Goal: Task Accomplishment & Management: Manage account settings

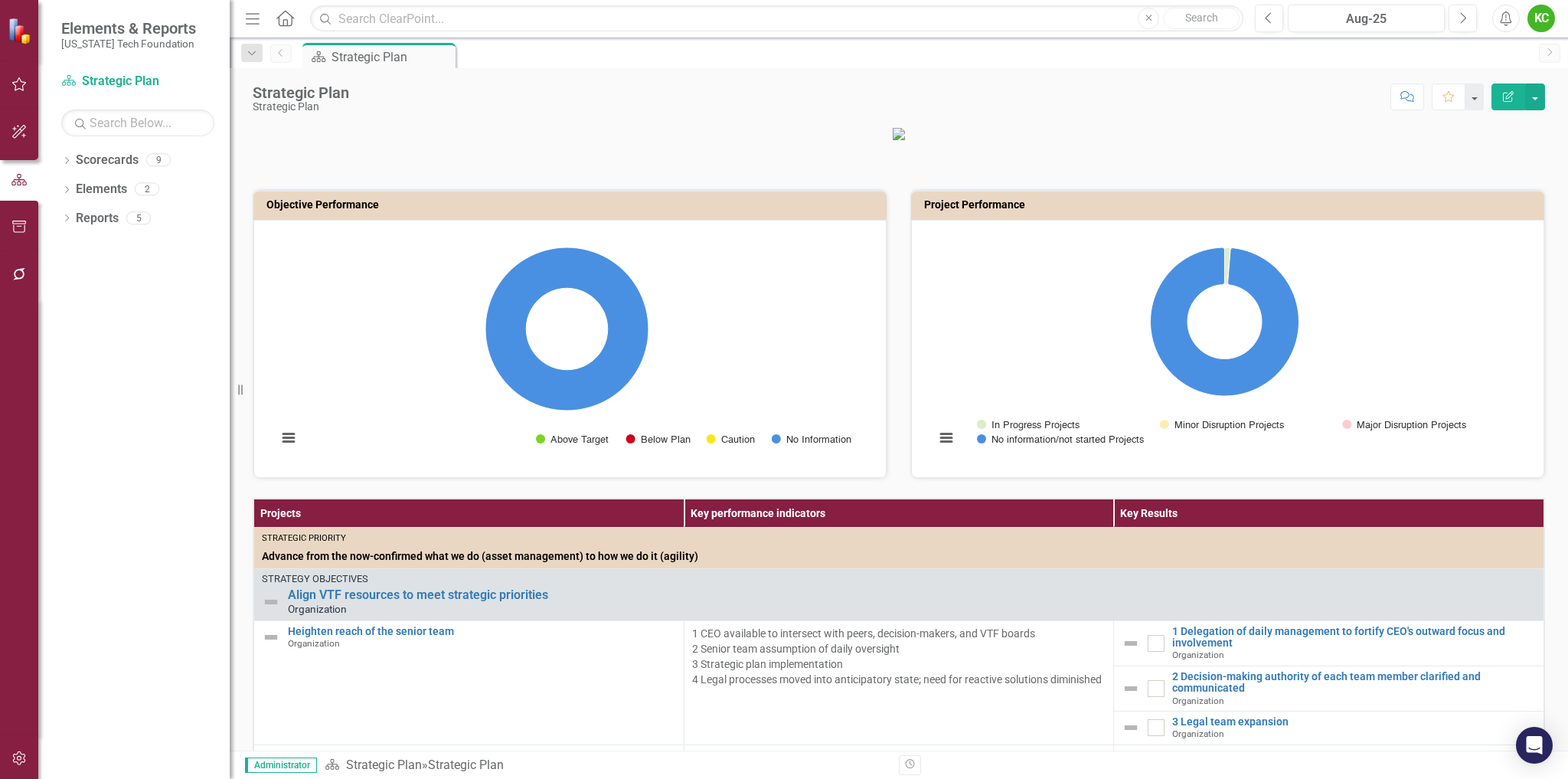
click at [1543, 22] on div "KC" at bounding box center [1541, 18] width 27 height 27
click at [1492, 160] on link "Settings System Setup" at bounding box center [1493, 162] width 121 height 28
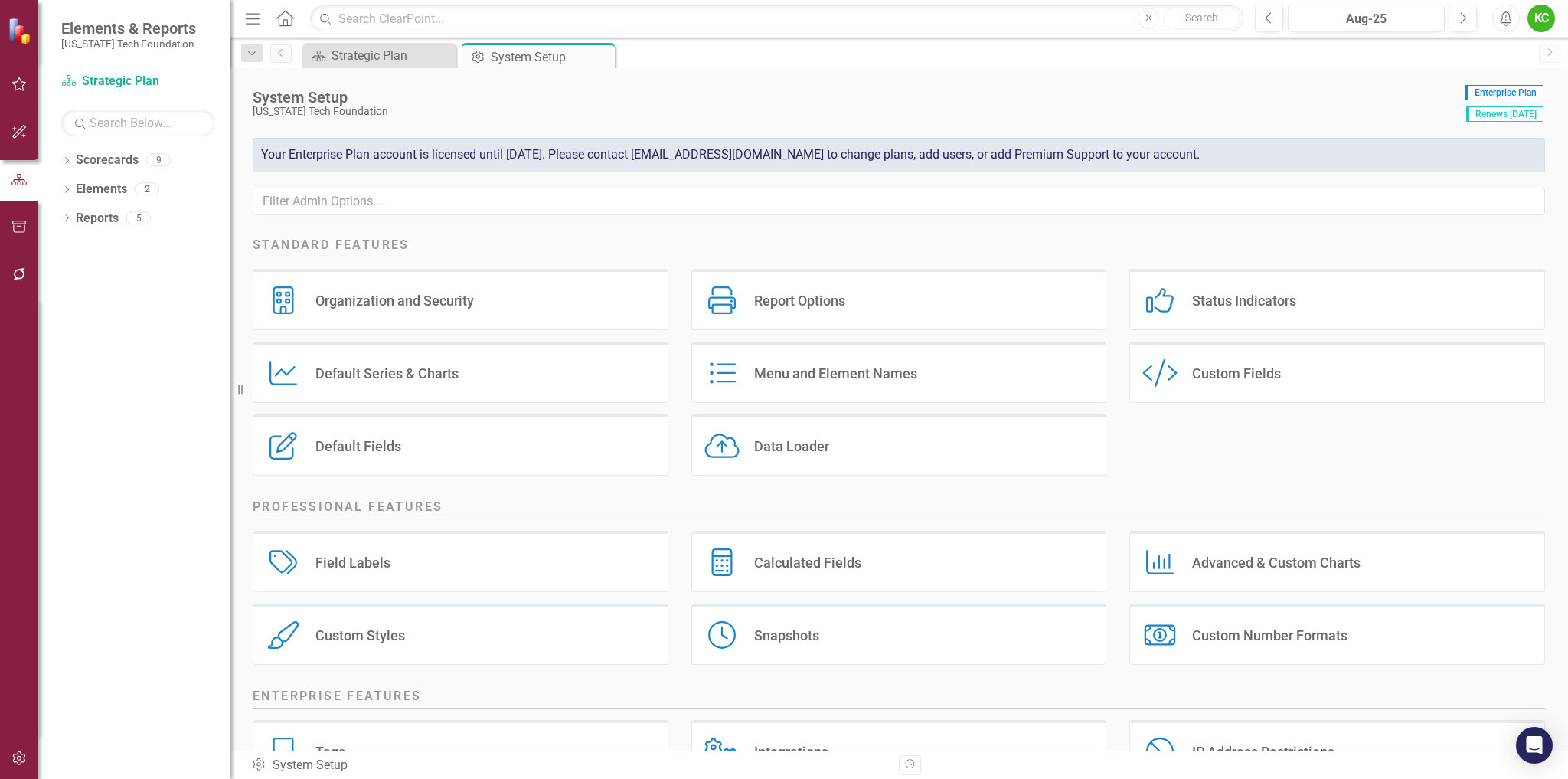
click at [419, 304] on div "Organization and Security" at bounding box center [395, 300] width 159 height 18
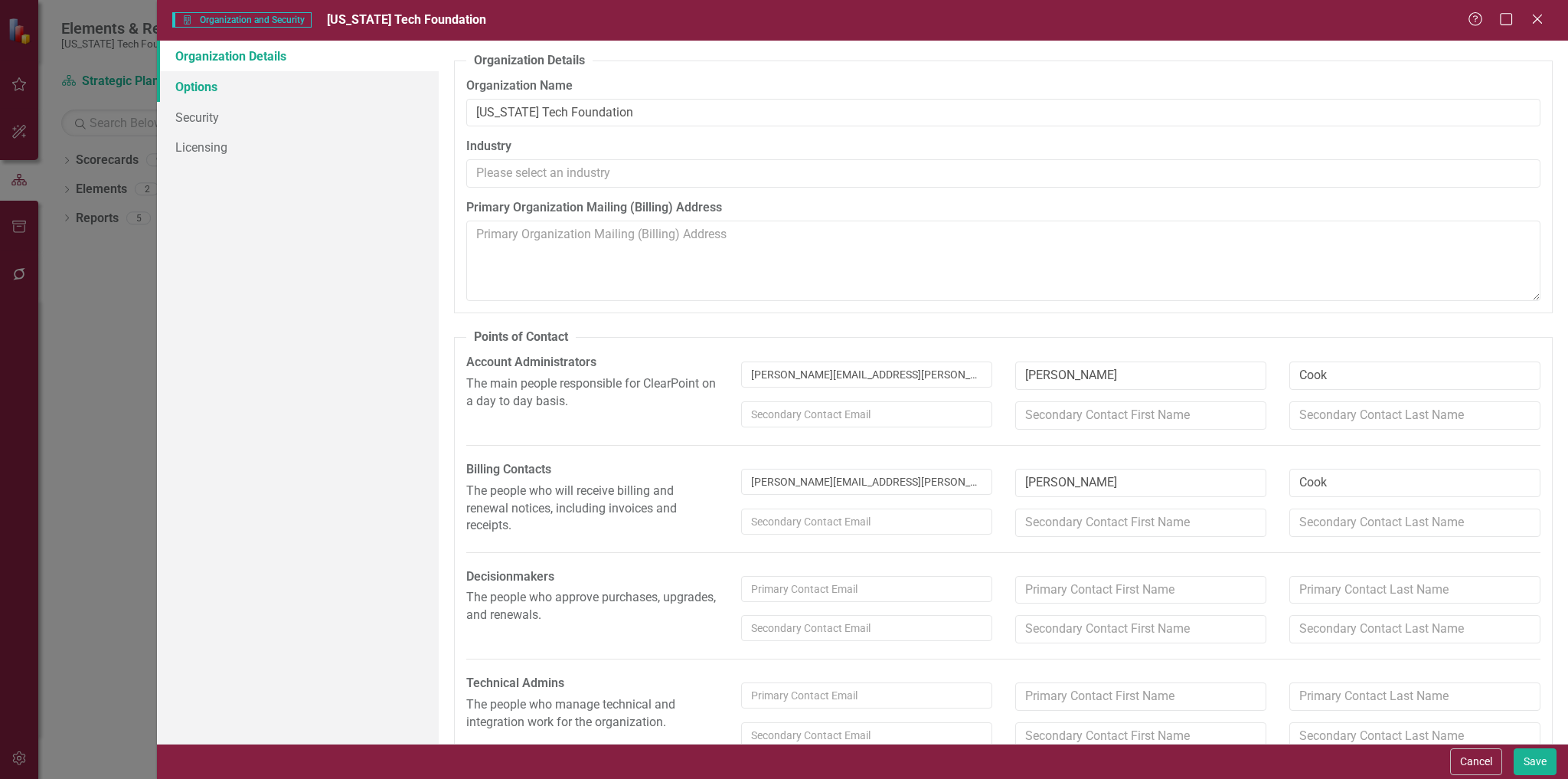
click at [202, 89] on link "Options" at bounding box center [298, 87] width 282 height 31
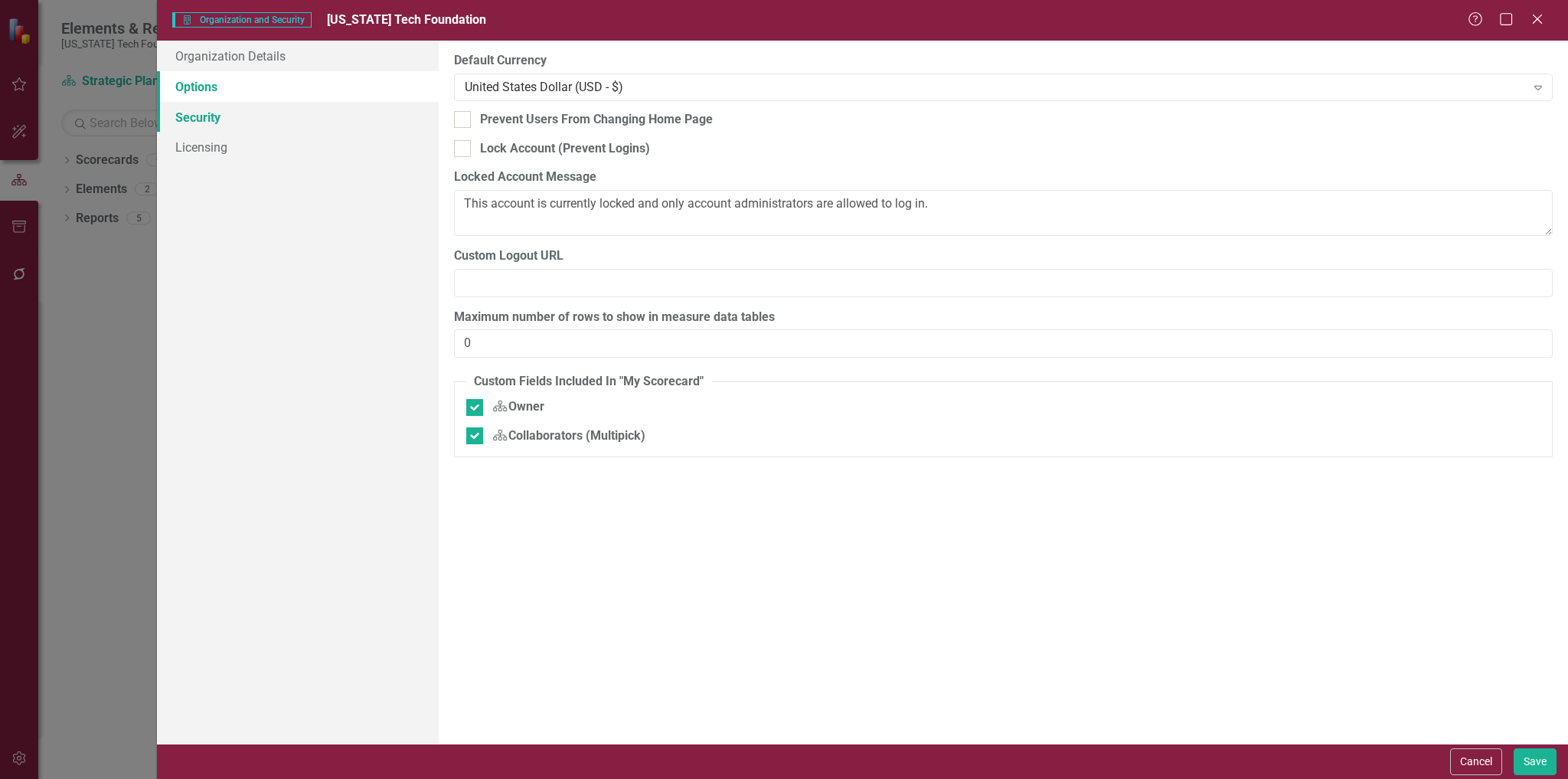
click at [204, 116] on link "Security" at bounding box center [298, 118] width 282 height 31
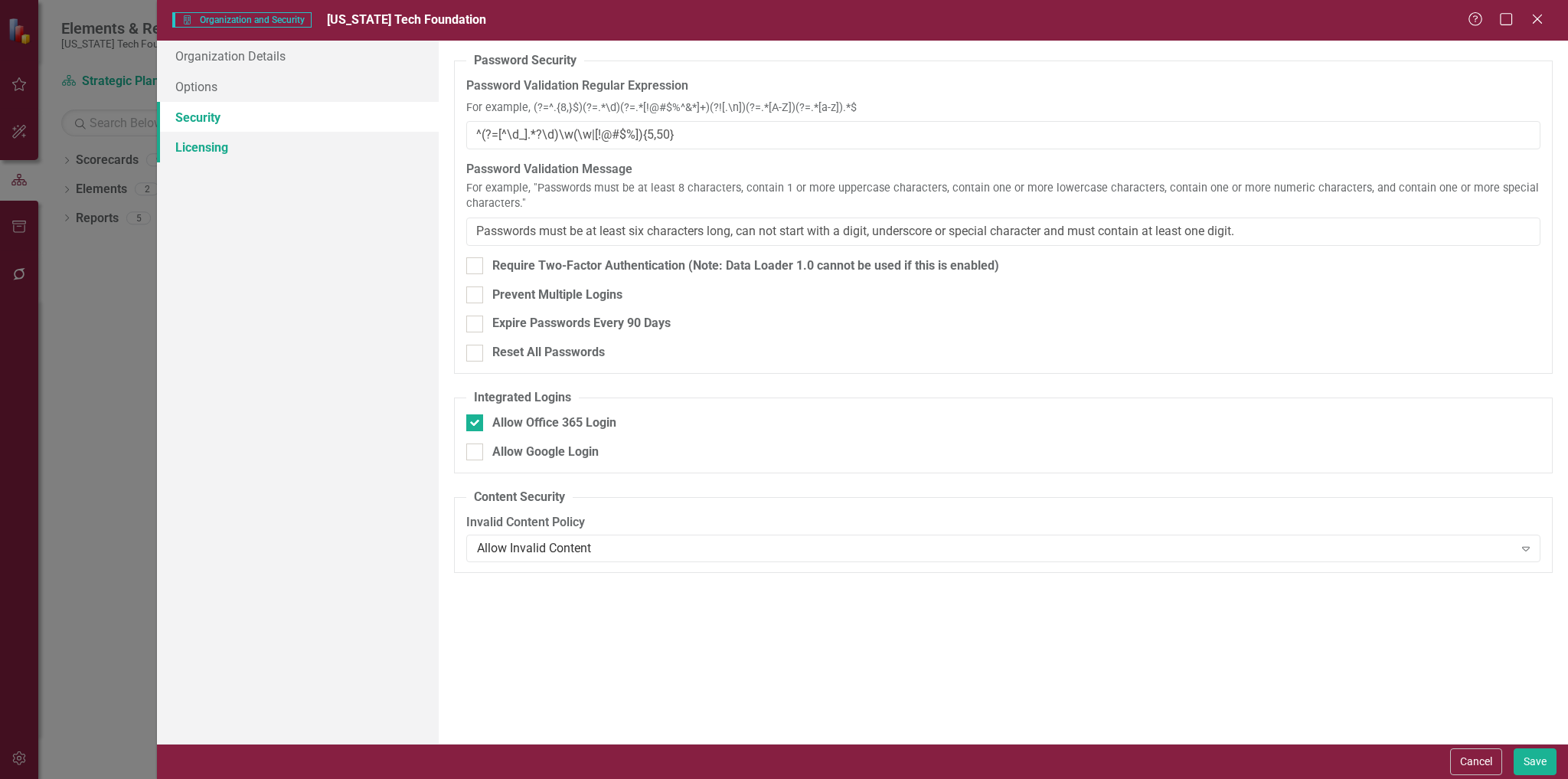
click at [207, 154] on link "Licensing" at bounding box center [298, 148] width 282 height 31
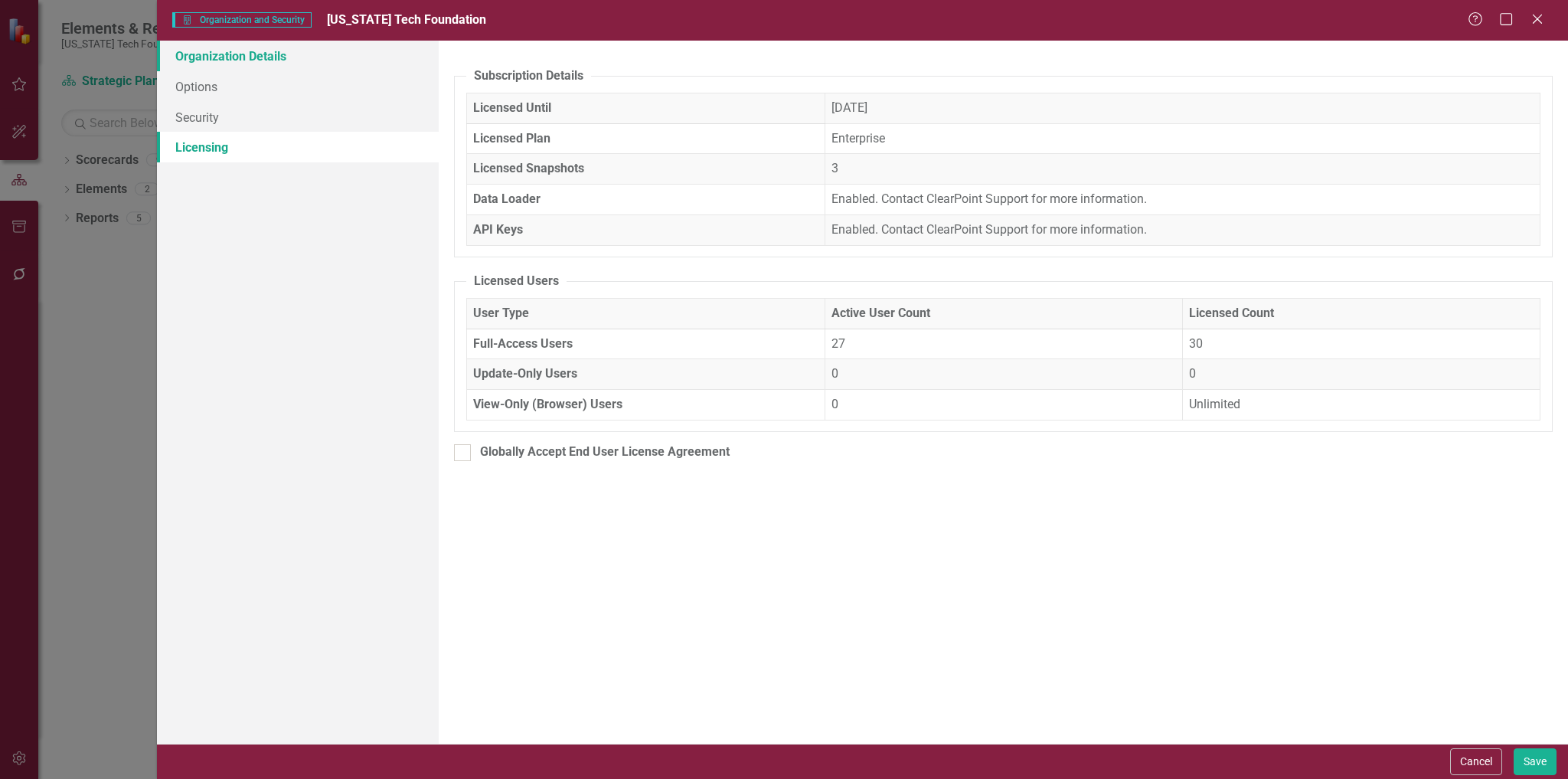
click at [222, 57] on link "Organization Details" at bounding box center [298, 56] width 282 height 31
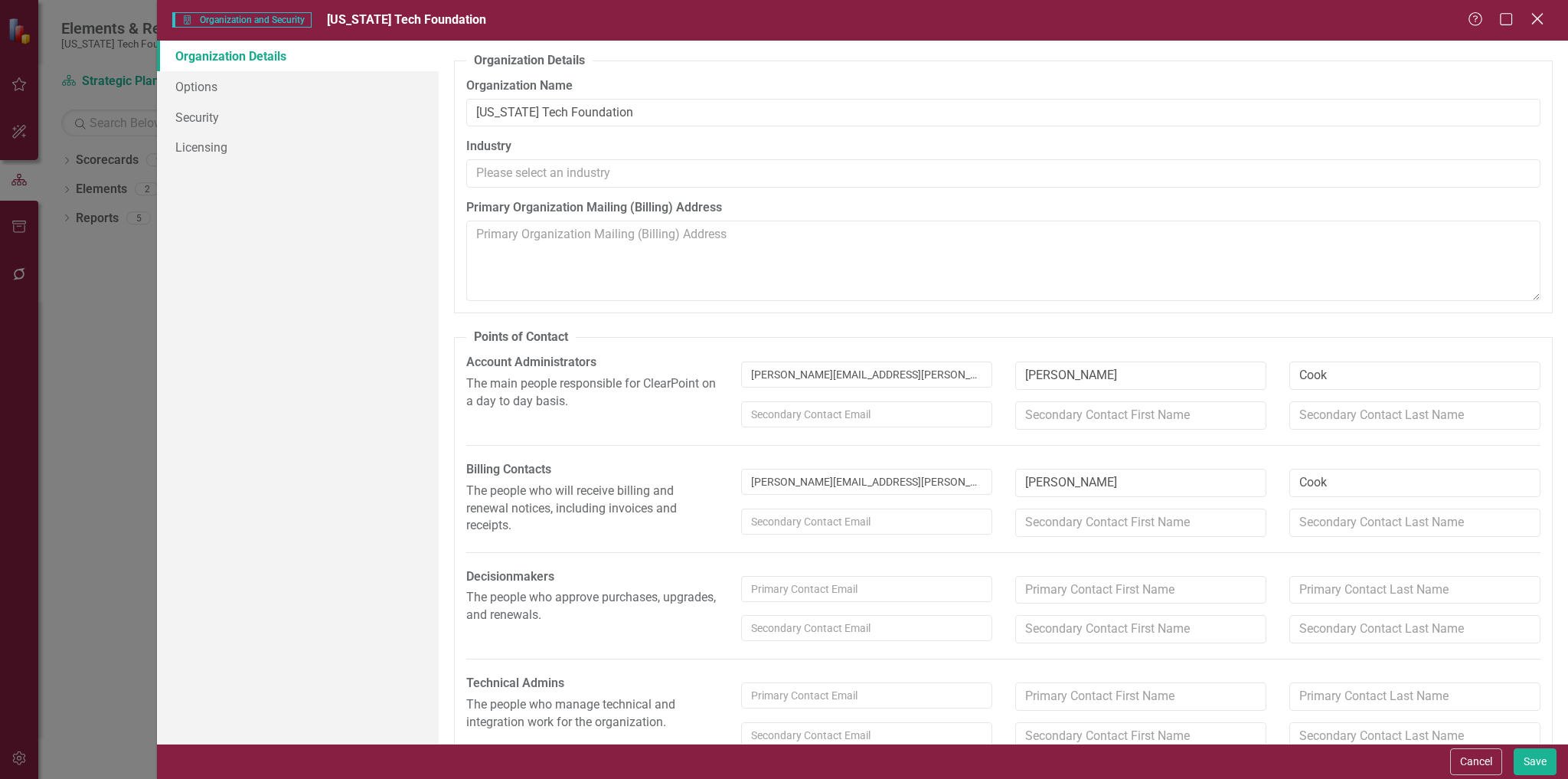
click at [1535, 19] on icon "Close" at bounding box center [1537, 18] width 19 height 15
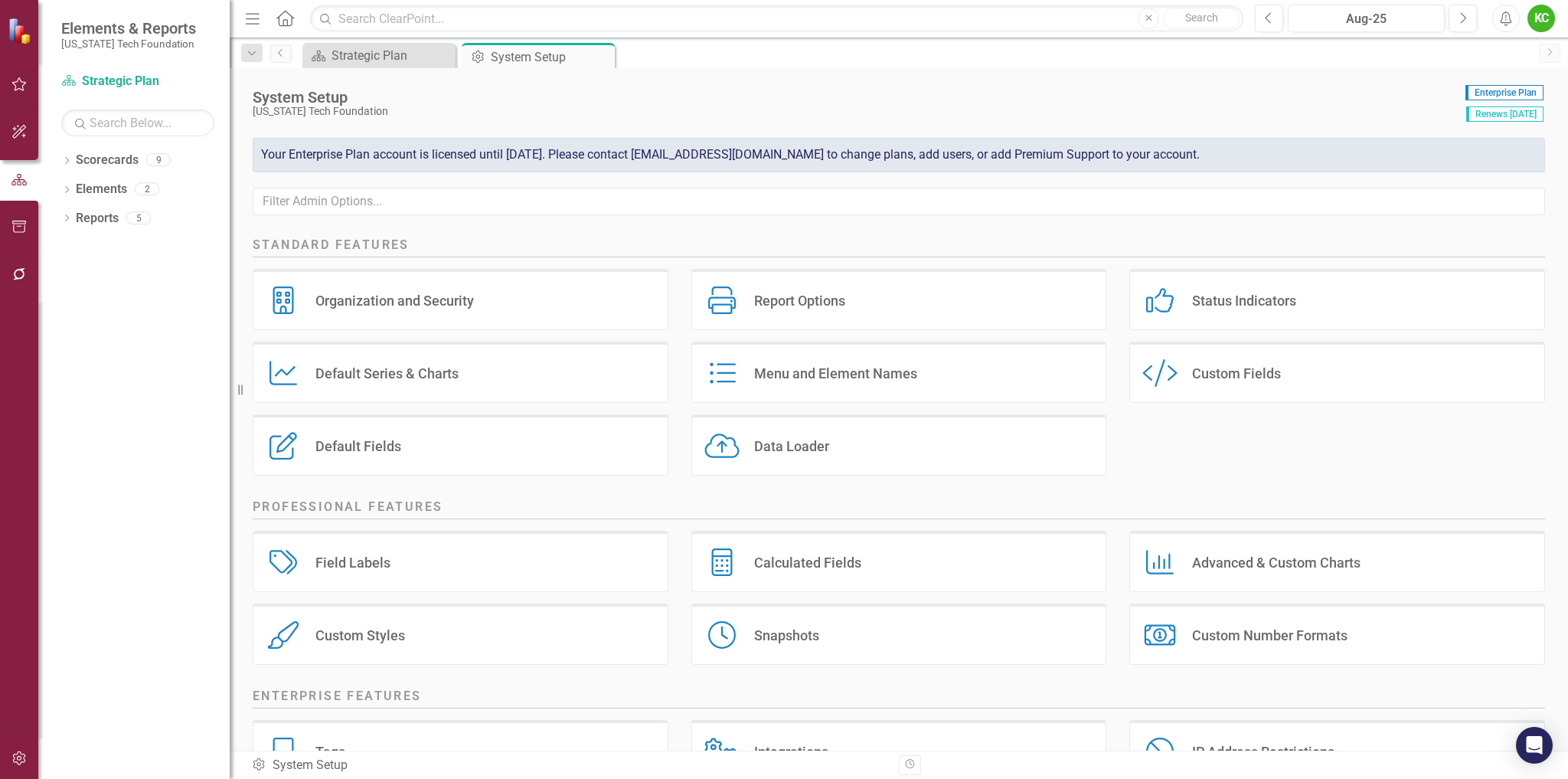
click at [1544, 22] on div "KC" at bounding box center [1541, 18] width 27 height 27
click at [946, 240] on h2 "Standard Features" at bounding box center [899, 247] width 1293 height 21
click at [254, 22] on icon "Menu" at bounding box center [252, 18] width 20 height 16
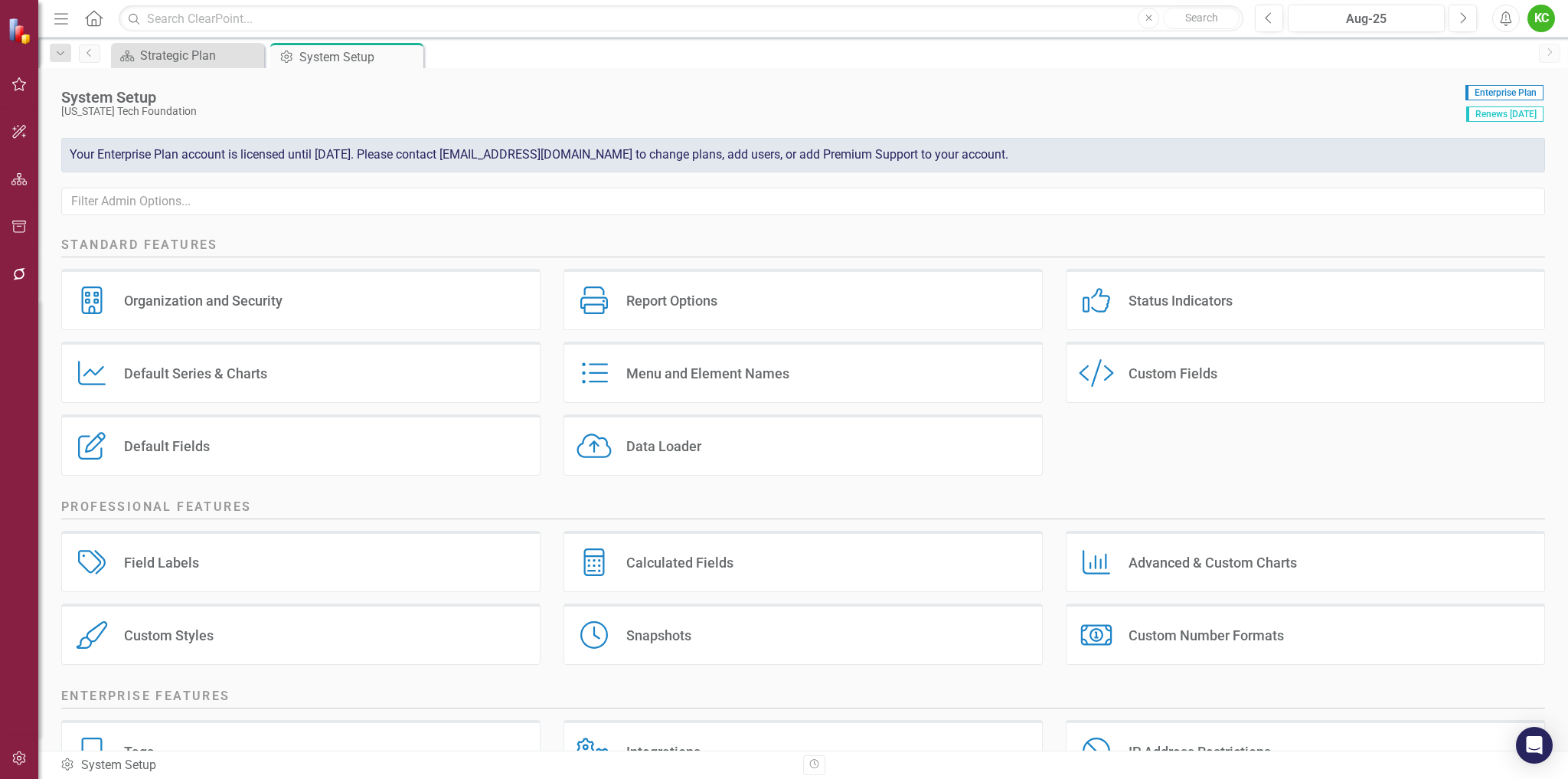
click at [63, 21] on icon "Menu" at bounding box center [61, 18] width 20 height 16
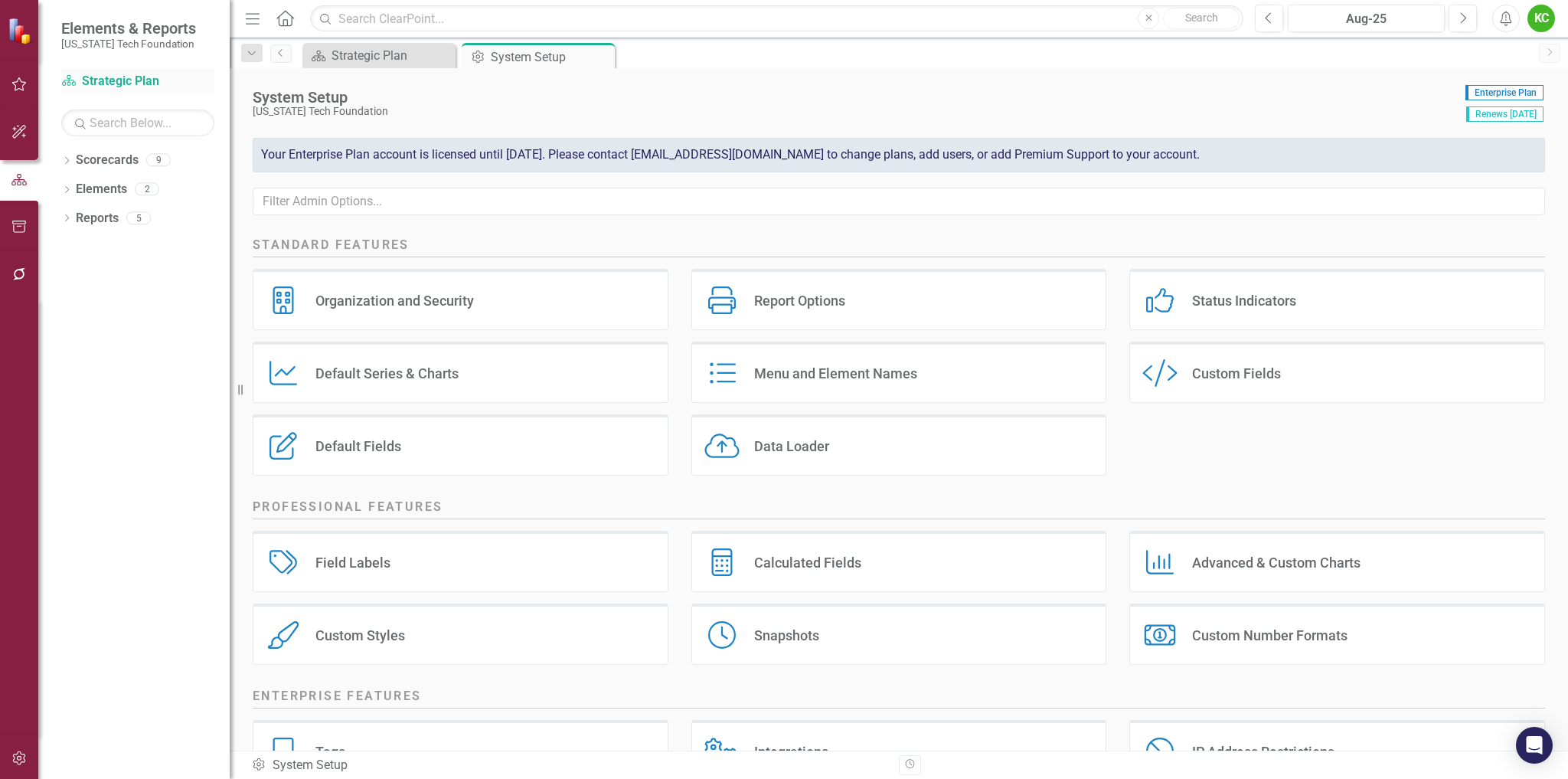
click at [114, 75] on link "Scorecard Strategic Plan" at bounding box center [137, 82] width 154 height 18
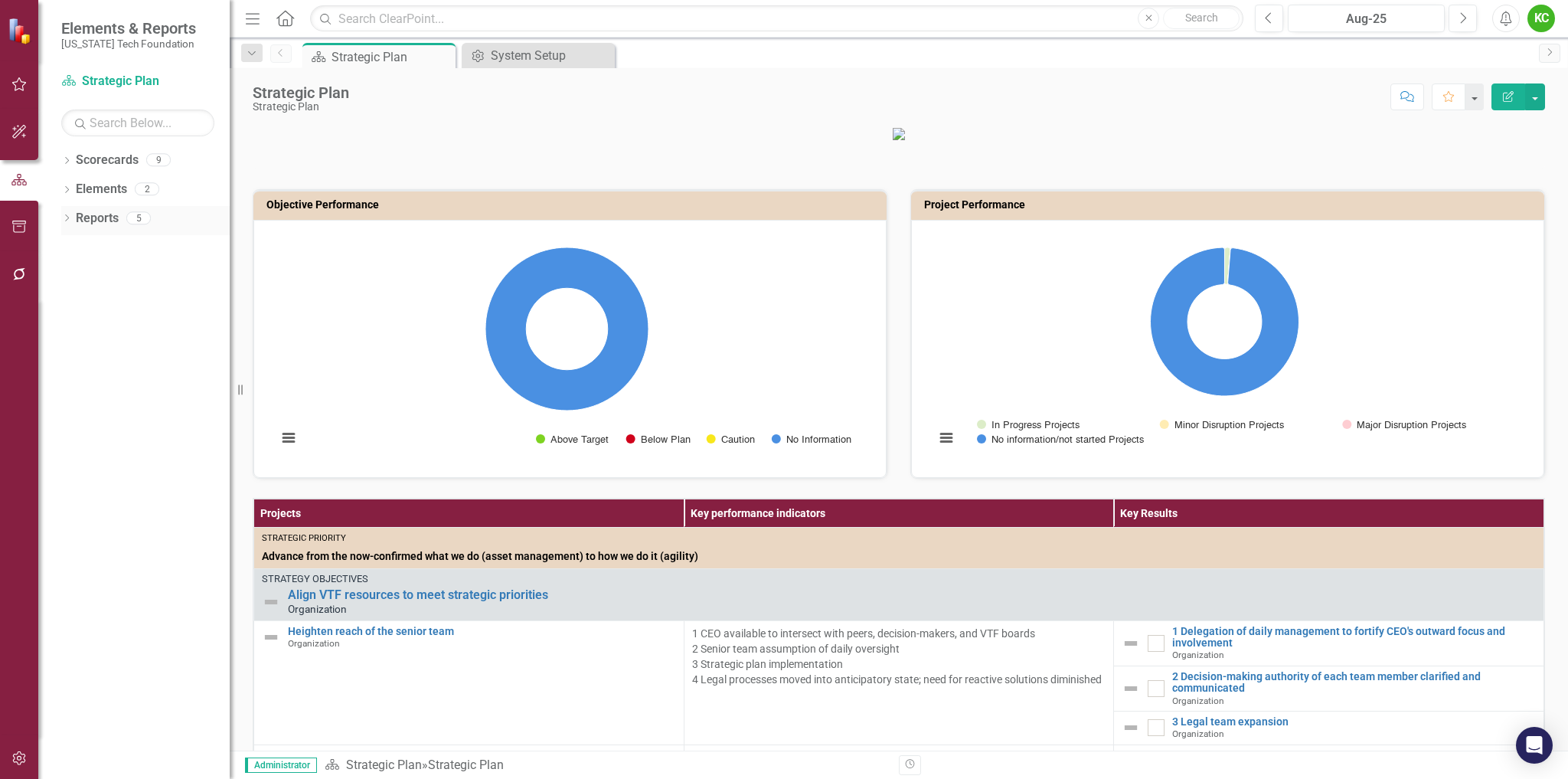
click at [66, 218] on icon "Dropdown" at bounding box center [66, 220] width 10 height 9
click at [66, 218] on icon "Dropdown" at bounding box center [65, 217] width 9 height 10
click at [21, 277] on icon "button" at bounding box center [19, 274] width 16 height 12
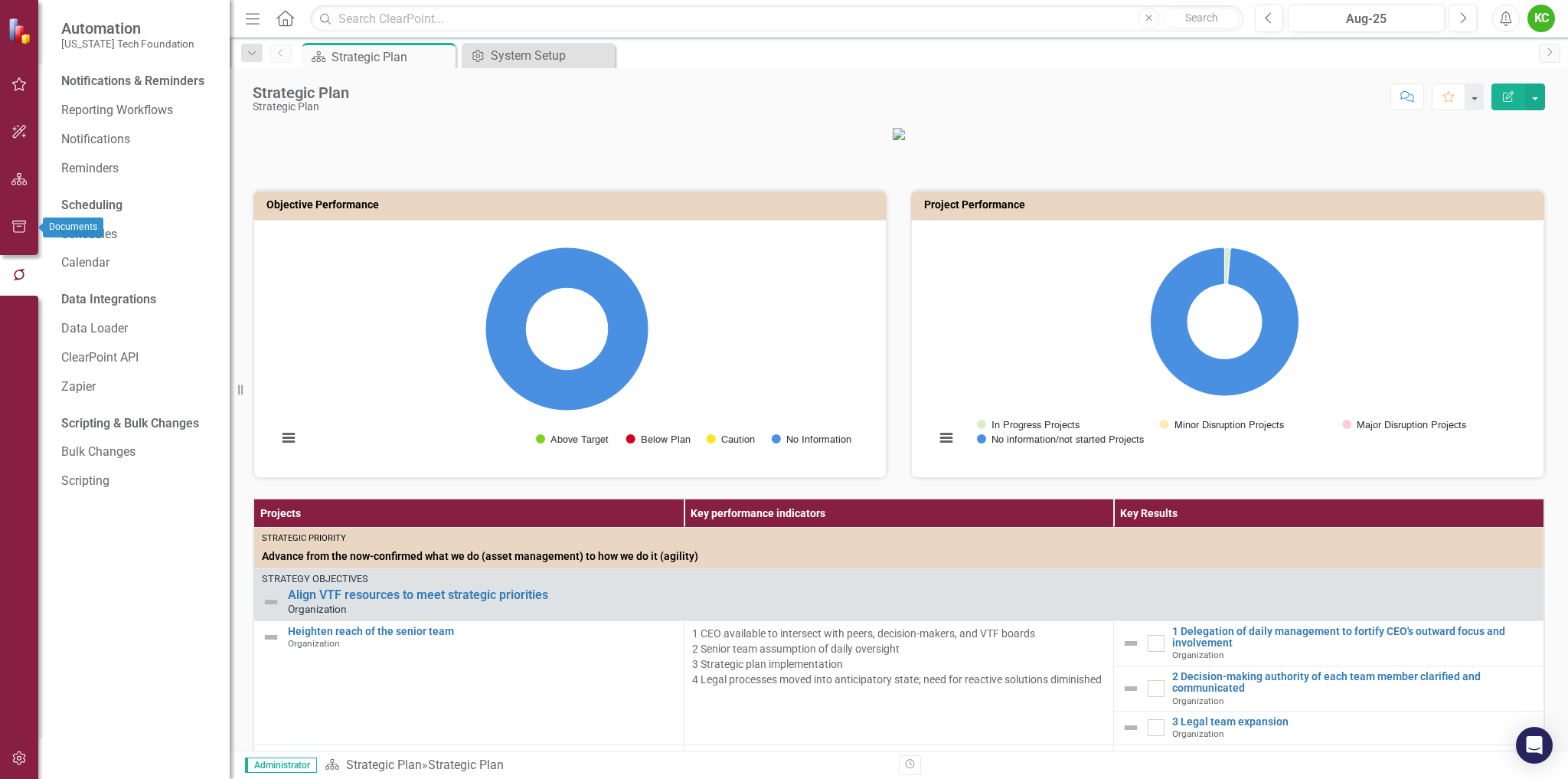
click at [20, 225] on icon "button" at bounding box center [19, 226] width 16 height 12
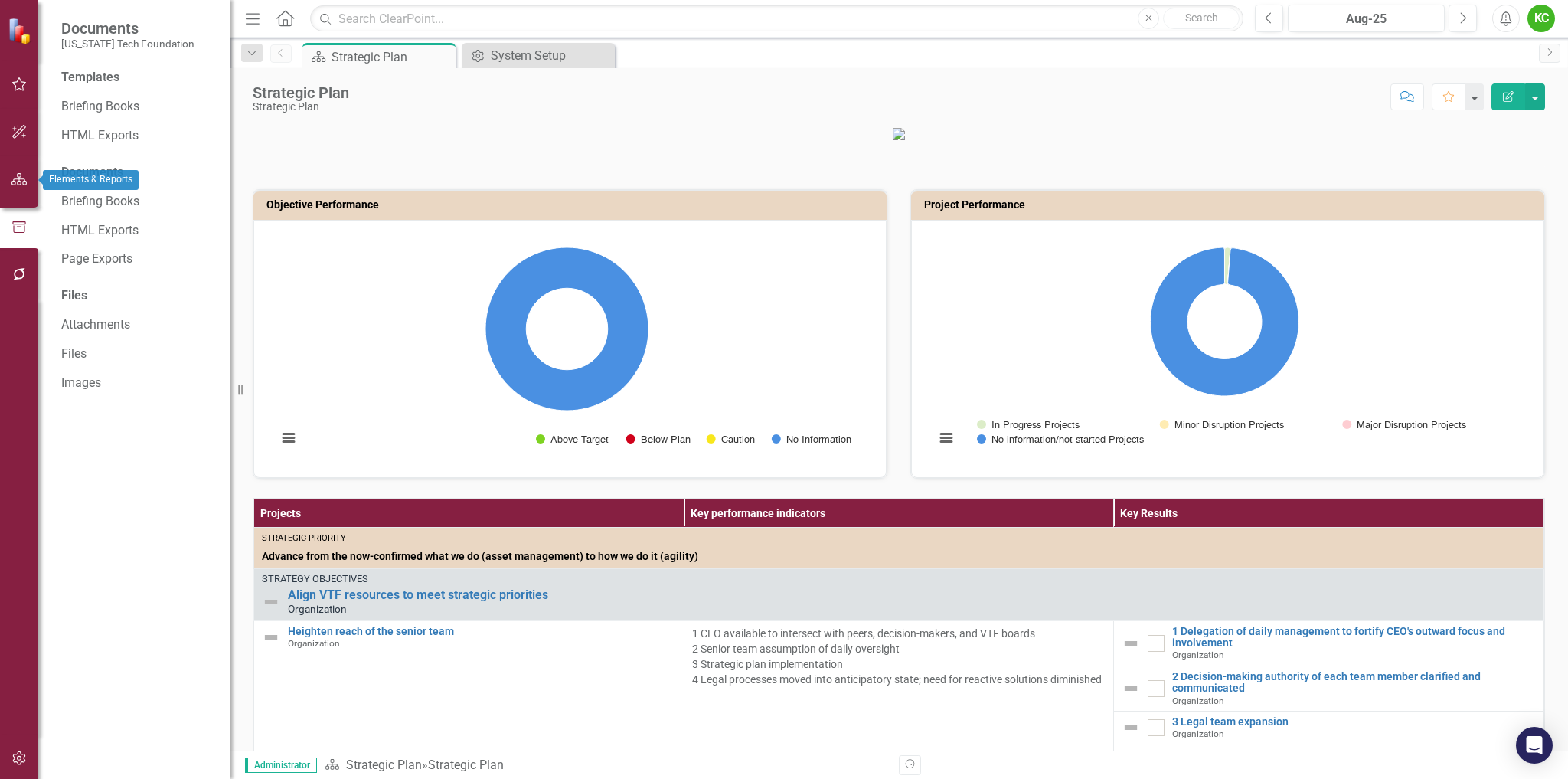
click at [20, 180] on icon "button" at bounding box center [19, 179] width 16 height 12
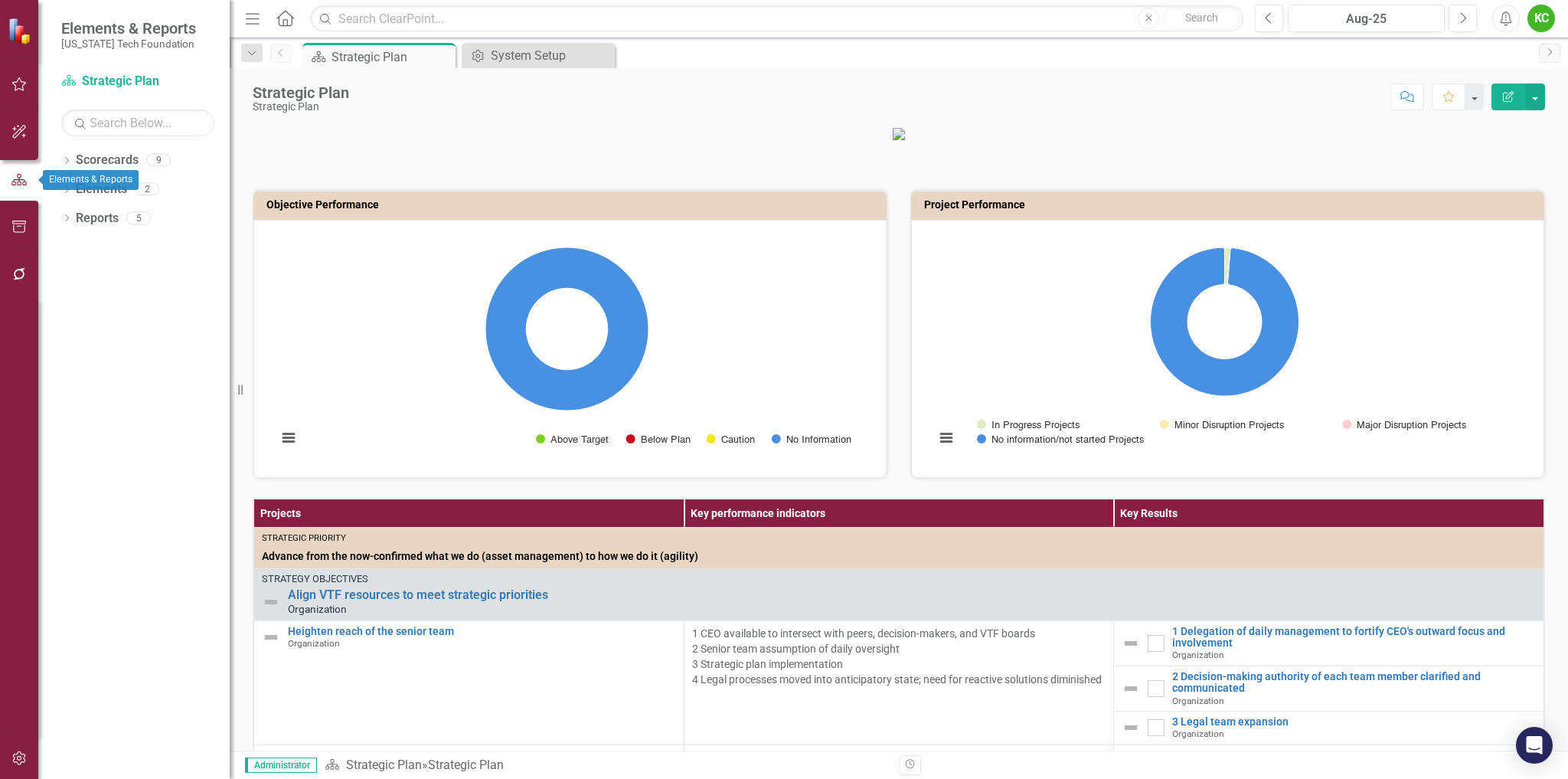
click at [1545, 15] on div "KC" at bounding box center [1541, 18] width 27 height 27
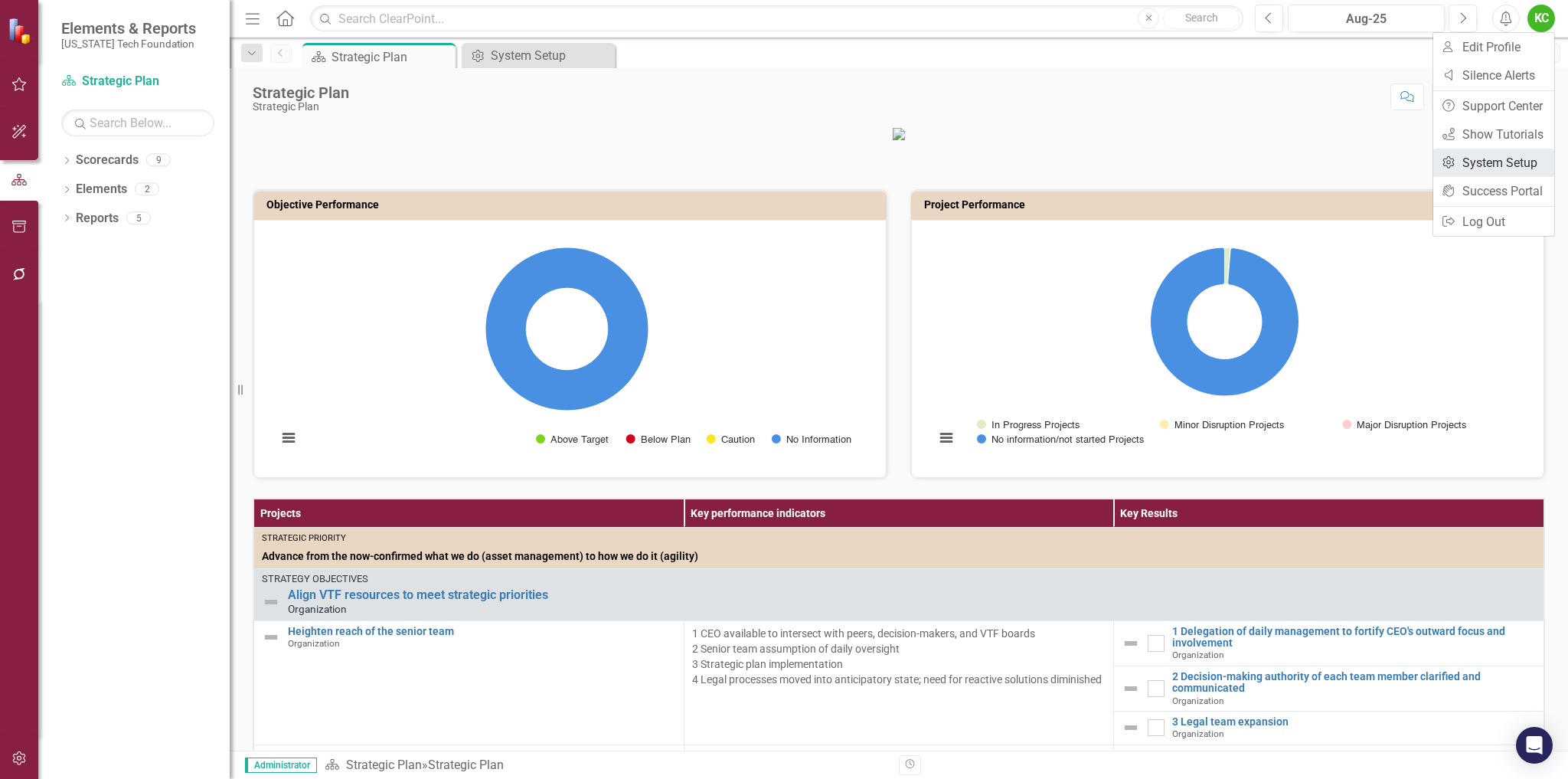
click at [1489, 165] on link "Settings System Setup" at bounding box center [1493, 162] width 121 height 28
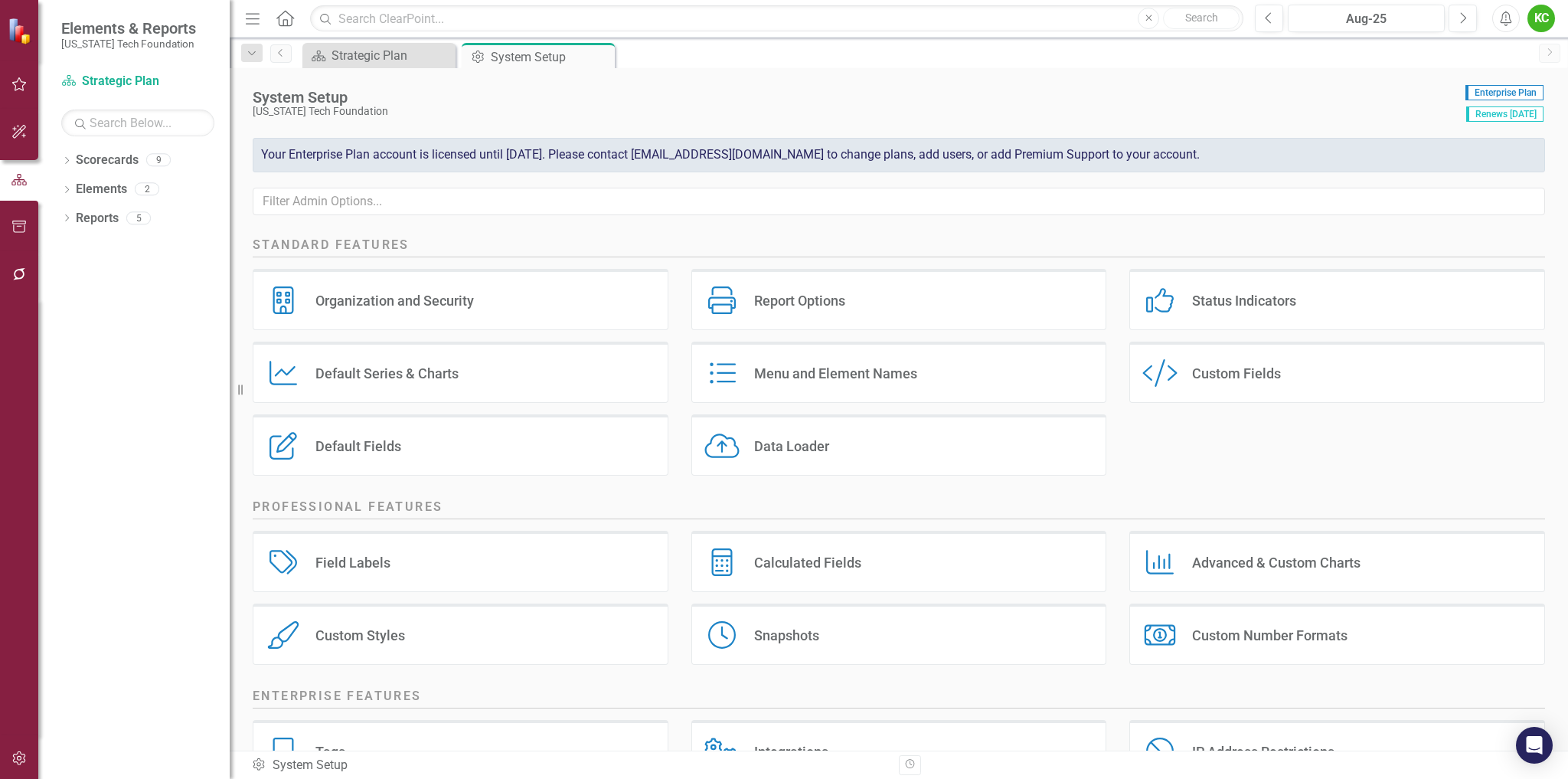
click at [1553, 567] on div "Standard Features Organization and Security Organization and Security Report Op…" at bounding box center [899, 491] width 1338 height 520
click at [366, 294] on div "Organization and Security" at bounding box center [395, 300] width 159 height 18
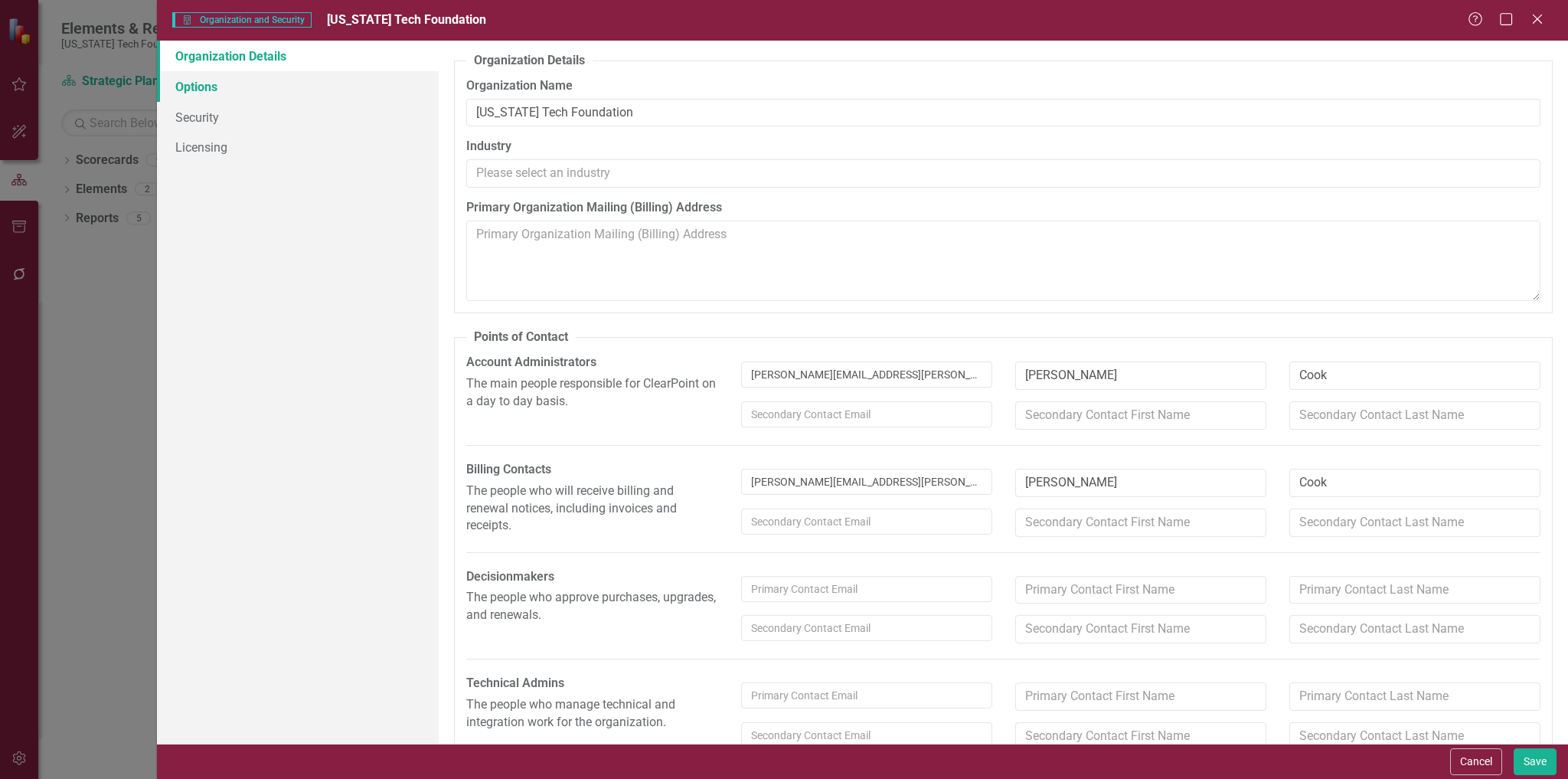
click at [213, 92] on link "Options" at bounding box center [298, 87] width 282 height 31
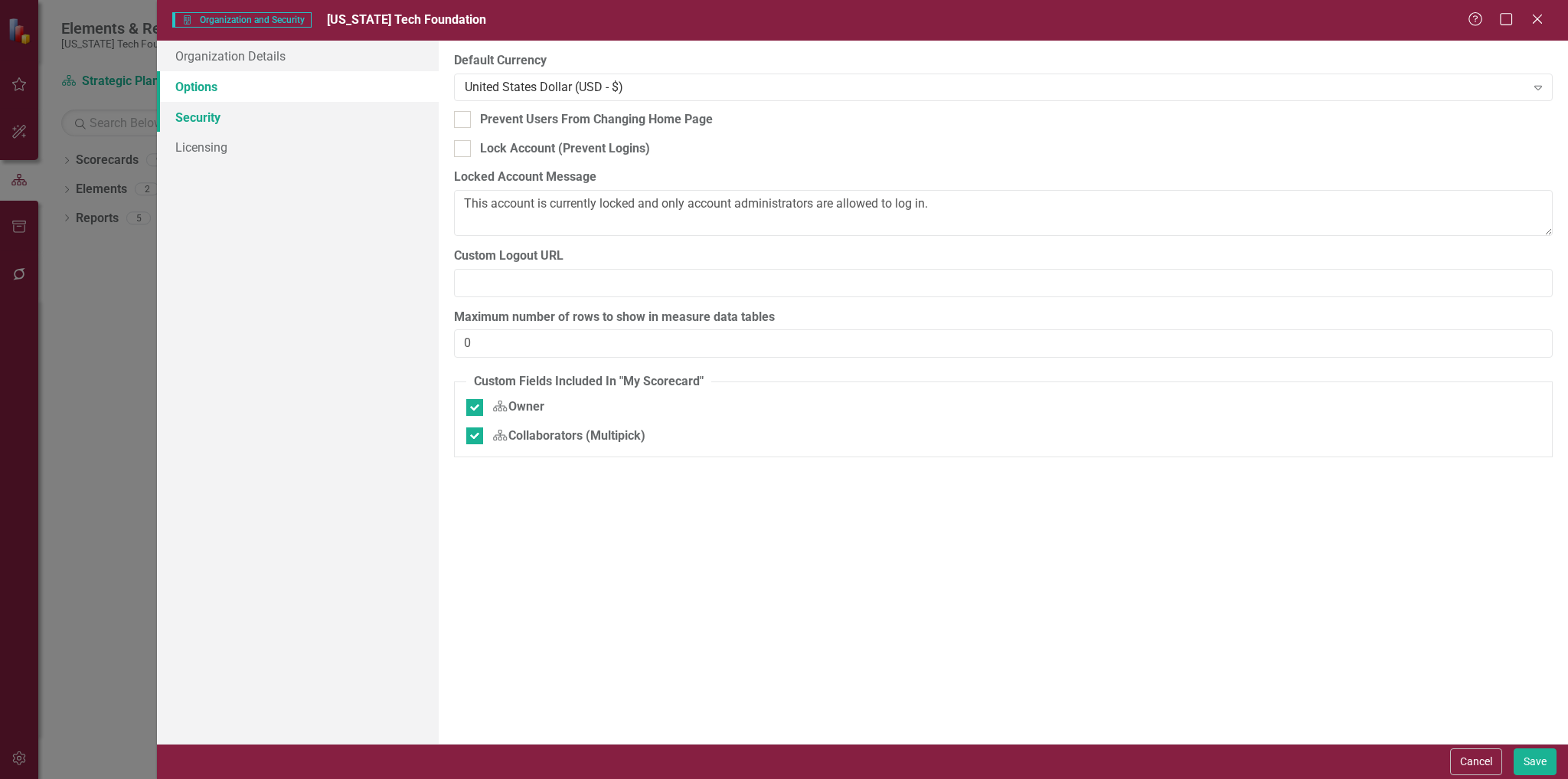
click at [203, 115] on link "Security" at bounding box center [298, 118] width 282 height 31
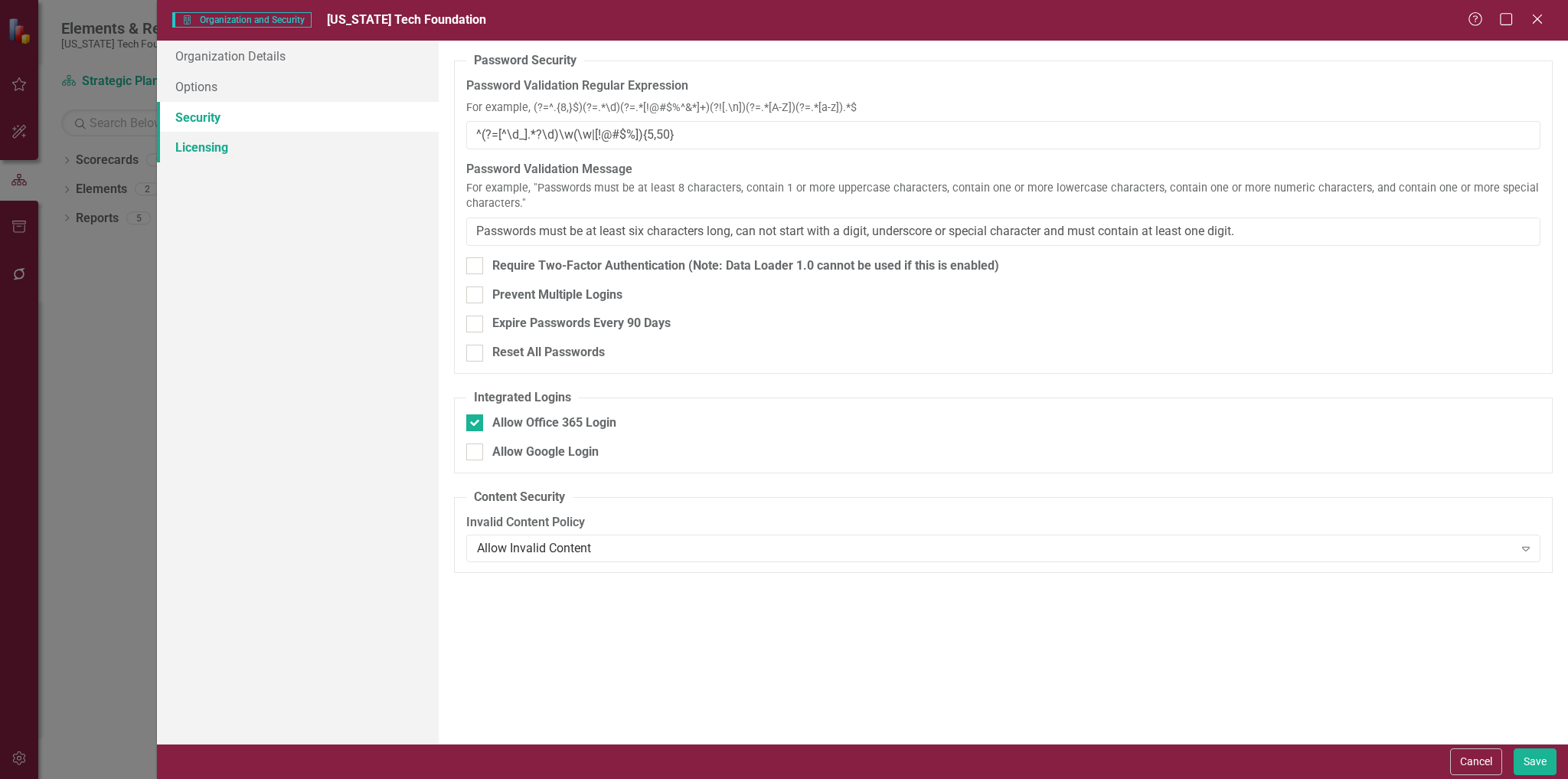
click at [202, 152] on link "Licensing" at bounding box center [298, 148] width 282 height 31
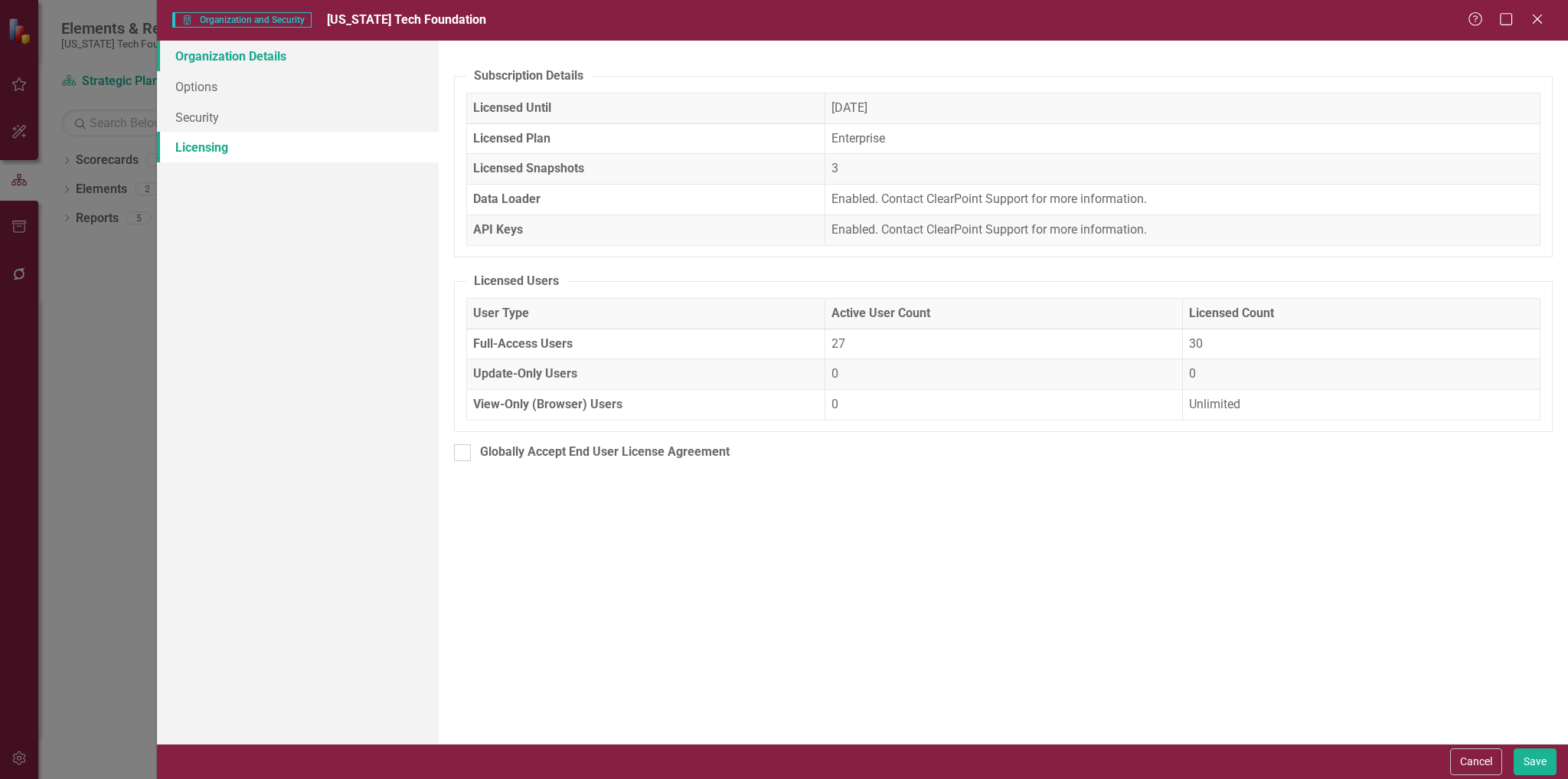
click at [250, 57] on link "Organization Details" at bounding box center [298, 56] width 282 height 31
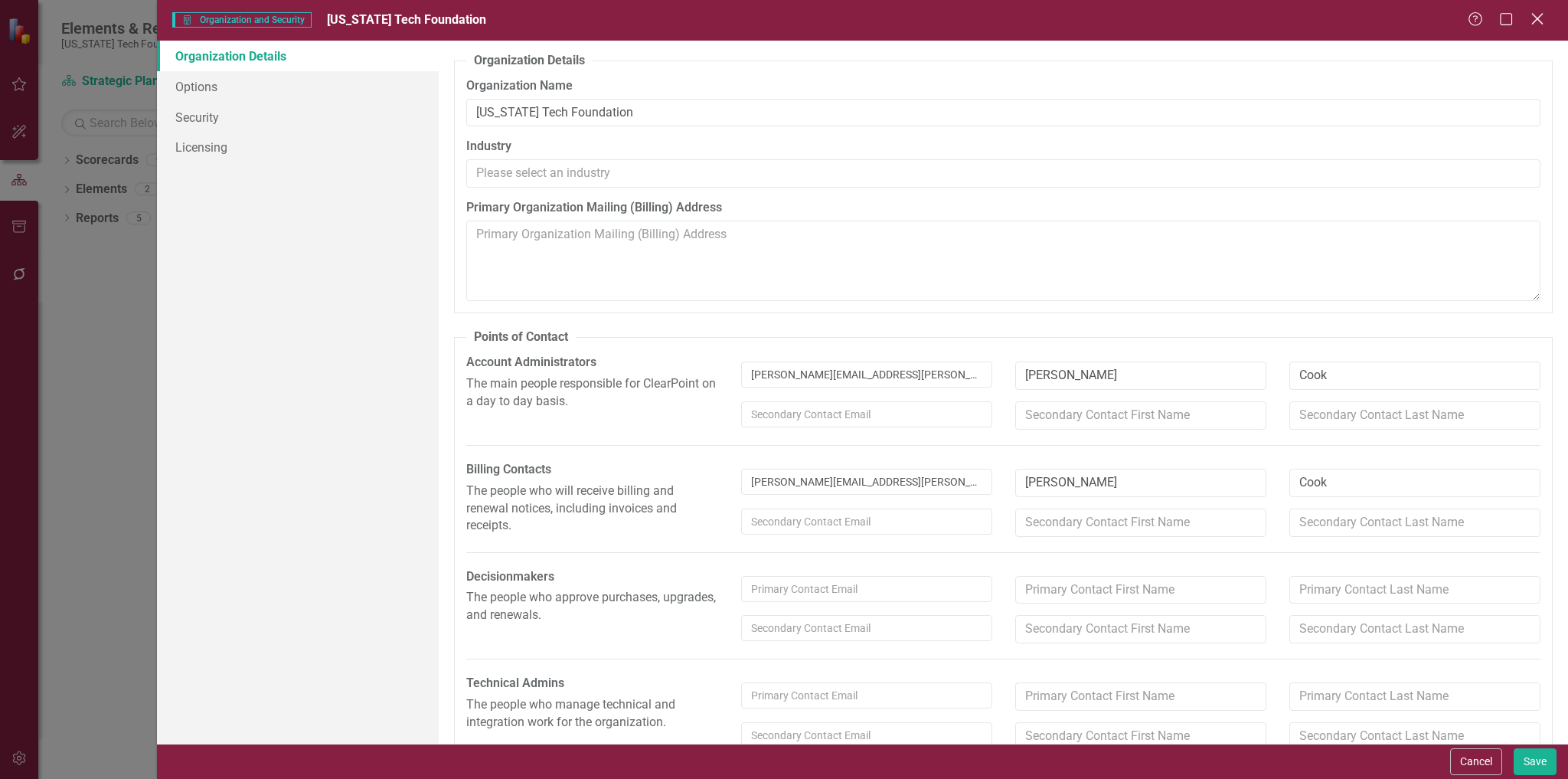
click at [1540, 17] on icon at bounding box center [1536, 18] width 11 height 11
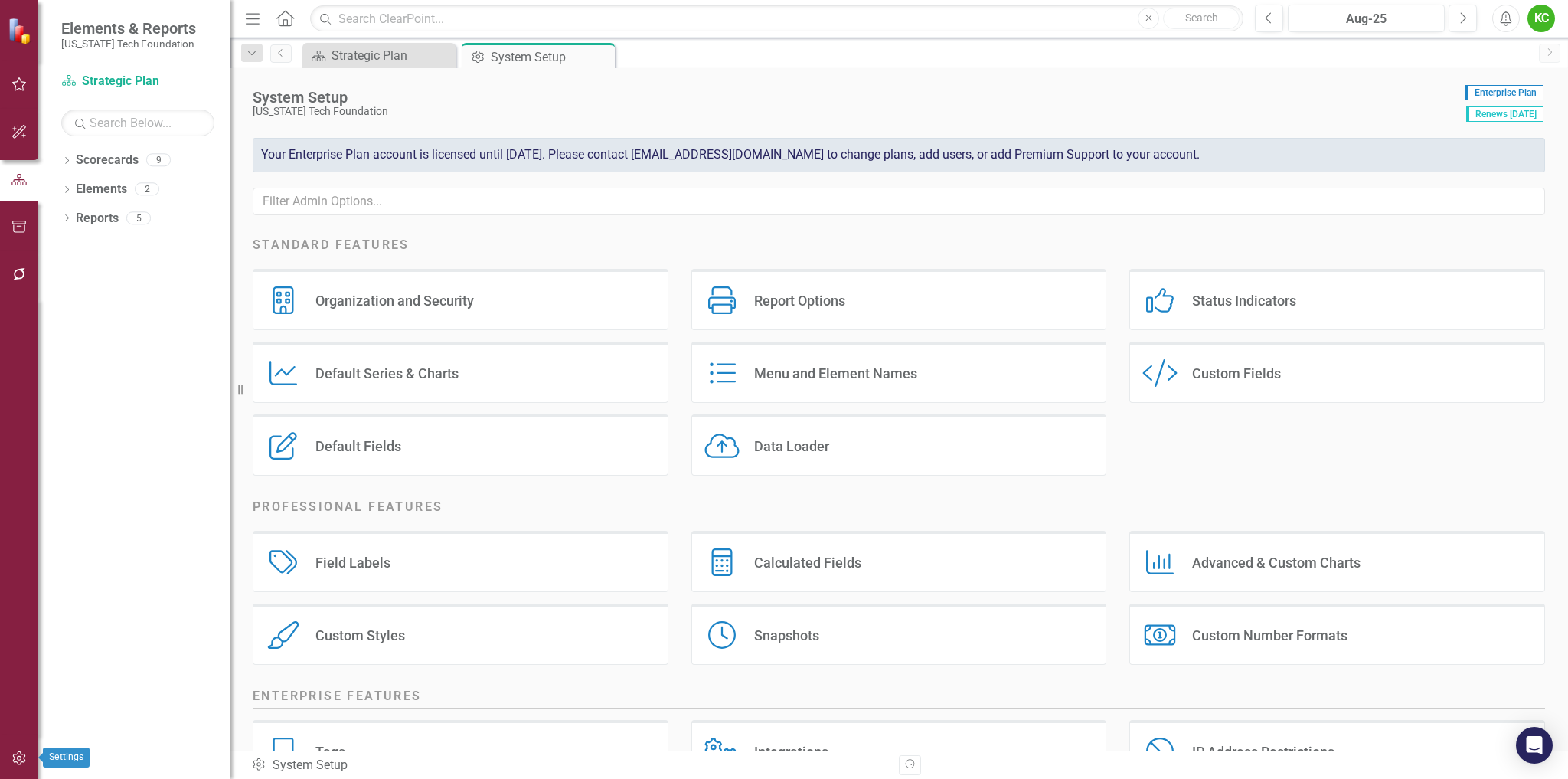
click at [18, 759] on icon "button" at bounding box center [18, 758] width 13 height 14
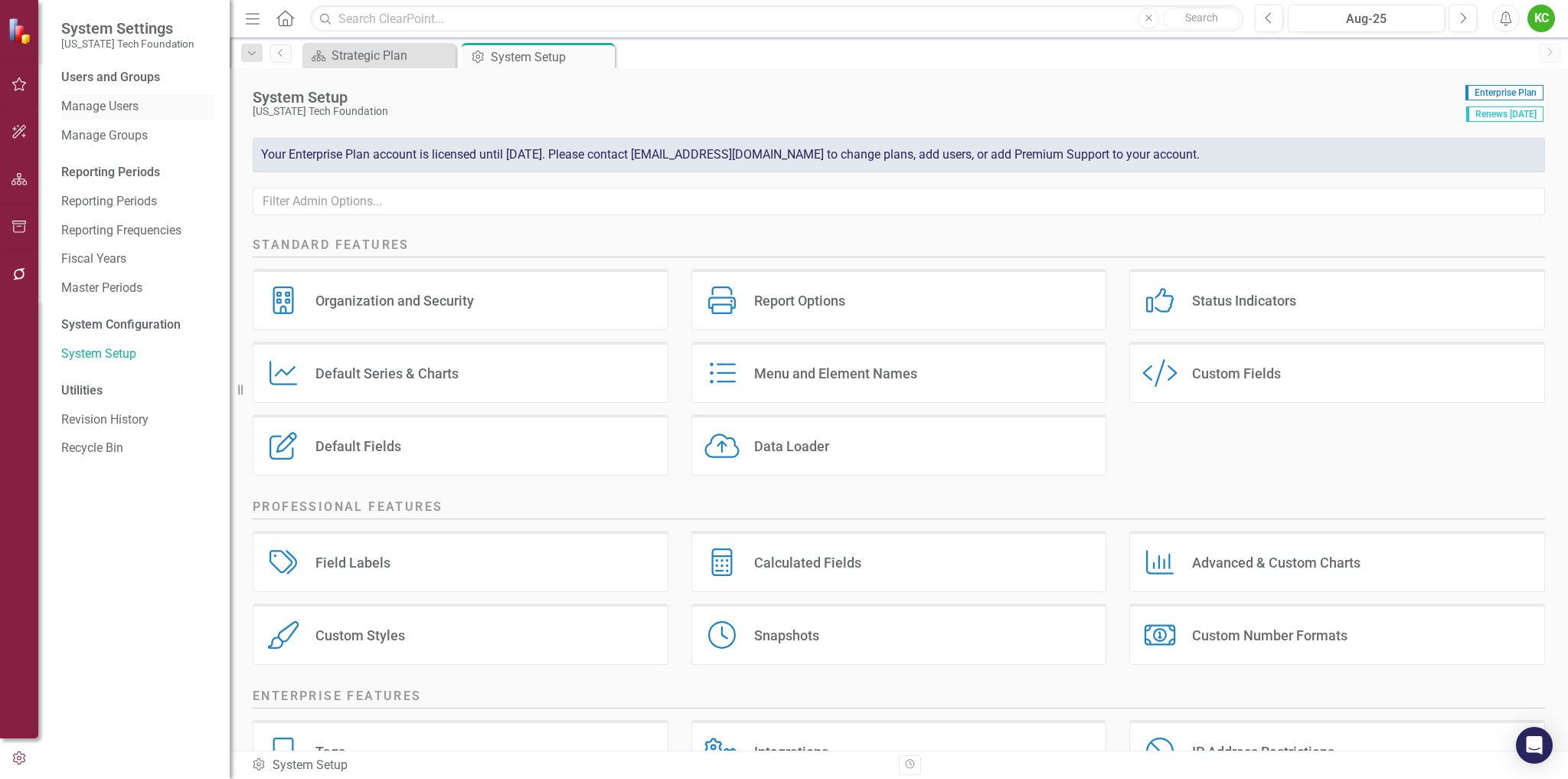
click at [131, 106] on link "Manage Users" at bounding box center [137, 106] width 154 height 18
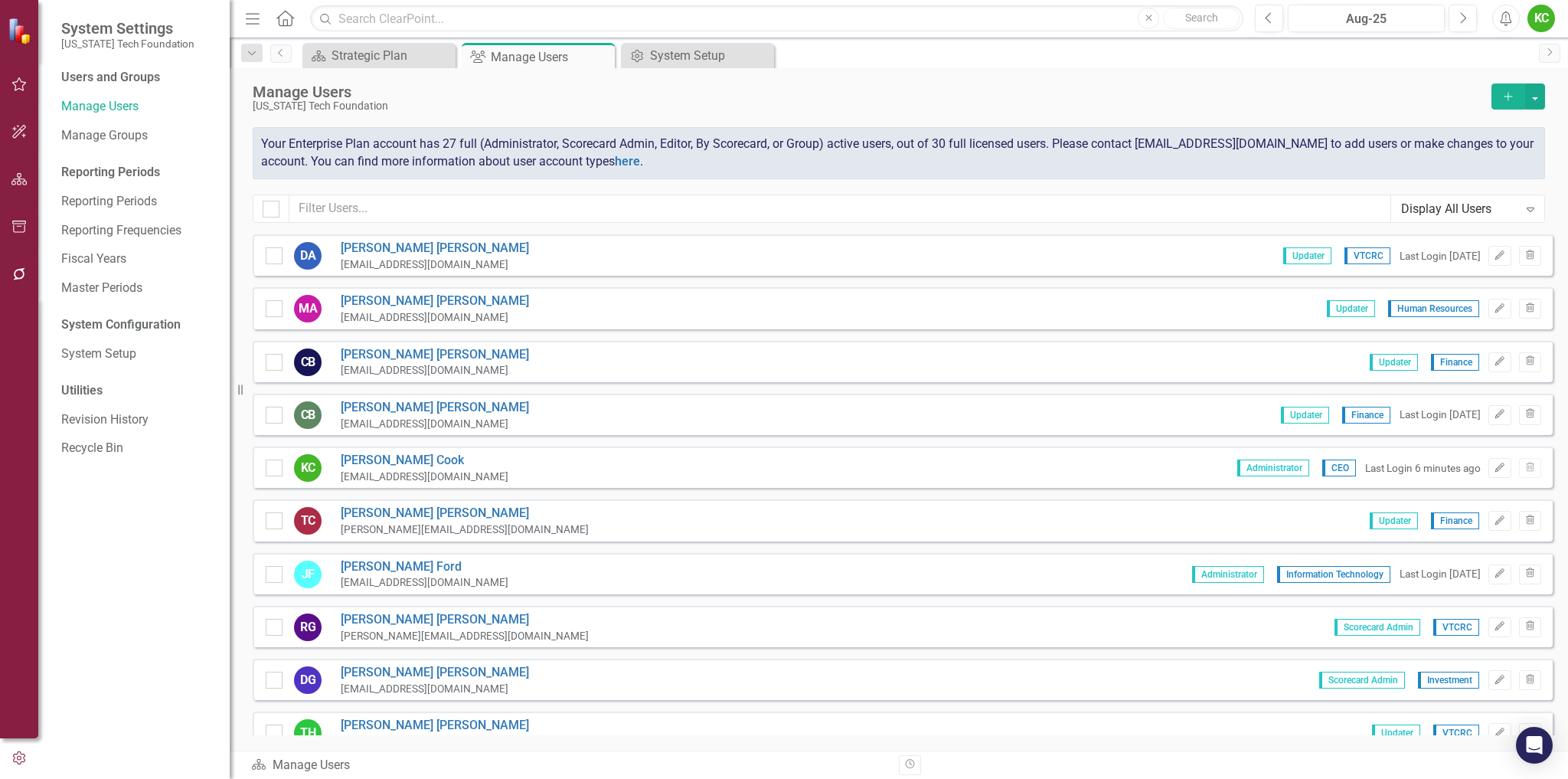
click at [1434, 209] on div "Display All Users" at bounding box center [1460, 208] width 118 height 18
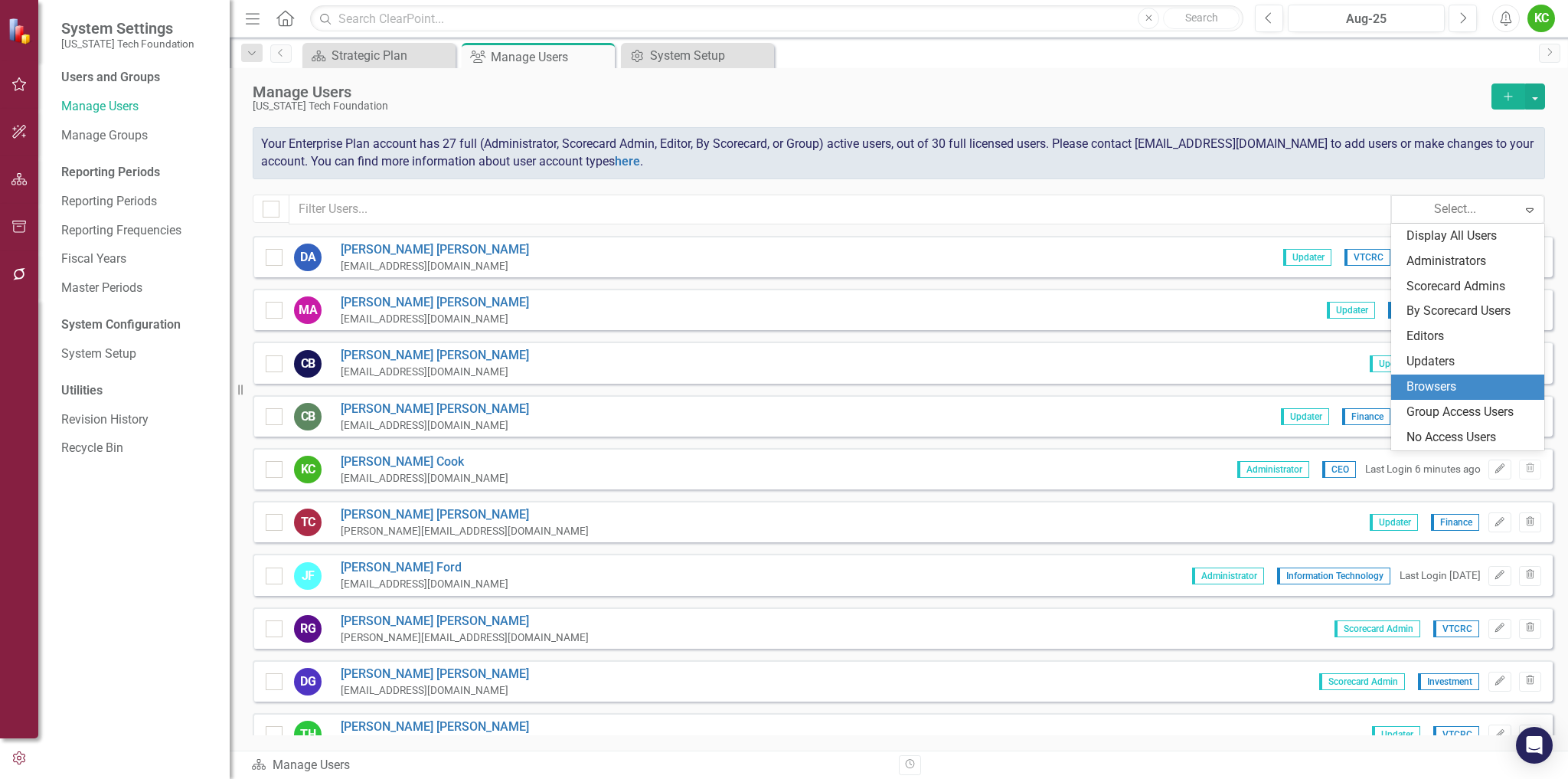
click at [1452, 388] on div "Browsers" at bounding box center [1471, 387] width 129 height 18
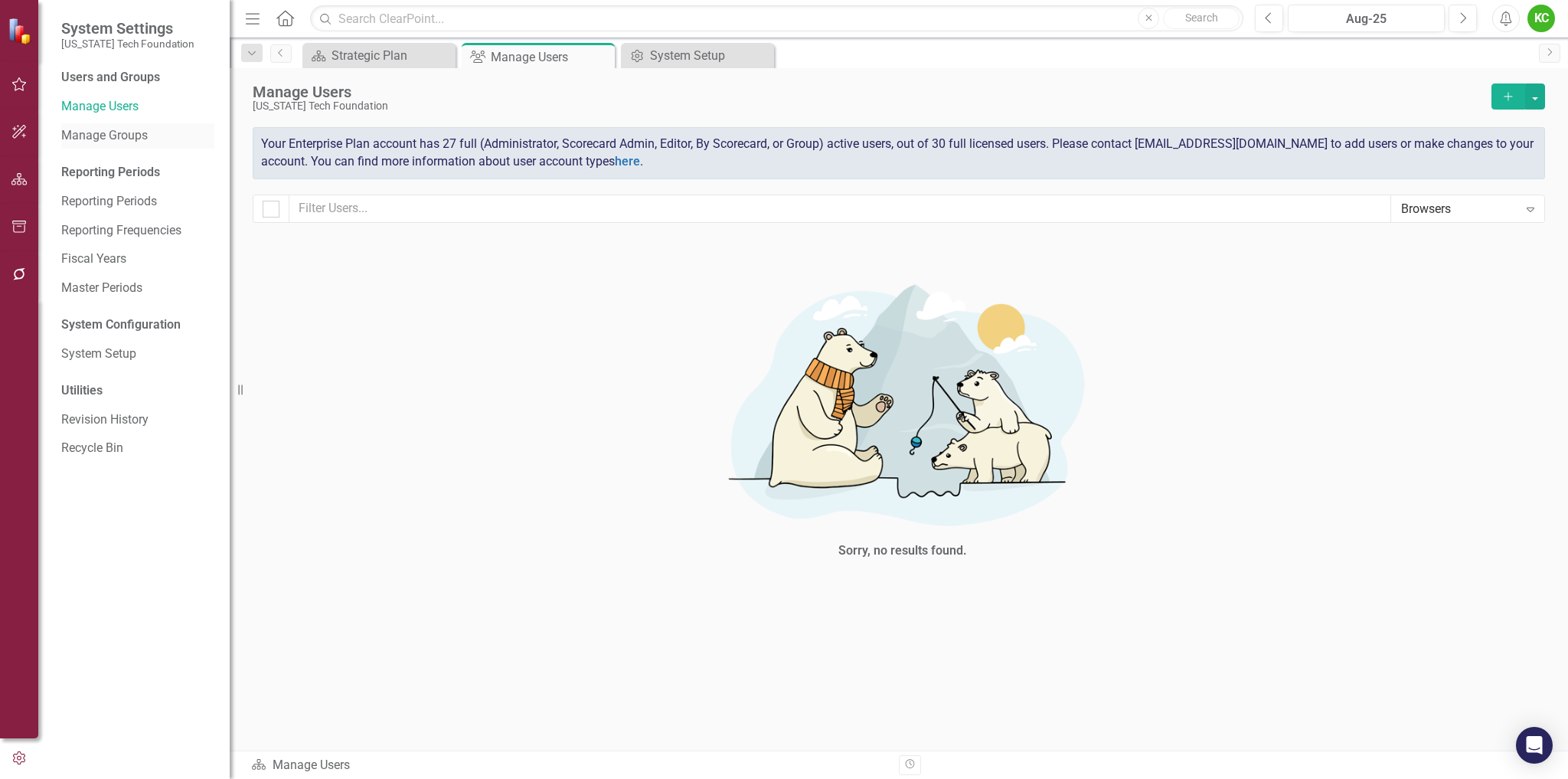
click at [111, 137] on link "Manage Groups" at bounding box center [137, 136] width 154 height 18
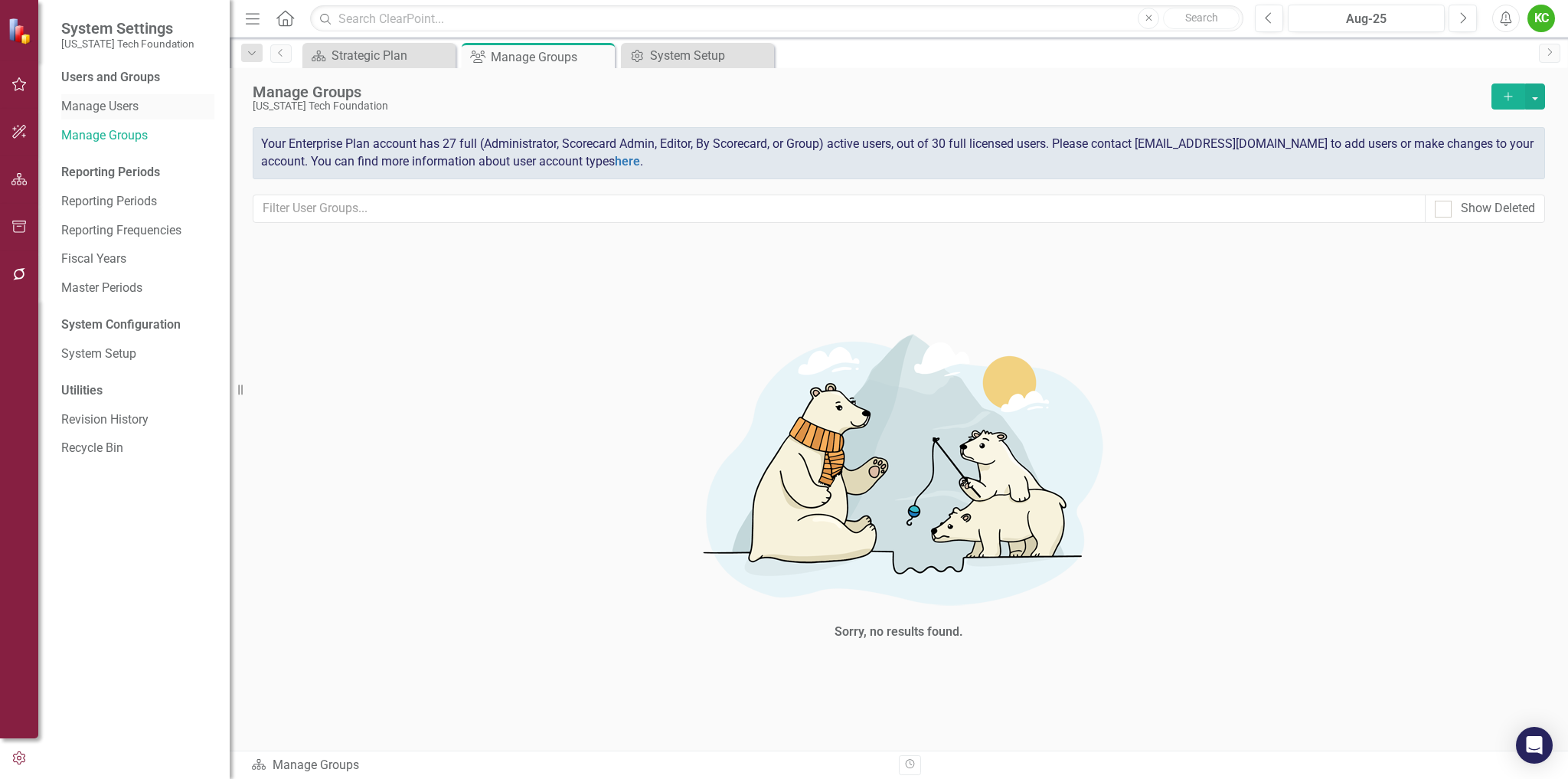
click at [108, 107] on link "Manage Users" at bounding box center [137, 106] width 154 height 18
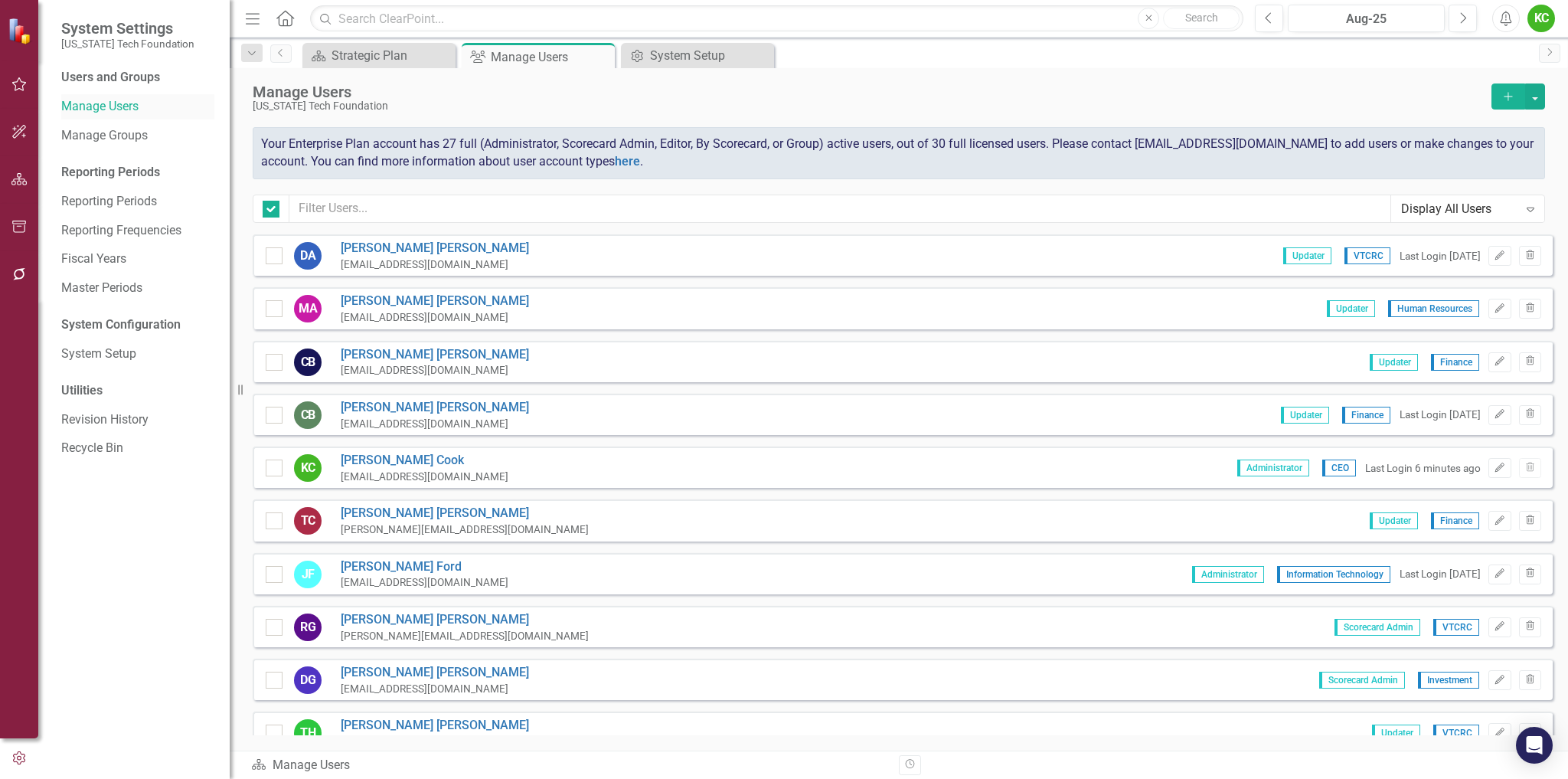
checkbox input "false"
click at [15, 181] on icon "button" at bounding box center [19, 179] width 16 height 12
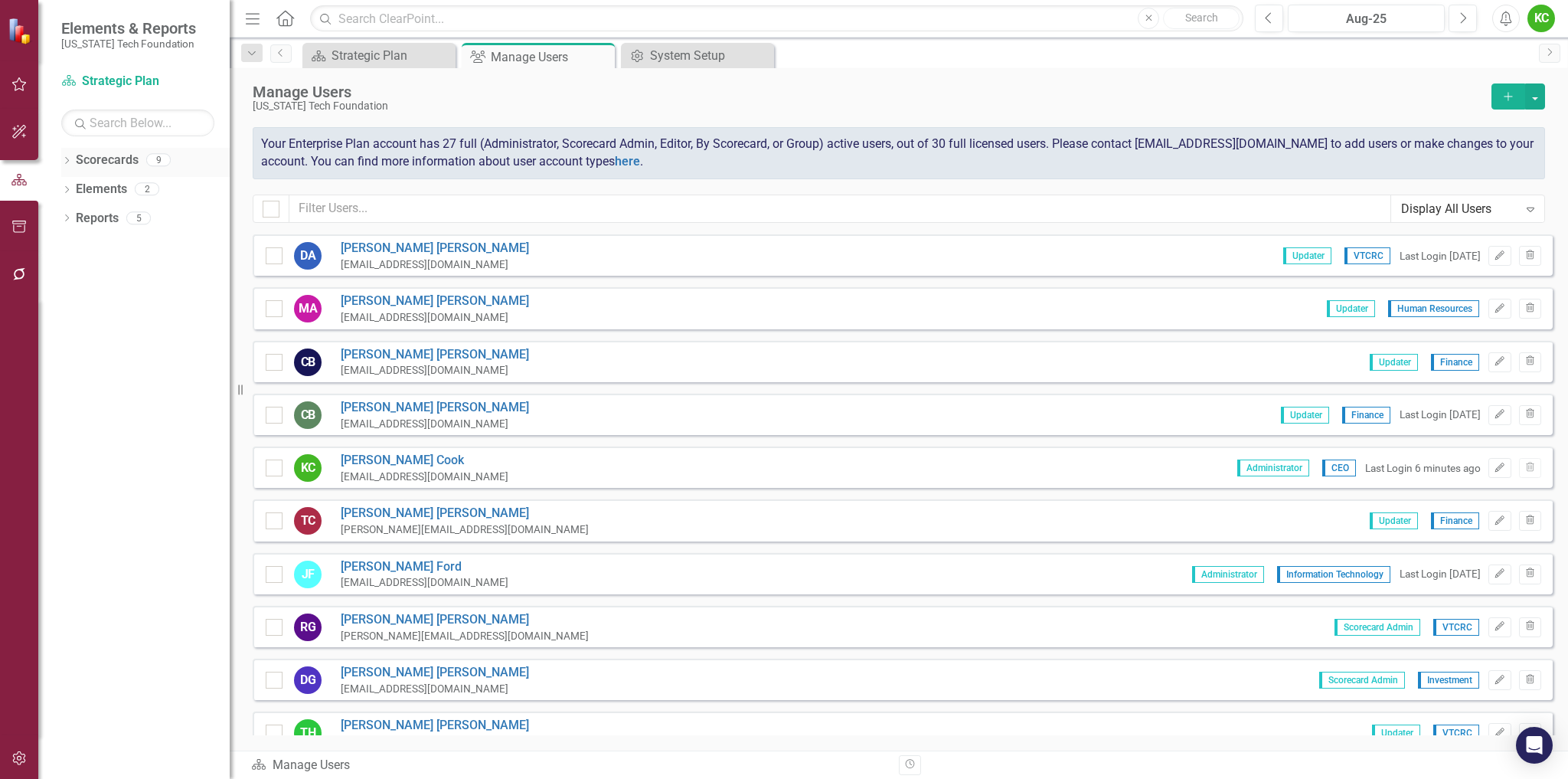
click at [118, 158] on link "Scorecards" at bounding box center [106, 160] width 63 height 18
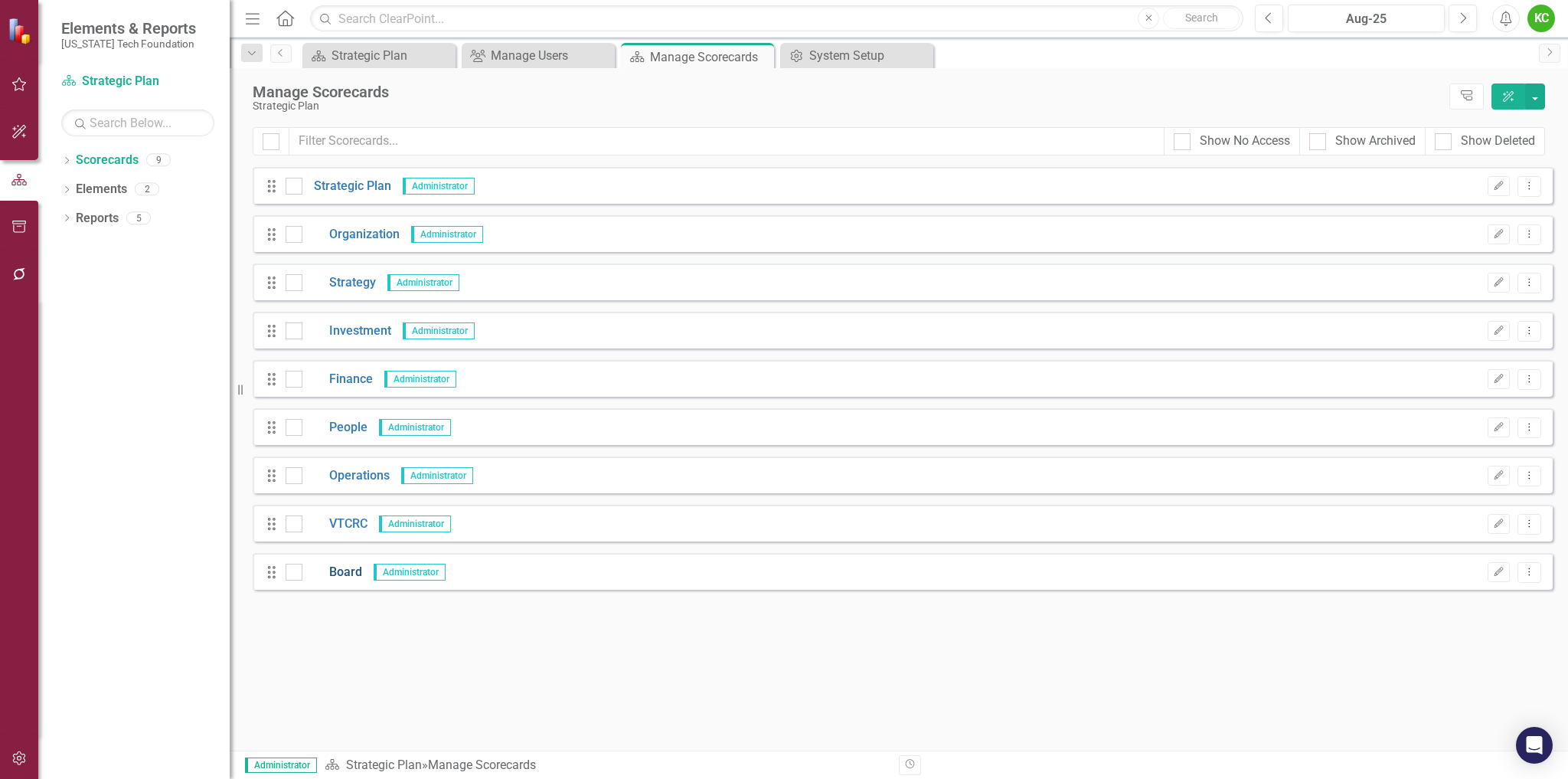
click at [348, 569] on link "Board" at bounding box center [333, 572] width 60 height 18
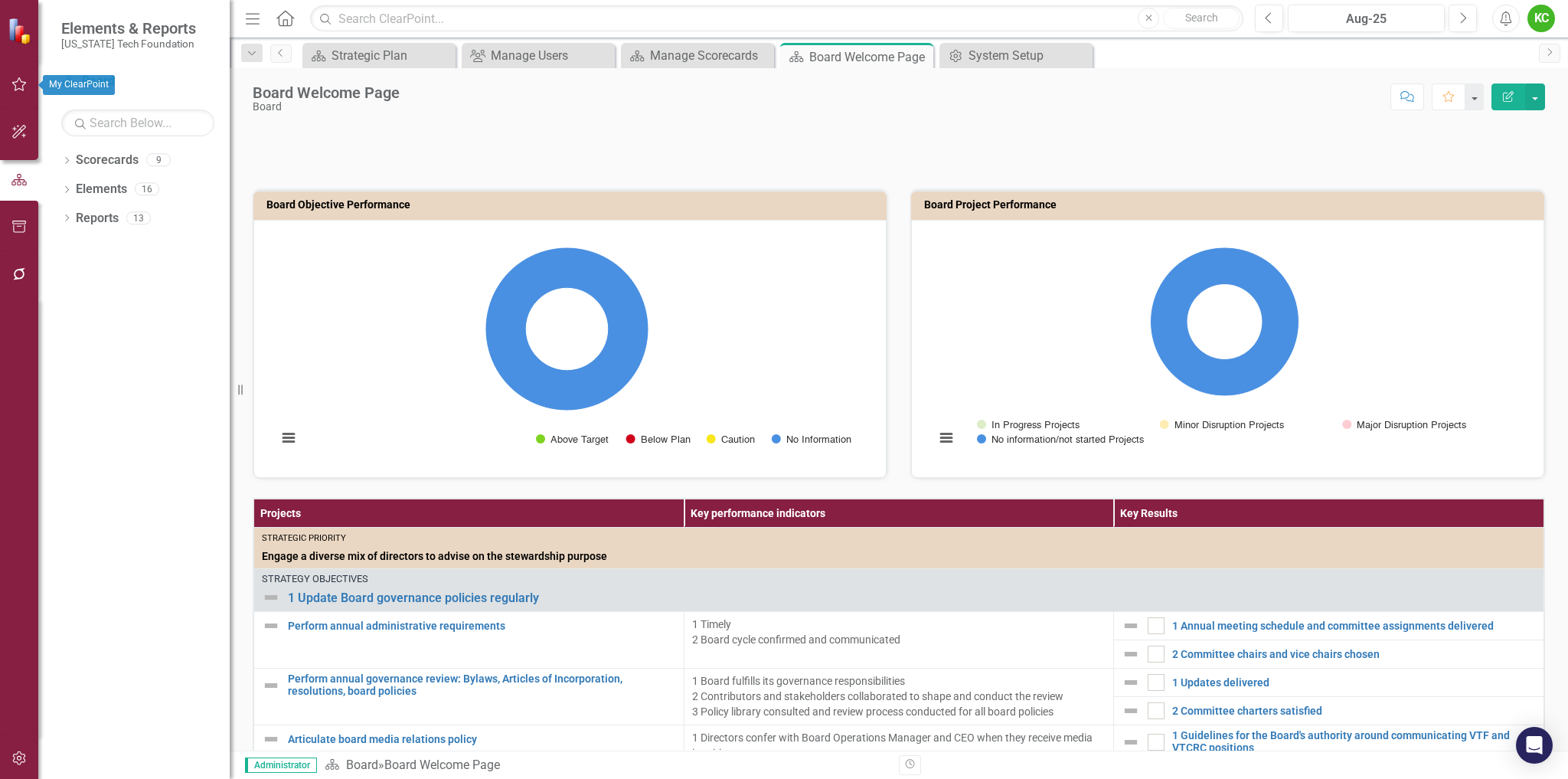
click at [22, 81] on icon "button" at bounding box center [19, 84] width 16 height 12
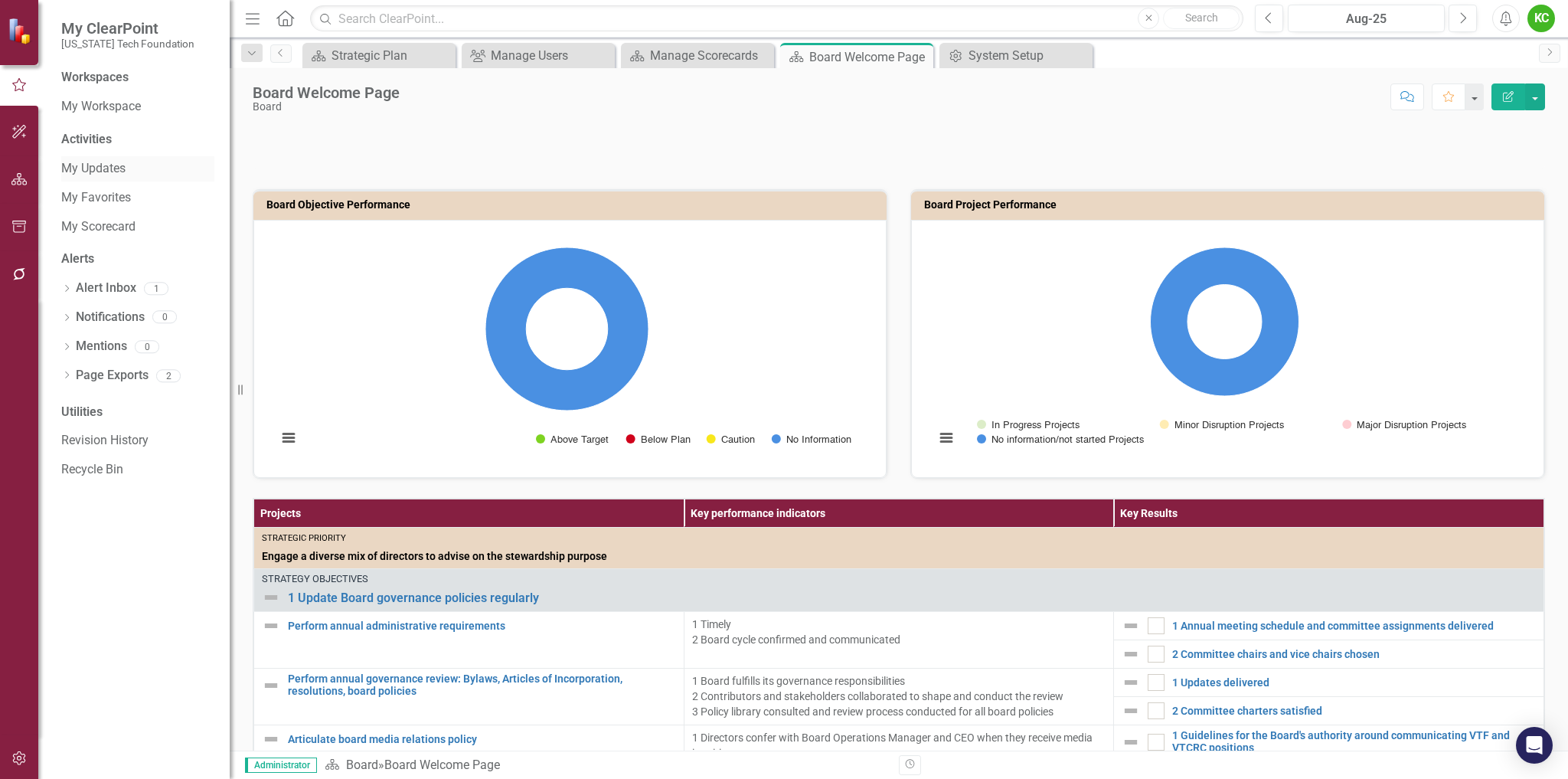
click at [115, 167] on link "My Updates" at bounding box center [137, 169] width 154 height 18
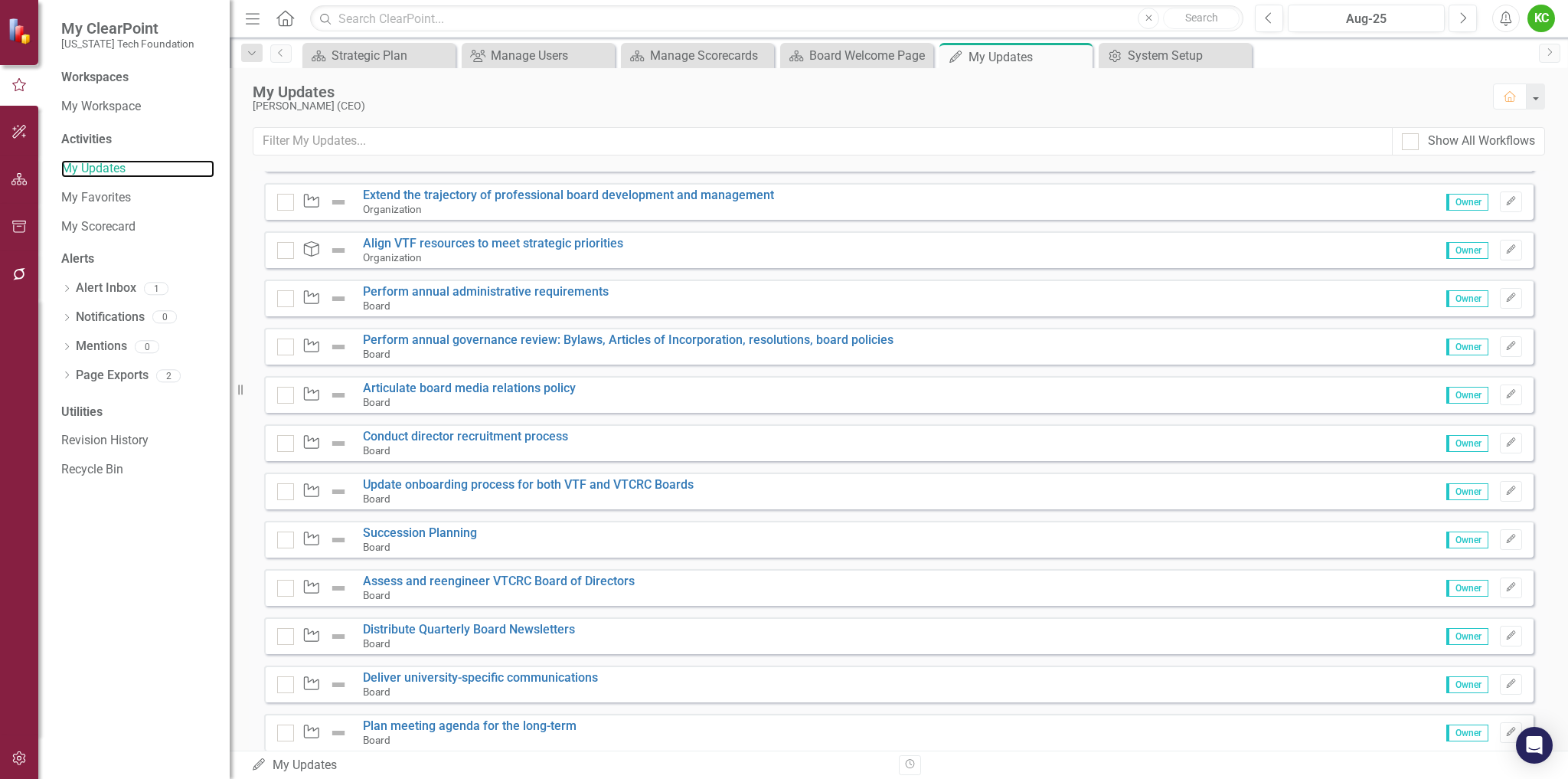
scroll to position [1149, 0]
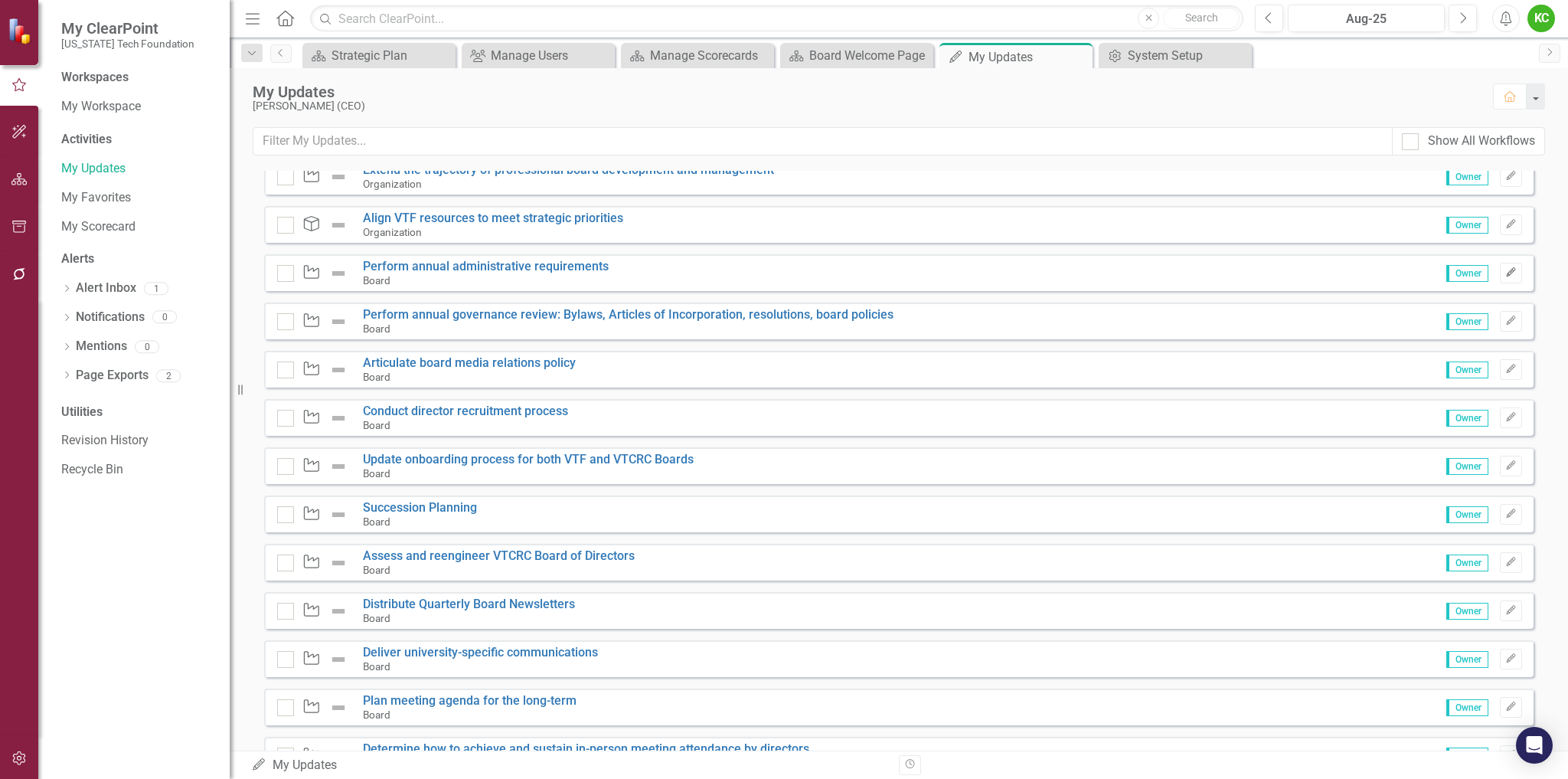
click at [1505, 274] on icon "Edit" at bounding box center [1511, 272] width 11 height 9
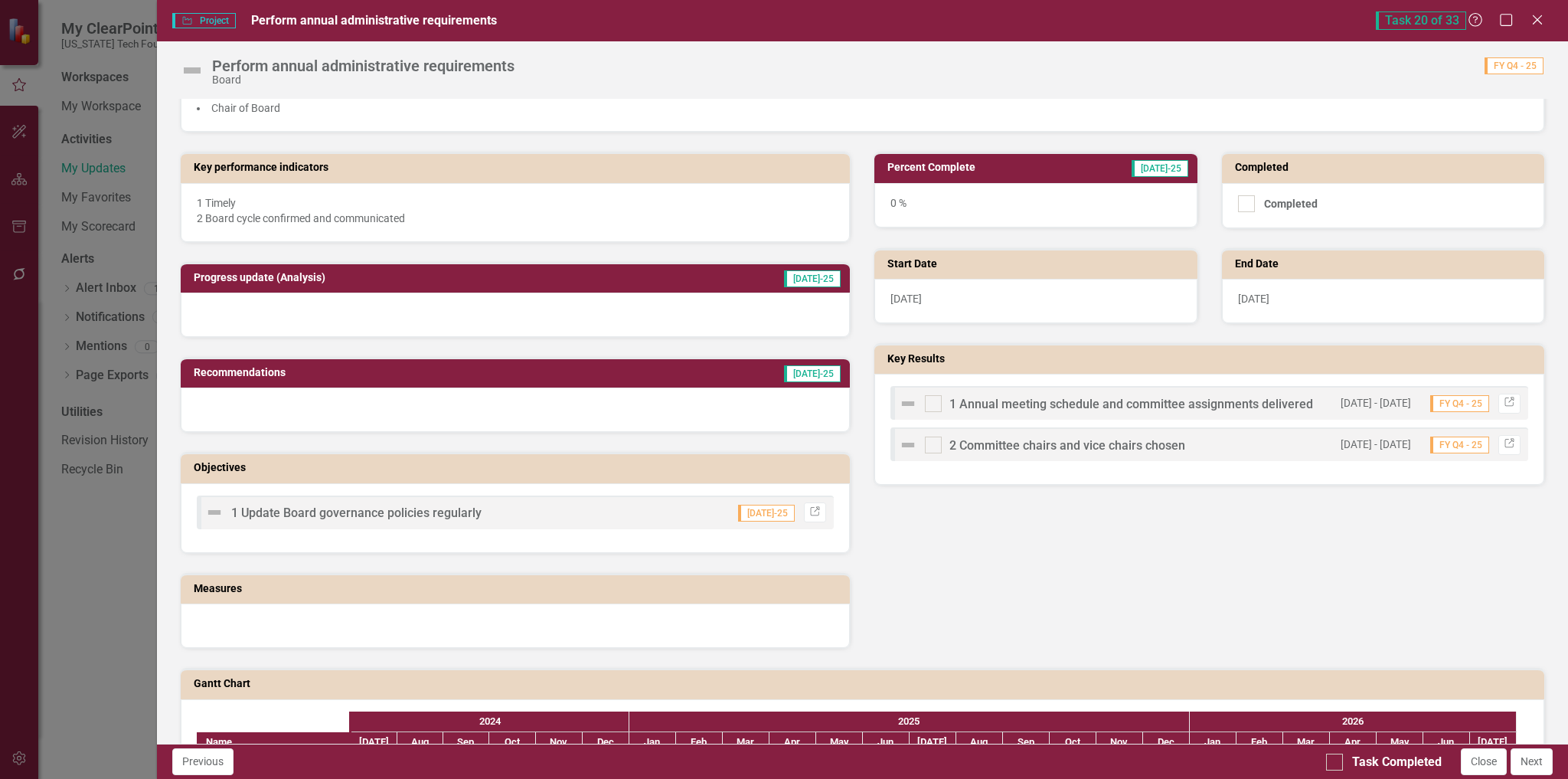
scroll to position [306, 0]
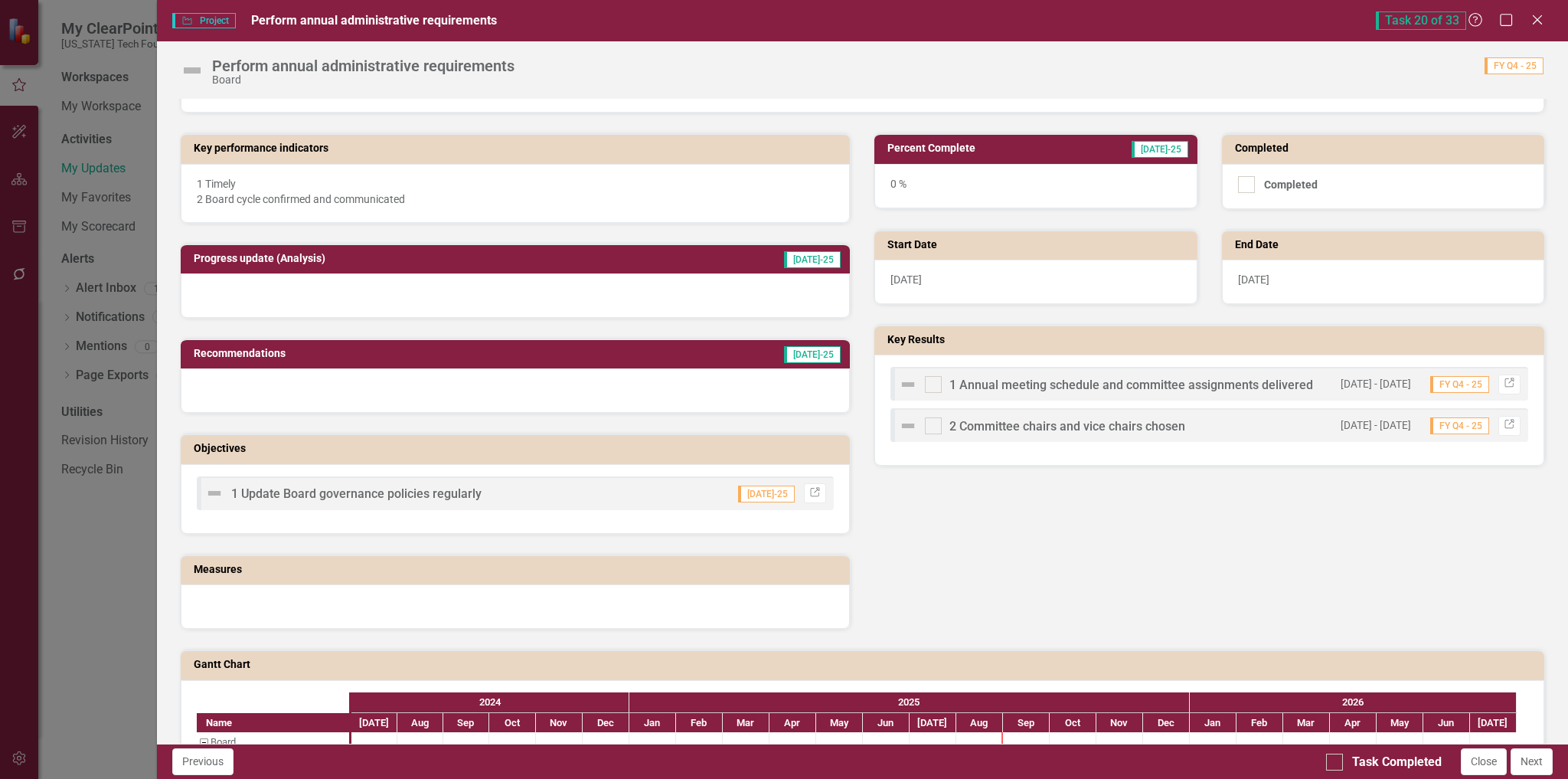
click at [1078, 387] on span "1 Annual meeting schedule and committee assignments delivered" at bounding box center [1131, 384] width 364 height 15
click at [1038, 386] on span "1 Annual meeting schedule and committee assignments delivered" at bounding box center [1131, 384] width 364 height 15
click at [1004, 384] on span "1 Annual meeting schedule and committee assignments delivered" at bounding box center [1131, 384] width 364 height 15
click at [902, 384] on img at bounding box center [908, 383] width 18 height 18
click at [1021, 384] on span "1 Annual meeting schedule and committee assignments delivered" at bounding box center [1131, 384] width 364 height 15
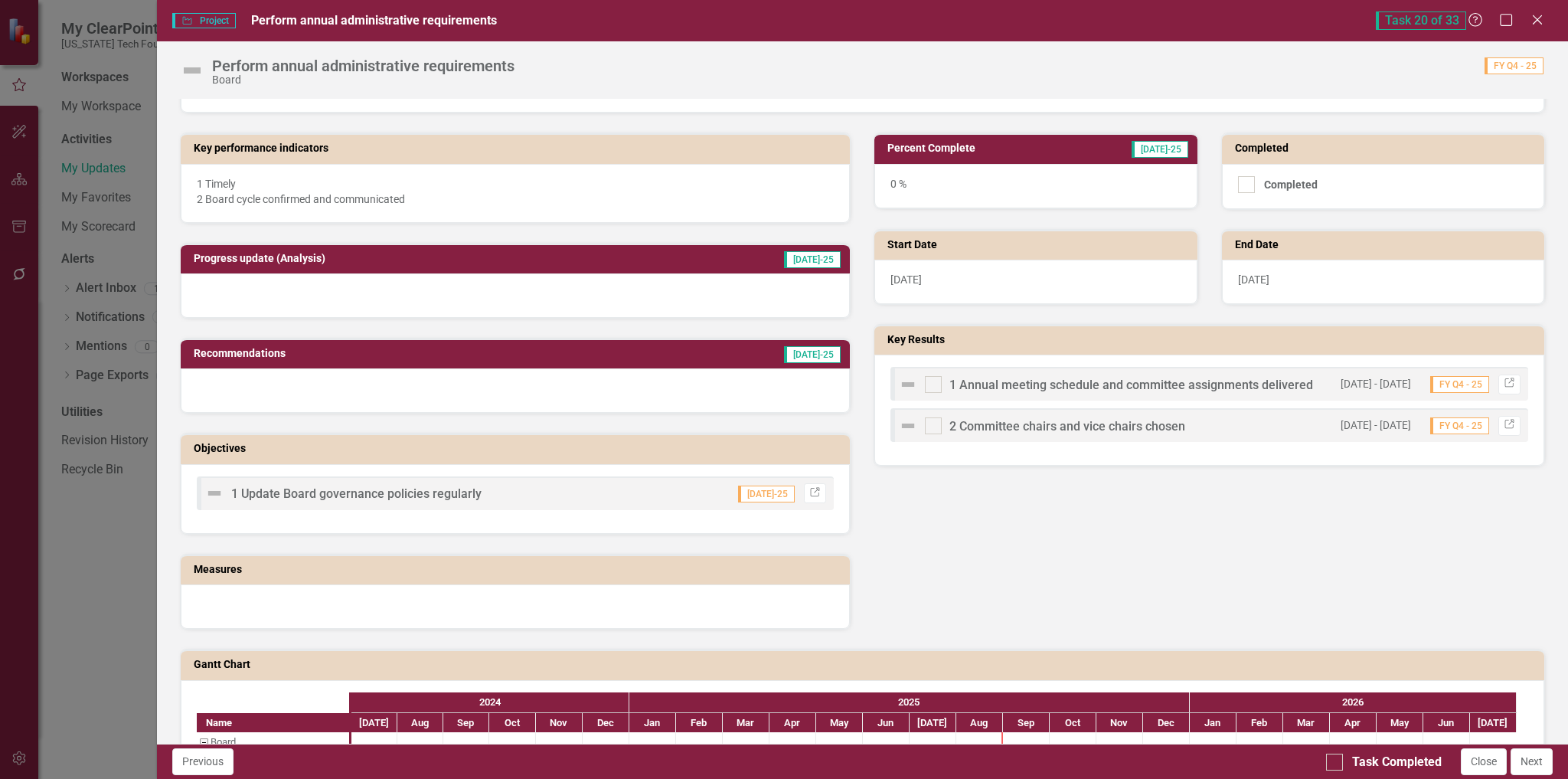
click at [1021, 384] on span "1 Annual meeting schedule and committee assignments delivered" at bounding box center [1131, 384] width 364 height 15
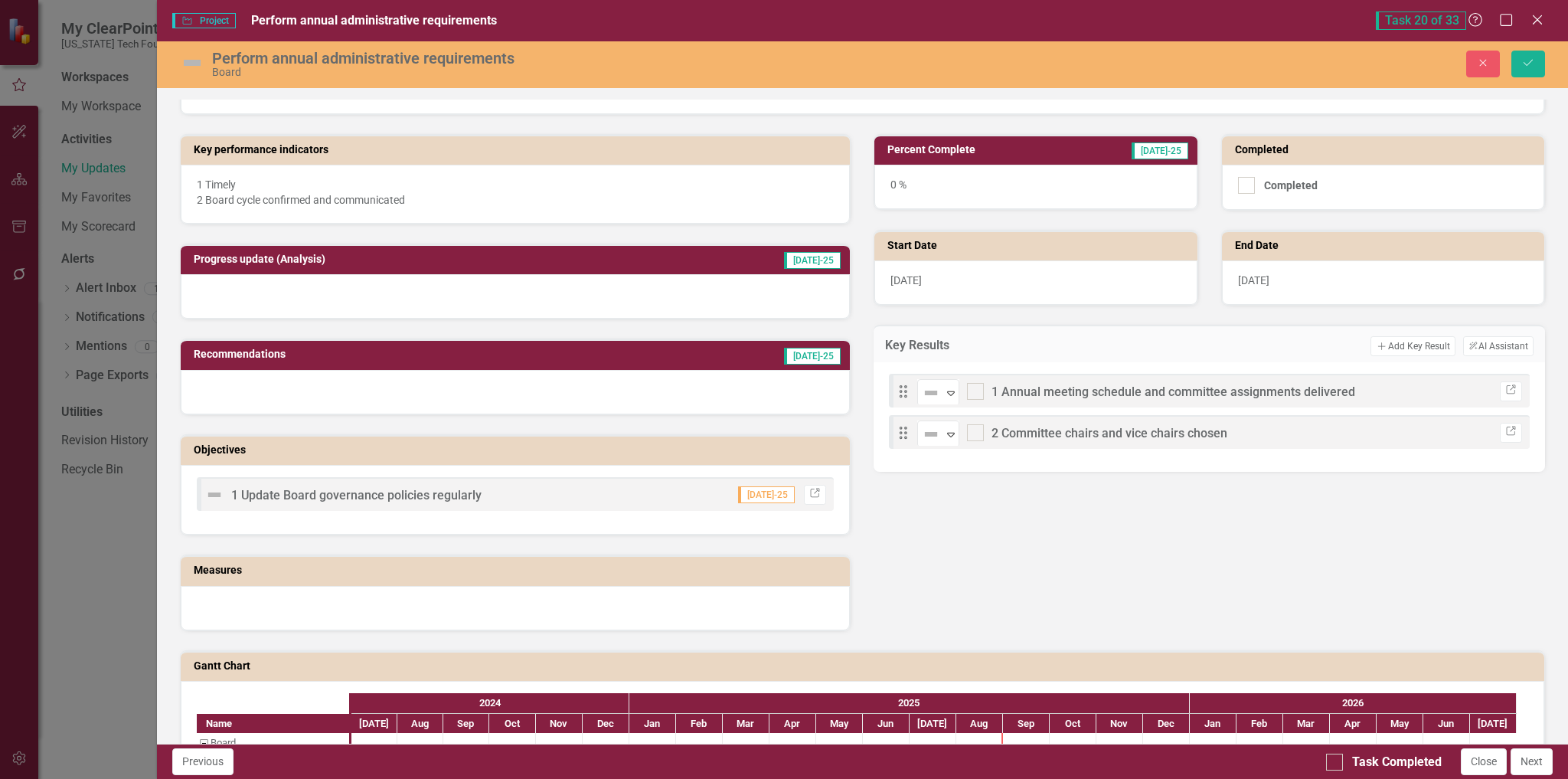
click at [1010, 182] on div "0 %" at bounding box center [1035, 187] width 323 height 45
click at [1003, 190] on div "0 %" at bounding box center [1035, 187] width 323 height 45
click at [892, 188] on div "0 %" at bounding box center [1035, 187] width 323 height 45
click at [945, 148] on h3 "Percent Complete" at bounding box center [979, 149] width 182 height 11
click at [196, 61] on img at bounding box center [192, 63] width 25 height 25
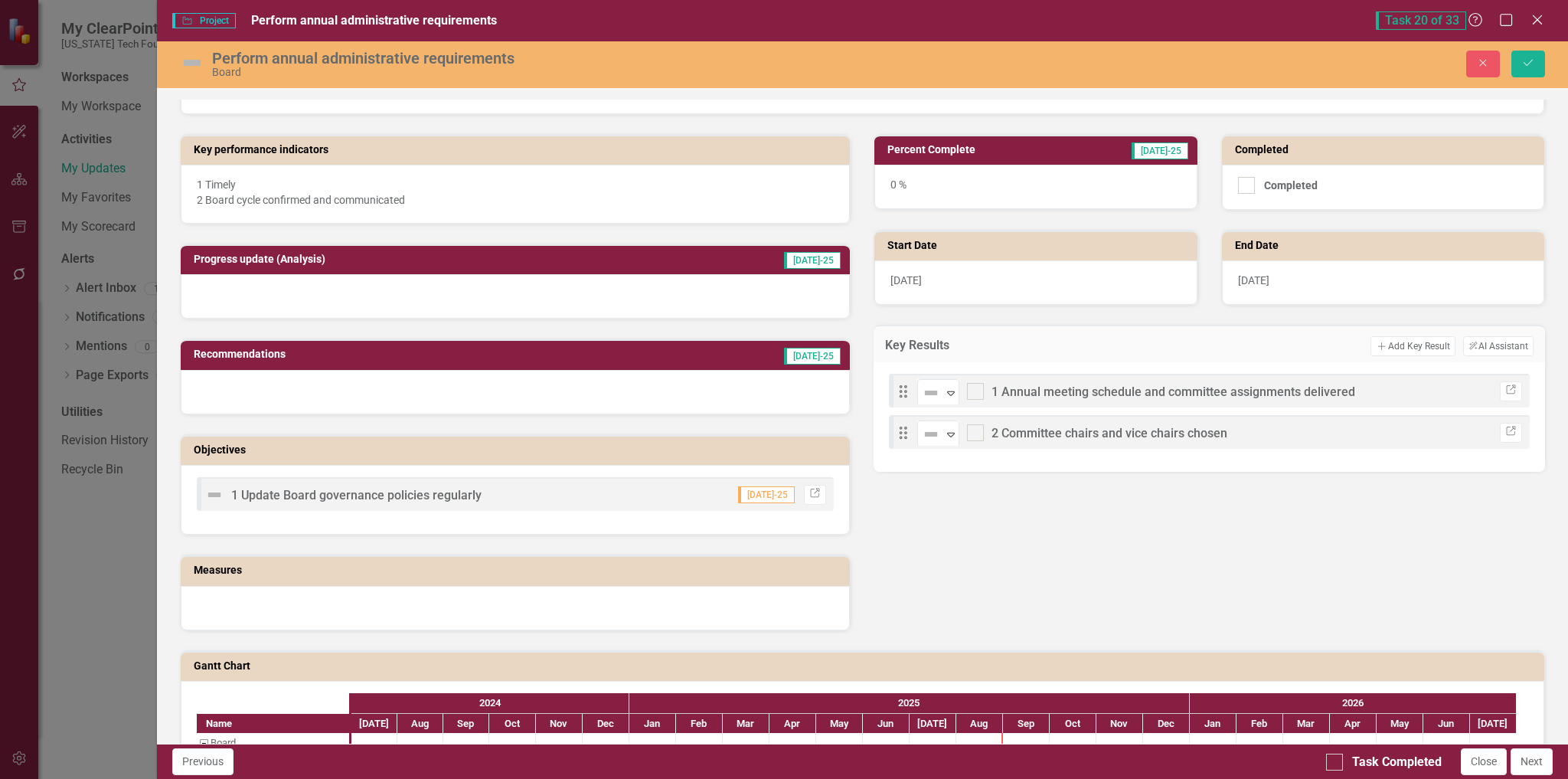
click at [196, 61] on img at bounding box center [192, 63] width 25 height 25
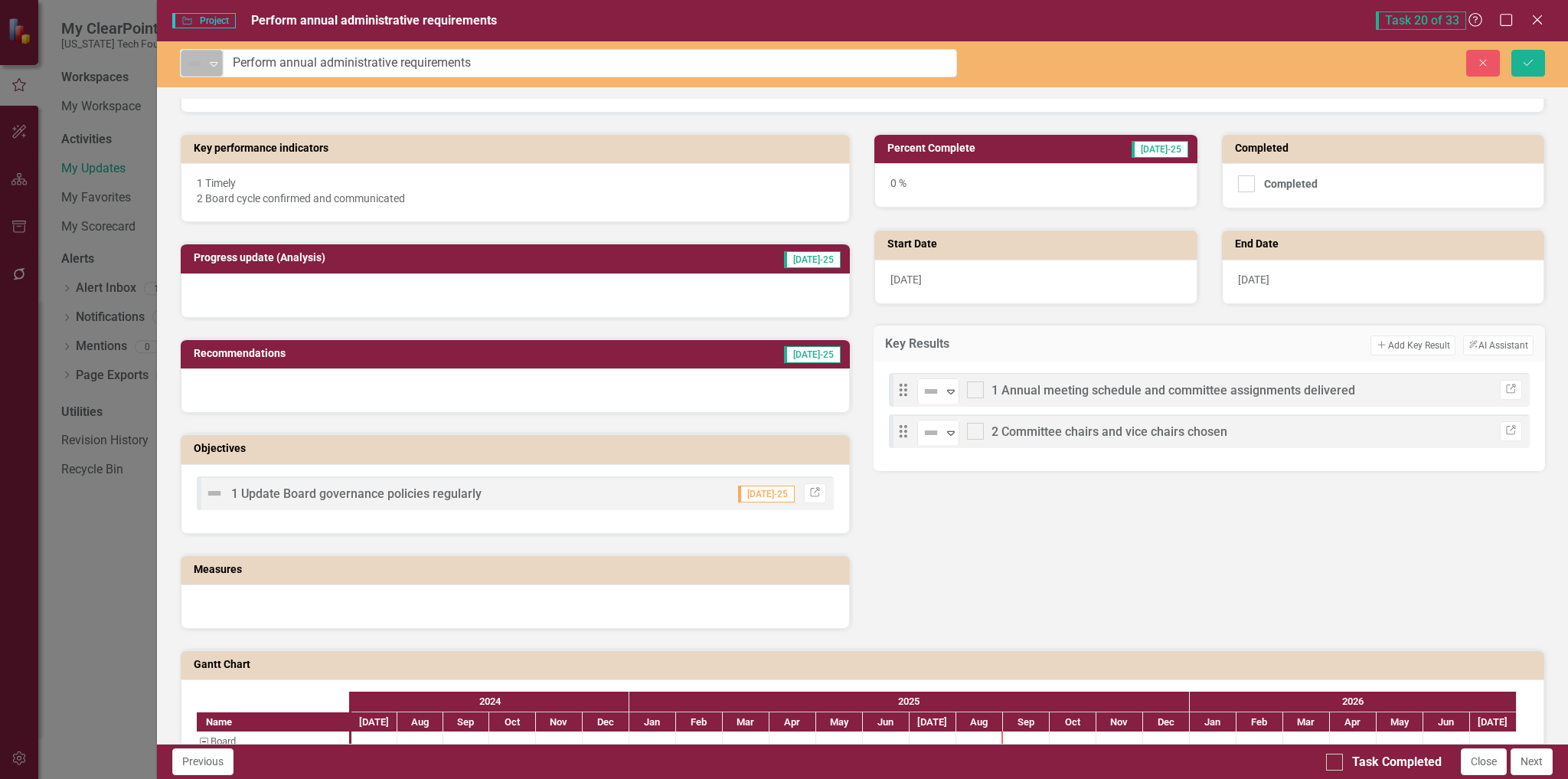
click at [214, 68] on icon "Expand" at bounding box center [214, 63] width 15 height 12
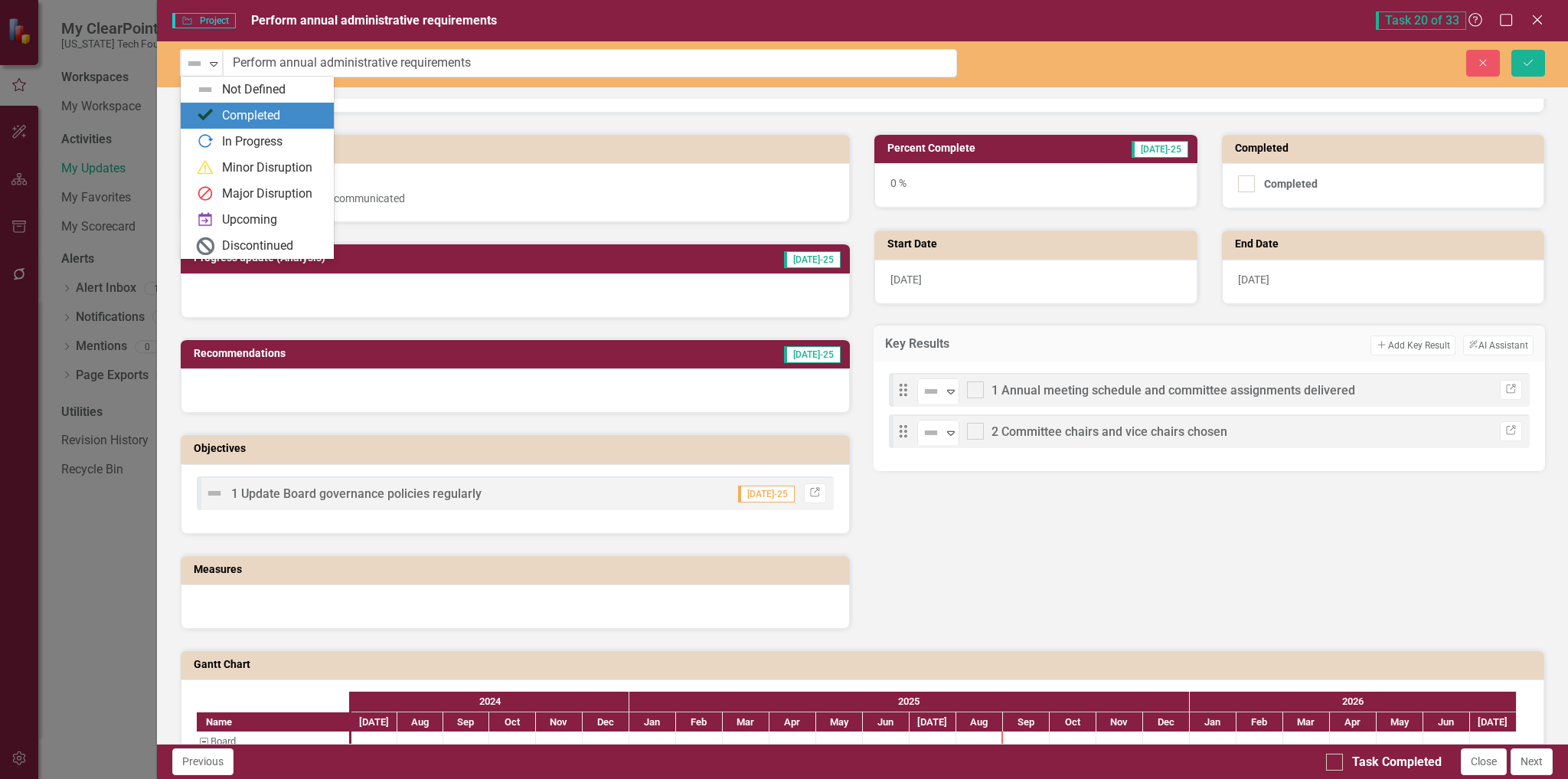
click at [272, 112] on div "Completed" at bounding box center [251, 116] width 58 height 18
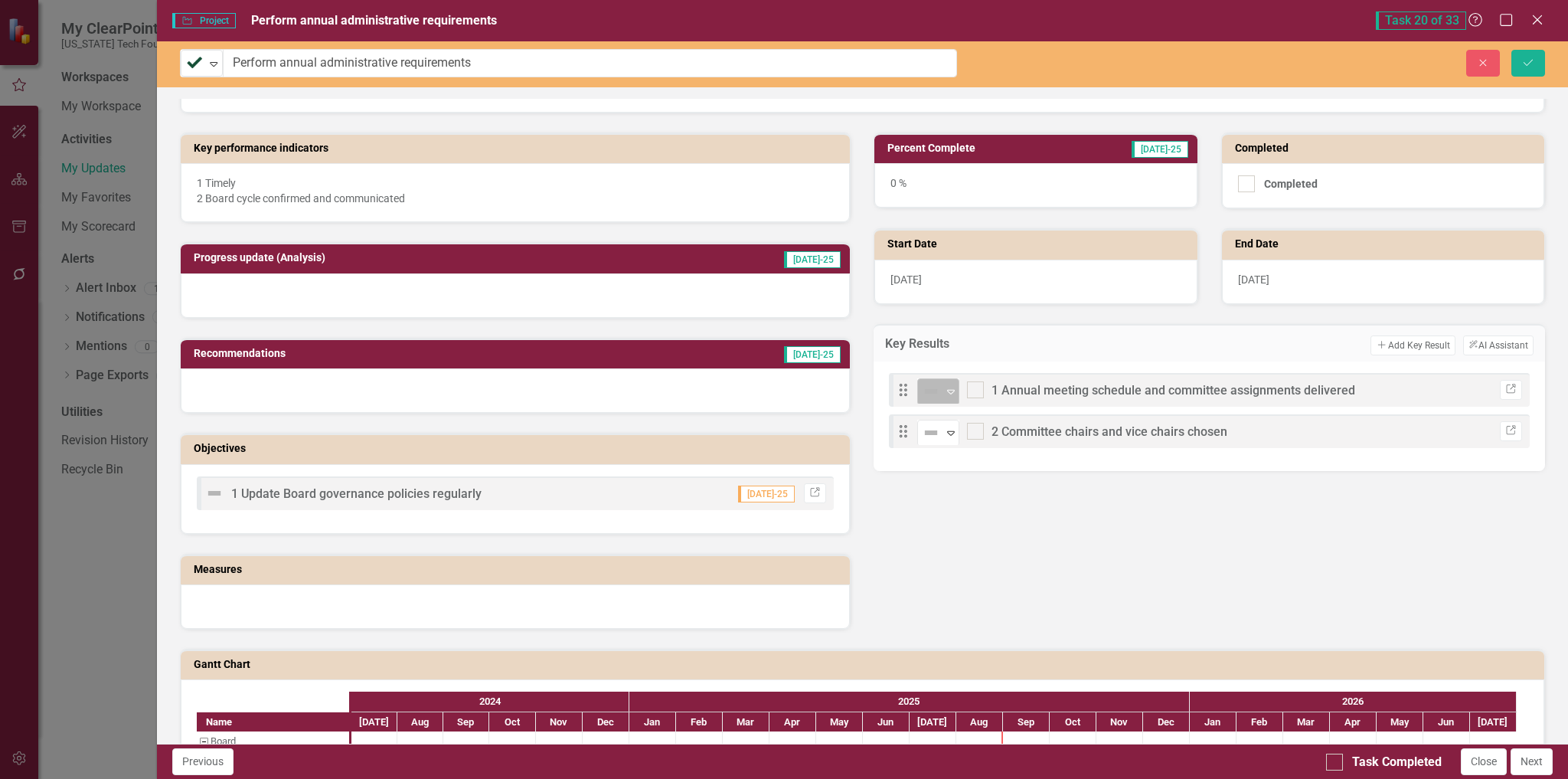
click at [947, 390] on icon at bounding box center [950, 391] width 8 height 4
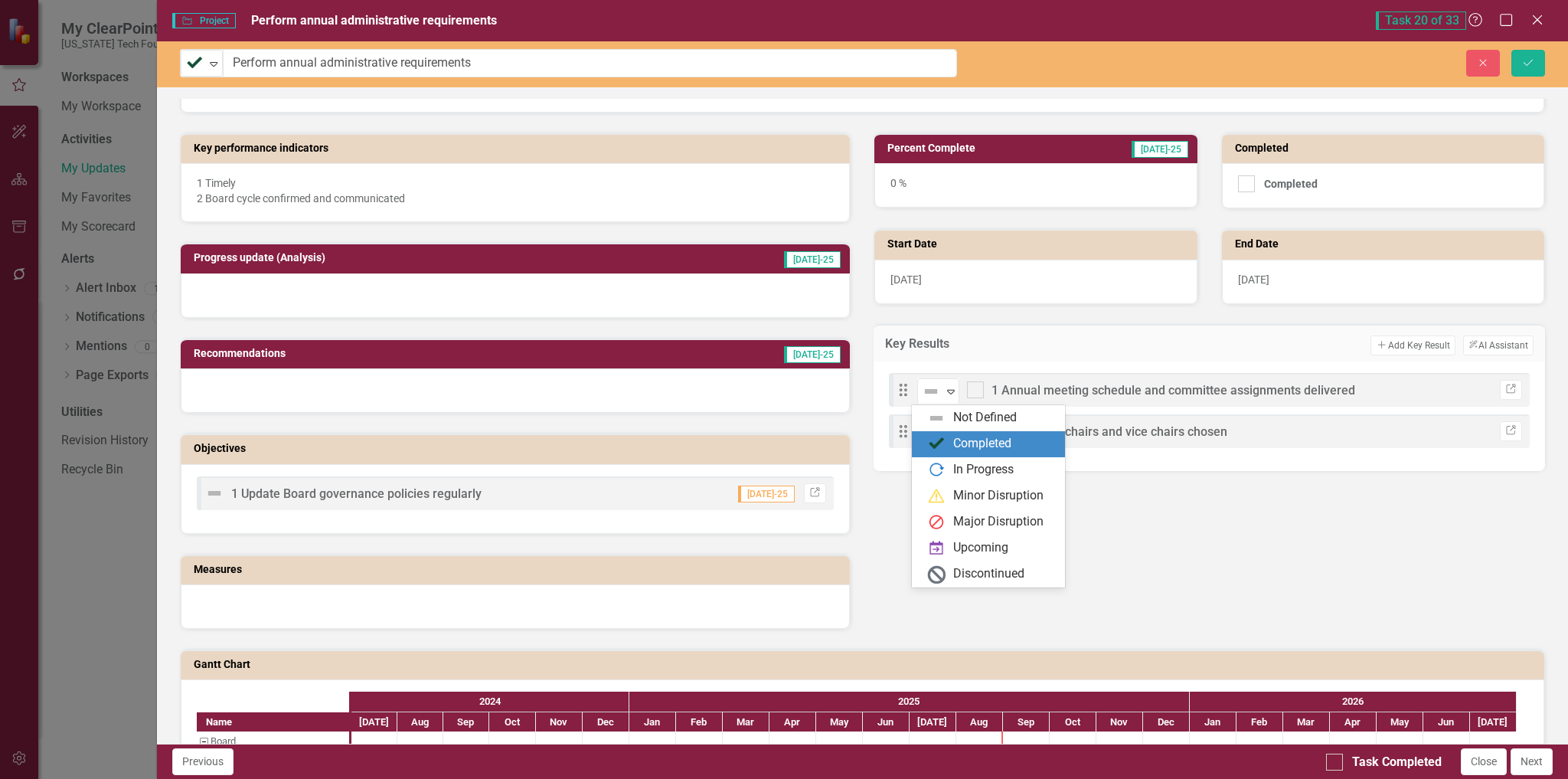
click at [992, 444] on div "Completed" at bounding box center [982, 444] width 58 height 18
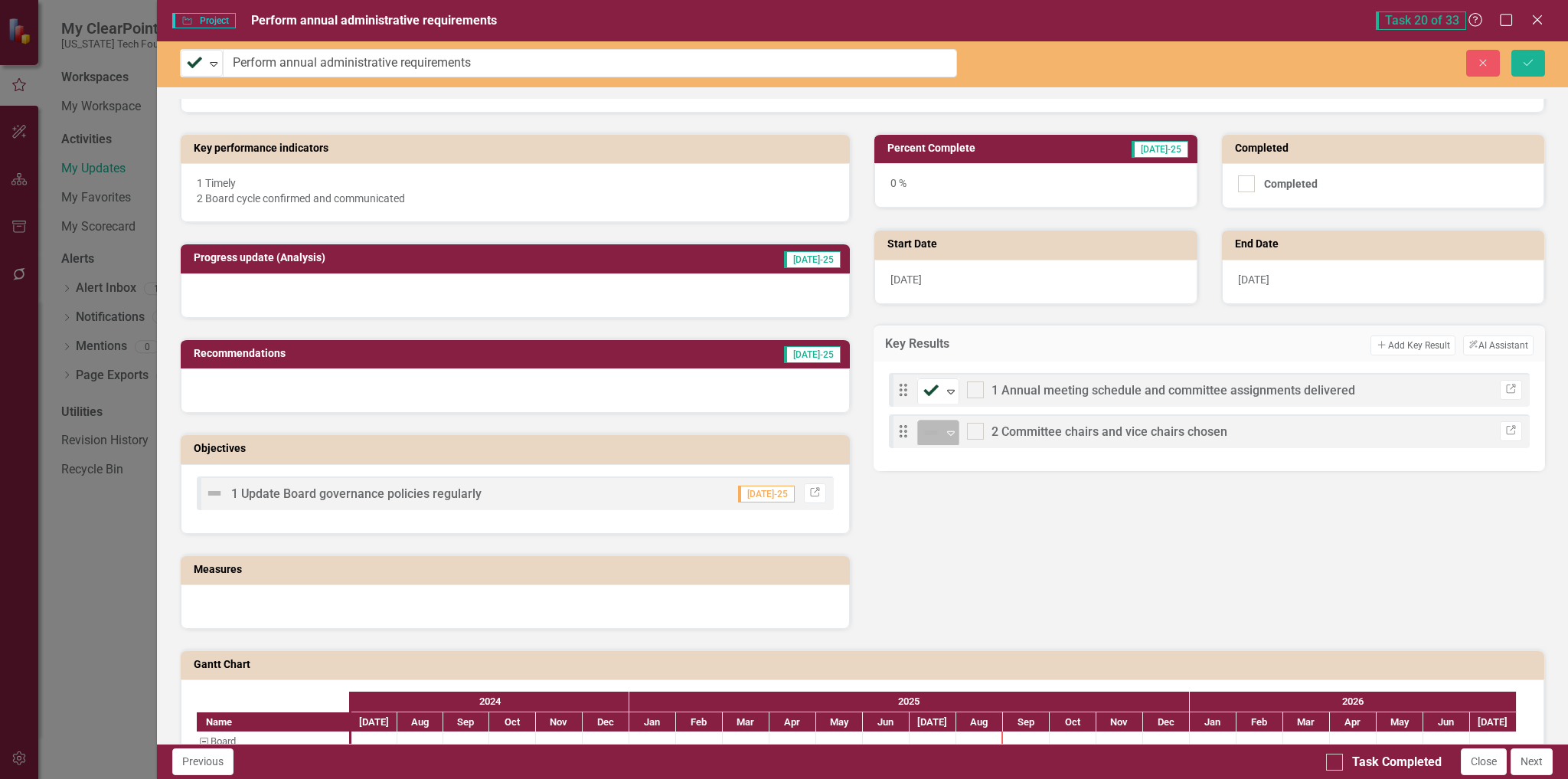
click at [945, 432] on icon "Expand" at bounding box center [951, 432] width 15 height 12
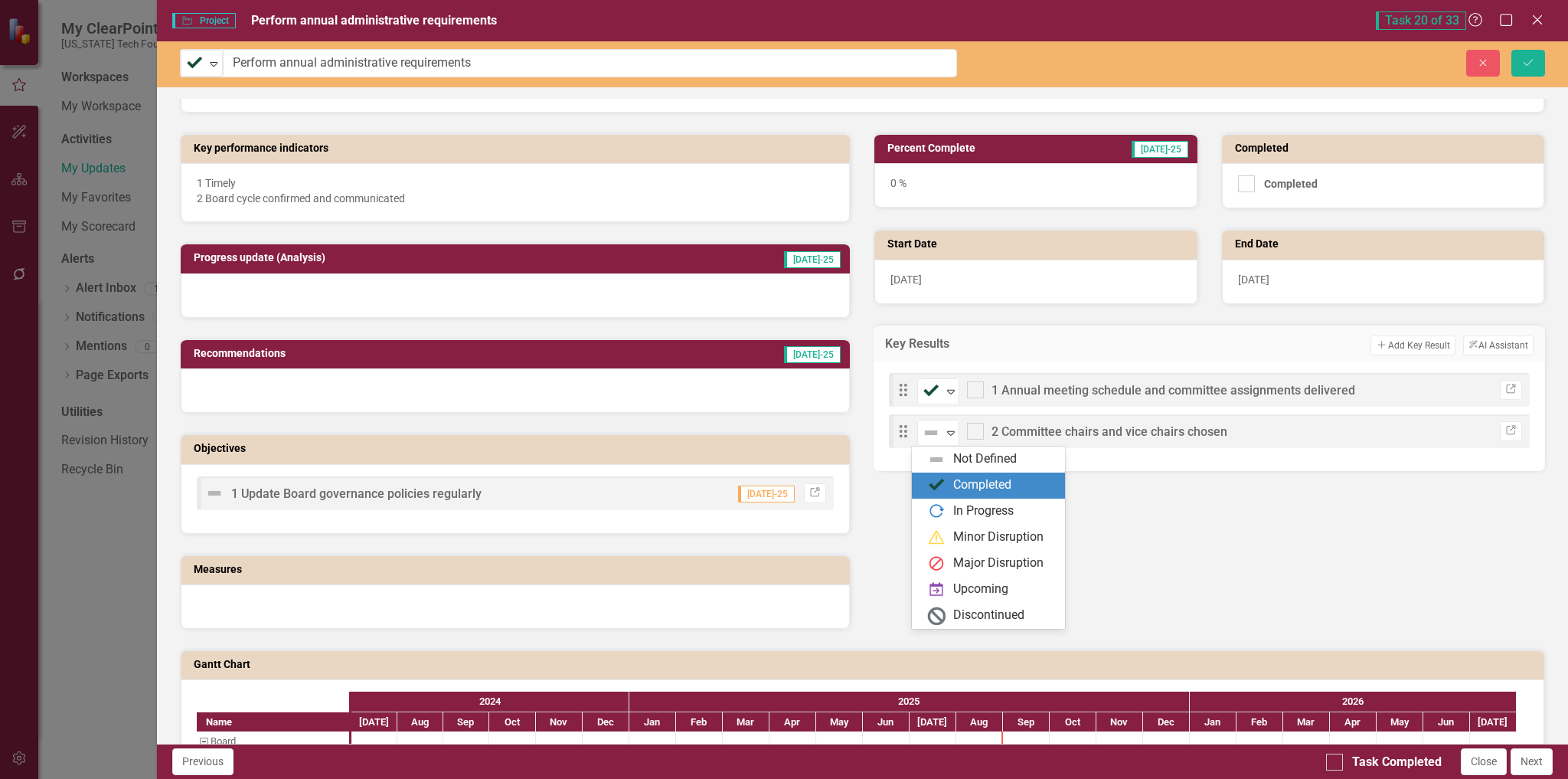
click at [937, 485] on img at bounding box center [936, 485] width 18 height 18
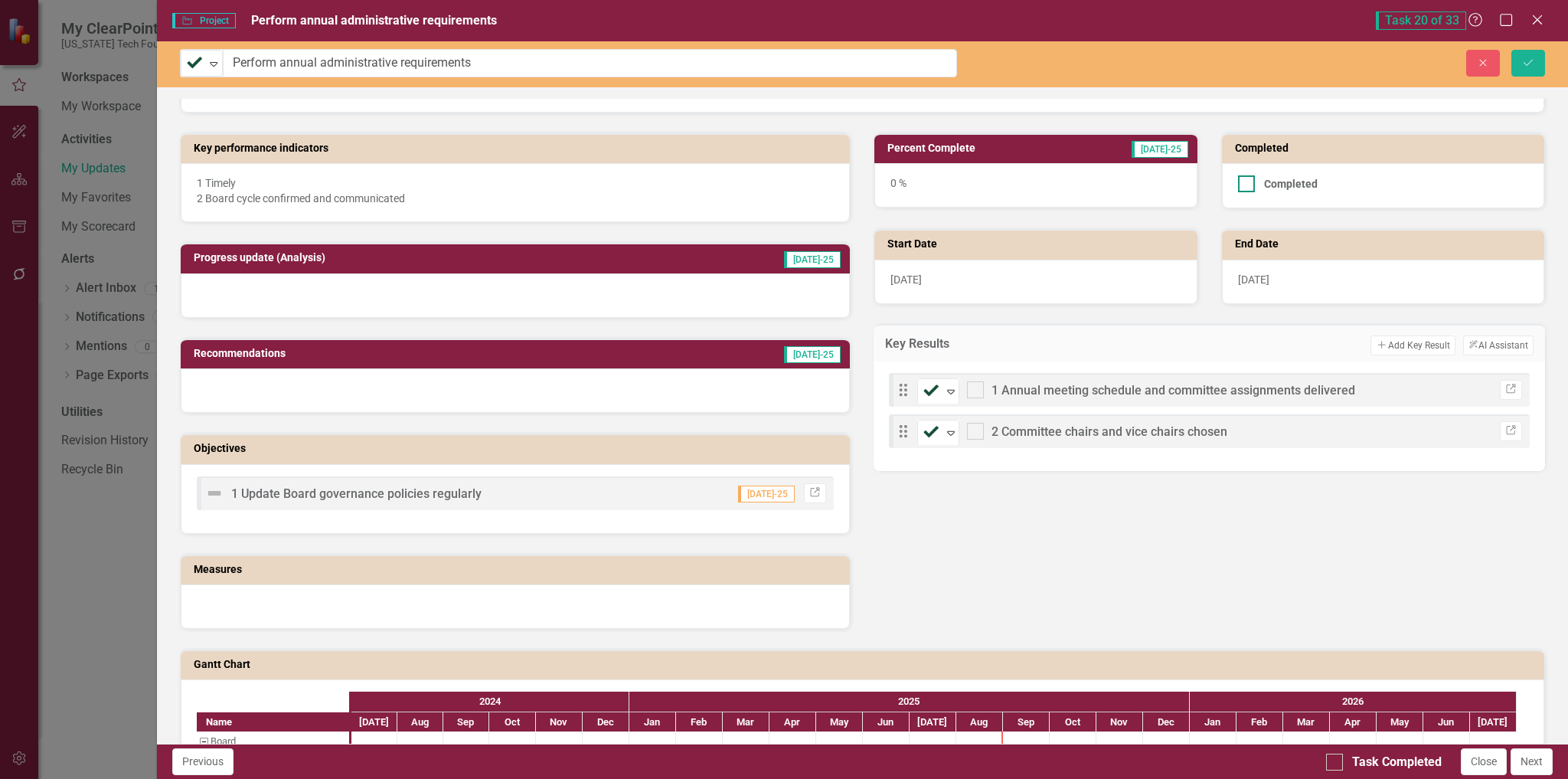
click at [1239, 182] on input "Completed" at bounding box center [1244, 180] width 10 height 10
checkbox input "true"
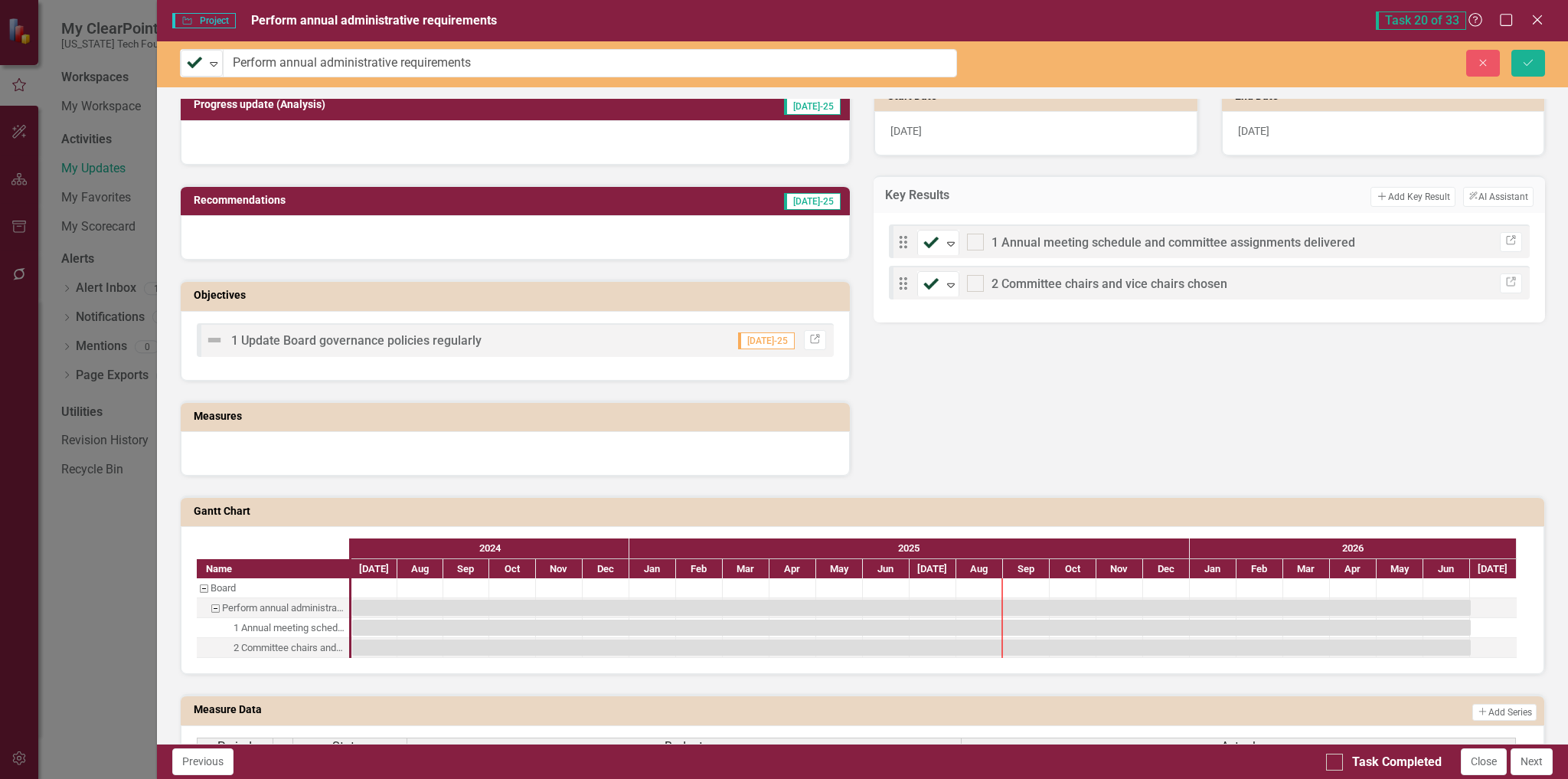
scroll to position [383, 0]
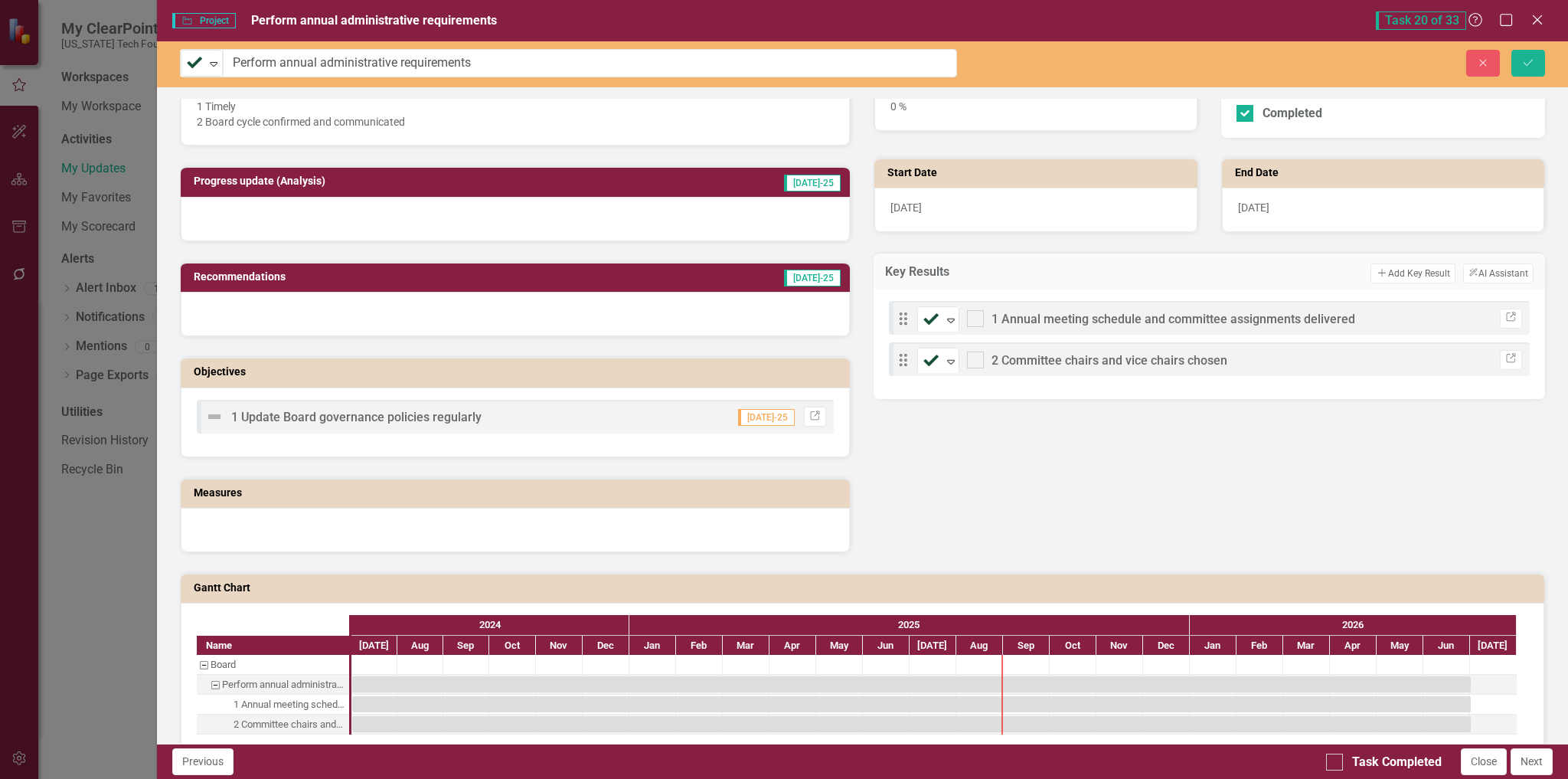
click at [618, 219] on div at bounding box center [516, 219] width 670 height 45
click at [247, 183] on h3 "Progress update (Analysis)" at bounding box center [419, 180] width 450 height 11
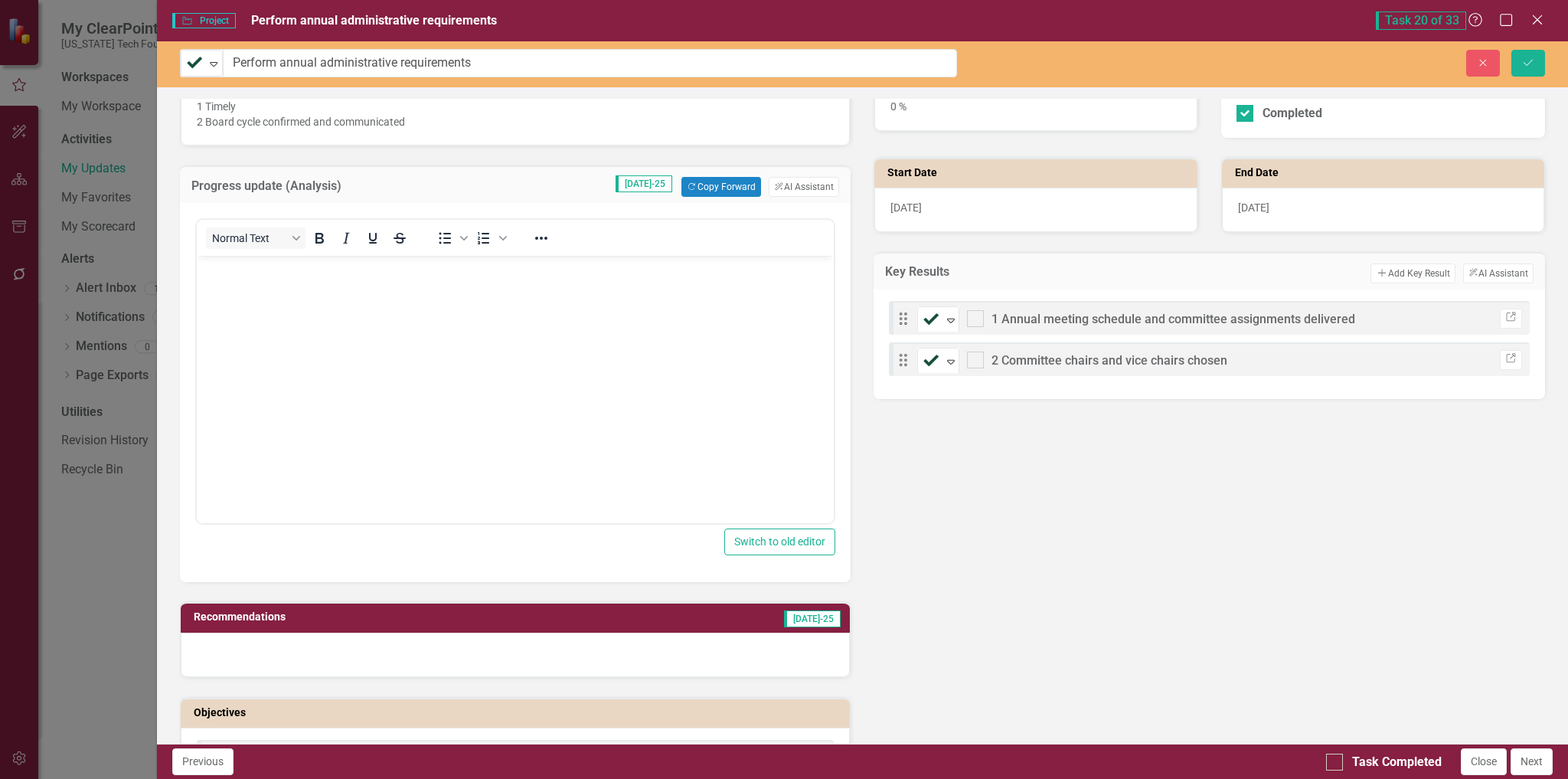
scroll to position [0, 0]
click at [243, 271] on p "Rich Text Area. Press ALT-0 for help." at bounding box center [515, 269] width 630 height 18
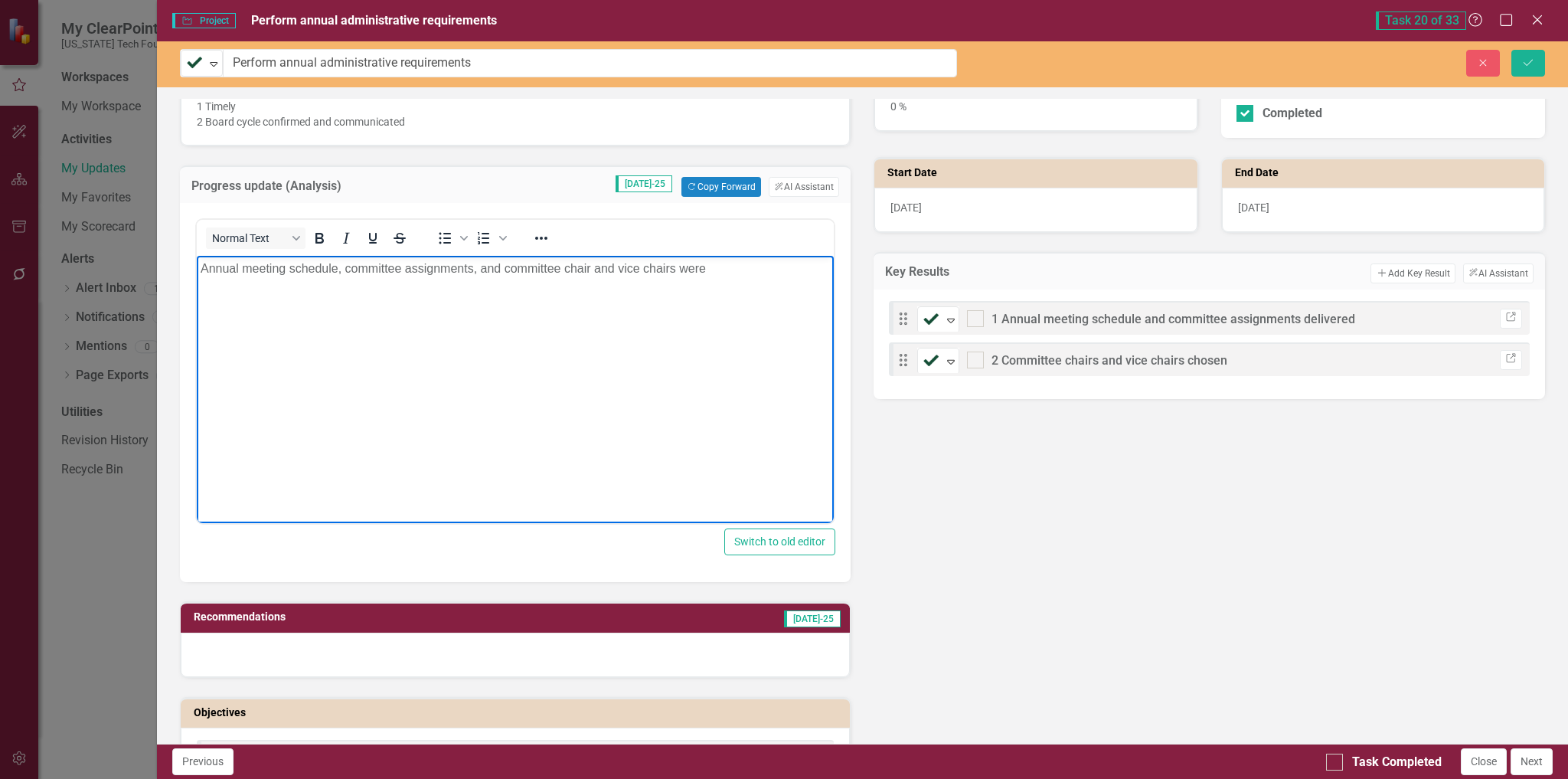
drag, startPoint x: 342, startPoint y: 268, endPoint x: 376, endPoint y: 269, distance: 34.0
click at [342, 268] on p "Annual meeting schedule, committee assignments, and committee chair and vice ch…" at bounding box center [515, 269] width 630 height 18
click at [235, 283] on body "Annual meeting schedule and committee assignments delivered on , and committee …" at bounding box center [516, 371] width 638 height 230
drag, startPoint x: 566, startPoint y: 270, endPoint x: 602, endPoint y: 261, distance: 37.1
click at [566, 270] on p "Annual meeting schedule and committee assignments delivered on , and committee …" at bounding box center [515, 269] width 630 height 18
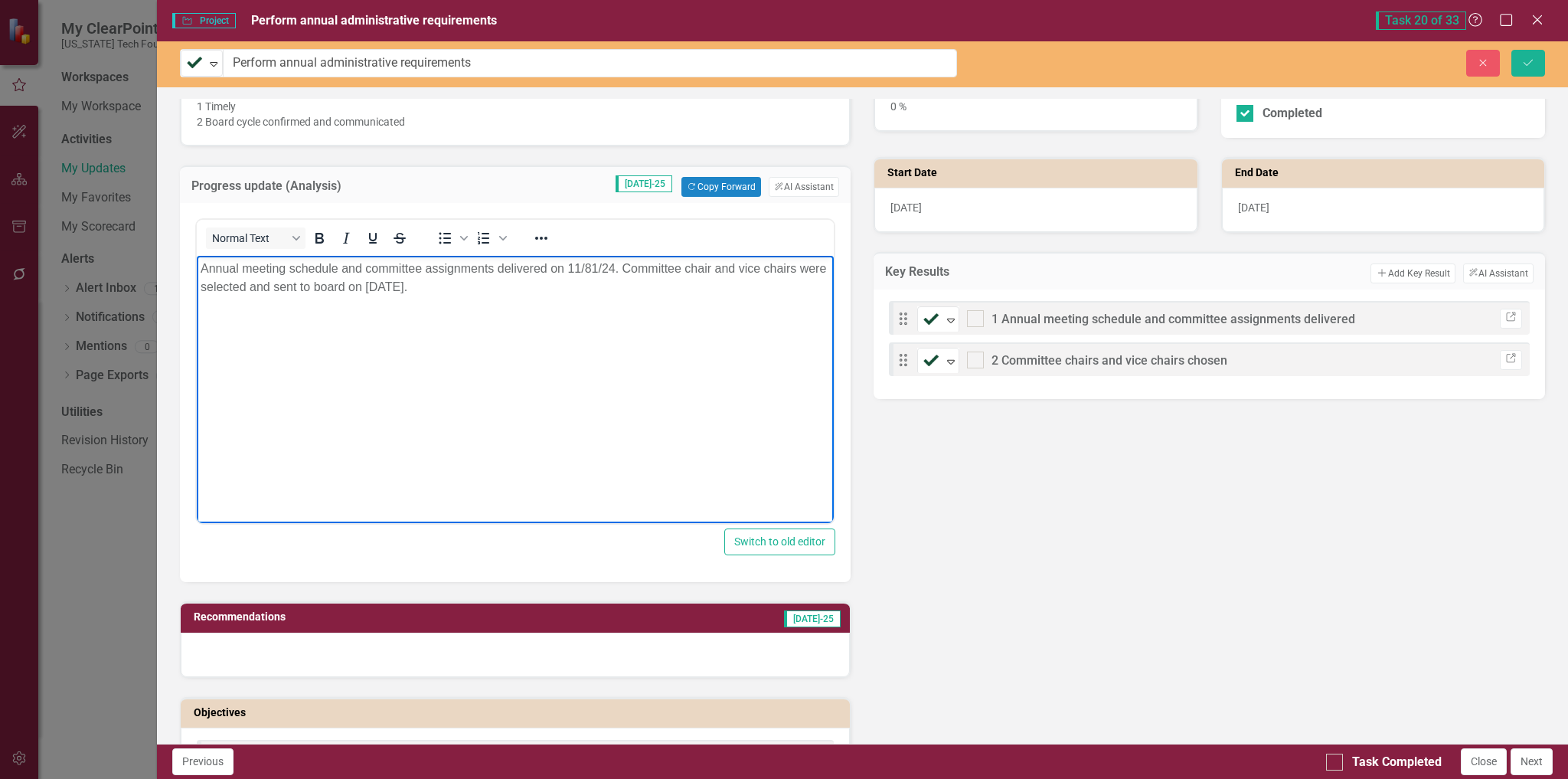
click at [592, 262] on p "Annual meeting schedule and committee assignments delivered on 11/81/24. Commit…" at bounding box center [515, 278] width 630 height 37
click at [1335, 760] on input "Task Completed" at bounding box center [1331, 758] width 10 height 10
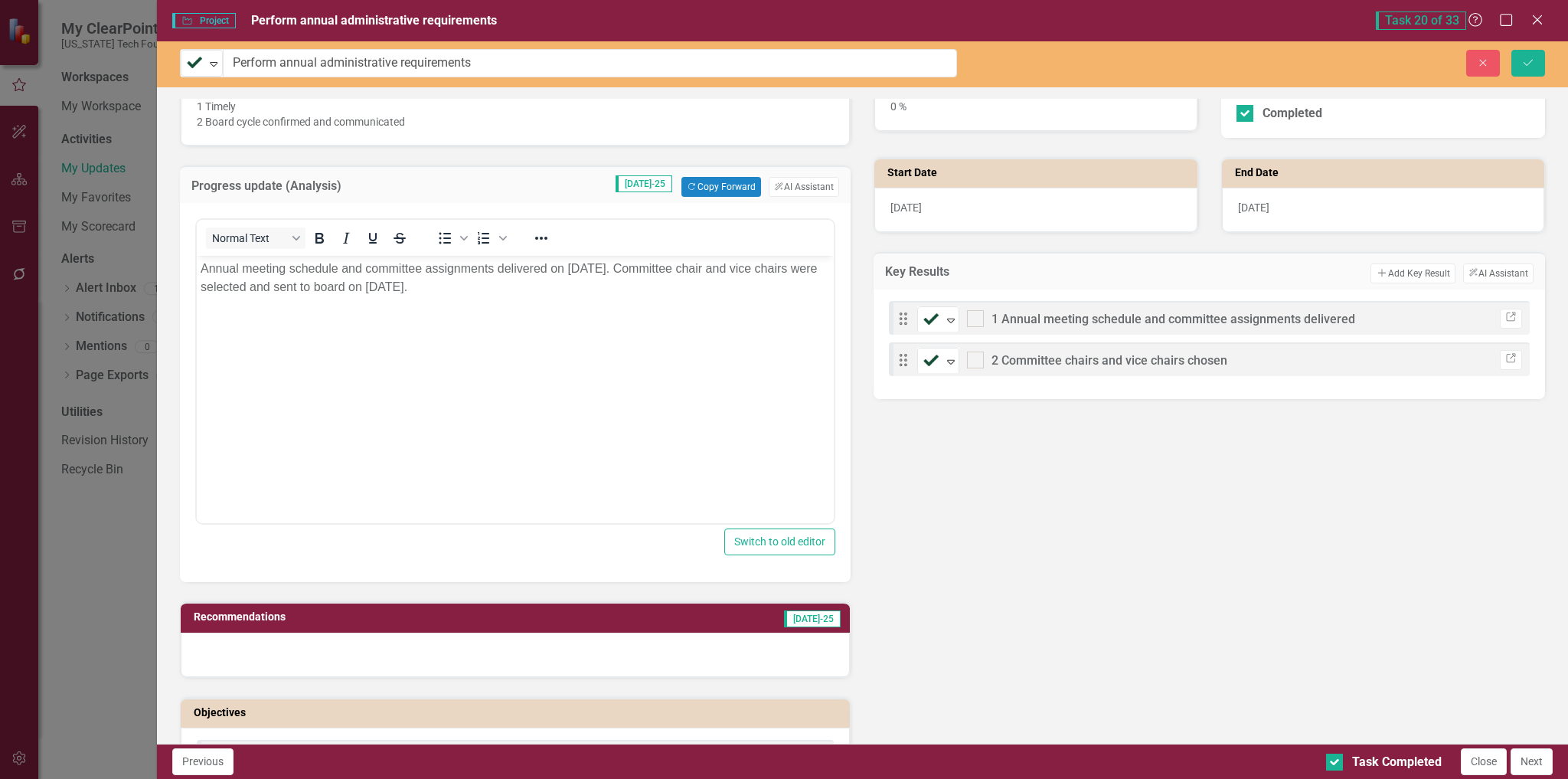
checkbox input "true"
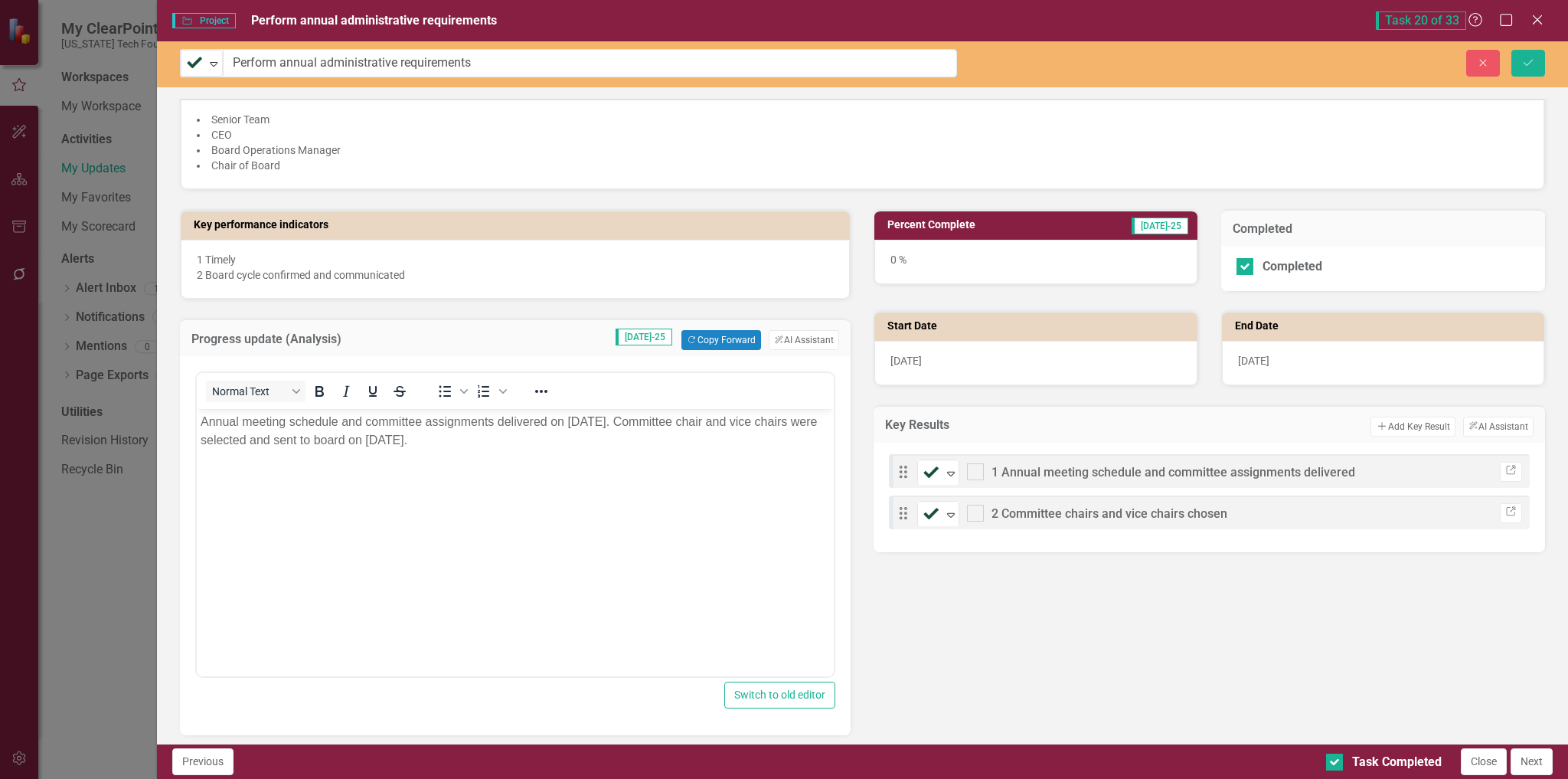
scroll to position [306, 0]
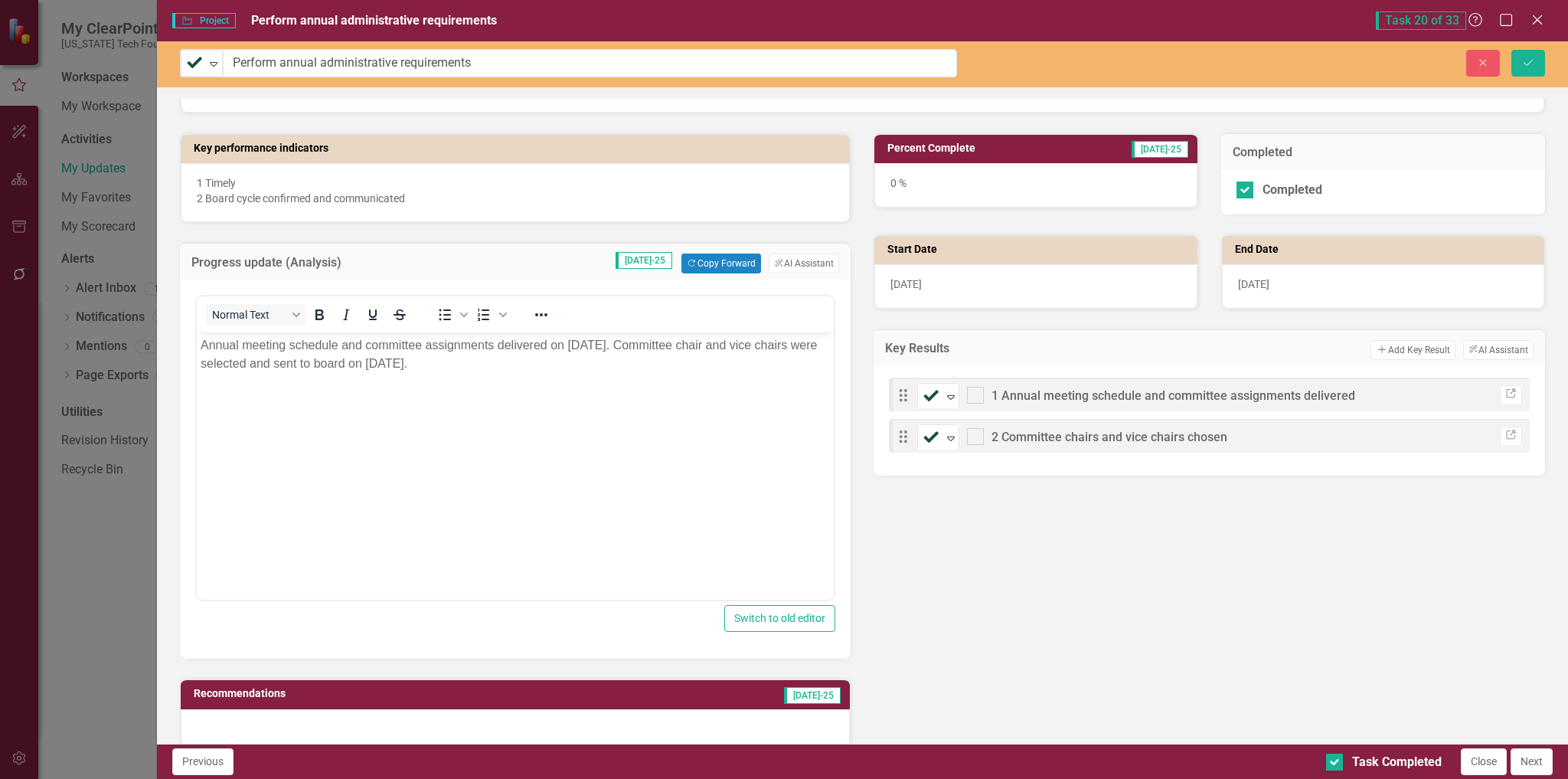
click at [942, 147] on h3 "Percent Complete" at bounding box center [979, 148] width 182 height 11
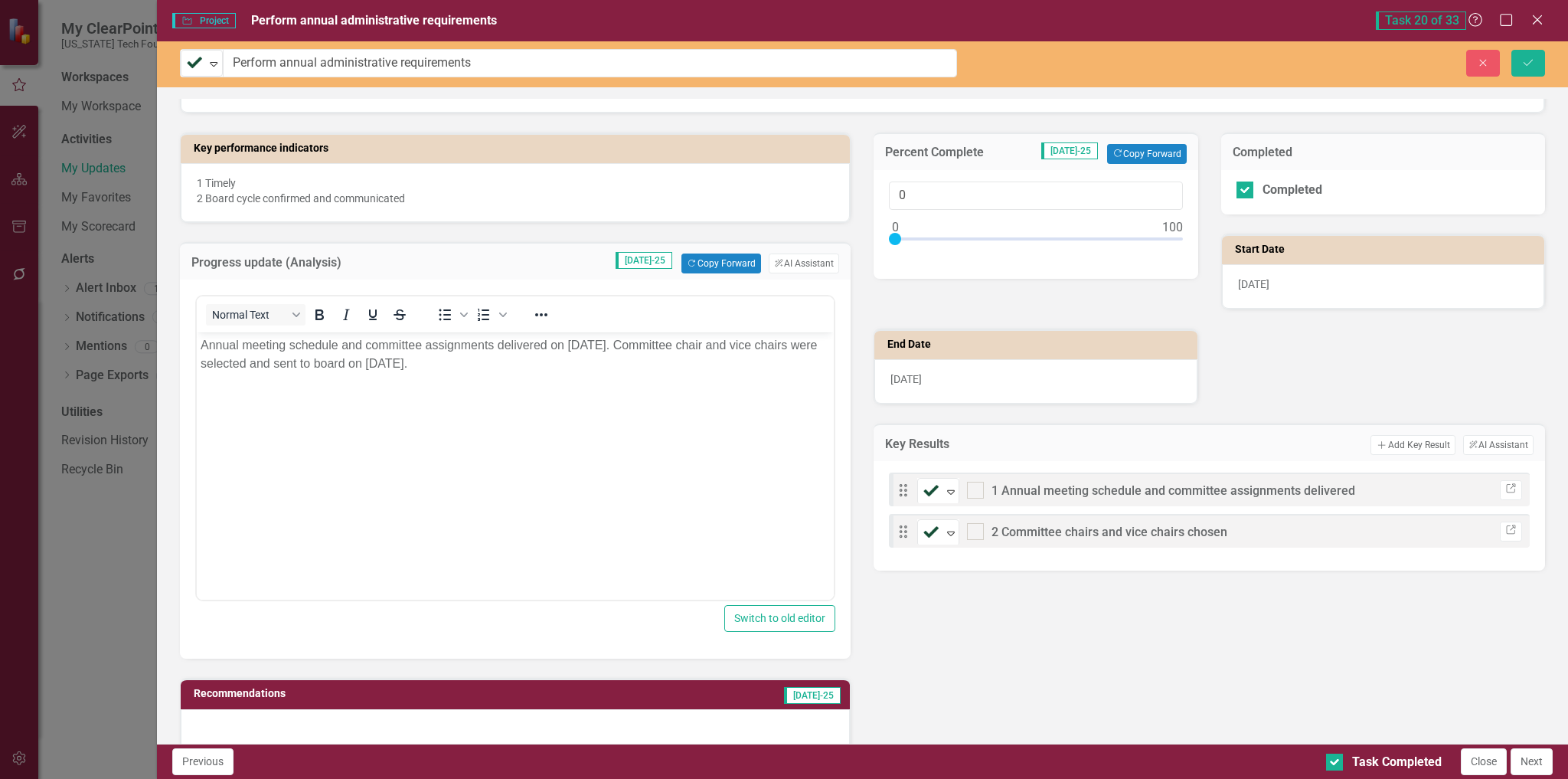
click at [1168, 239] on div at bounding box center [1035, 242] width 293 height 19
type input "100"
click at [1529, 61] on icon "Save" at bounding box center [1529, 63] width 14 height 10
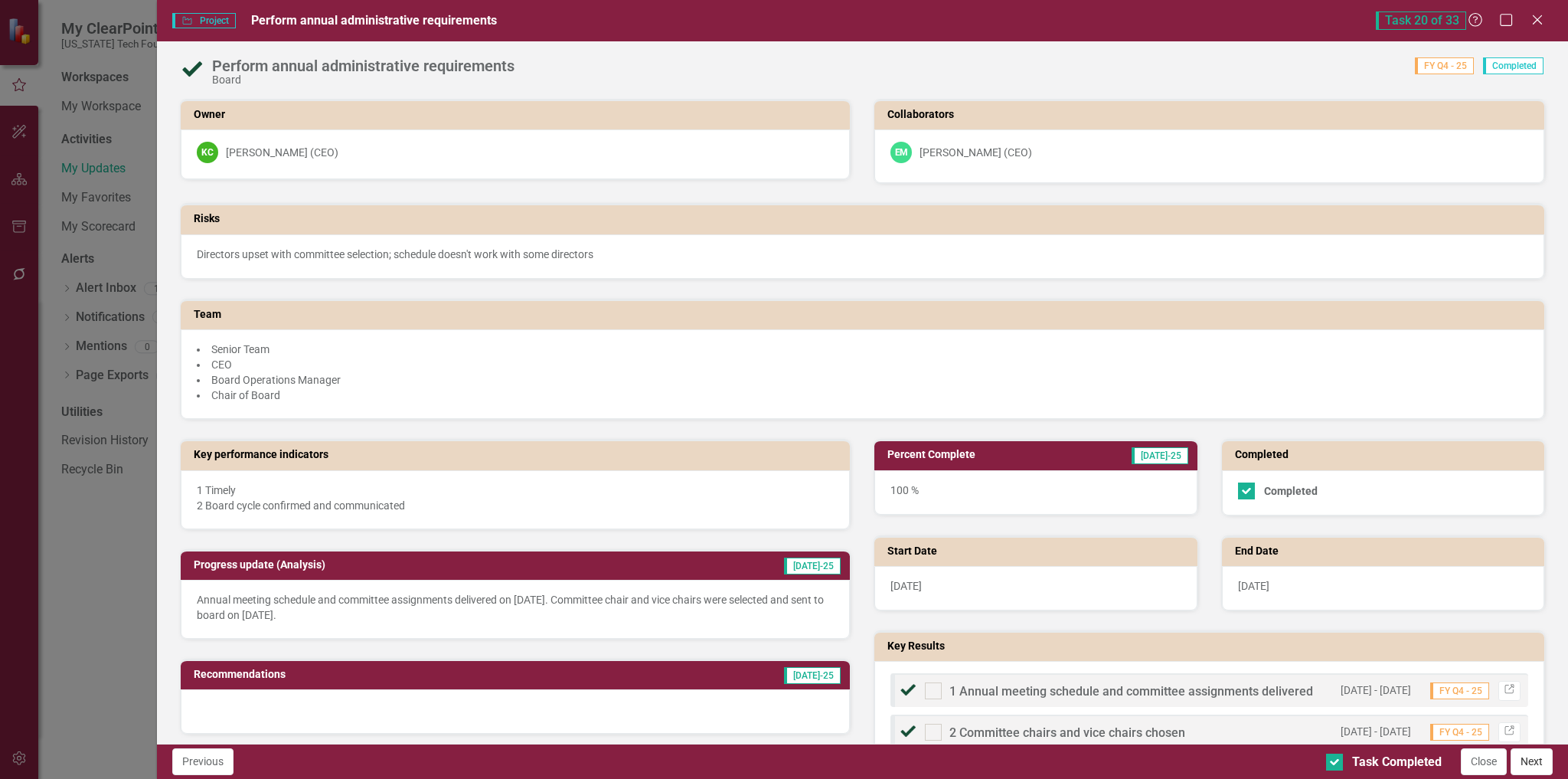
click at [1533, 764] on button "Next" at bounding box center [1531, 761] width 42 height 27
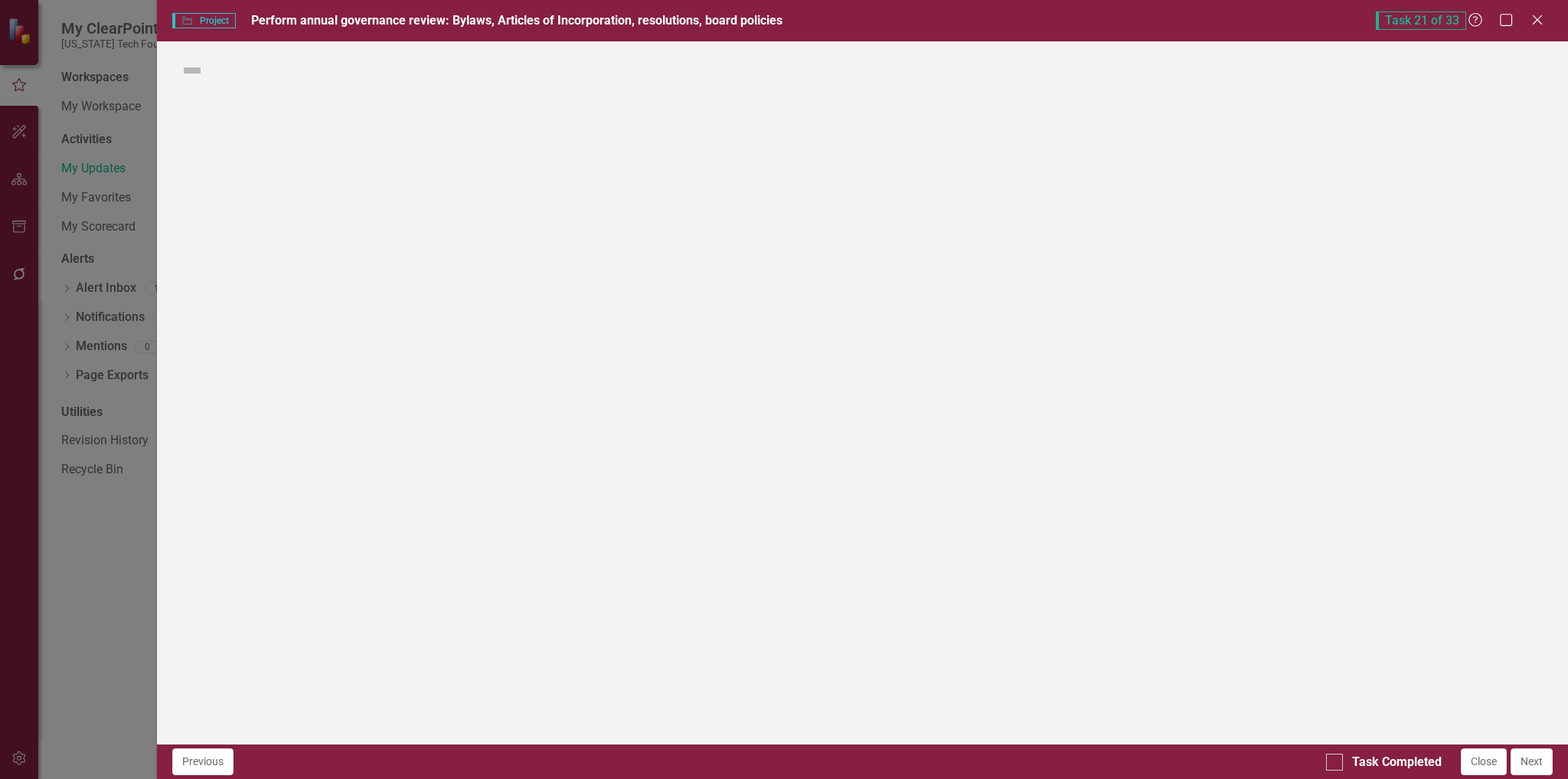
checkbox input "true"
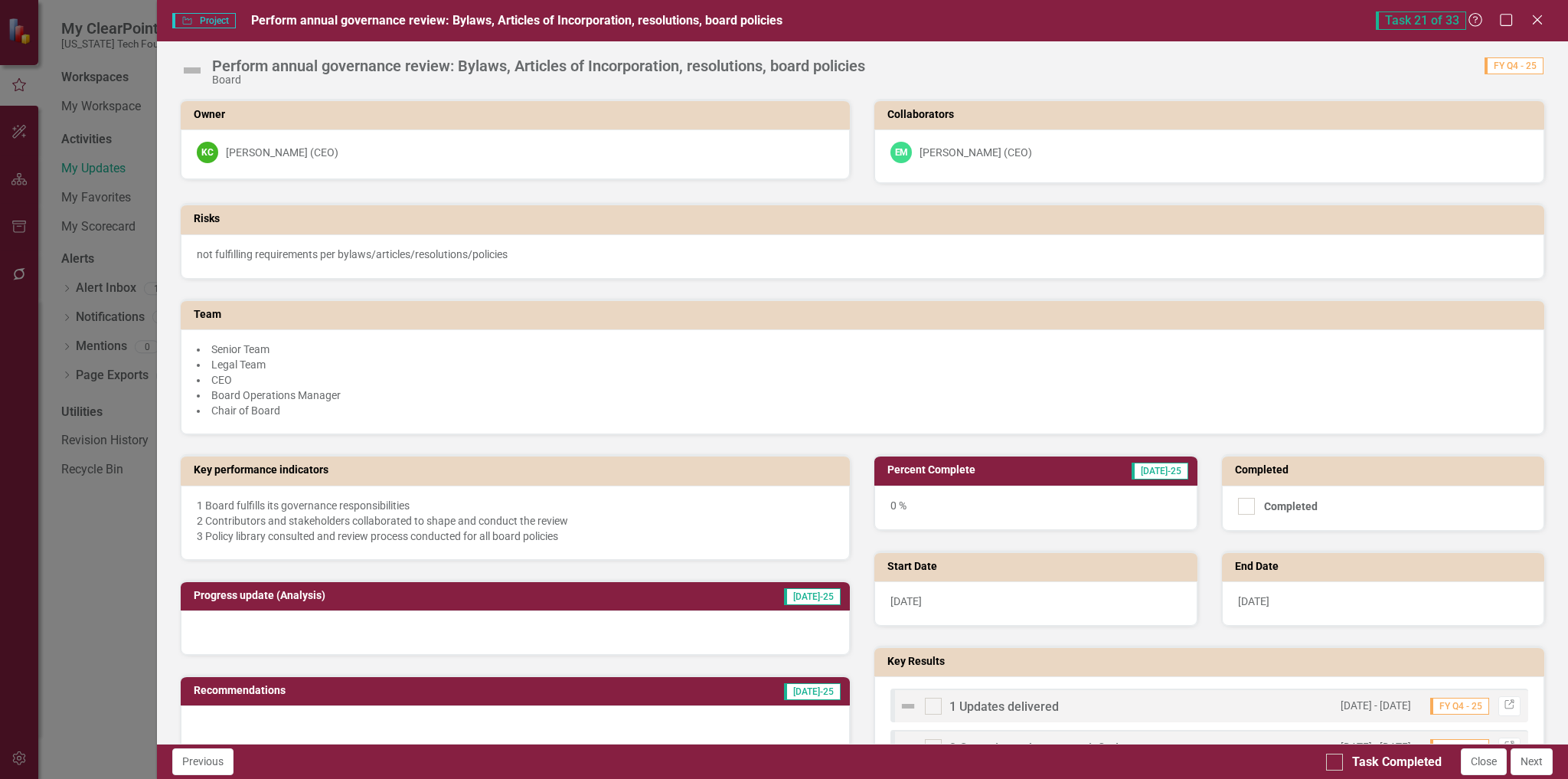
click at [196, 67] on img at bounding box center [192, 70] width 25 height 25
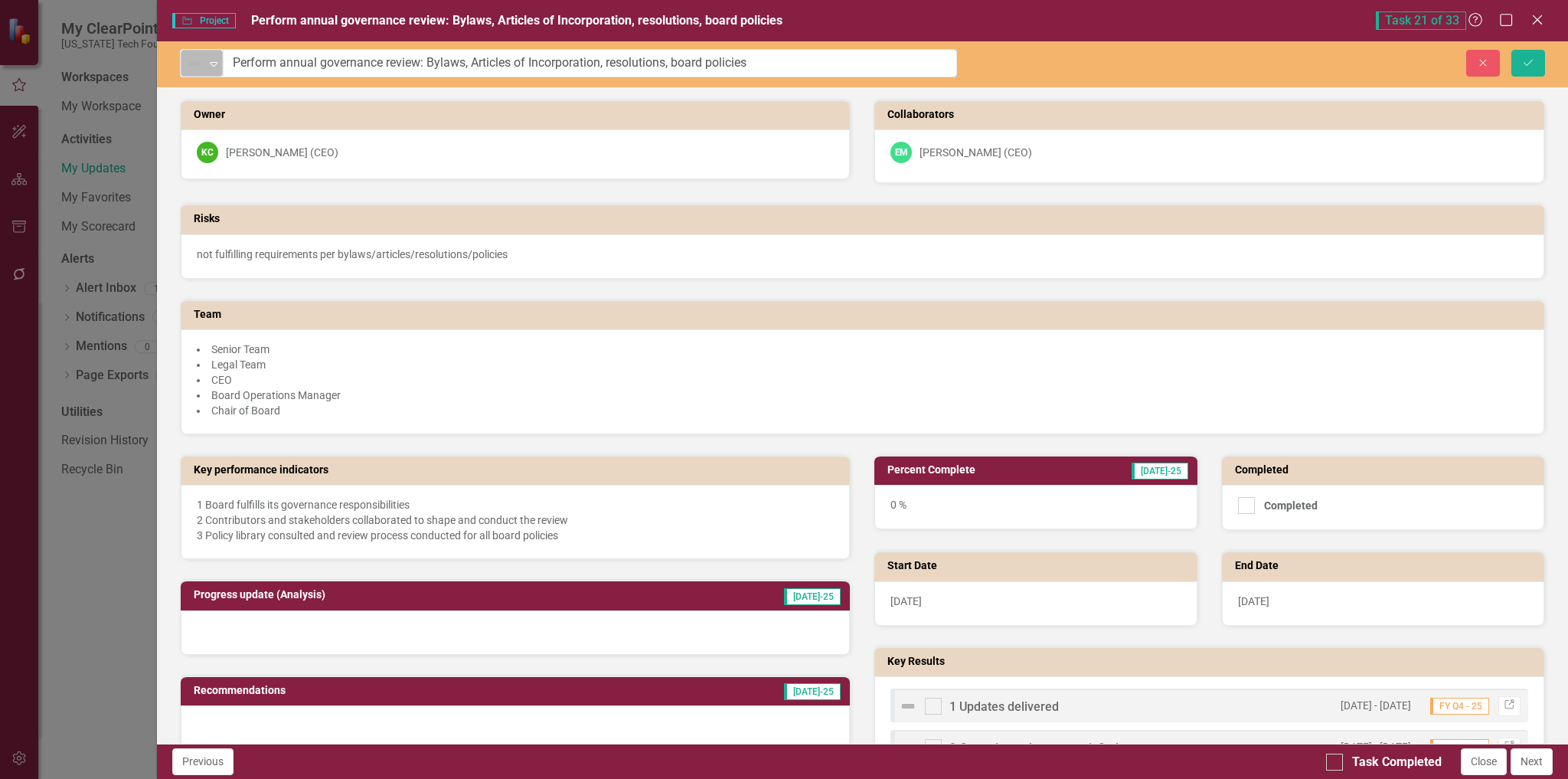
click at [212, 62] on icon at bounding box center [214, 63] width 8 height 4
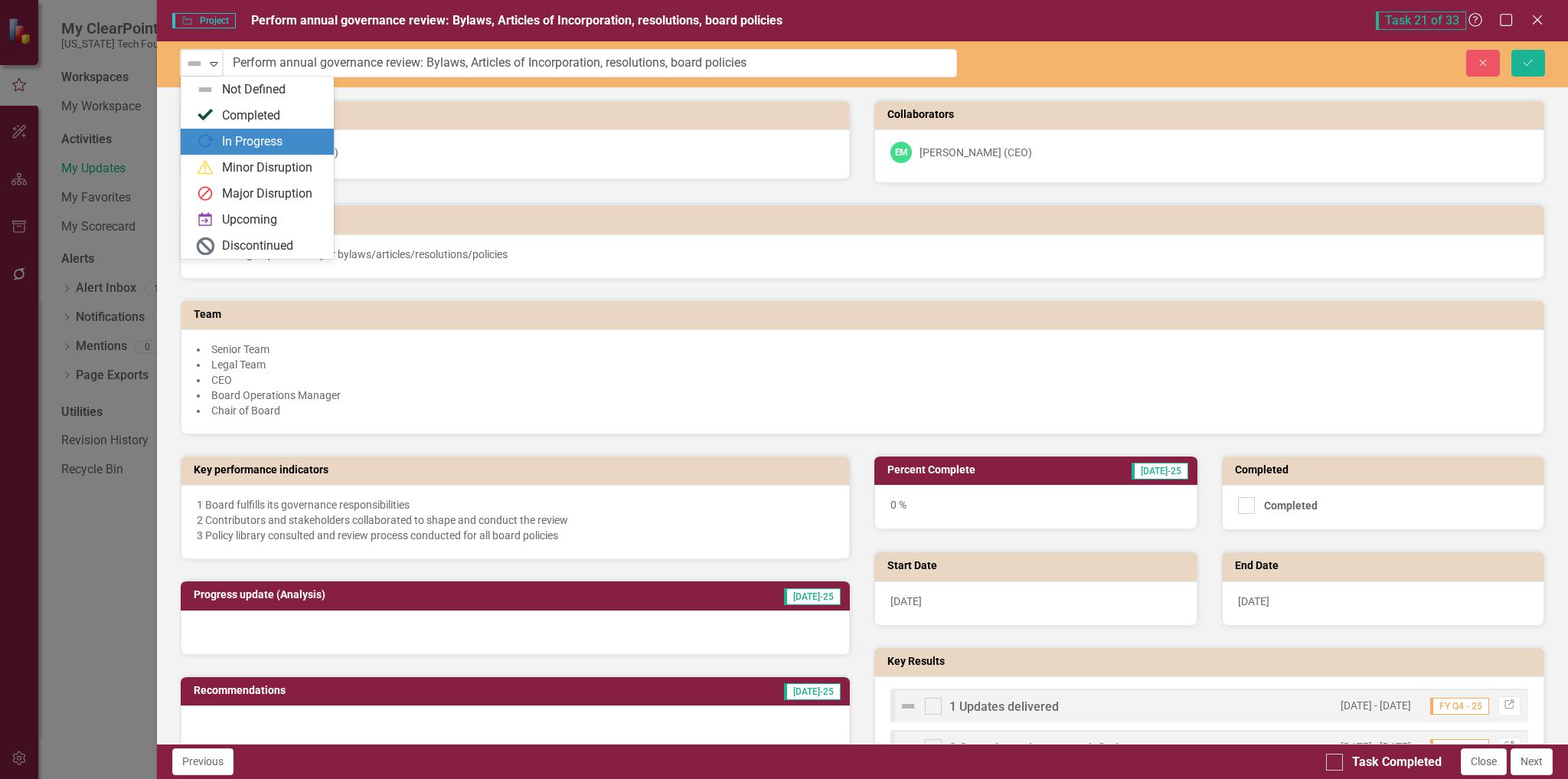
click at [236, 142] on div "In Progress" at bounding box center [252, 142] width 61 height 18
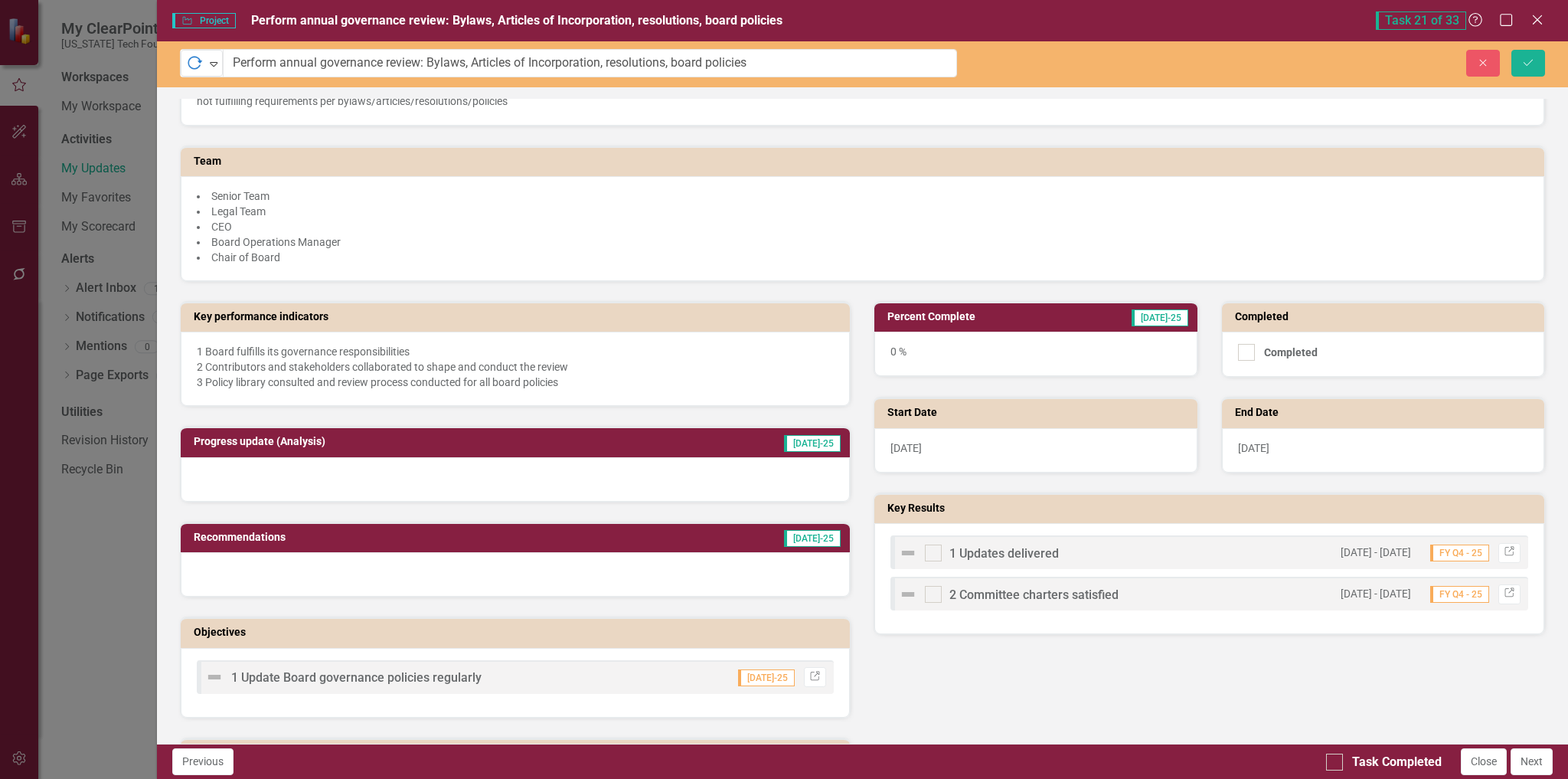
scroll to position [230, 0]
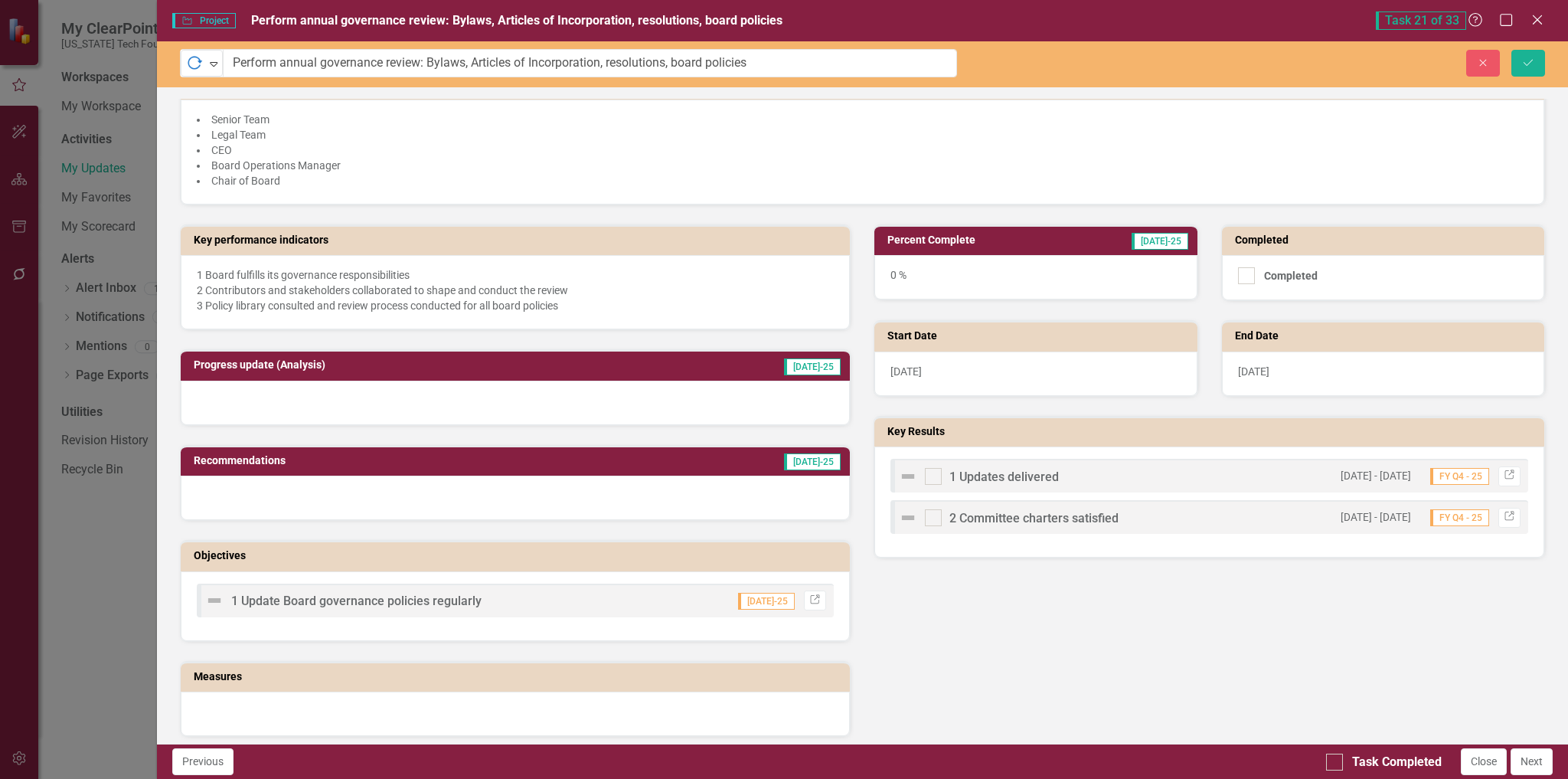
click at [902, 519] on img at bounding box center [908, 517] width 18 height 18
click at [906, 517] on img at bounding box center [908, 517] width 18 height 18
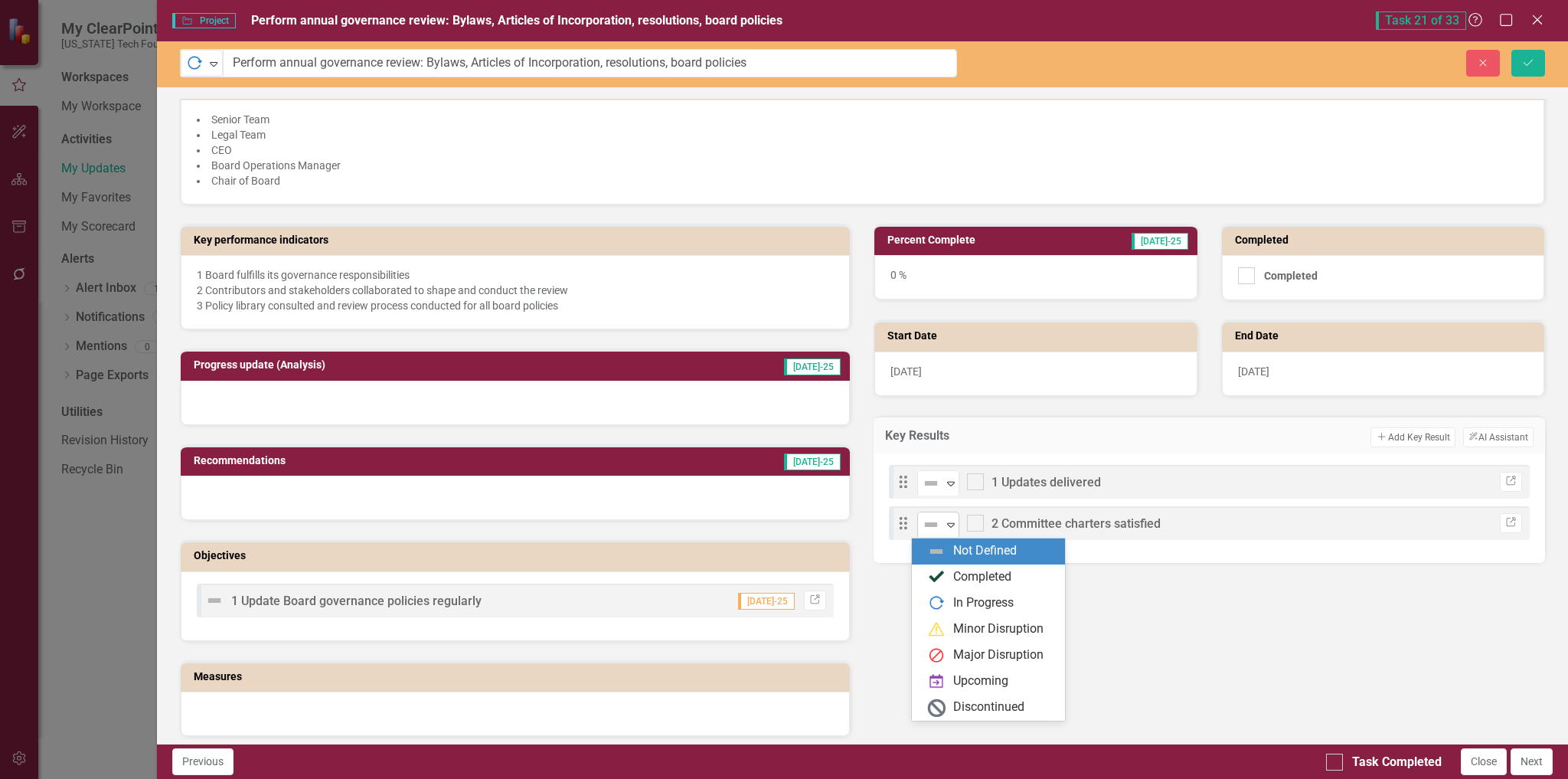
click at [945, 526] on icon "Expand" at bounding box center [951, 524] width 15 height 12
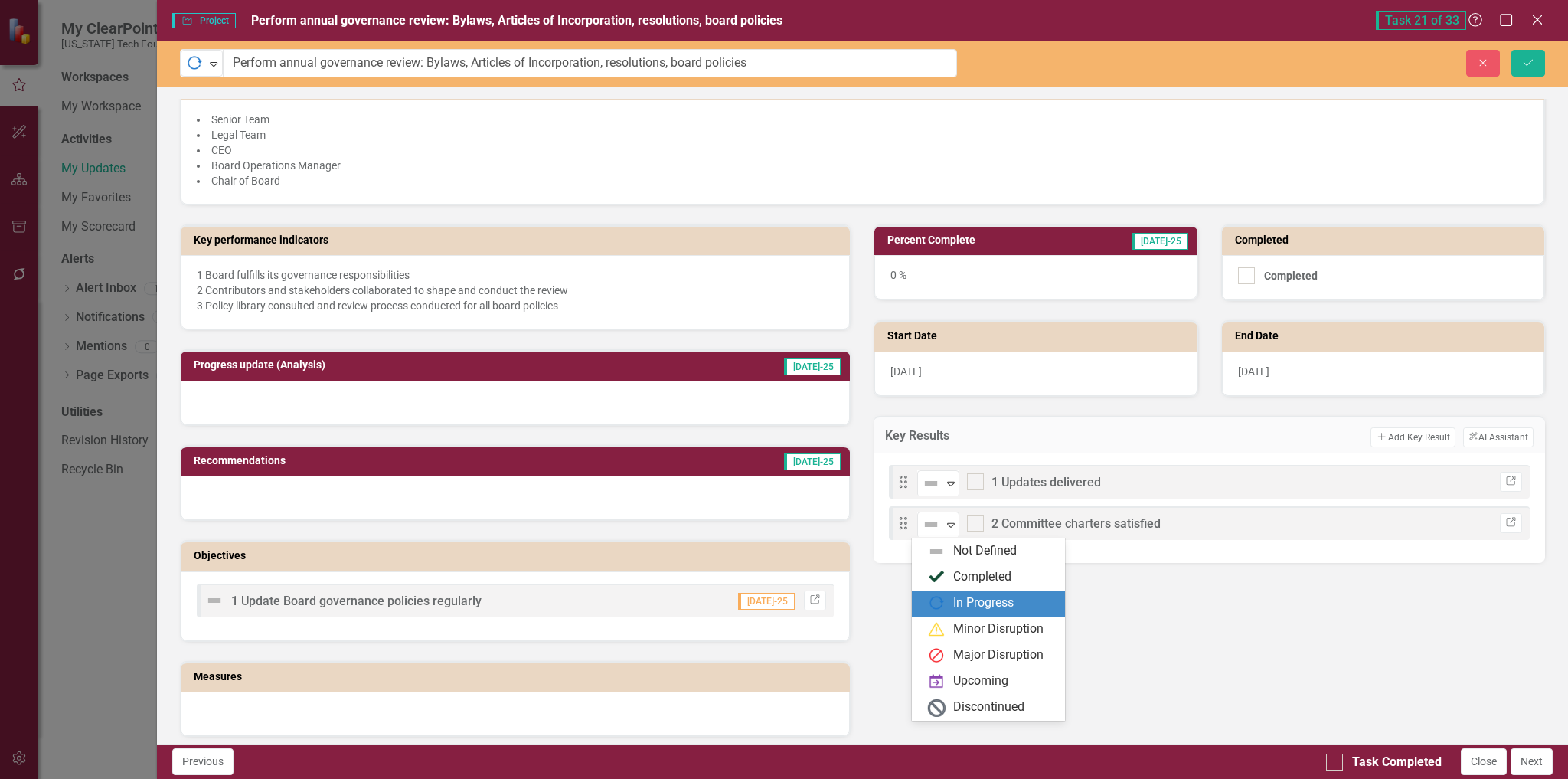
click at [999, 597] on div "In Progress" at bounding box center [983, 603] width 61 height 18
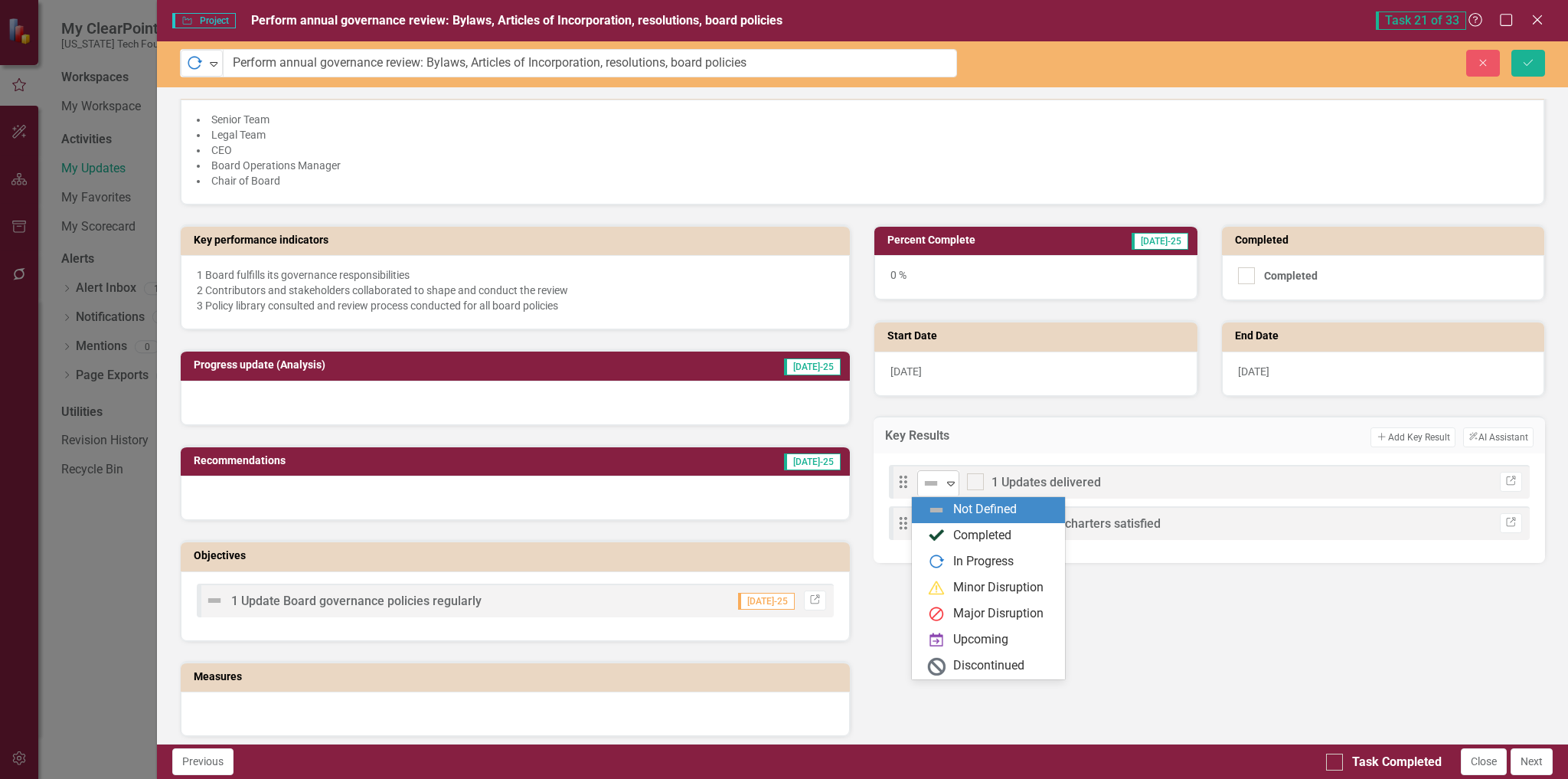
click at [946, 482] on icon "Expand" at bounding box center [951, 483] width 15 height 12
click at [946, 552] on div "In Progress" at bounding box center [988, 562] width 154 height 26
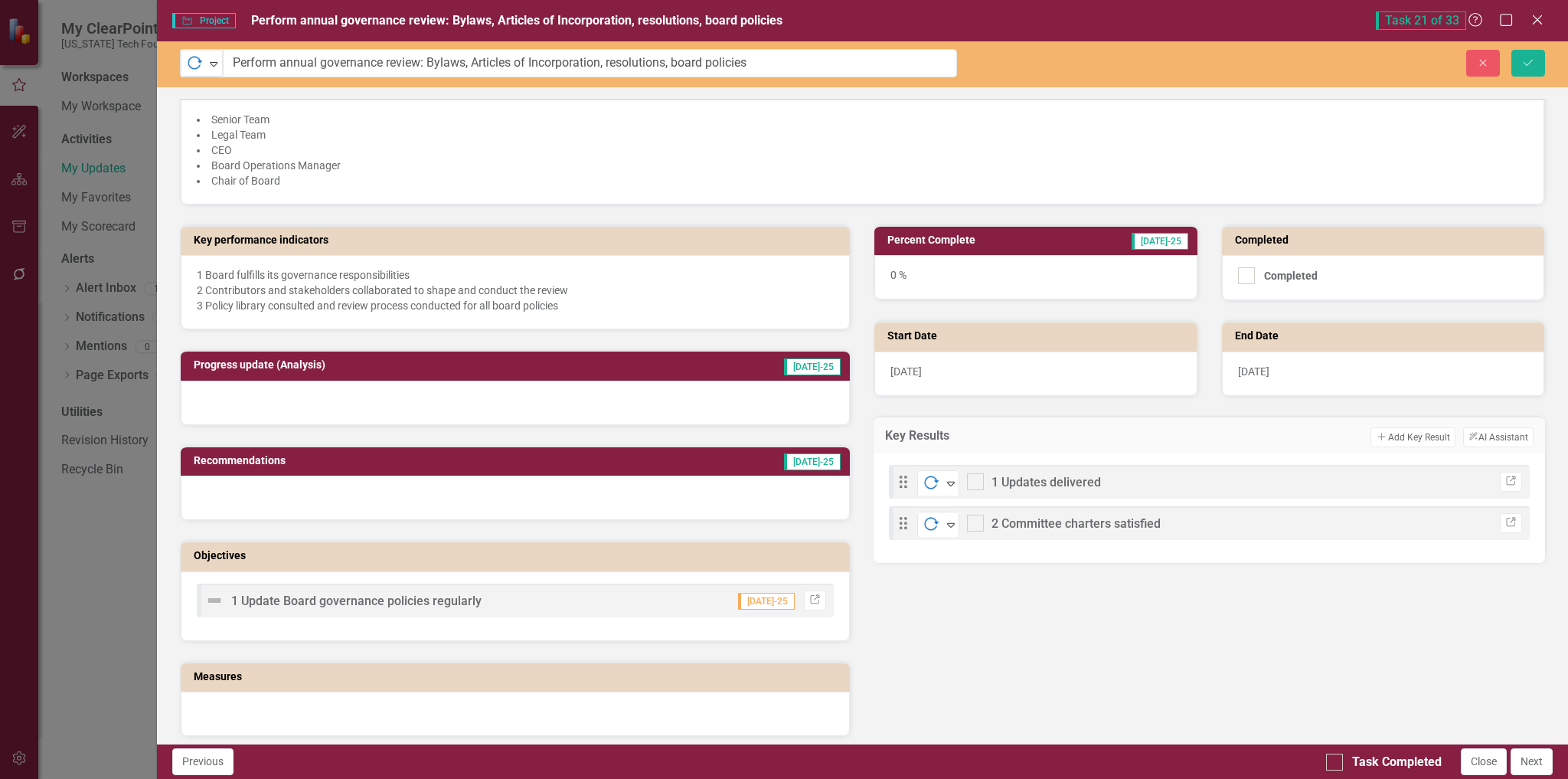
click at [954, 279] on div "0 %" at bounding box center [1035, 277] width 323 height 45
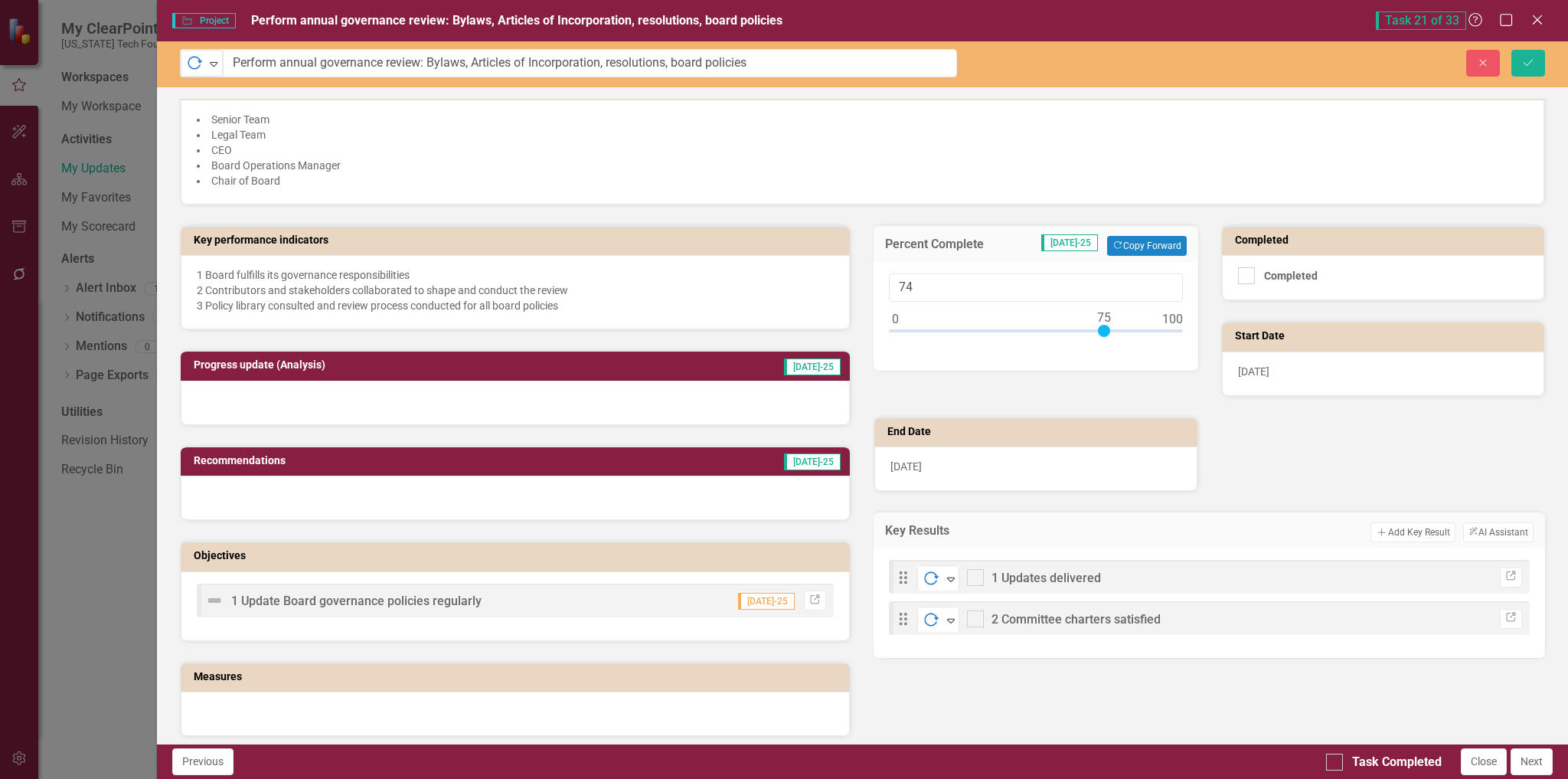
type input "75"
drag, startPoint x: 889, startPoint y: 327, endPoint x: 1096, endPoint y: 332, distance: 207.1
click at [1098, 332] on div at bounding box center [1104, 331] width 12 height 12
click at [407, 371] on h3 "Progress update (Analysis)" at bounding box center [419, 365] width 450 height 11
click at [368, 396] on div at bounding box center [516, 403] width 670 height 45
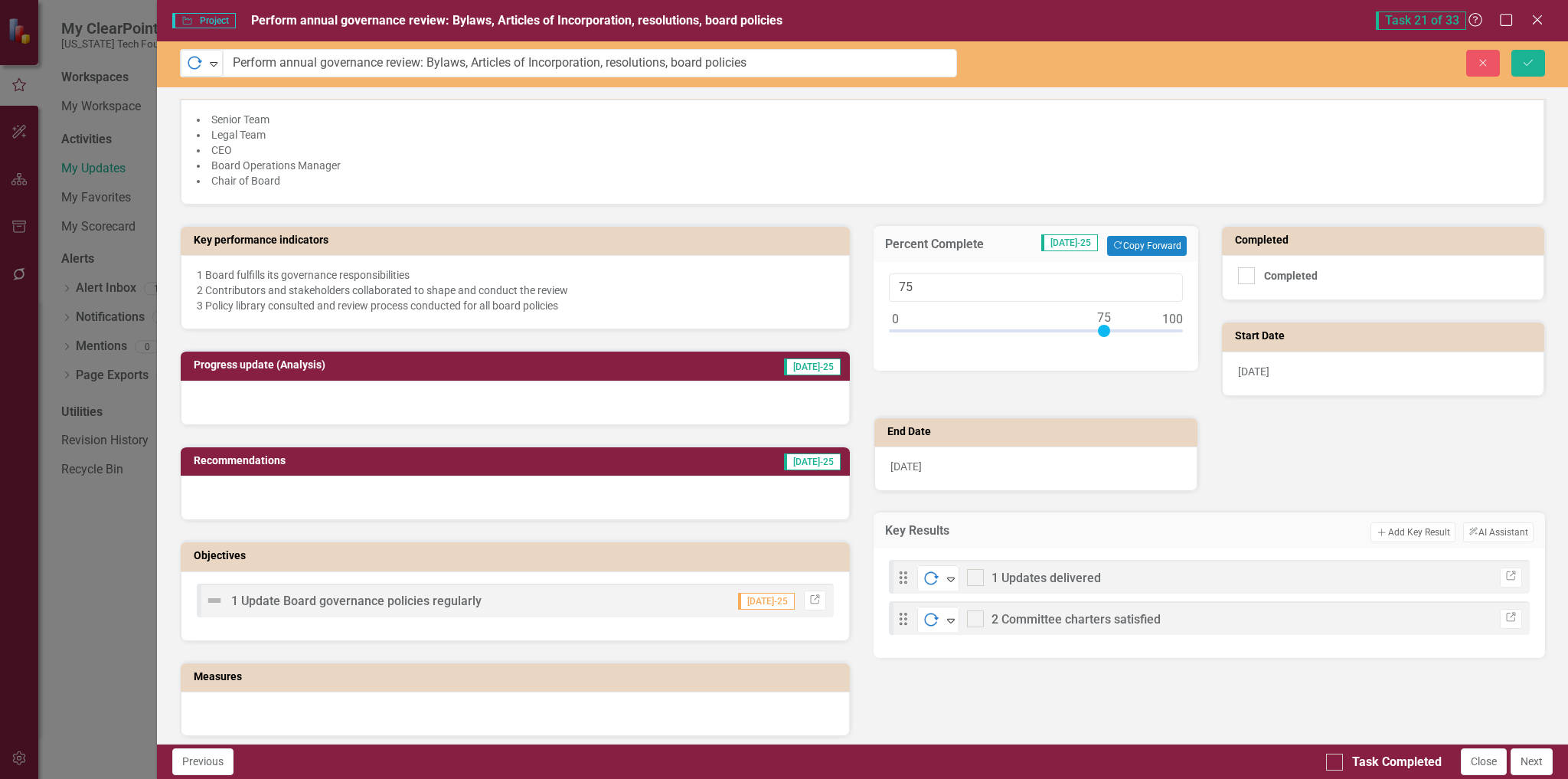
click at [368, 396] on div at bounding box center [516, 403] width 670 height 45
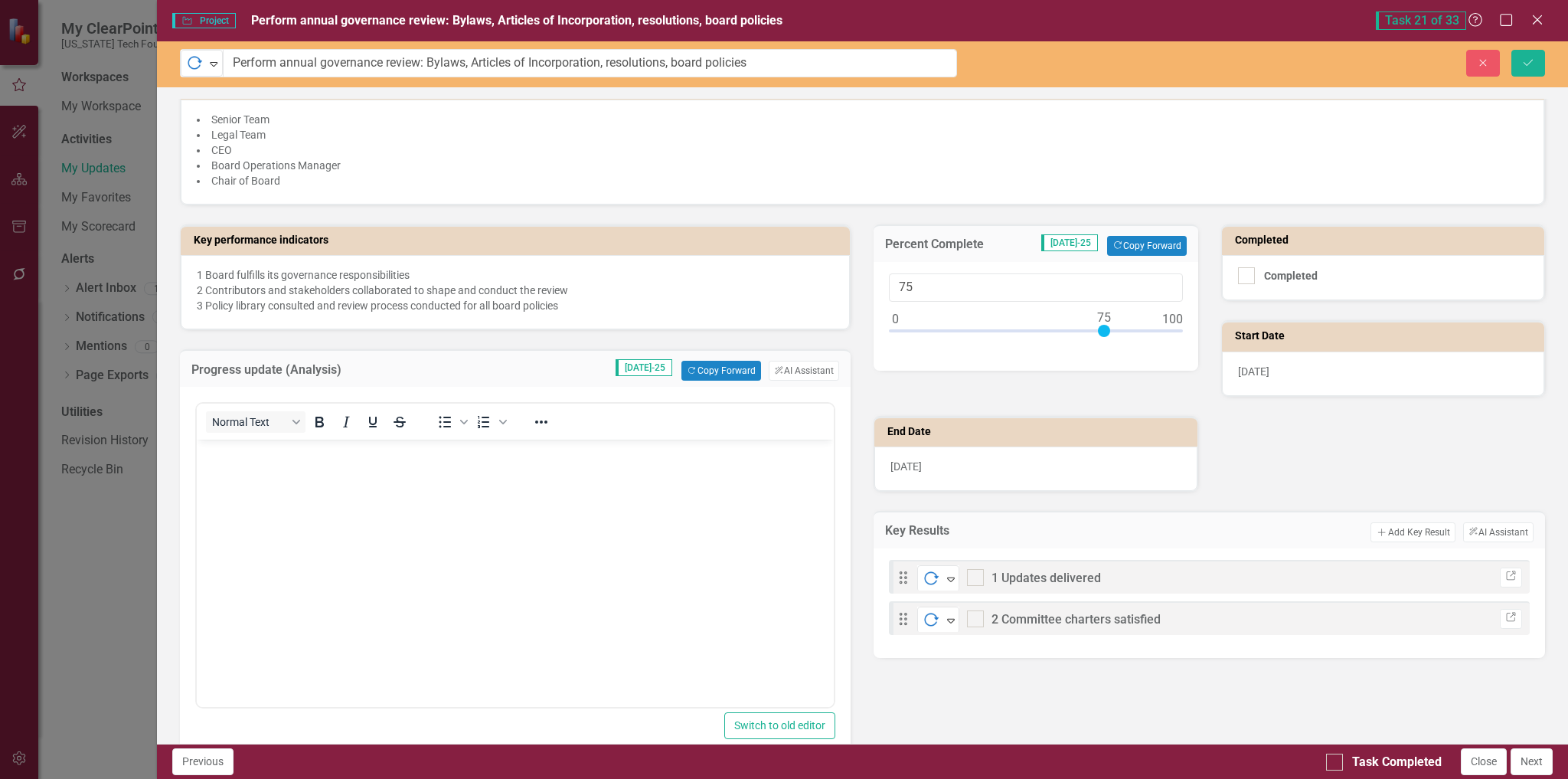
scroll to position [0, 0]
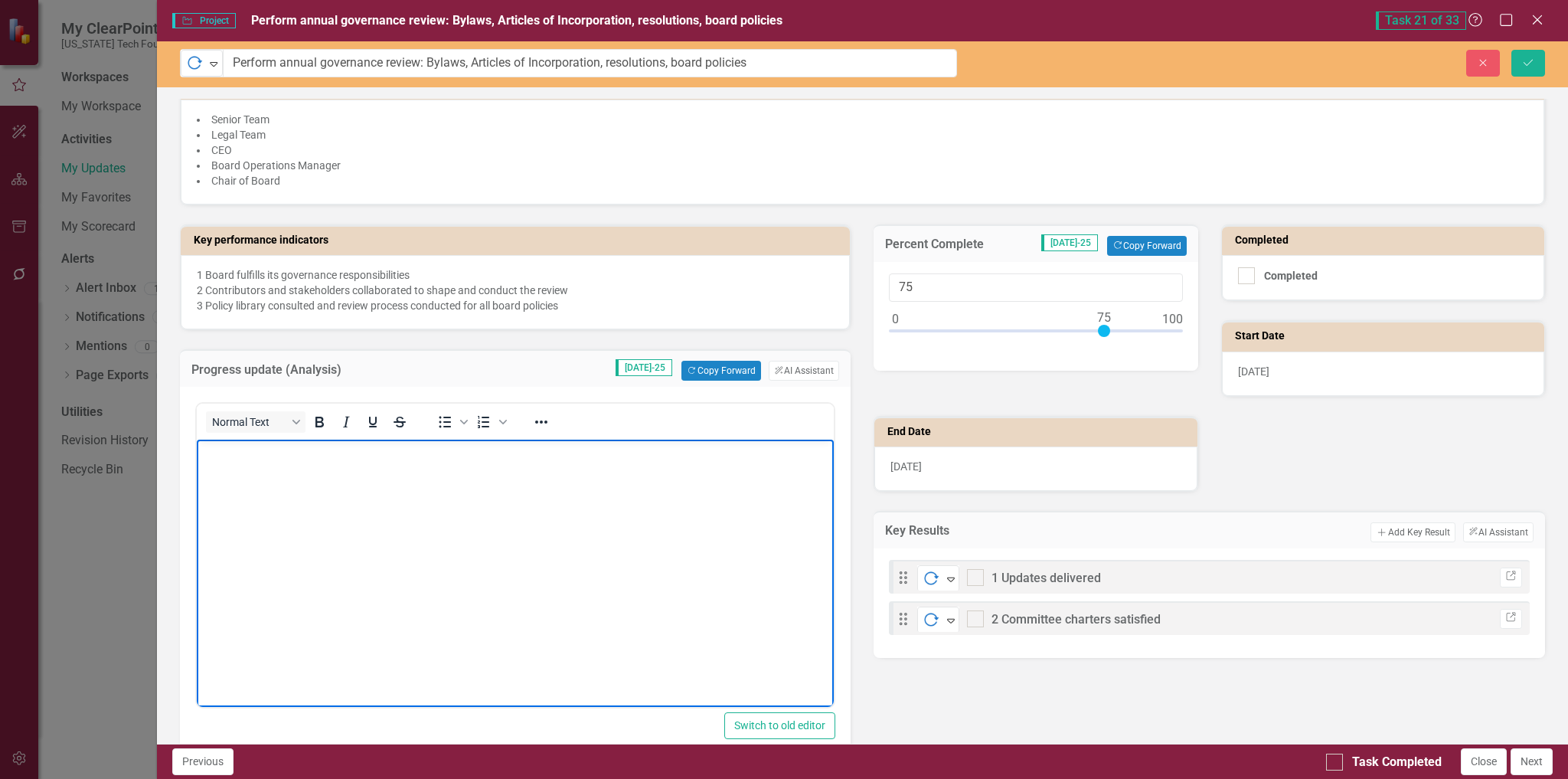
click at [238, 462] on body "Rich Text Area. Press ALT-0 for help." at bounding box center [516, 554] width 638 height 230
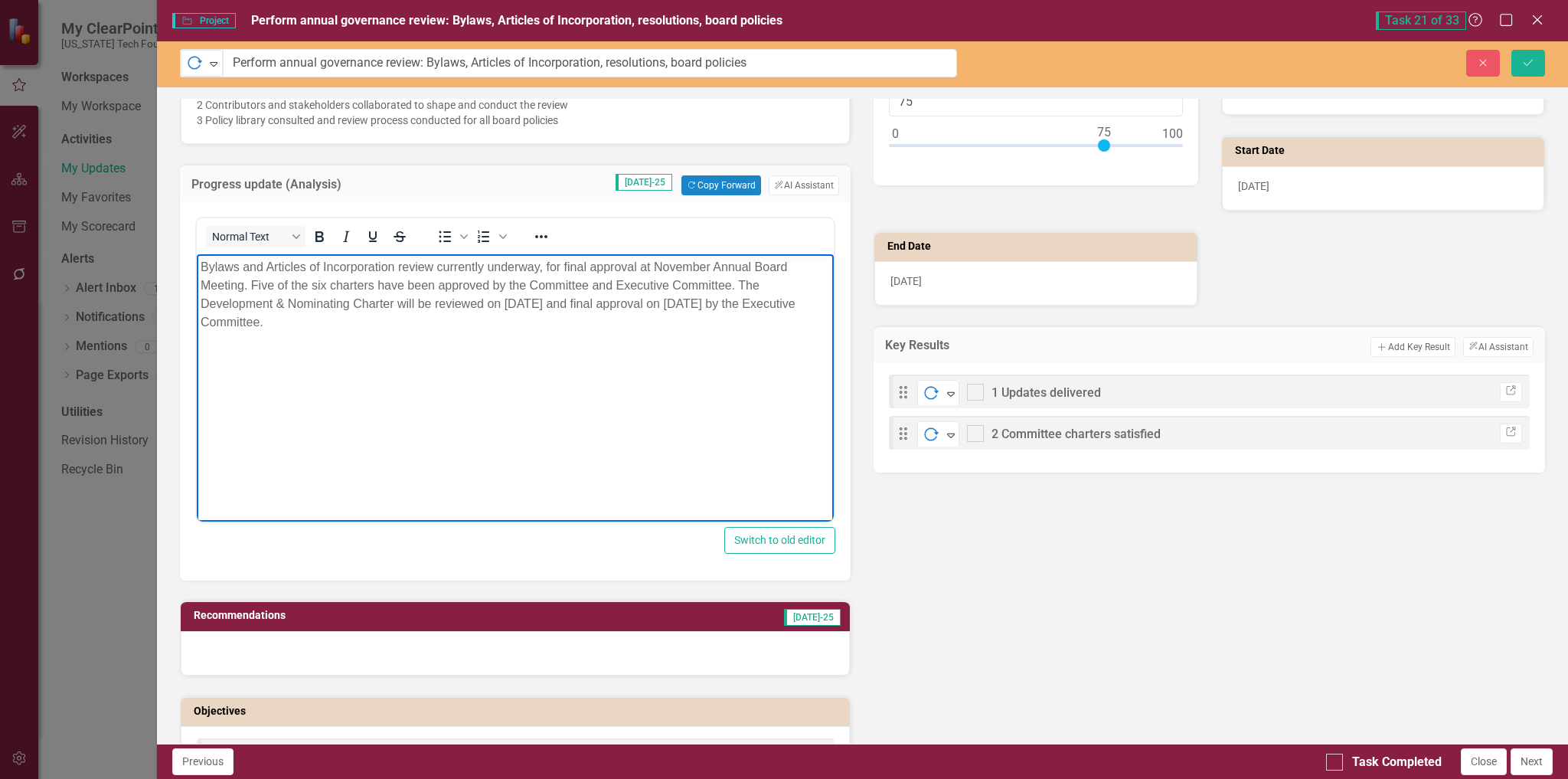
scroll to position [460, 0]
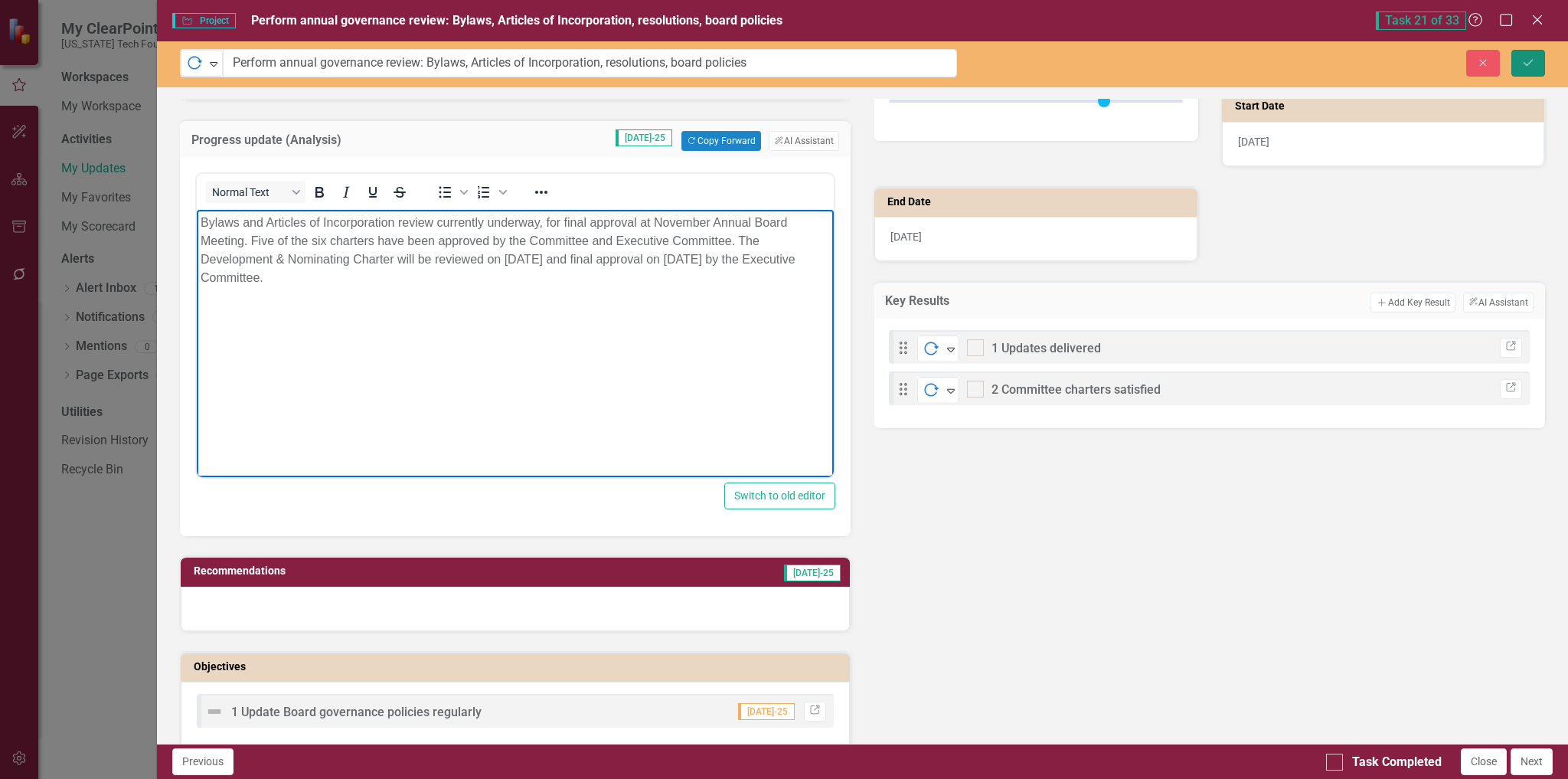
click at [1528, 56] on button "Save" at bounding box center [1528, 63] width 33 height 27
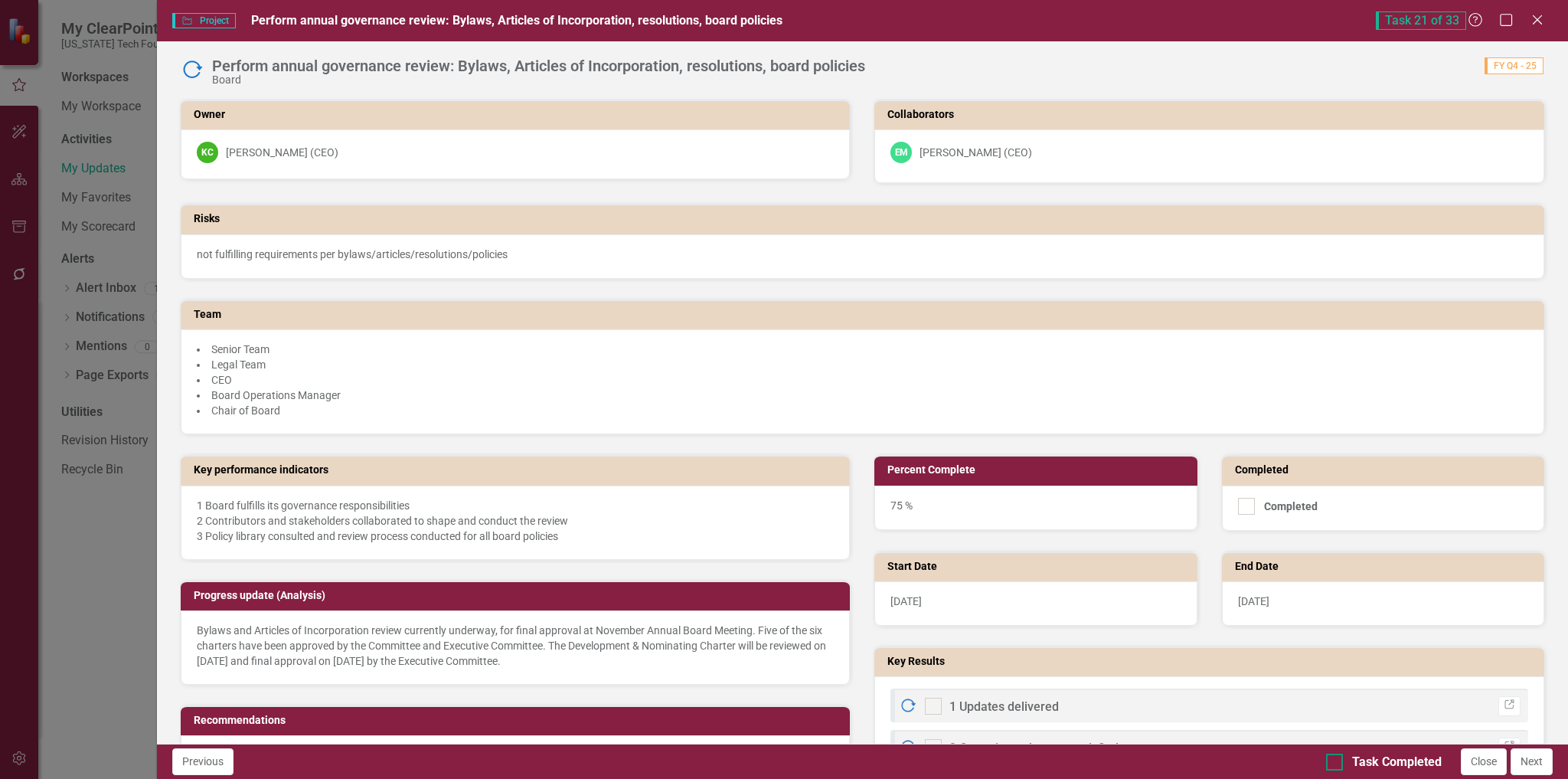
click at [1335, 766] on div at bounding box center [1335, 762] width 17 height 17
click at [1335, 764] on input "Task Completed" at bounding box center [1331, 758] width 10 height 10
checkbox input "true"
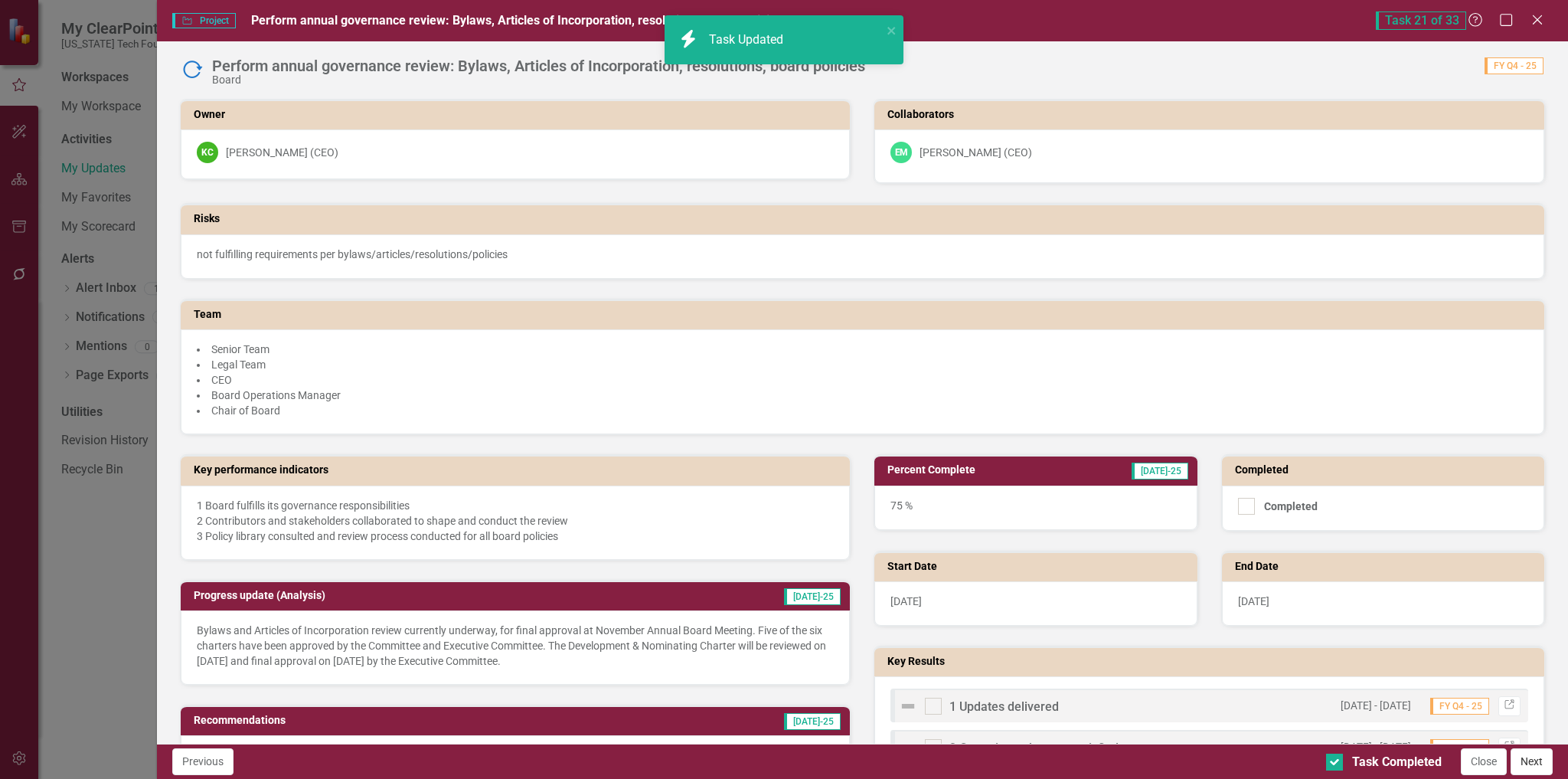
click at [1529, 762] on button "Next" at bounding box center [1531, 761] width 42 height 27
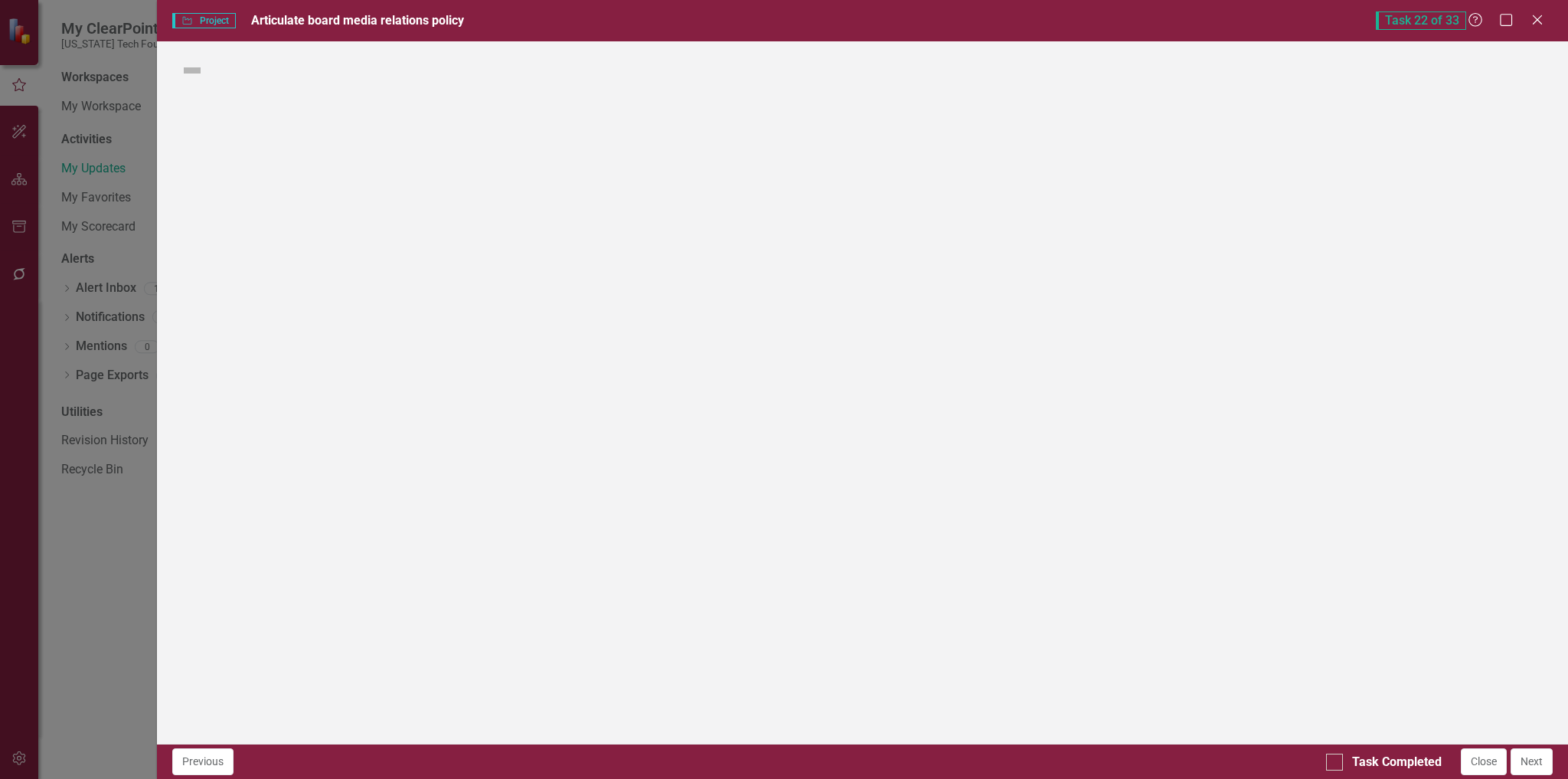
checkbox input "true"
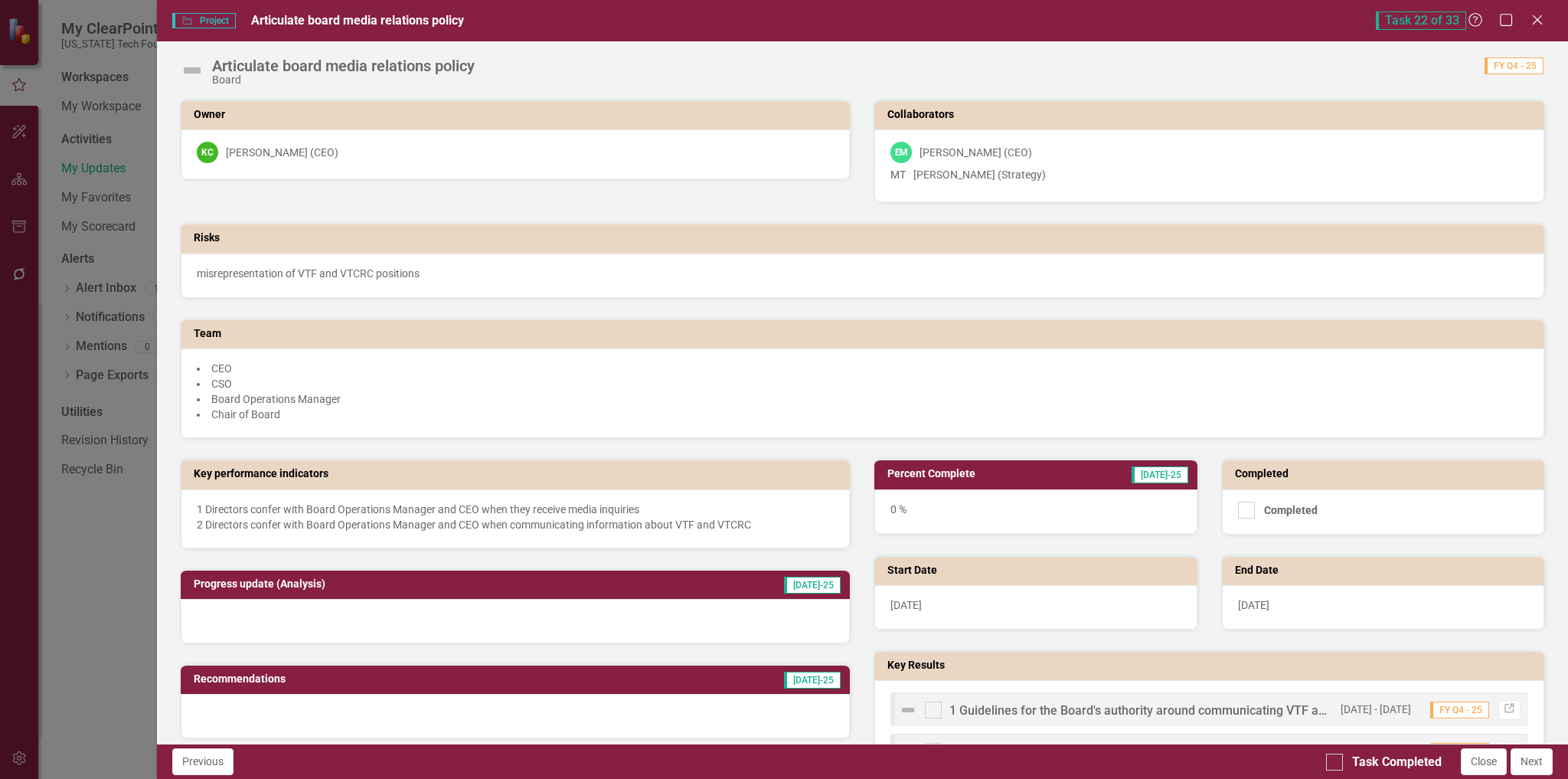
click at [193, 73] on img at bounding box center [192, 70] width 25 height 25
click at [201, 70] on img at bounding box center [192, 70] width 25 height 25
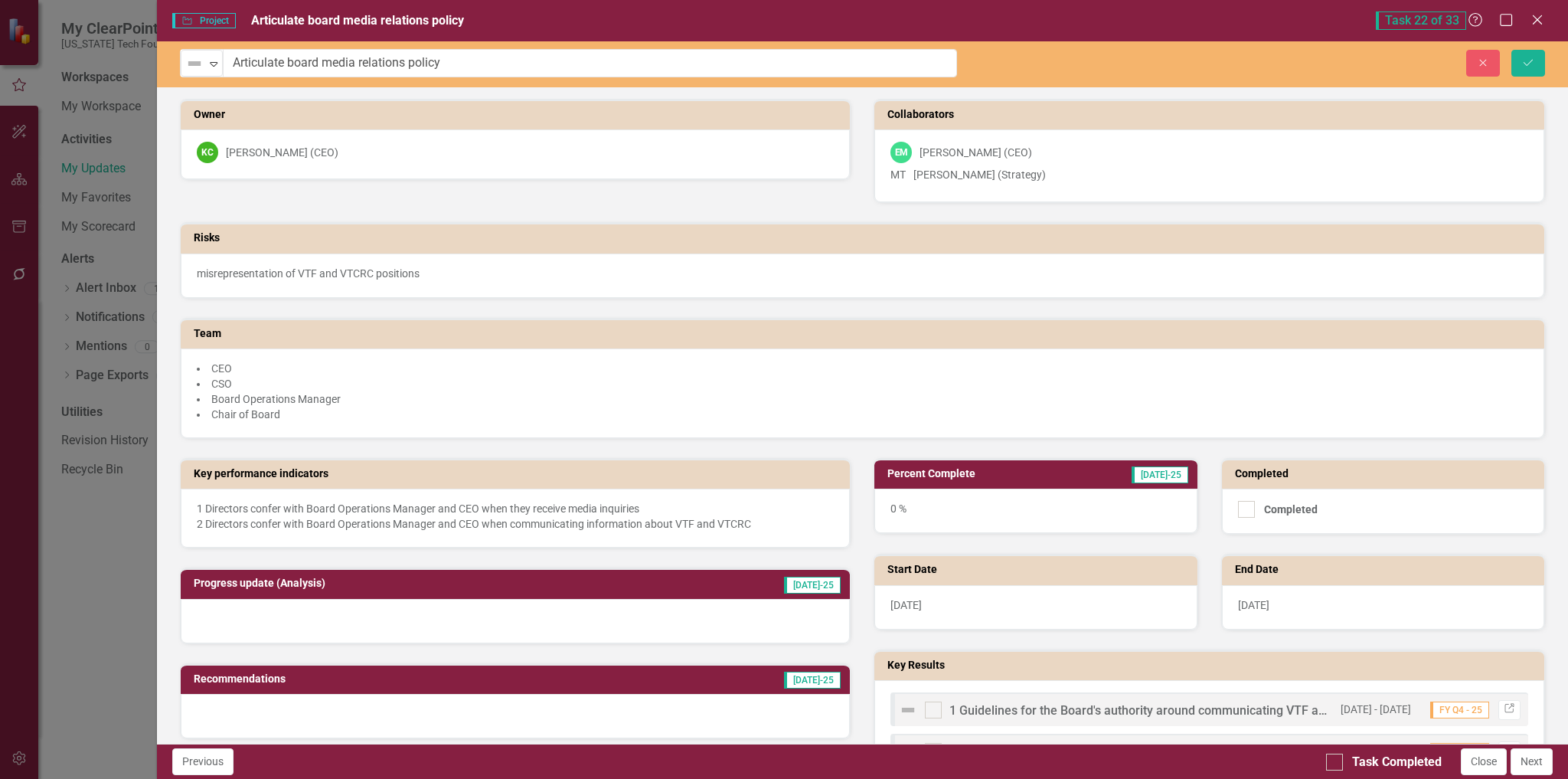
click at [201, 70] on img at bounding box center [194, 63] width 18 height 18
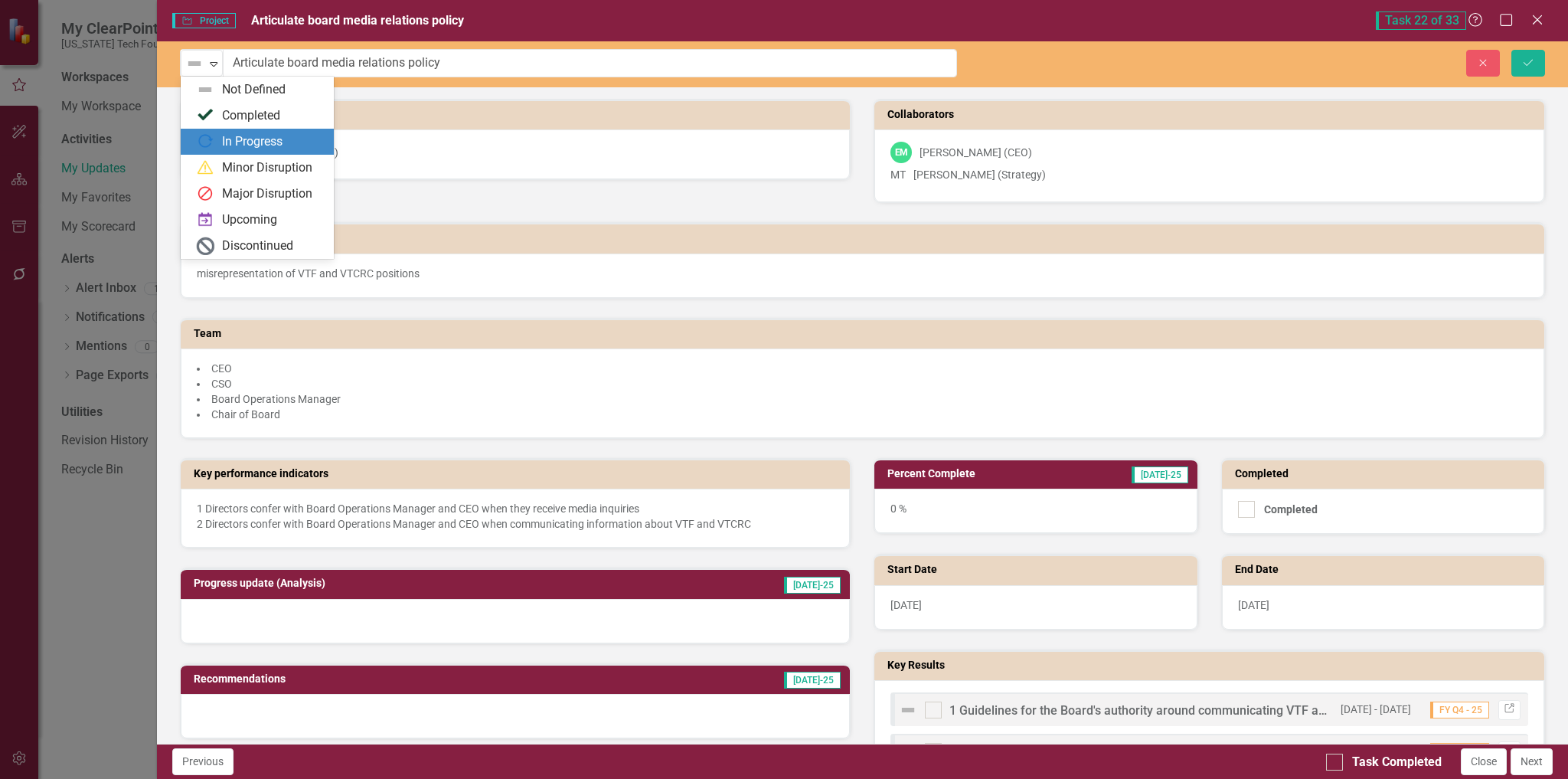
click at [249, 139] on div "In Progress" at bounding box center [252, 142] width 61 height 18
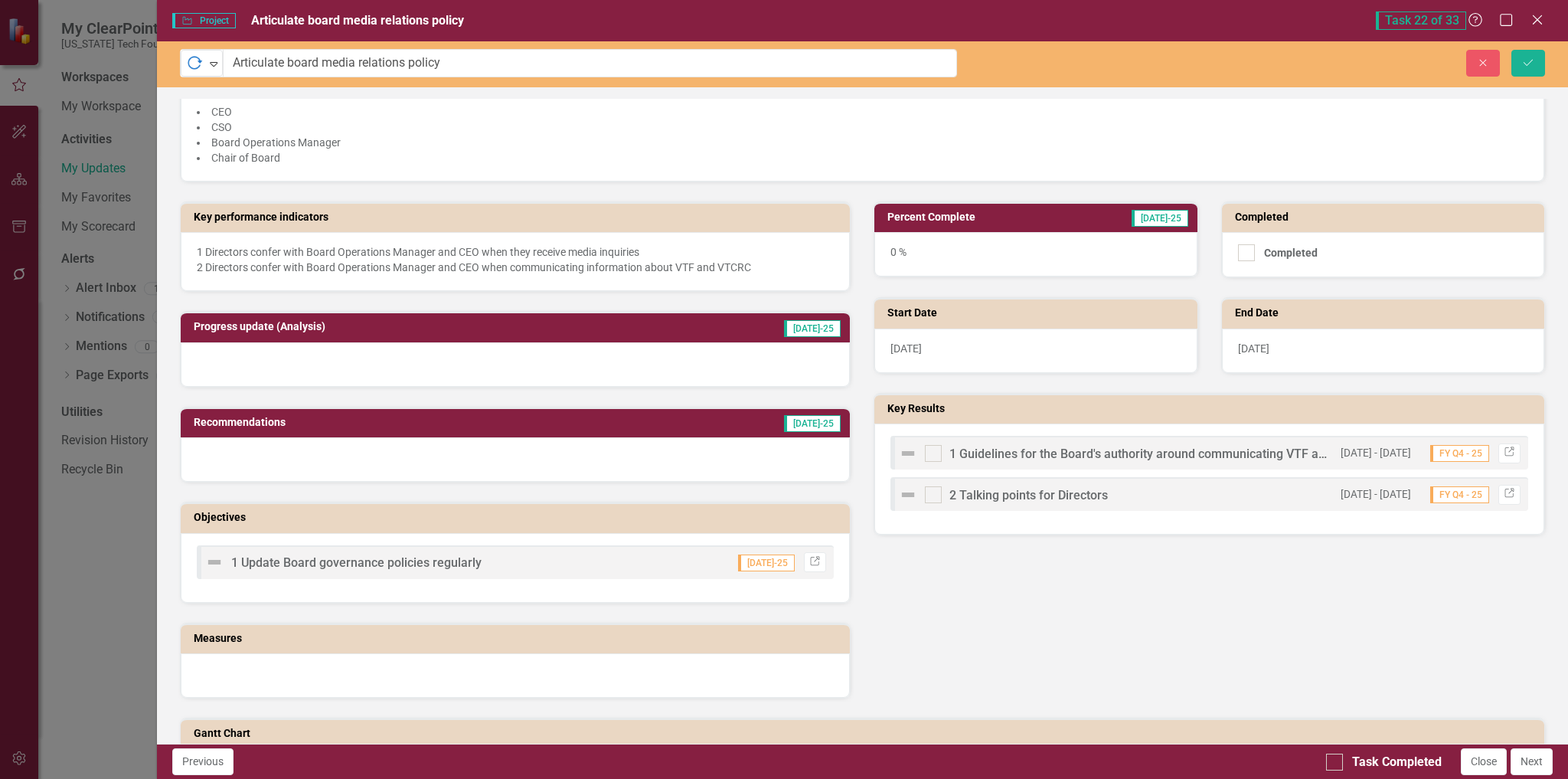
scroll to position [230, 0]
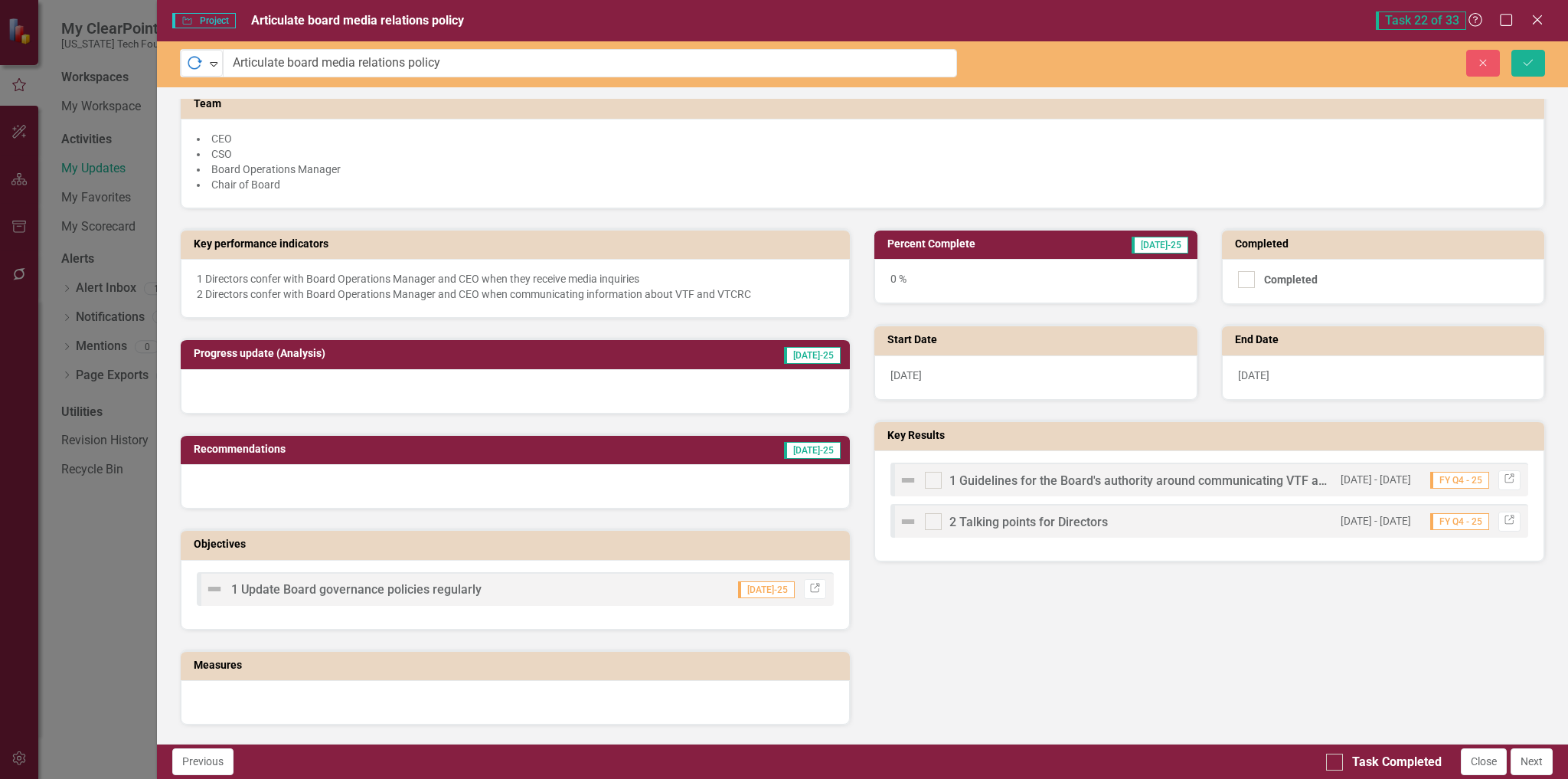
click at [903, 482] on img at bounding box center [908, 480] width 18 height 18
click at [903, 489] on img at bounding box center [908, 480] width 18 height 18
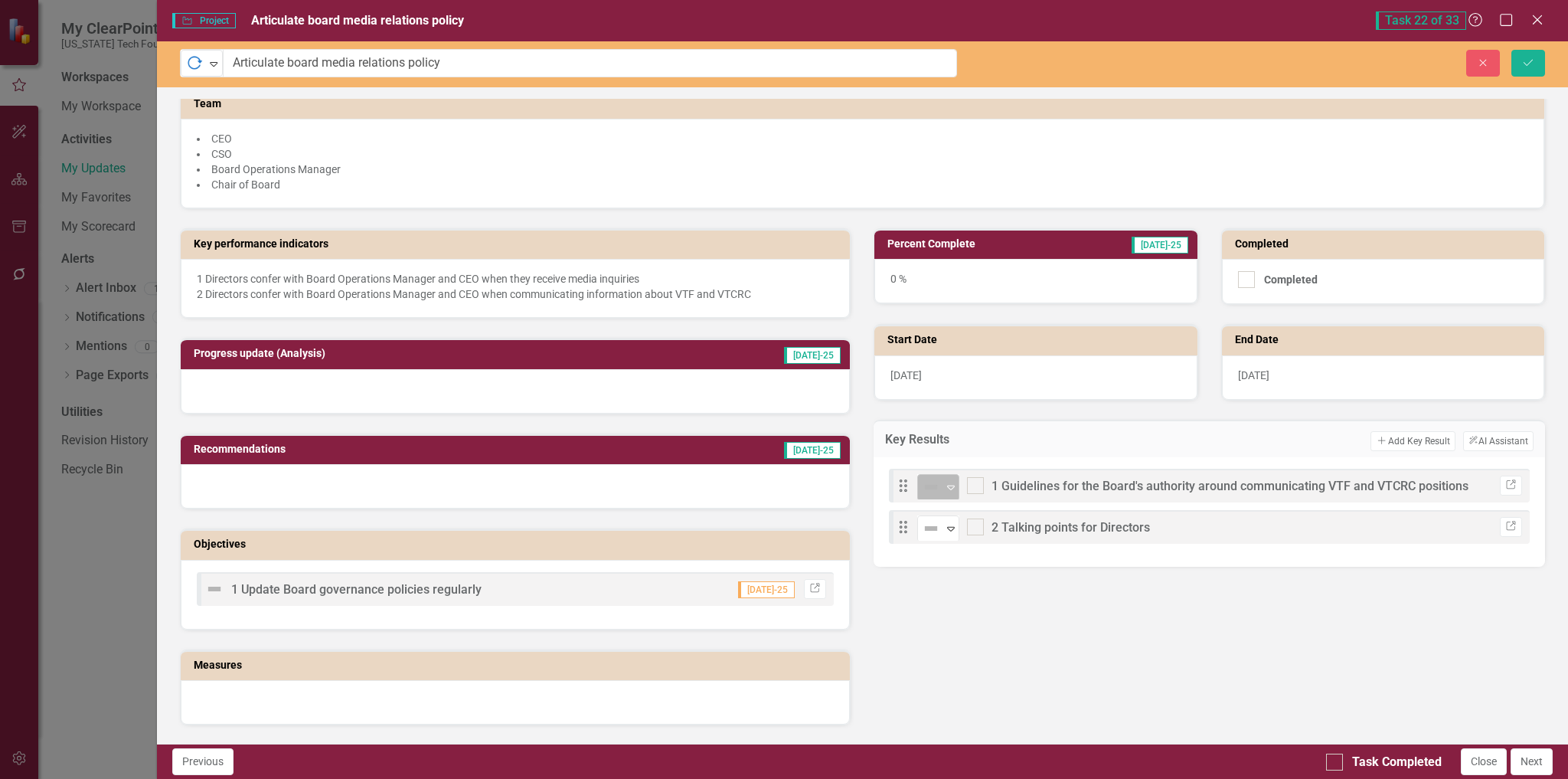
click at [930, 496] on img at bounding box center [931, 486] width 18 height 18
click at [931, 534] on img at bounding box center [931, 528] width 18 height 18
click at [1029, 257] on td "Percent Complete" at bounding box center [979, 245] width 182 height 23
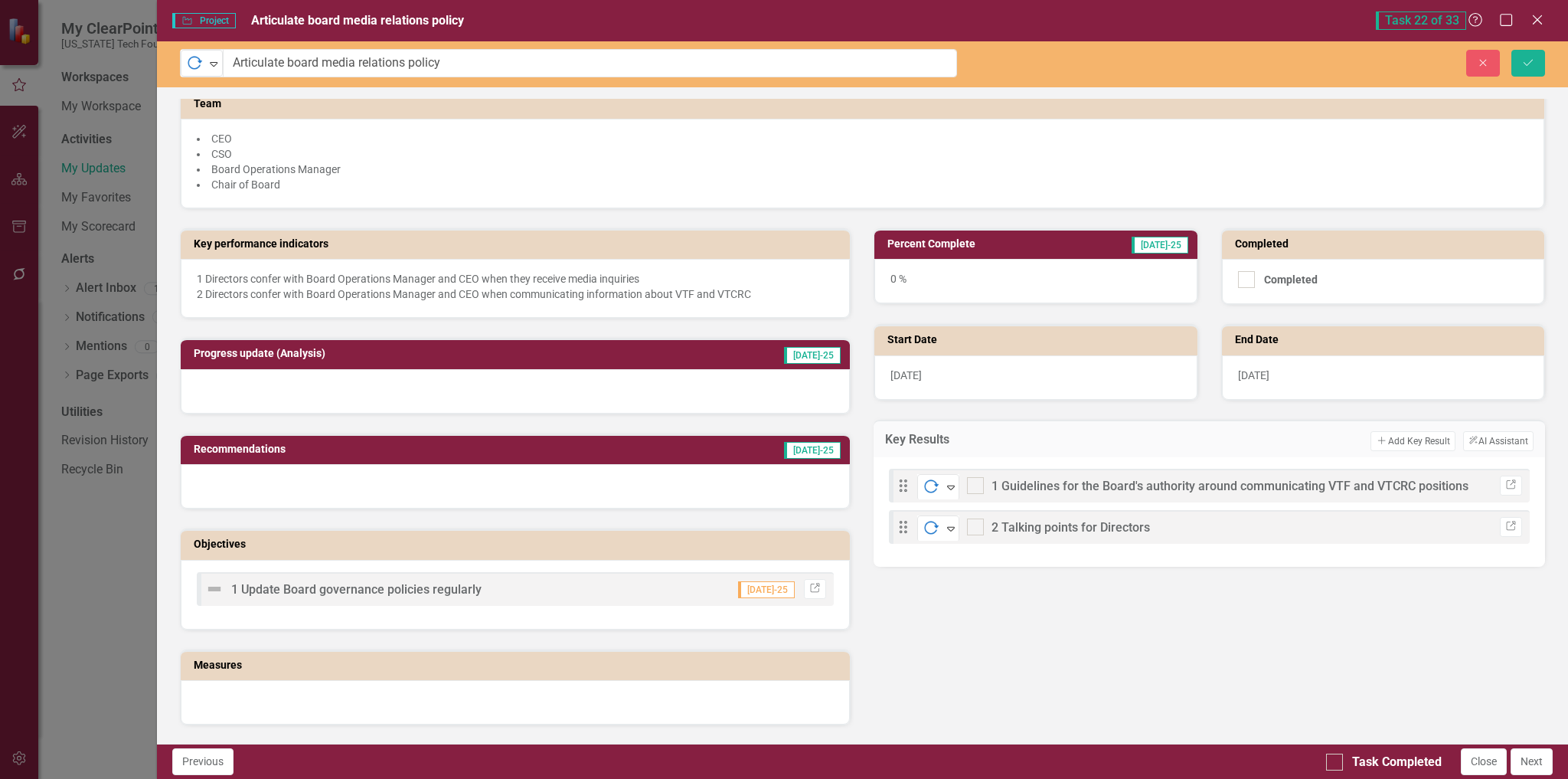
click at [1022, 278] on div "0 %" at bounding box center [1035, 281] width 323 height 45
click at [1003, 245] on h3 "Percent Complete" at bounding box center [979, 244] width 182 height 11
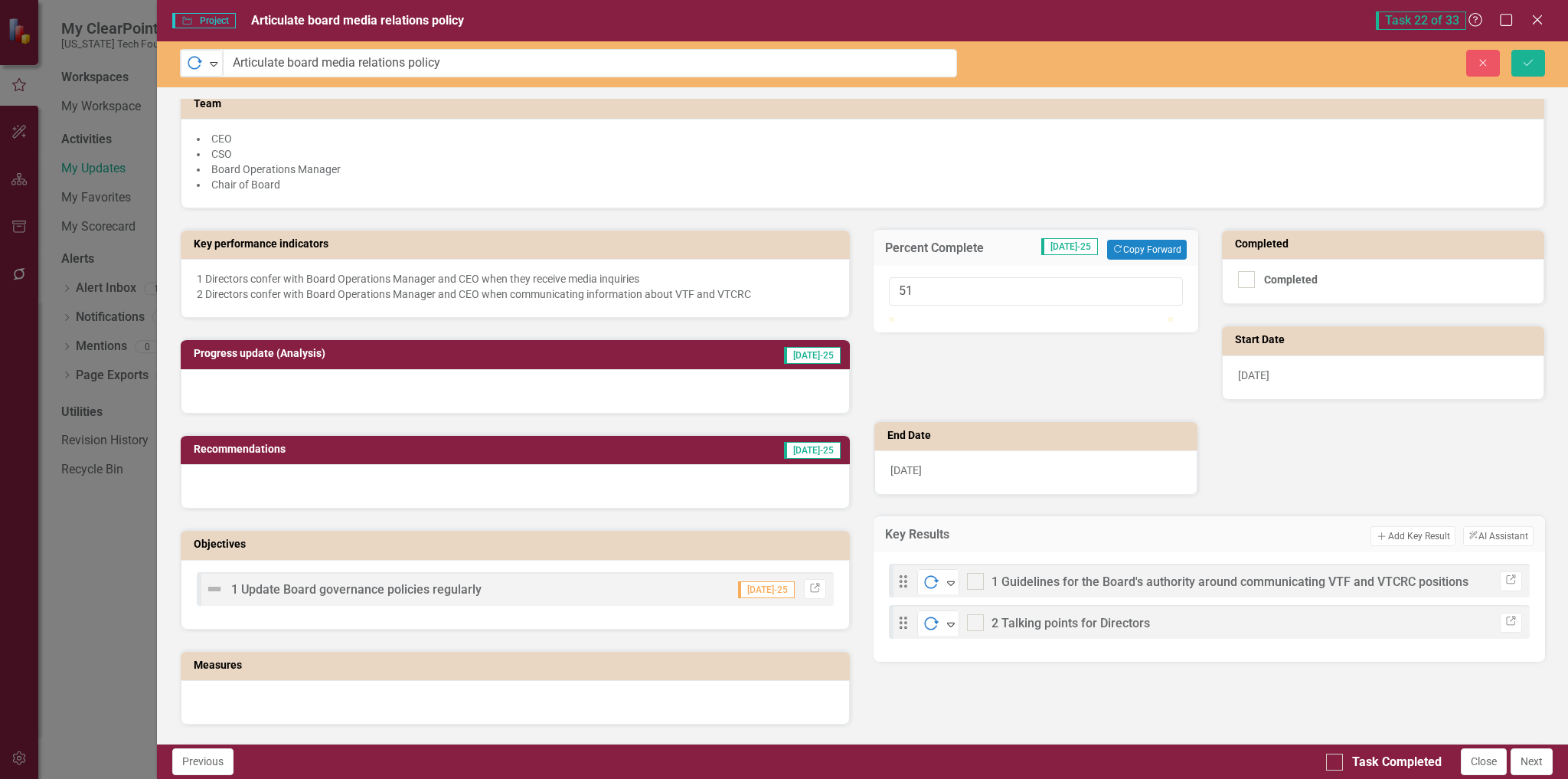
type input "50"
drag, startPoint x: 889, startPoint y: 339, endPoint x: 1028, endPoint y: 340, distance: 139.0
click at [1028, 340] on div at bounding box center [1034, 335] width 12 height 12
click at [389, 388] on div at bounding box center [516, 391] width 670 height 45
click at [430, 359] on h3 "Progress update (Analysis)" at bounding box center [419, 353] width 450 height 11
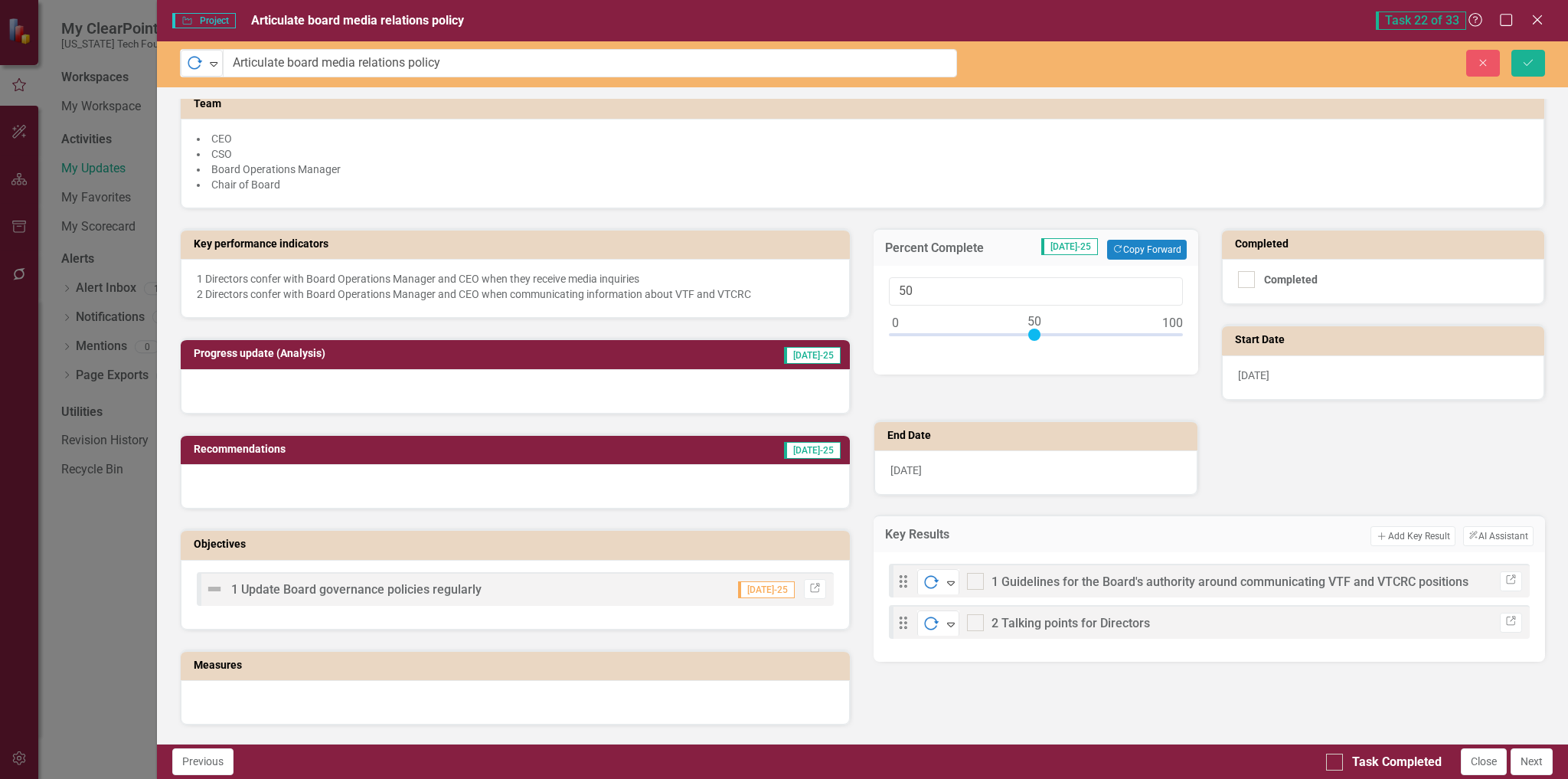
click at [430, 359] on h3 "Progress update (Analysis)" at bounding box center [419, 353] width 450 height 11
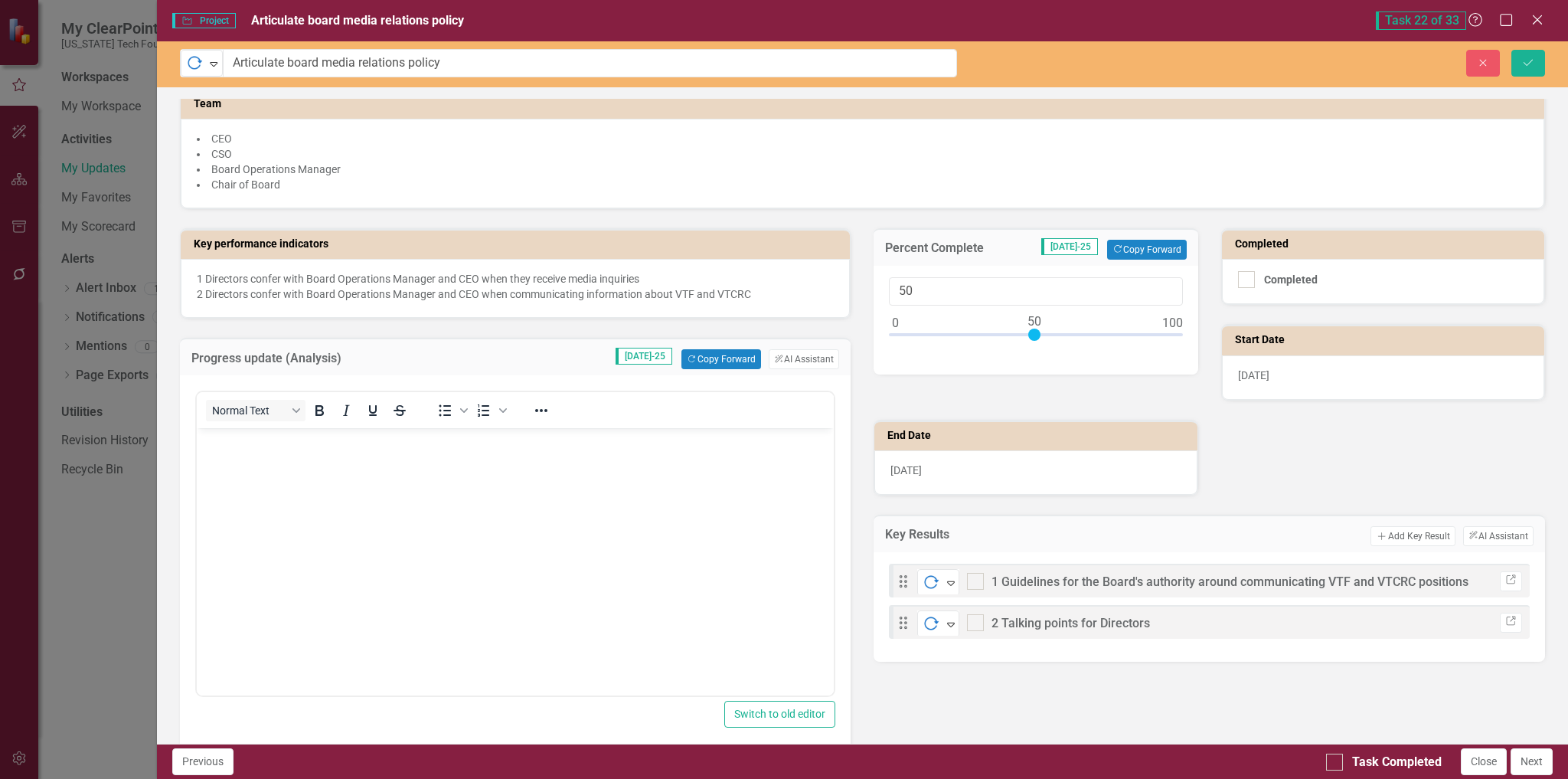
scroll to position [0, 0]
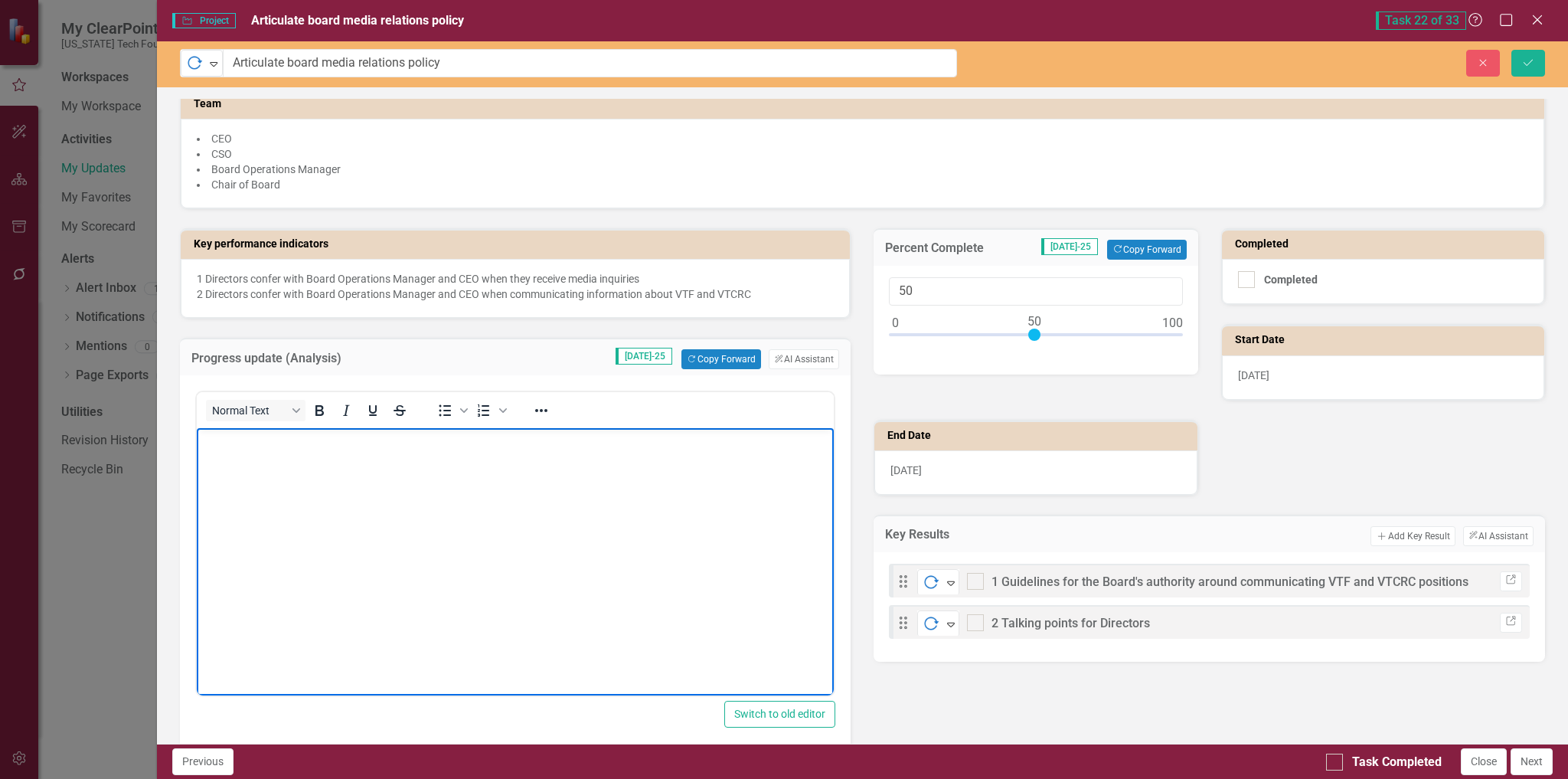
click at [245, 448] on p "Rich Text Area. Press ALT-0 for help." at bounding box center [515, 440] width 630 height 18
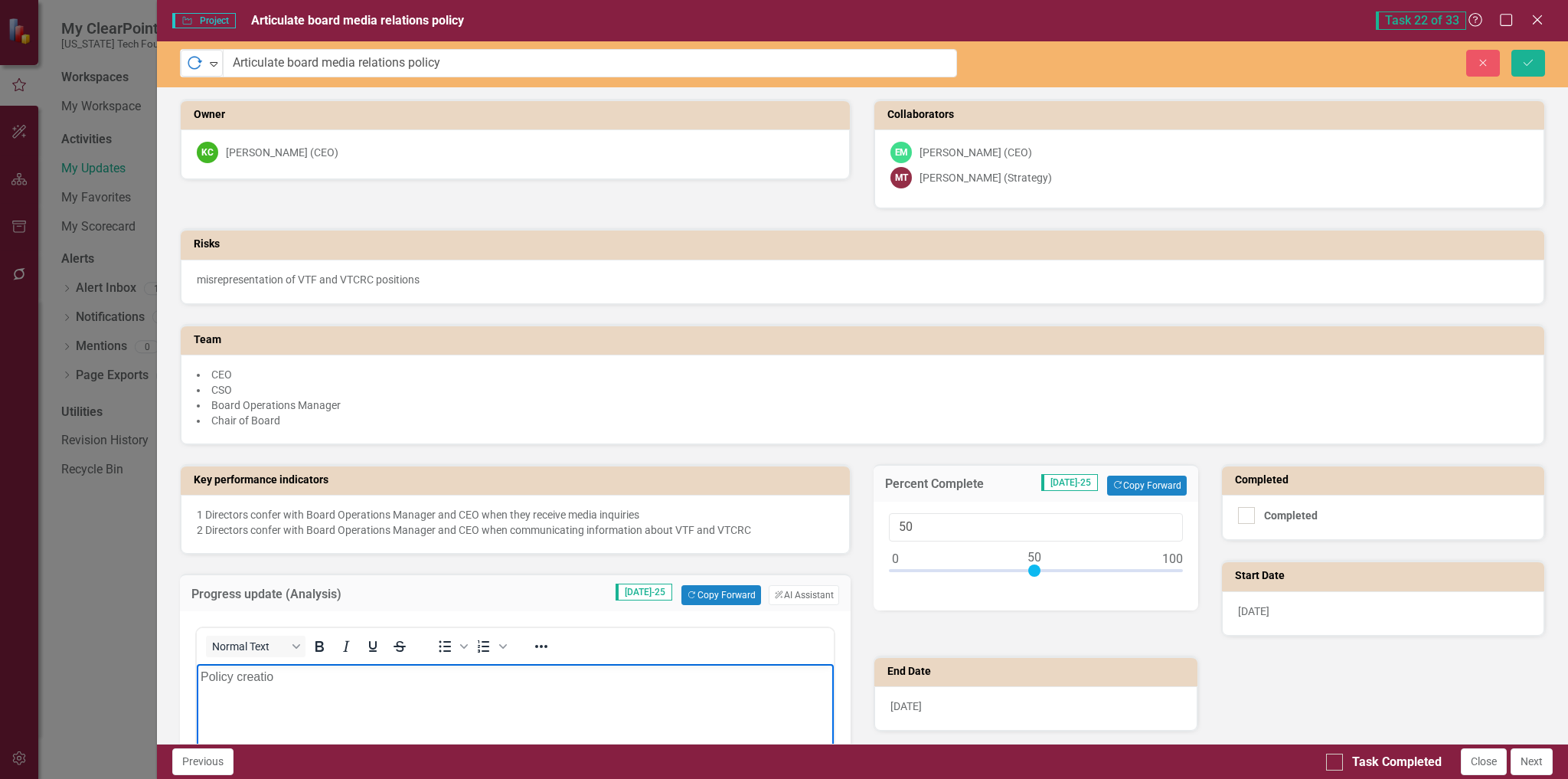
scroll to position [230, 0]
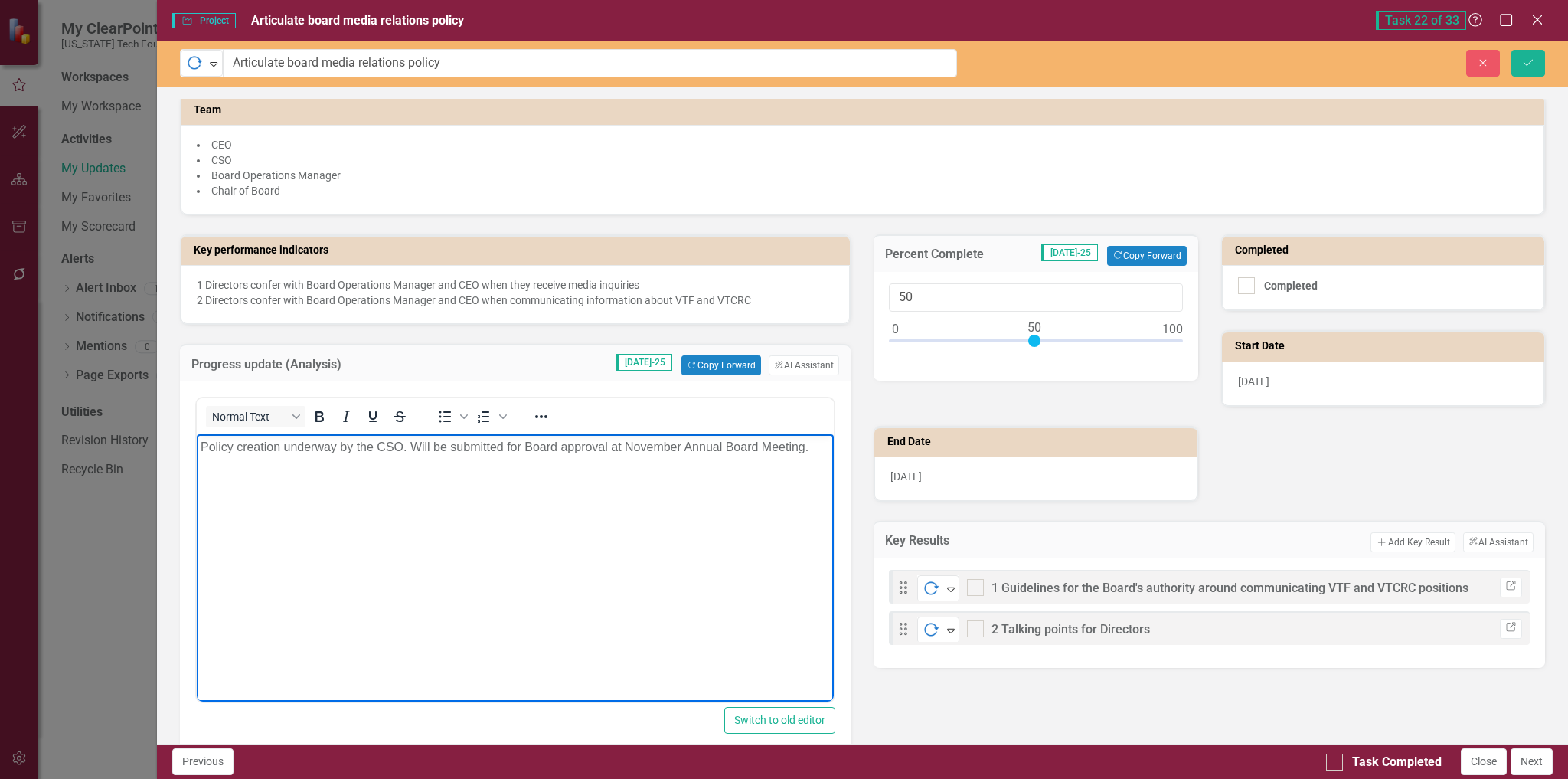
click at [285, 446] on p "Policy creation underway by the CSO. Will be submitted for Board approval at No…" at bounding box center [515, 447] width 630 height 18
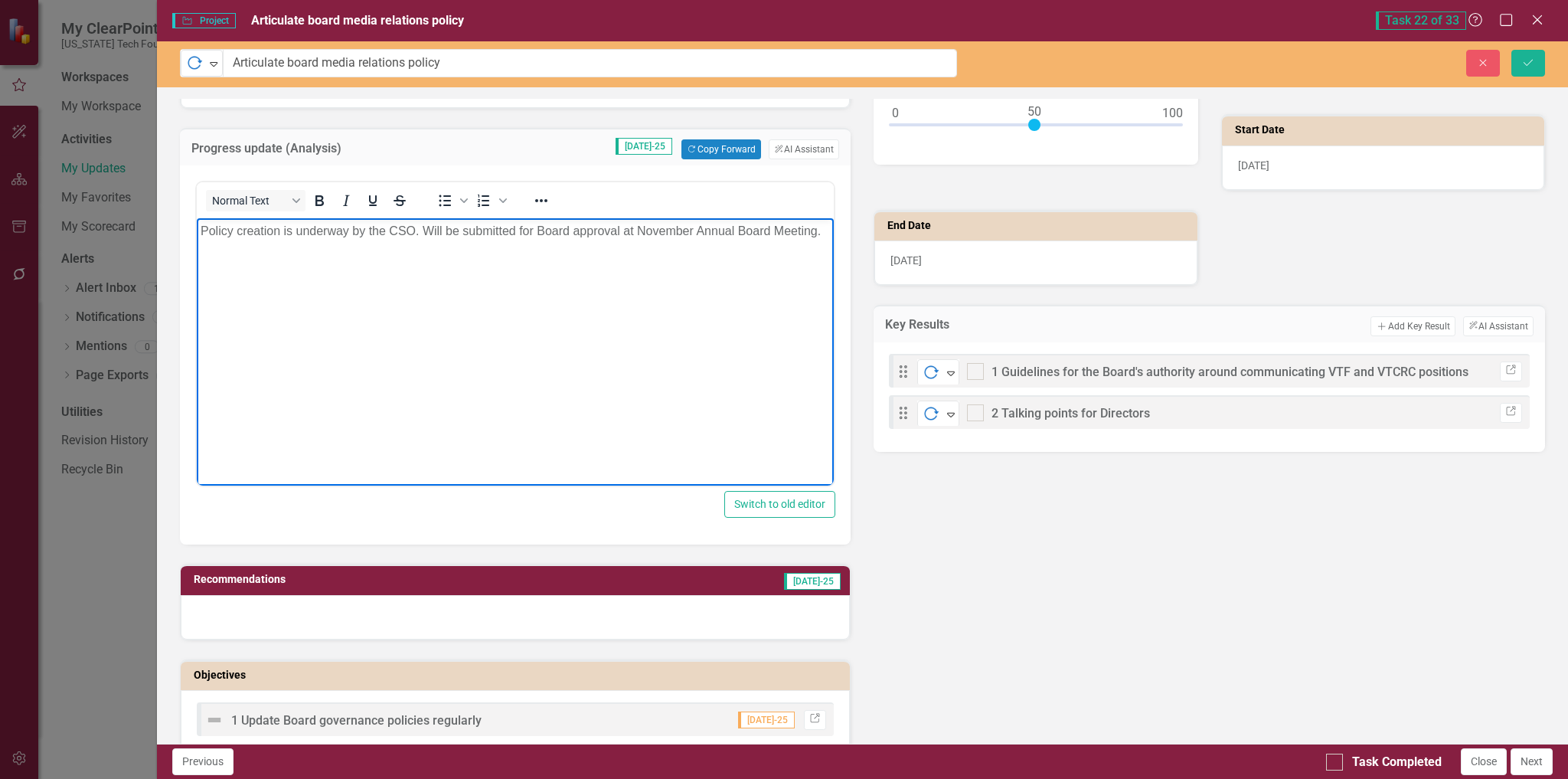
scroll to position [460, 0]
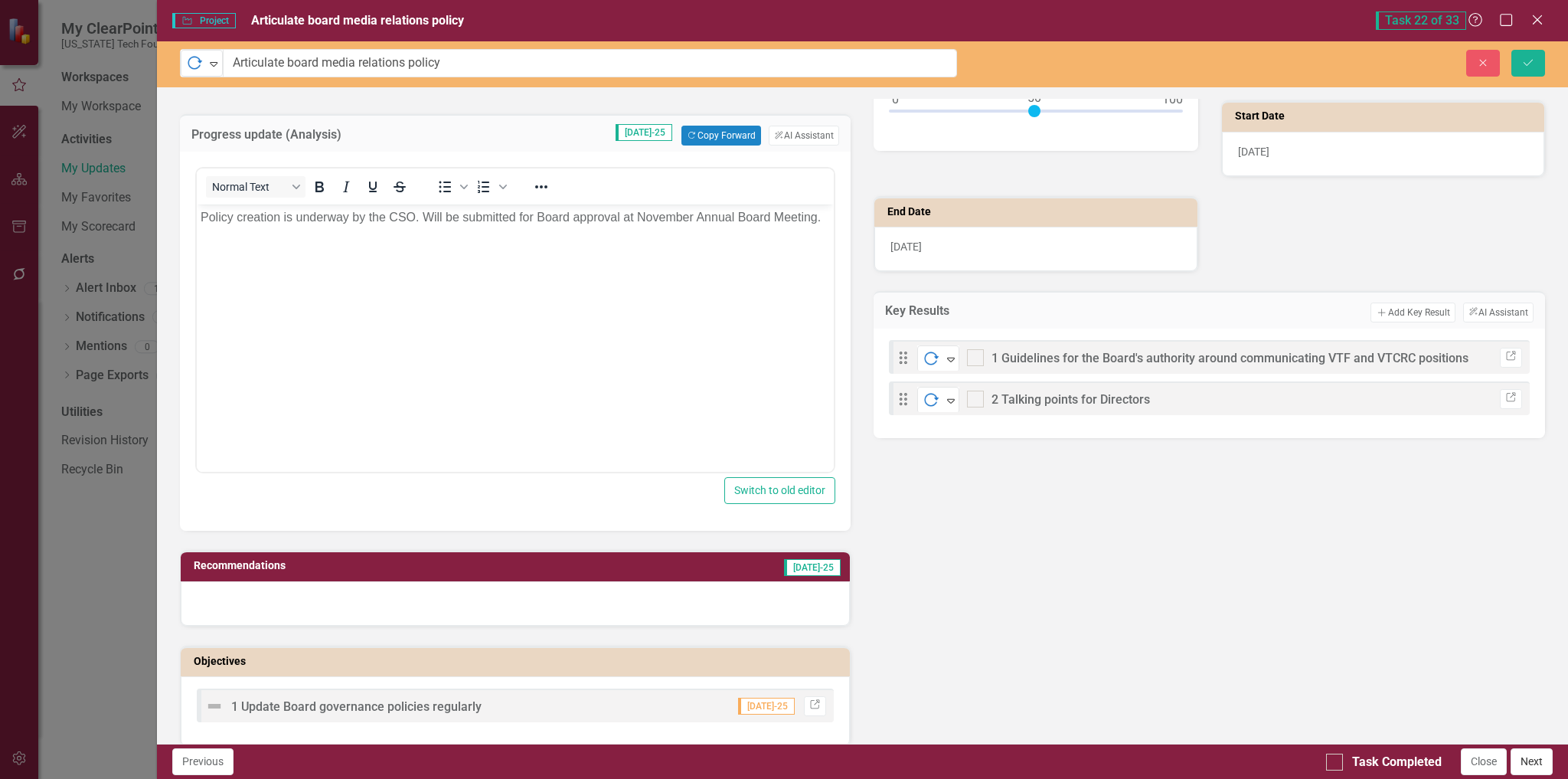
click at [1534, 759] on button "Next" at bounding box center [1531, 761] width 42 height 27
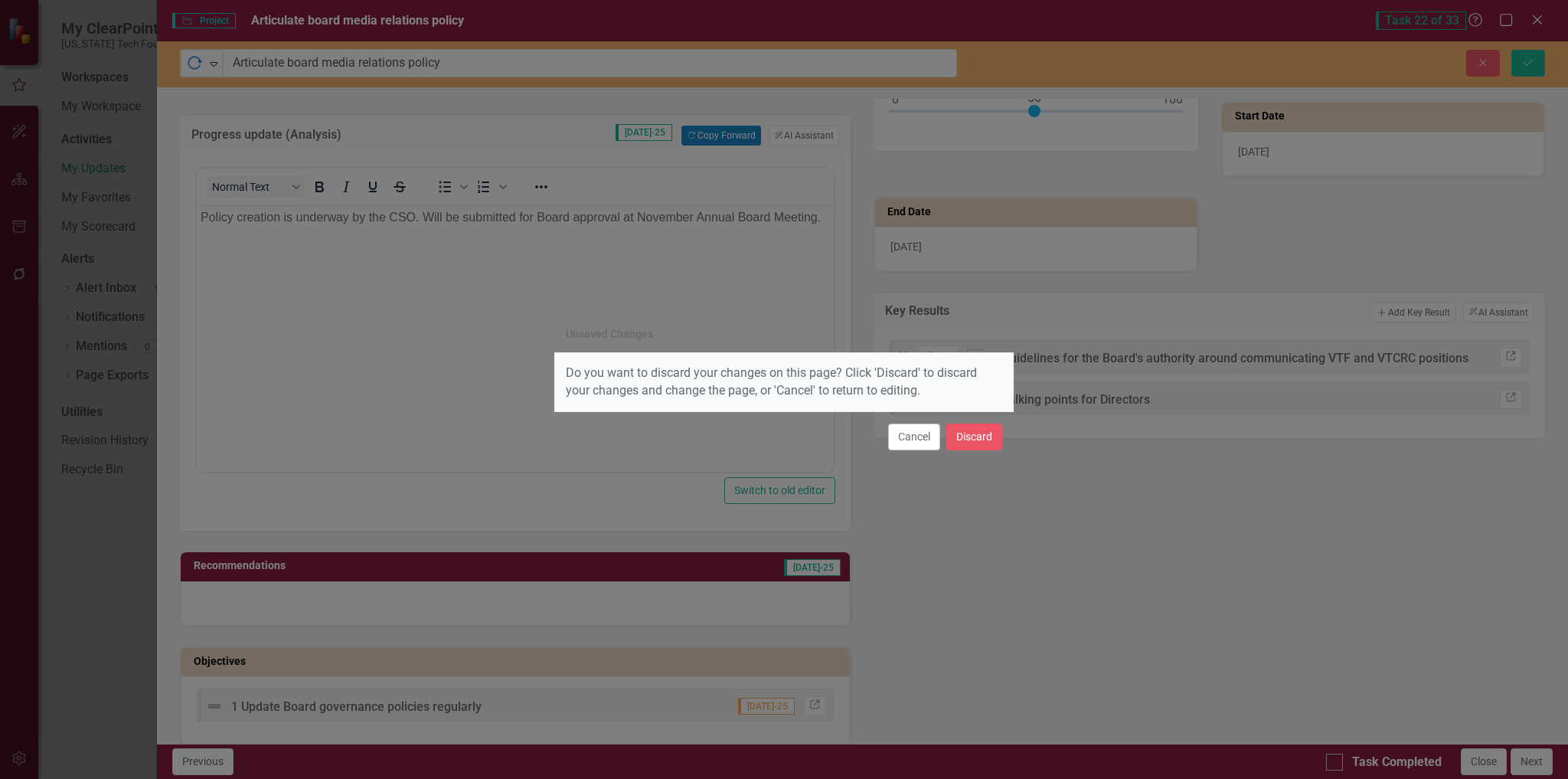
drag, startPoint x: 920, startPoint y: 439, endPoint x: 1022, endPoint y: 464, distance: 105.0
click at [922, 439] on button "Cancel" at bounding box center [914, 437] width 52 height 27
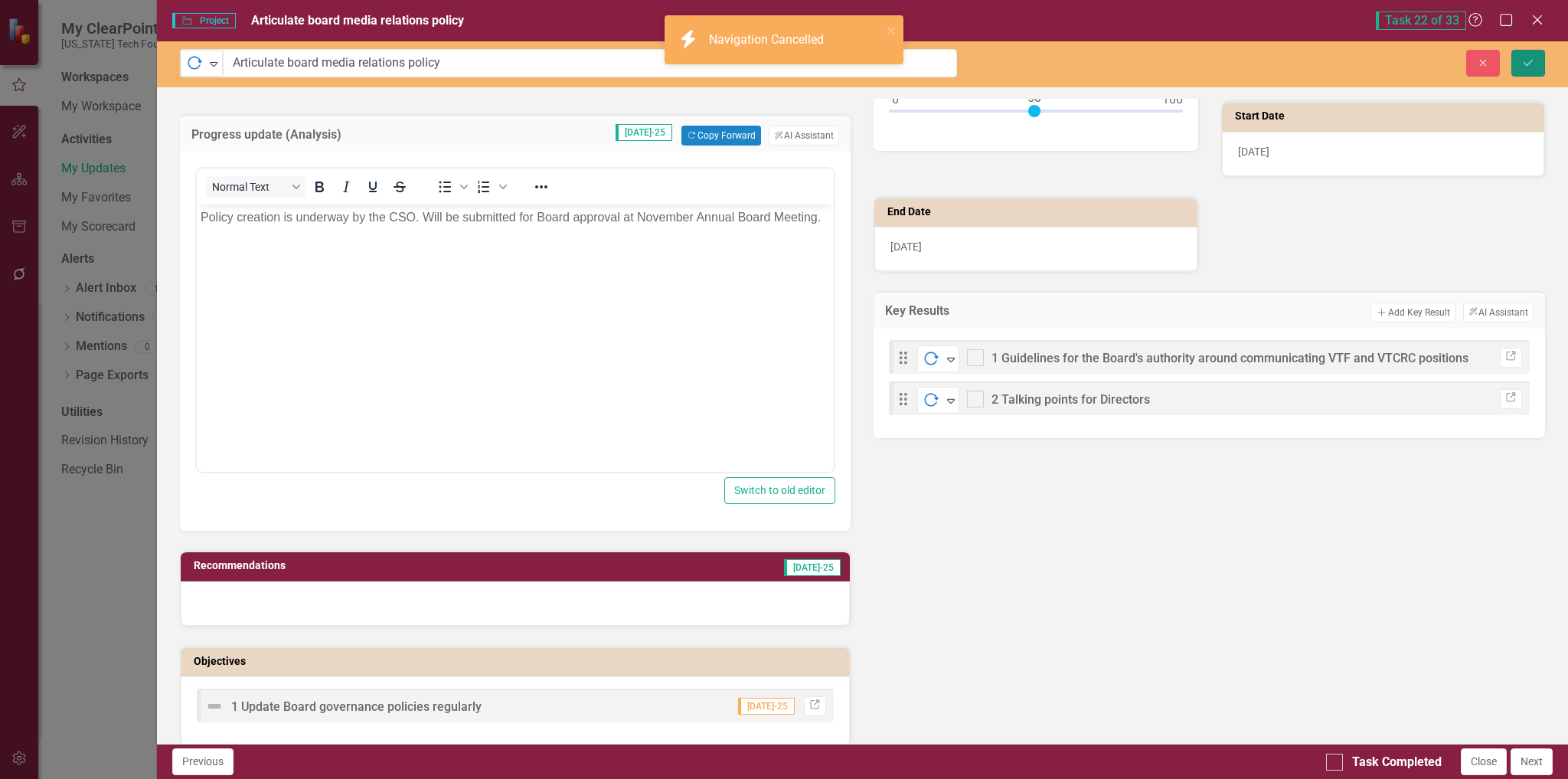
click at [1530, 59] on icon "Save" at bounding box center [1529, 63] width 14 height 10
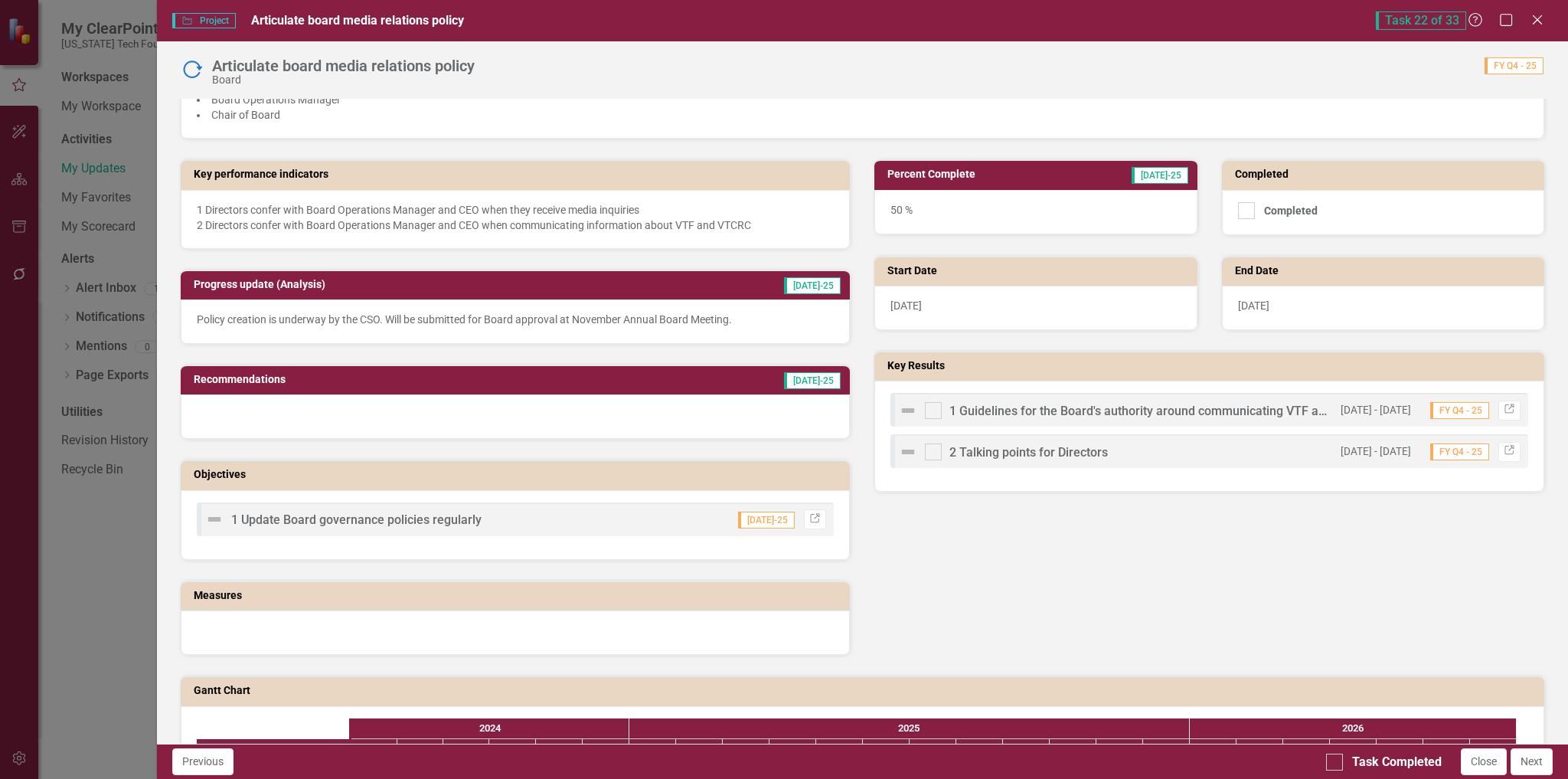
scroll to position [306, 0]
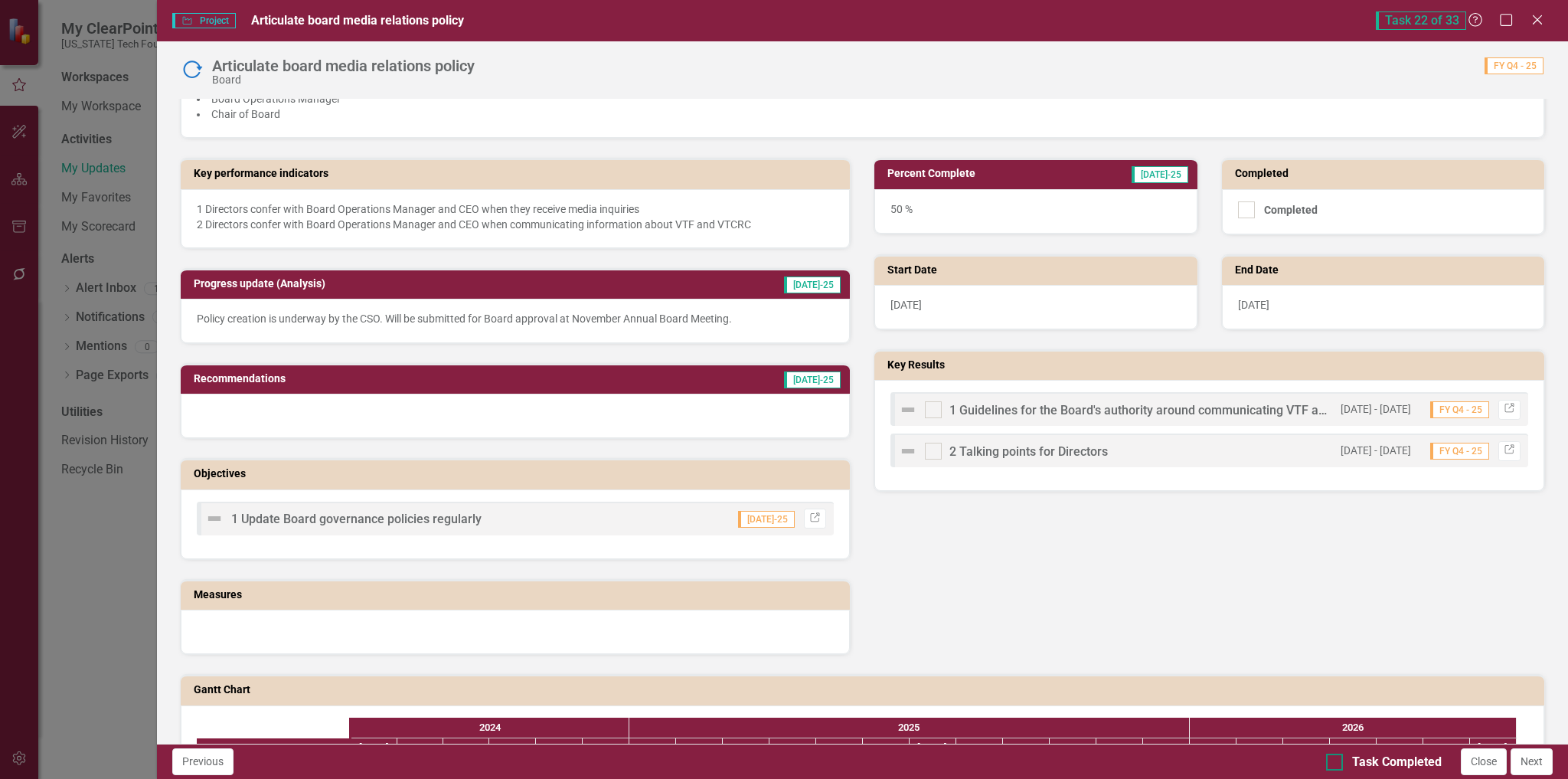
click at [1338, 762] on div at bounding box center [1335, 762] width 17 height 17
click at [1336, 762] on input "Task Completed" at bounding box center [1331, 758] width 10 height 10
checkbox input "true"
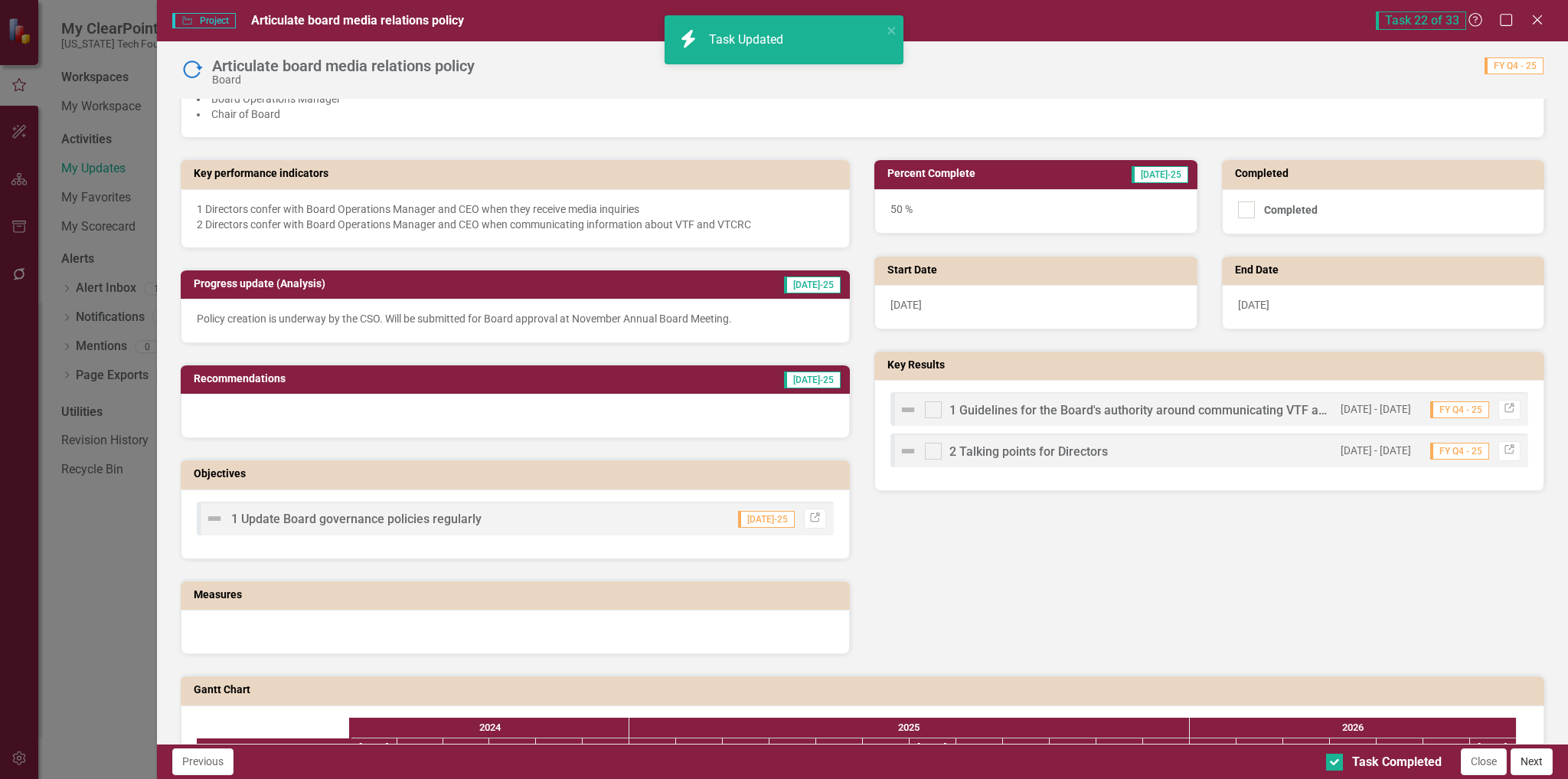
click at [1534, 763] on button "Next" at bounding box center [1531, 761] width 42 height 27
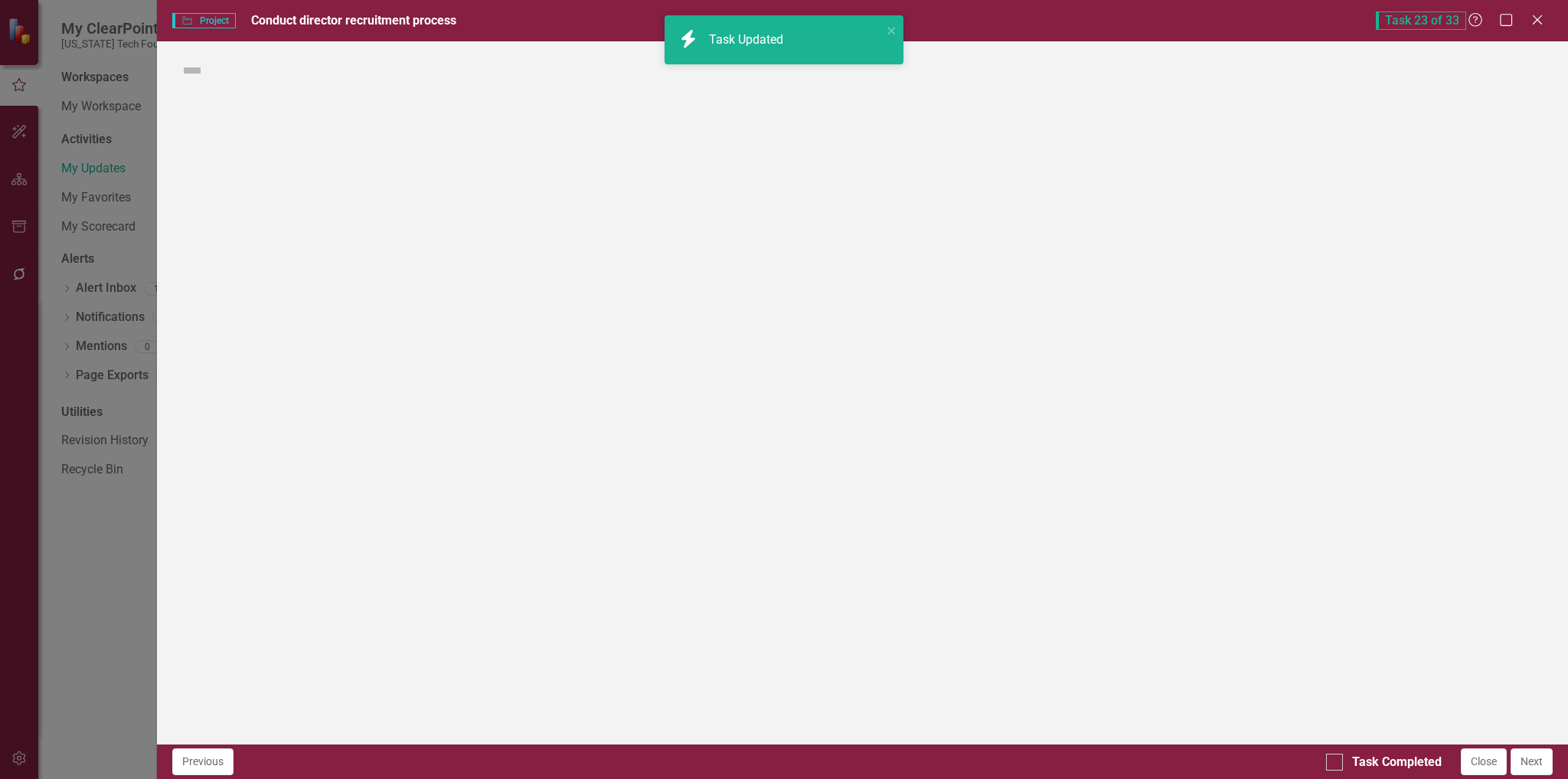
checkbox input "true"
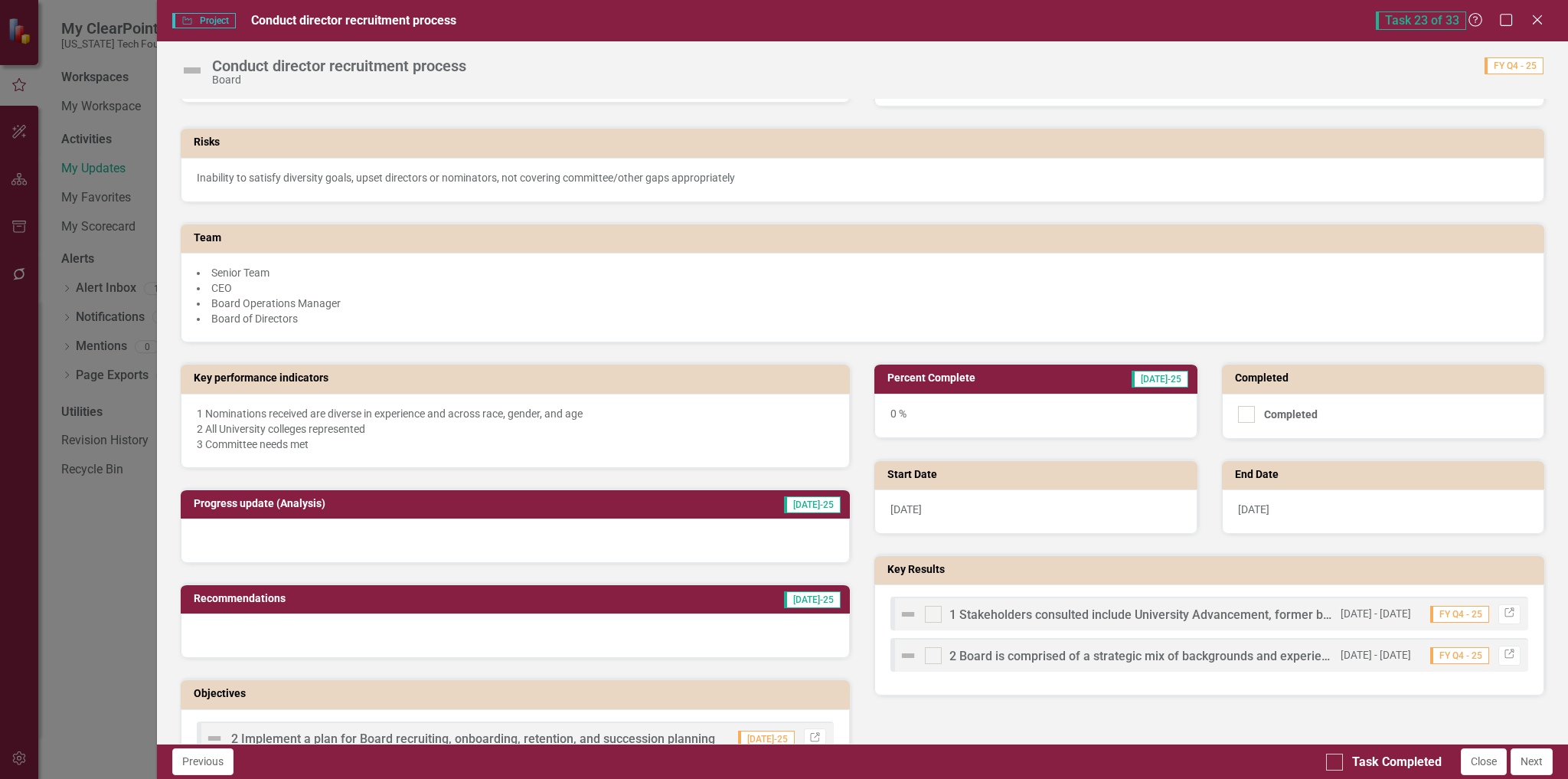
scroll to position [0, 0]
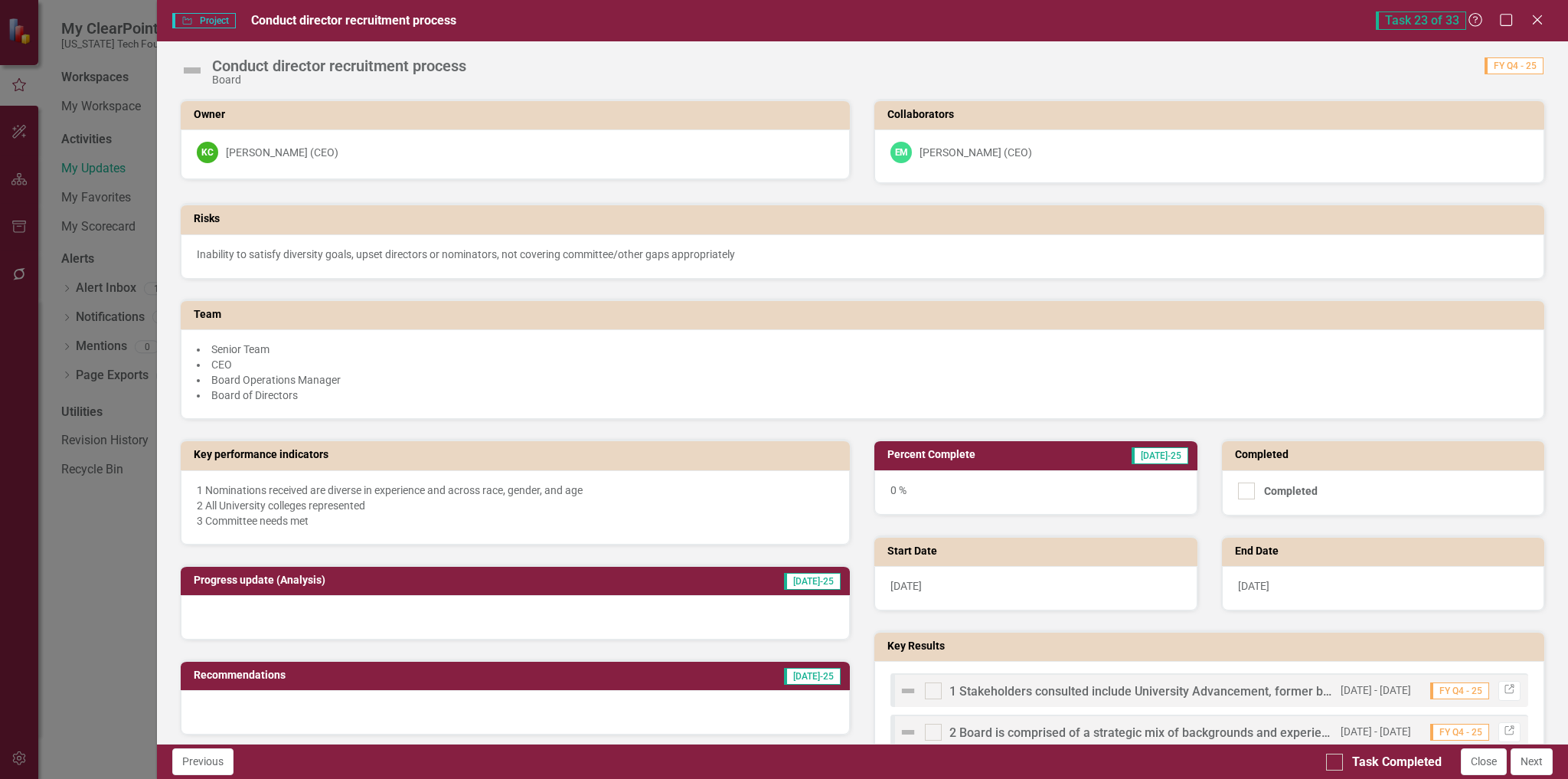
click at [196, 69] on img at bounding box center [192, 70] width 25 height 25
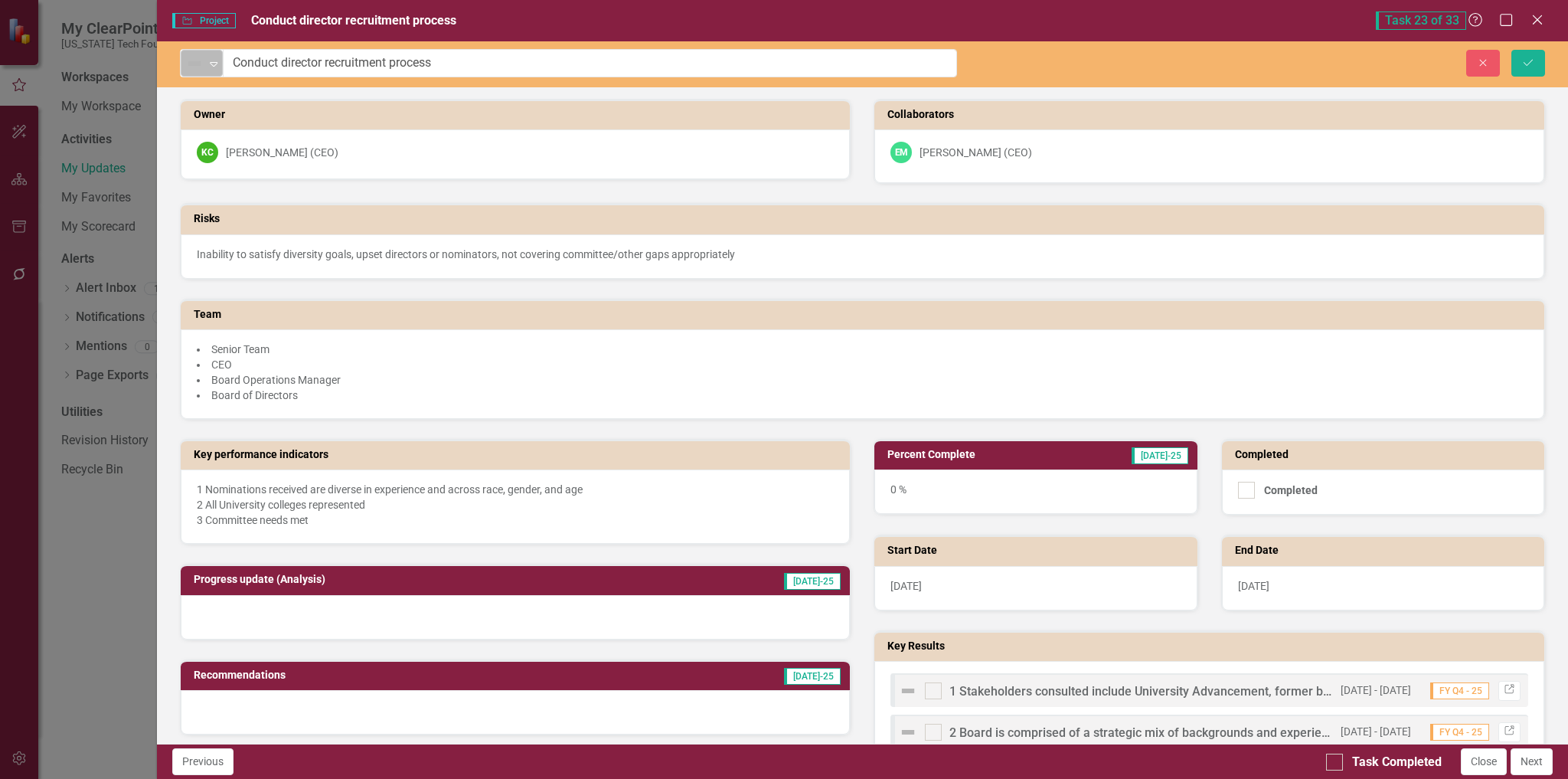
click at [213, 65] on icon at bounding box center [214, 63] width 8 height 4
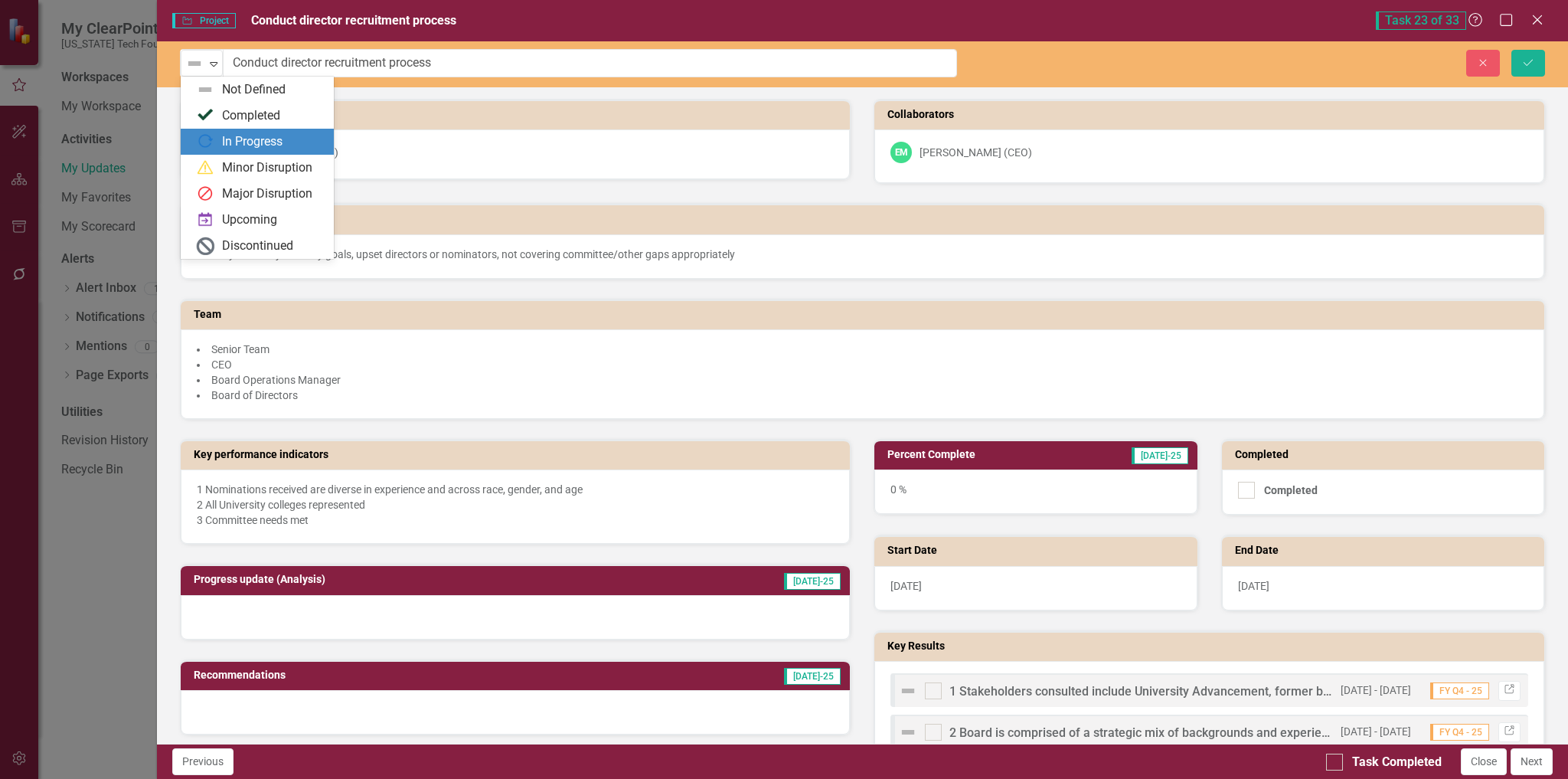
click at [257, 139] on div "In Progress" at bounding box center [252, 142] width 61 height 18
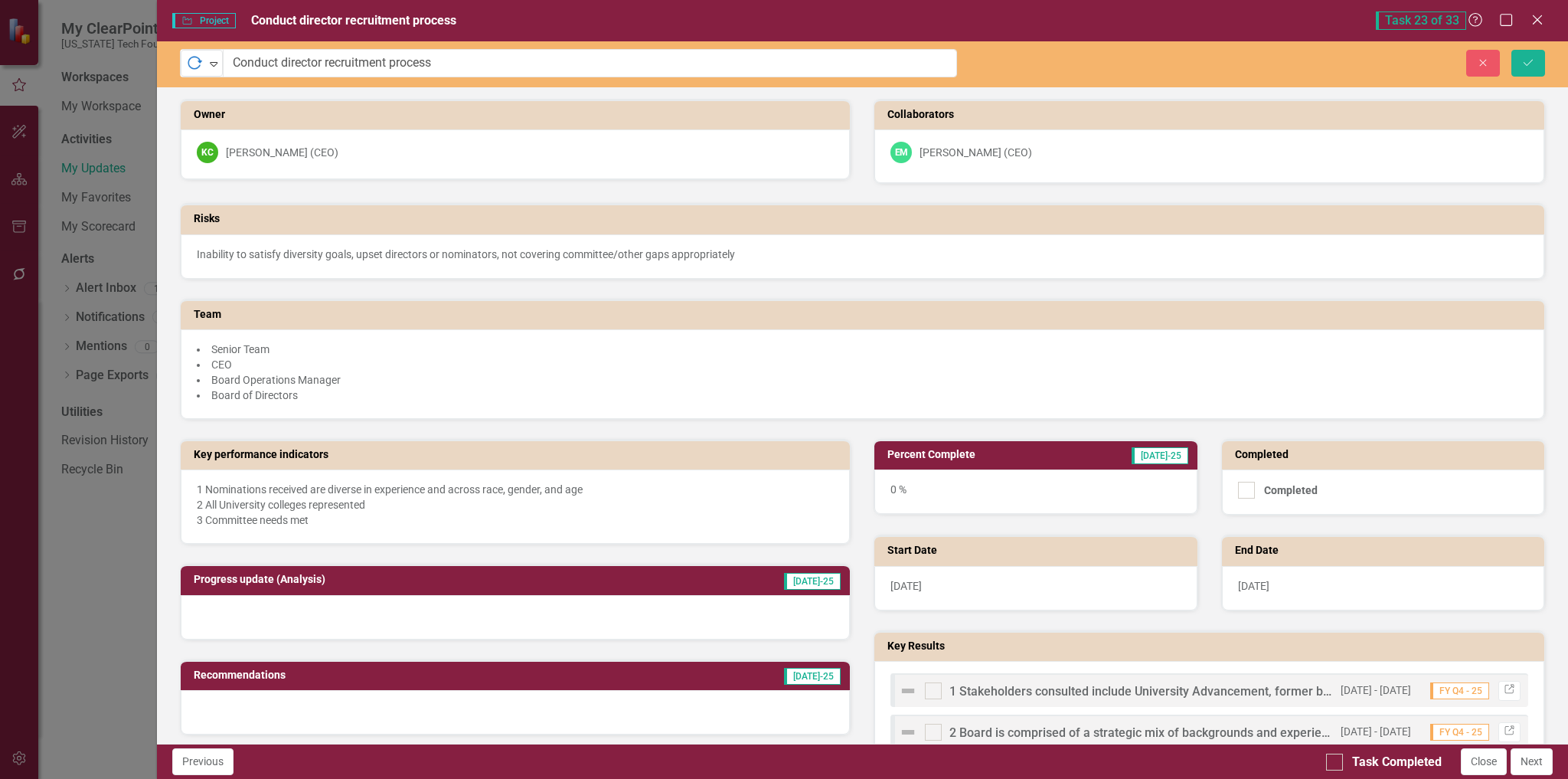
click at [1017, 487] on div "0 %" at bounding box center [1035, 492] width 323 height 45
click at [1017, 467] on td "Percent Complete" at bounding box center [979, 456] width 182 height 23
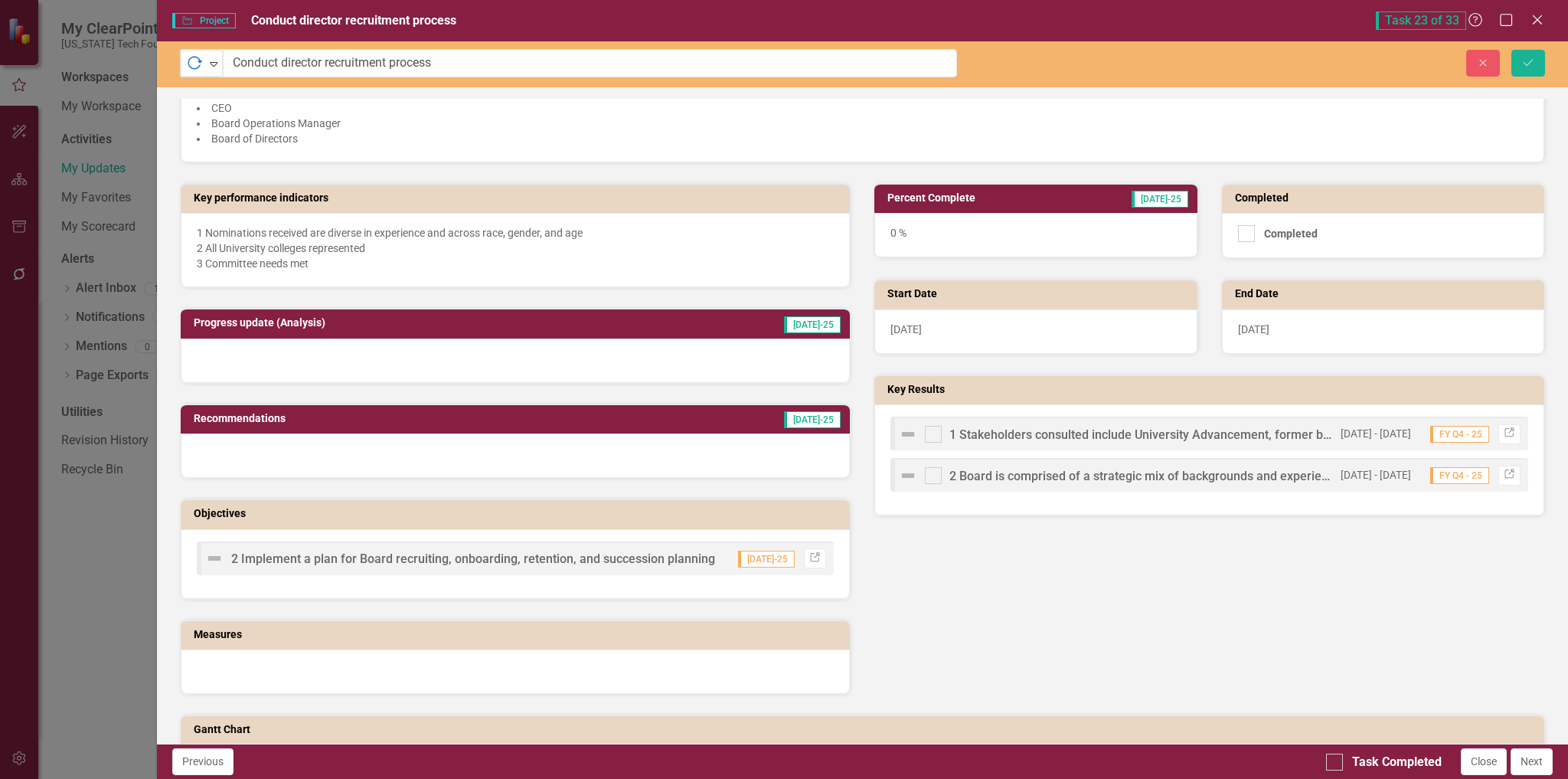
scroll to position [230, 0]
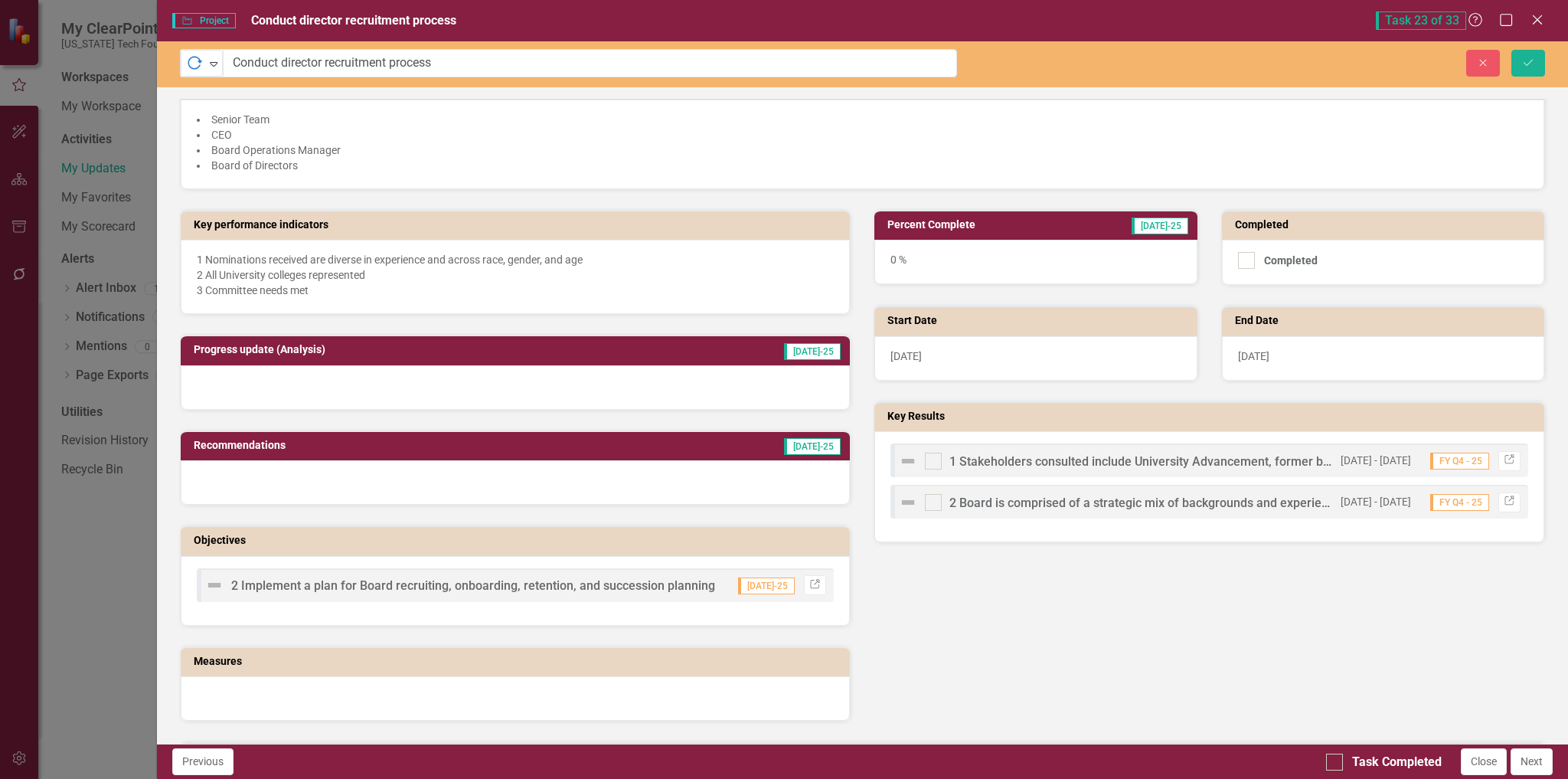
click at [904, 503] on img at bounding box center [908, 502] width 18 height 18
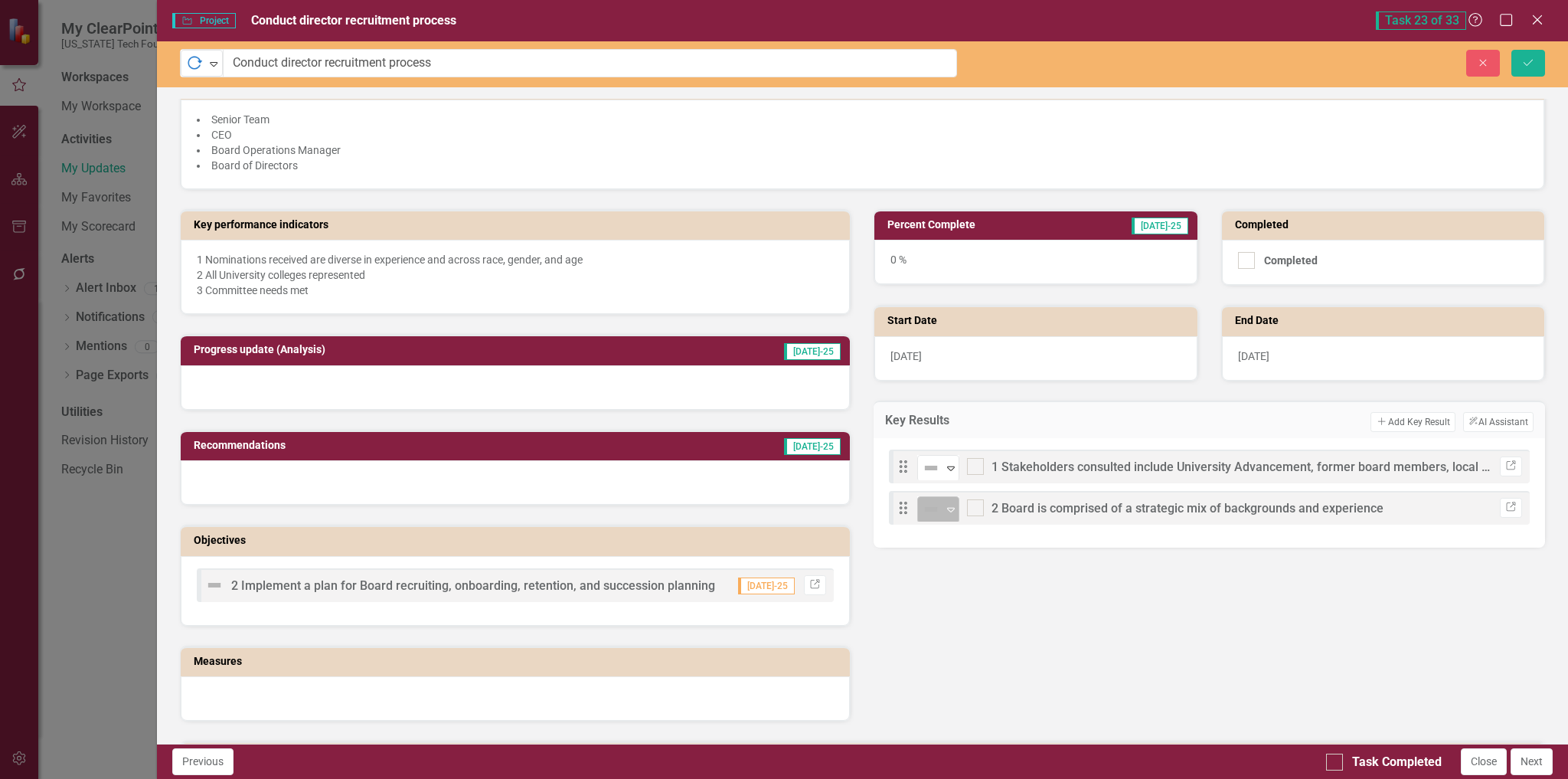
click at [944, 505] on icon "Expand" at bounding box center [951, 510] width 15 height 12
click at [945, 472] on icon "Expand" at bounding box center [951, 468] width 15 height 12
click at [945, 510] on icon "Expand" at bounding box center [951, 510] width 15 height 12
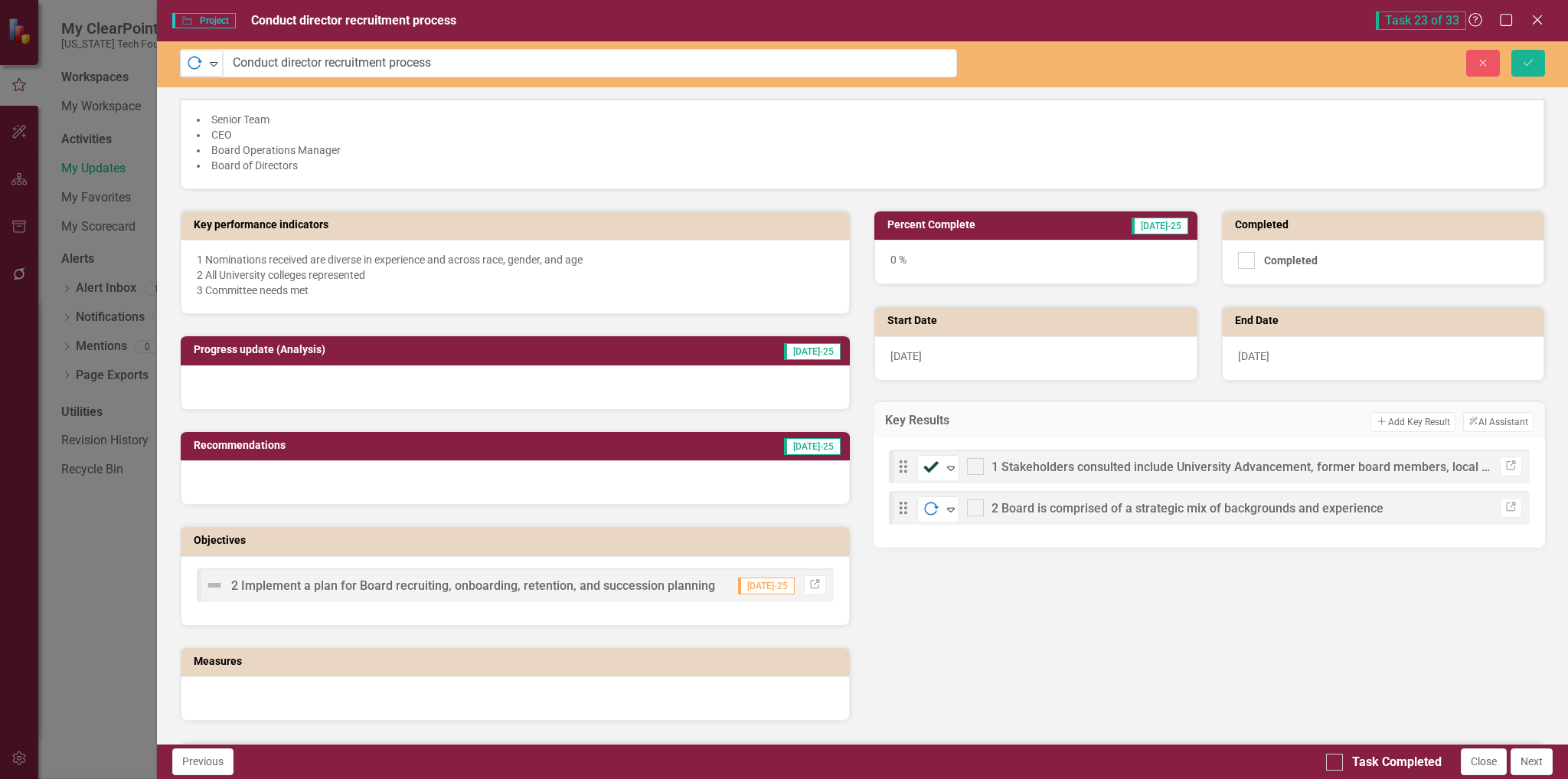
click at [1018, 245] on div "0 %" at bounding box center [1035, 262] width 323 height 45
click at [1024, 232] on td "Percent Complete" at bounding box center [979, 226] width 182 height 23
drag, startPoint x: 1024, startPoint y: 232, endPoint x: 1004, endPoint y: 246, distance: 24.4
click at [1022, 234] on td "Percent Complete" at bounding box center [979, 226] width 182 height 23
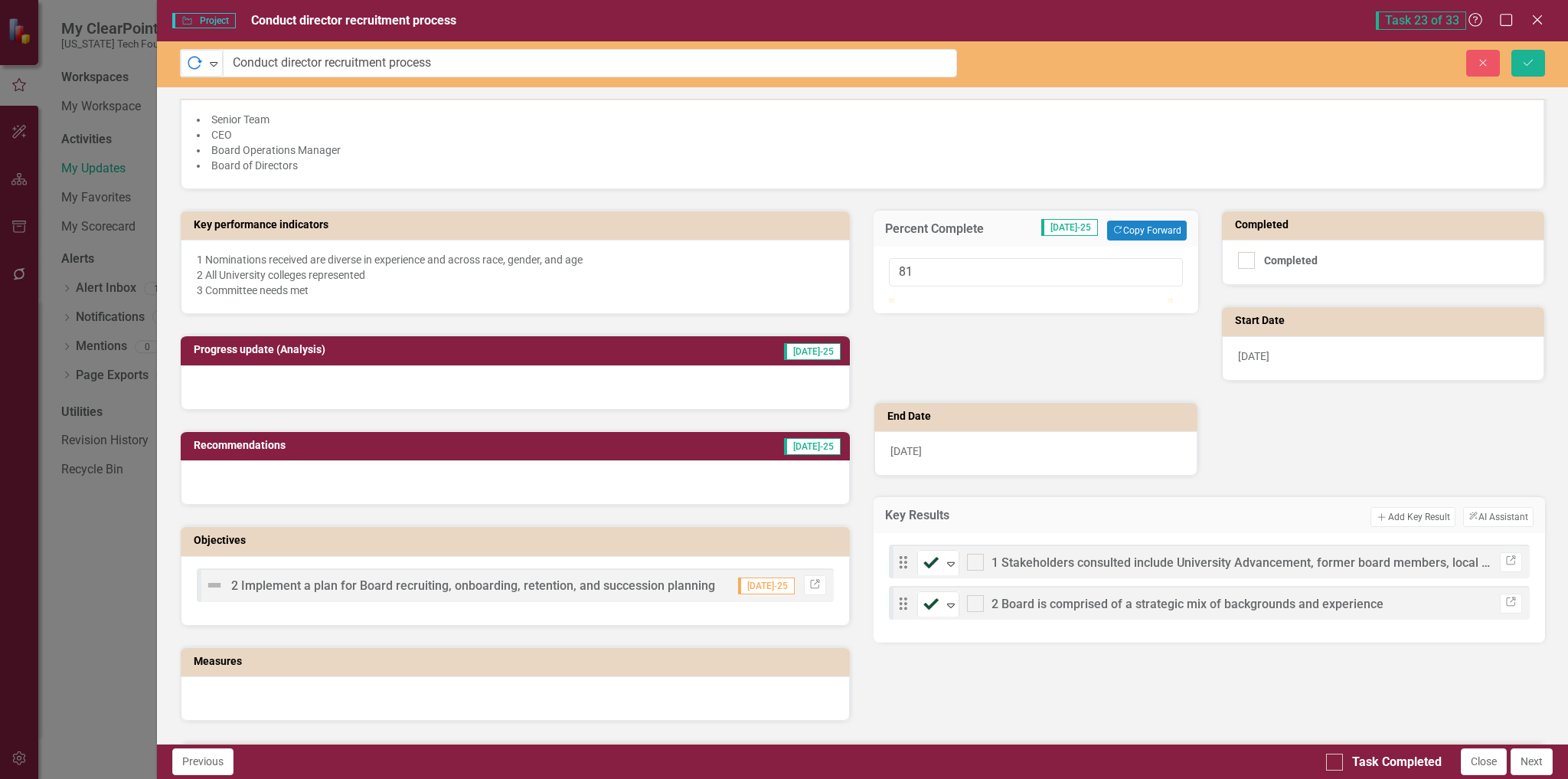
type input "80"
drag, startPoint x: 891, startPoint y: 314, endPoint x: 1115, endPoint y: 319, distance: 224.1
click at [1113, 298] on div at bounding box center [1113, 298] width 0 height 0
click at [443, 352] on h3 "Progress update (Analysis)" at bounding box center [419, 349] width 450 height 11
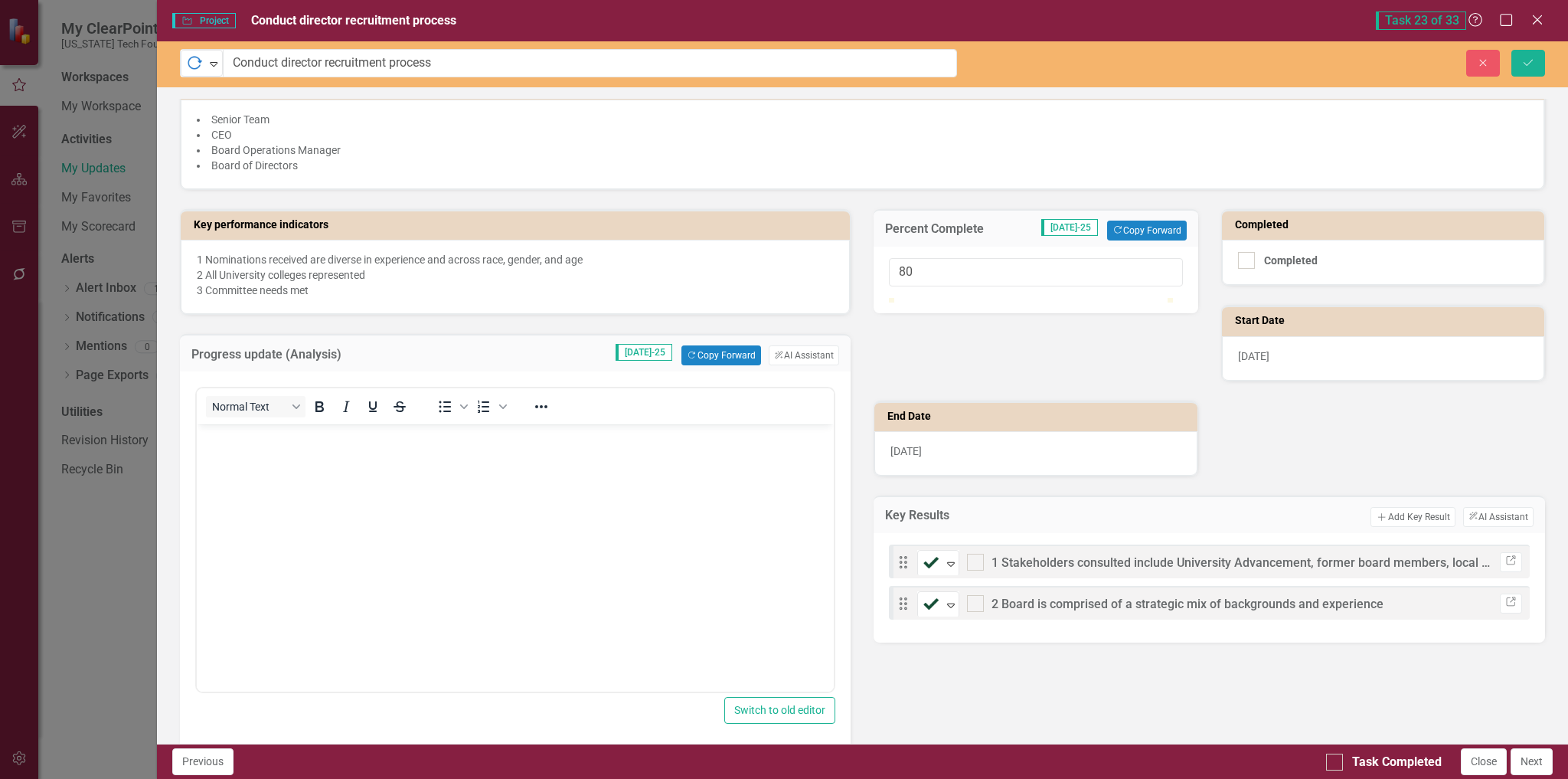
scroll to position [0, 0]
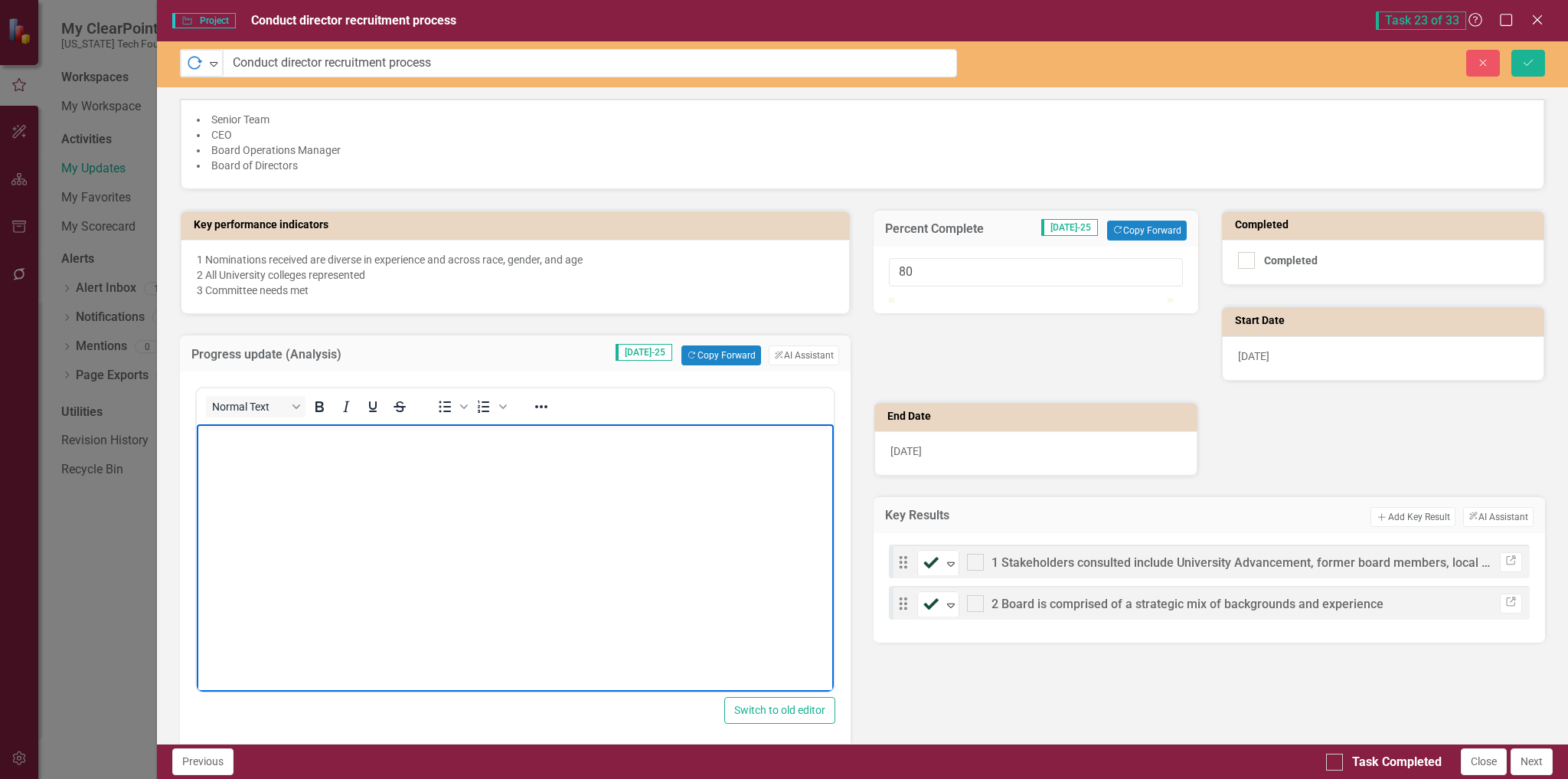
click at [364, 437] on p "Rich Text Area. Press ALT-0 for help." at bounding box center [515, 437] width 630 height 18
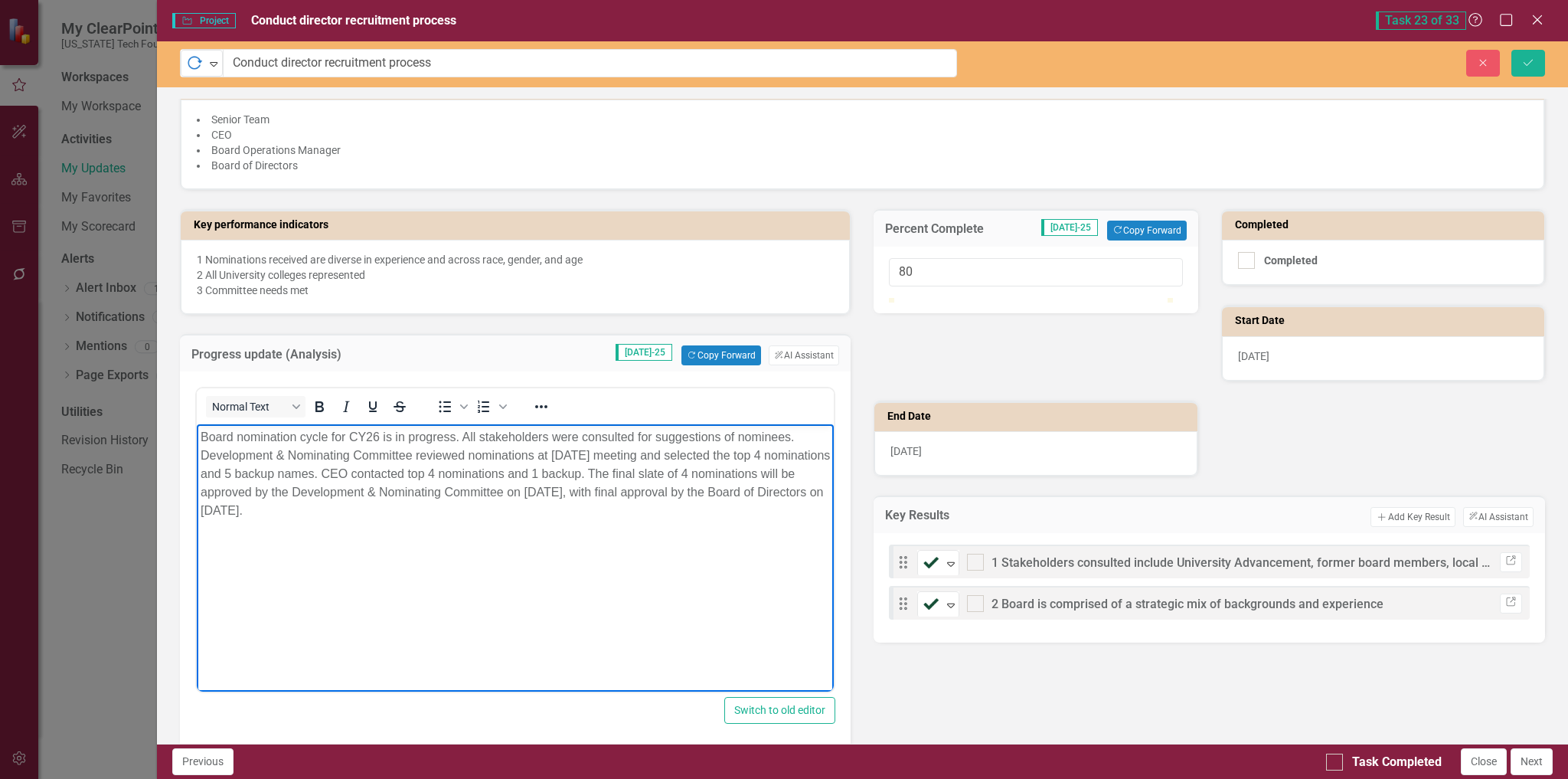
click at [668, 454] on p "Board nomination cycle for CY26 is in progress. All stakeholders were consulted…" at bounding box center [515, 474] width 630 height 92
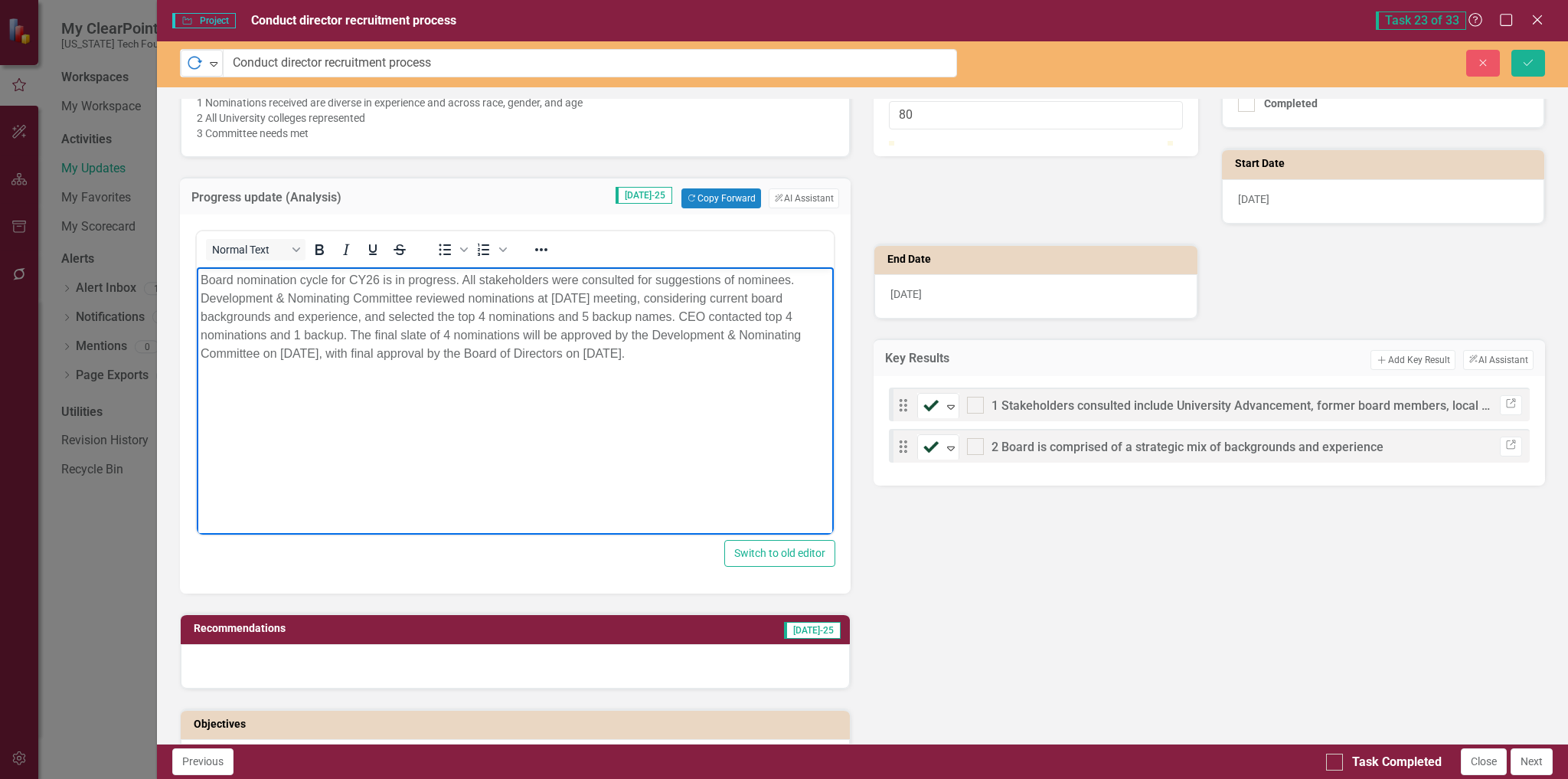
scroll to position [460, 0]
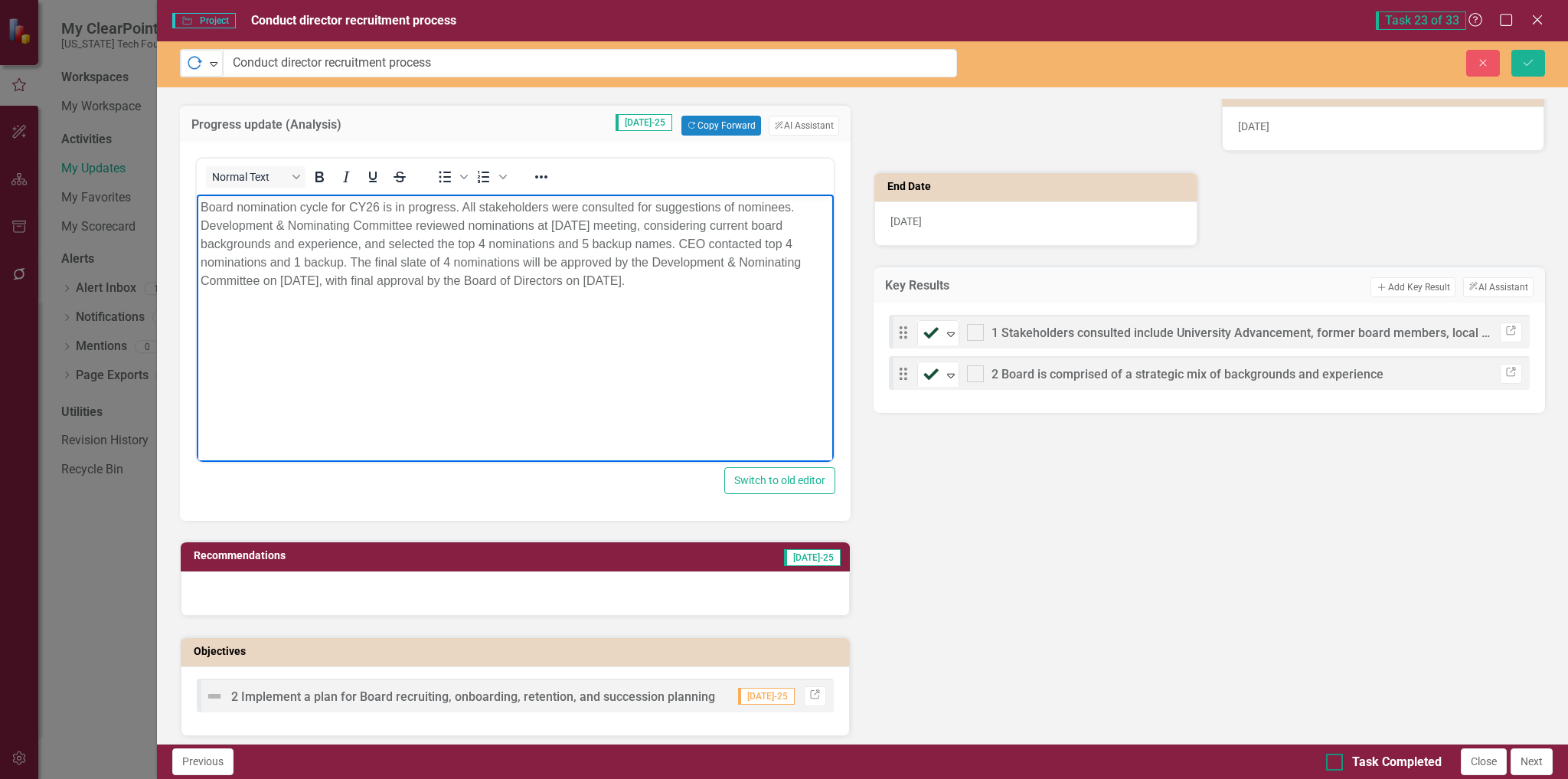
click at [1336, 764] on div at bounding box center [1335, 762] width 17 height 17
click at [1336, 764] on input "Task Completed" at bounding box center [1331, 758] width 10 height 10
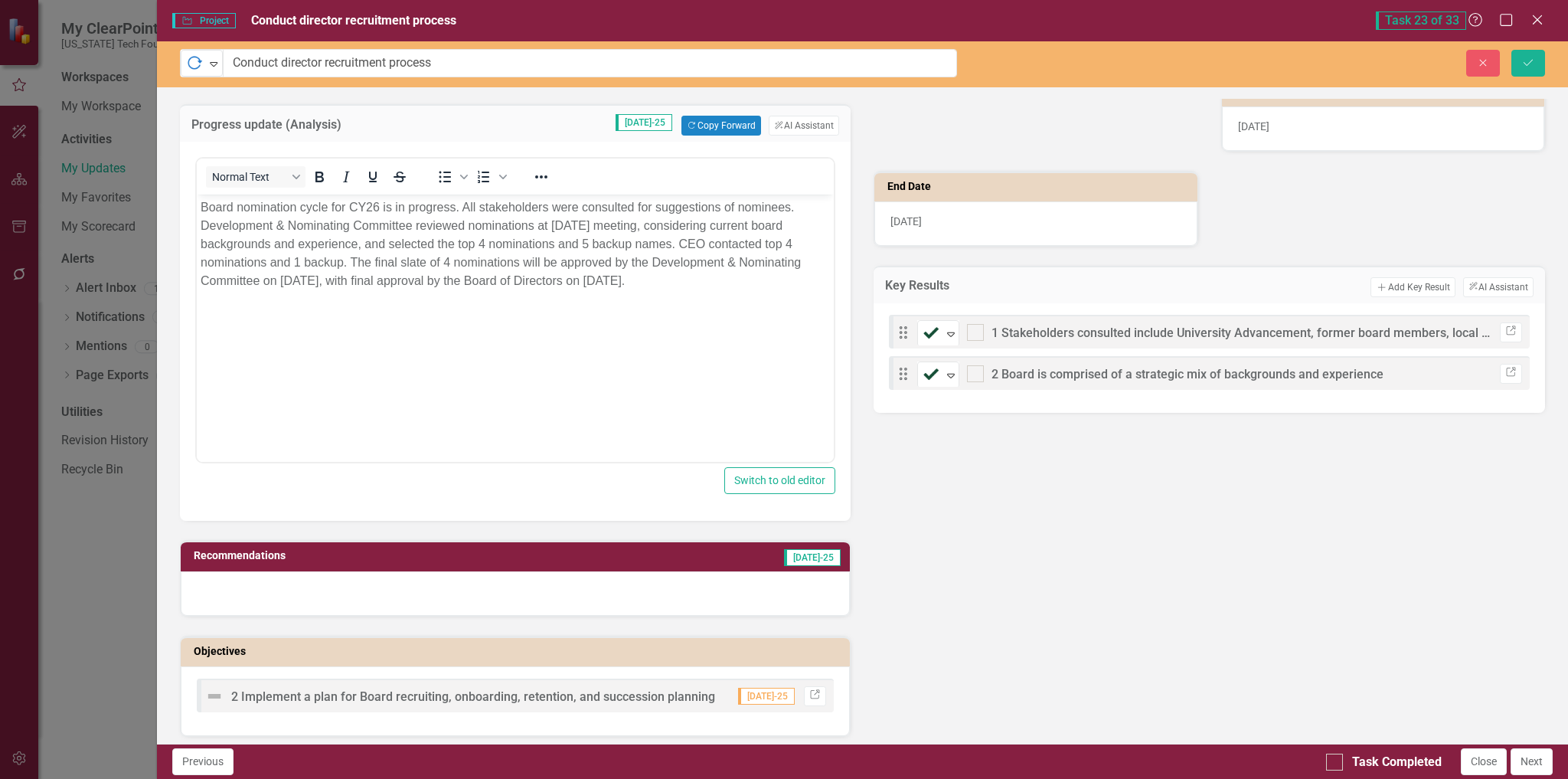
checkbox input "true"
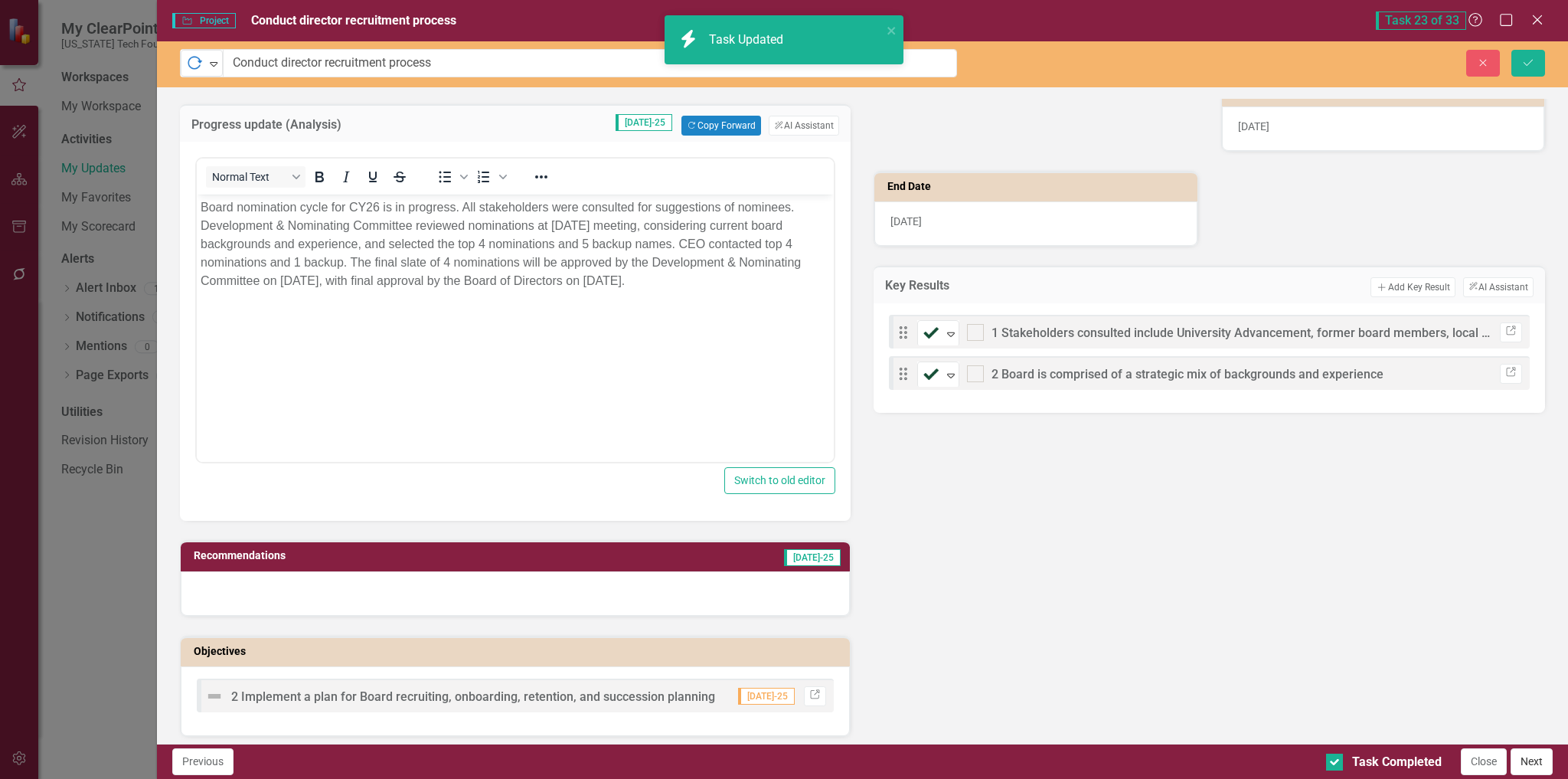
click at [1535, 763] on button "Next" at bounding box center [1531, 761] width 42 height 27
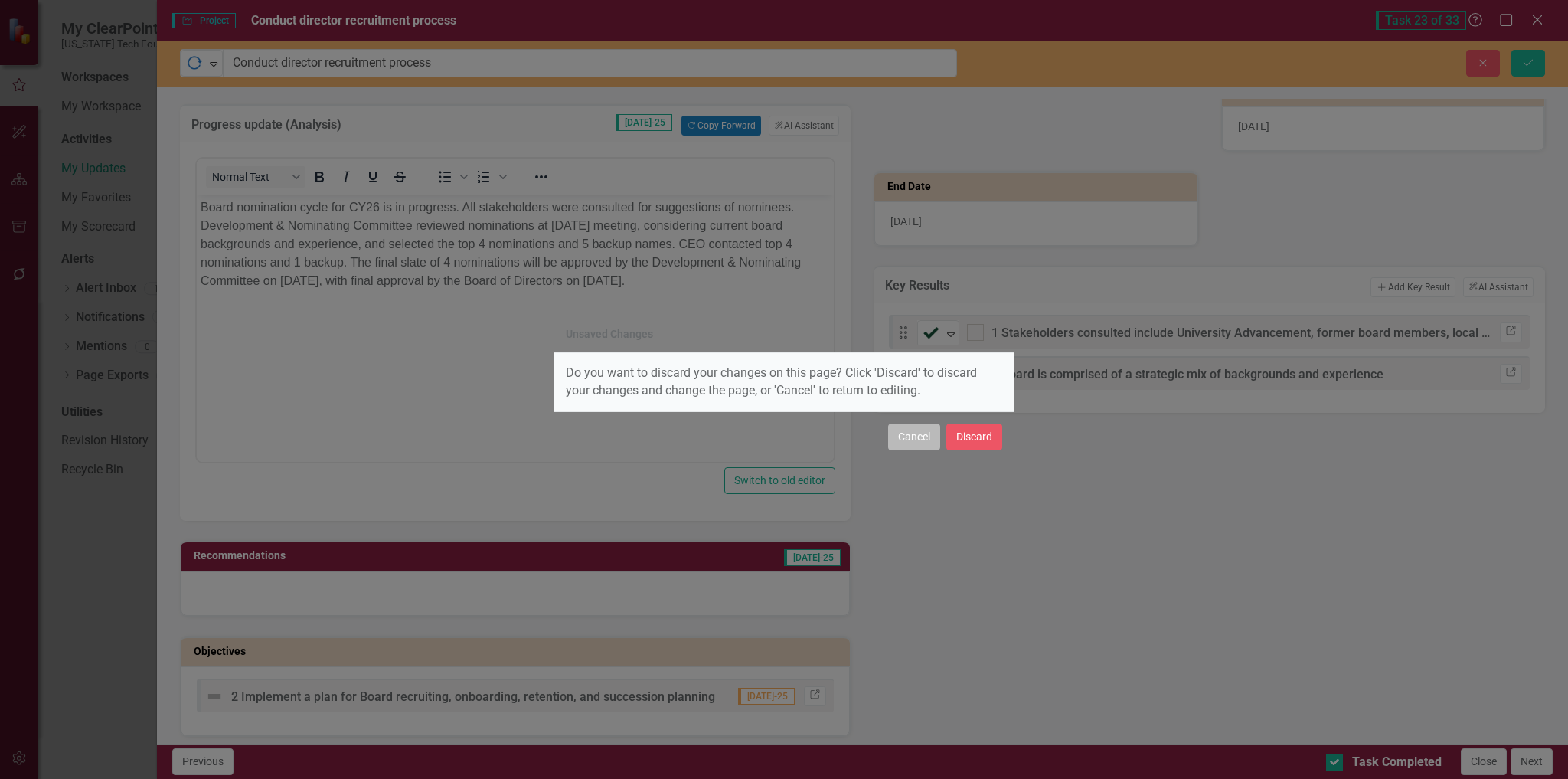
click at [911, 437] on button "Cancel" at bounding box center [914, 437] width 52 height 27
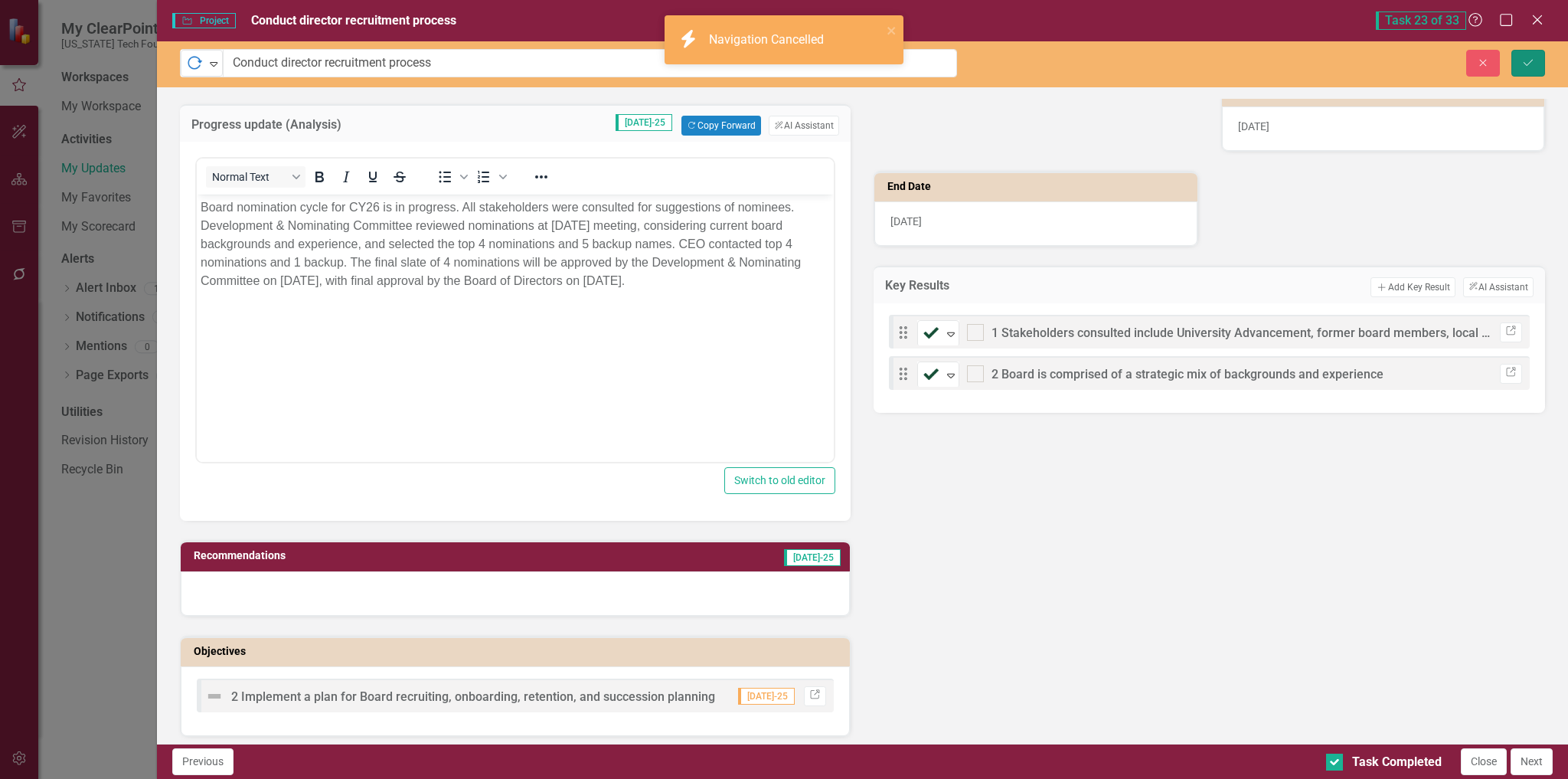
click at [1530, 61] on icon "Save" at bounding box center [1529, 63] width 14 height 10
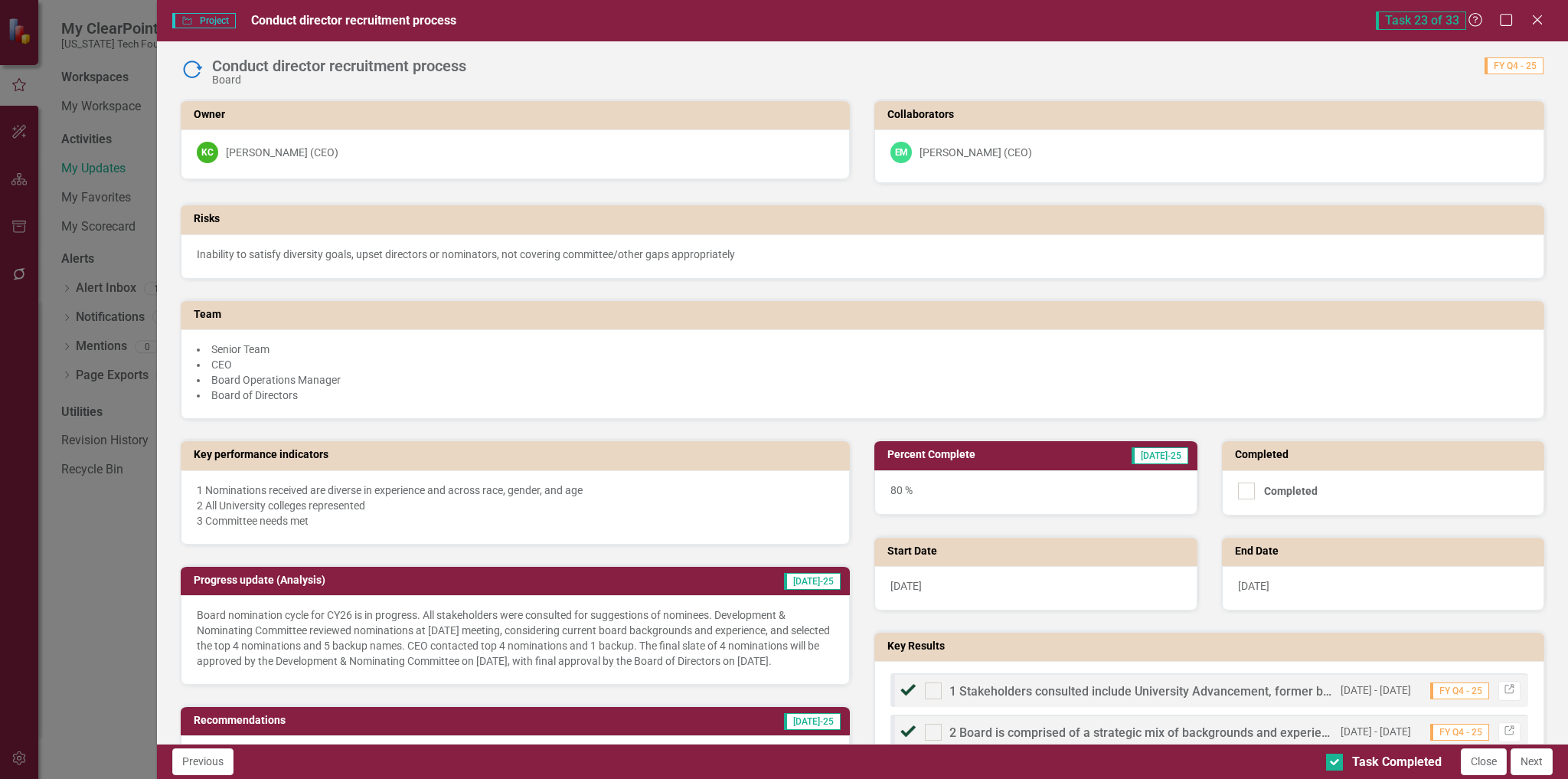
scroll to position [230, 0]
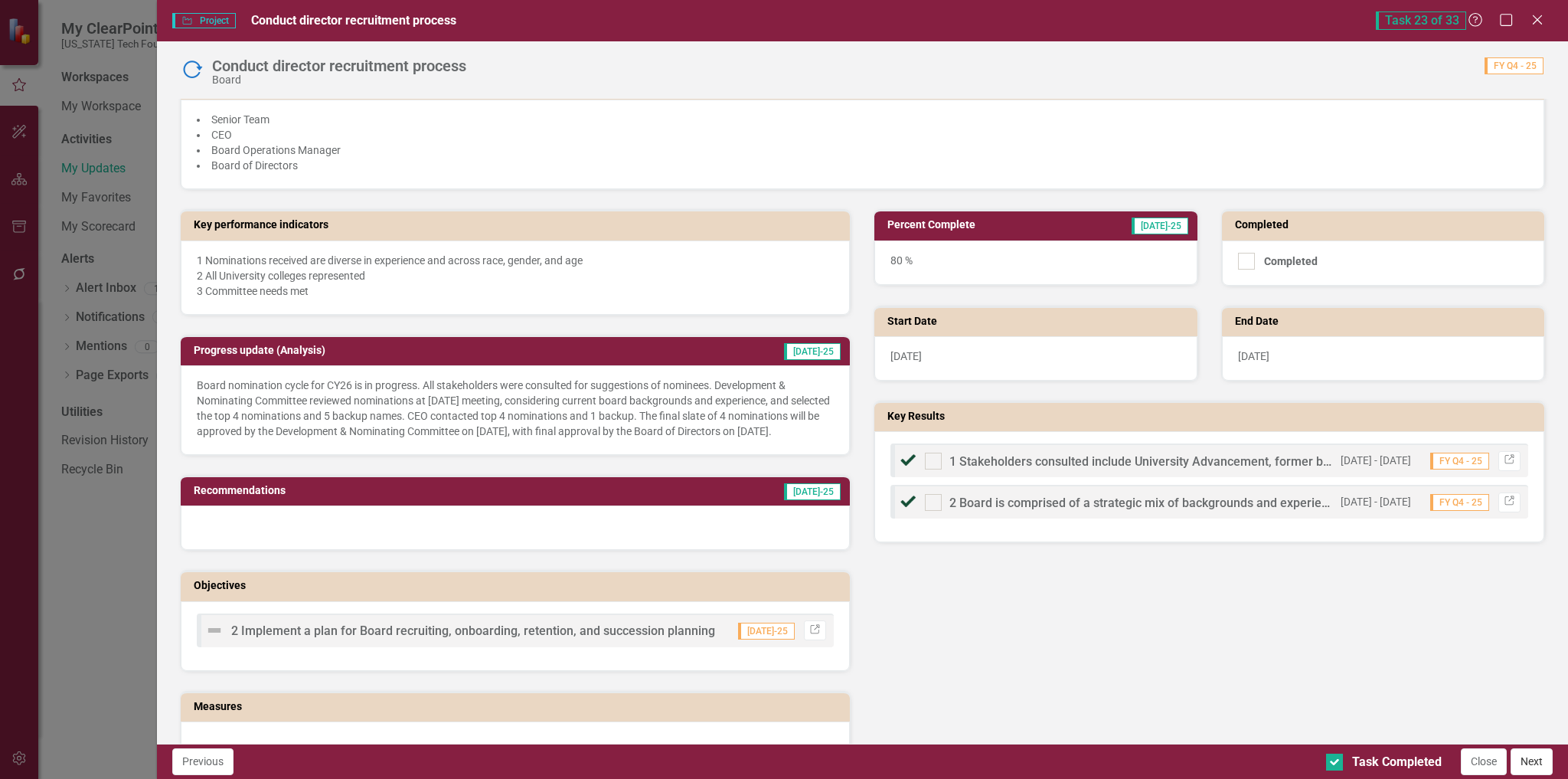
click at [1530, 757] on button "Next" at bounding box center [1531, 761] width 42 height 27
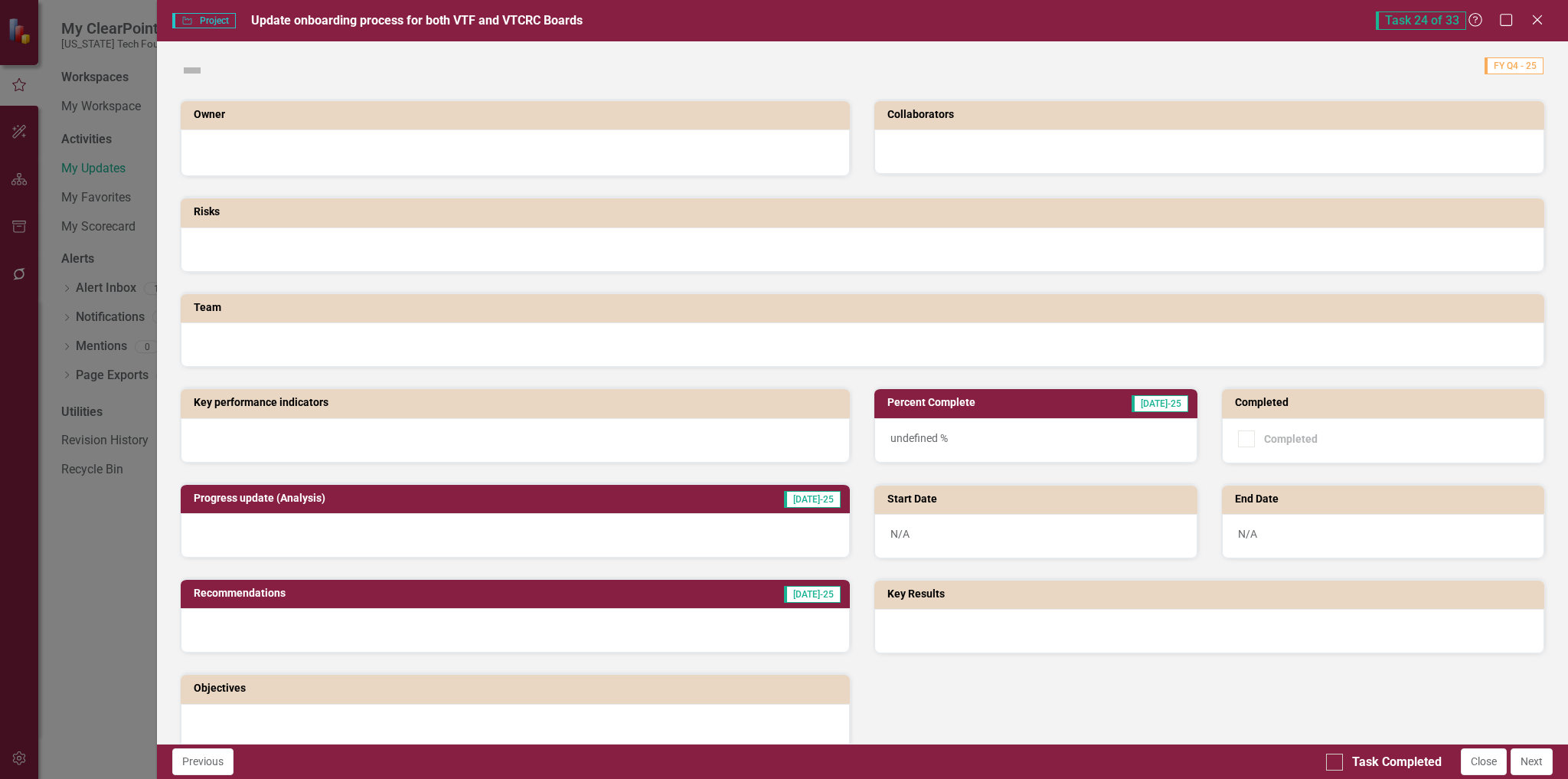
checkbox input "true"
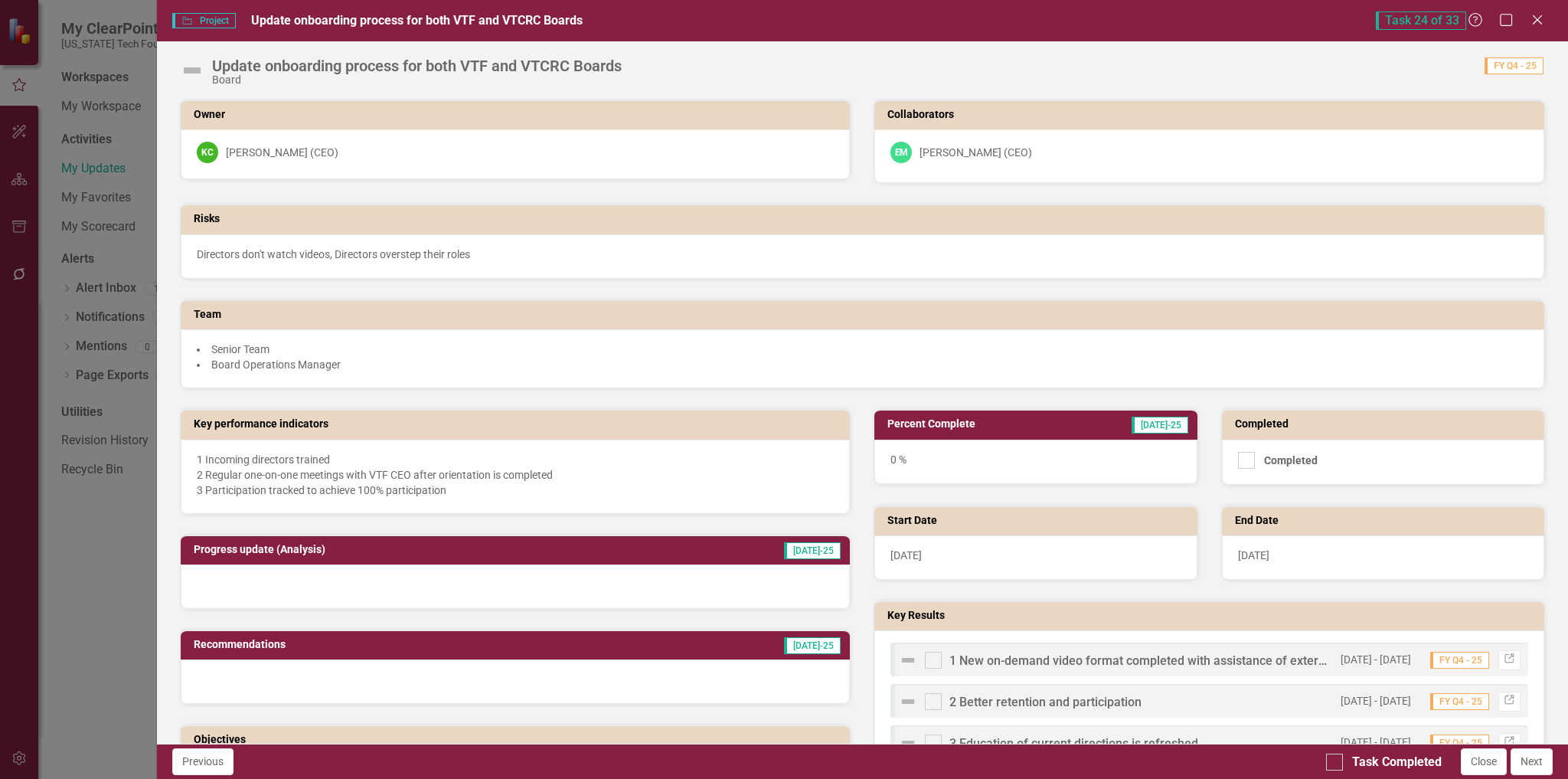
click at [190, 66] on img at bounding box center [192, 70] width 25 height 25
click at [196, 75] on img at bounding box center [192, 70] width 25 height 25
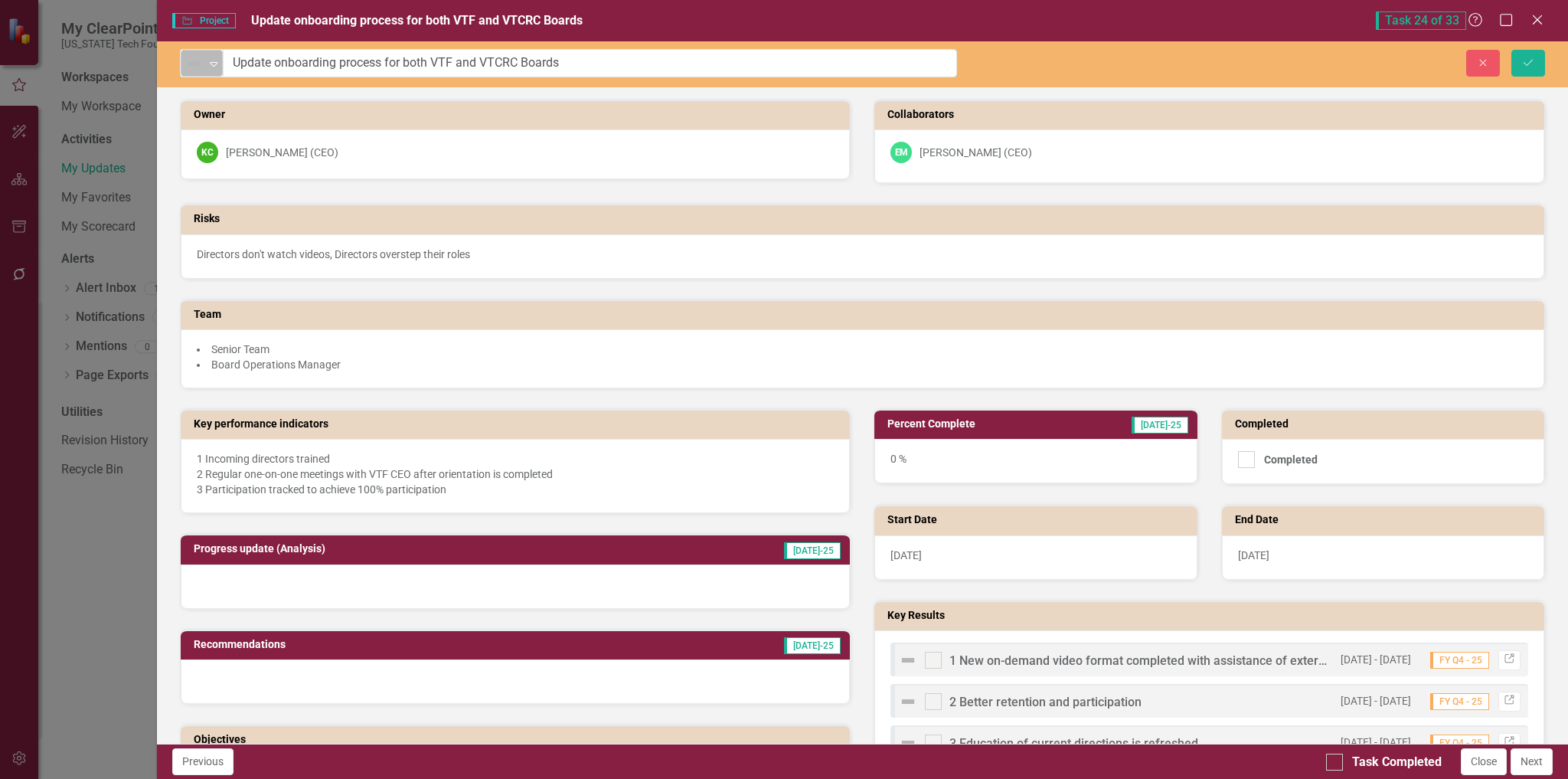
click at [218, 61] on icon "Expand" at bounding box center [214, 63] width 15 height 12
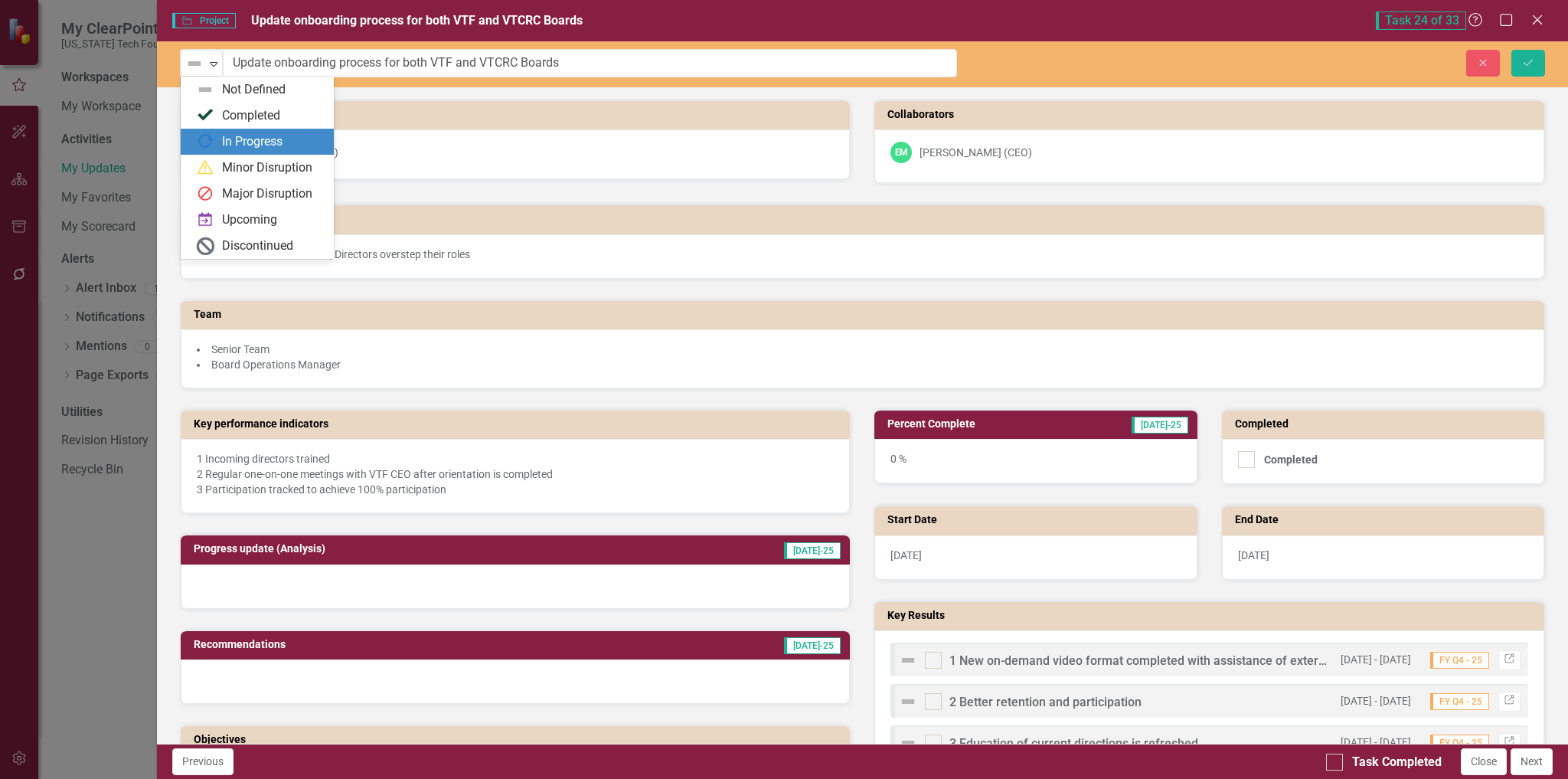
click at [262, 139] on div "In Progress" at bounding box center [252, 142] width 61 height 18
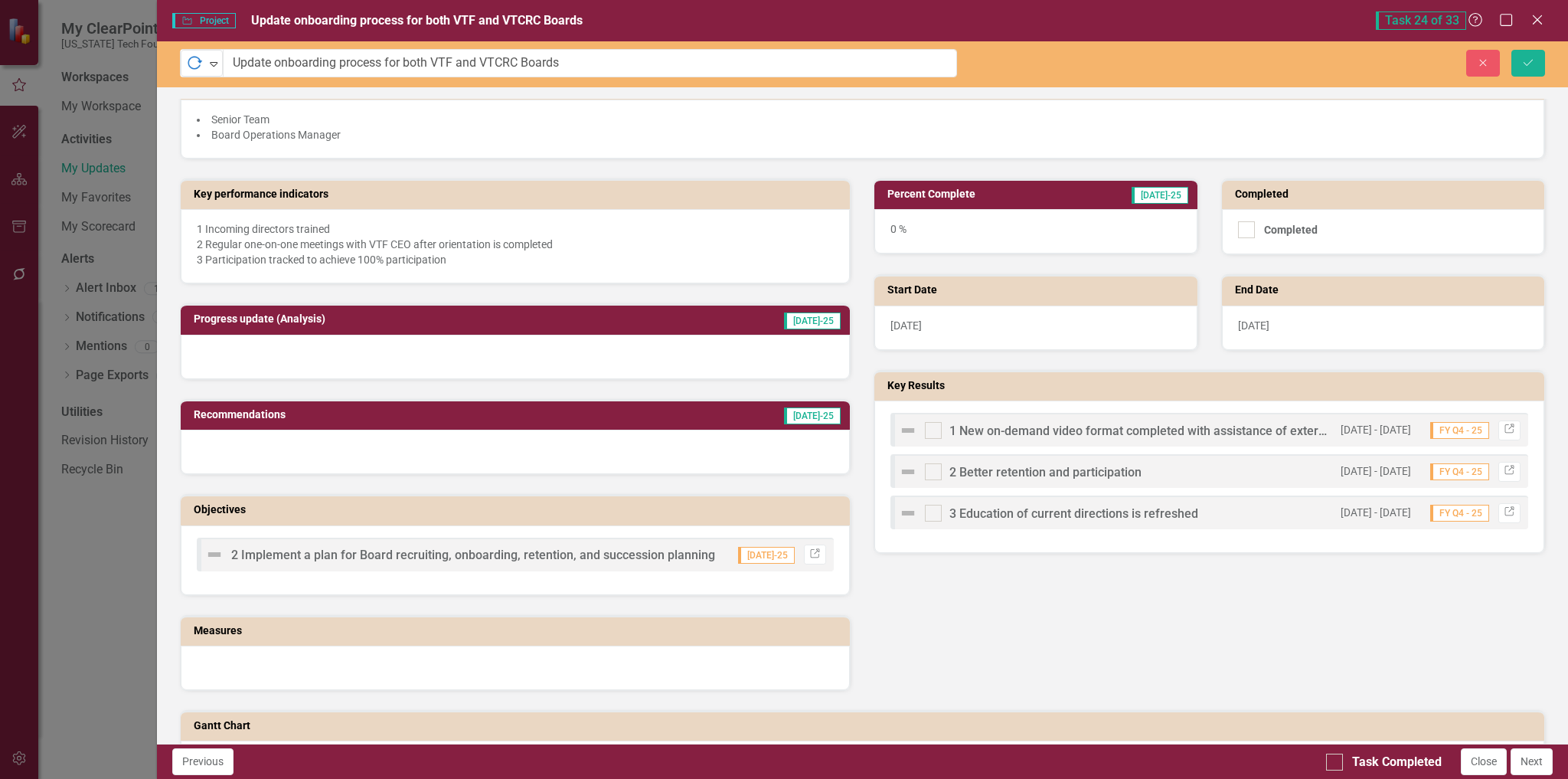
click at [906, 431] on img at bounding box center [908, 430] width 18 height 18
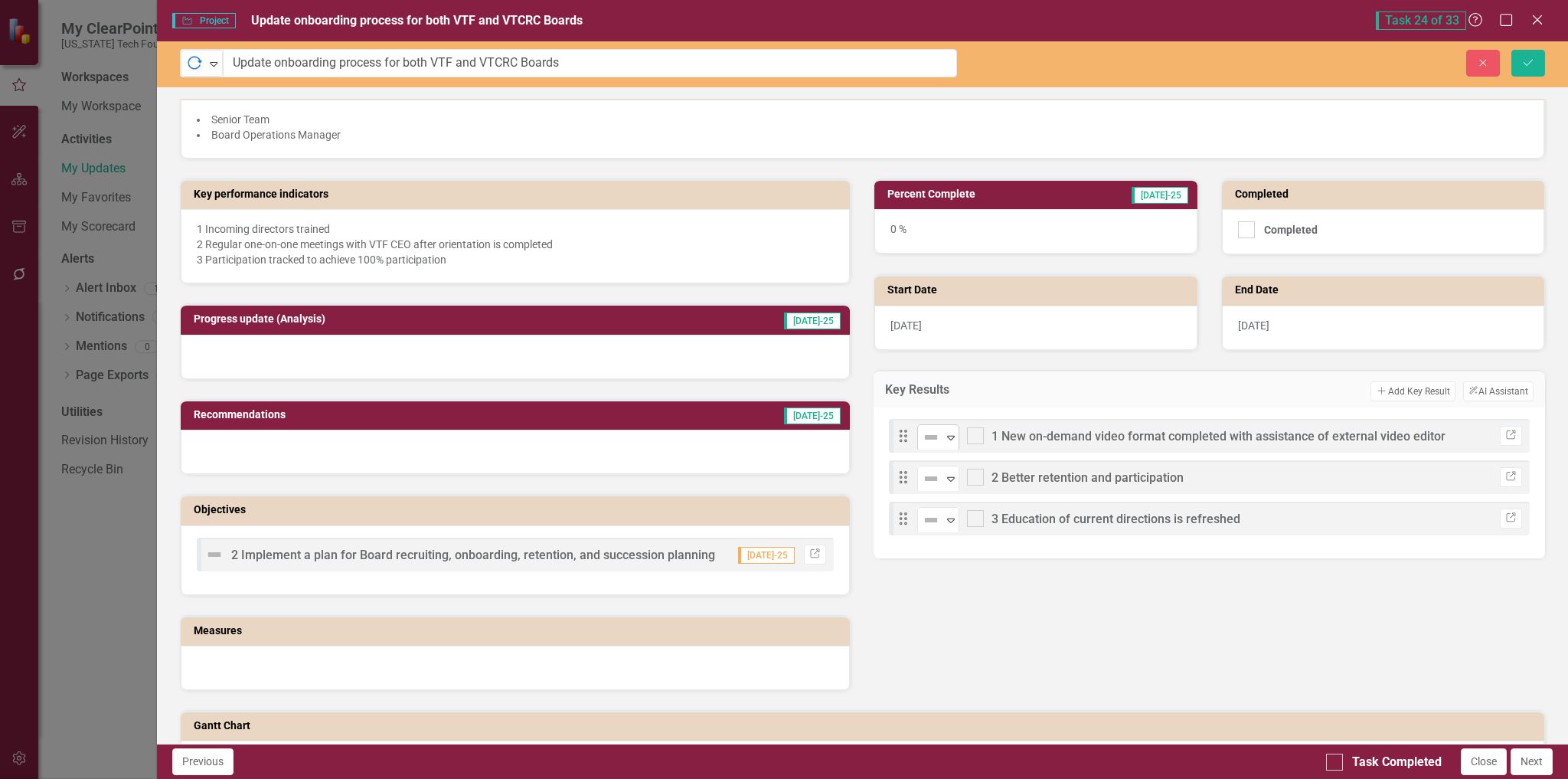
click at [948, 445] on div "Expand" at bounding box center [951, 437] width 15 height 25
click at [971, 432] on input "checkbox" at bounding box center [972, 432] width 10 height 10
click at [969, 432] on input "checkbox" at bounding box center [972, 432] width 10 height 10
checkbox input "false"
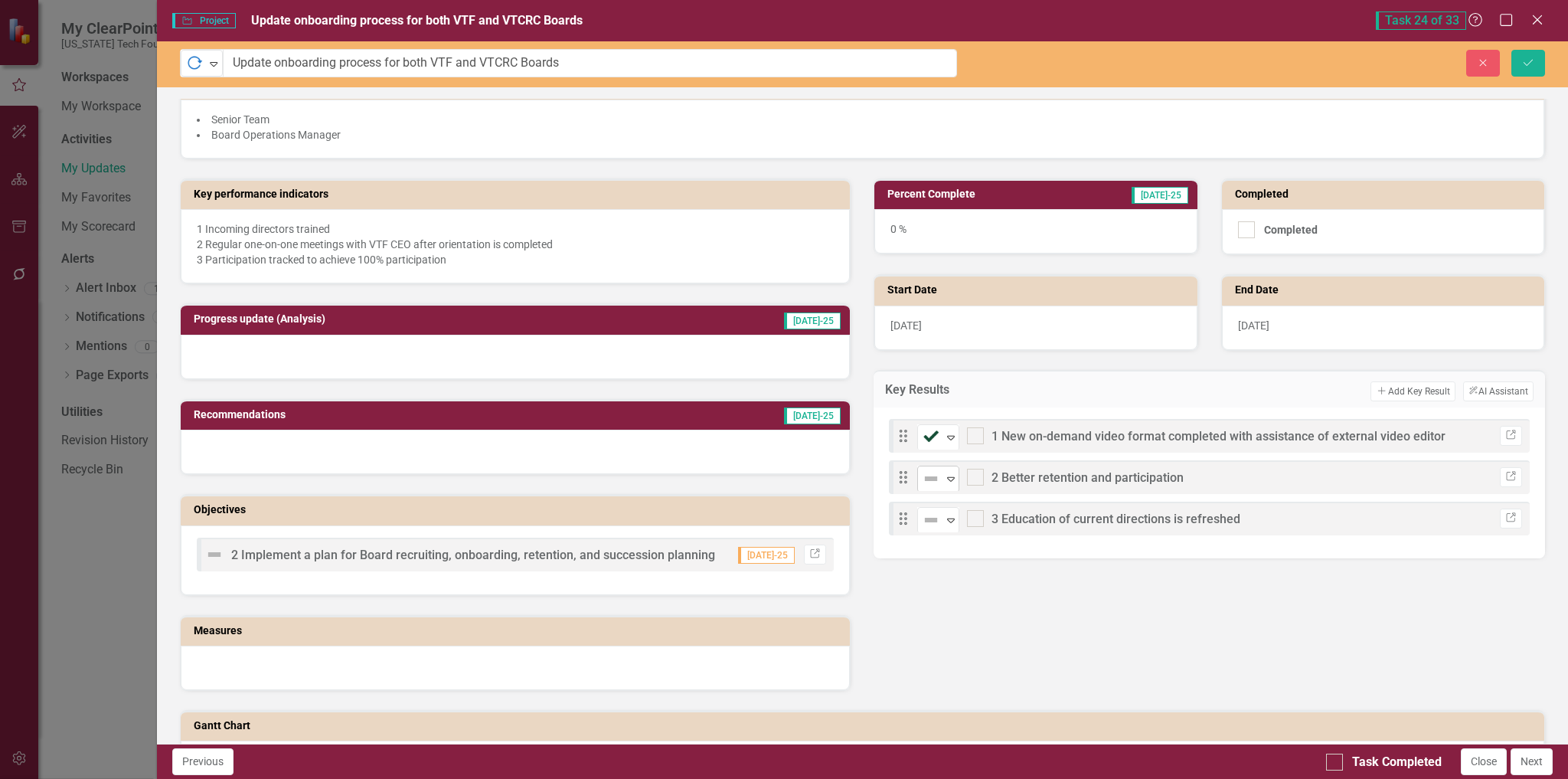
click at [945, 475] on icon "Expand" at bounding box center [951, 479] width 15 height 12
click at [945, 518] on icon "Expand" at bounding box center [951, 520] width 15 height 12
click at [1028, 216] on div "0 %" at bounding box center [1035, 232] width 323 height 45
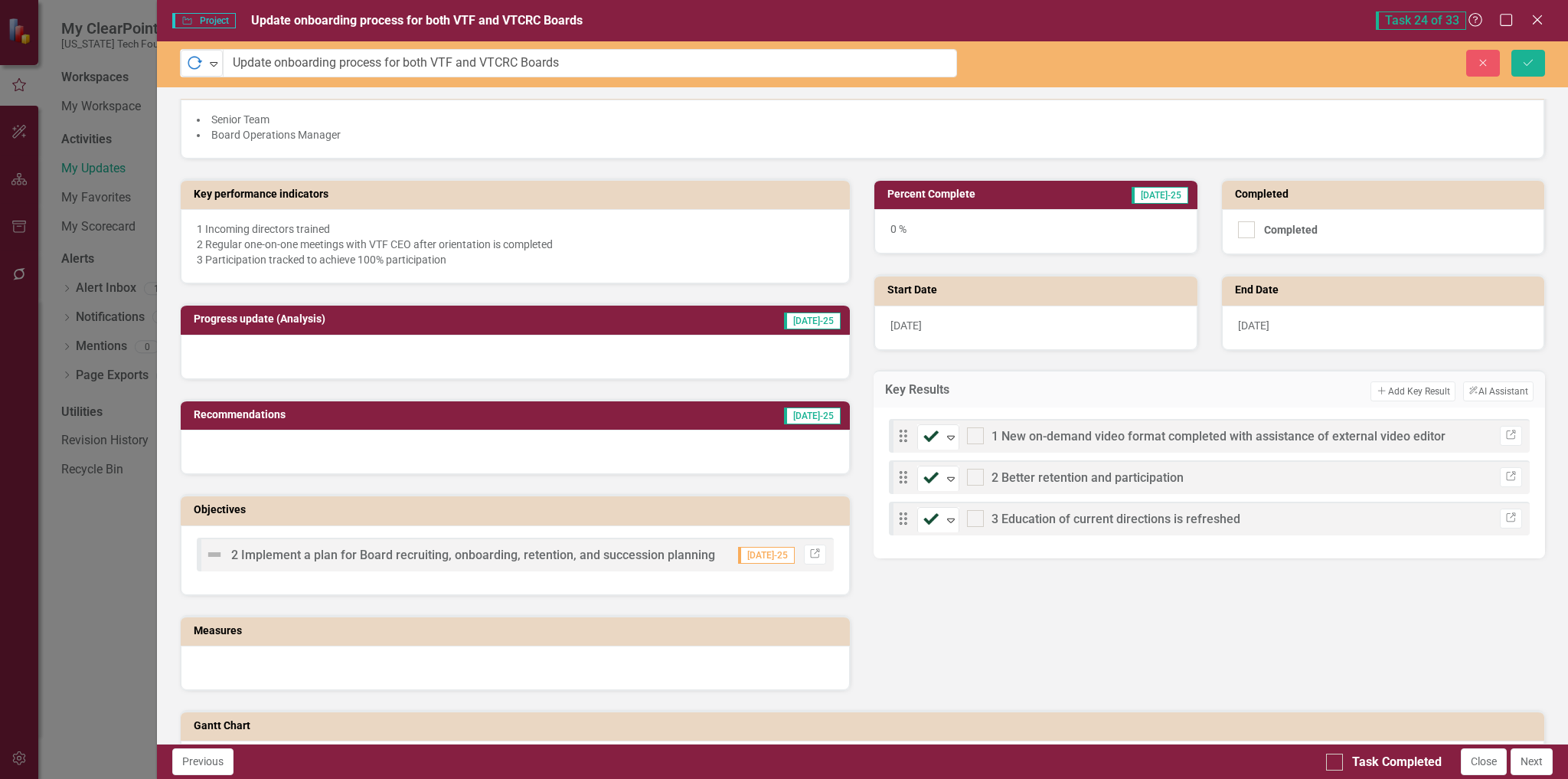
click at [1028, 216] on div "0 %" at bounding box center [1035, 232] width 323 height 45
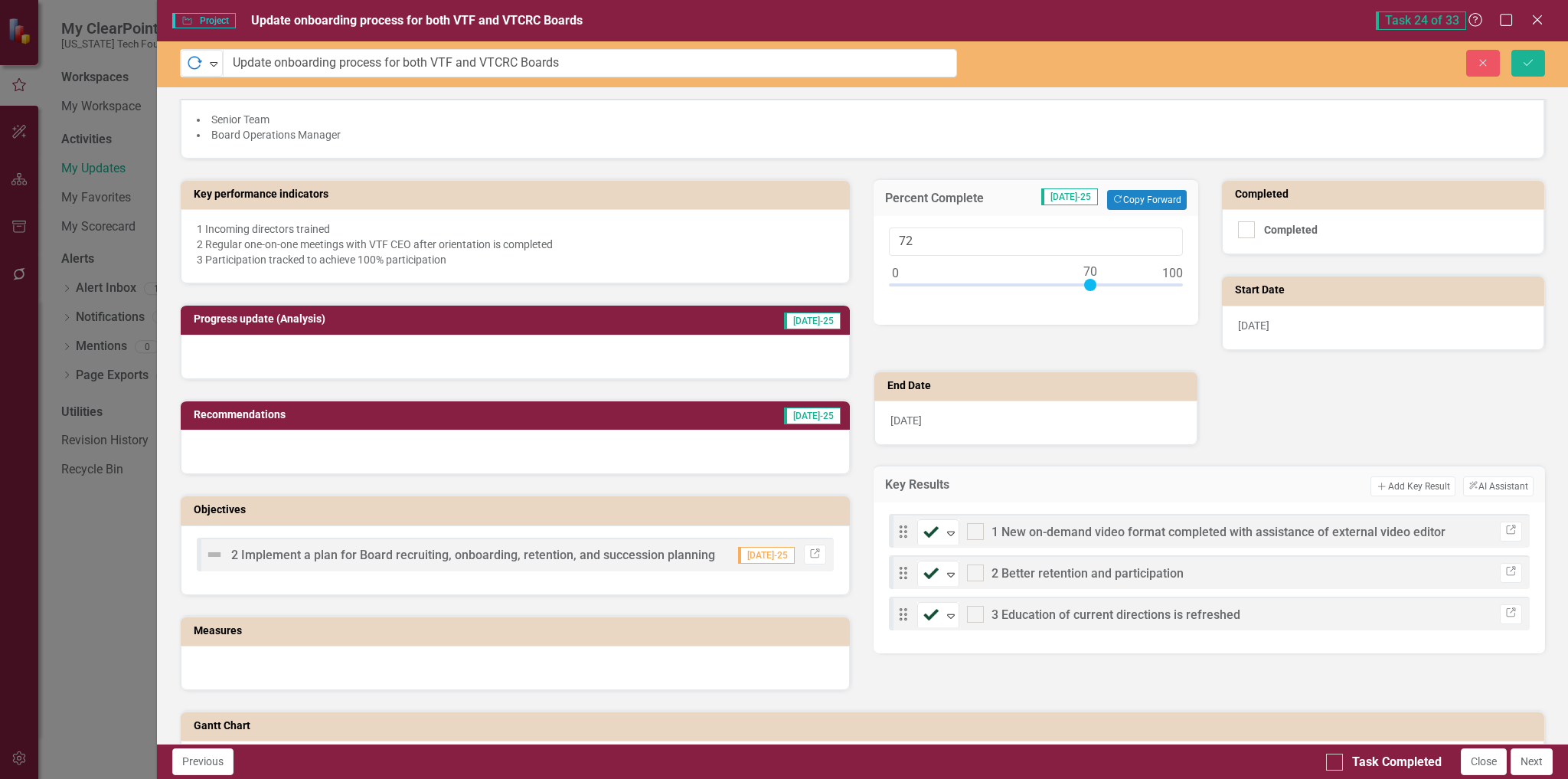
type input "70"
drag, startPoint x: 891, startPoint y: 280, endPoint x: 1086, endPoint y: 287, distance: 195.1
click at [1086, 287] on div at bounding box center [1090, 285] width 12 height 12
click at [448, 331] on td "Progress update (Analysis)" at bounding box center [419, 321] width 450 height 23
click at [462, 347] on div at bounding box center [516, 357] width 670 height 45
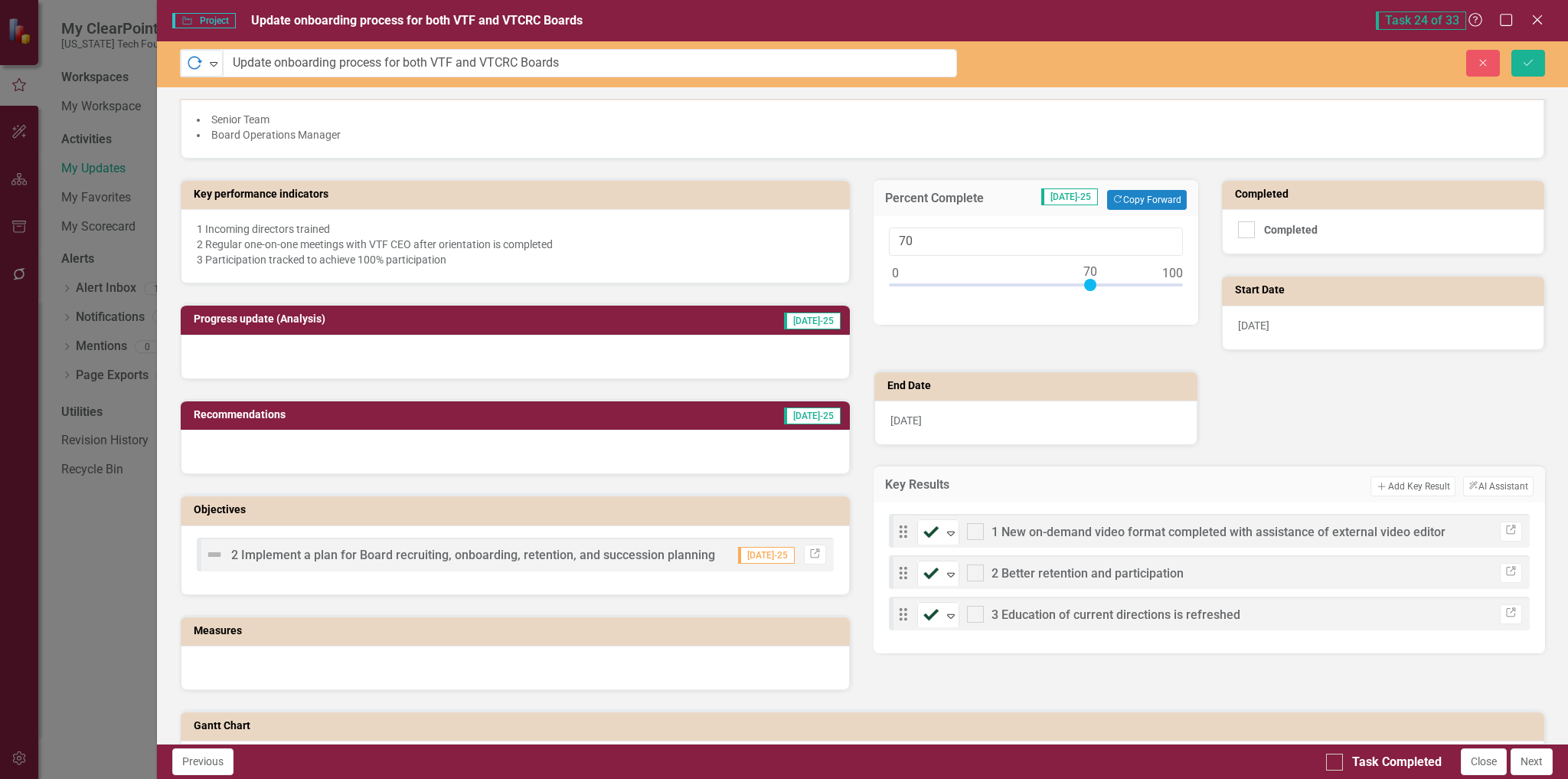
click at [462, 347] on div at bounding box center [516, 357] width 670 height 45
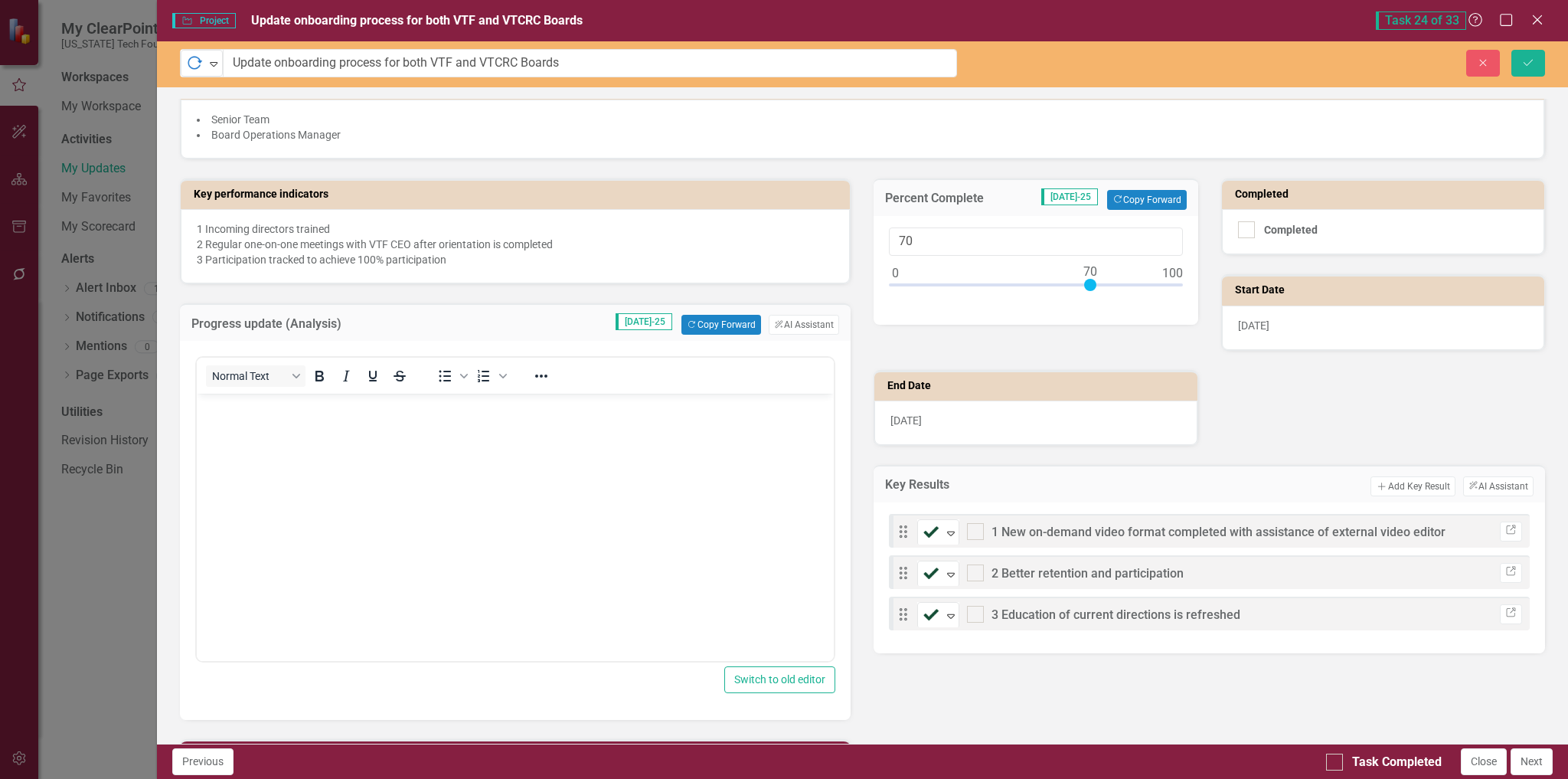
scroll to position [0, 0]
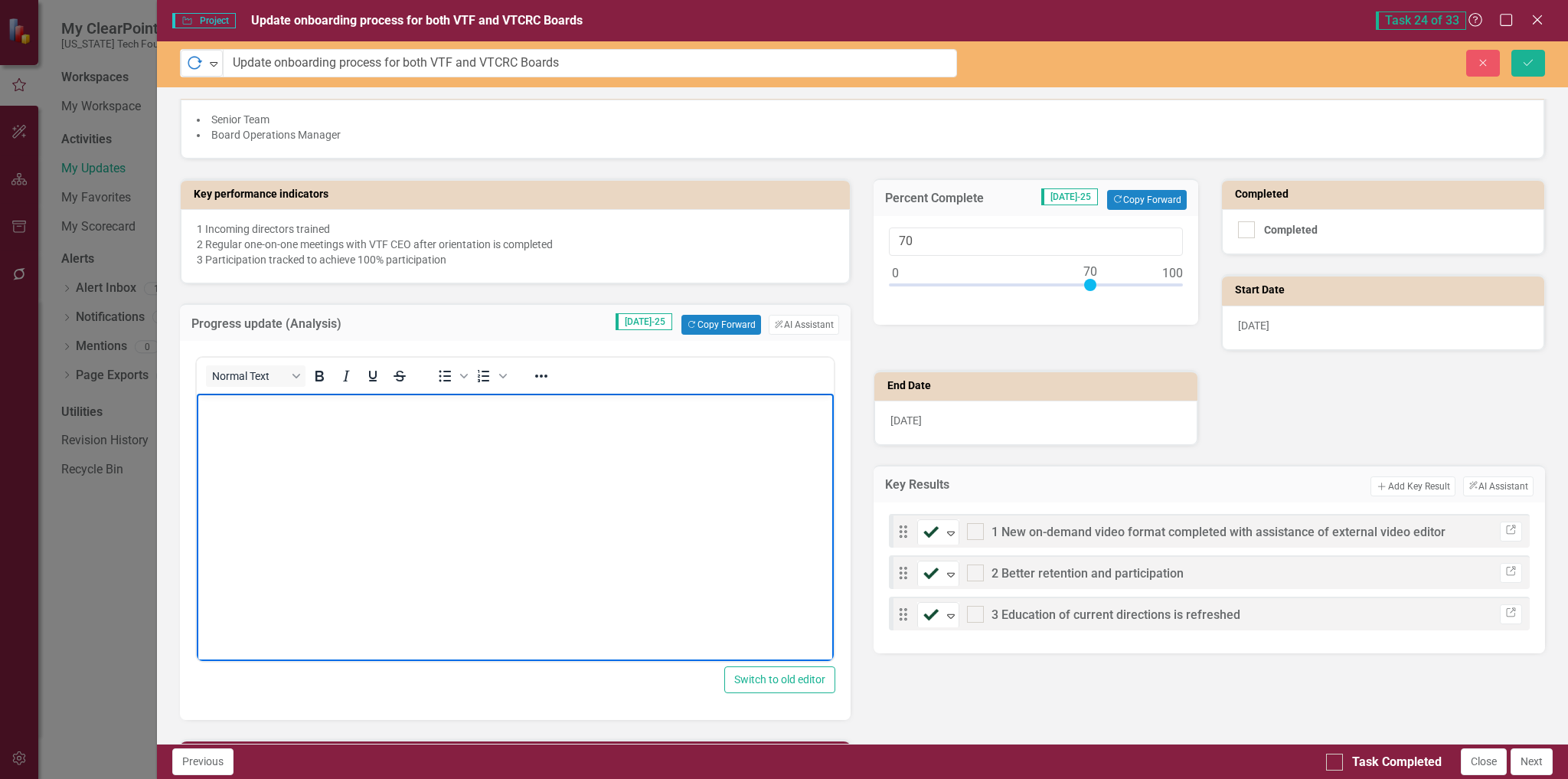
click at [246, 410] on p "Rich Text Area. Press ALT-0 for help." at bounding box center [515, 406] width 630 height 18
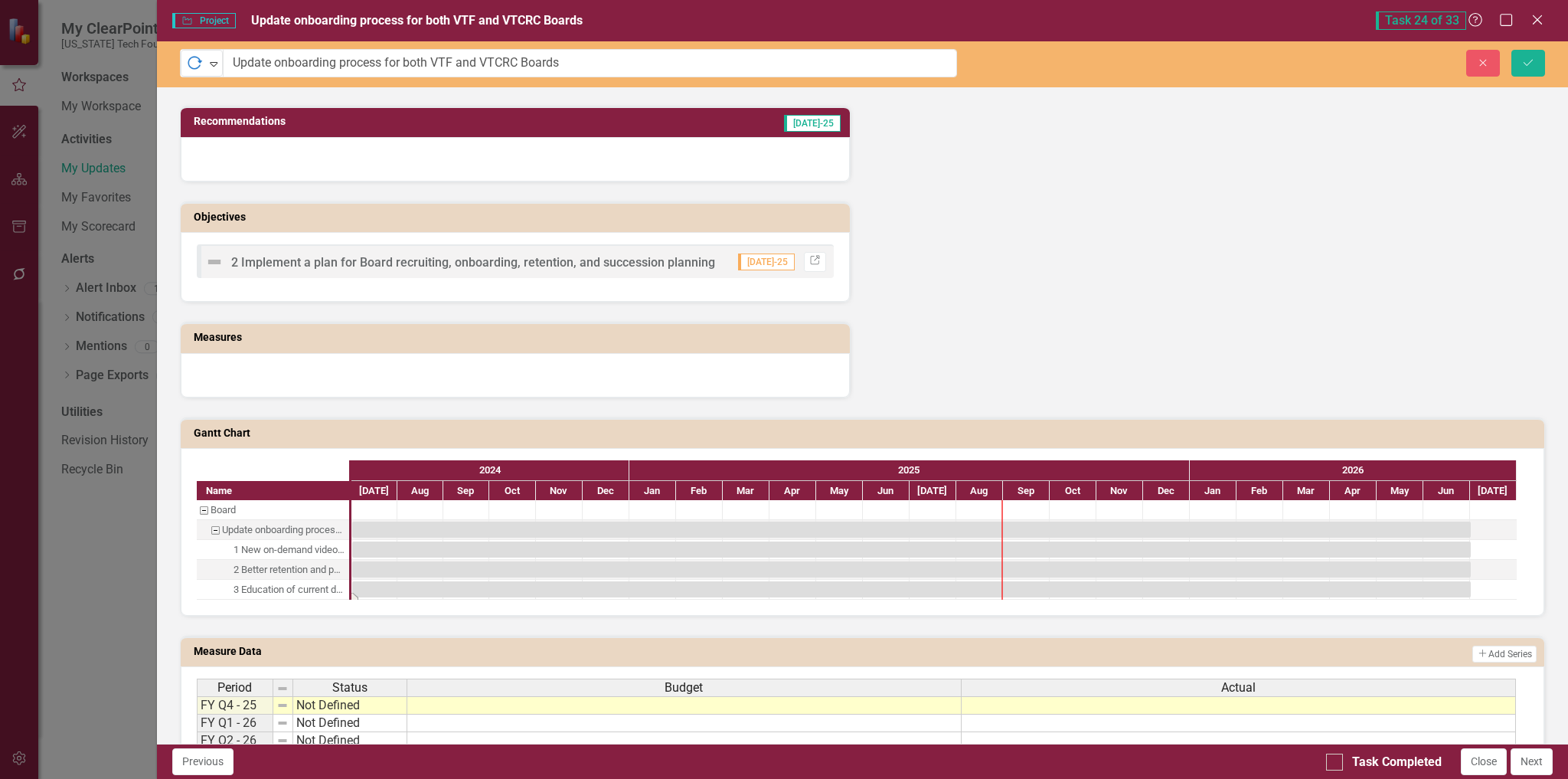
scroll to position [1015, 0]
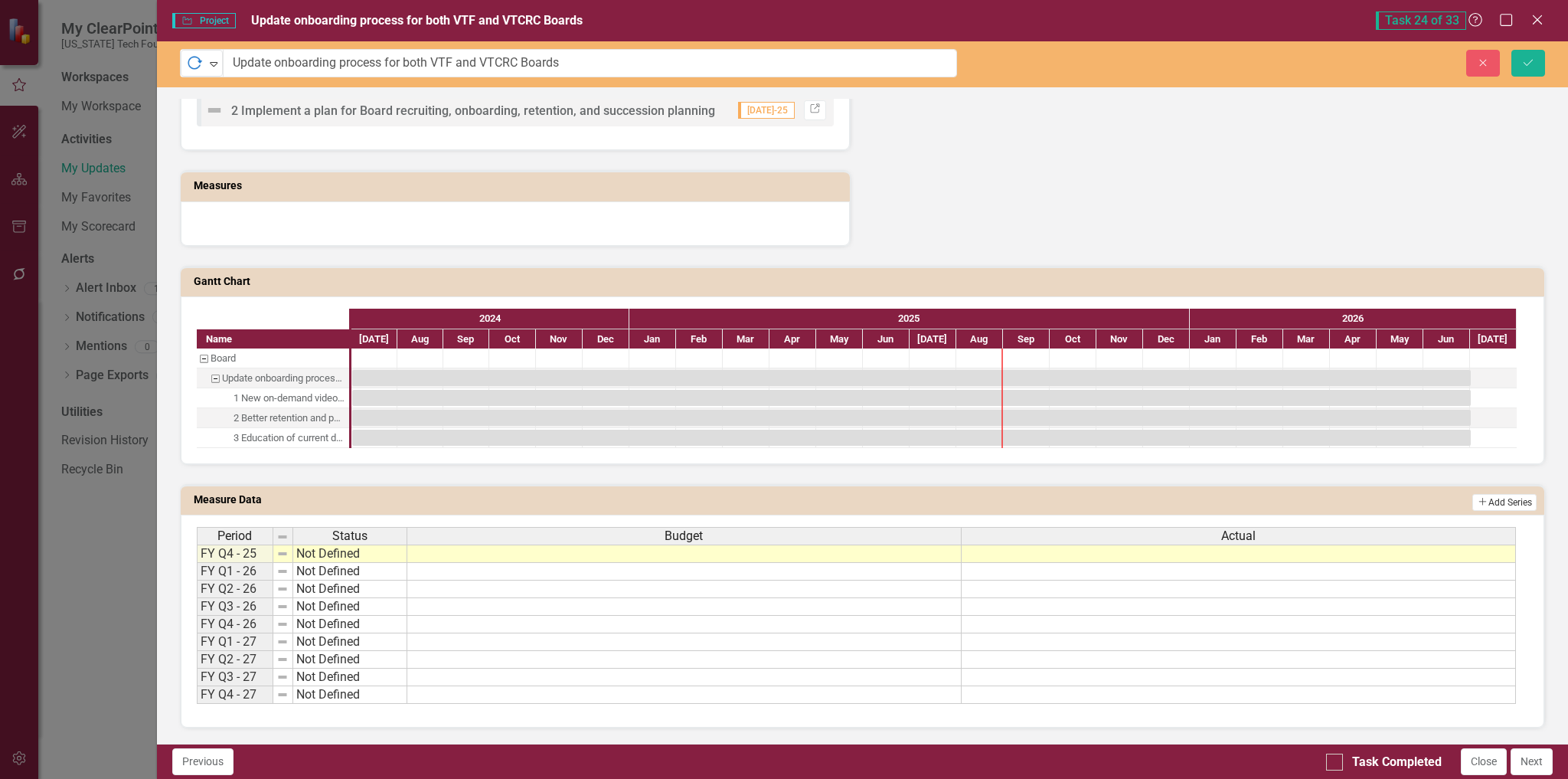
click at [1502, 503] on button "Add Add Series" at bounding box center [1505, 503] width 64 height 17
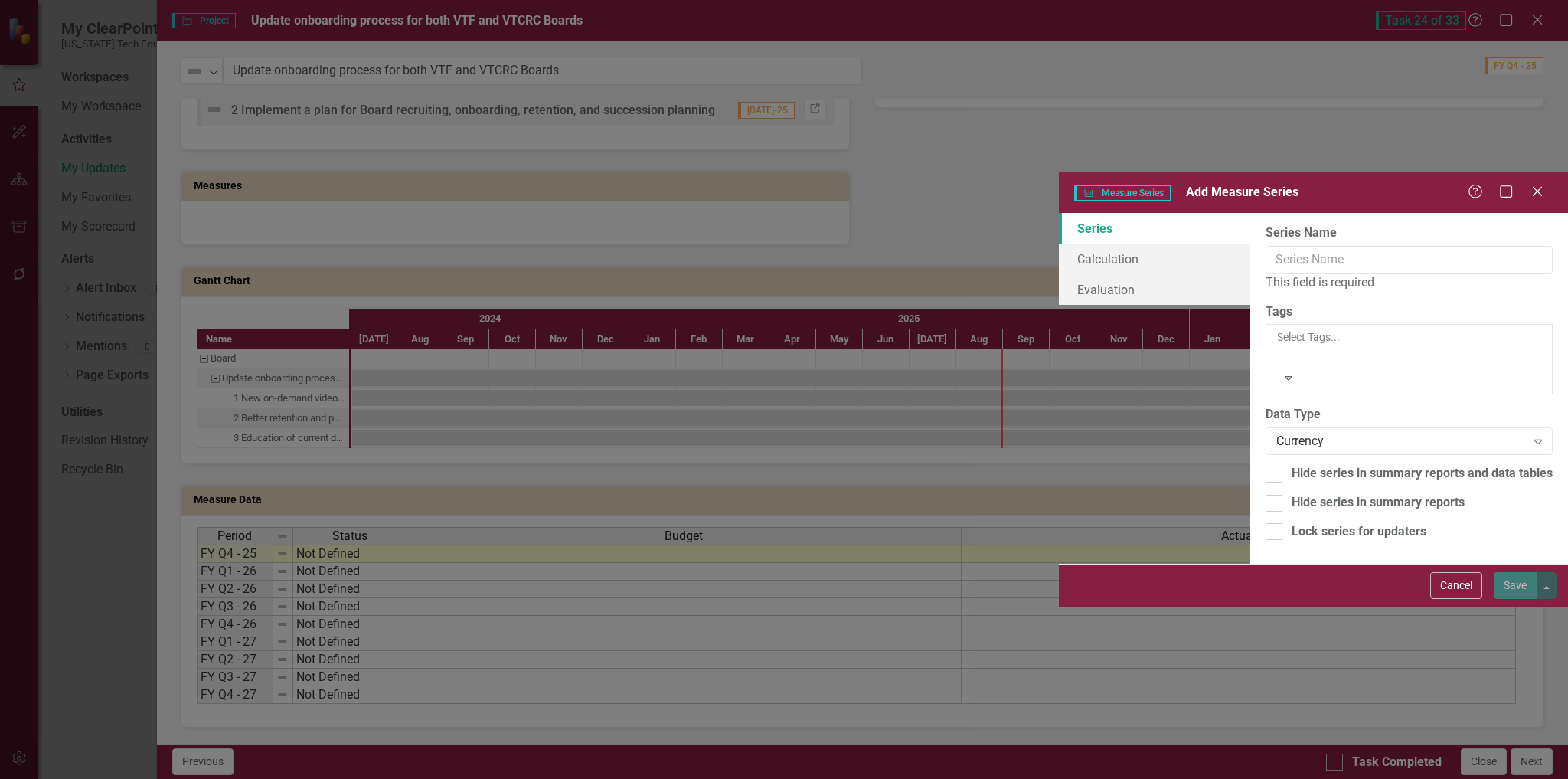
scroll to position [674, 0]
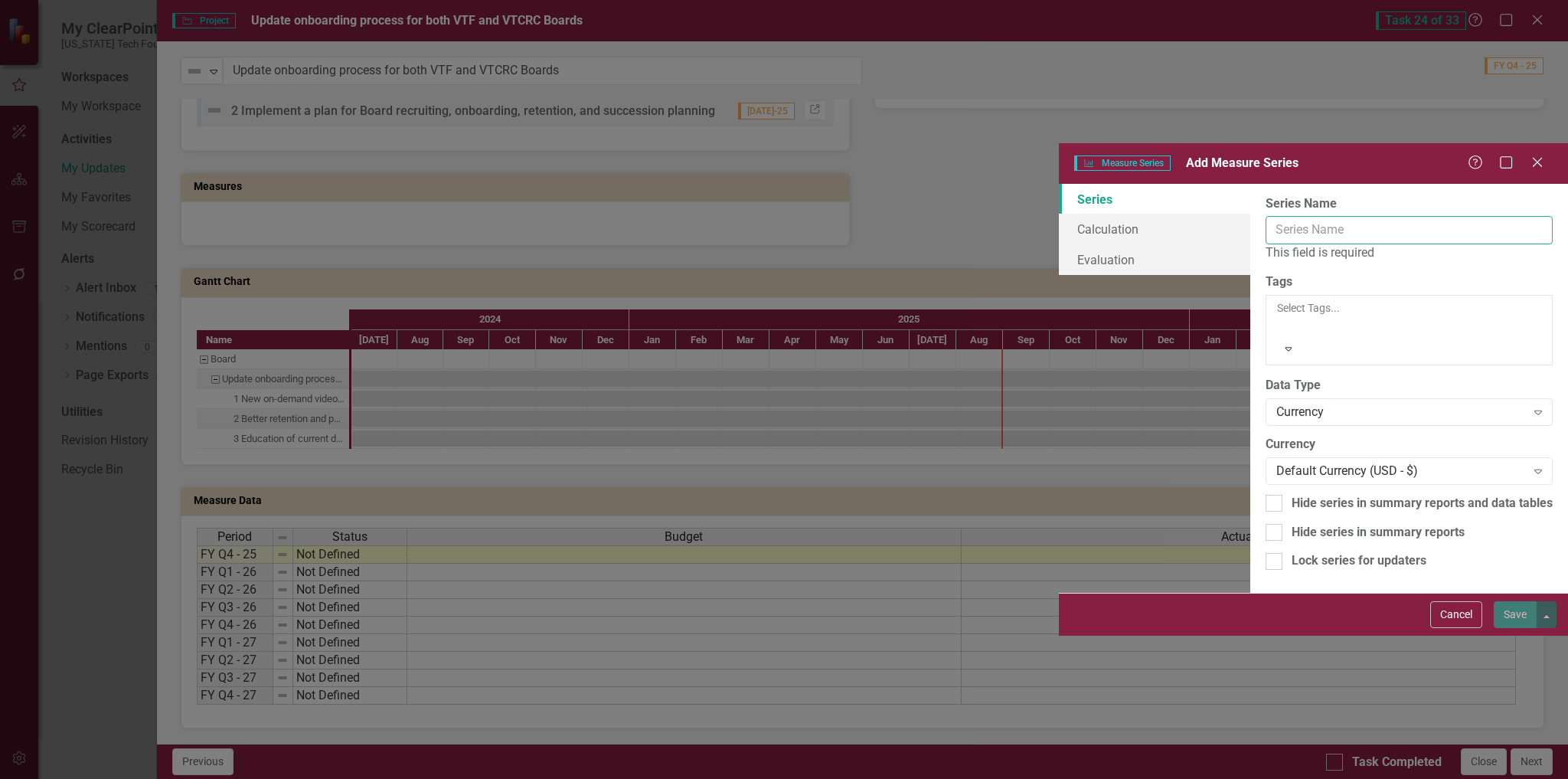
click at [1266, 216] on input "Series Name" at bounding box center [1409, 230] width 287 height 28
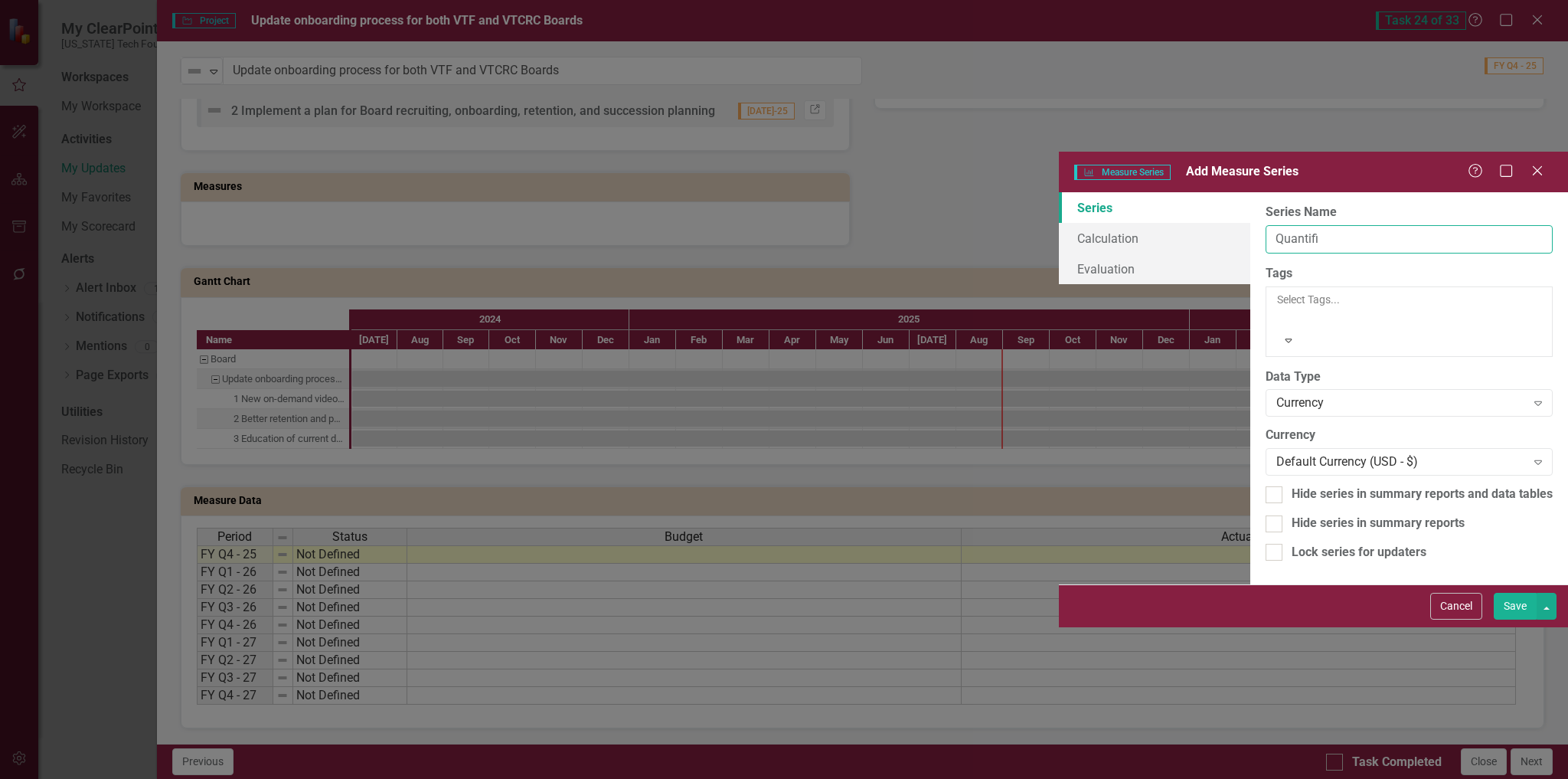
click at [1266, 225] on input "Quantifi" at bounding box center [1409, 239] width 287 height 28
type input "Quantitative Goal"
click at [1276, 395] on div "Currency" at bounding box center [1401, 403] width 250 height 18
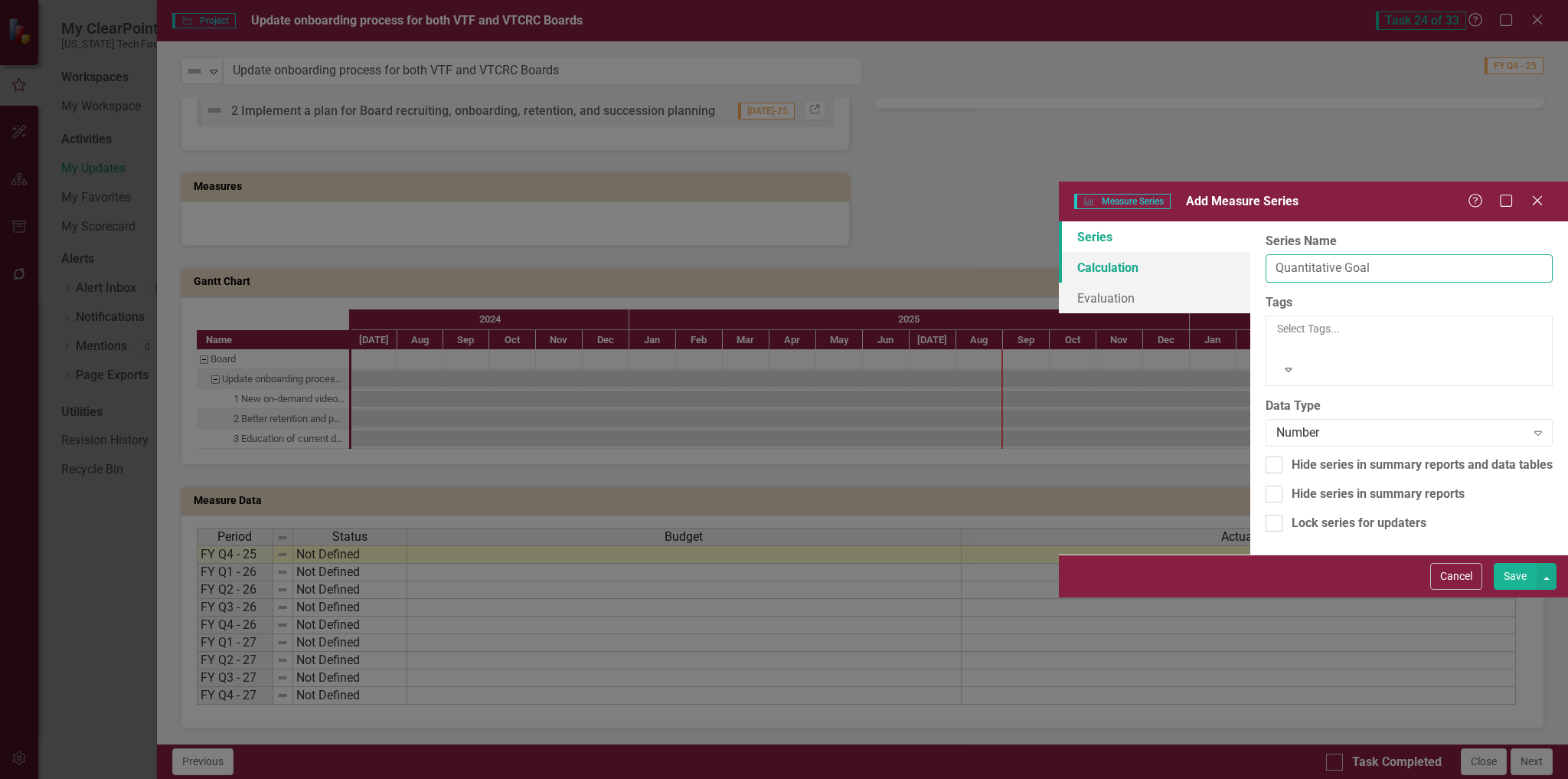
drag, startPoint x: 687, startPoint y: 86, endPoint x: 559, endPoint y: 89, distance: 128.0
click at [1059, 221] on div "Series Calculation Evaluation From this page, you can edit the name, type, and …" at bounding box center [1314, 388] width 510 height 333
click at [1534, 589] on button "Save" at bounding box center [1516, 576] width 43 height 27
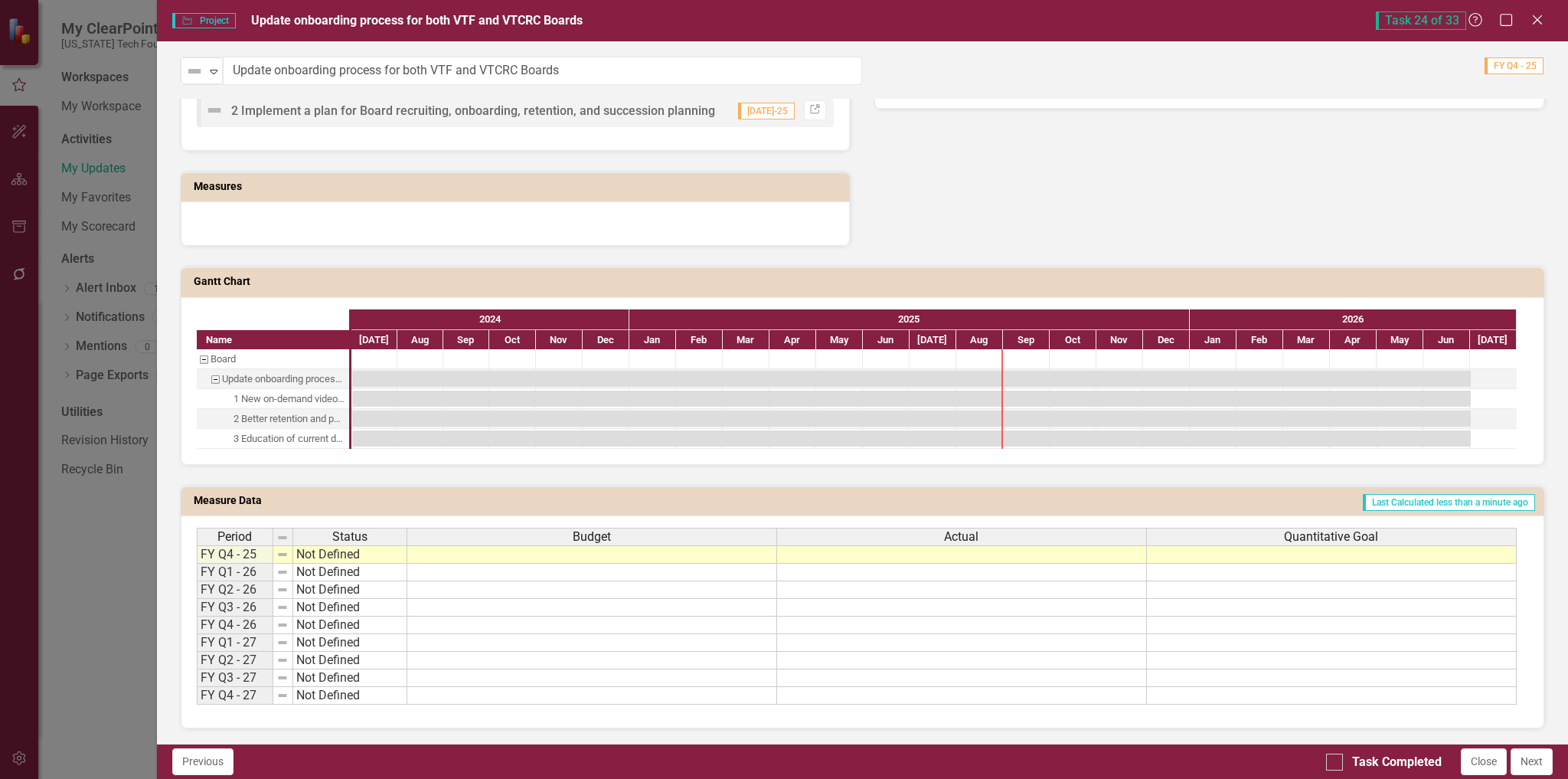
click at [1300, 504] on td "Last Calculated less than a minute ago" at bounding box center [1054, 502] width 965 height 23
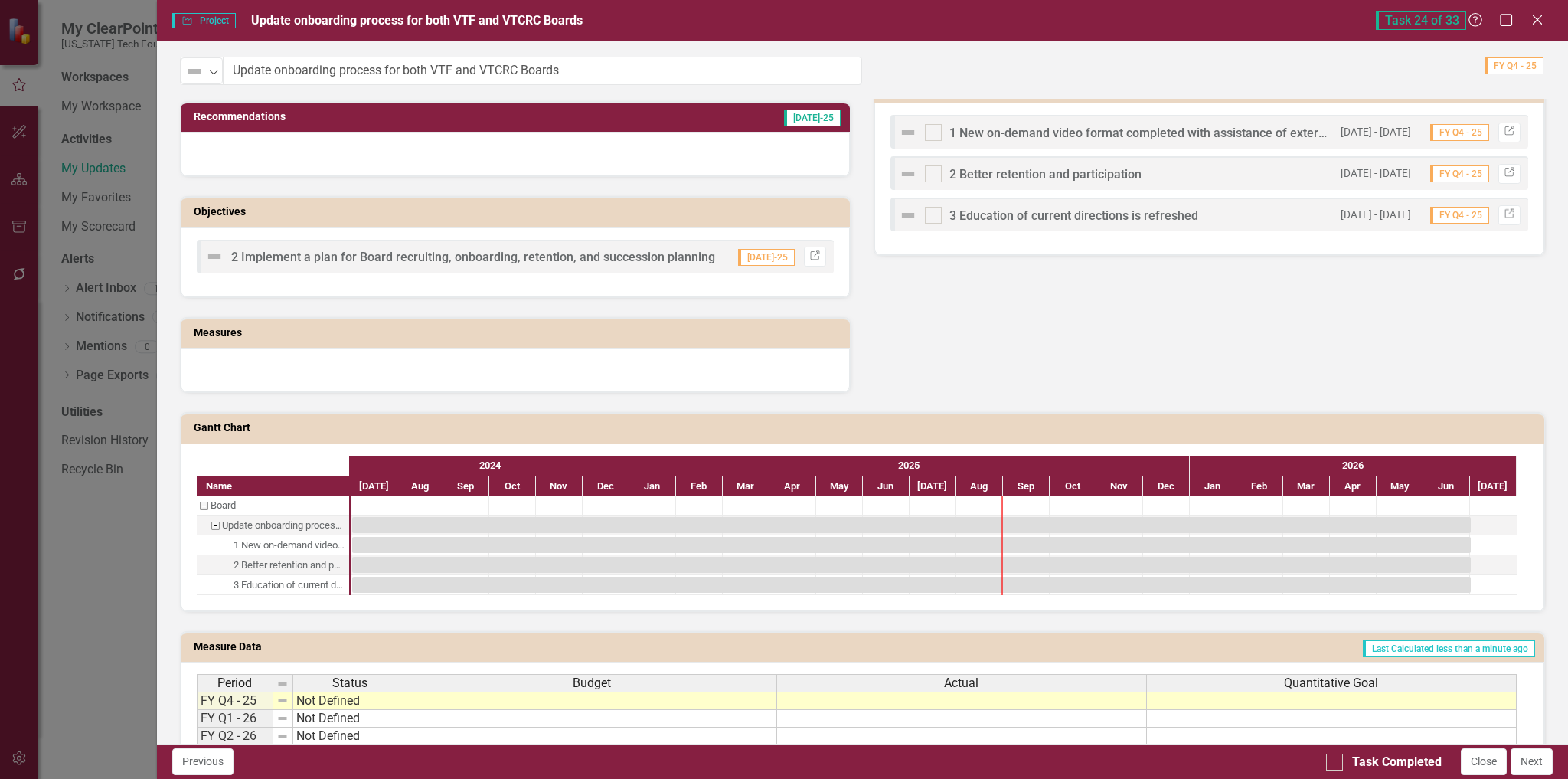
scroll to position [674, 0]
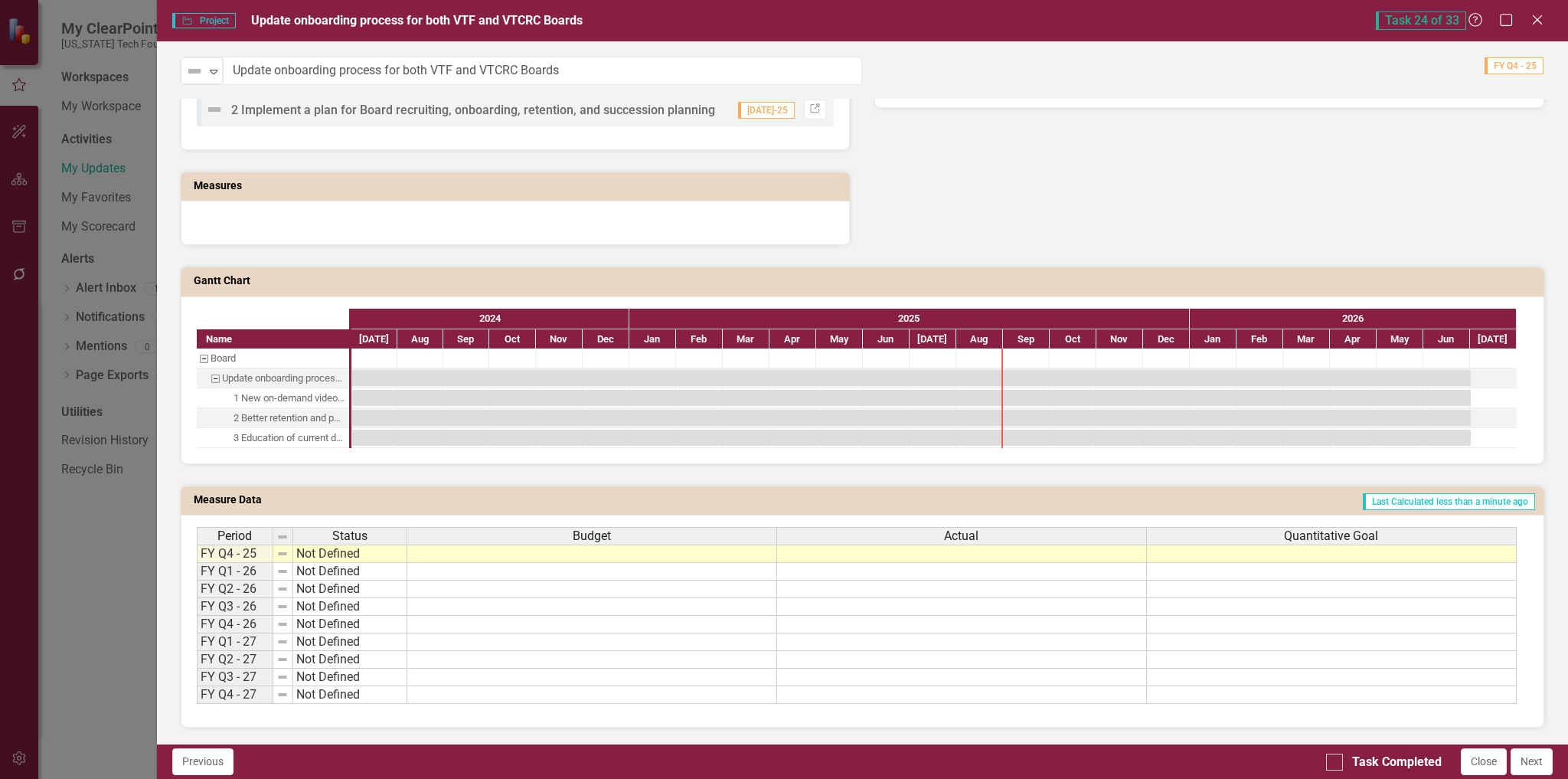
click at [1224, 539] on div "Quantitative Goal" at bounding box center [1331, 536] width 369 height 17
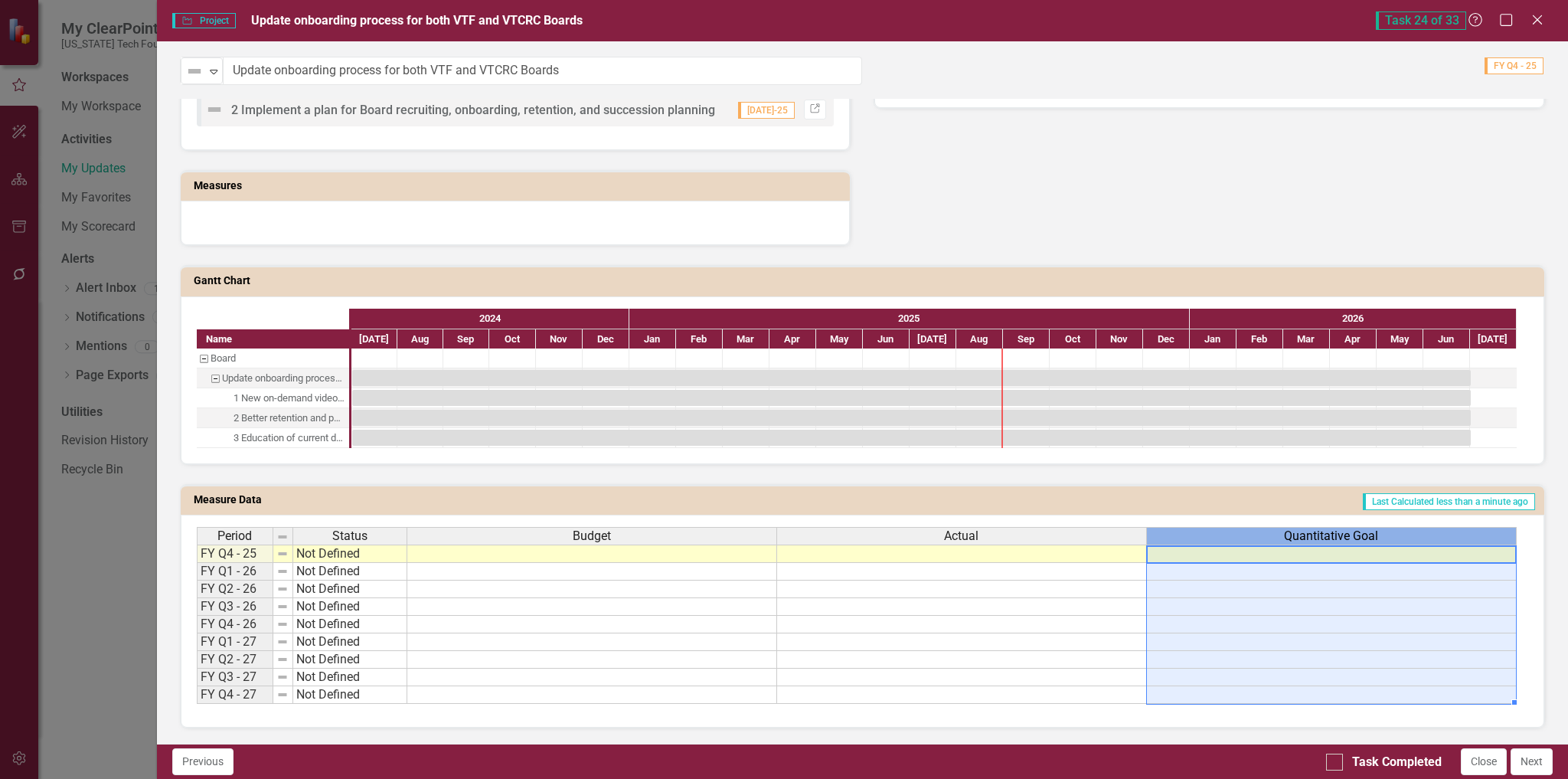
click at [974, 547] on div "Period Status Budget Actual Quantitative Goal" at bounding box center [856, 537] width 1320 height 21
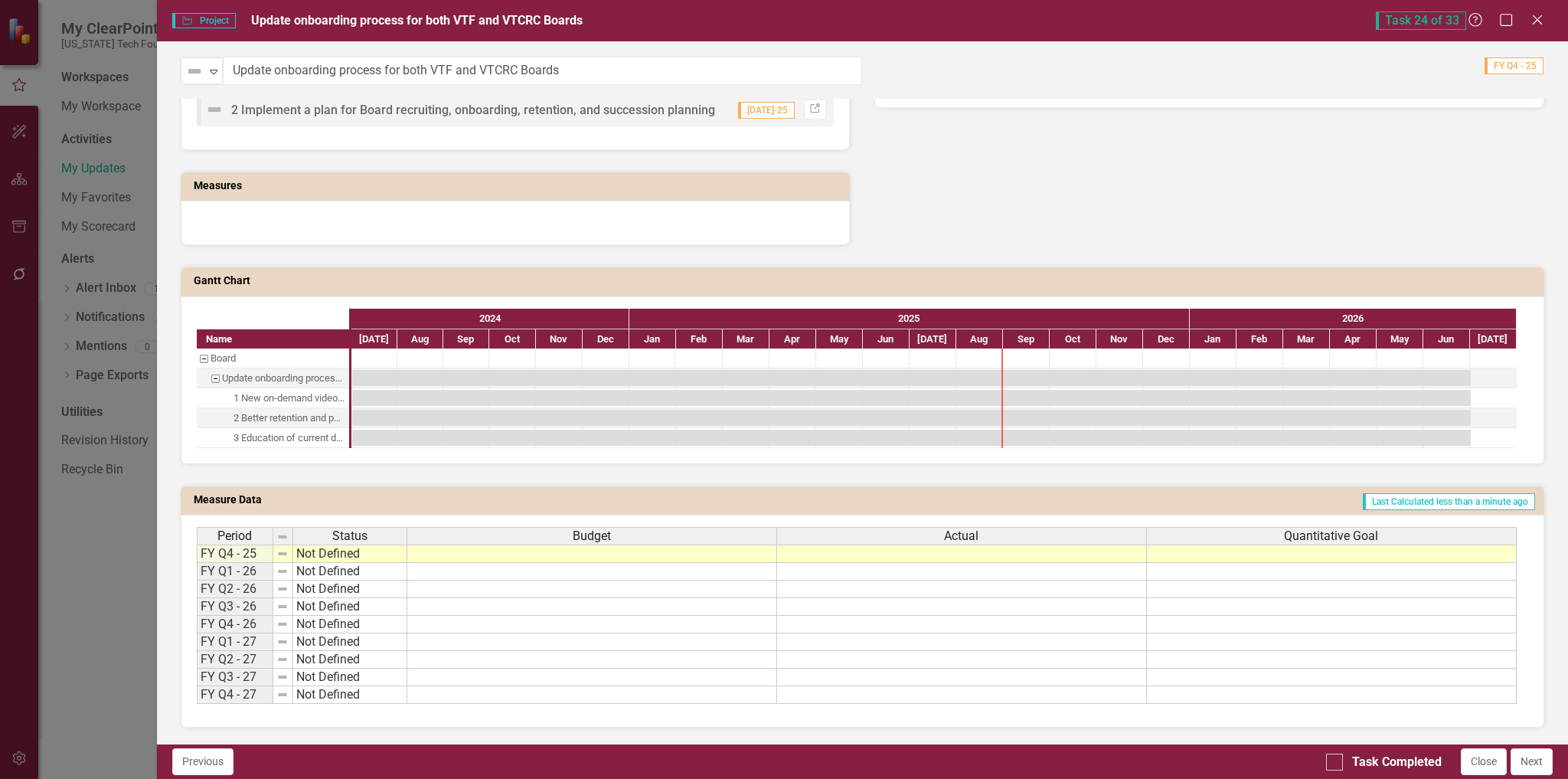
click at [1101, 492] on td "Last Calculated less than a minute ago" at bounding box center [1054, 501] width 965 height 23
click at [1256, 499] on td "Last Calculated less than a minute ago" at bounding box center [1054, 501] width 965 height 23
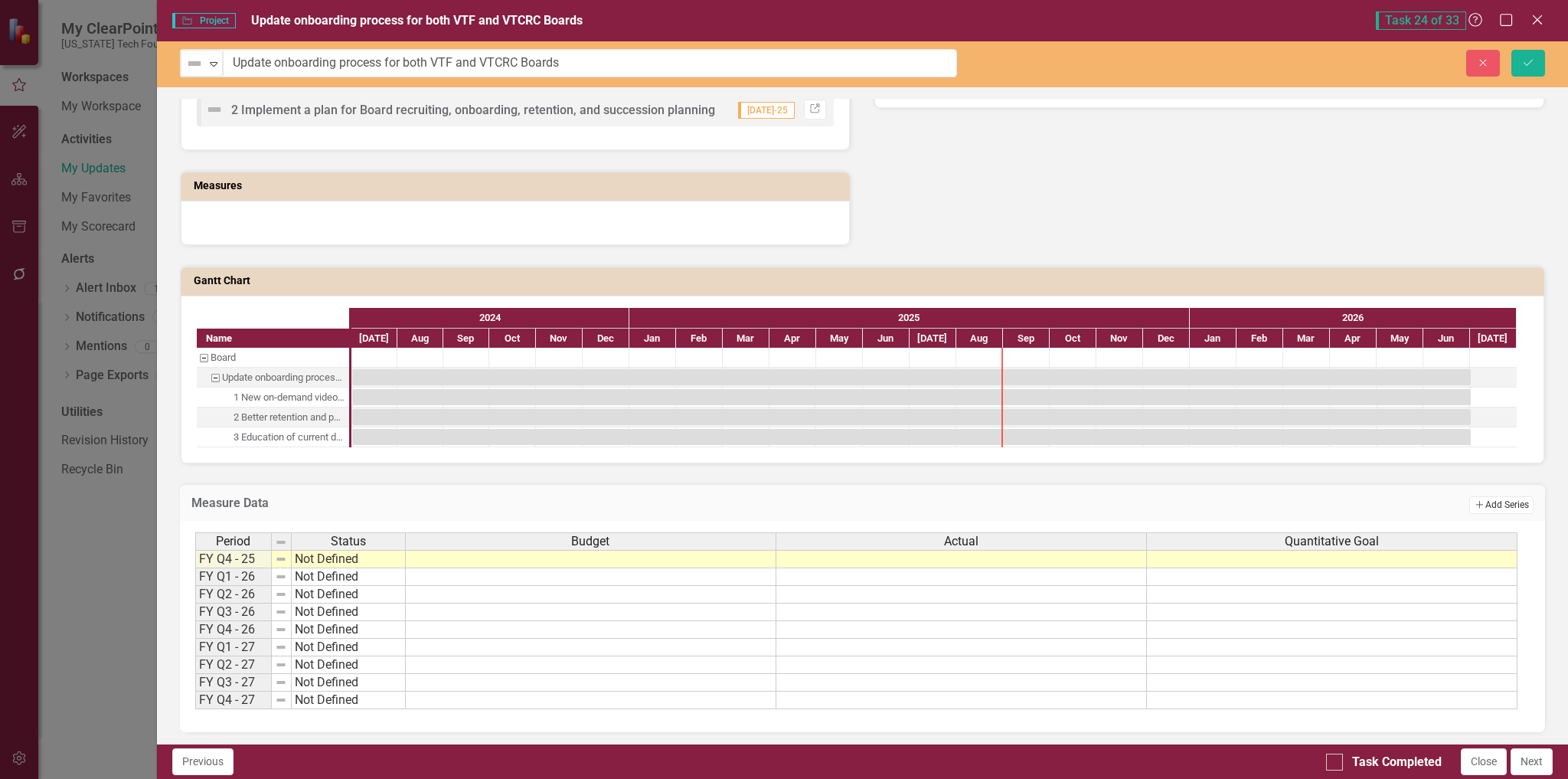
click at [1501, 498] on button "Add Add Series" at bounding box center [1501, 504] width 64 height 17
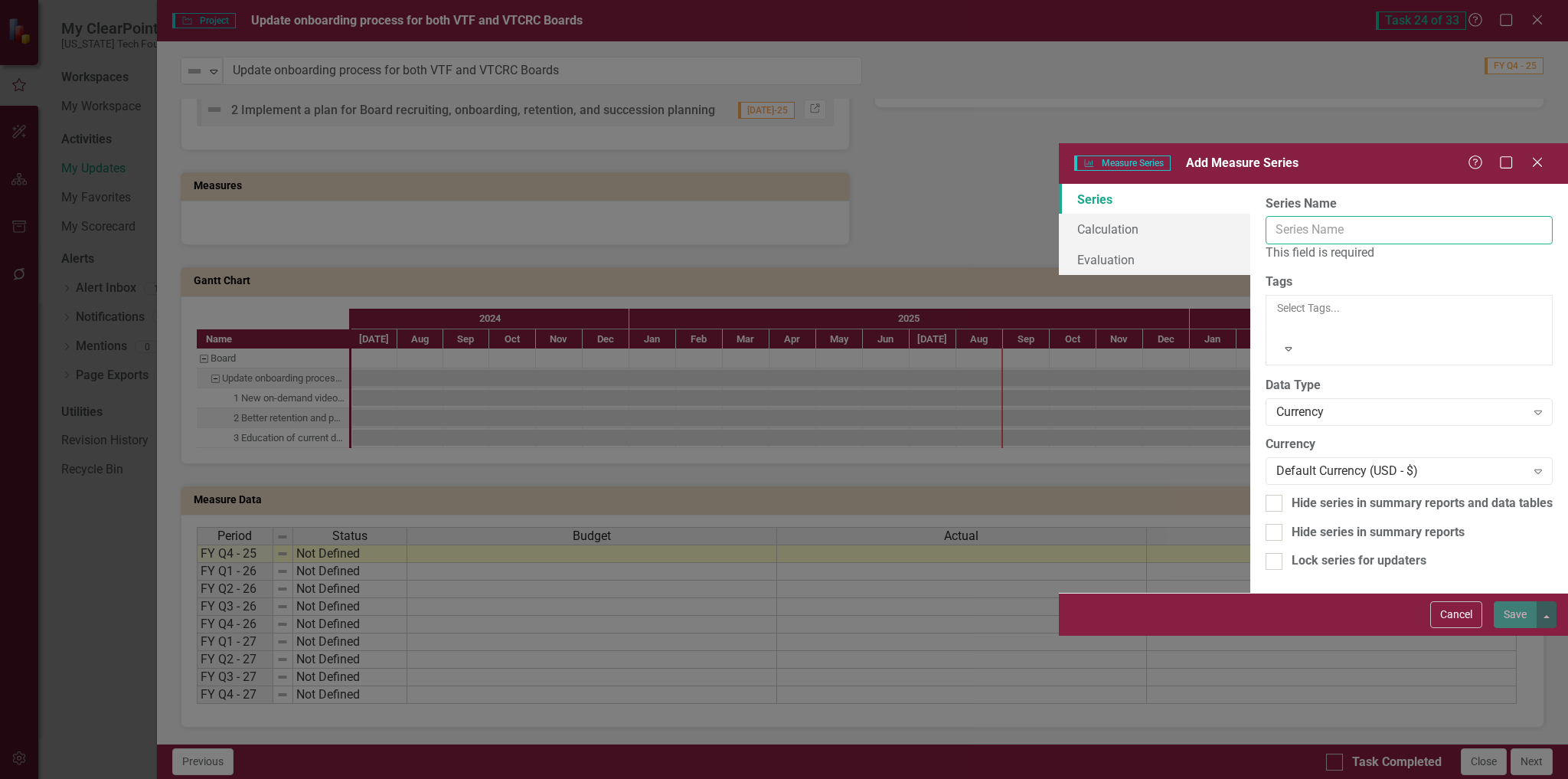
click at [1266, 216] on input "Series Name" at bounding box center [1409, 230] width 287 height 28
paste input "Quantitative Goal"
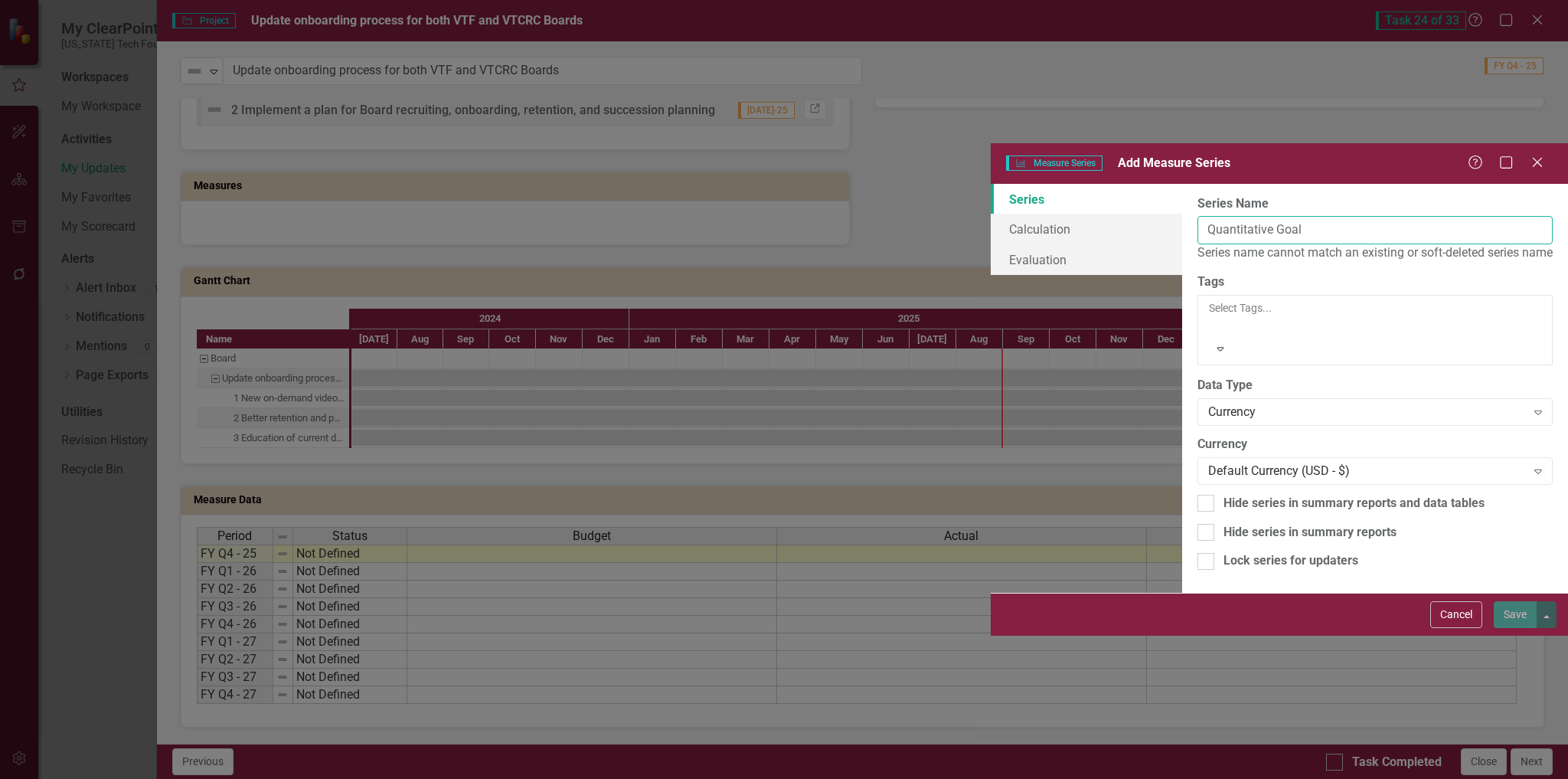
drag, startPoint x: 662, startPoint y: 83, endPoint x: 733, endPoint y: 83, distance: 71.0
click at [1197, 216] on input "Quantitative Goal" at bounding box center [1375, 230] width 355 height 28
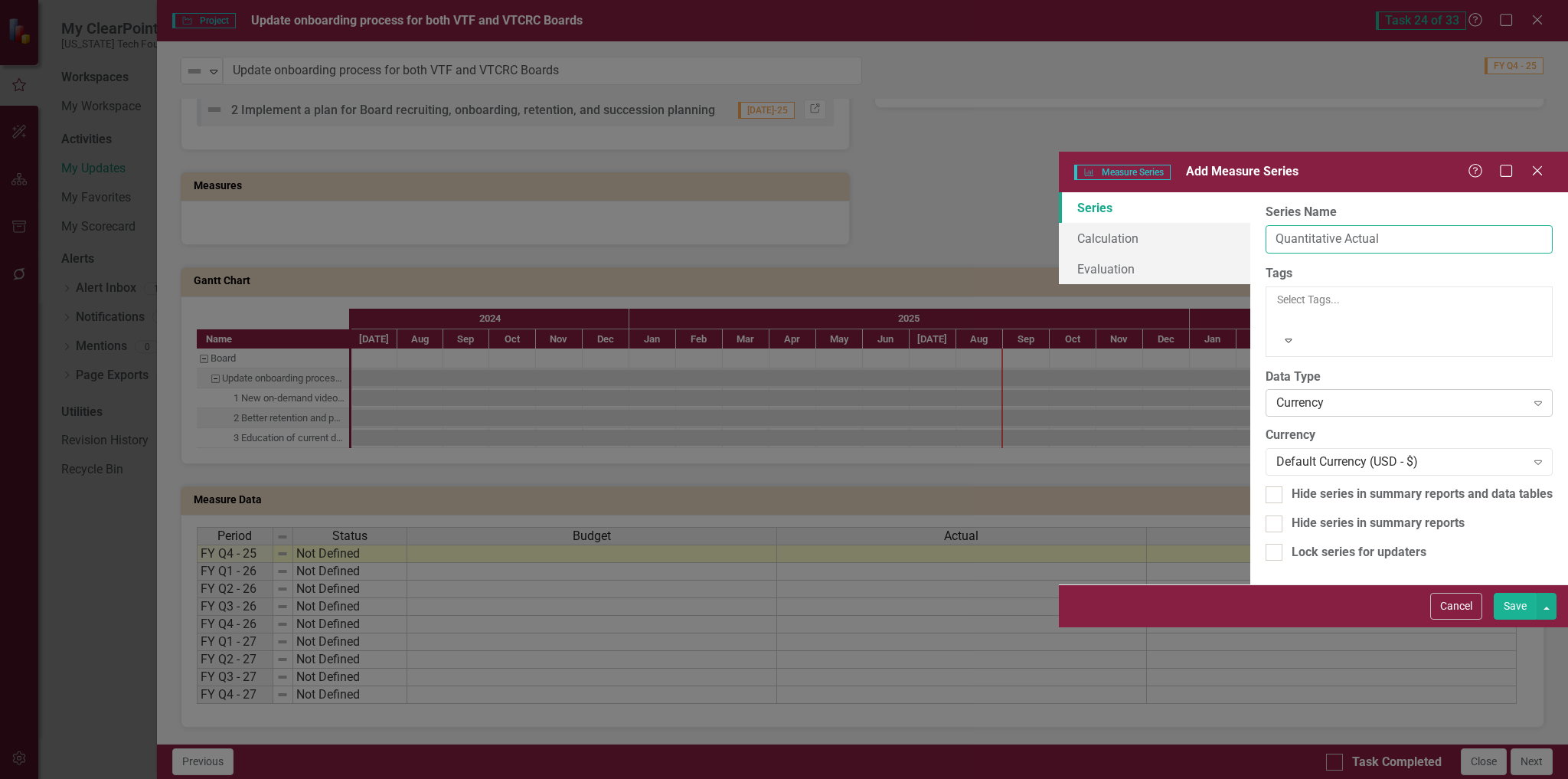
type input "Quantitative Actual"
click at [1276, 395] on div "Currency" at bounding box center [1401, 403] width 250 height 18
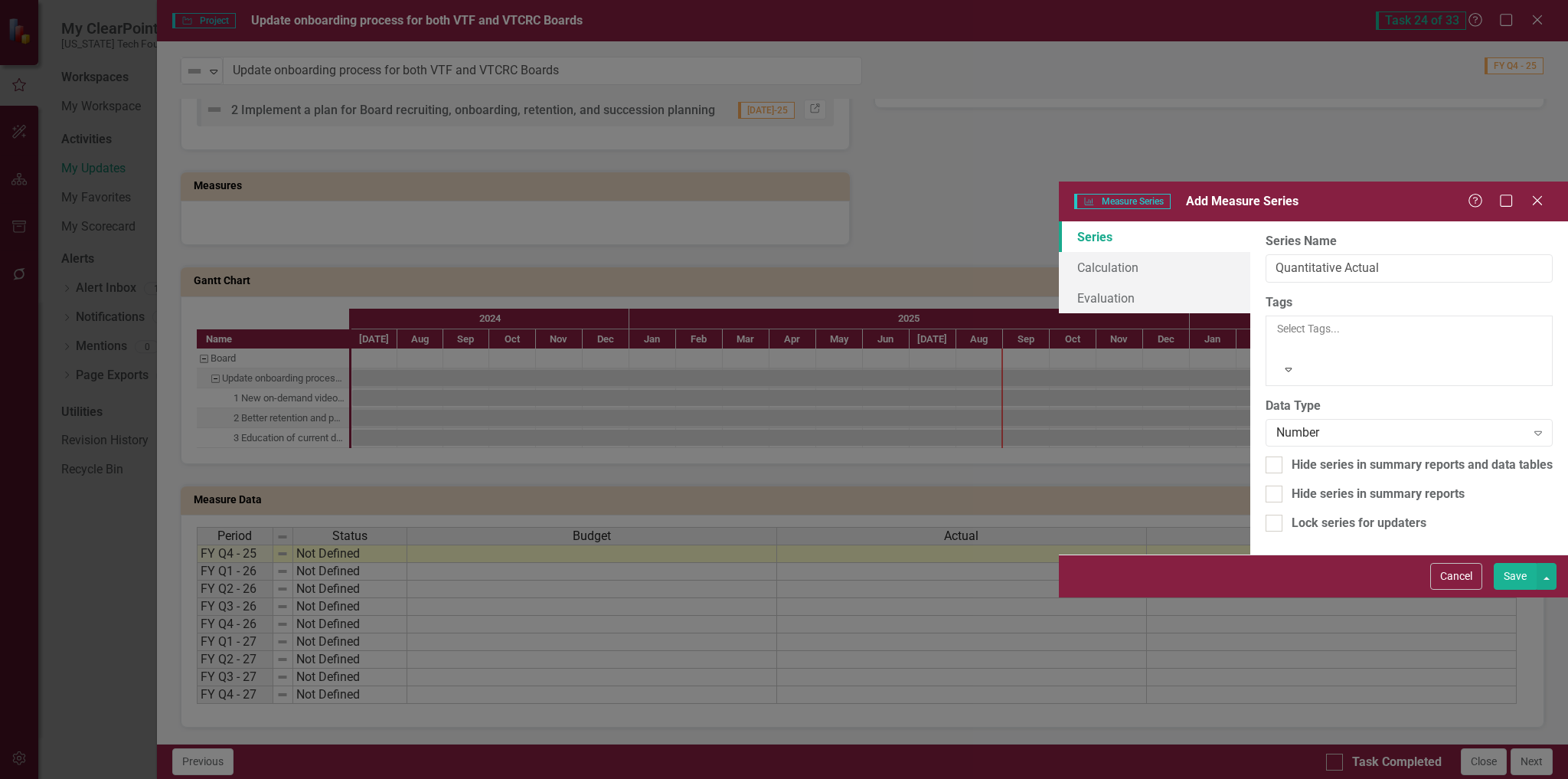
click at [1505, 589] on button "Save" at bounding box center [1516, 576] width 43 height 27
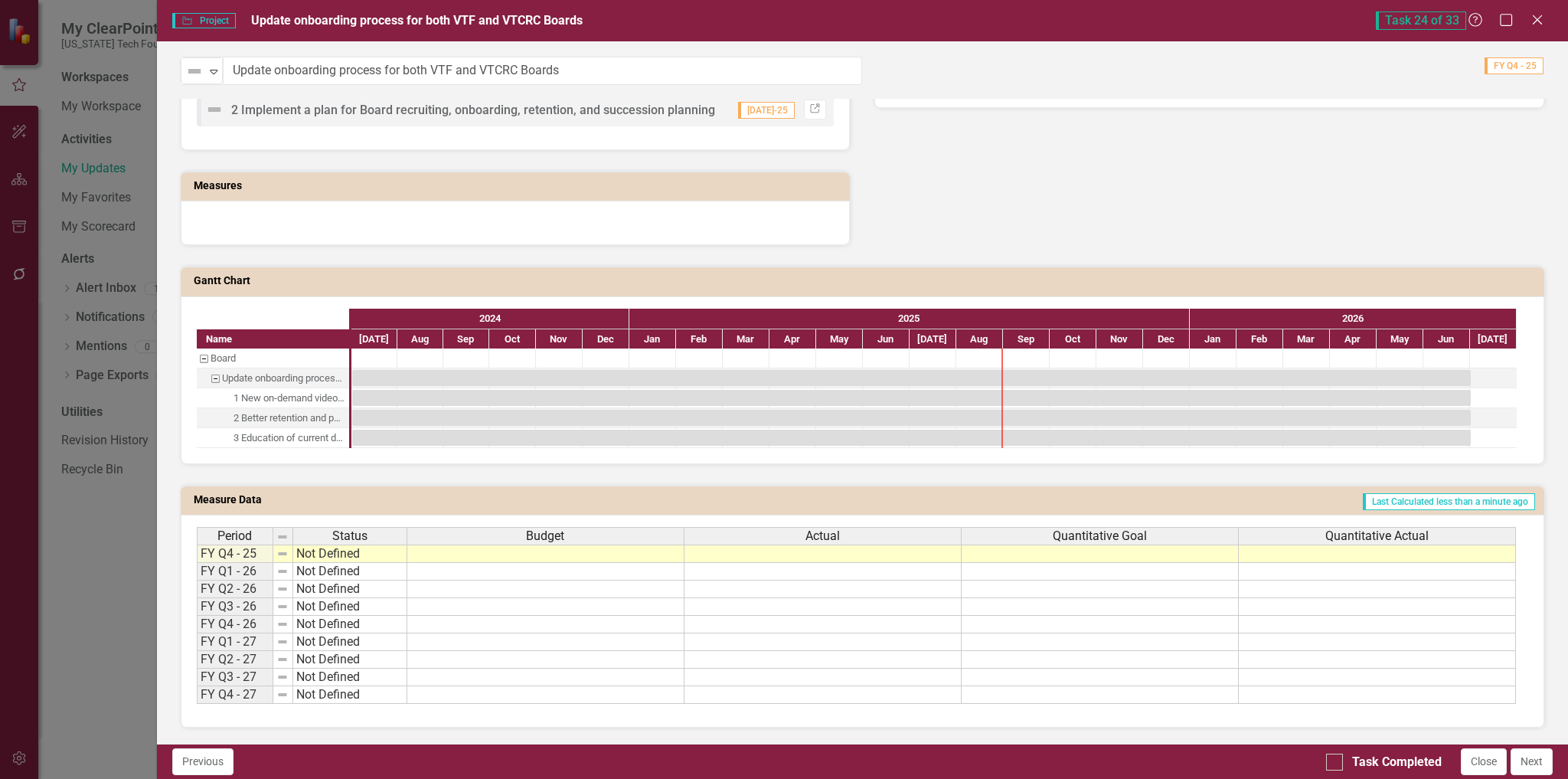
click at [1040, 553] on td at bounding box center [1100, 553] width 277 height 18
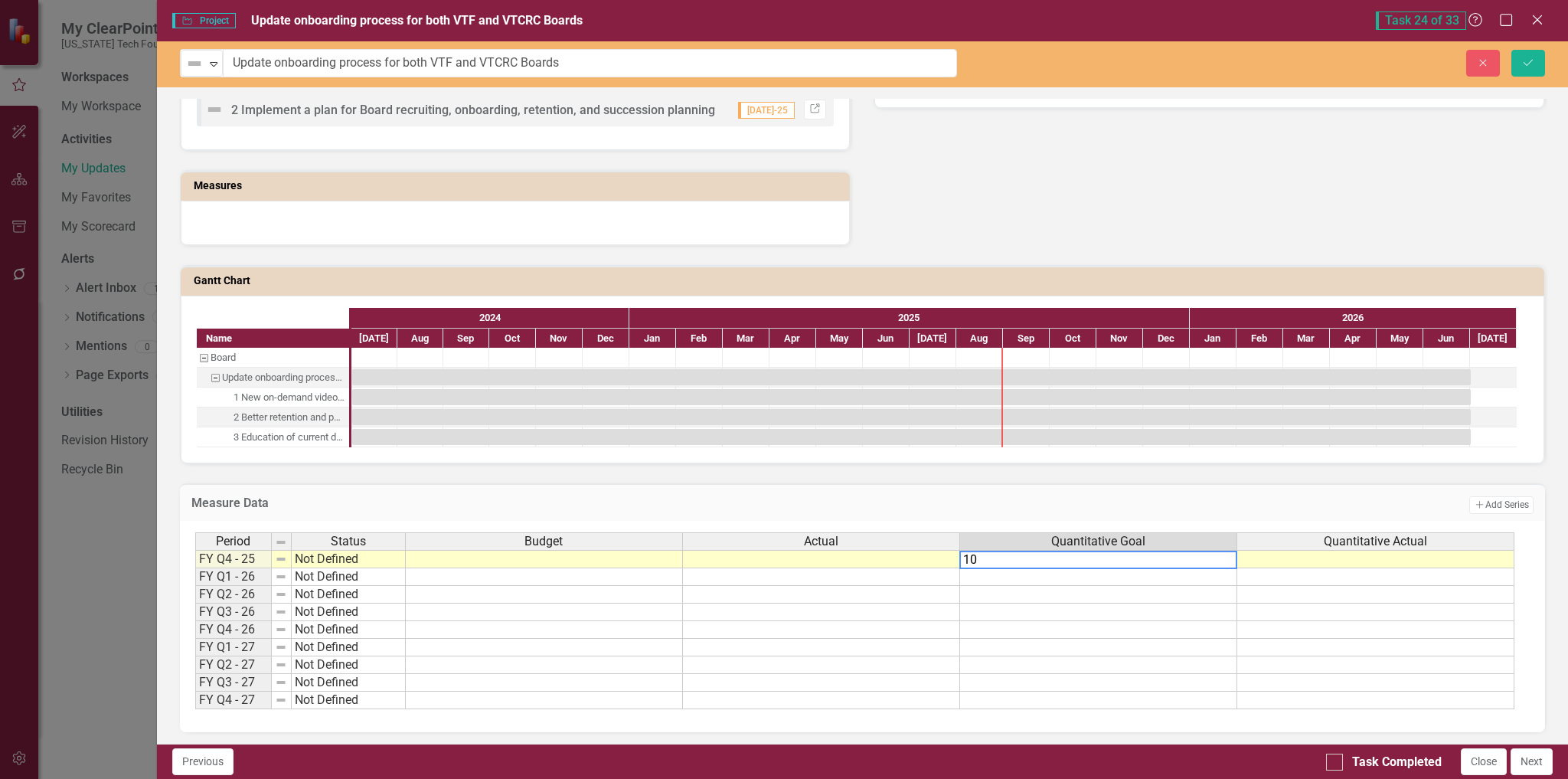
type textarea "100"
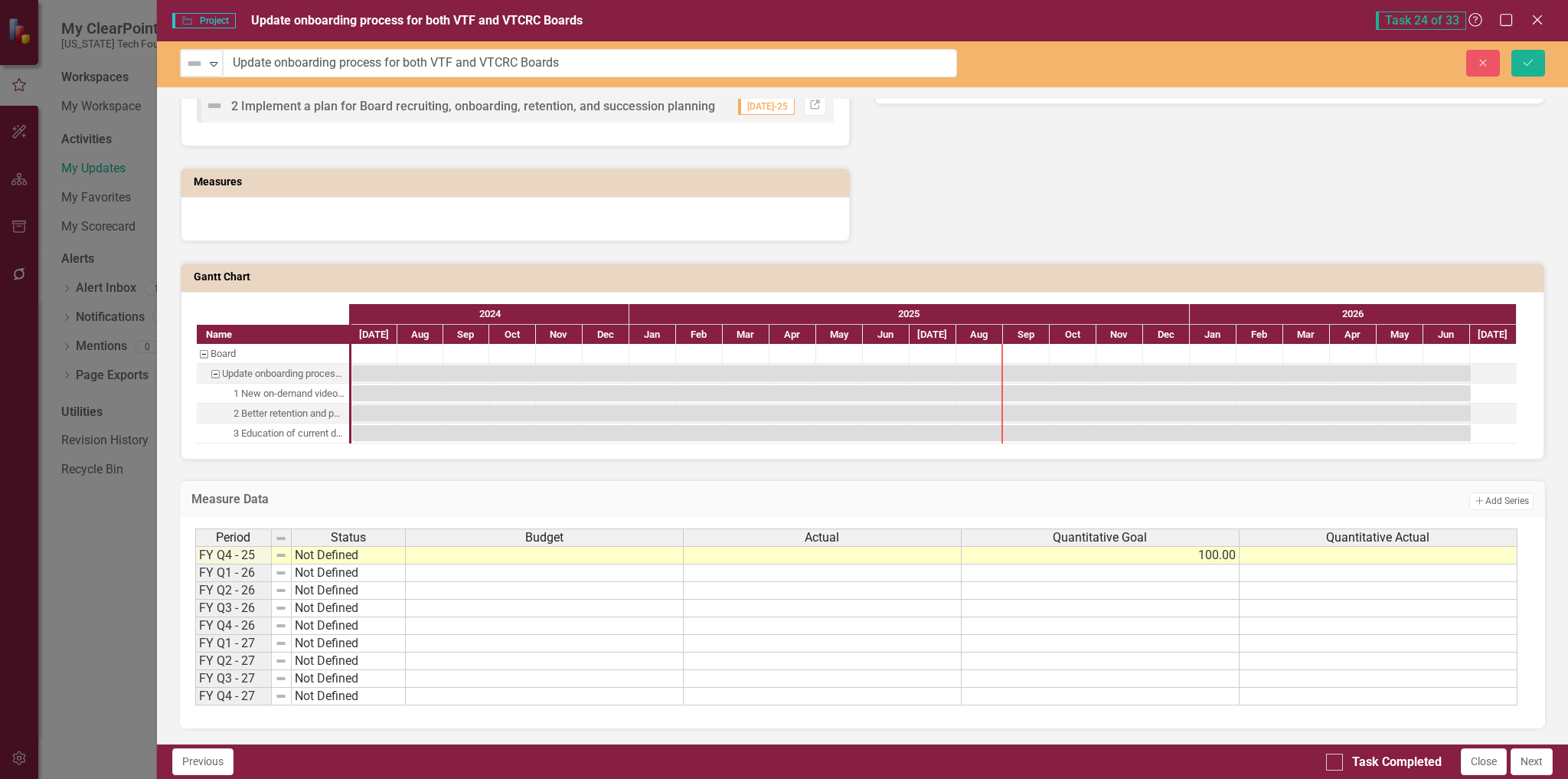
click at [1241, 497] on td "Add Add Series" at bounding box center [1228, 500] width 611 height 20
click at [265, 500] on h3 "Measure Data" at bounding box center [557, 499] width 732 height 14
click at [238, 500] on h3 "Measure Data" at bounding box center [557, 499] width 732 height 14
click at [245, 498] on h3 "Measure Data" at bounding box center [557, 499] width 732 height 14
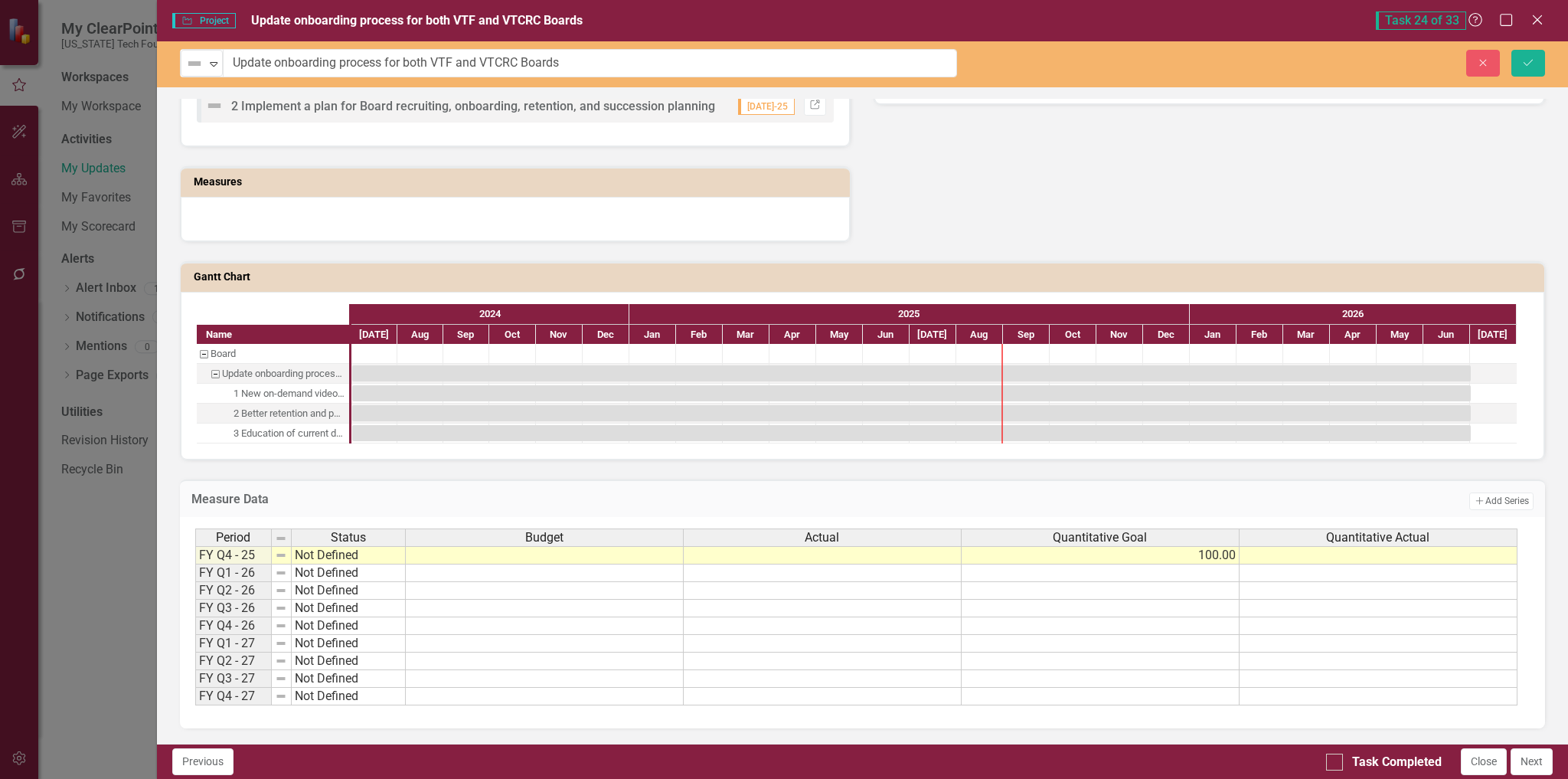
click at [245, 498] on h3 "Measure Data" at bounding box center [557, 499] width 732 height 14
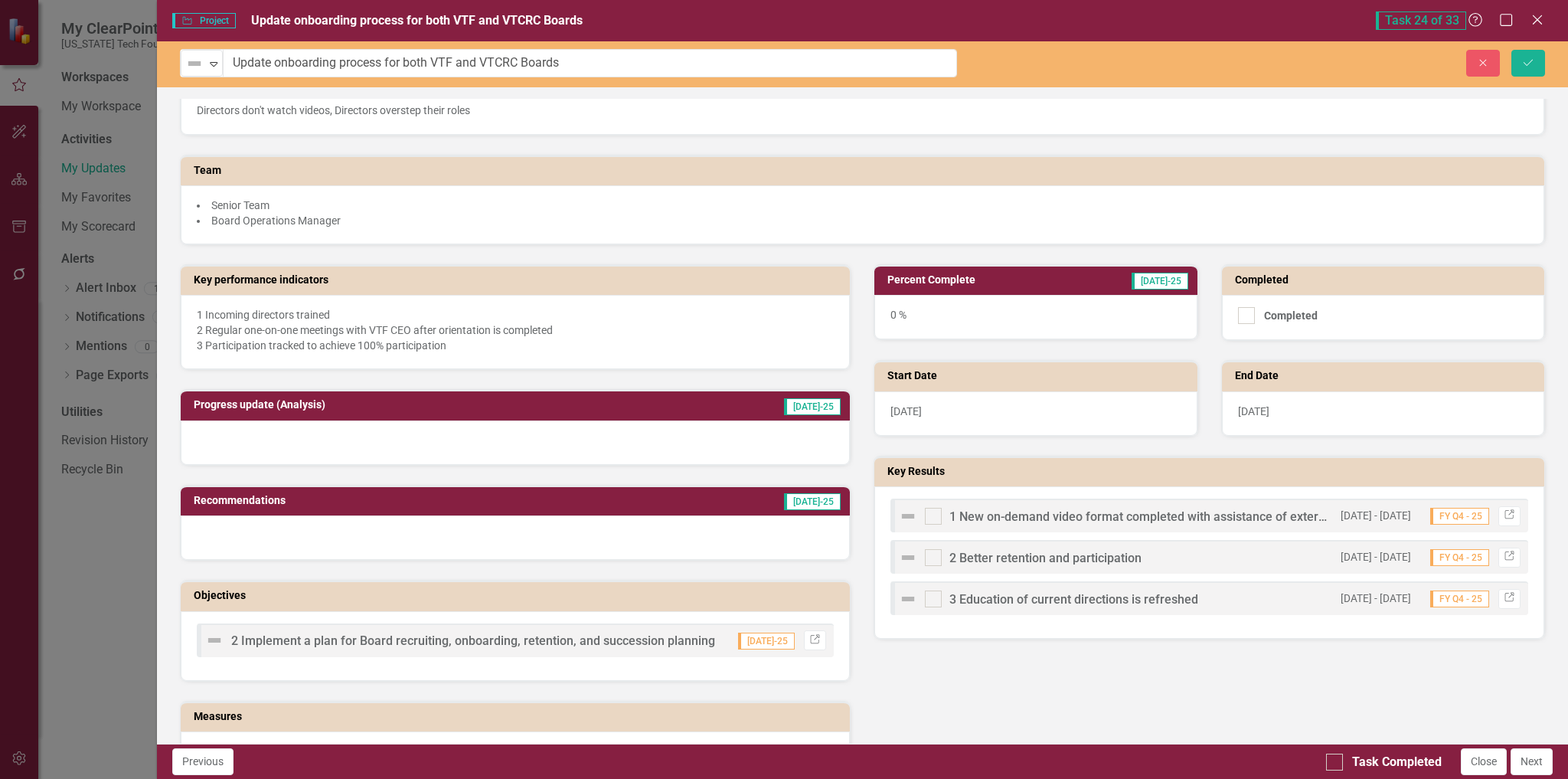
scroll to position [142, 0]
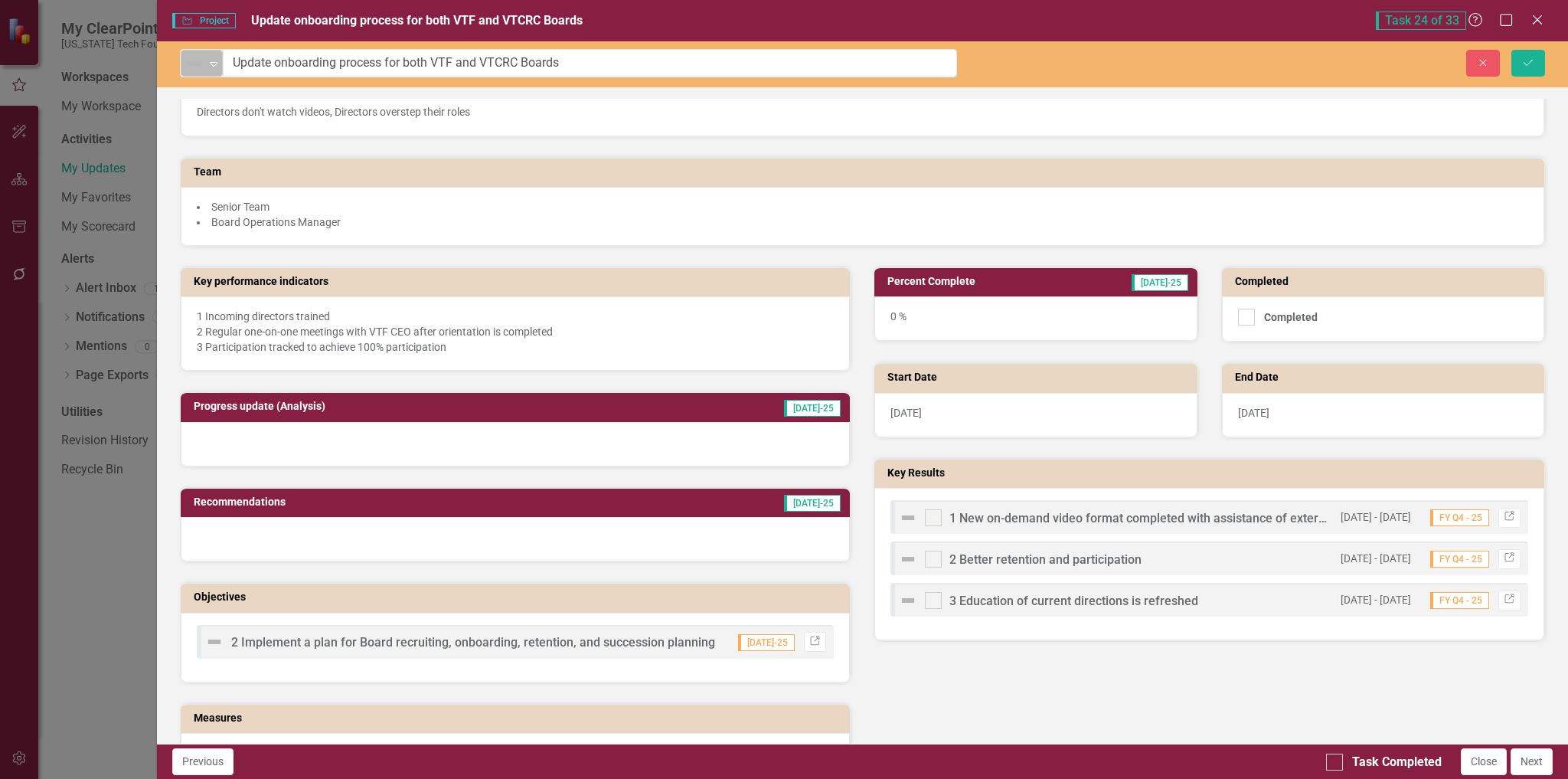
click at [211, 66] on icon "Expand" at bounding box center [214, 63] width 15 height 12
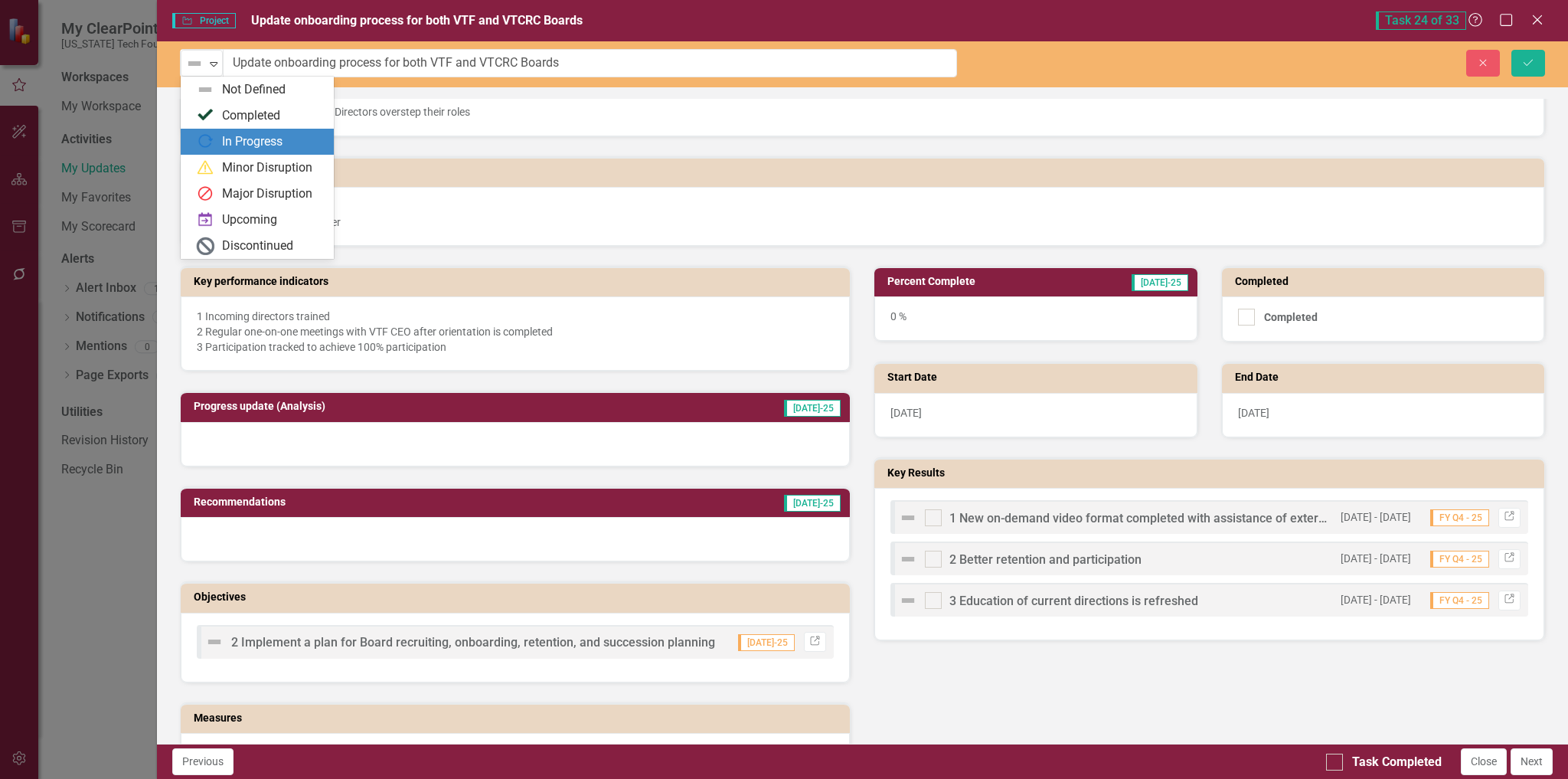
click at [217, 134] on div "In Progress" at bounding box center [261, 141] width 129 height 18
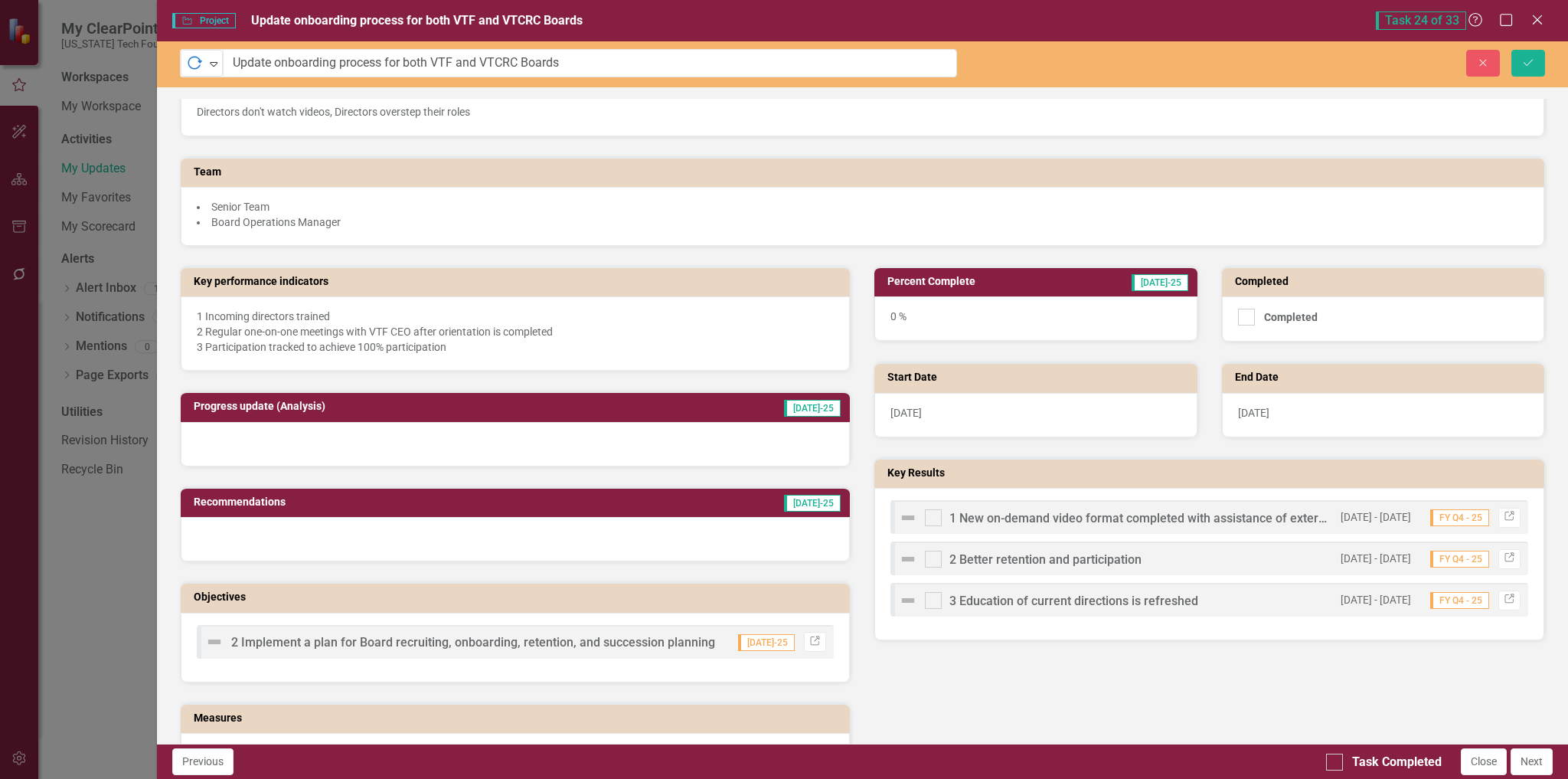
click at [1010, 281] on h3 "Percent Complete" at bounding box center [979, 281] width 182 height 11
click at [1000, 287] on h3 "Percent Complete" at bounding box center [979, 281] width 182 height 11
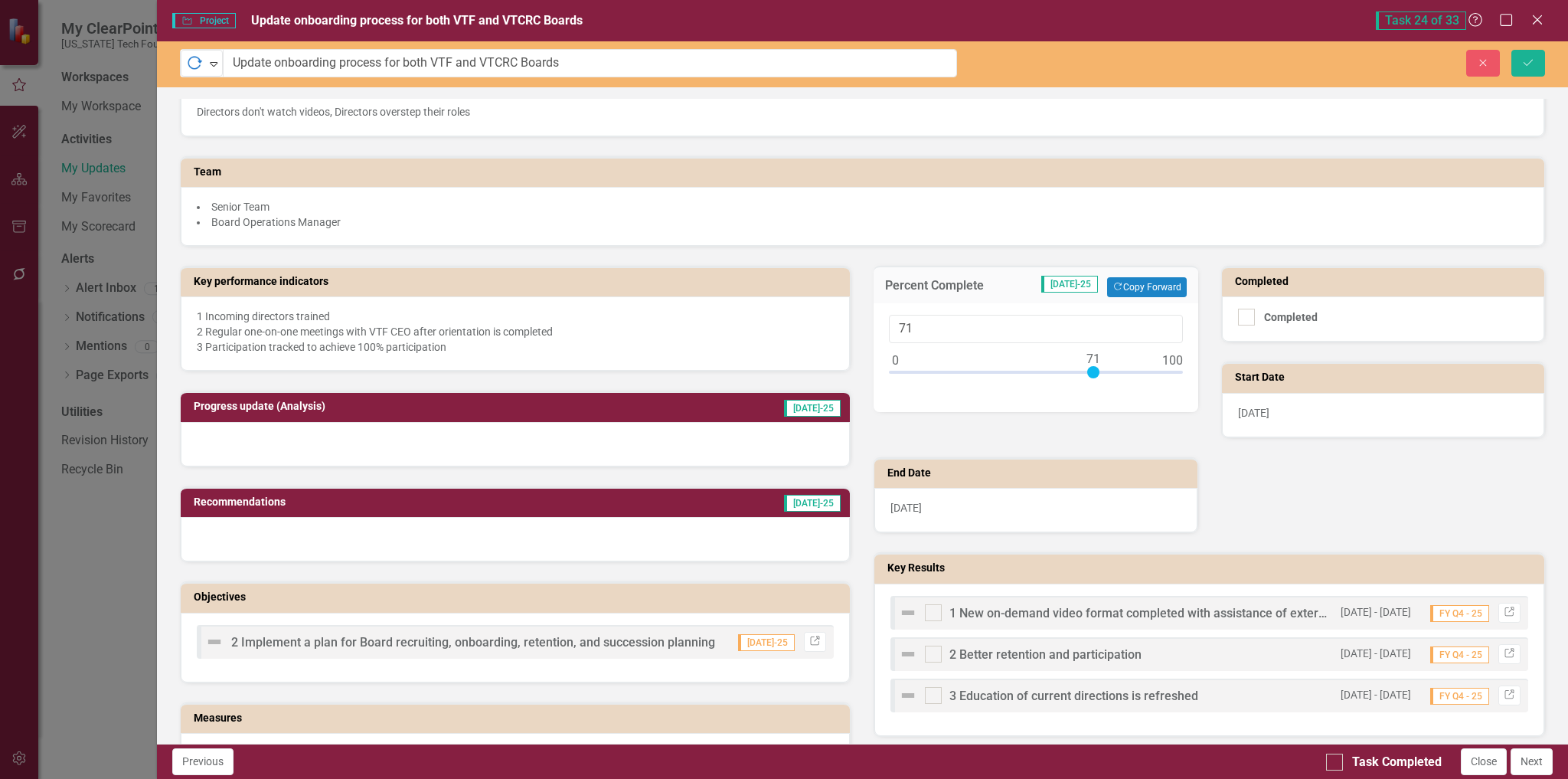
type input "70"
drag, startPoint x: 889, startPoint y: 371, endPoint x: 1083, endPoint y: 379, distance: 194.2
click at [1083, 379] on div at bounding box center [1035, 376] width 293 height 19
click at [493, 415] on td "Progress update (Analysis)" at bounding box center [419, 408] width 450 height 23
click at [464, 440] on div at bounding box center [516, 444] width 670 height 45
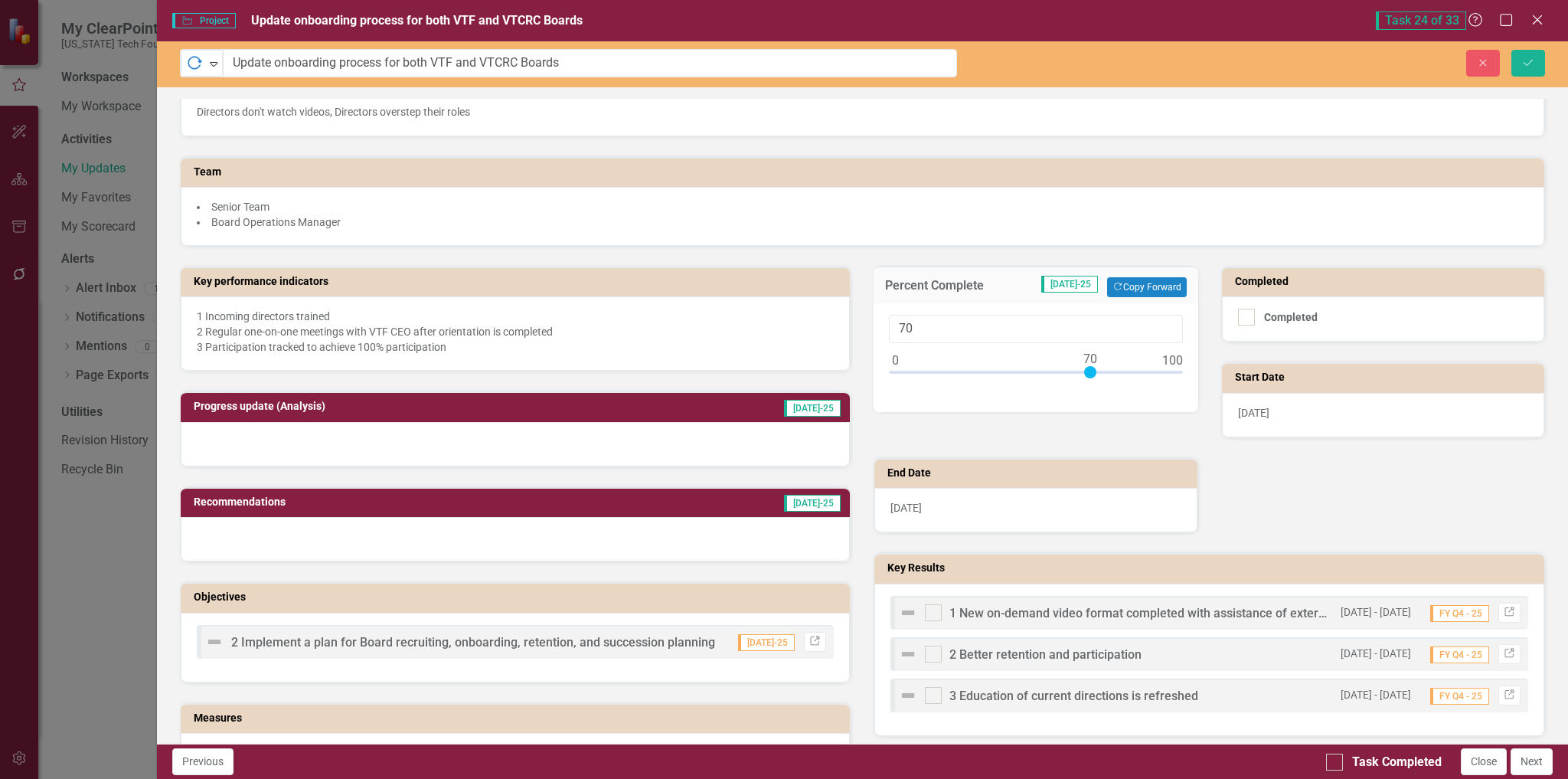
click at [464, 440] on div at bounding box center [516, 444] width 670 height 45
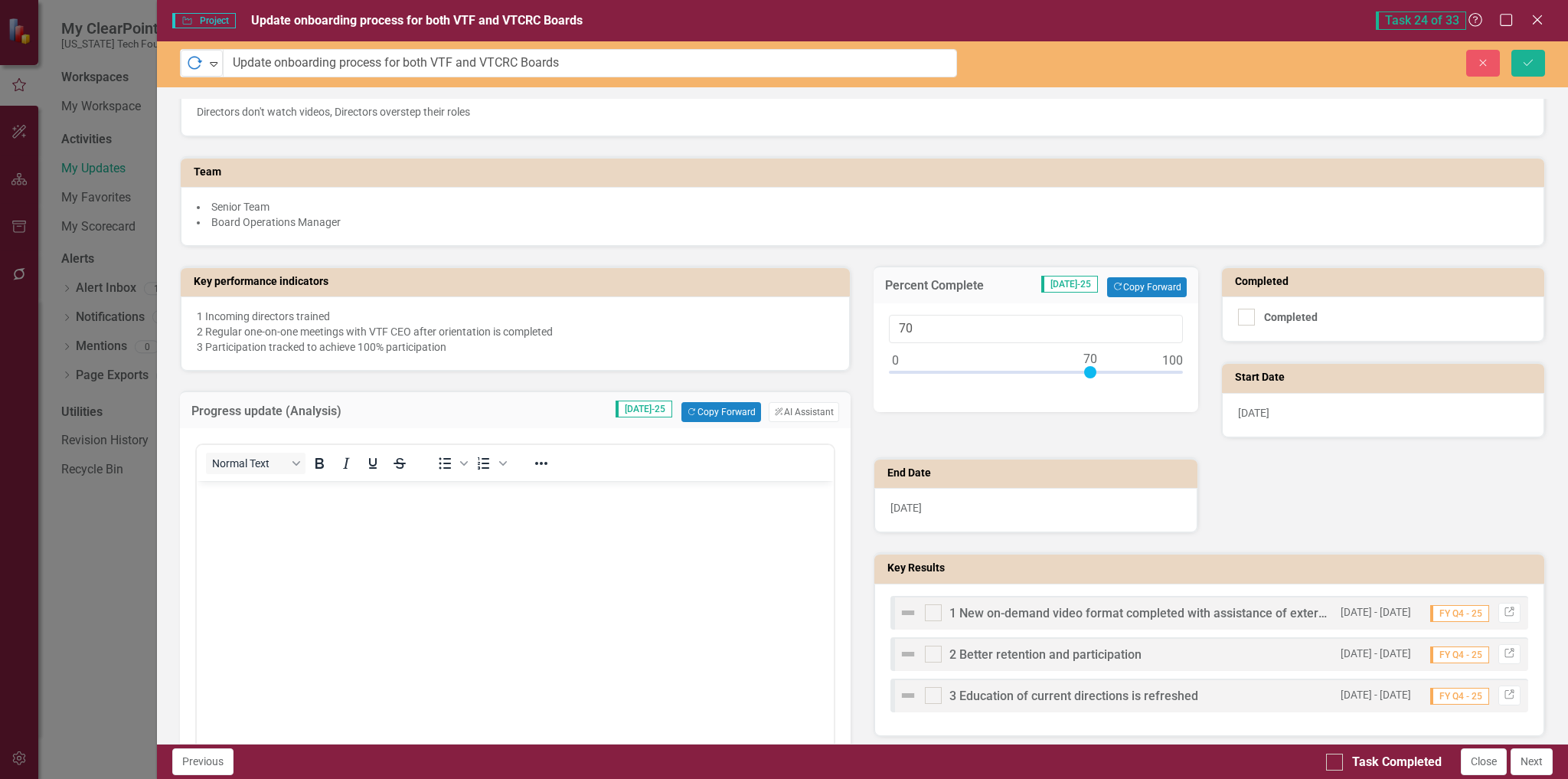
scroll to position [0, 0]
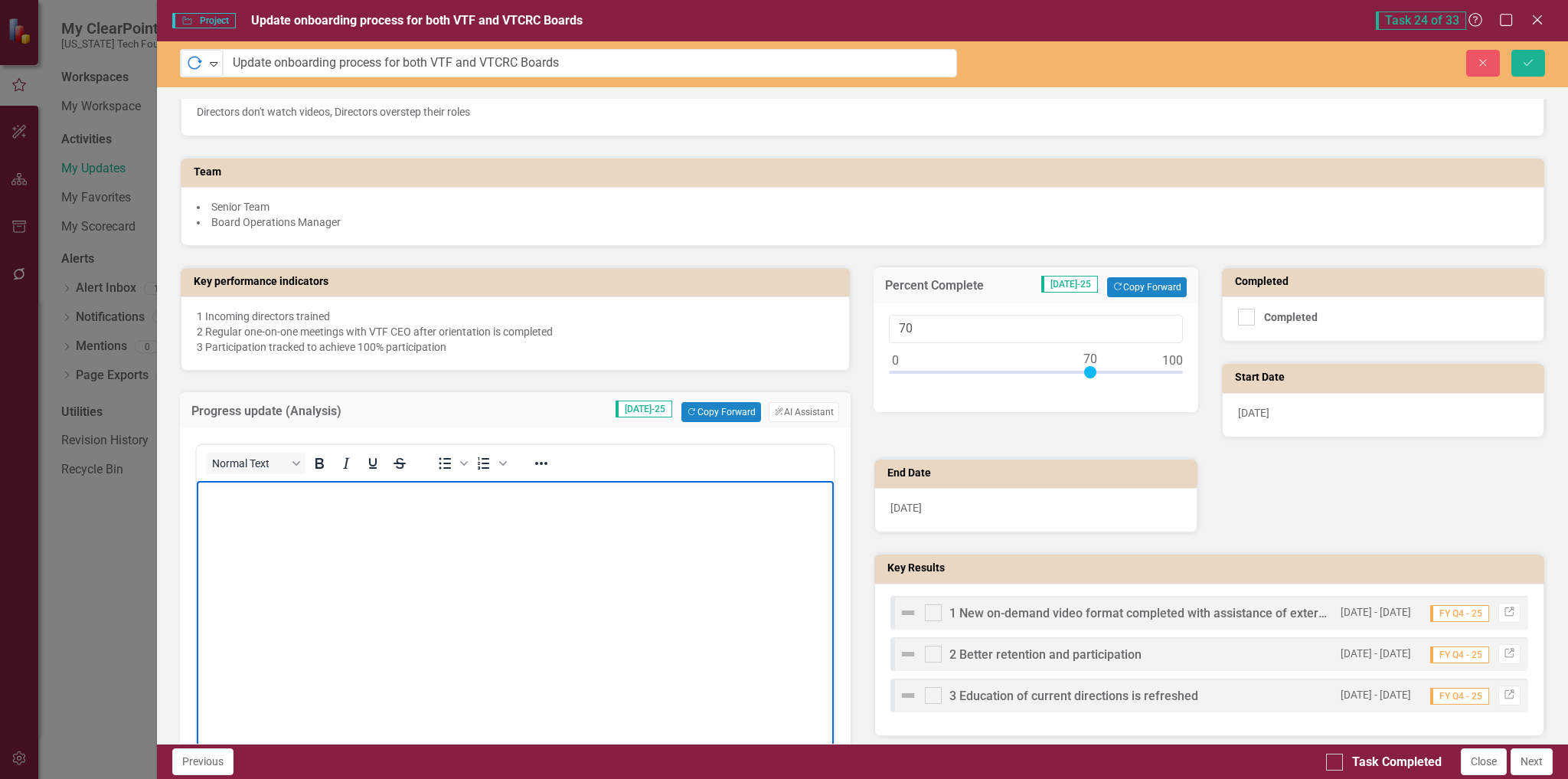
click at [465, 496] on p "Rich Text Area. Press ALT-0 for help." at bounding box center [515, 493] width 630 height 18
click at [405, 509] on body "Rich Text Area. Press ALT-0 for help." at bounding box center [516, 596] width 638 height 230
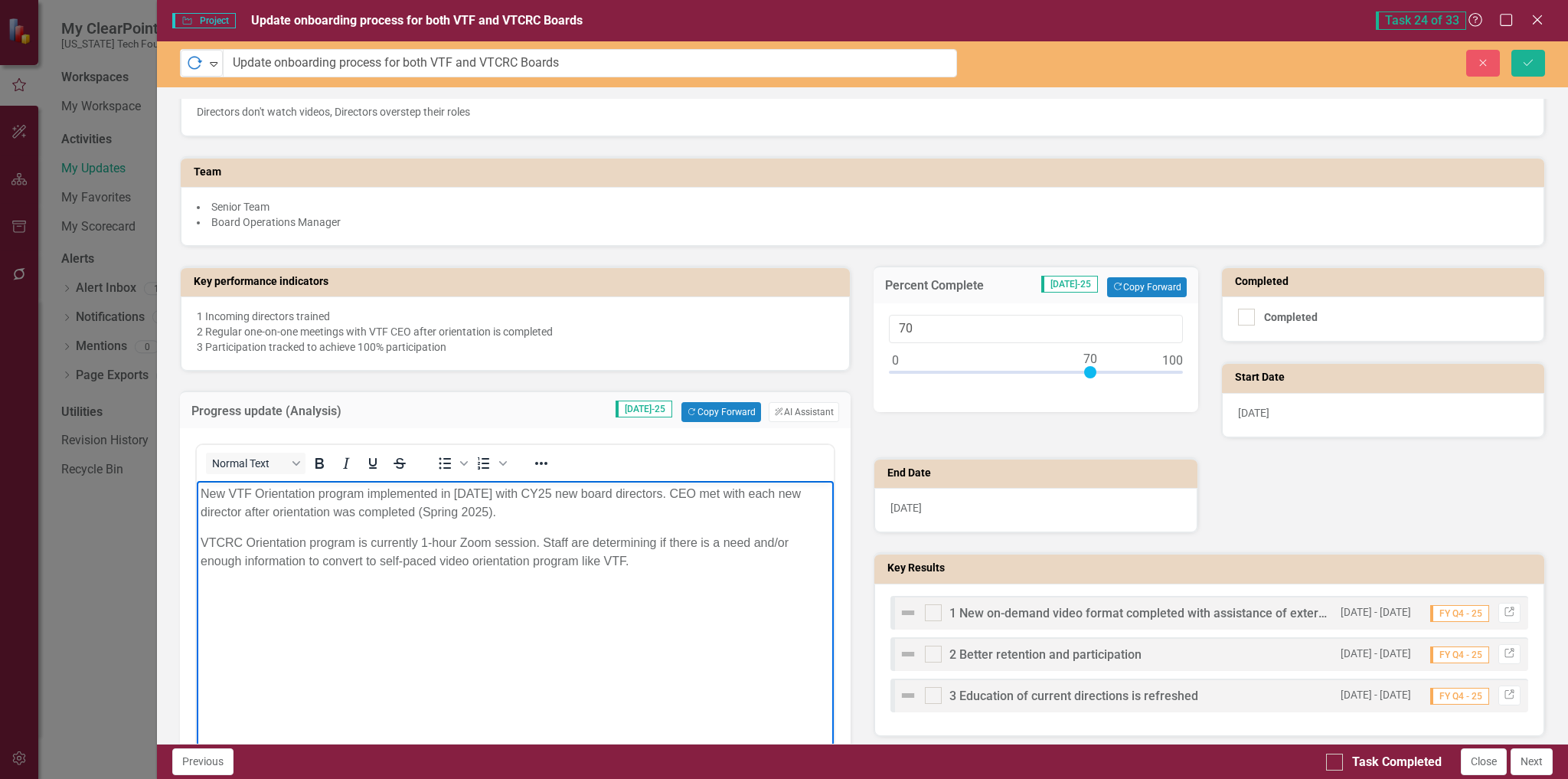
click at [906, 614] on img at bounding box center [908, 612] width 18 height 18
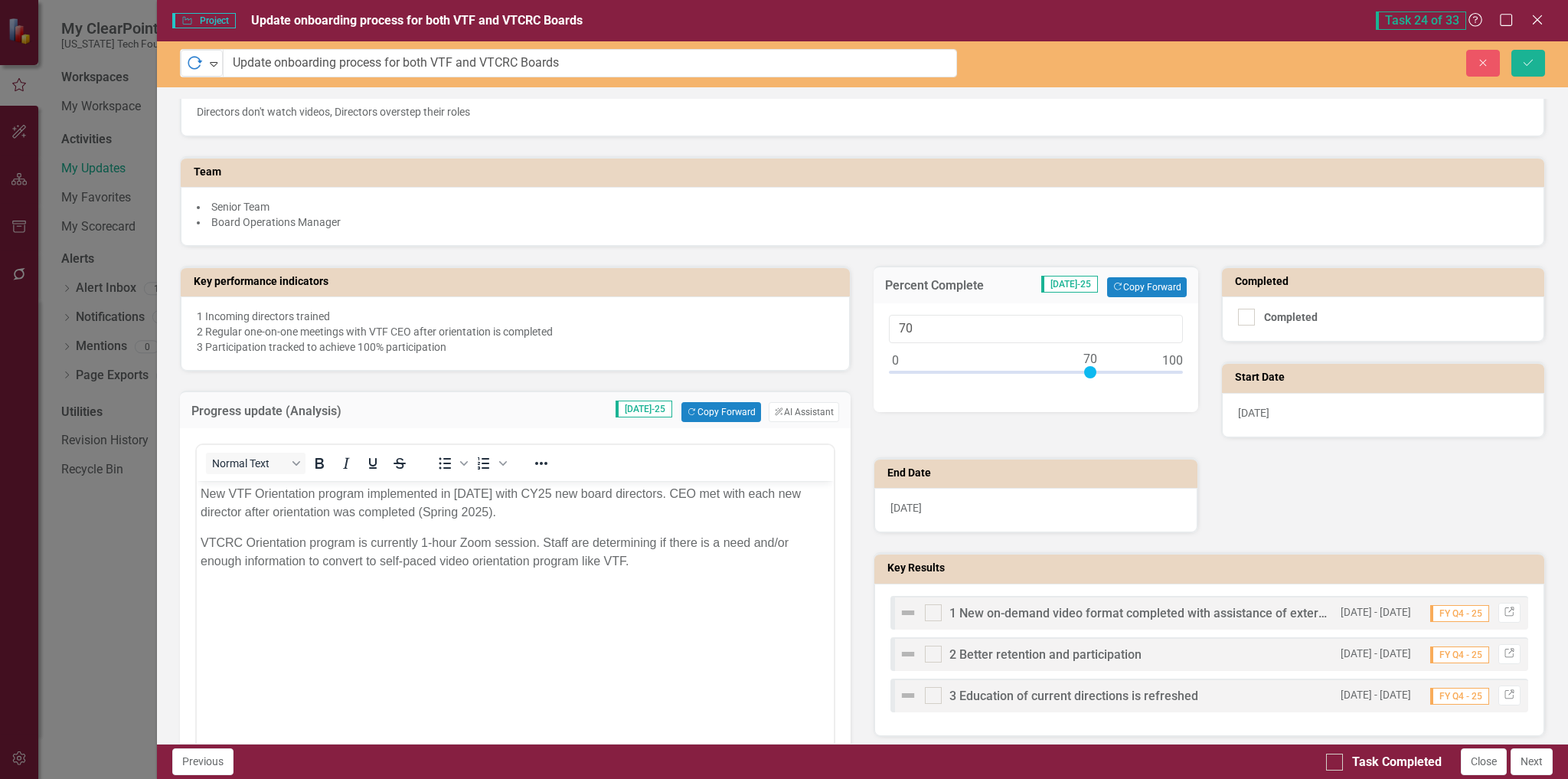
click at [901, 614] on img at bounding box center [908, 612] width 18 height 18
click at [903, 611] on img at bounding box center [908, 612] width 18 height 18
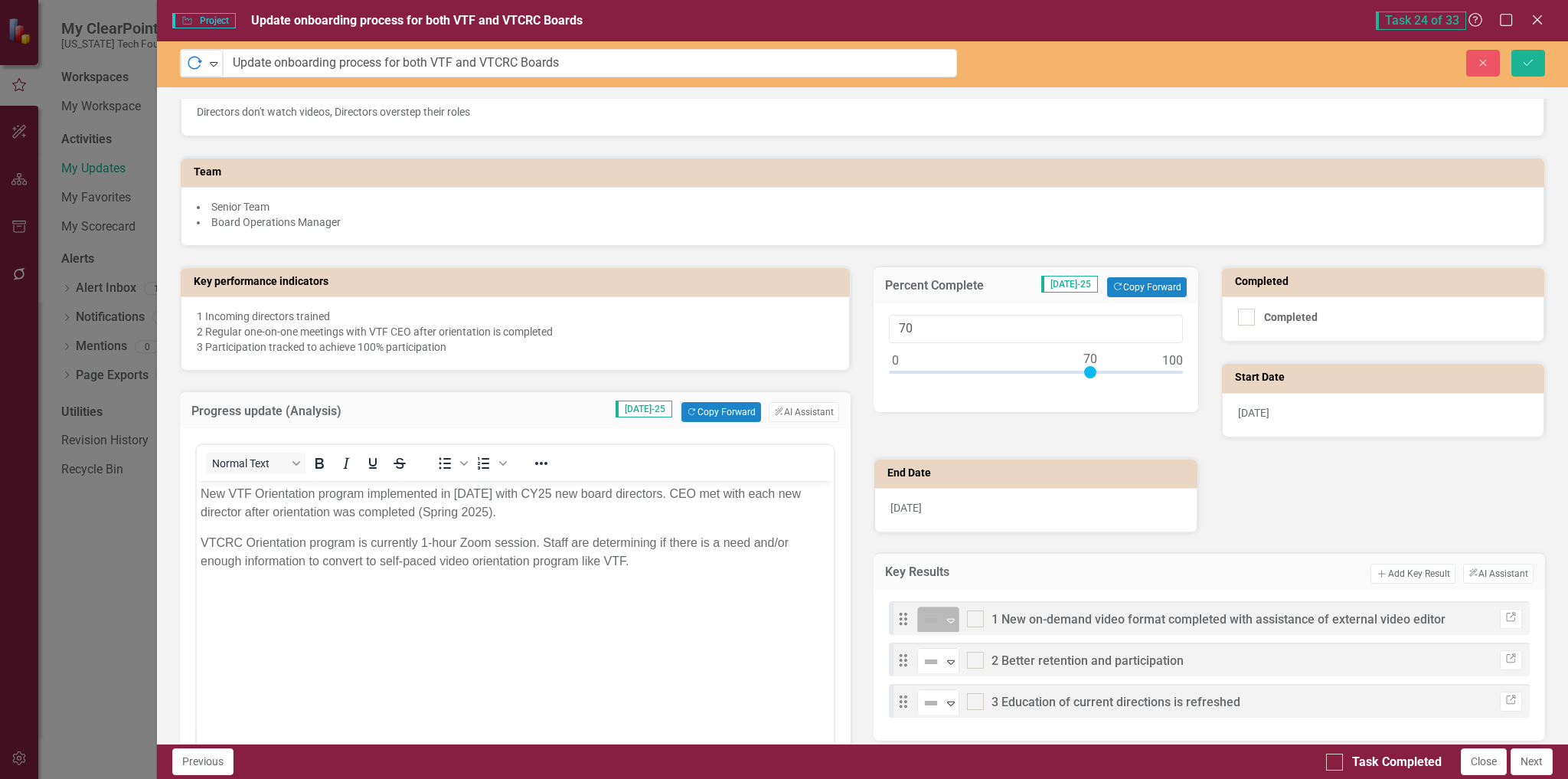
click at [946, 623] on icon "Expand" at bounding box center [951, 620] width 15 height 12
click at [928, 664] on img at bounding box center [931, 661] width 18 height 18
click at [925, 704] on img at bounding box center [931, 703] width 18 height 18
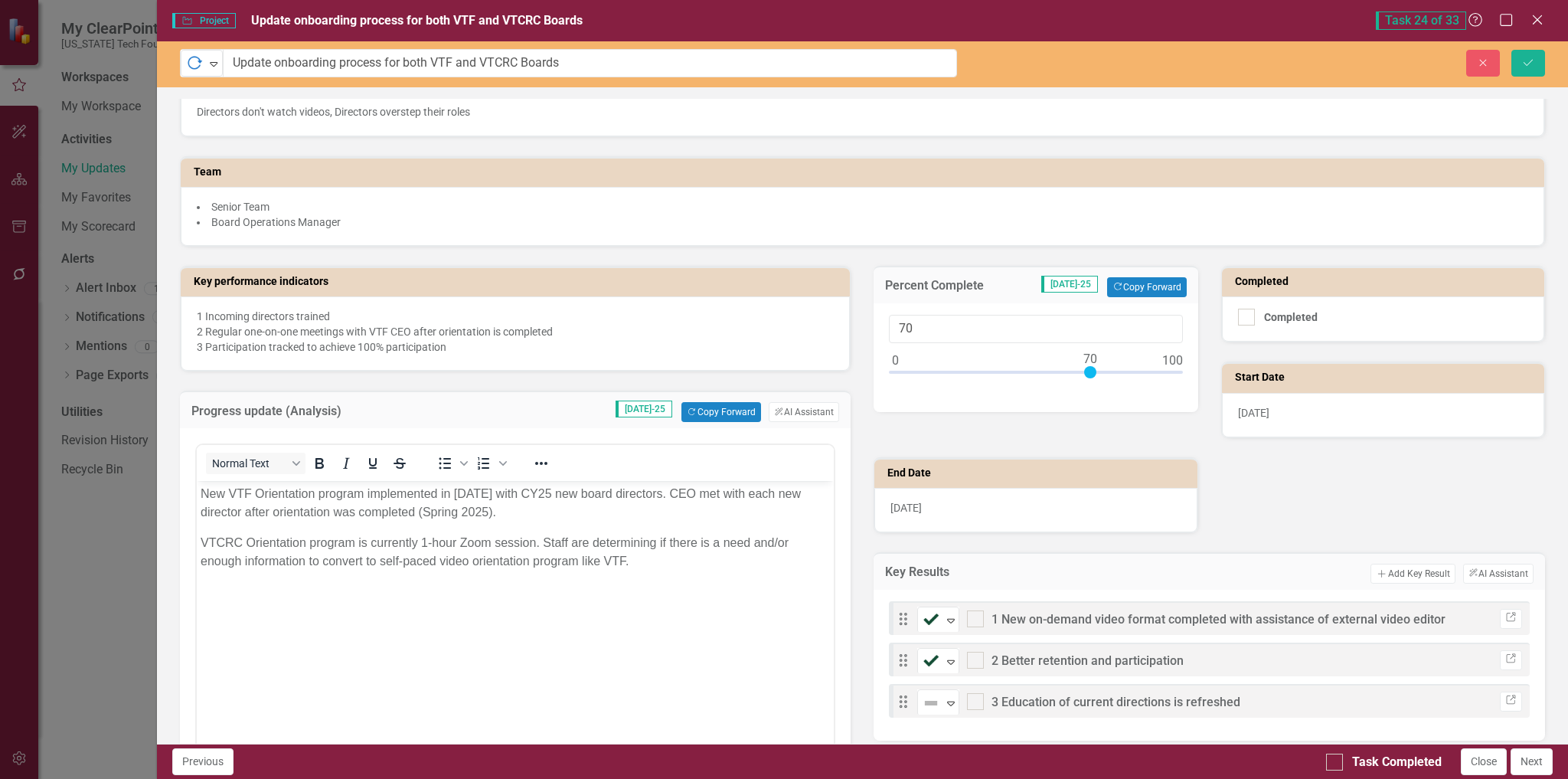
click at [1529, 68] on icon "Save" at bounding box center [1529, 63] width 14 height 10
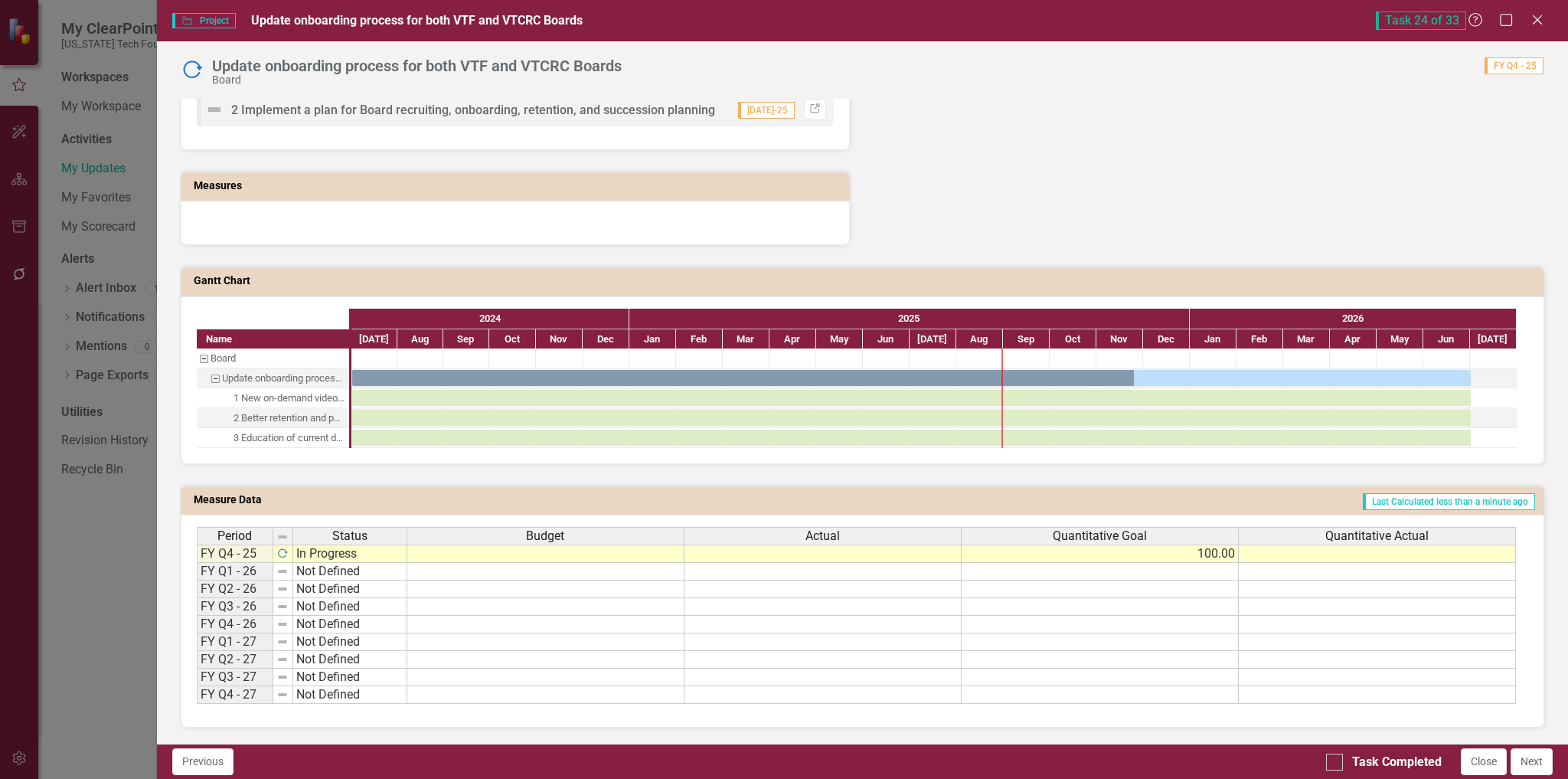
scroll to position [343, 0]
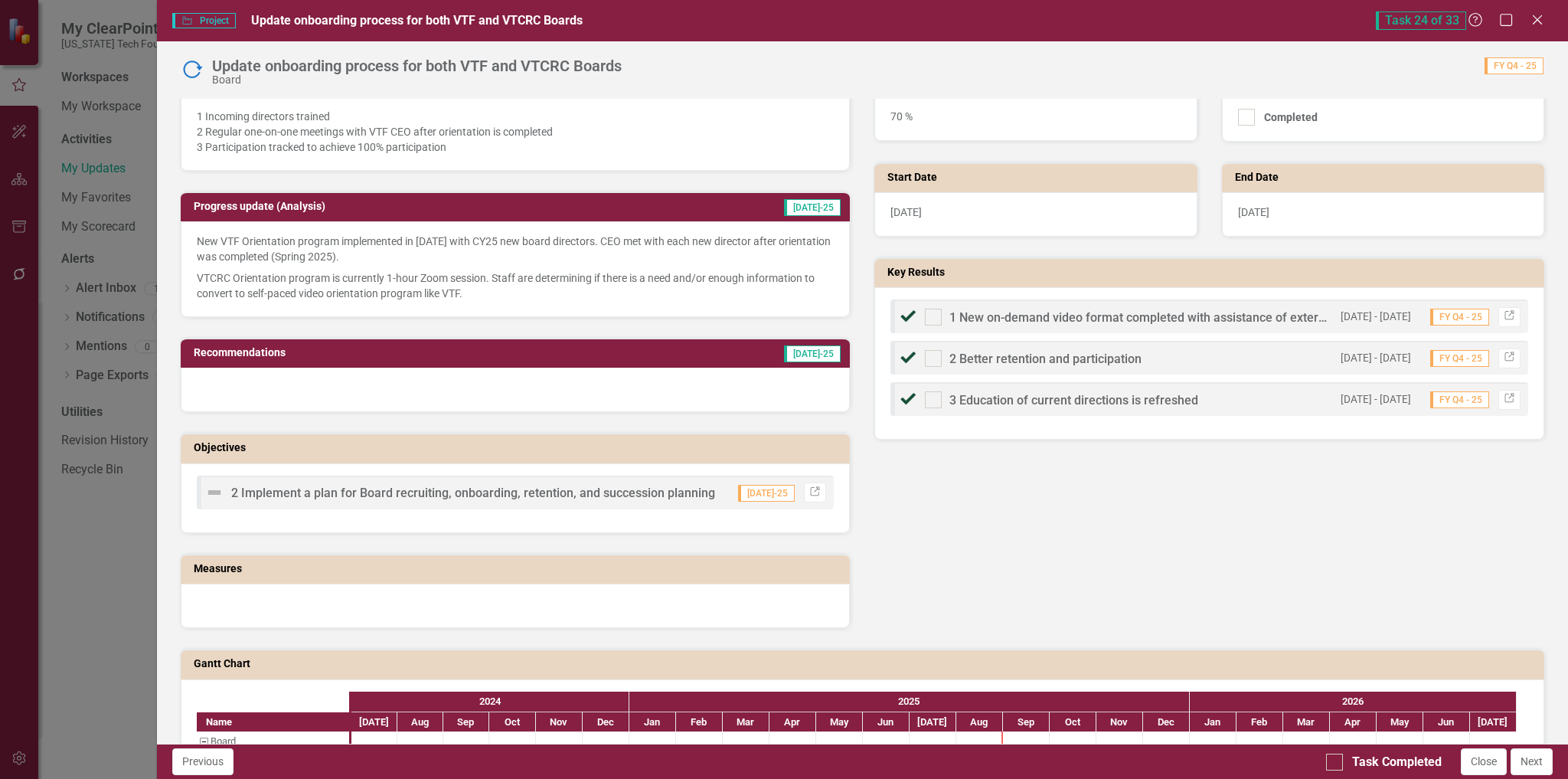
click at [644, 210] on h3 "Progress update (Analysis)" at bounding box center [419, 206] width 450 height 11
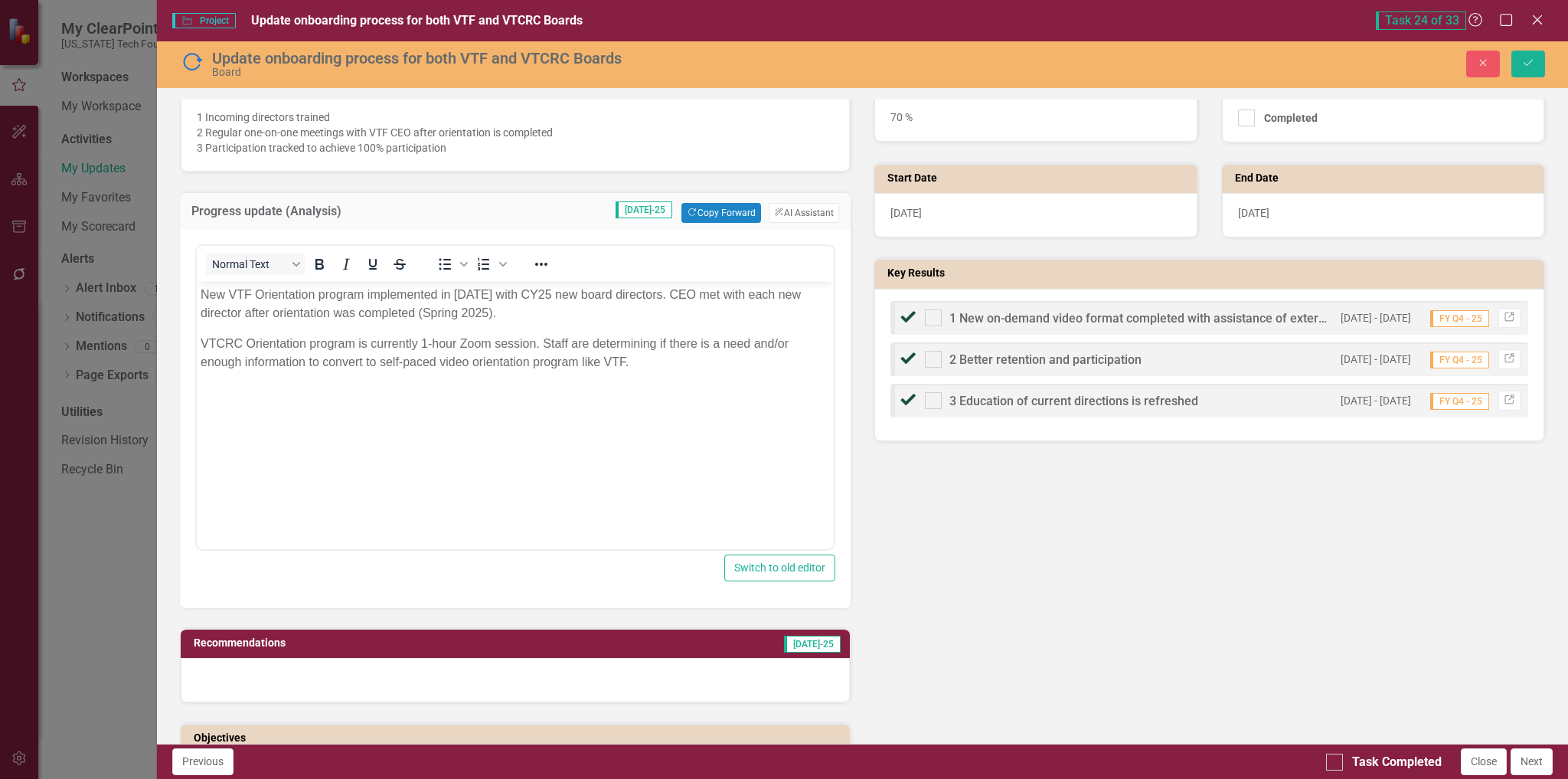
scroll to position [0, 0]
click at [542, 307] on p "New VTF Orientation program implemented in [DATE] with CY25 new board directors…" at bounding box center [515, 304] width 630 height 37
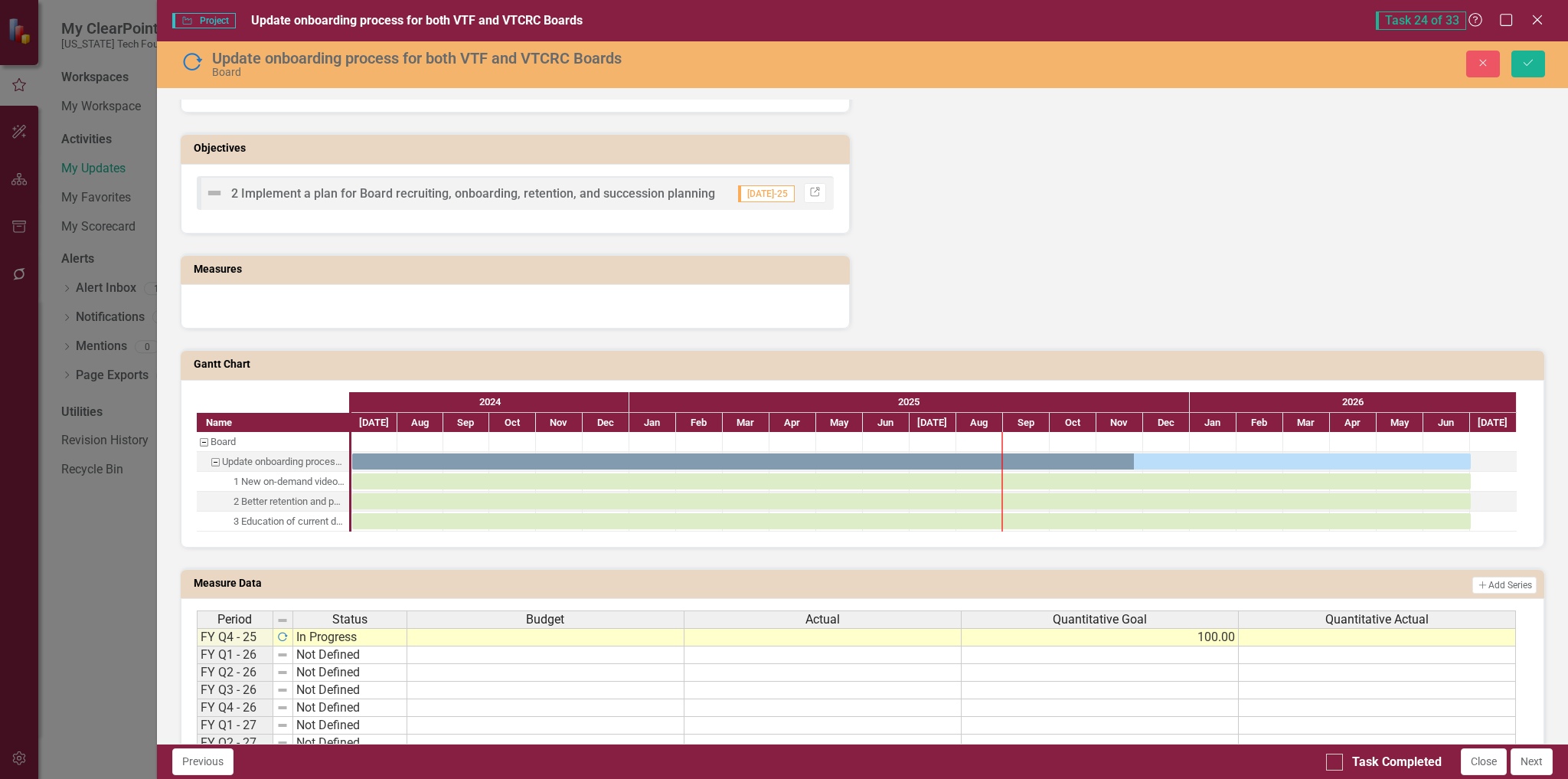
scroll to position [1017, 0]
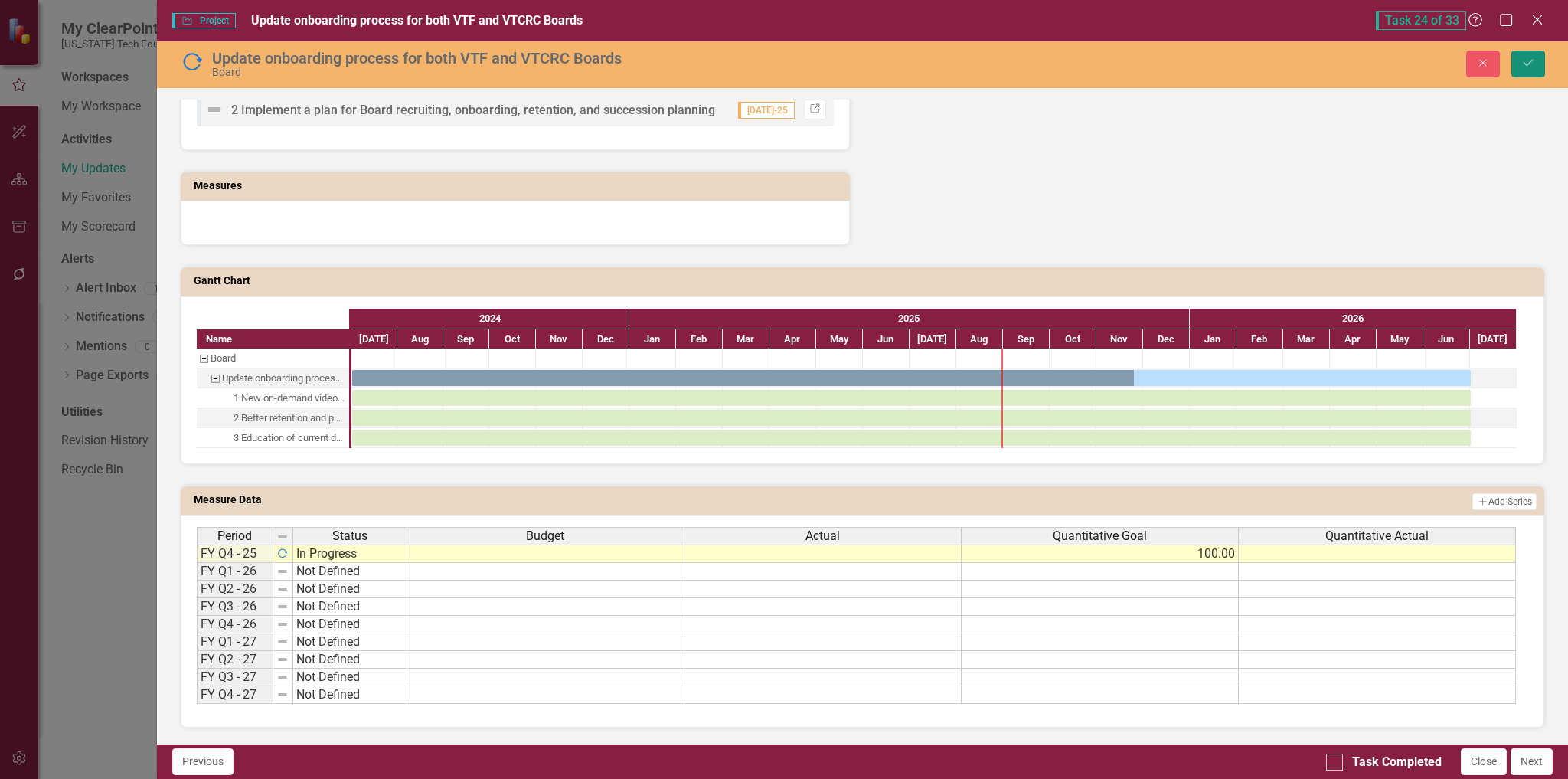
click at [1527, 65] on icon "Save" at bounding box center [1529, 63] width 14 height 10
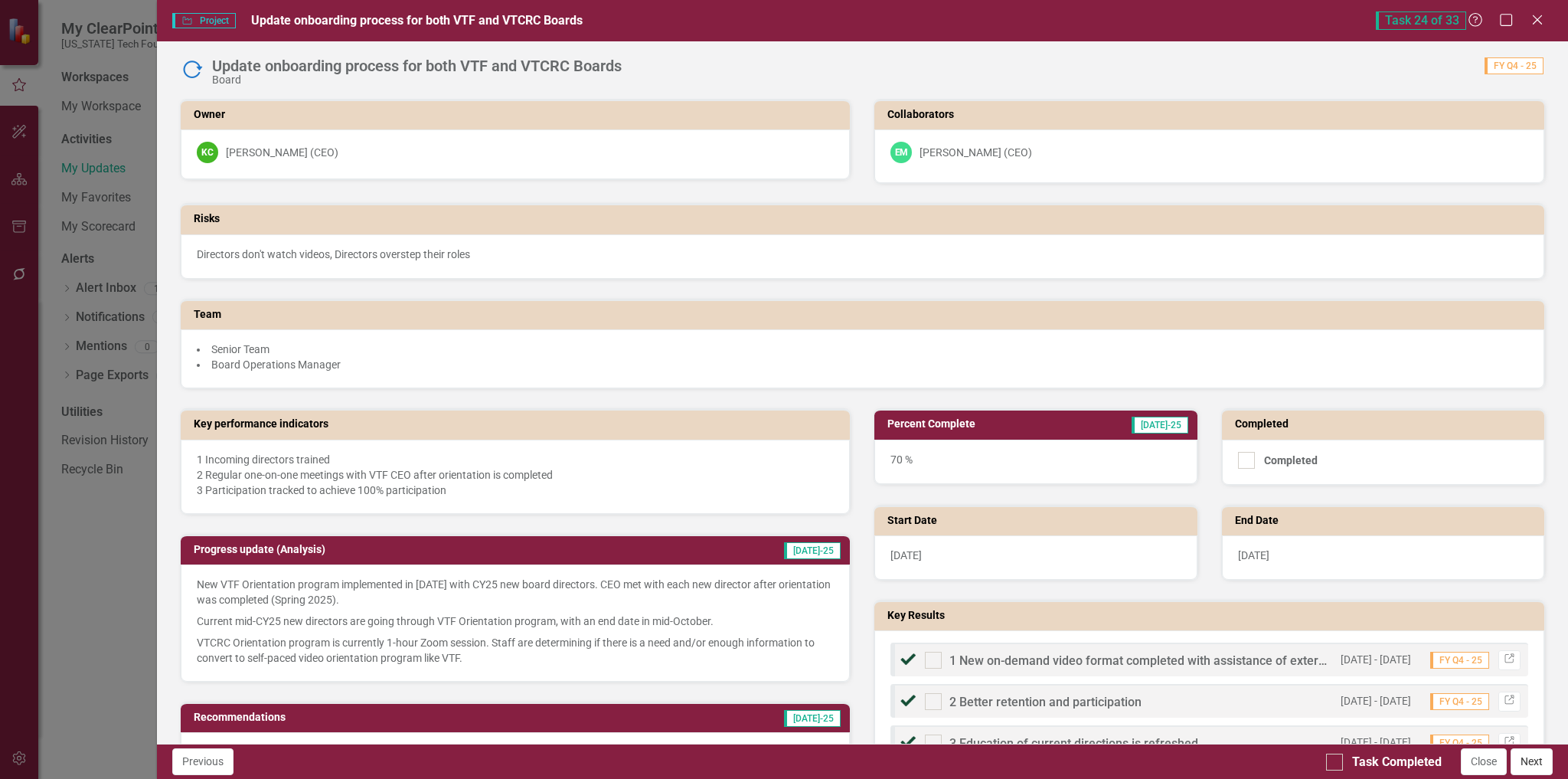
click at [1533, 760] on button "Next" at bounding box center [1531, 761] width 42 height 27
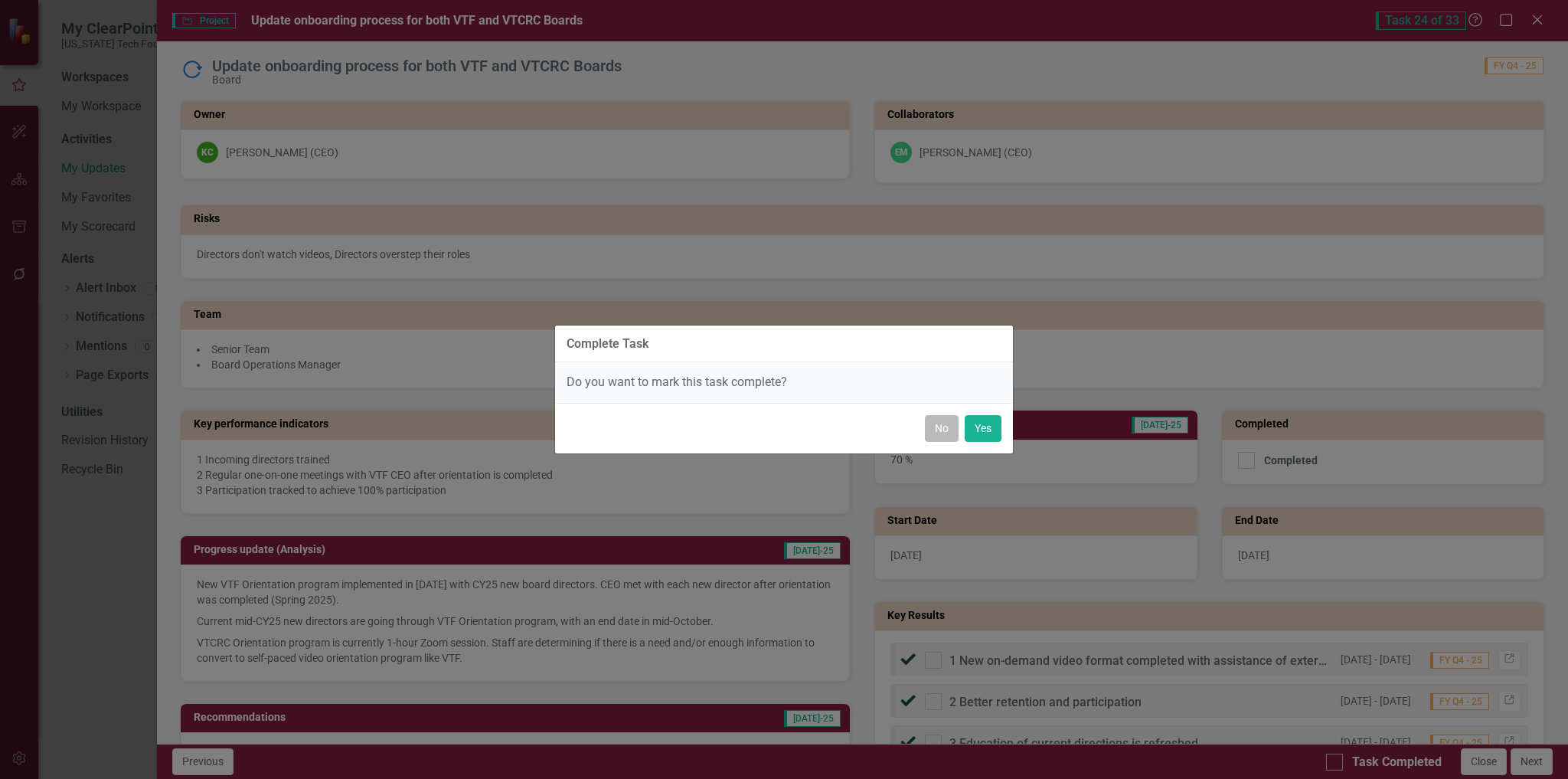
click at [948, 431] on button "No" at bounding box center [941, 428] width 33 height 27
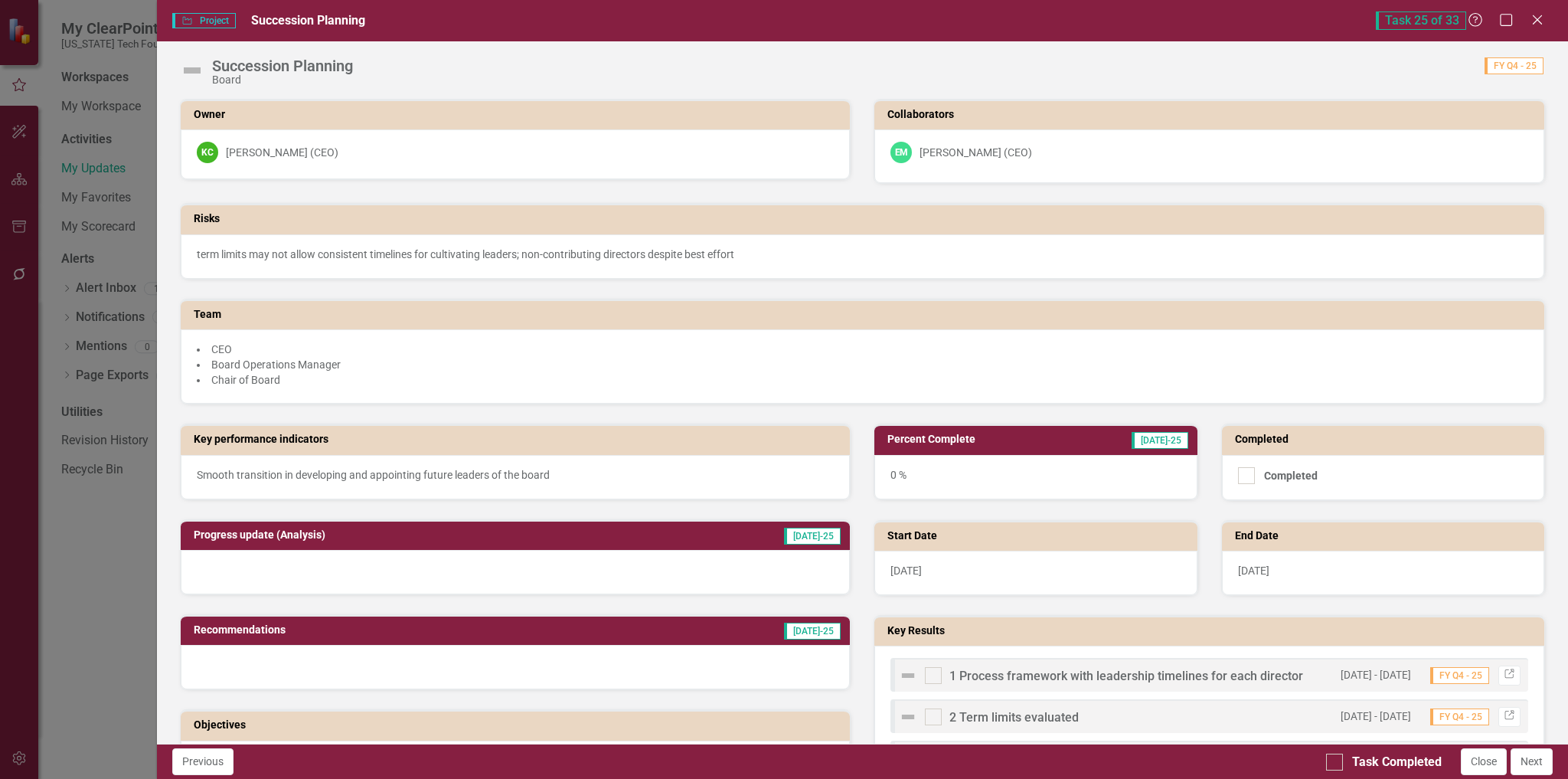
click at [190, 69] on img at bounding box center [192, 70] width 25 height 25
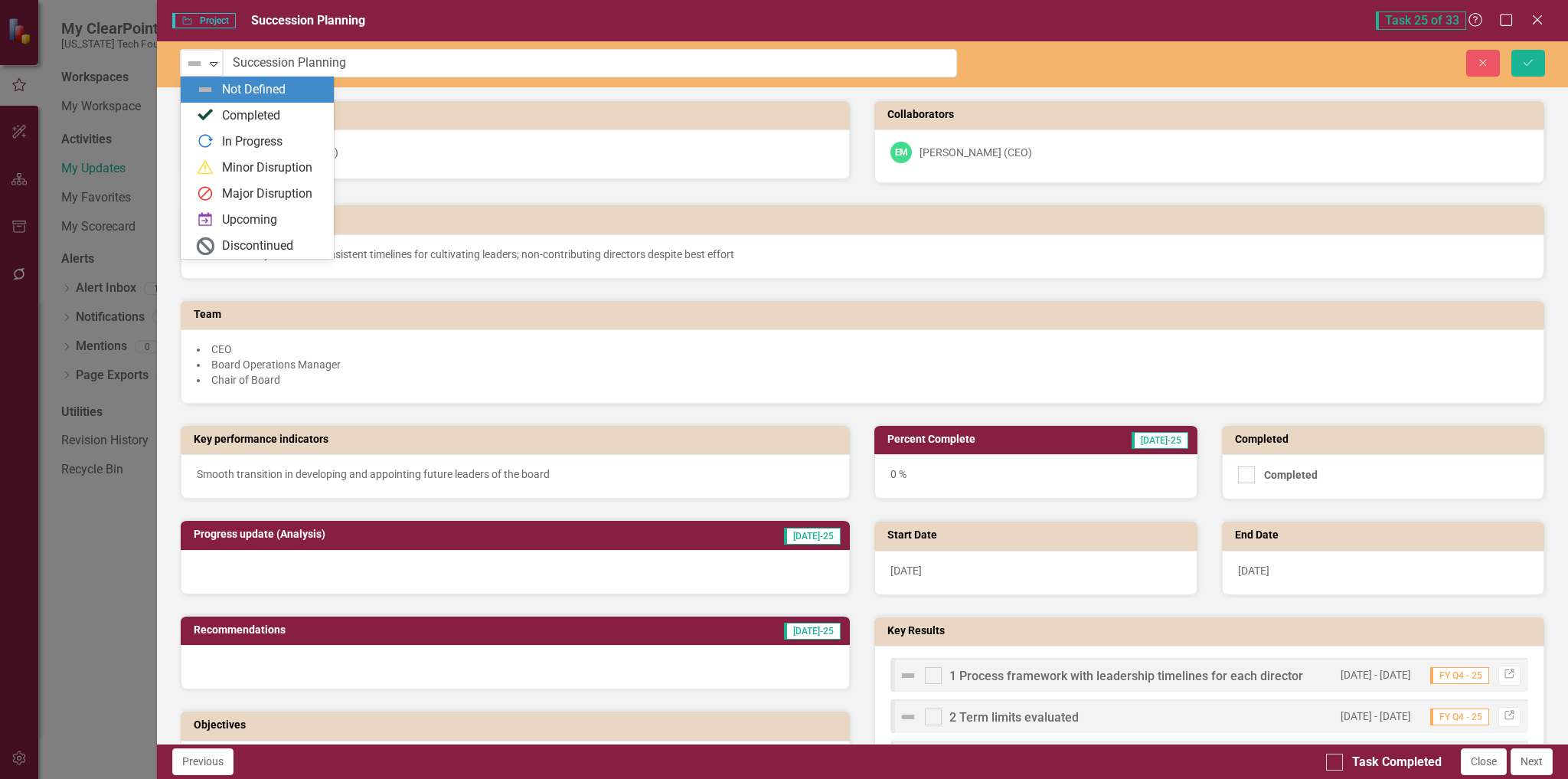
drag, startPoint x: 196, startPoint y: 68, endPoint x: 205, endPoint y: 99, distance: 32.3
click at [196, 68] on img at bounding box center [194, 63] width 18 height 18
click at [264, 138] on div "In Progress" at bounding box center [252, 142] width 61 height 18
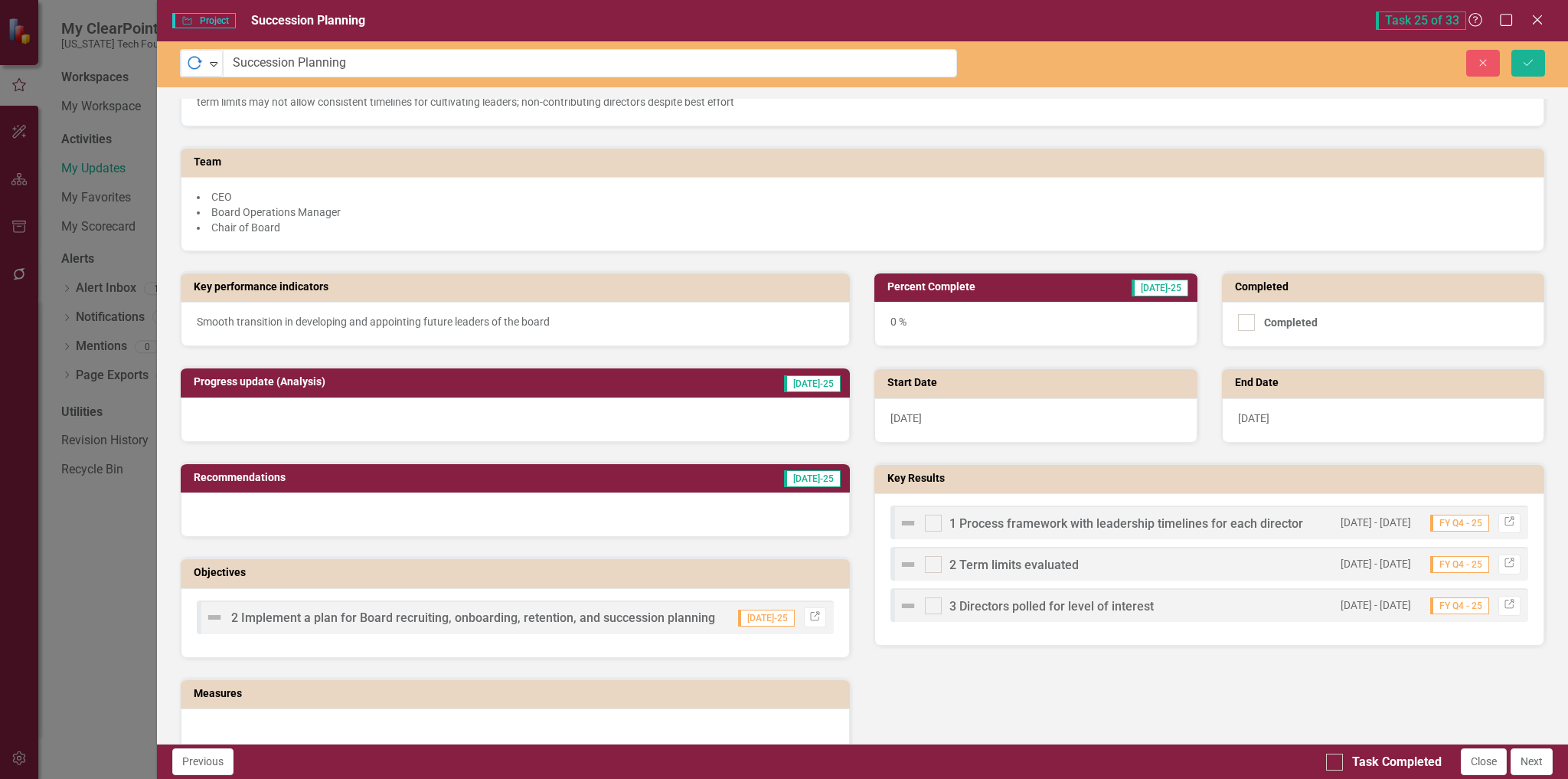
scroll to position [154, 0]
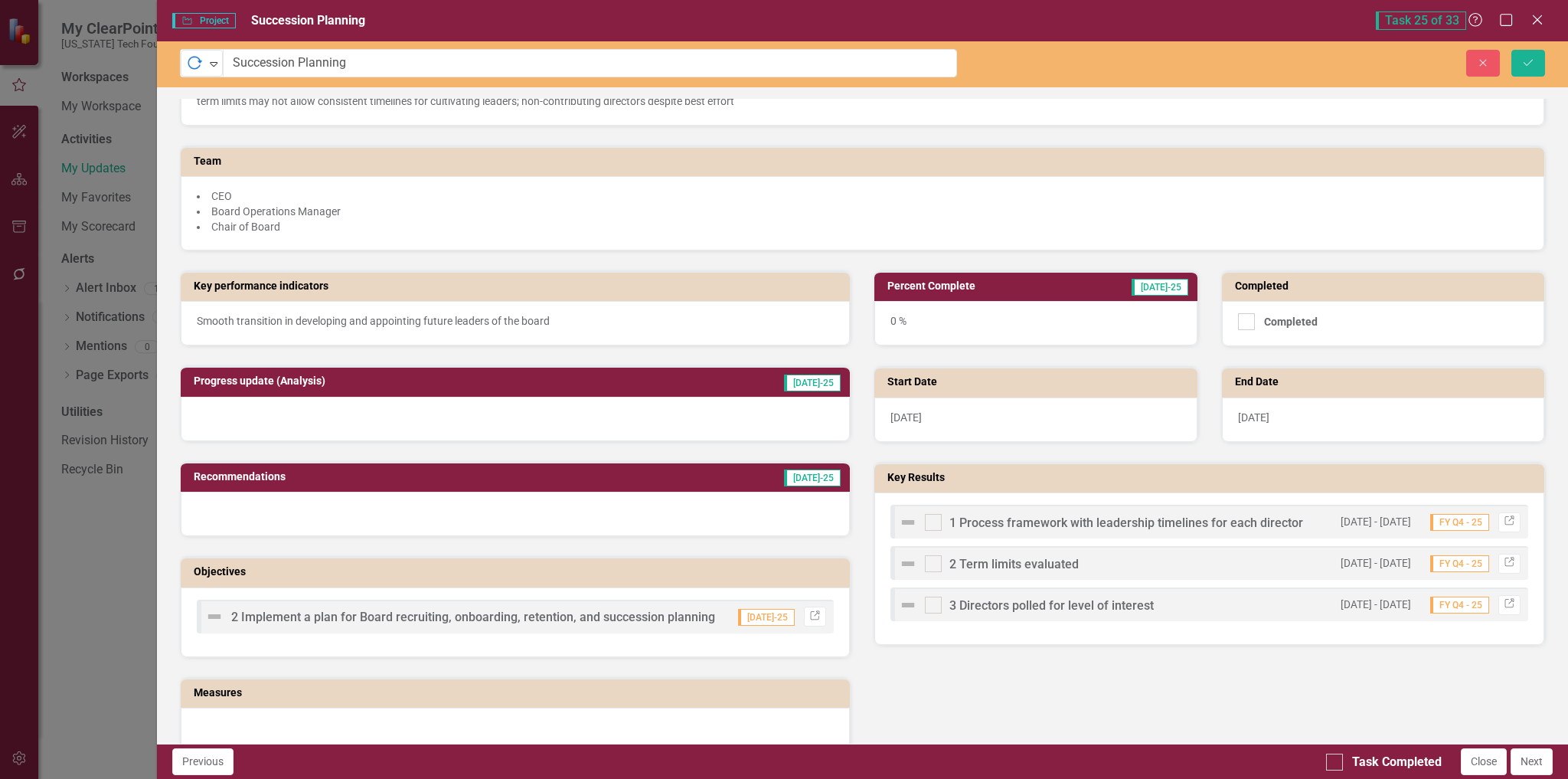
click at [905, 561] on img at bounding box center [908, 563] width 18 height 18
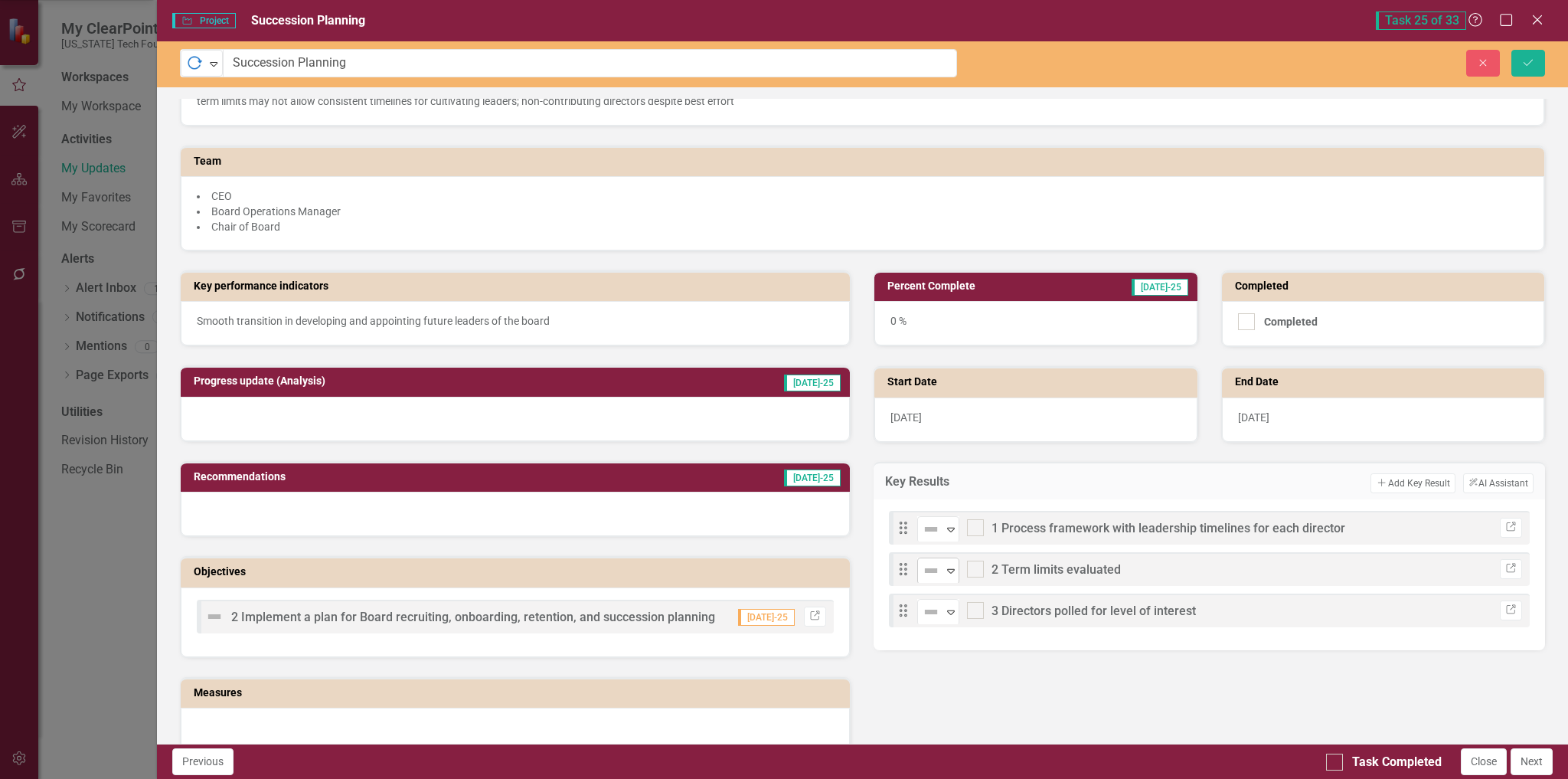
click at [948, 567] on icon "Expand" at bounding box center [951, 571] width 15 height 12
click at [926, 614] on img at bounding box center [931, 612] width 18 height 18
click at [944, 531] on icon "Expand" at bounding box center [951, 529] width 15 height 12
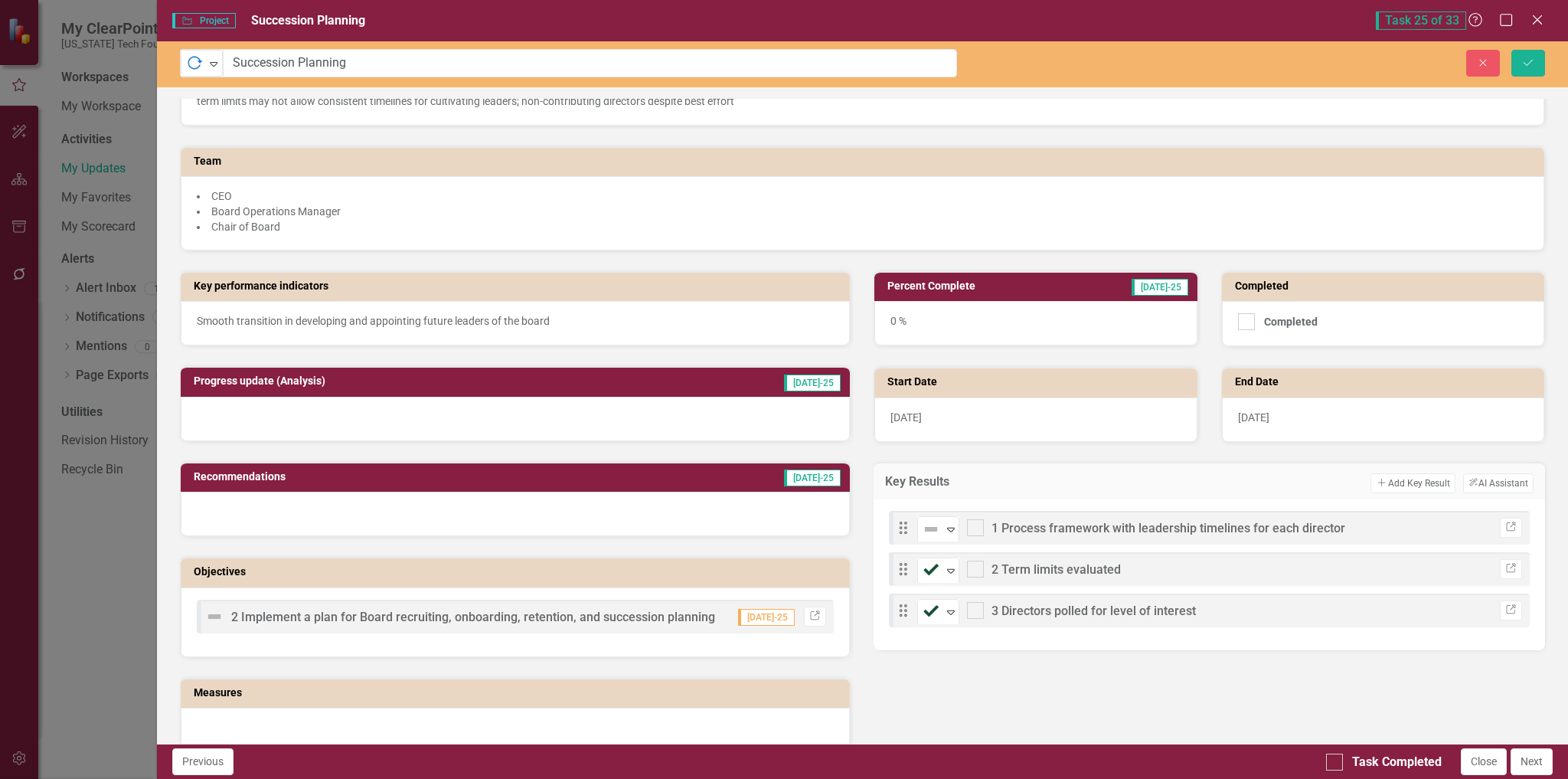
click at [1004, 310] on div "0 %" at bounding box center [1035, 323] width 323 height 45
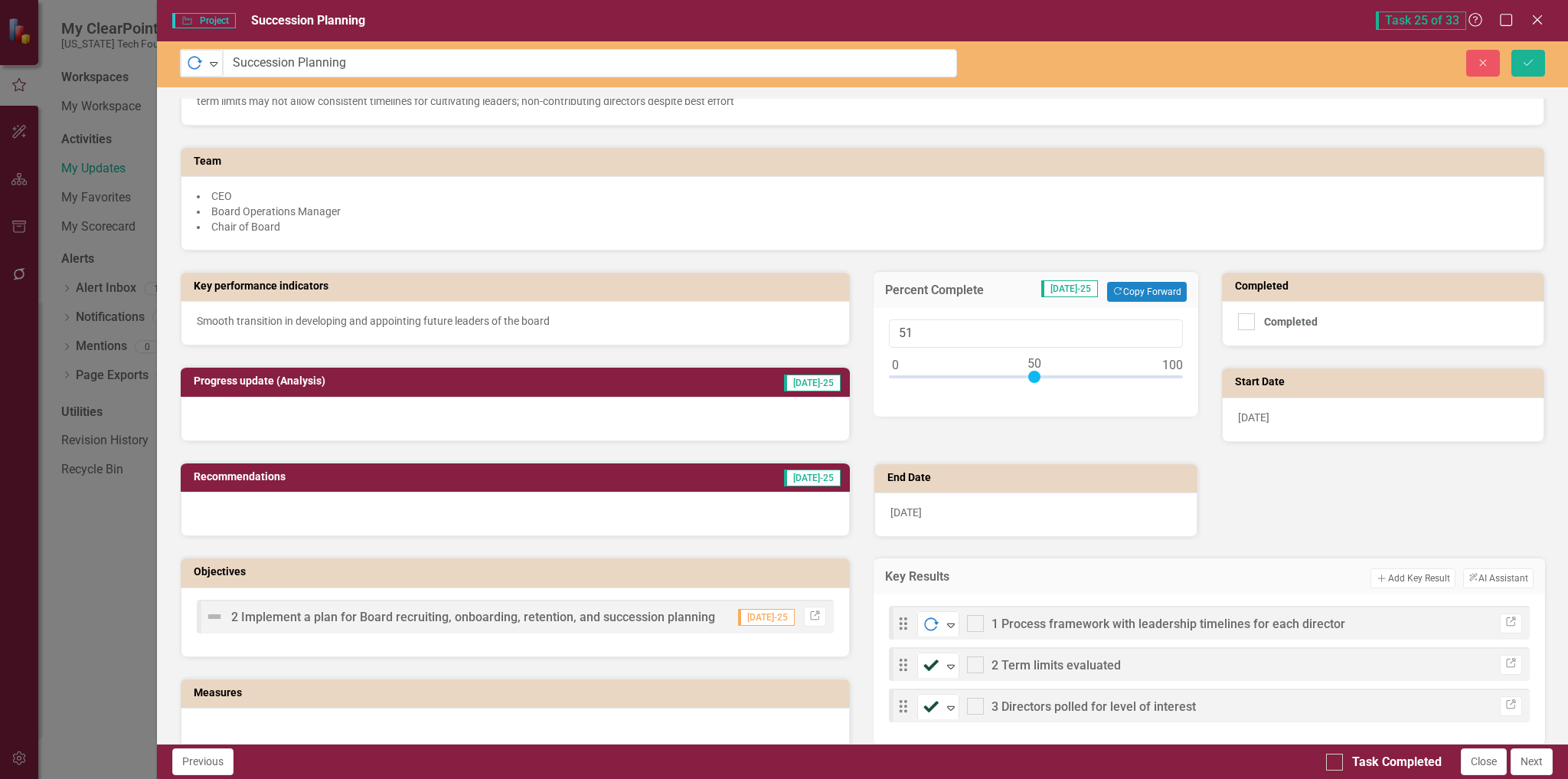
type input "50"
drag, startPoint x: 889, startPoint y: 374, endPoint x: 1028, endPoint y: 382, distance: 139.2
click at [1028, 382] on div at bounding box center [1034, 377] width 12 height 12
click at [412, 402] on div at bounding box center [516, 419] width 670 height 45
click at [413, 402] on div at bounding box center [516, 419] width 670 height 45
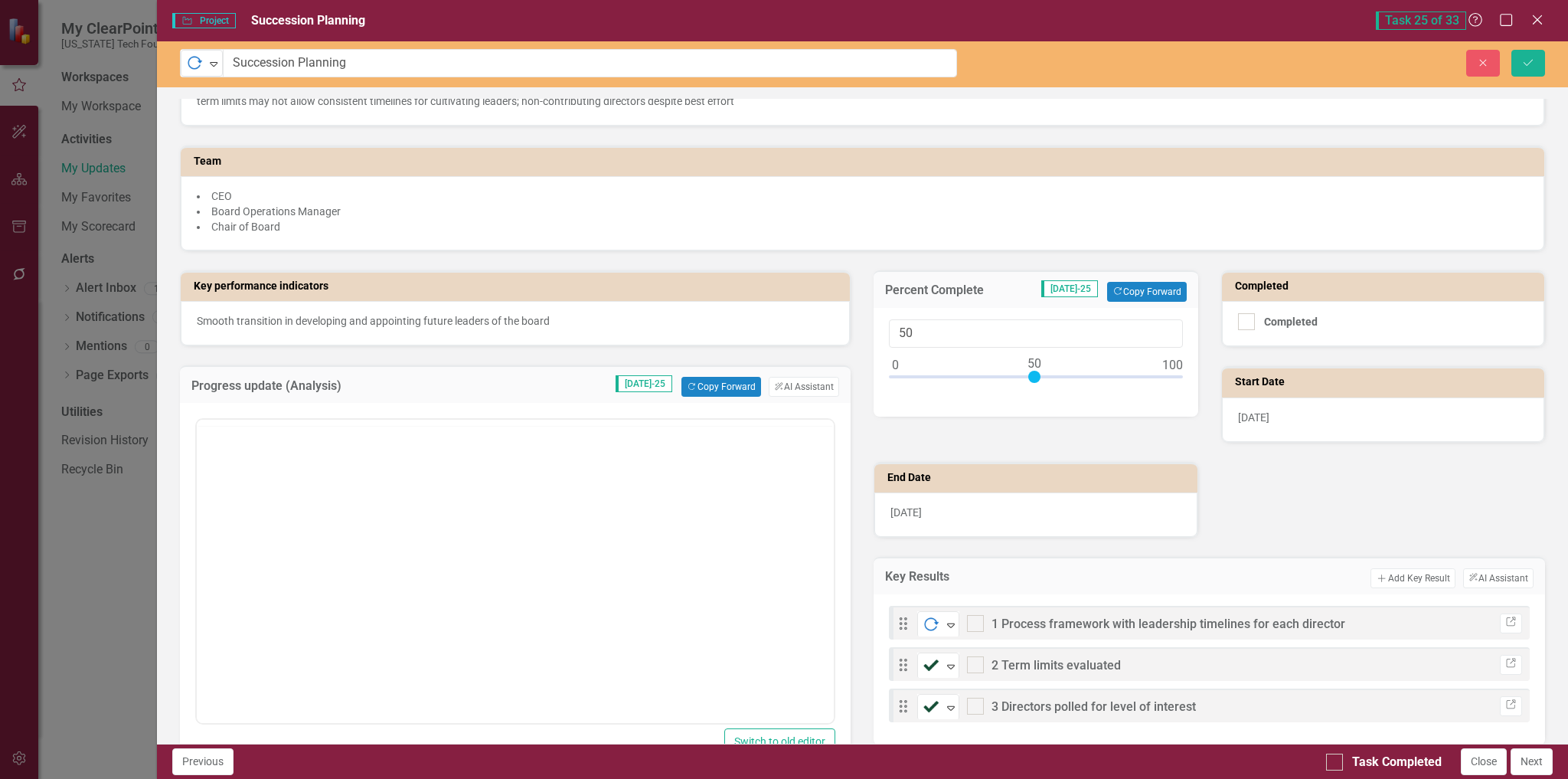
click at [418, 382] on h3 "Progress update (Analysis)" at bounding box center [322, 386] width 261 height 14
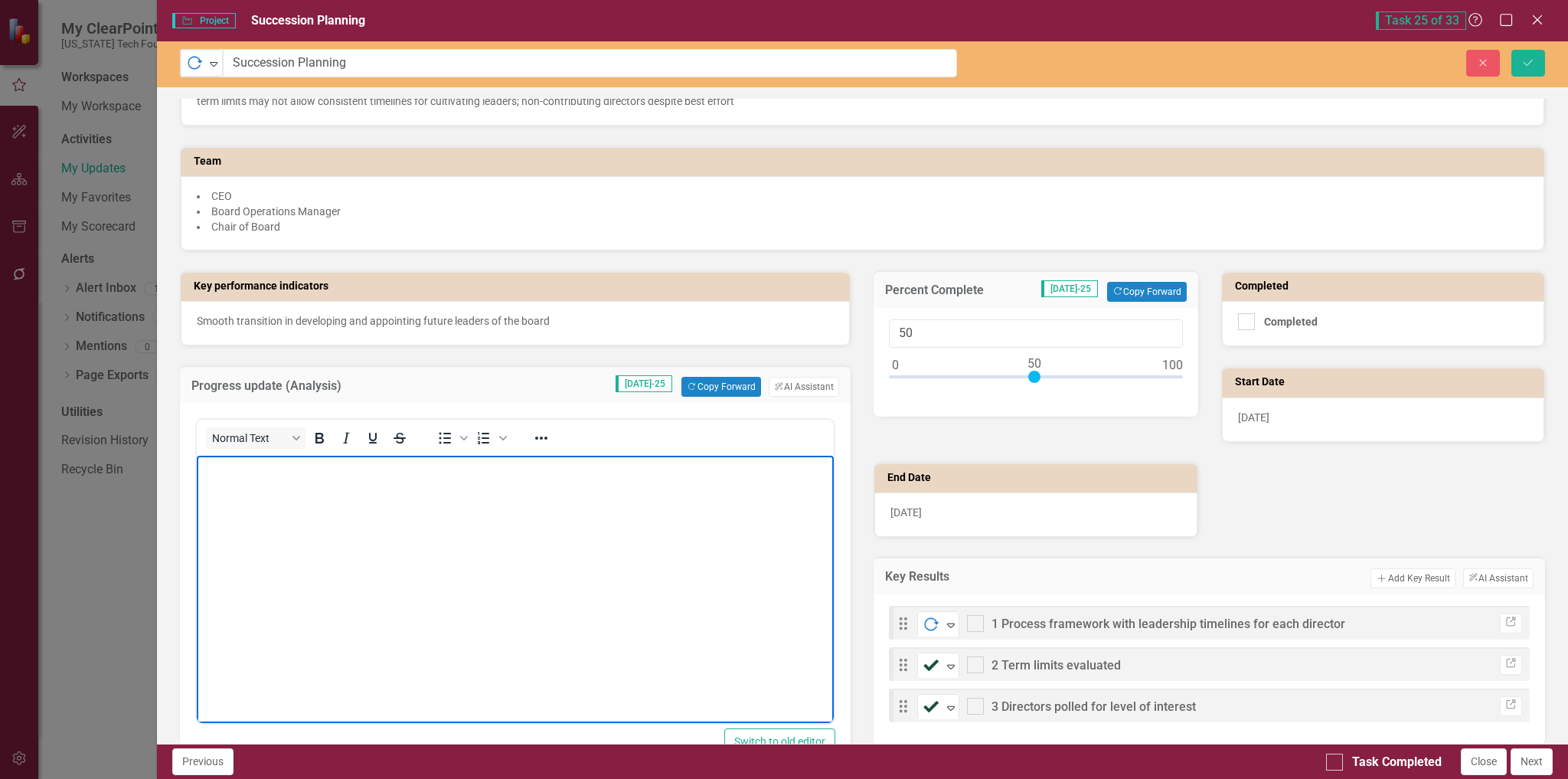
click at [340, 486] on body "Rich Text Area. Press ALT-0 for help." at bounding box center [516, 571] width 638 height 230
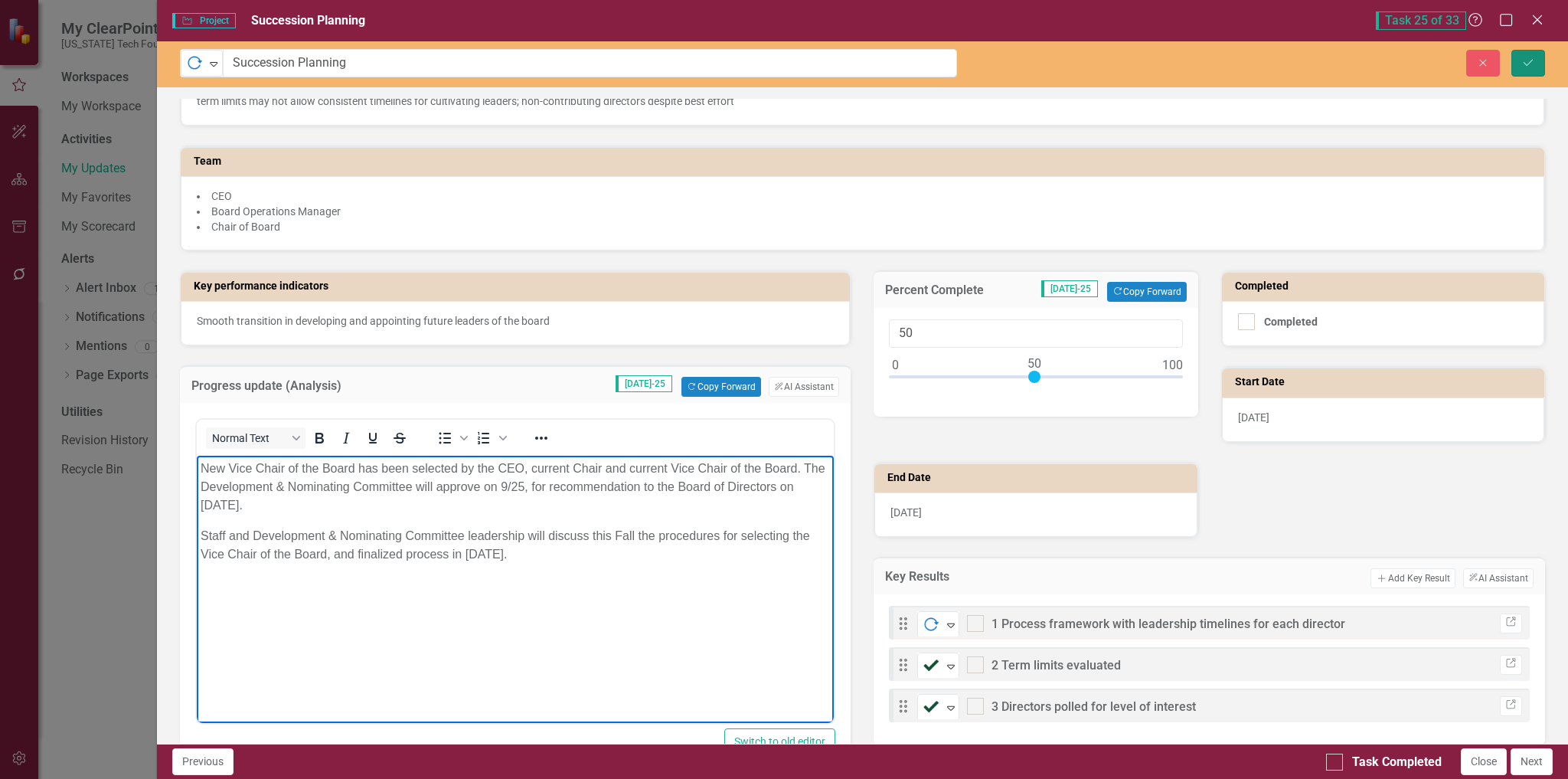
click at [1536, 56] on button "Save" at bounding box center [1528, 63] width 33 height 27
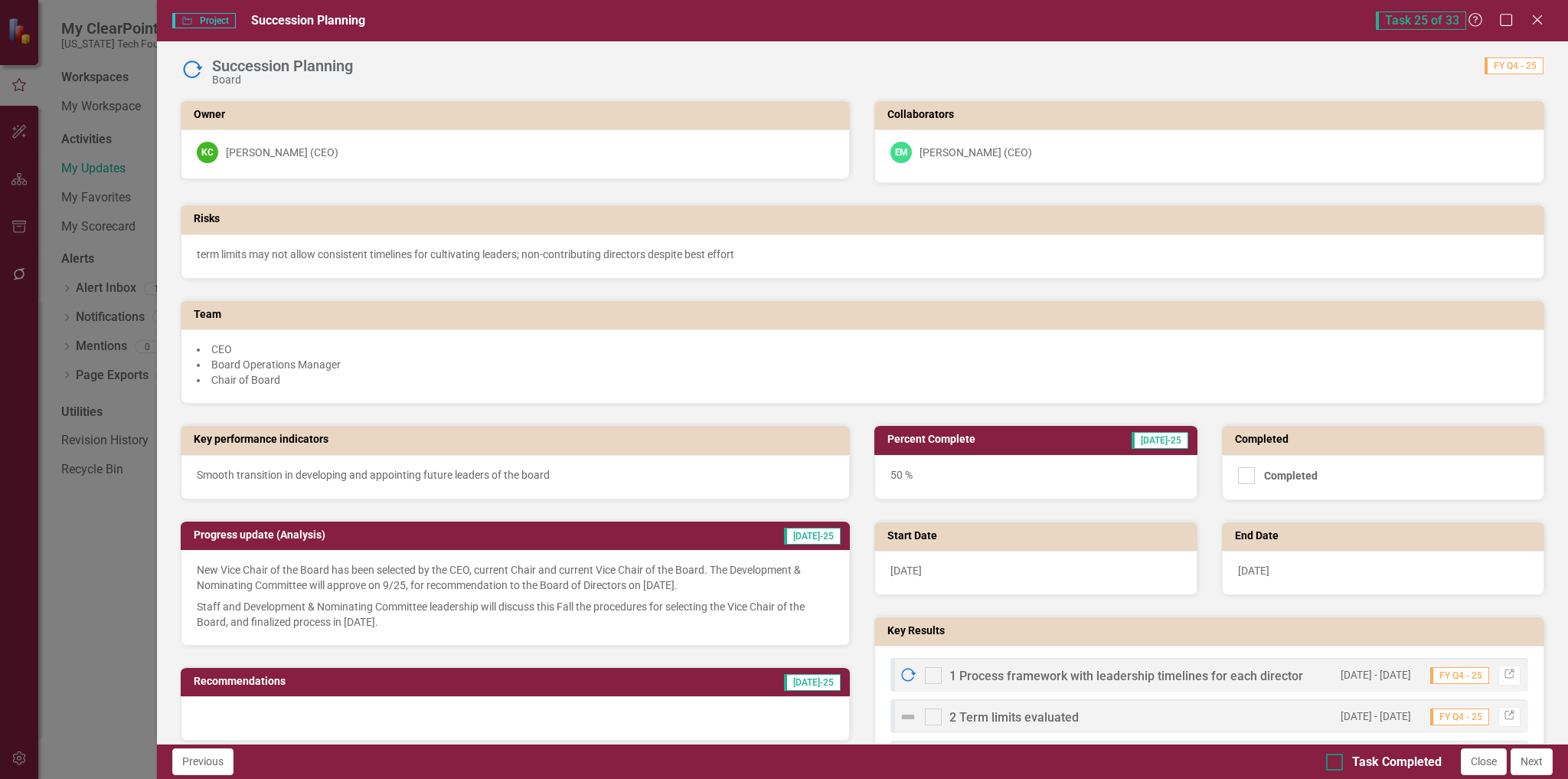
click at [1333, 762] on input "Task Completed" at bounding box center [1331, 758] width 10 height 10
checkbox input "true"
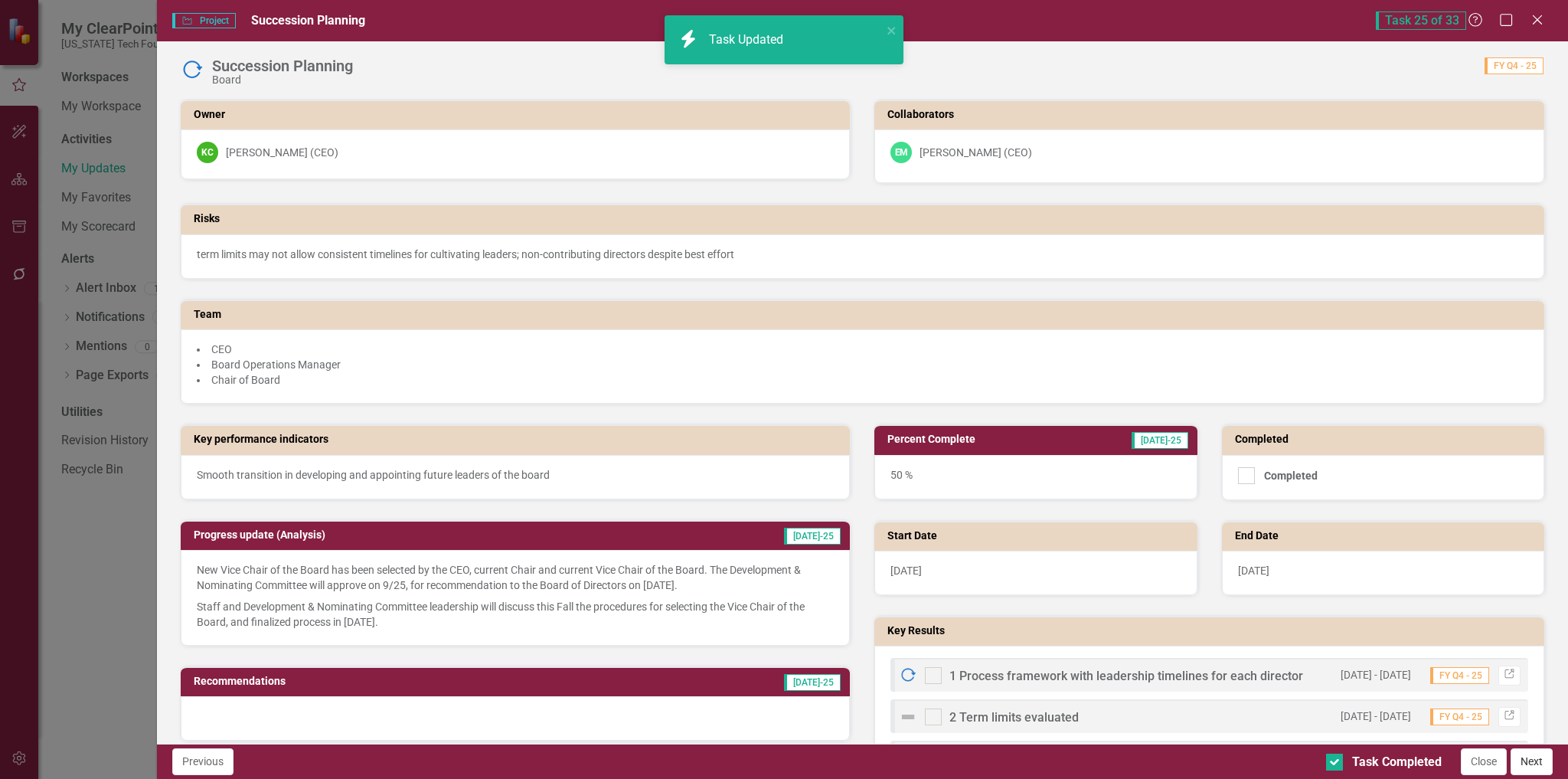
click at [1530, 764] on button "Next" at bounding box center [1531, 761] width 42 height 27
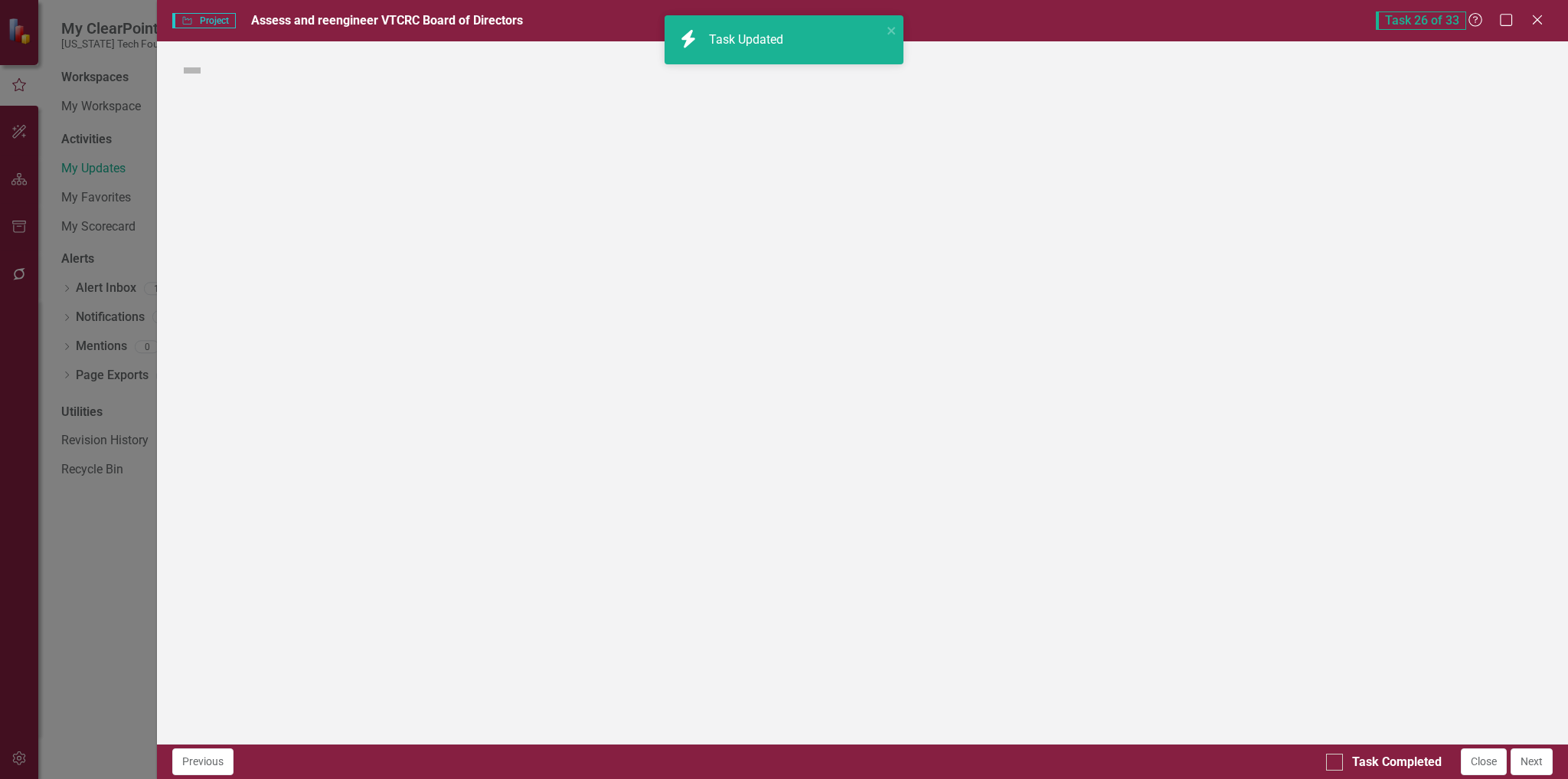
checkbox input "true"
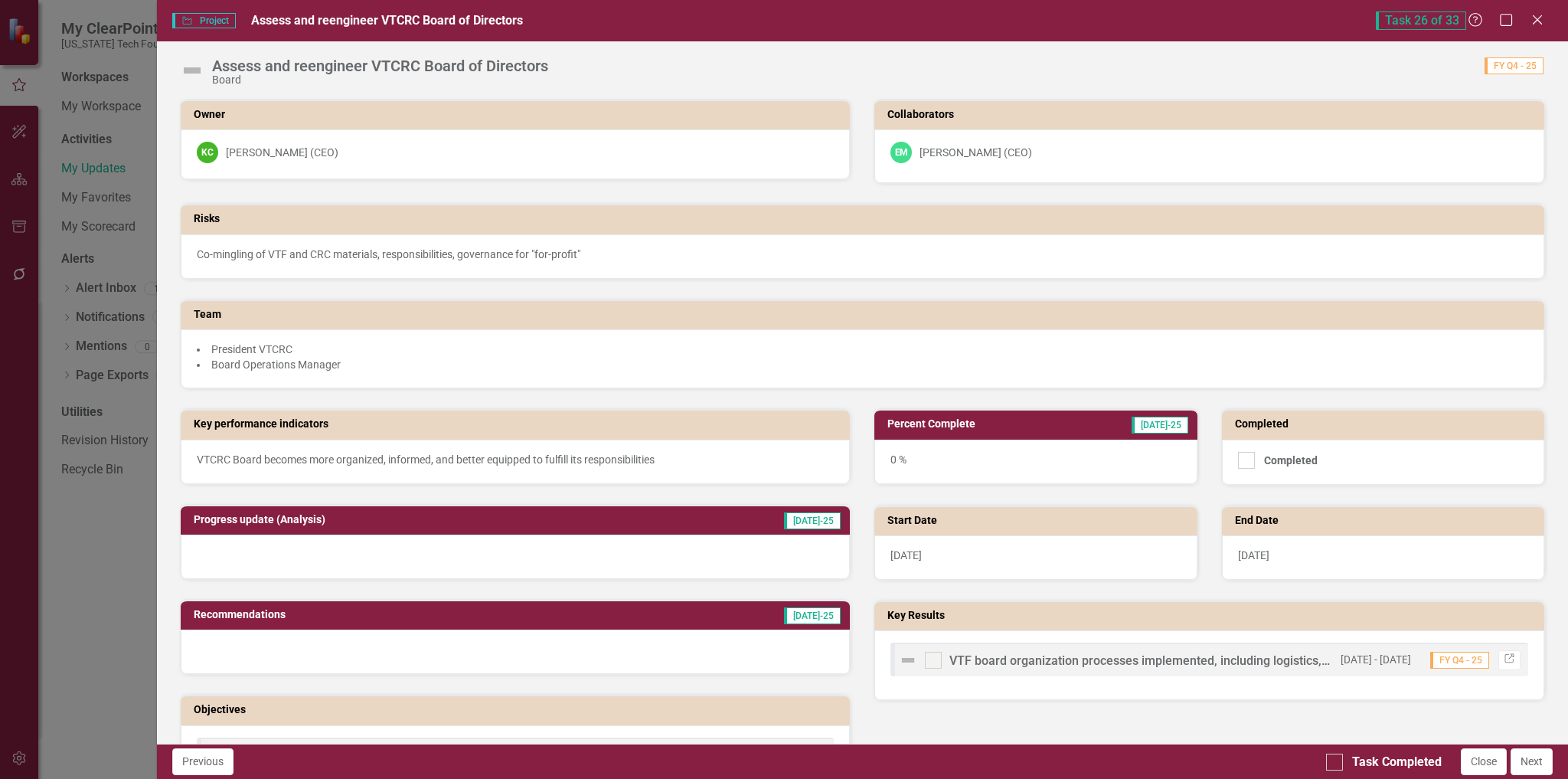
click at [190, 68] on img at bounding box center [192, 70] width 25 height 25
click at [191, 70] on img at bounding box center [192, 70] width 25 height 25
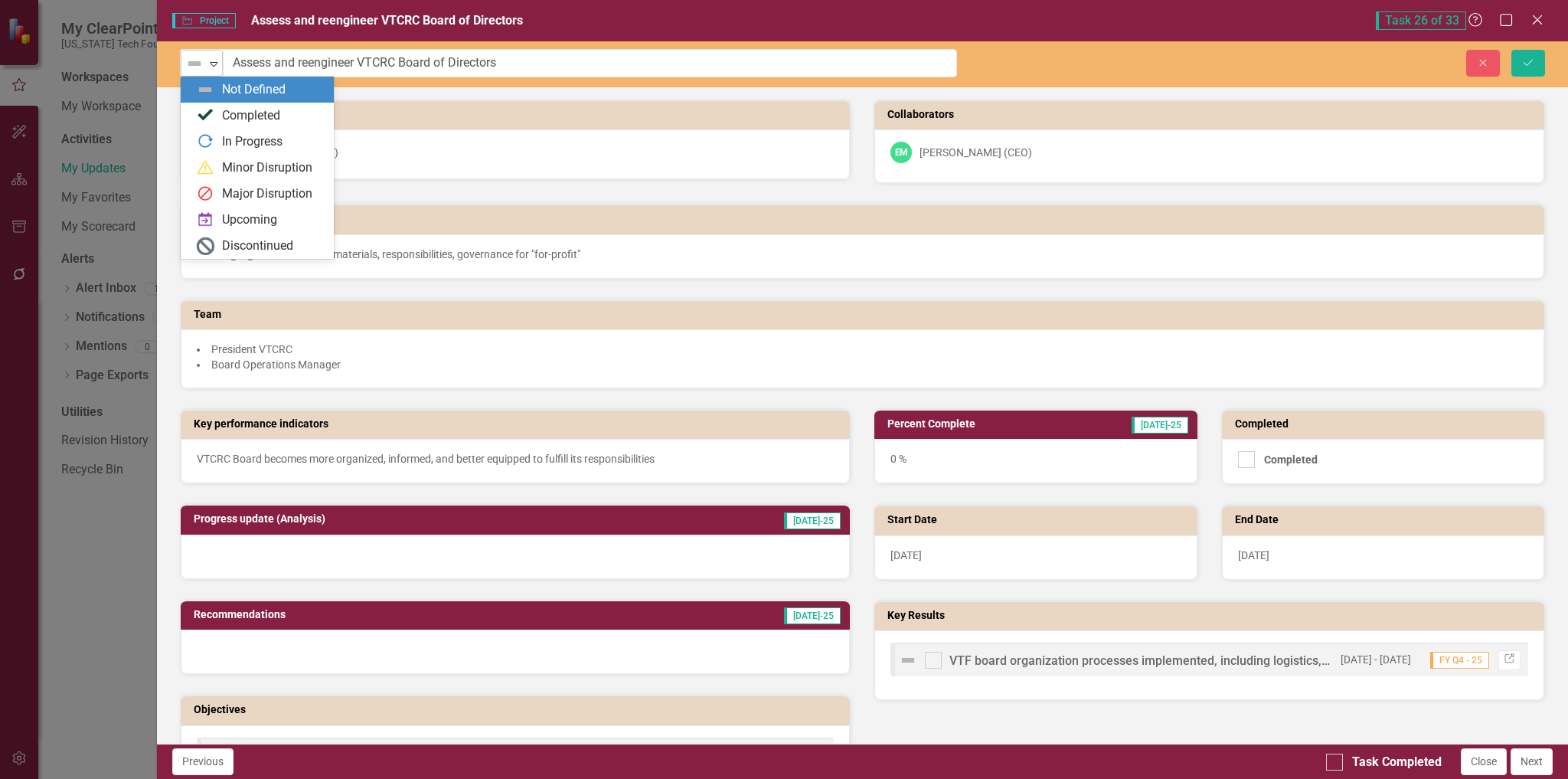
click at [218, 64] on icon "Expand" at bounding box center [214, 63] width 15 height 12
click at [224, 143] on div "In Progress" at bounding box center [252, 142] width 61 height 18
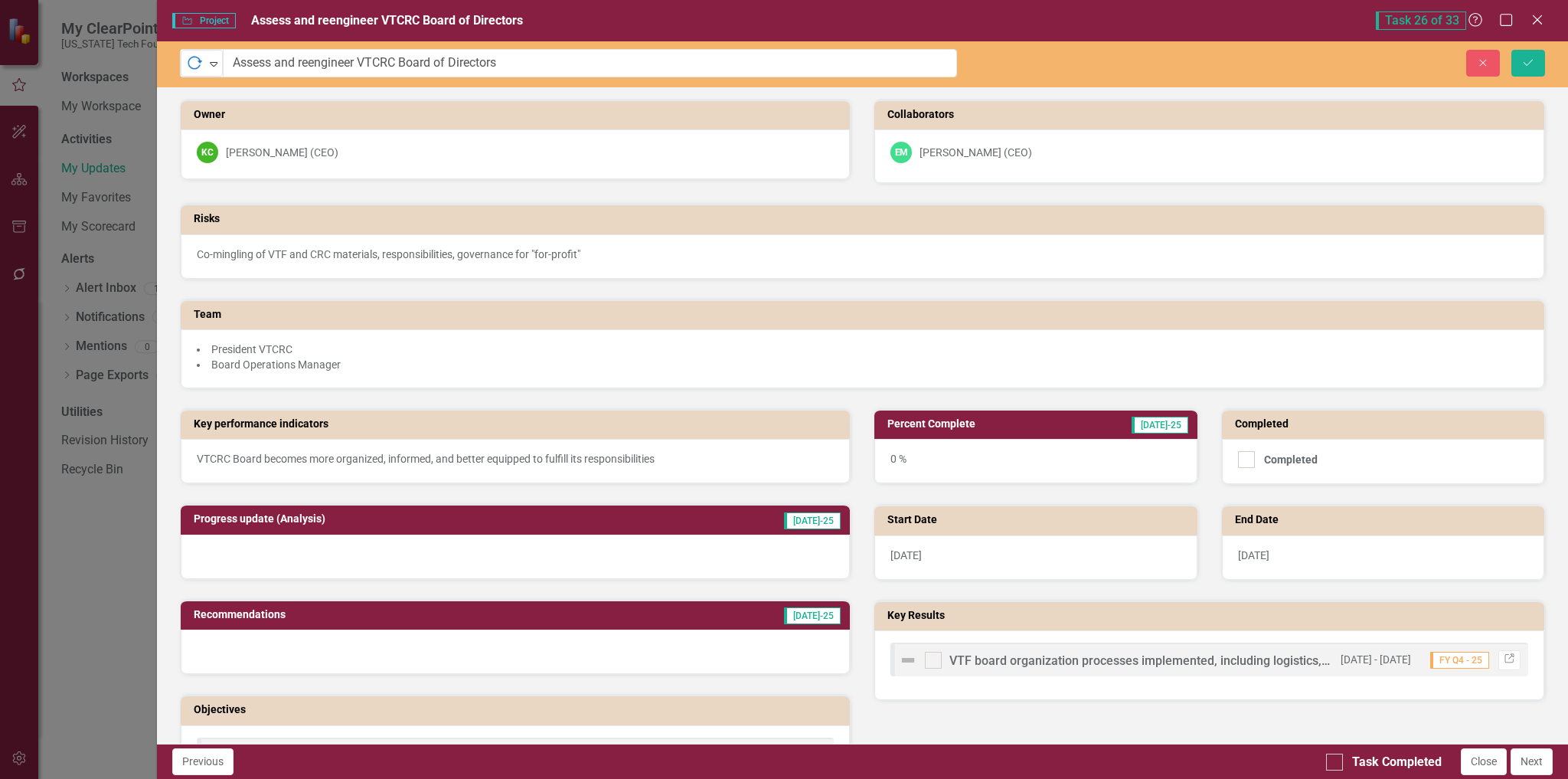
click at [998, 446] on div "0 %" at bounding box center [1035, 462] width 323 height 45
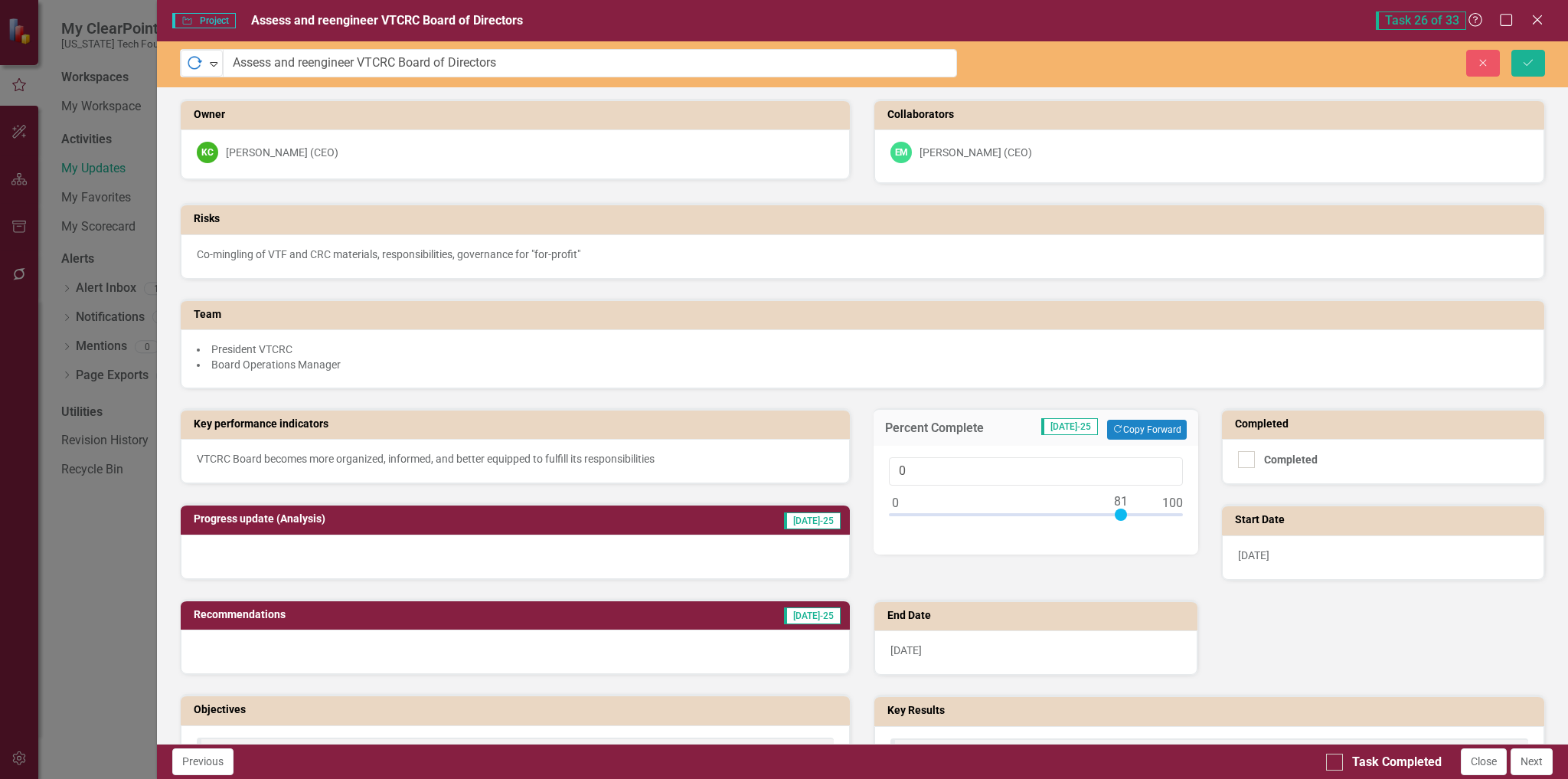
click at [1117, 516] on div at bounding box center [1035, 518] width 293 height 19
type input "80"
click at [1113, 517] on div at bounding box center [1119, 515] width 12 height 12
click at [510, 538] on div at bounding box center [516, 557] width 670 height 45
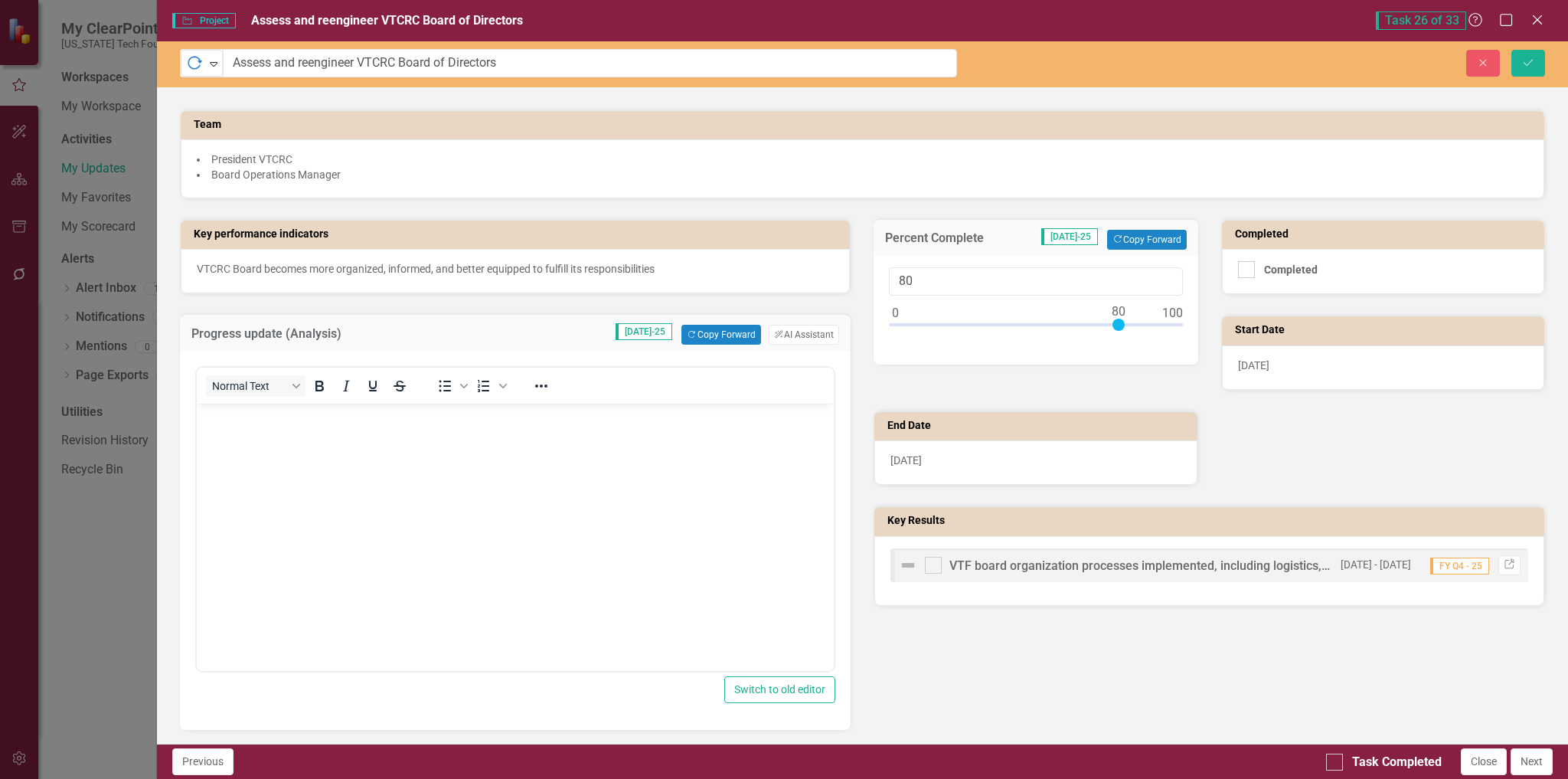
scroll to position [230, 0]
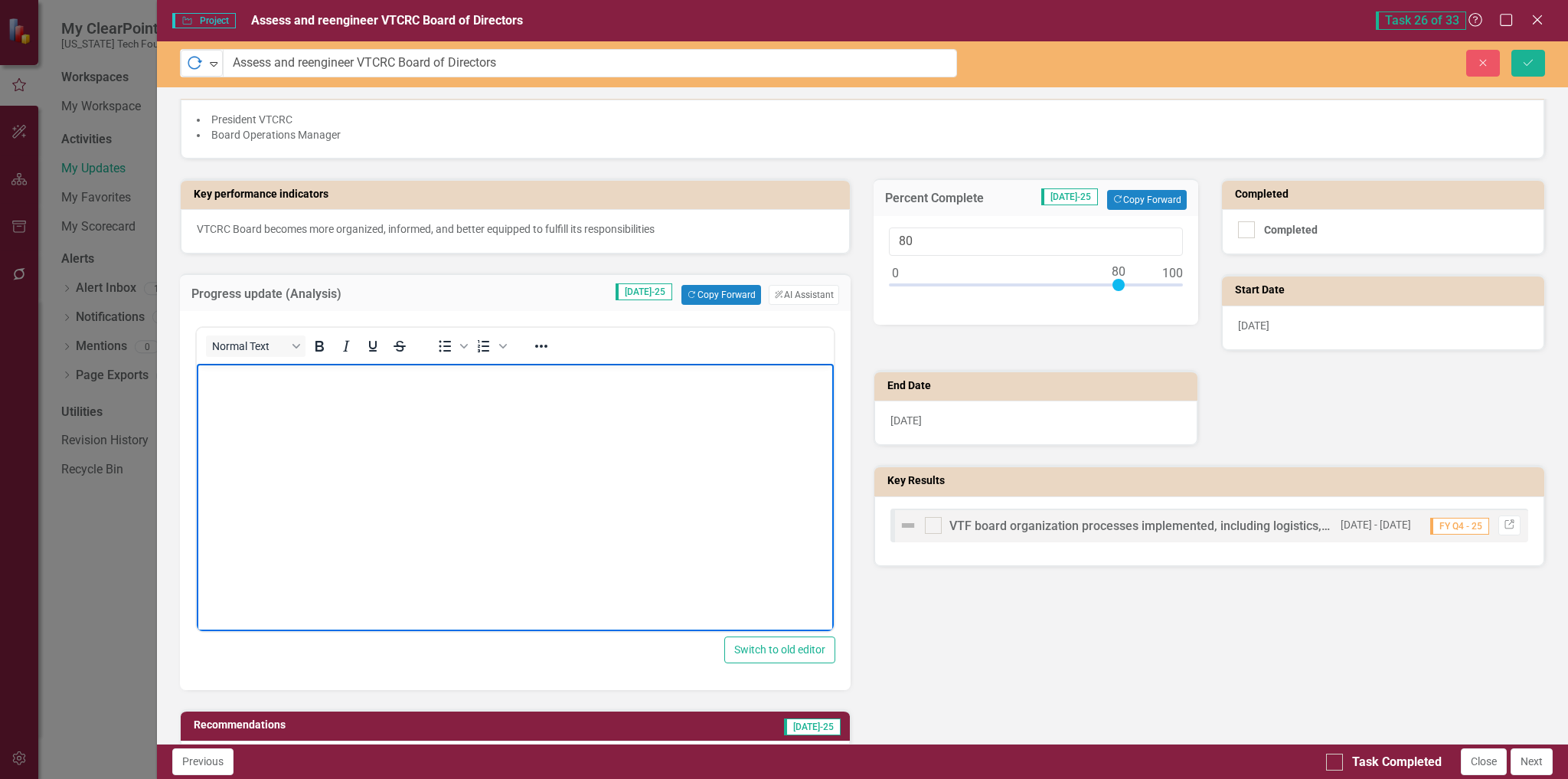
click at [467, 383] on p "Rich Text Area. Press ALT-0 for help." at bounding box center [515, 377] width 630 height 18
click at [694, 396] on p "VTCRC meeting schedule was re-organized for CY25. The schedule will be updated …" at bounding box center [515, 386] width 630 height 37
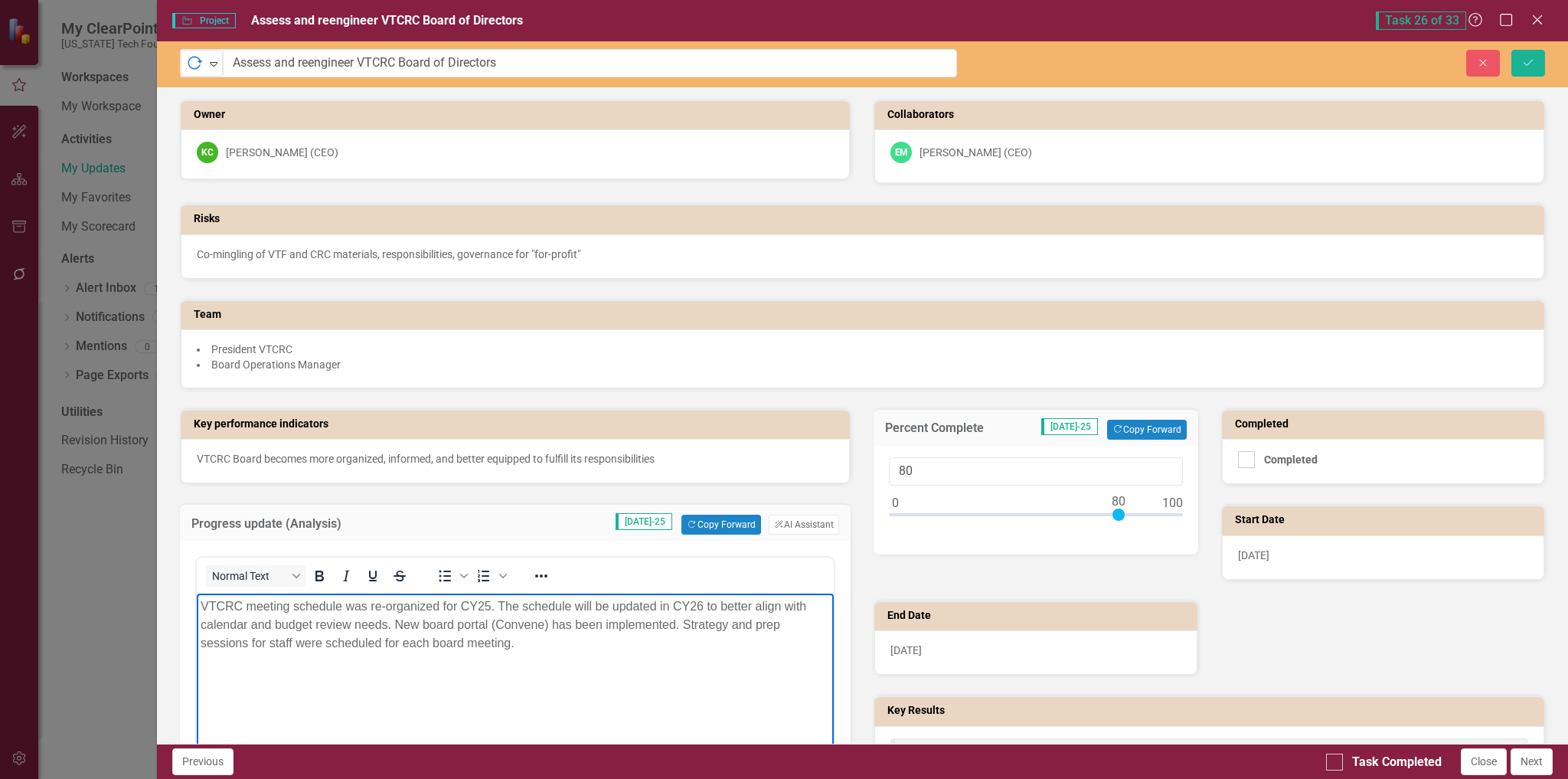
scroll to position [230, 0]
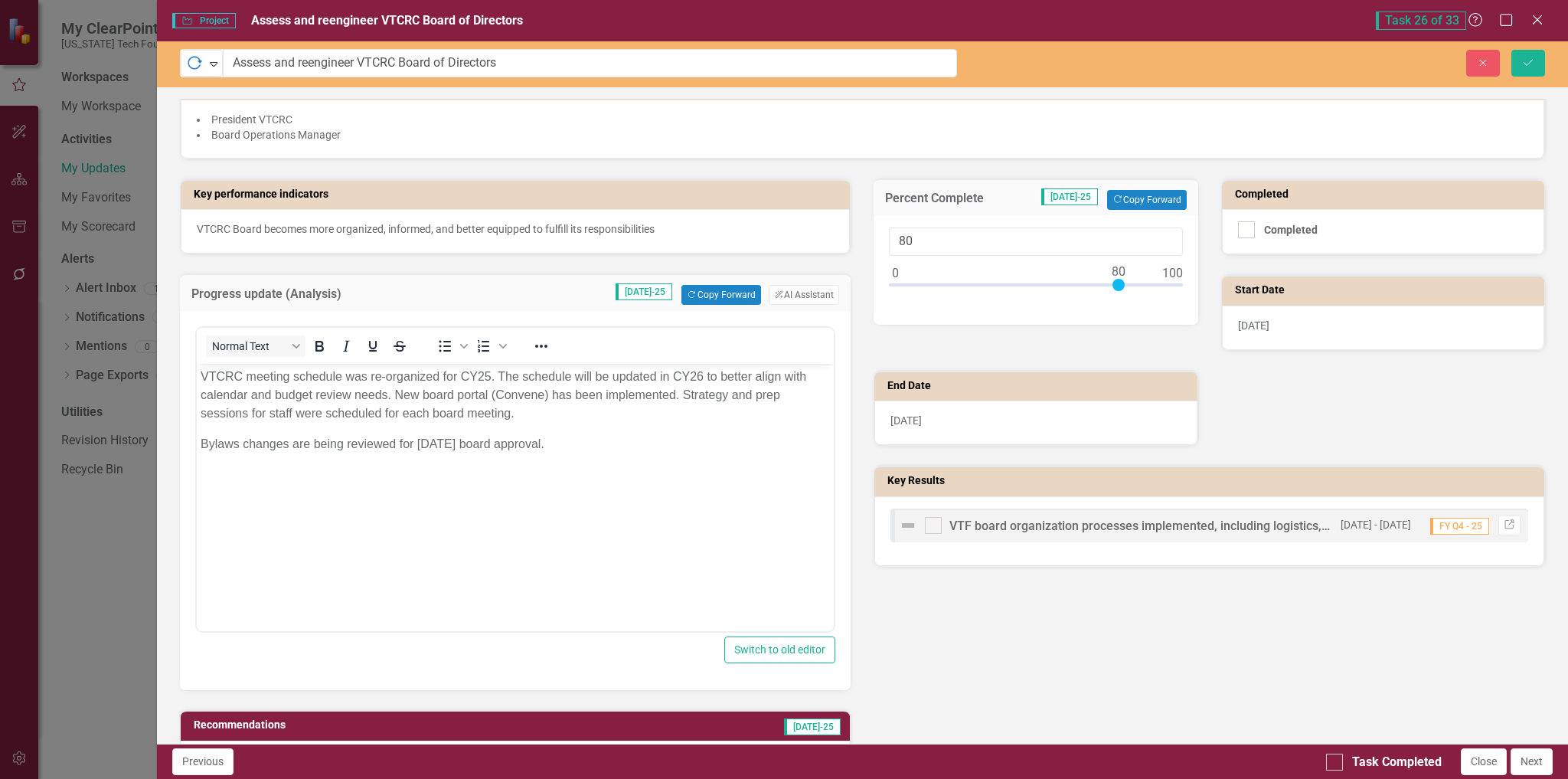
click at [910, 526] on img at bounding box center [908, 525] width 18 height 18
click at [904, 526] on img at bounding box center [908, 525] width 18 height 18
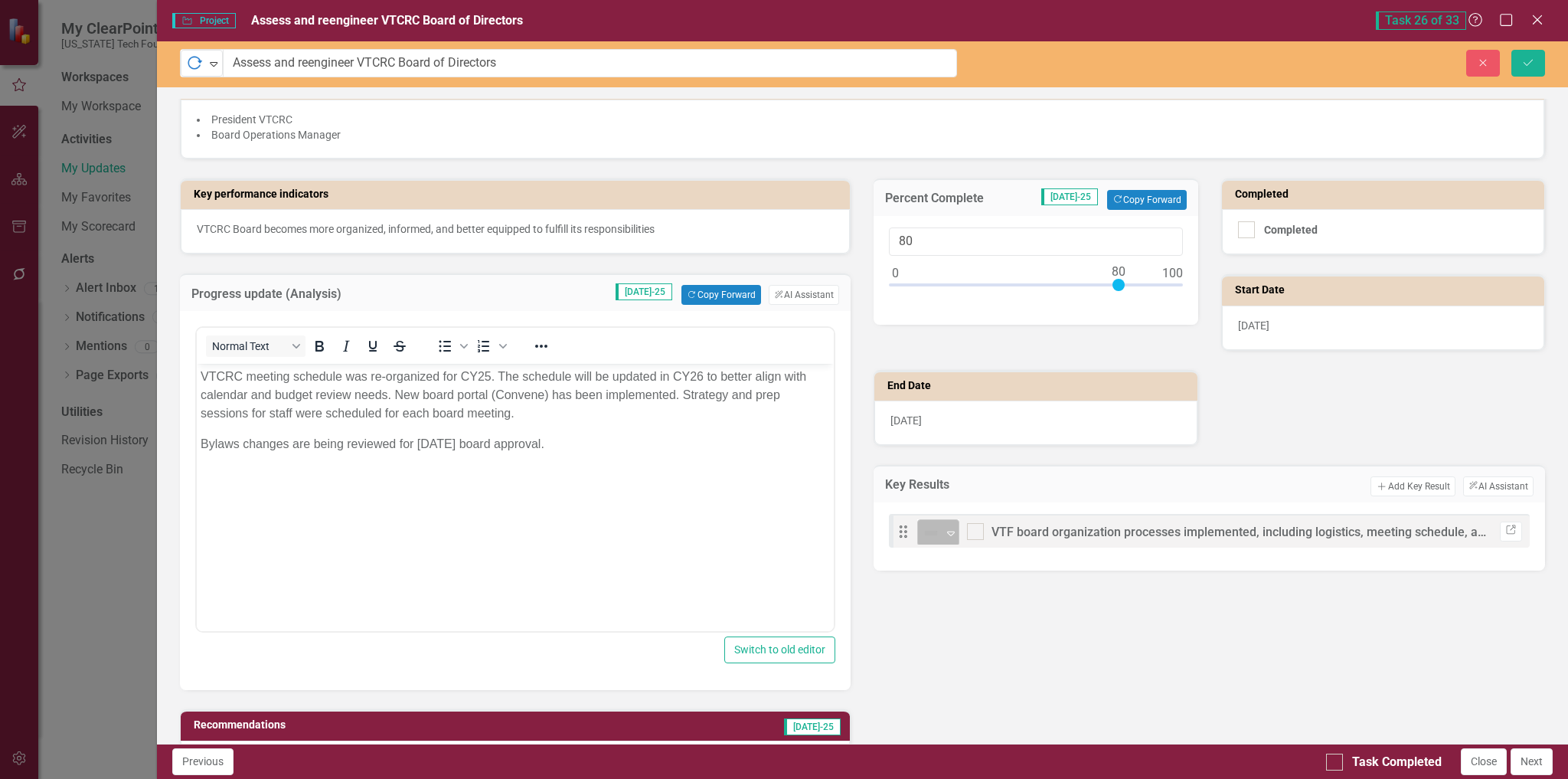
click at [944, 535] on icon "Expand" at bounding box center [951, 533] width 15 height 12
click at [1534, 63] on icon "Save" at bounding box center [1529, 63] width 14 height 10
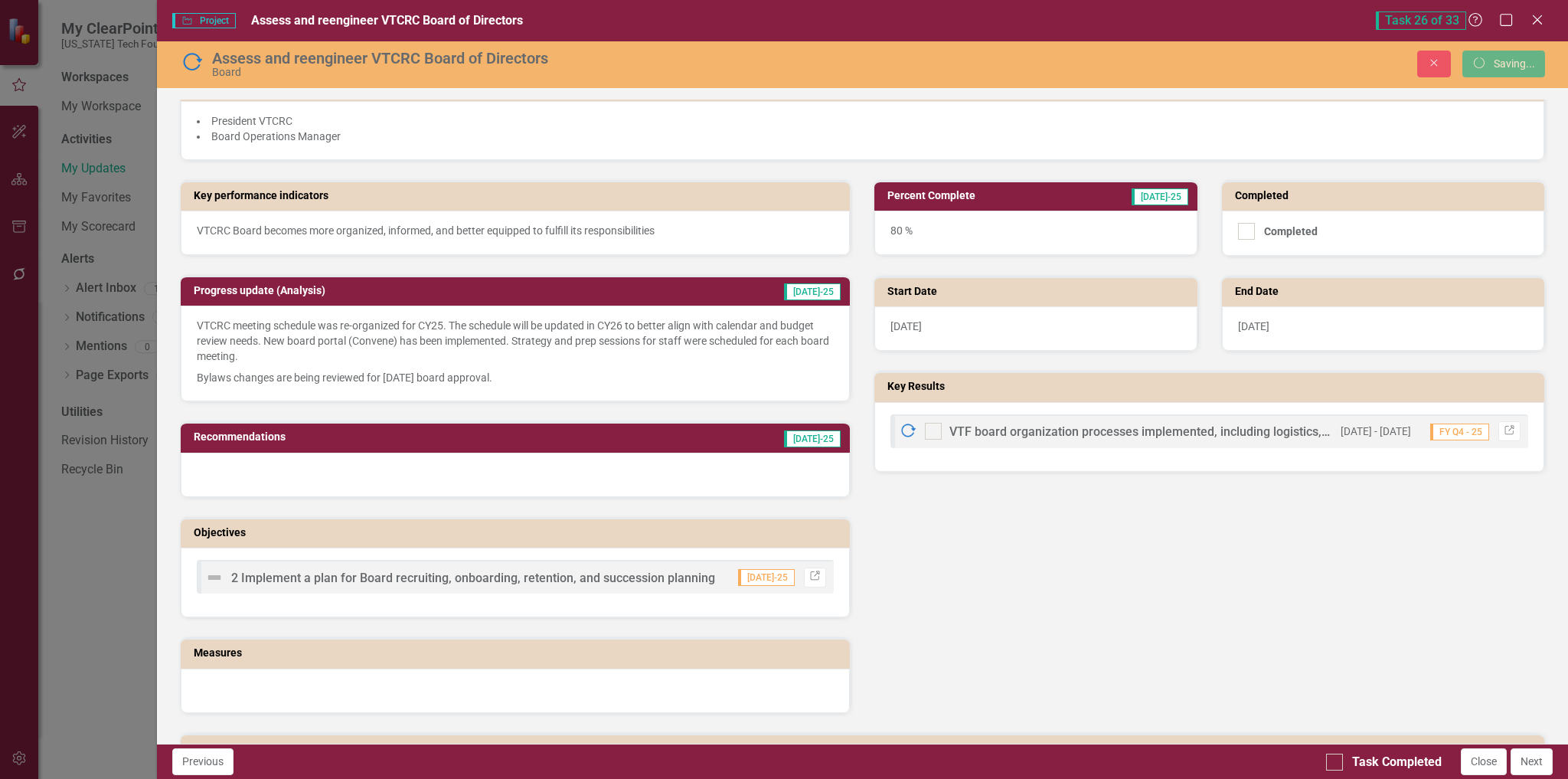
click at [1335, 763] on input "Task Completed" at bounding box center [1331, 758] width 10 height 10
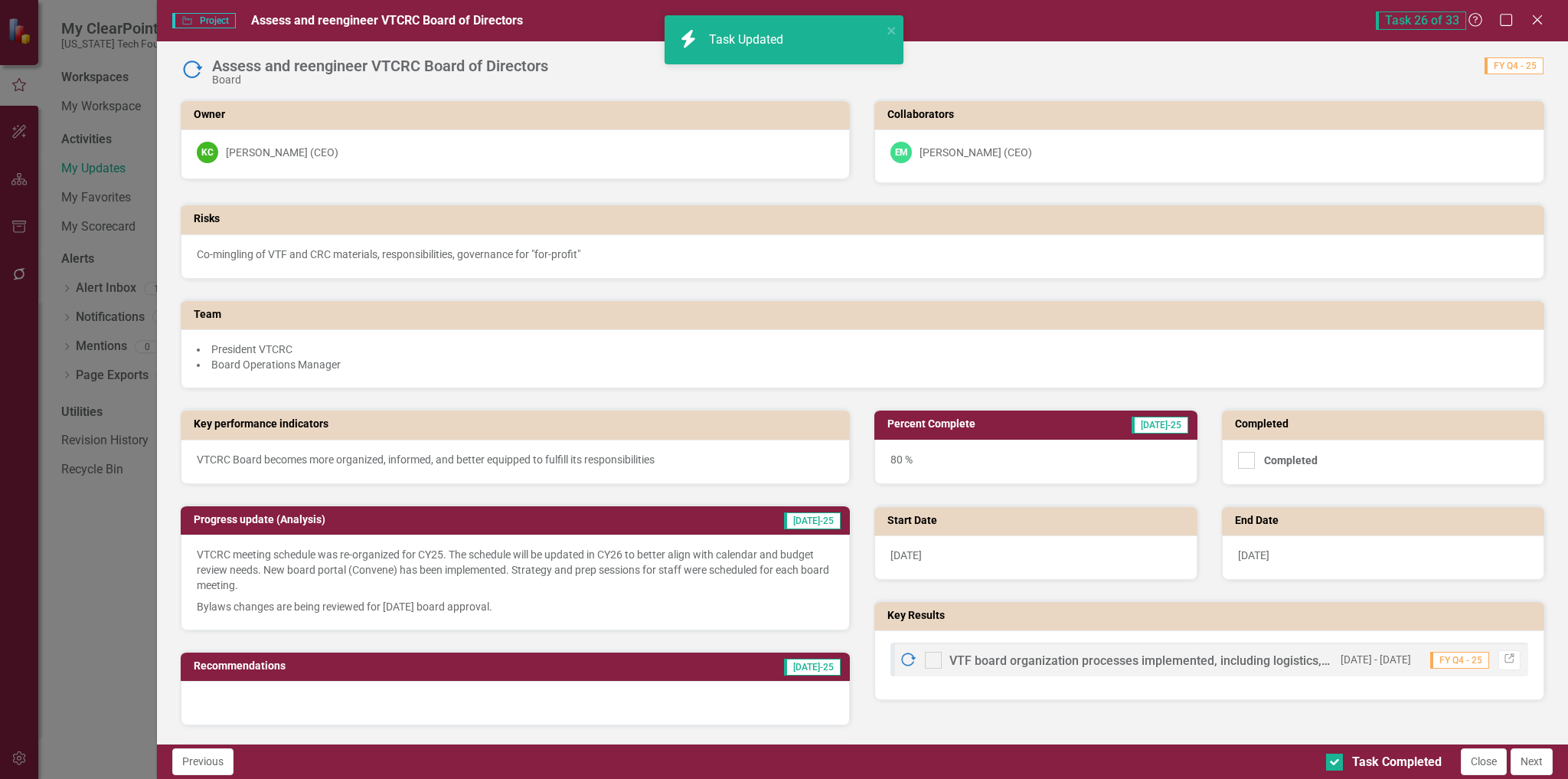
checkbox input "true"
click at [1531, 761] on button "Next" at bounding box center [1531, 761] width 42 height 27
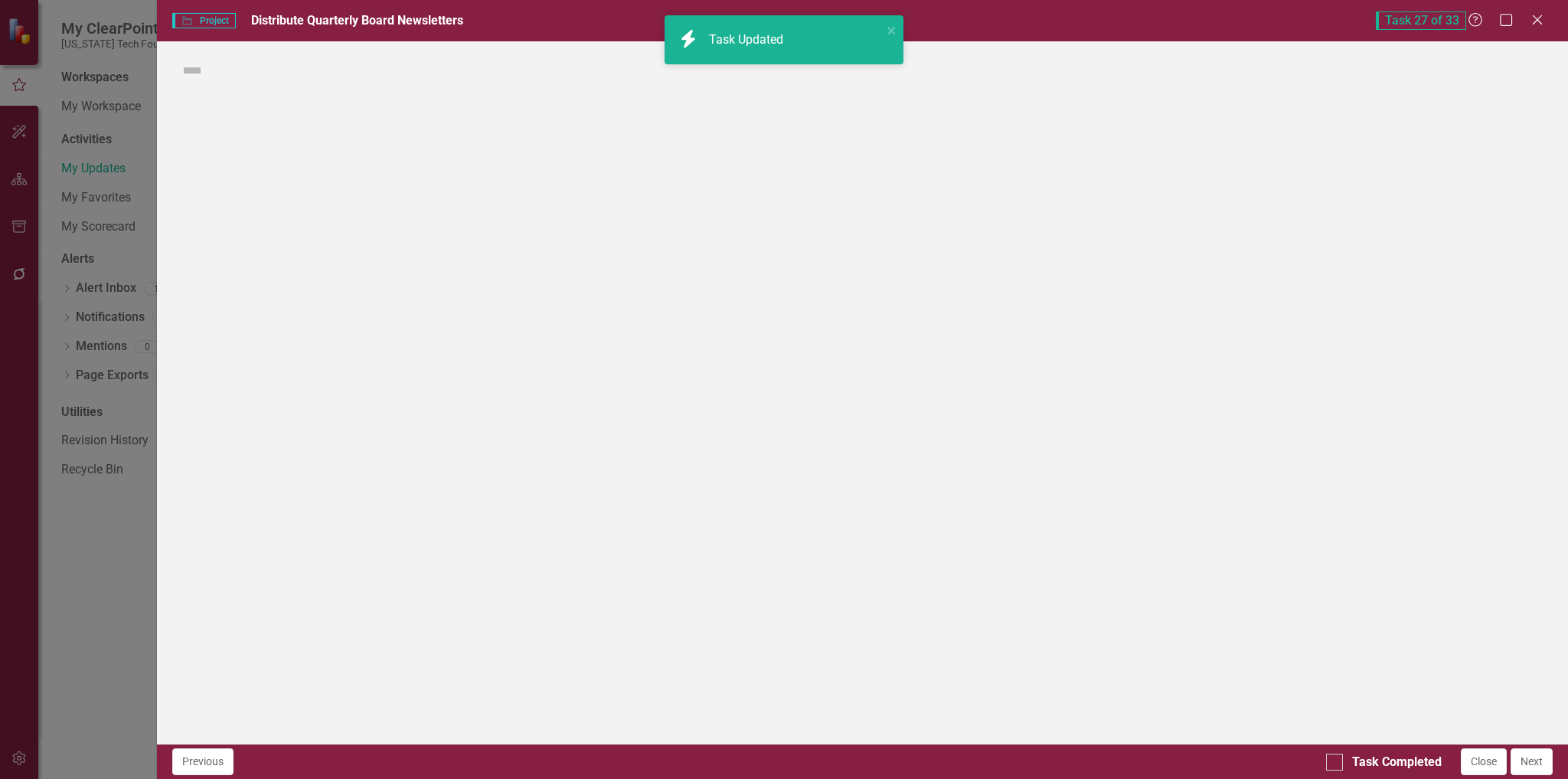
checkbox input "true"
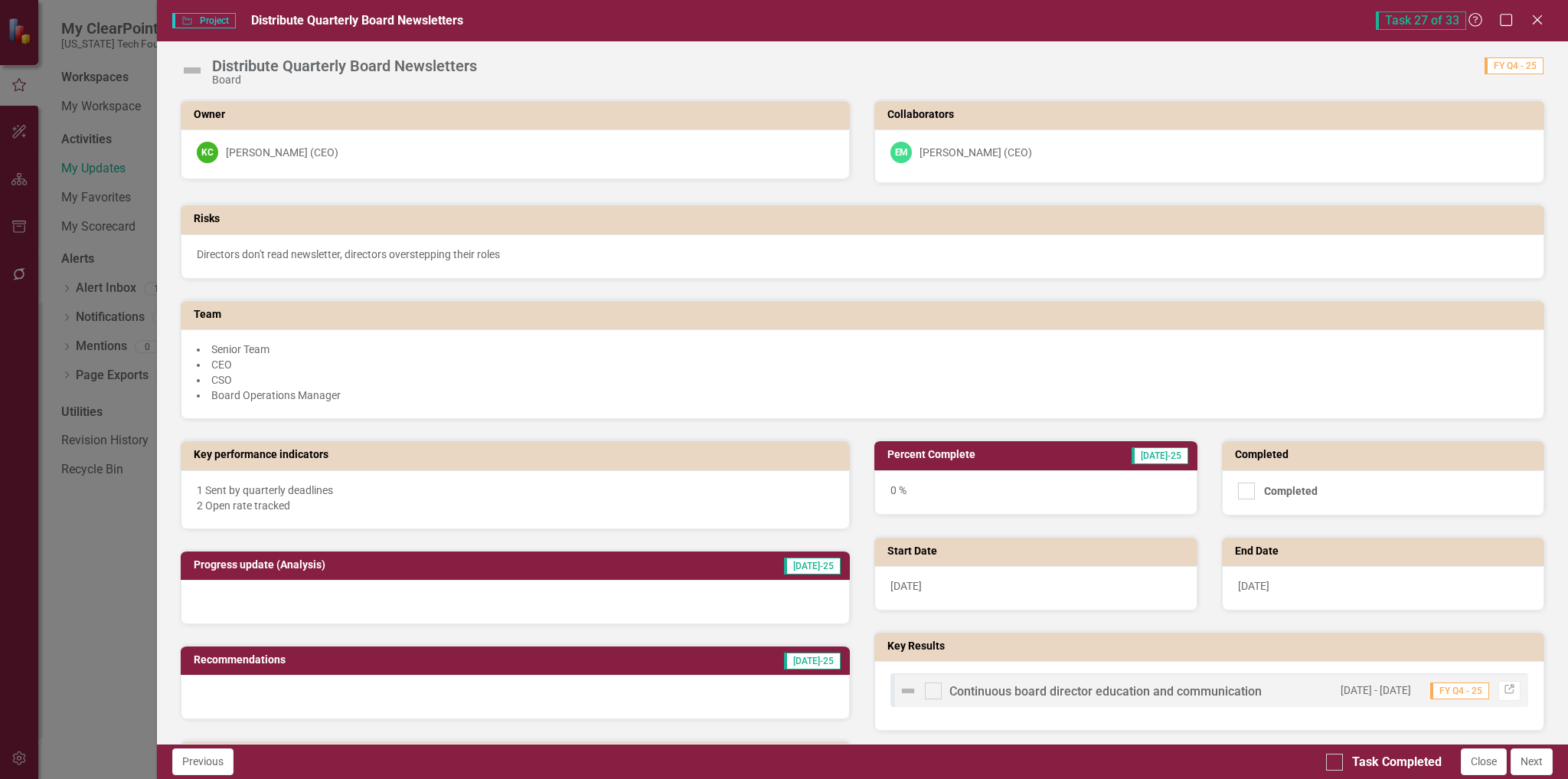
click at [196, 69] on img at bounding box center [192, 70] width 25 height 25
click at [195, 69] on img at bounding box center [192, 70] width 25 height 25
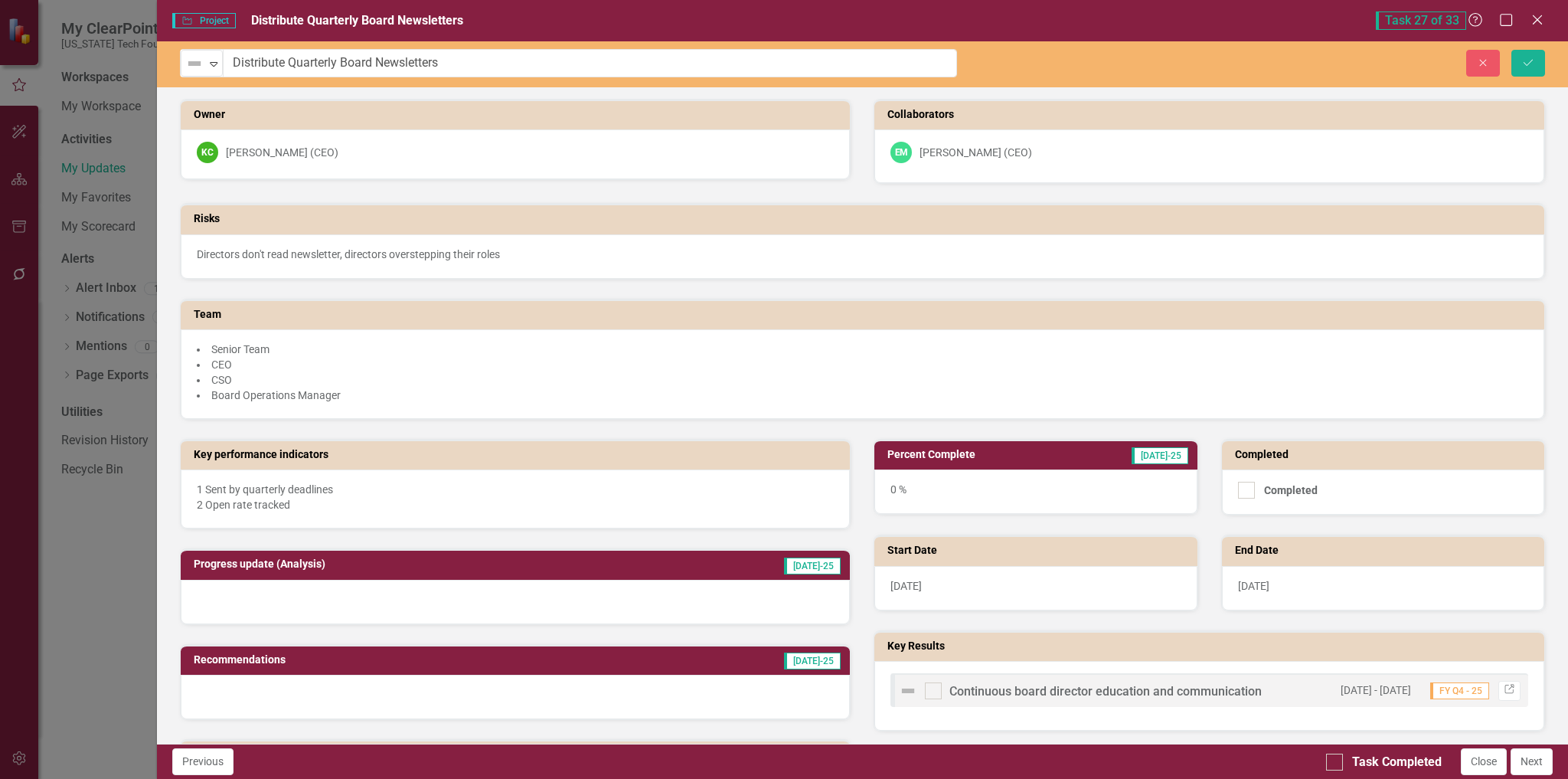
click at [195, 69] on img at bounding box center [194, 63] width 18 height 18
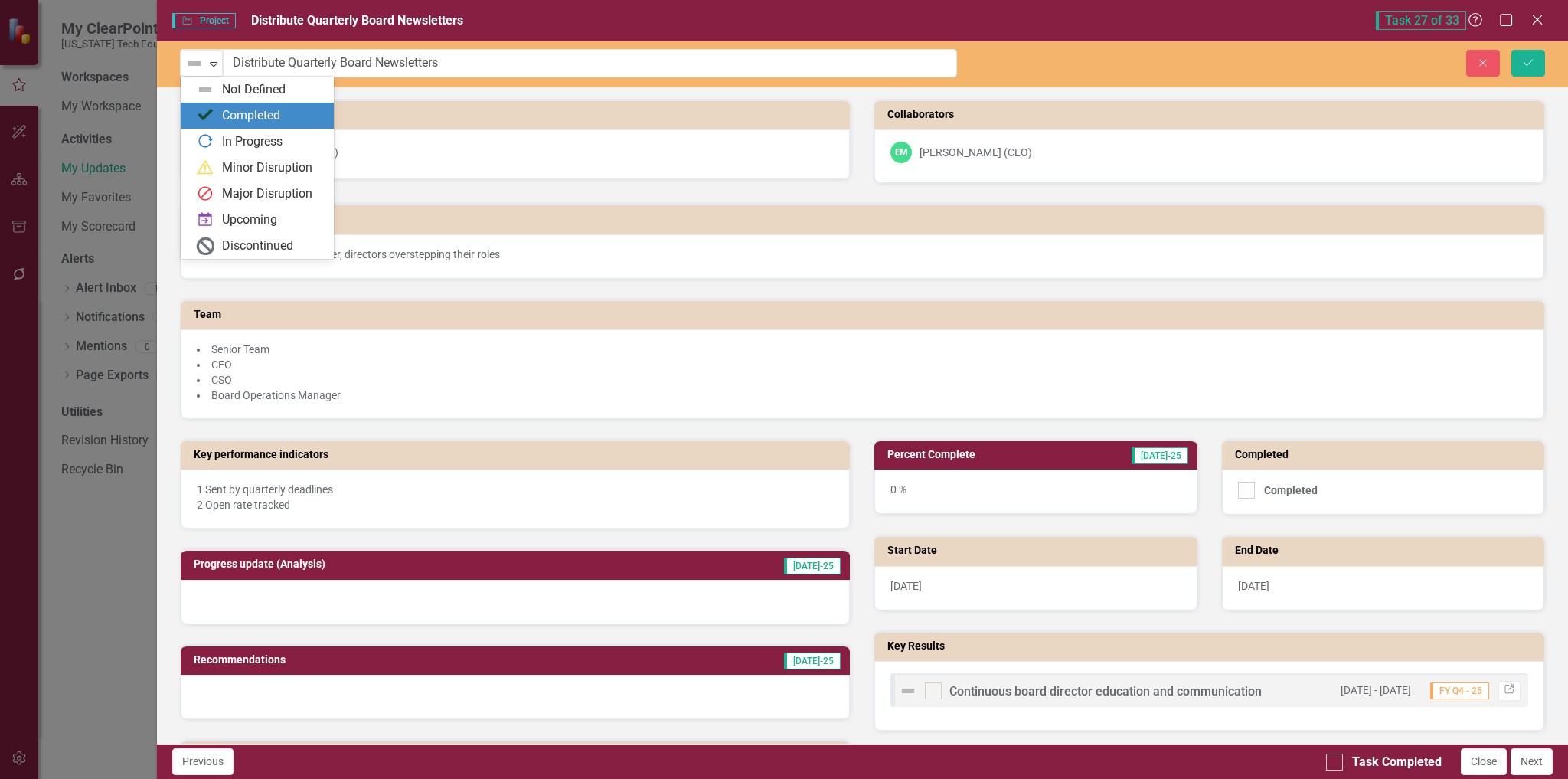
click at [207, 115] on img at bounding box center [205, 115] width 18 height 18
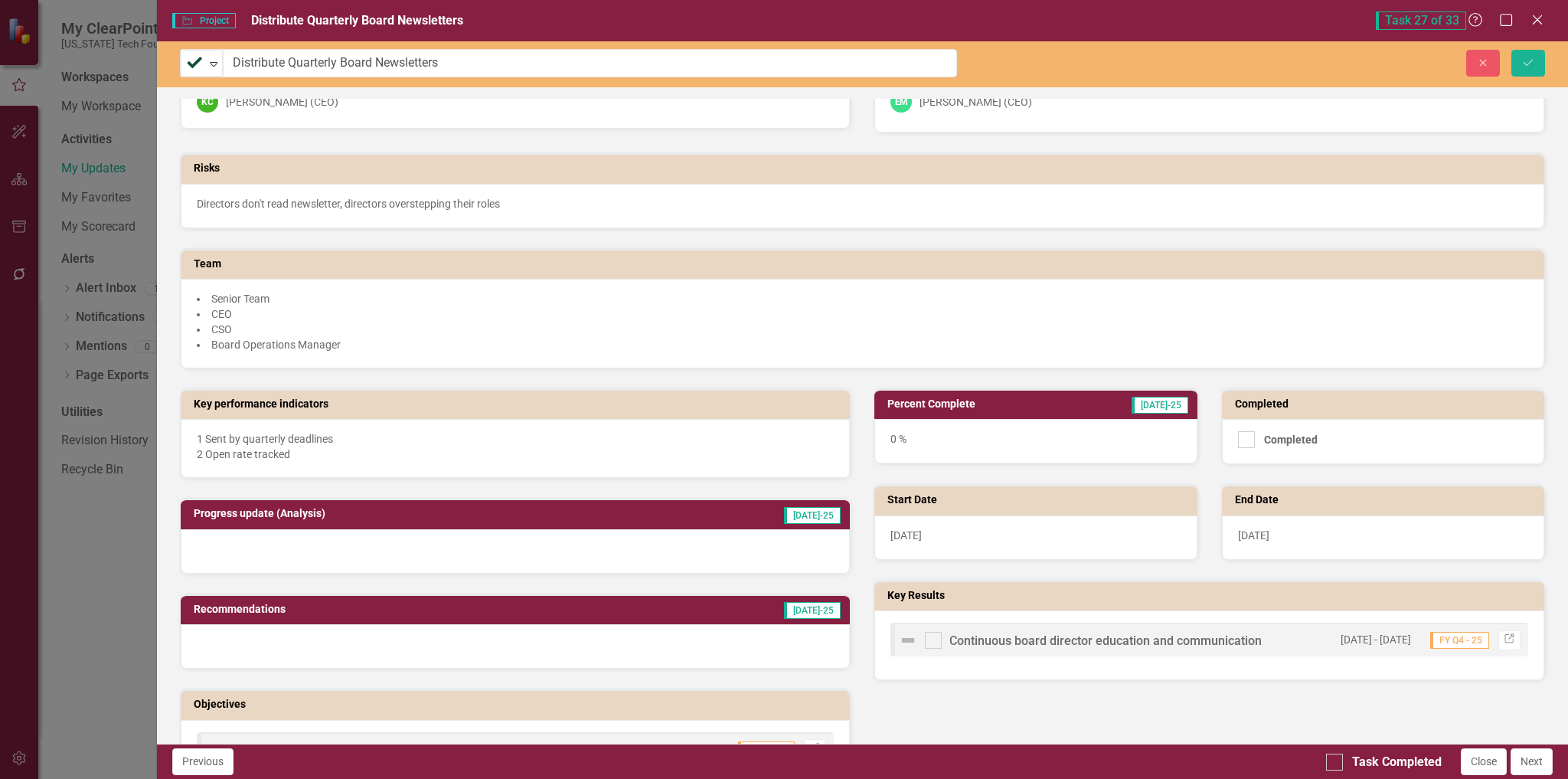
scroll to position [76, 0]
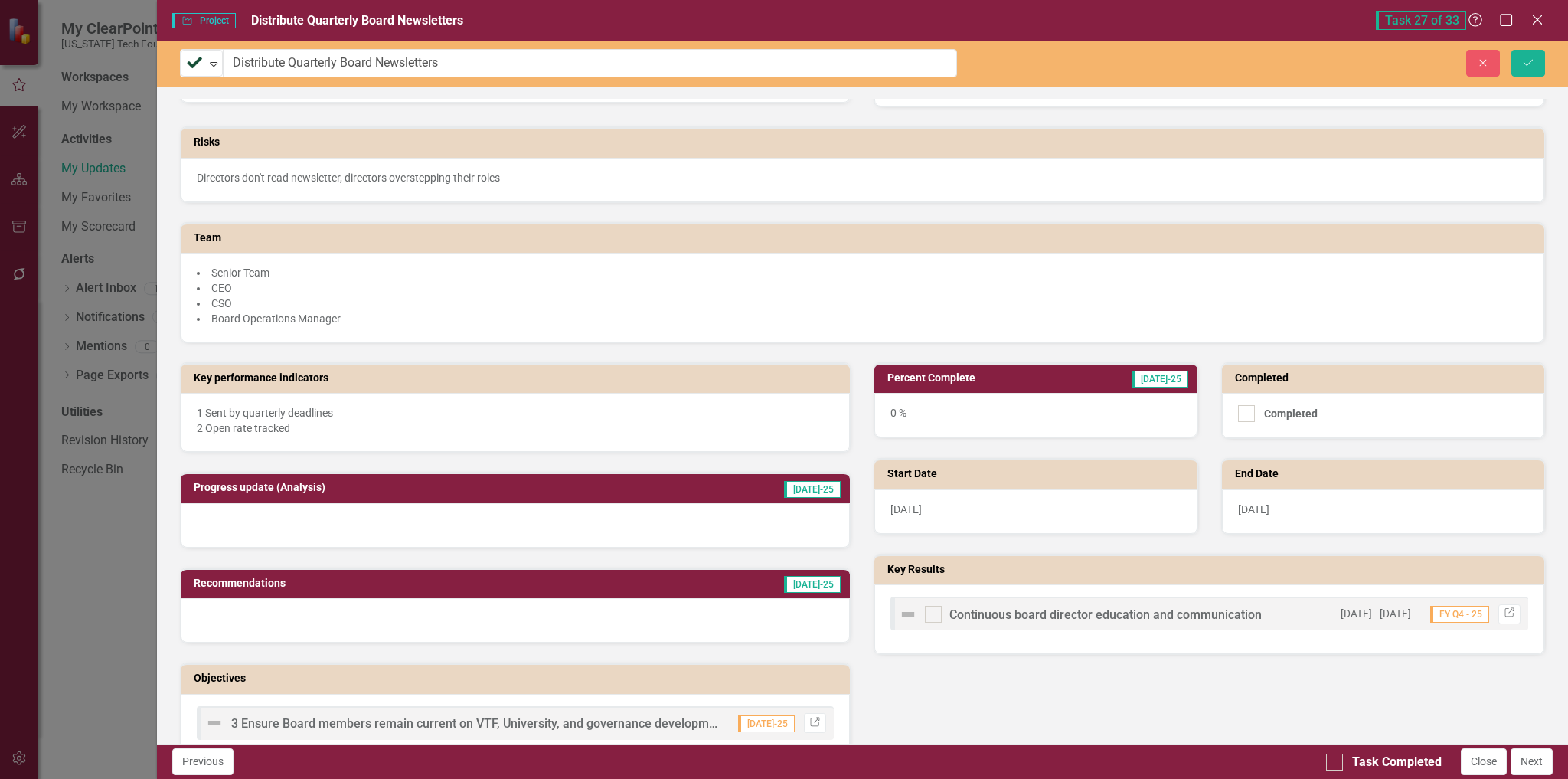
click at [1036, 418] on div "0 %" at bounding box center [1035, 415] width 323 height 45
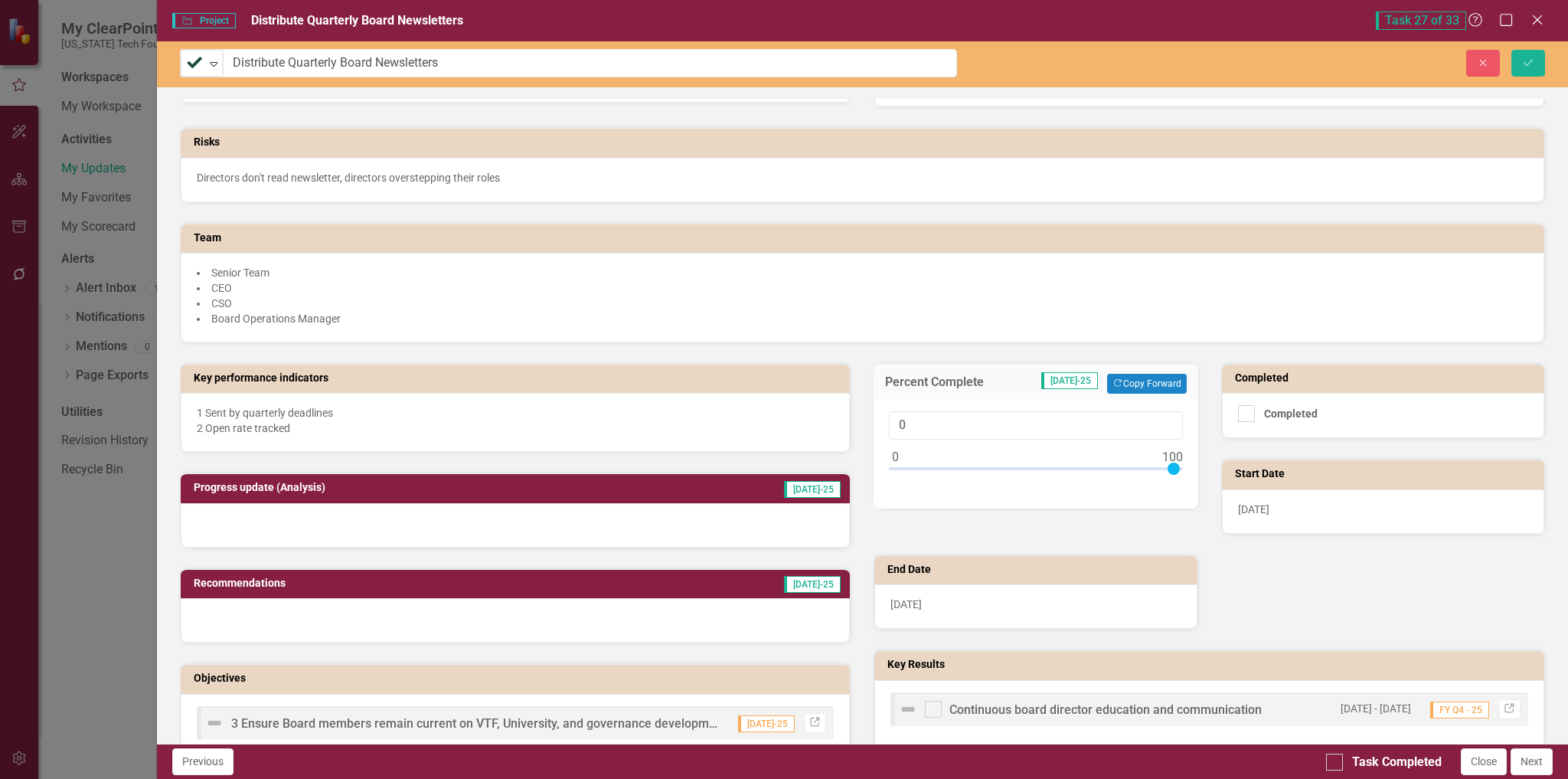
click at [1171, 468] on div at bounding box center [1035, 472] width 293 height 19
type input "100"
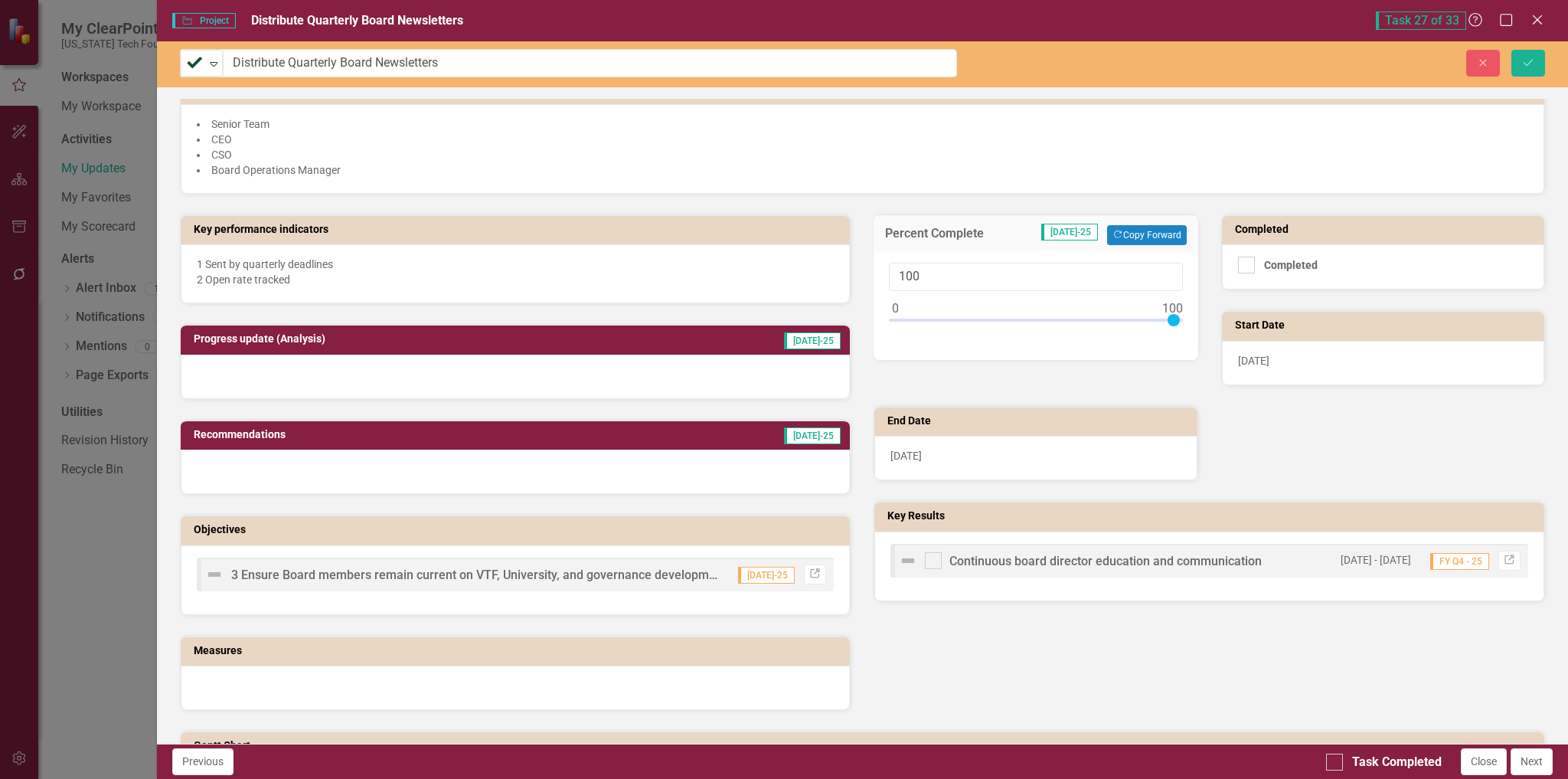
scroll to position [230, 0]
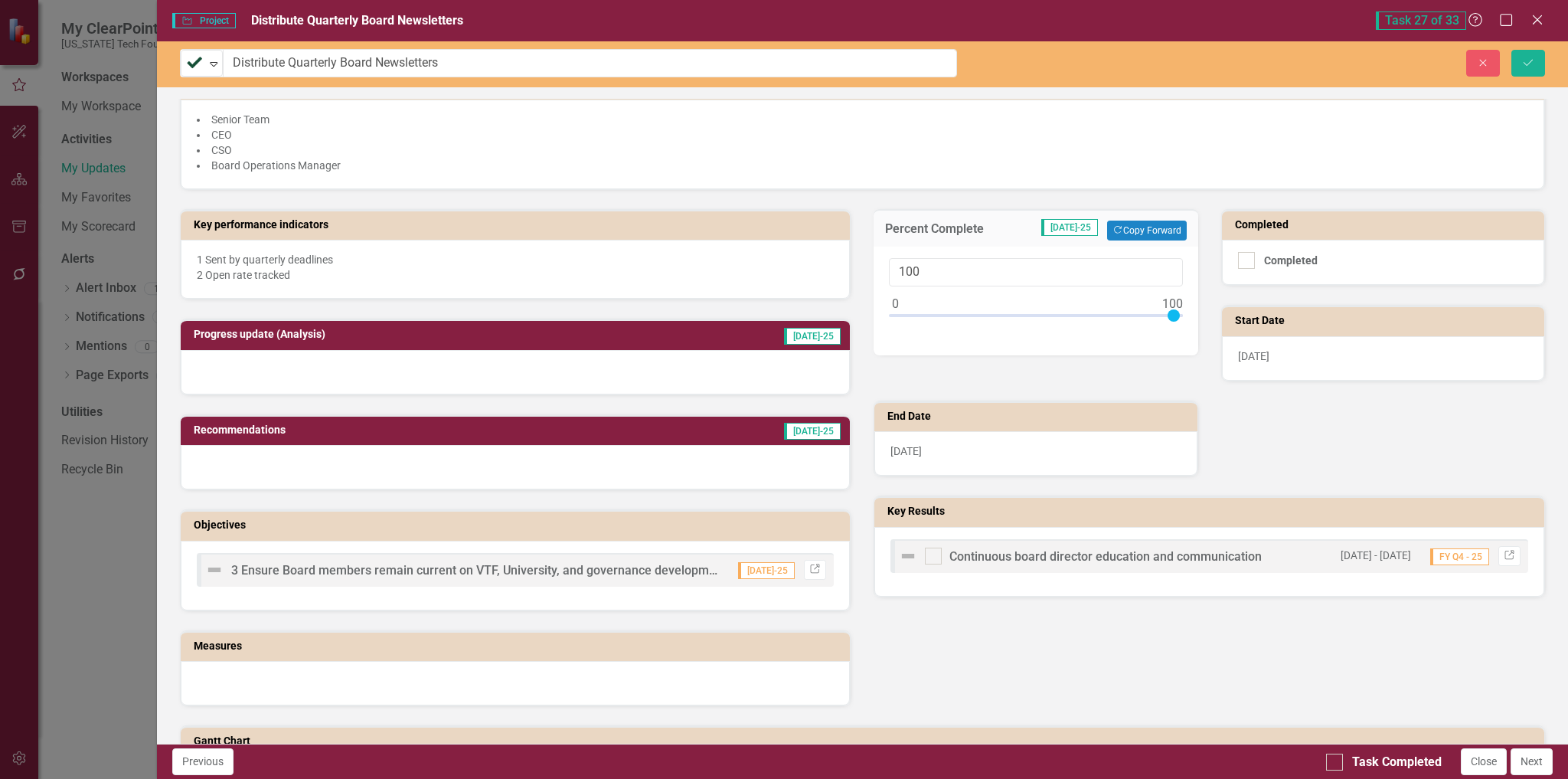
click at [910, 559] on div at bounding box center [912, 555] width 26 height 18
click at [908, 560] on img at bounding box center [908, 555] width 18 height 18
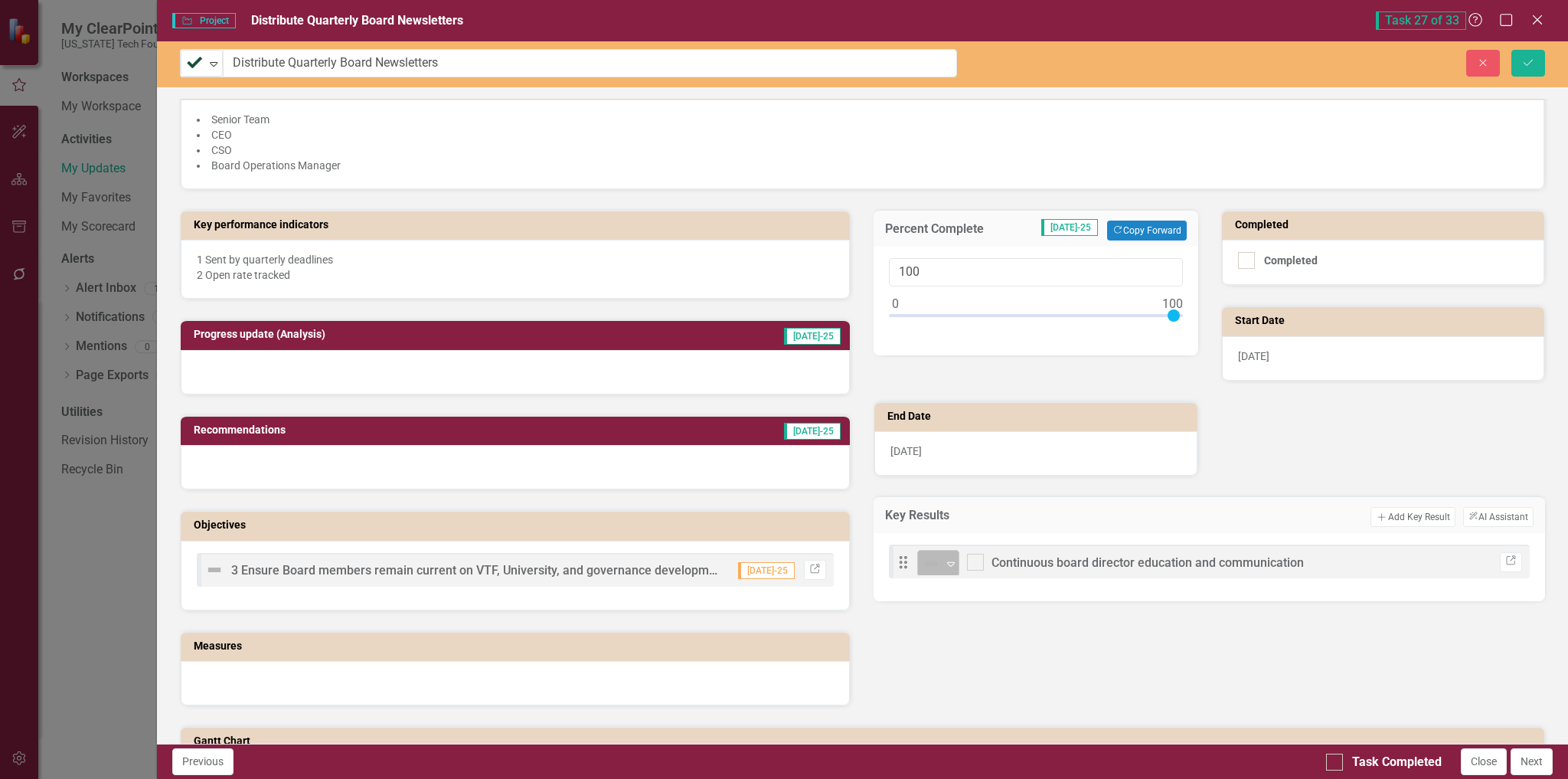
click at [936, 572] on div "Not Defined" at bounding box center [932, 563] width 20 height 18
click at [637, 347] on td "Progress update (Analysis)" at bounding box center [419, 336] width 450 height 23
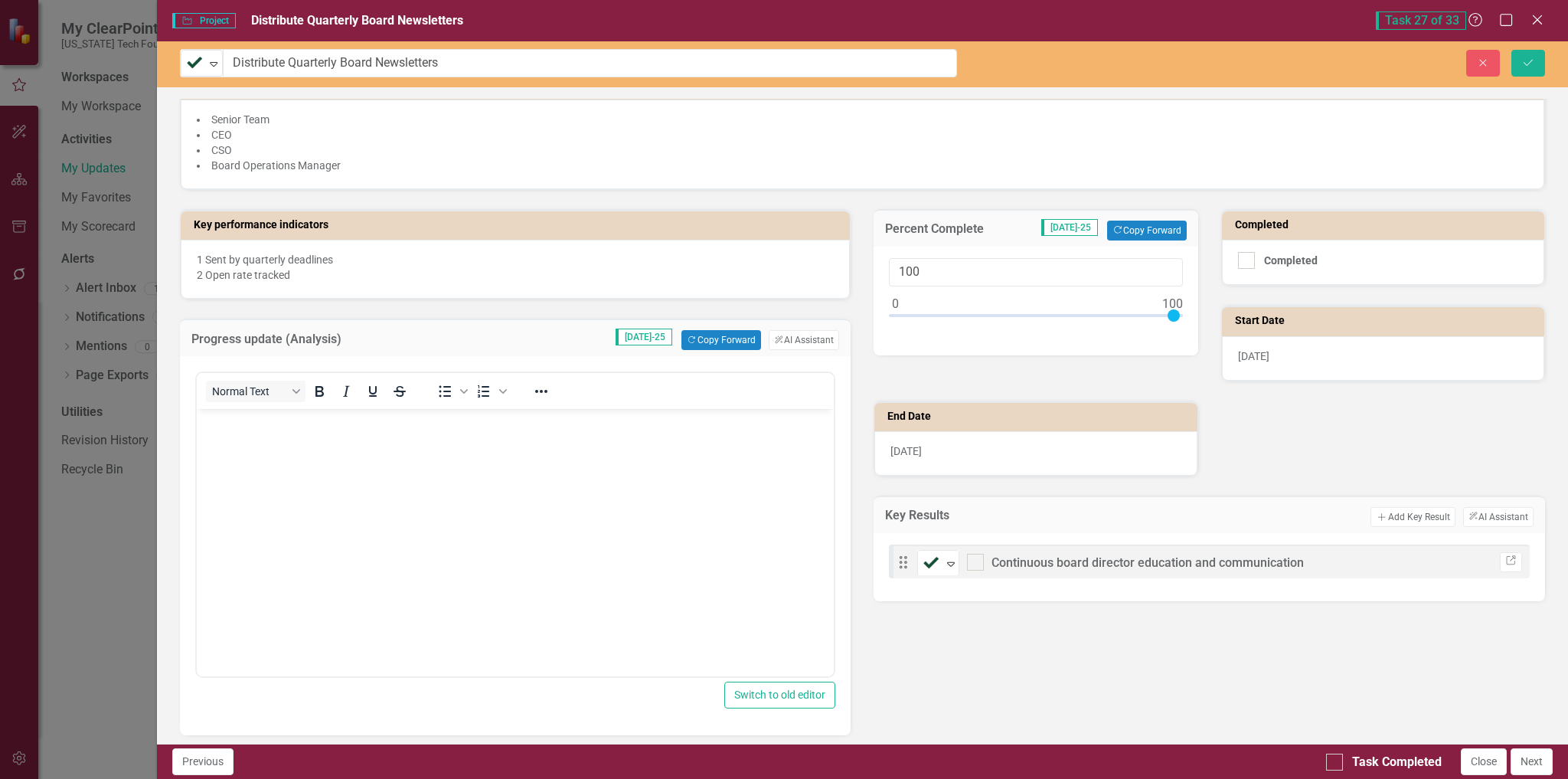
scroll to position [0, 0]
click at [343, 426] on p "Rich Text Area. Press ALT-0 for help." at bounding box center [515, 421] width 630 height 18
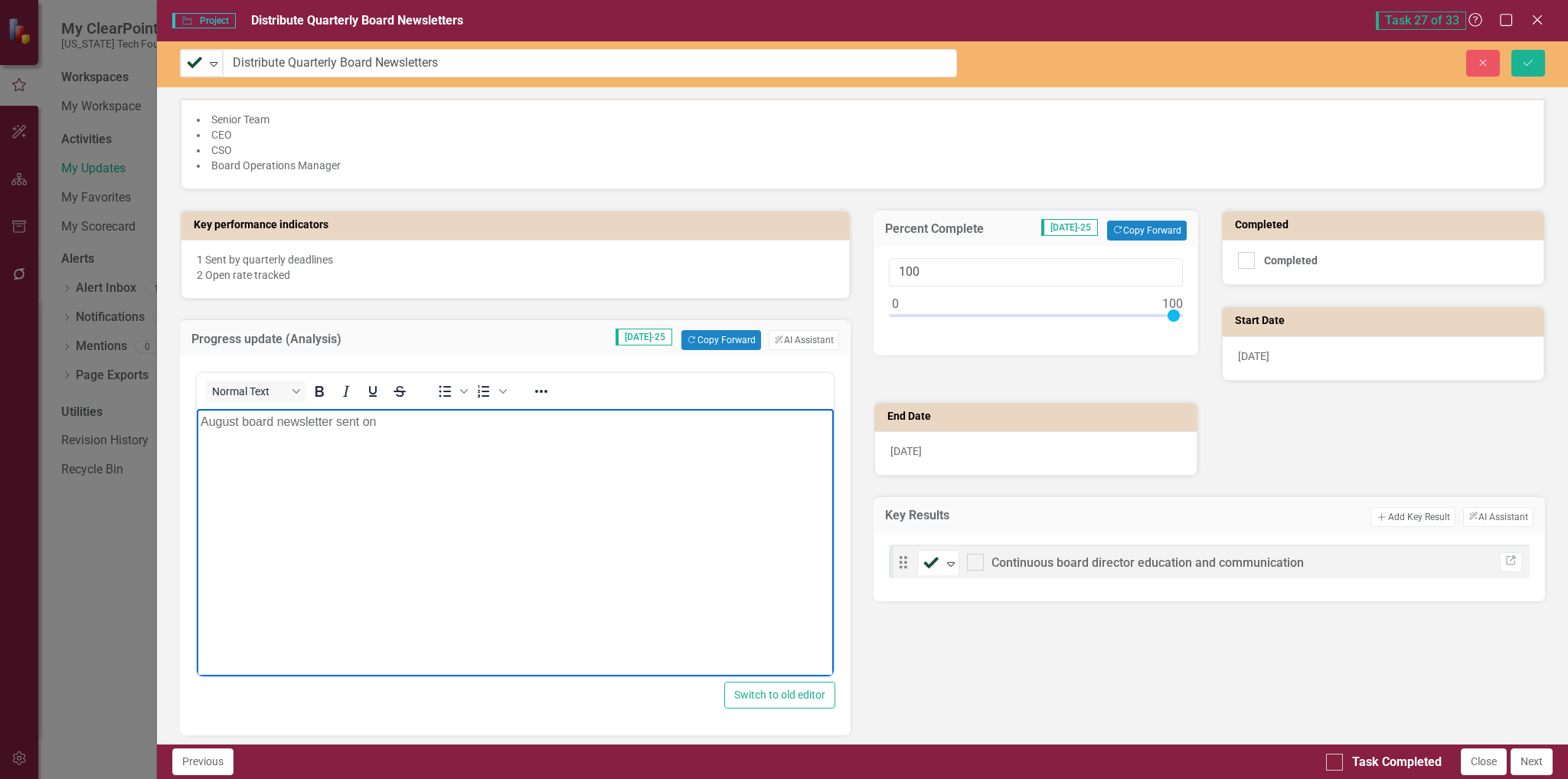
click at [408, 425] on p "August board newsletter sent on" at bounding box center [515, 421] width 630 height 18
click at [448, 425] on p "August board newsletter sent on 8/25/25 with more than 75% open rate." at bounding box center [515, 421] width 630 height 18
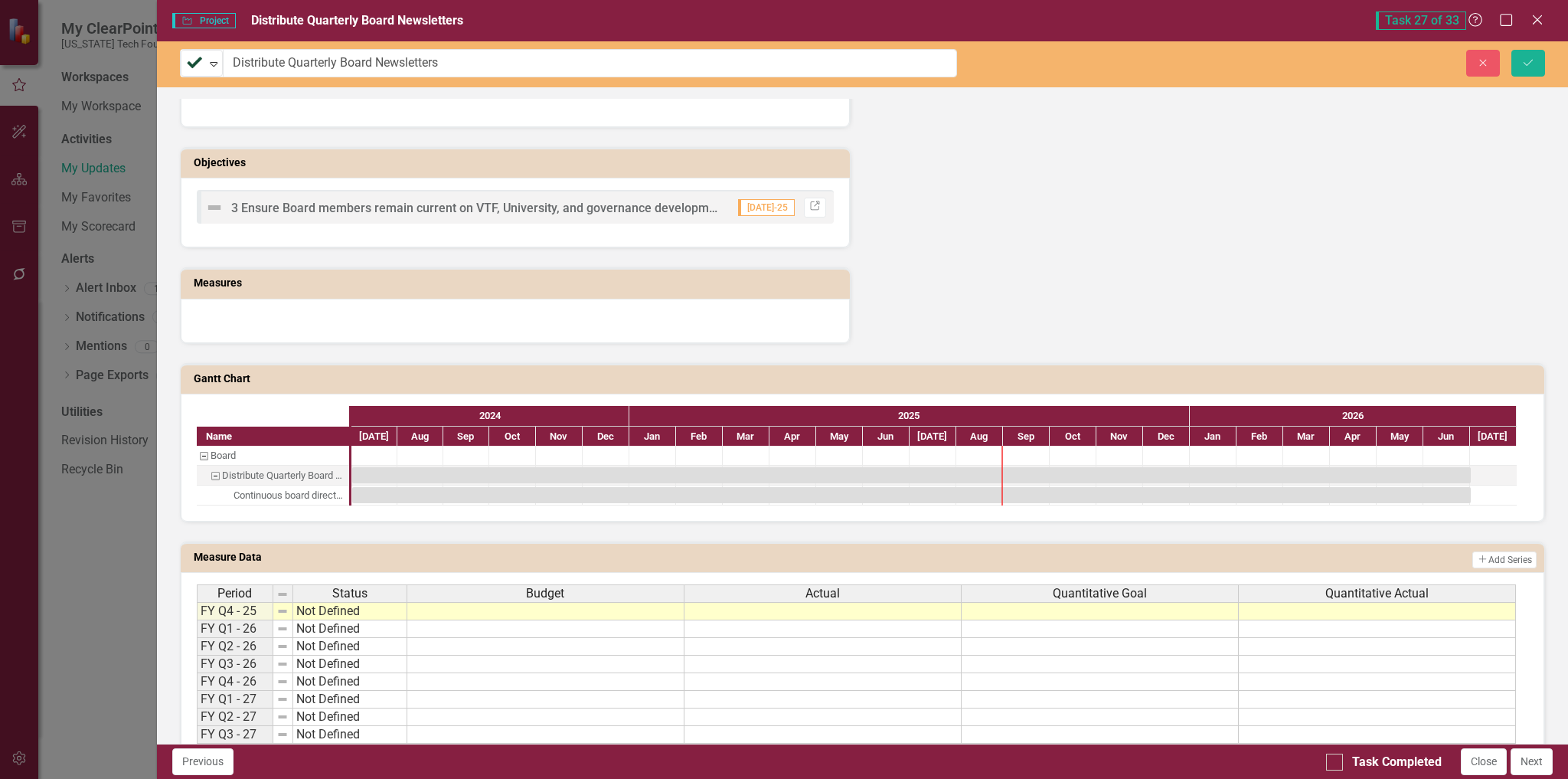
scroll to position [990, 0]
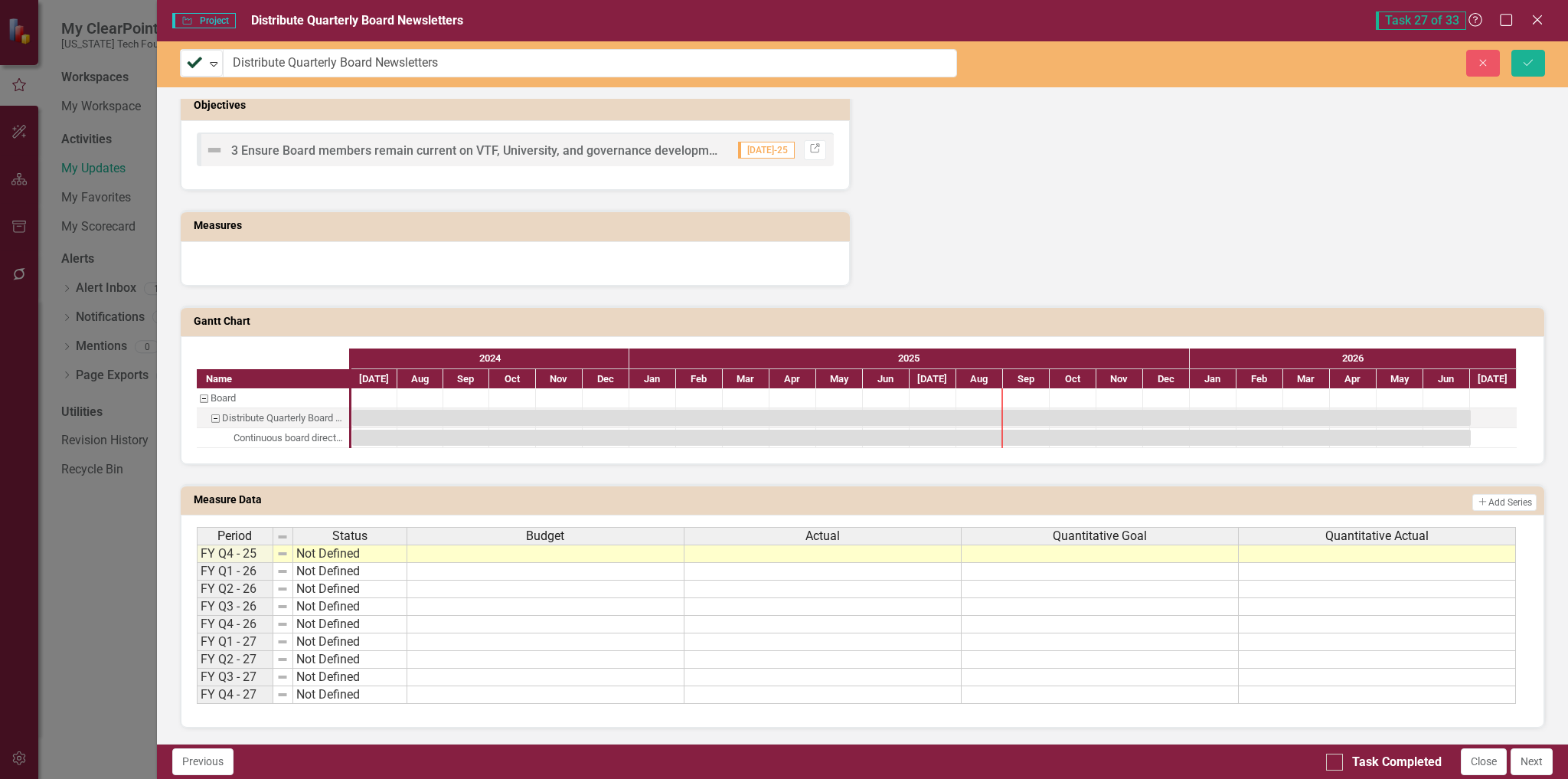
click at [1380, 555] on td at bounding box center [1377, 553] width 277 height 18
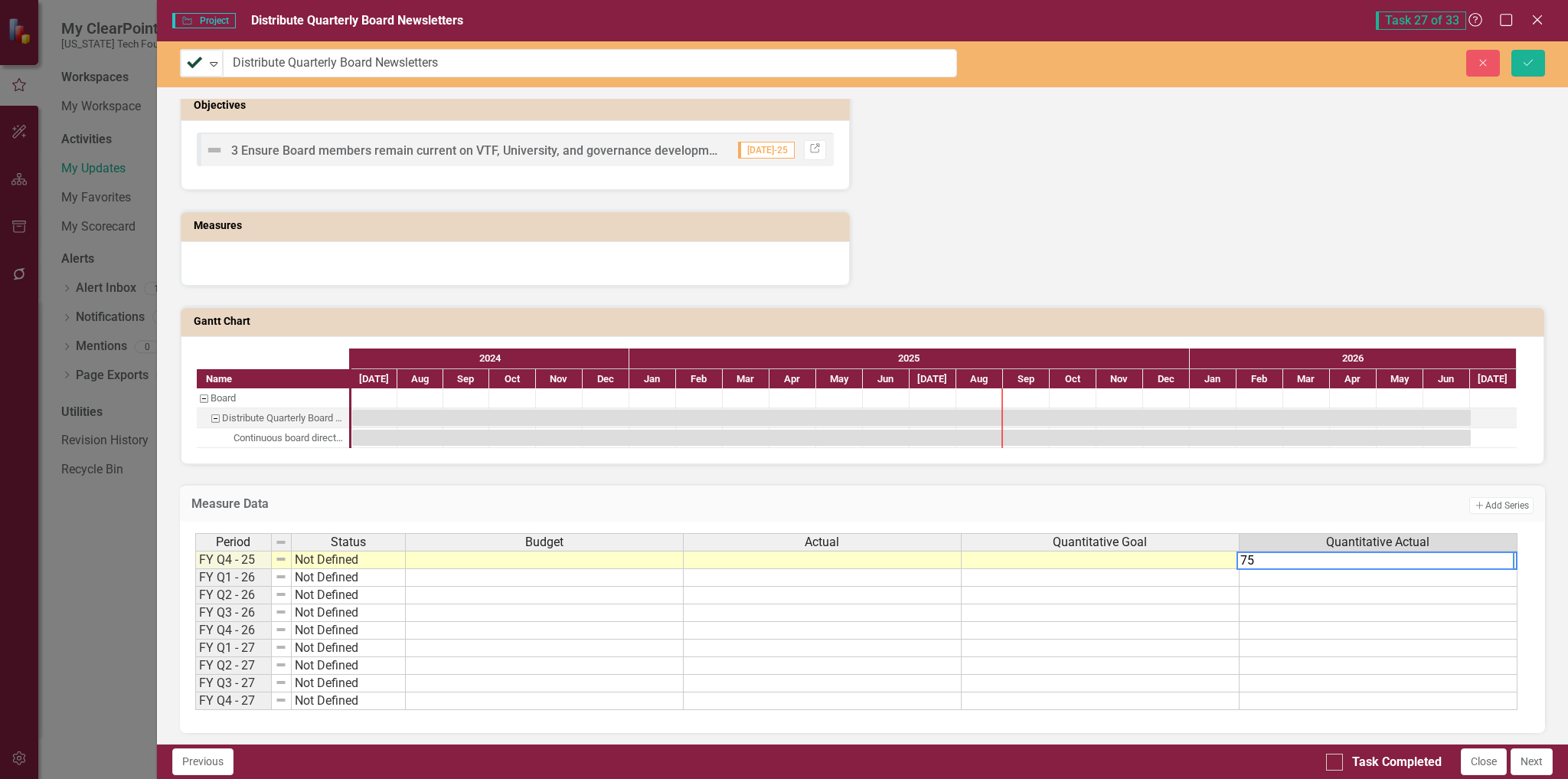
type textarea "75"
click at [1179, 582] on td at bounding box center [1101, 577] width 278 height 18
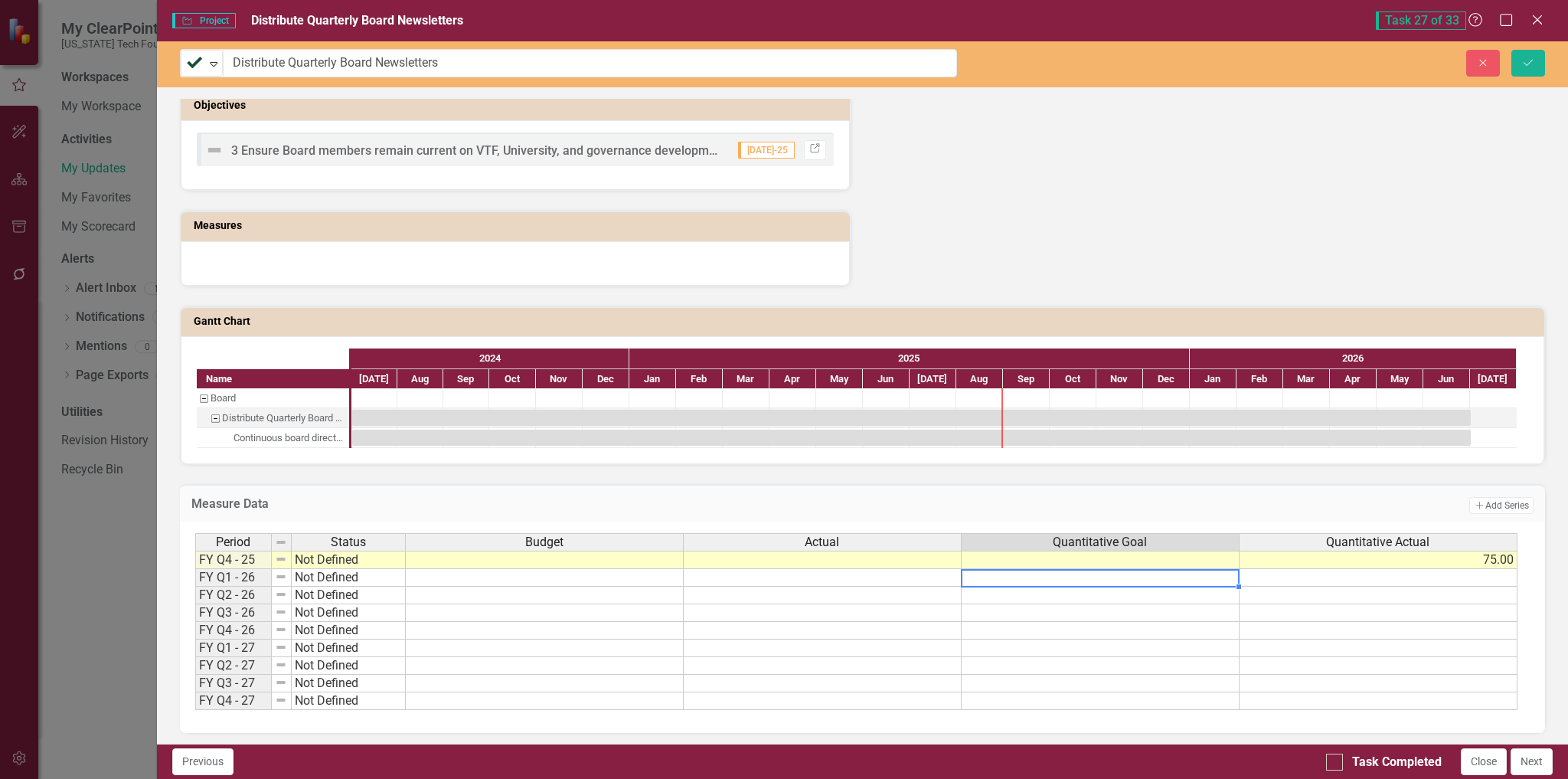
click at [1163, 557] on td at bounding box center [1101, 559] width 278 height 18
type textarea "6"
type textarea "75"
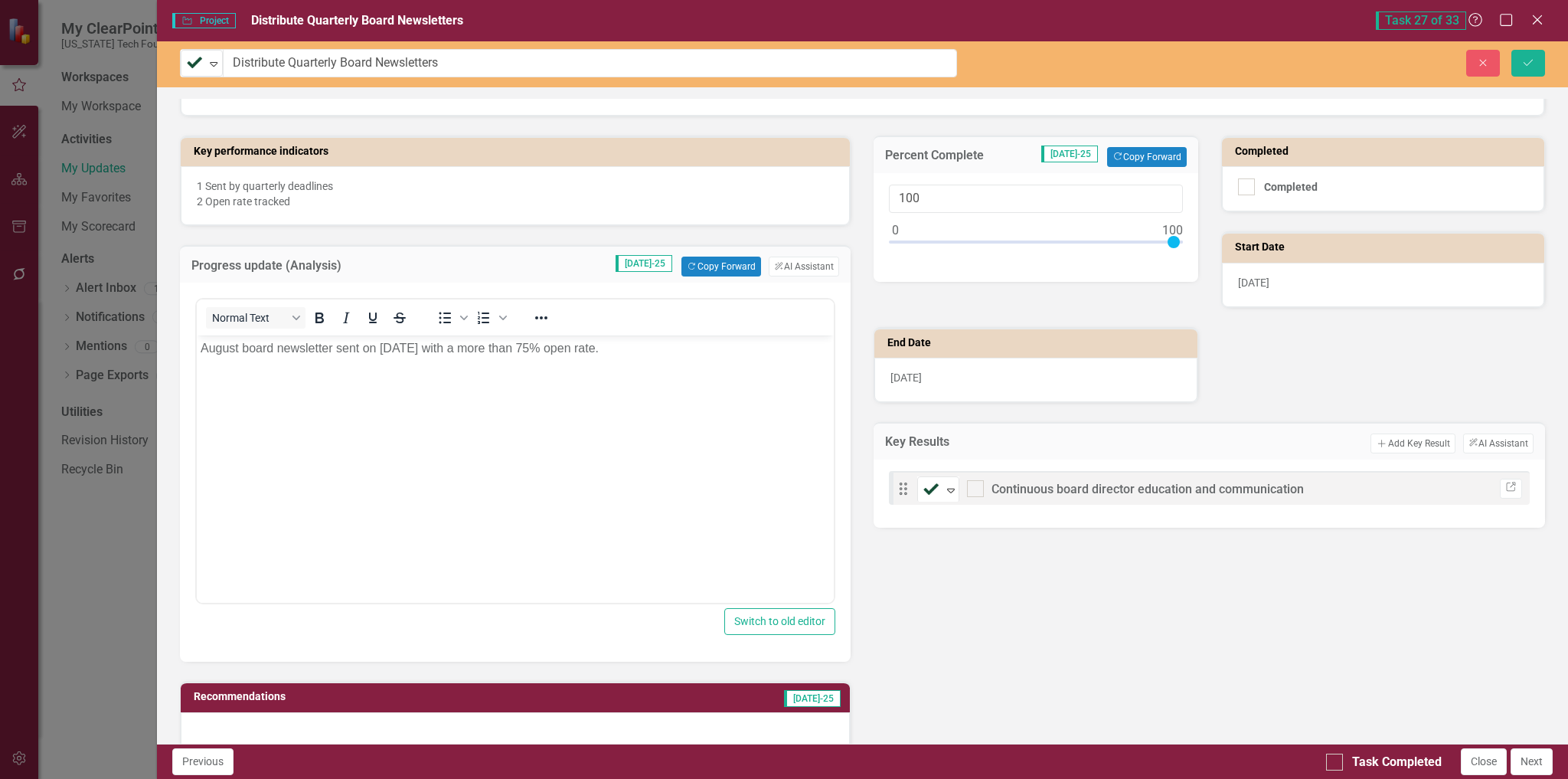
scroll to position [301, 0]
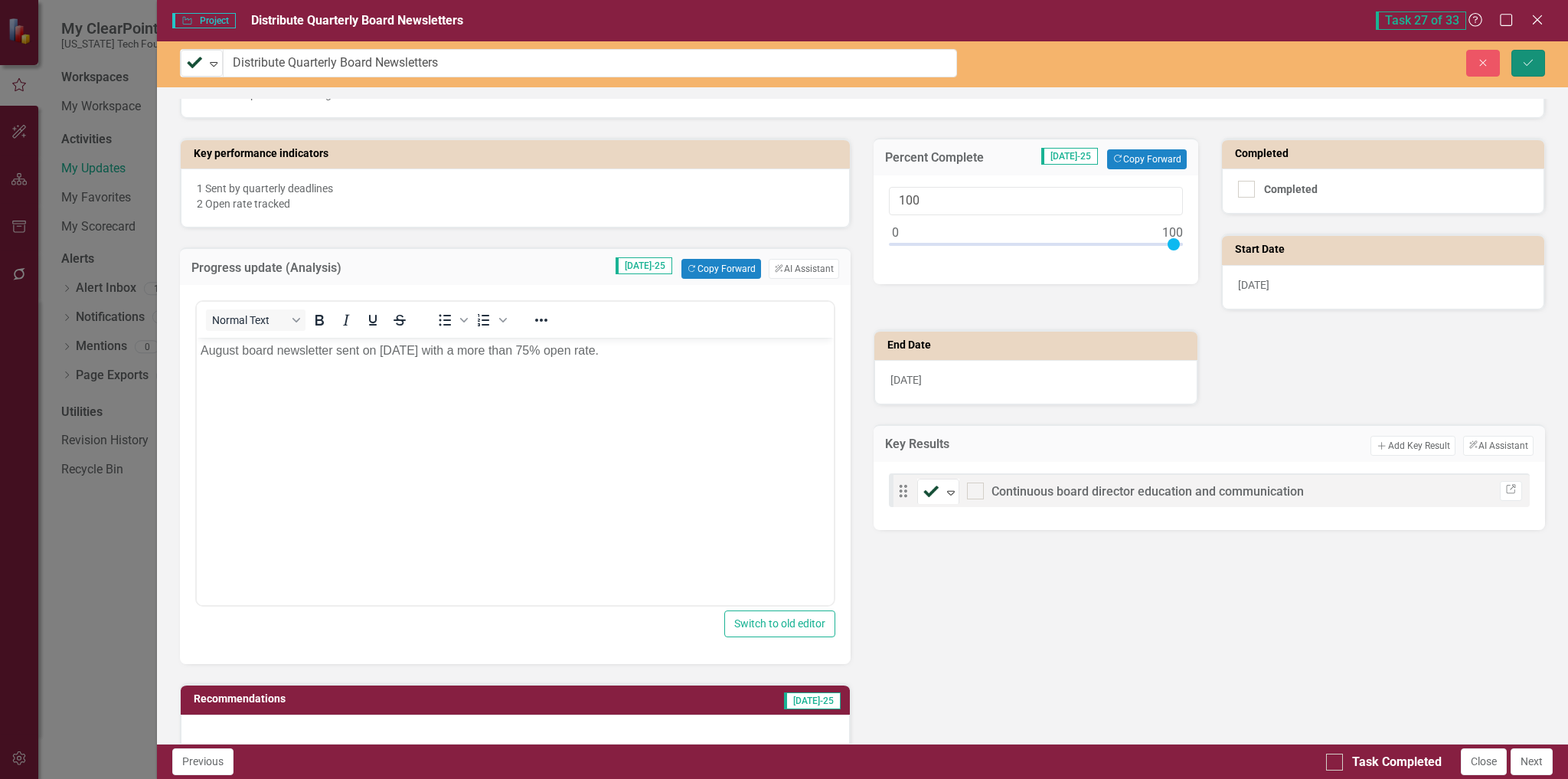
click at [1531, 66] on icon "Save" at bounding box center [1529, 63] width 14 height 10
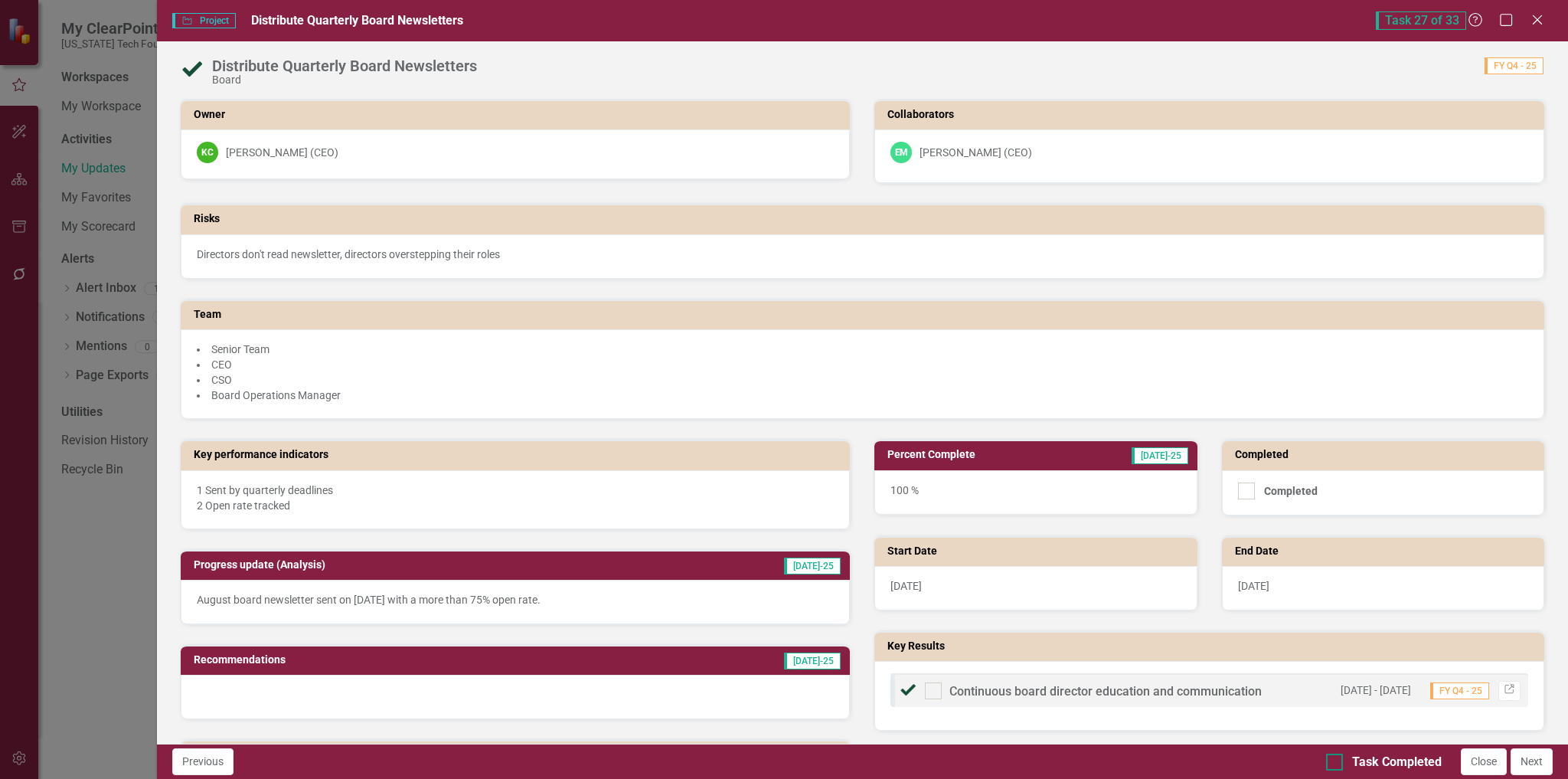
click at [1341, 763] on div at bounding box center [1335, 762] width 17 height 17
click at [1336, 763] on input "Task Completed" at bounding box center [1331, 758] width 10 height 10
checkbox input "true"
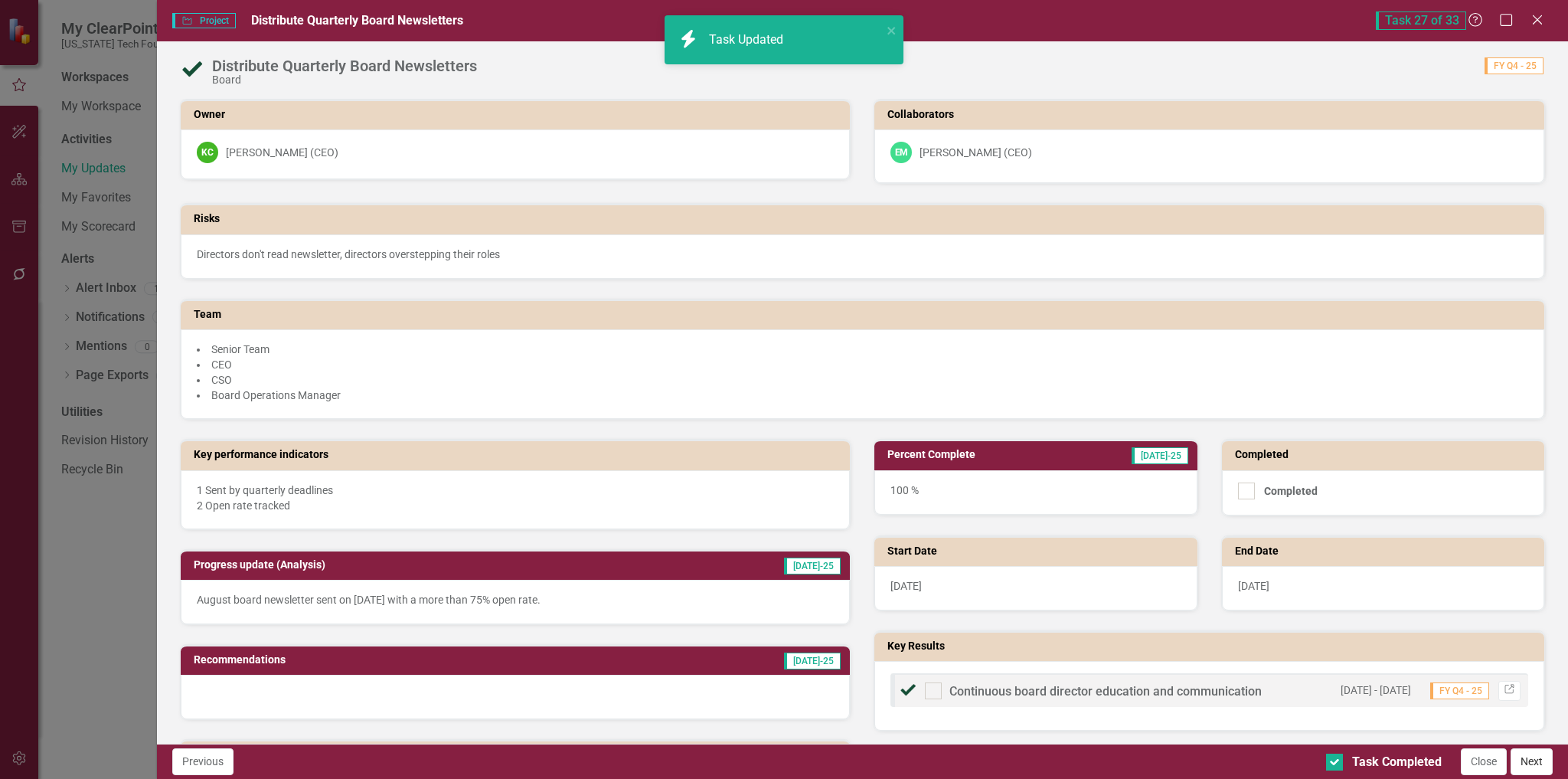
click at [1534, 762] on button "Next" at bounding box center [1531, 761] width 42 height 27
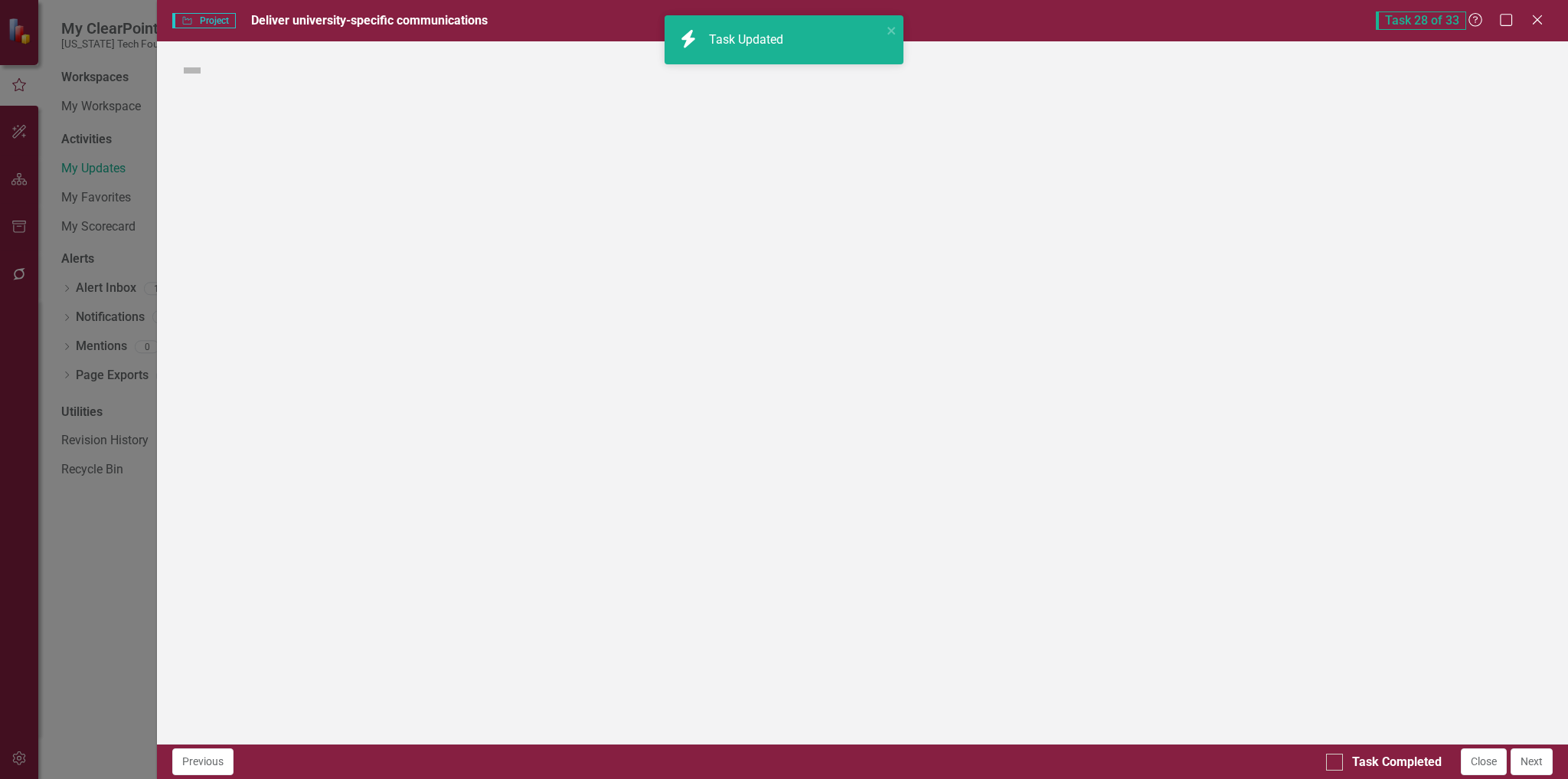
checkbox input "true"
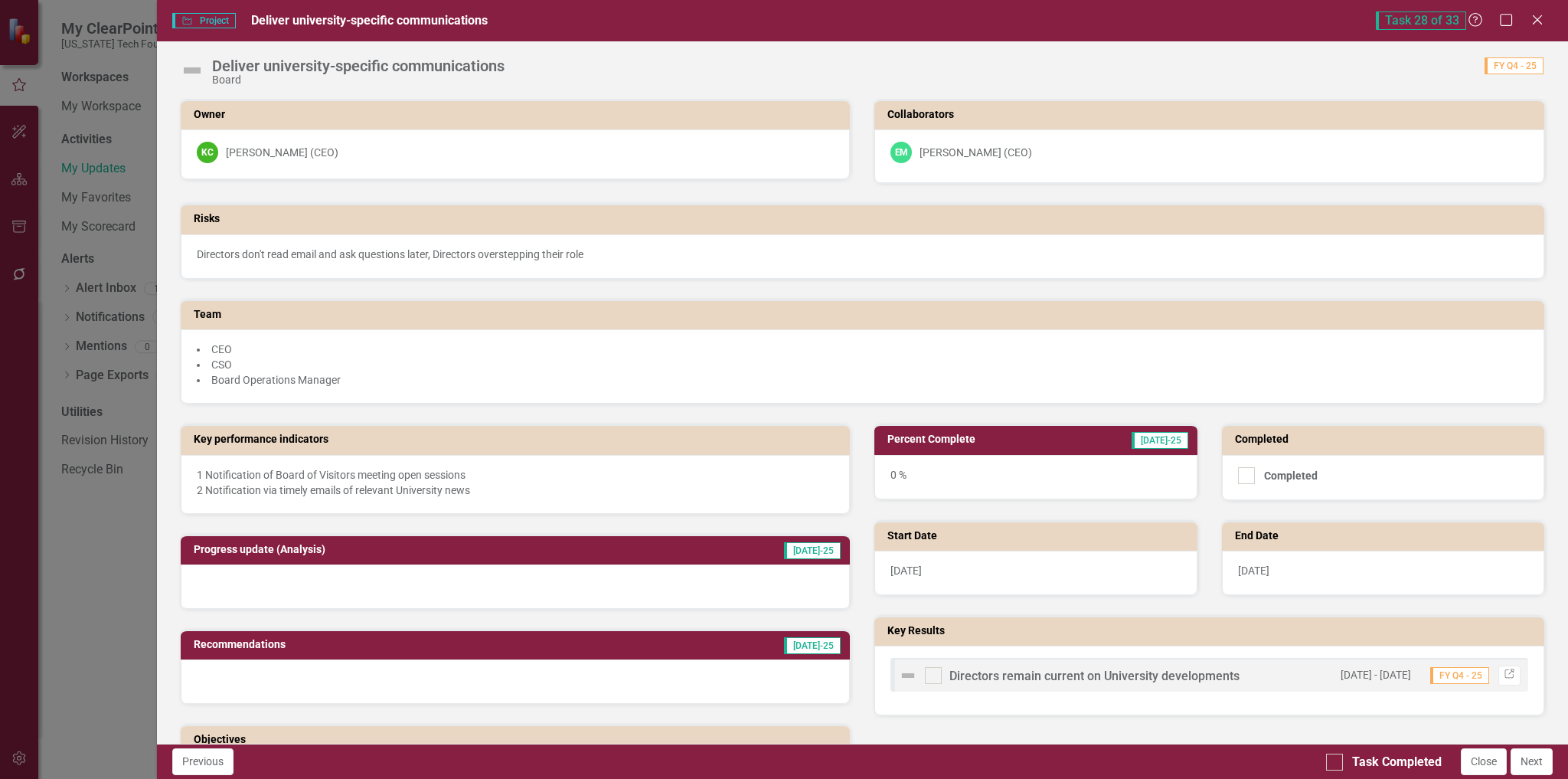
click at [194, 68] on img at bounding box center [192, 70] width 25 height 25
click at [193, 69] on img at bounding box center [192, 70] width 25 height 25
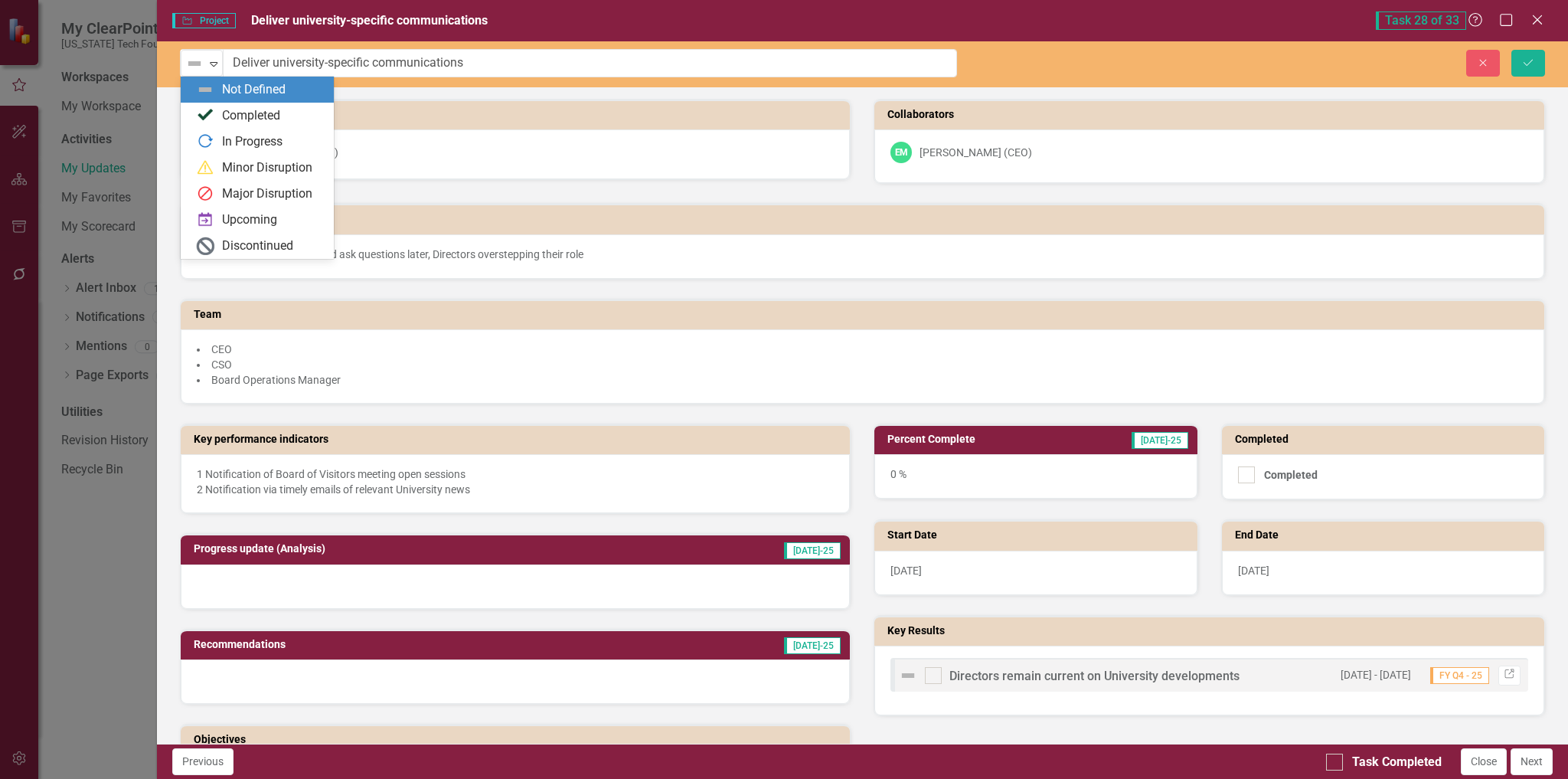
click at [193, 69] on img at bounding box center [194, 63] width 18 height 18
click at [207, 110] on img at bounding box center [205, 115] width 18 height 18
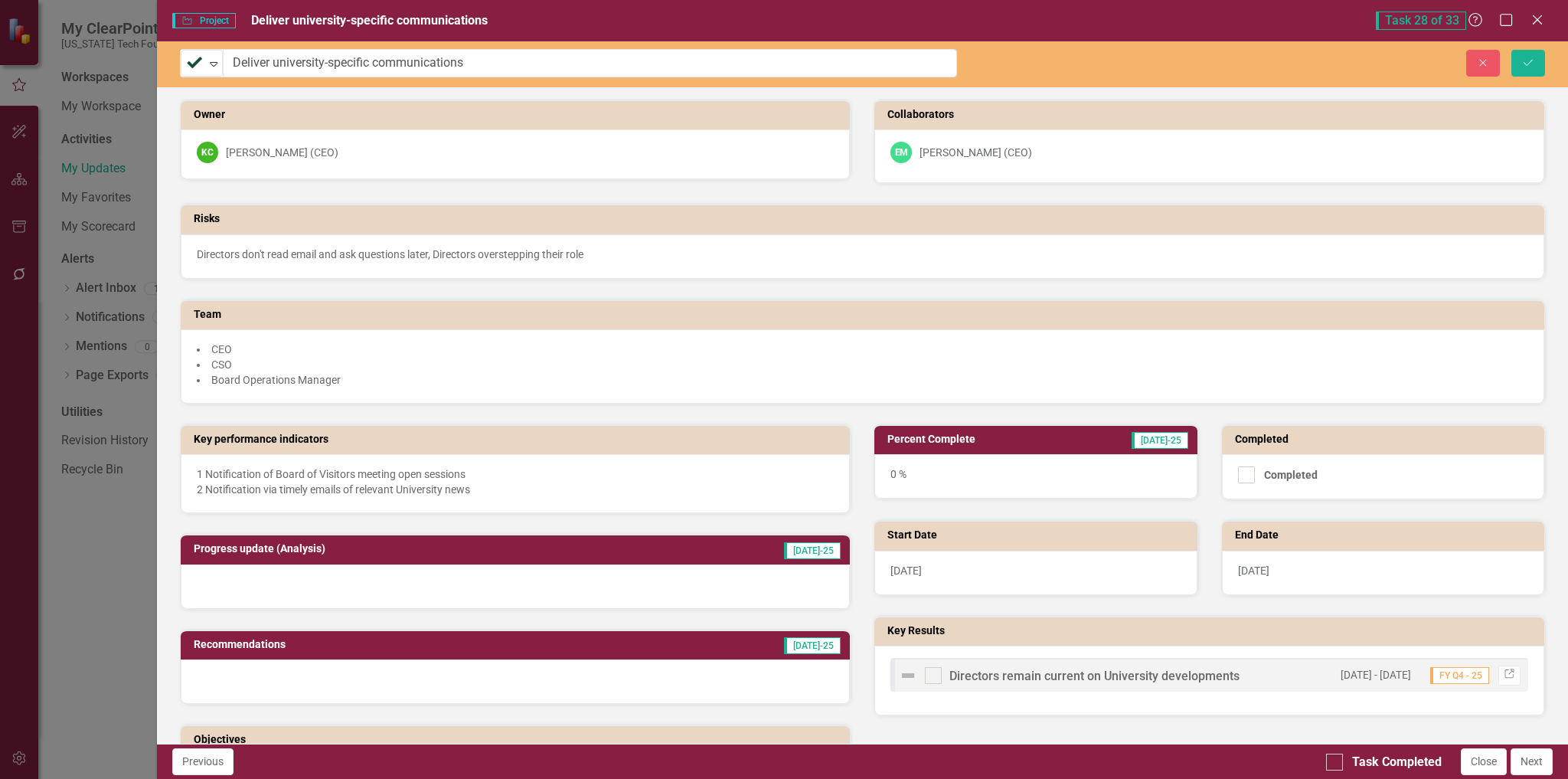
click at [1038, 461] on div "0 %" at bounding box center [1035, 476] width 323 height 45
click at [1090, 480] on div "0 %" at bounding box center [1035, 476] width 323 height 45
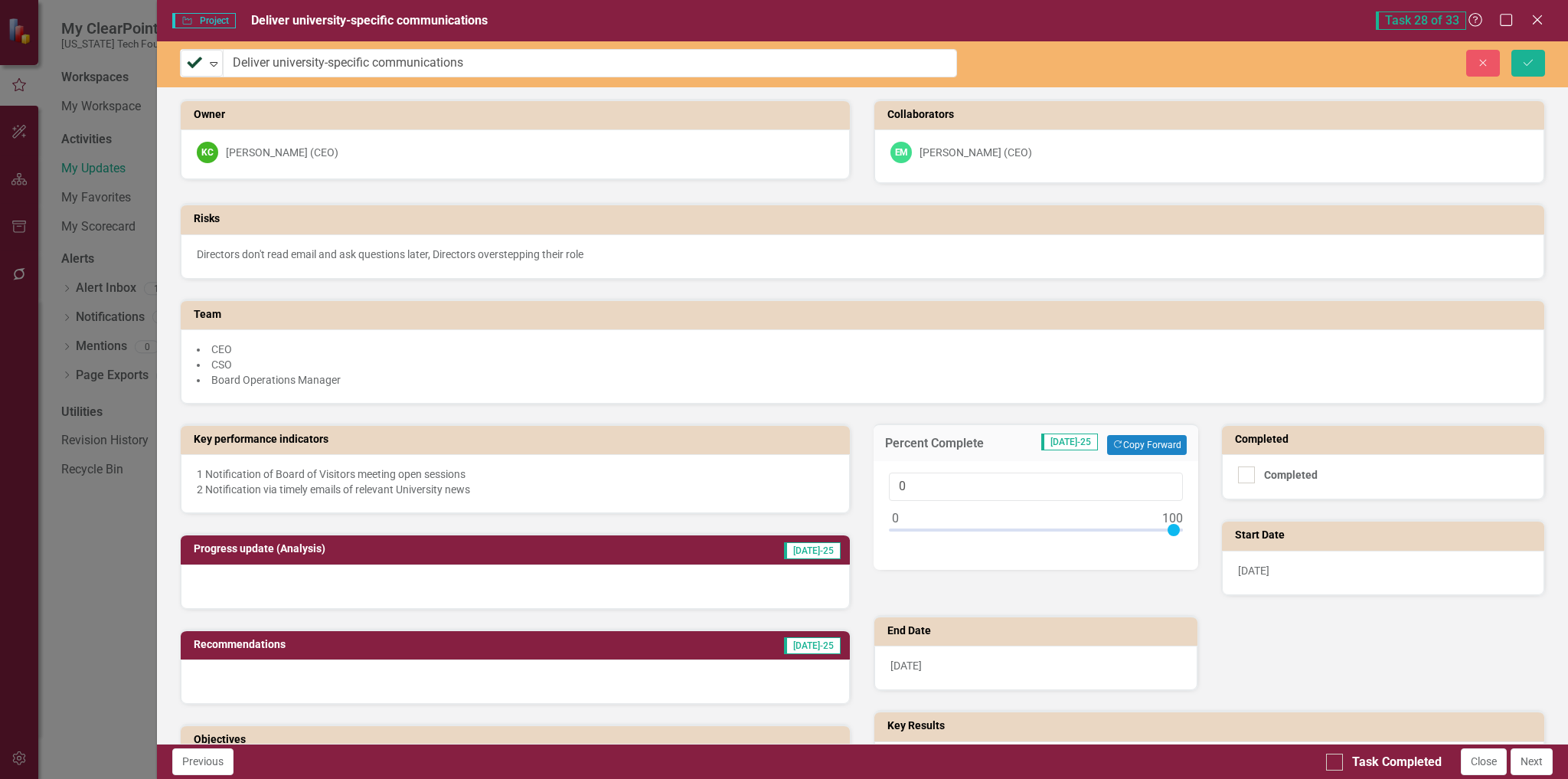
type input "100"
click at [1169, 528] on div at bounding box center [1035, 534] width 293 height 19
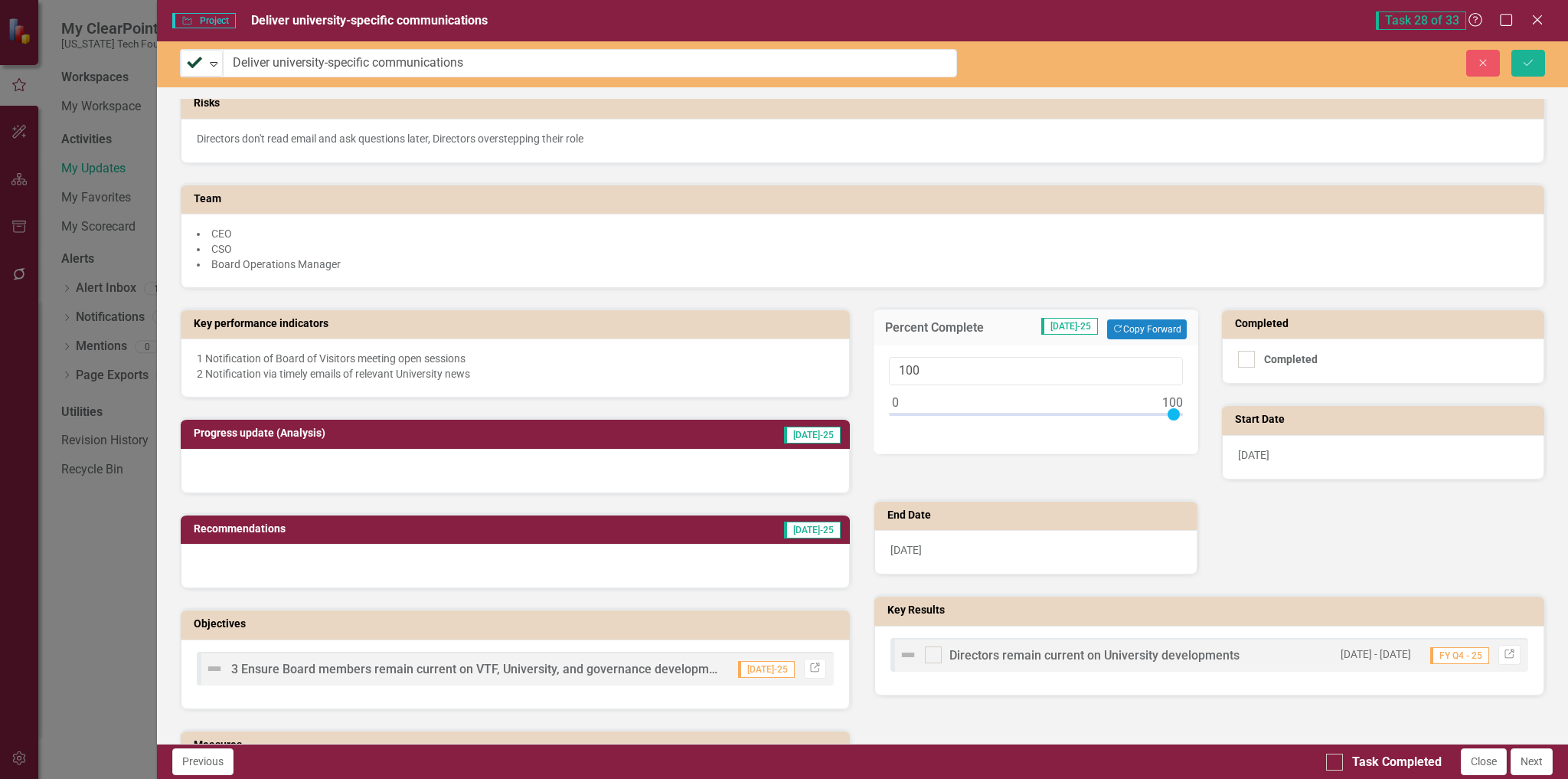
scroll to position [154, 0]
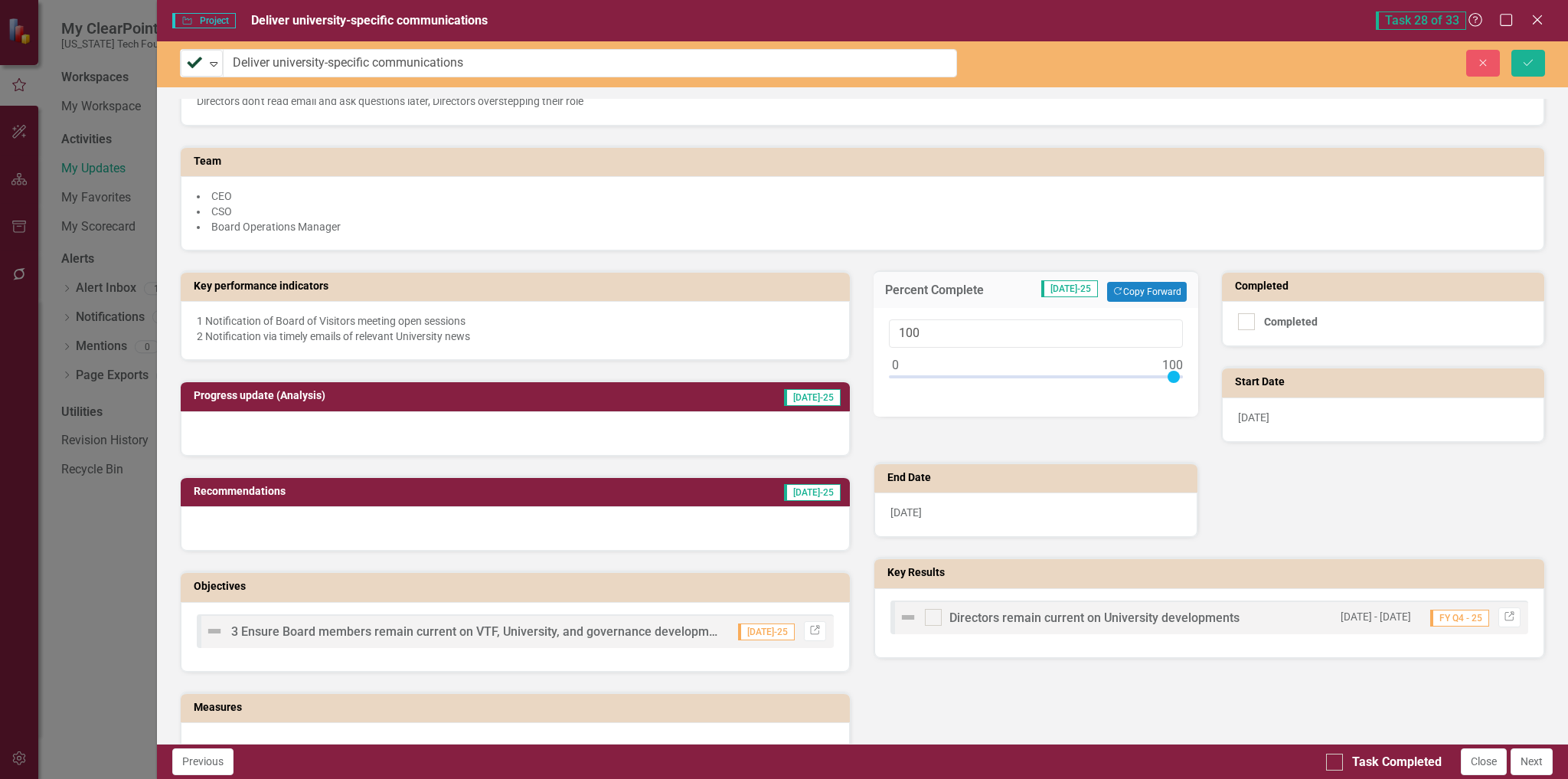
click at [899, 617] on img at bounding box center [908, 617] width 18 height 18
click at [909, 619] on img at bounding box center [908, 617] width 18 height 18
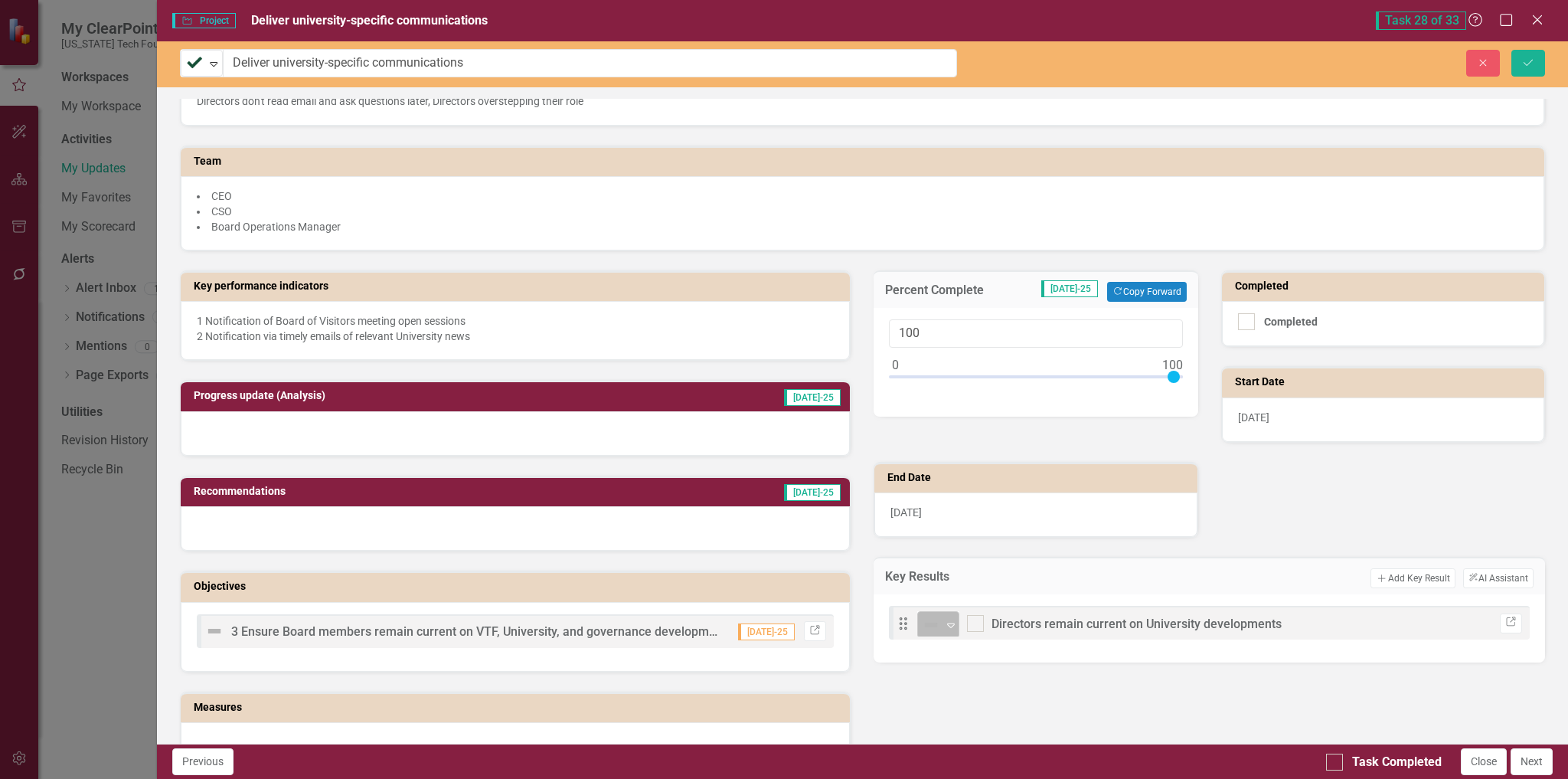
click at [947, 625] on icon "Expand" at bounding box center [951, 625] width 15 height 12
click at [544, 424] on div at bounding box center [516, 433] width 670 height 45
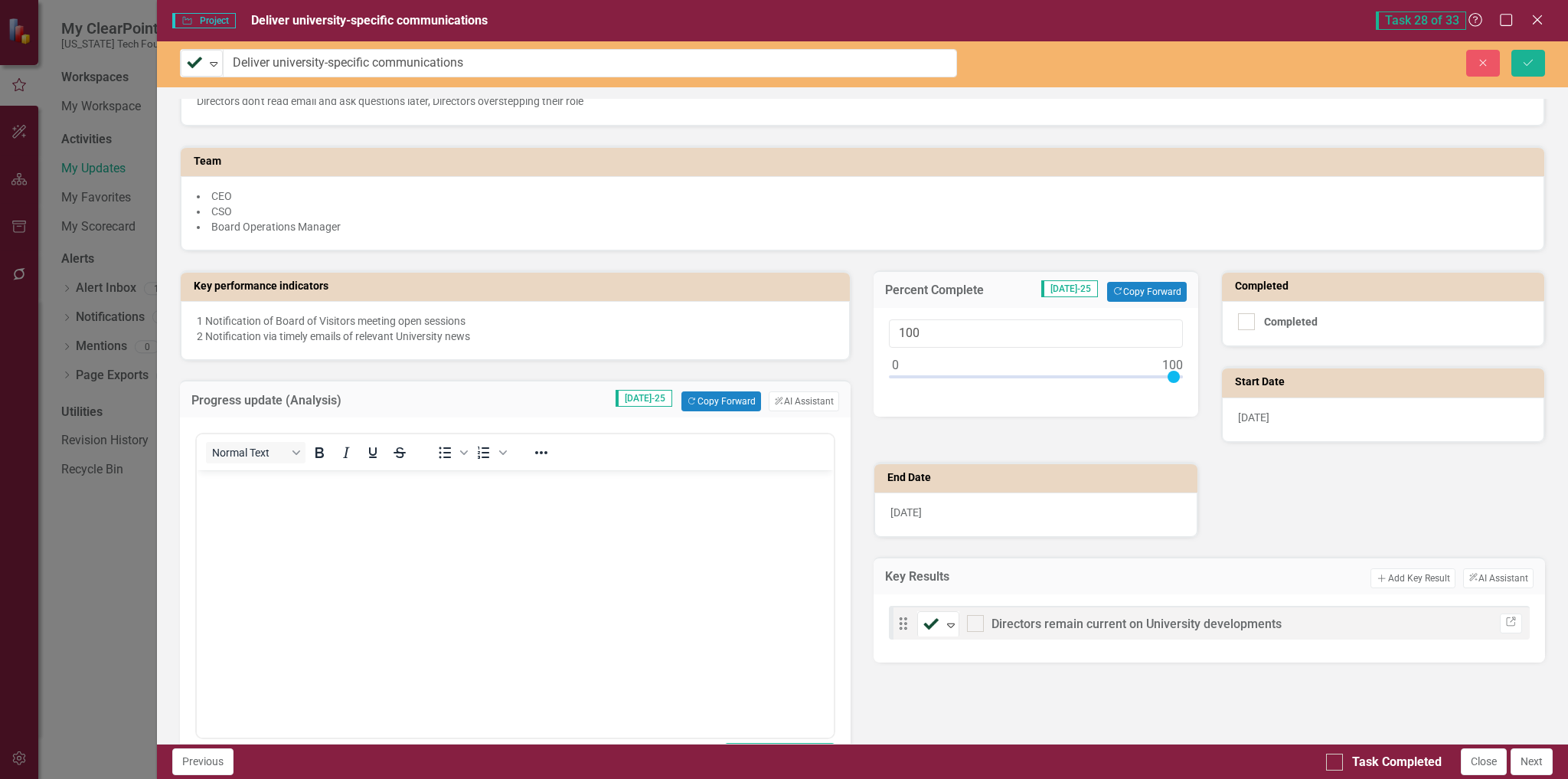
scroll to position [0, 0]
click at [582, 491] on p "Rich Text Area. Press ALT-0 for help." at bounding box center [515, 483] width 630 height 18
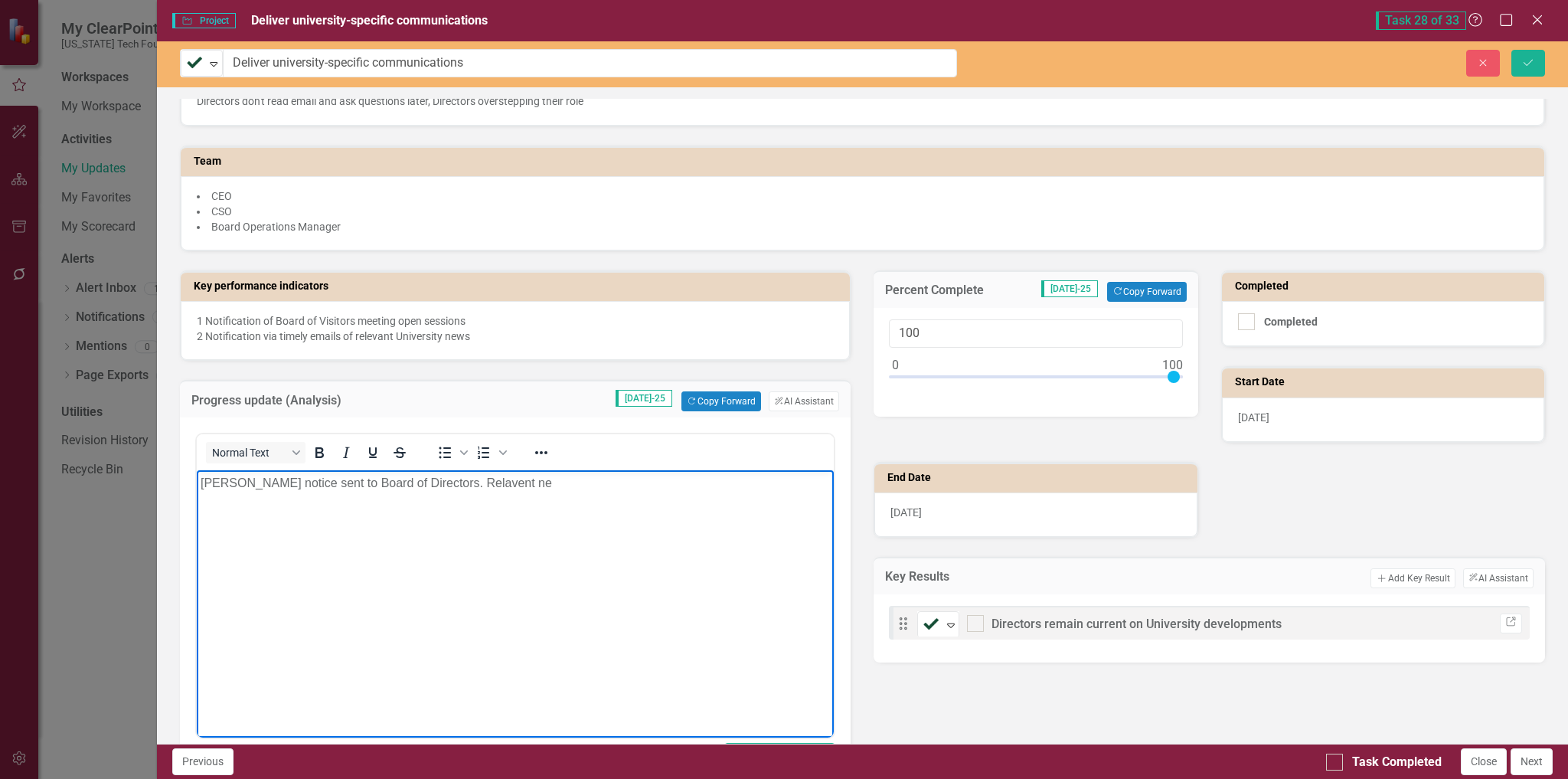
click at [476, 483] on p "August BOV notice sent to Board of Directors. Relavent ne" at bounding box center [515, 483] width 630 height 18
click at [526, 482] on p "August BOV notice sent to Board of Directors. Relevant ne" at bounding box center [515, 483] width 630 height 18
drag, startPoint x: 414, startPoint y: 501, endPoint x: 647, endPoint y: 500, distance: 233.0
click at [647, 500] on p "August BOV notice sent to Board of Directors. Relevant news stories sent to Boa…" at bounding box center [515, 492] width 630 height 37
click at [582, 504] on p "August BOV notice sent to Board of Directors. Relevant news stories sent to Boa…" at bounding box center [515, 492] width 630 height 37
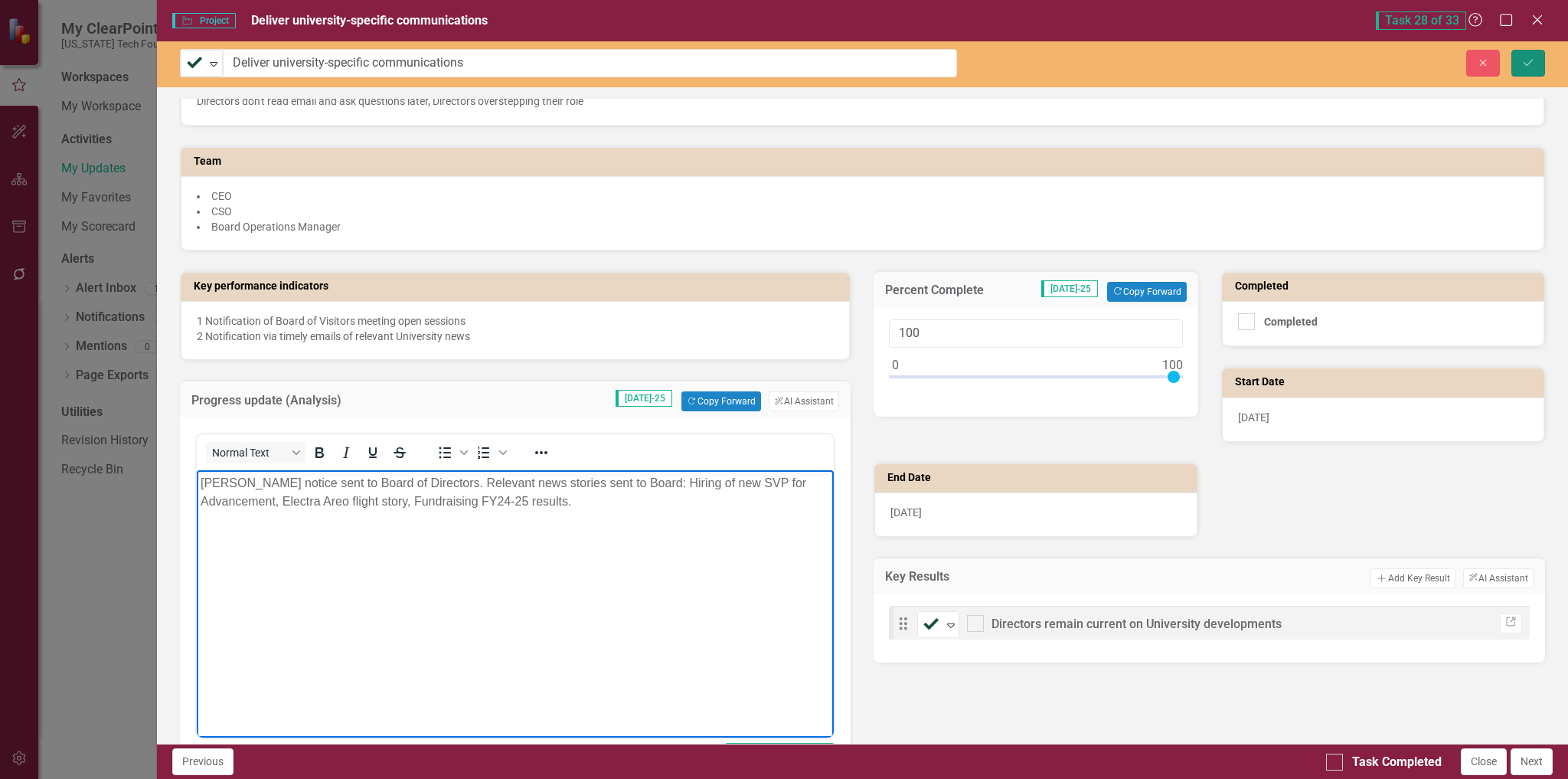
click at [1534, 65] on icon "Save" at bounding box center [1529, 63] width 14 height 10
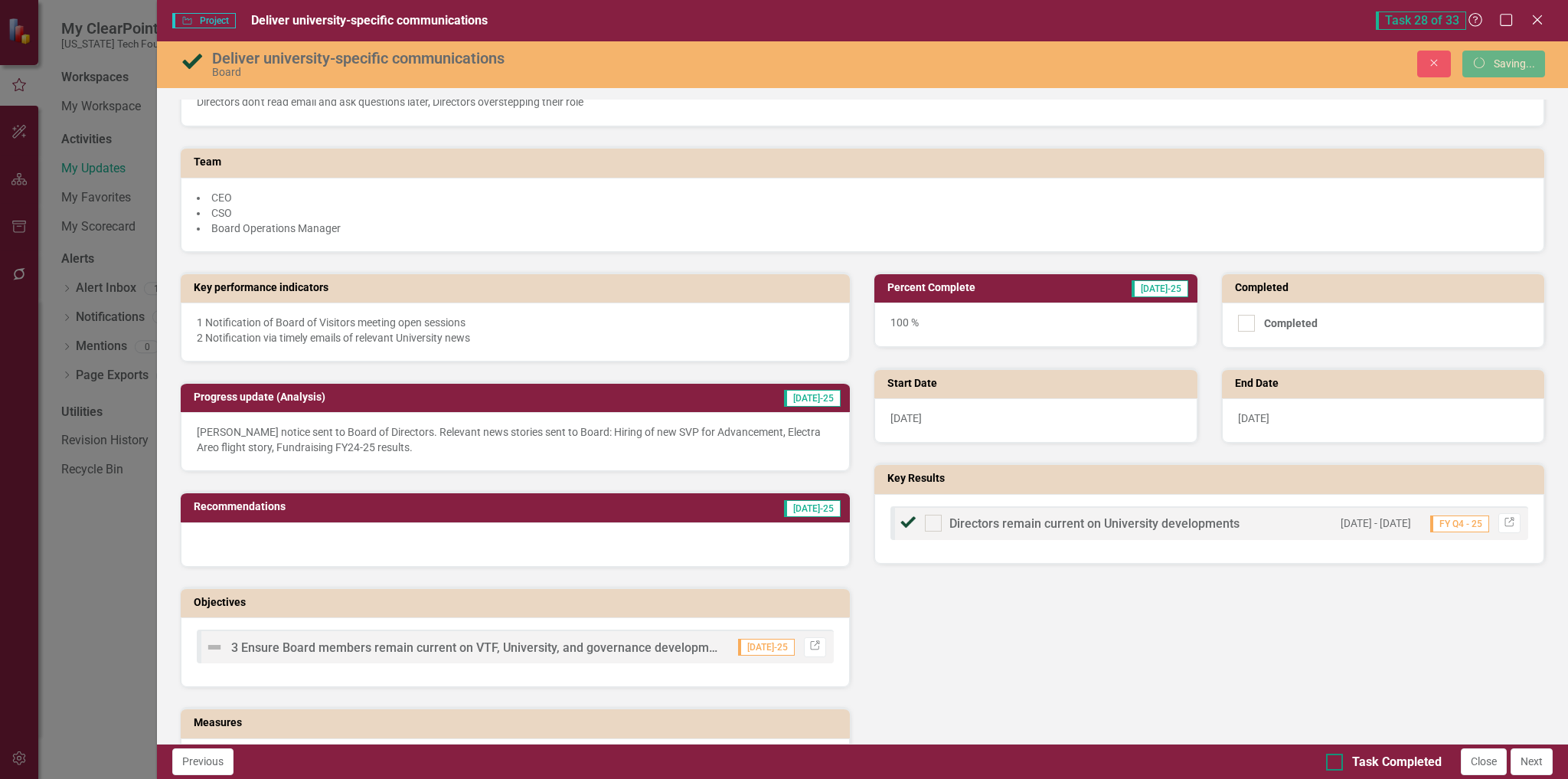
click at [1332, 764] on div at bounding box center [1335, 762] width 17 height 17
click at [1332, 764] on input "Task Completed" at bounding box center [1331, 758] width 10 height 10
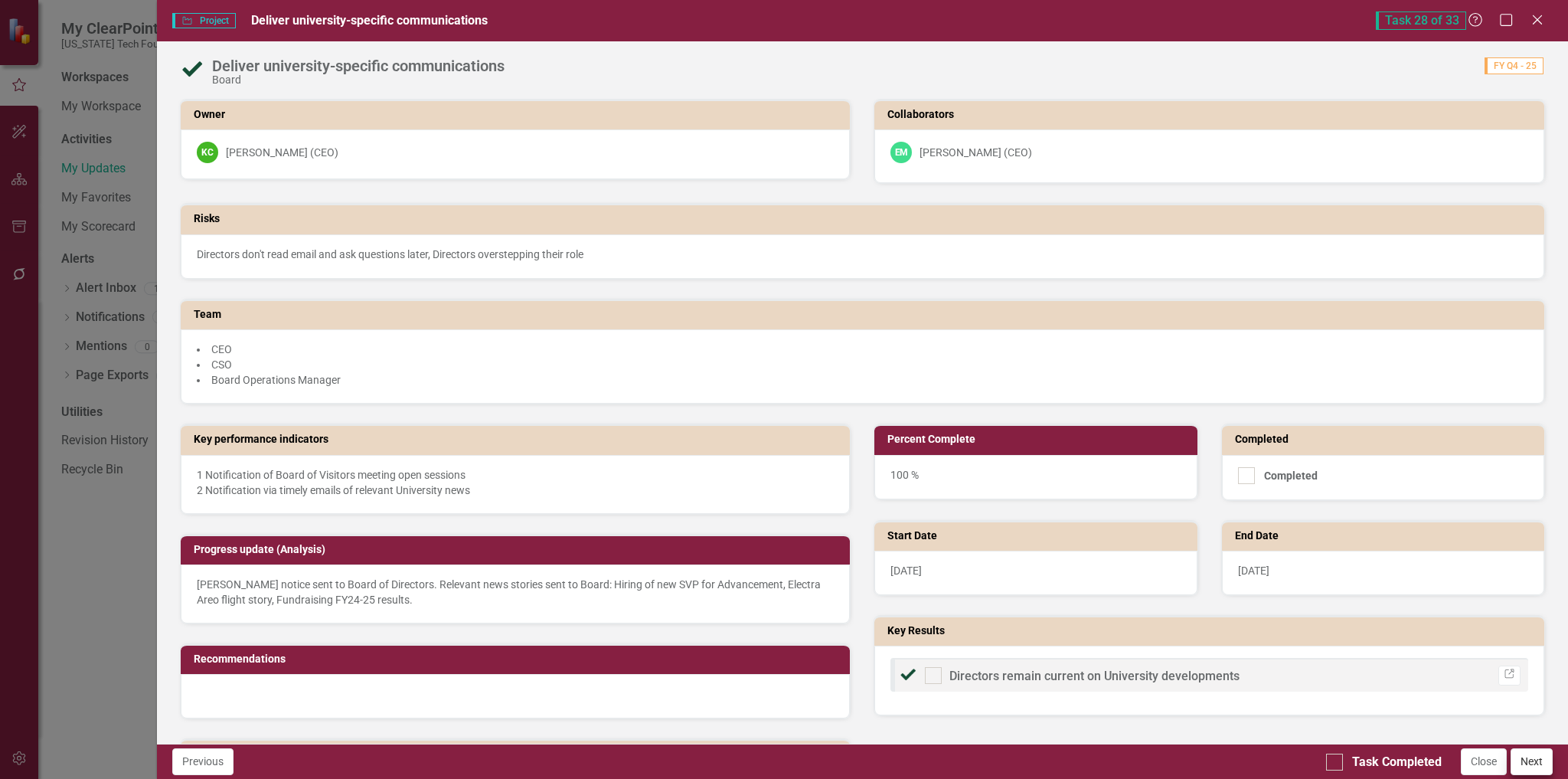
checkbox input "true"
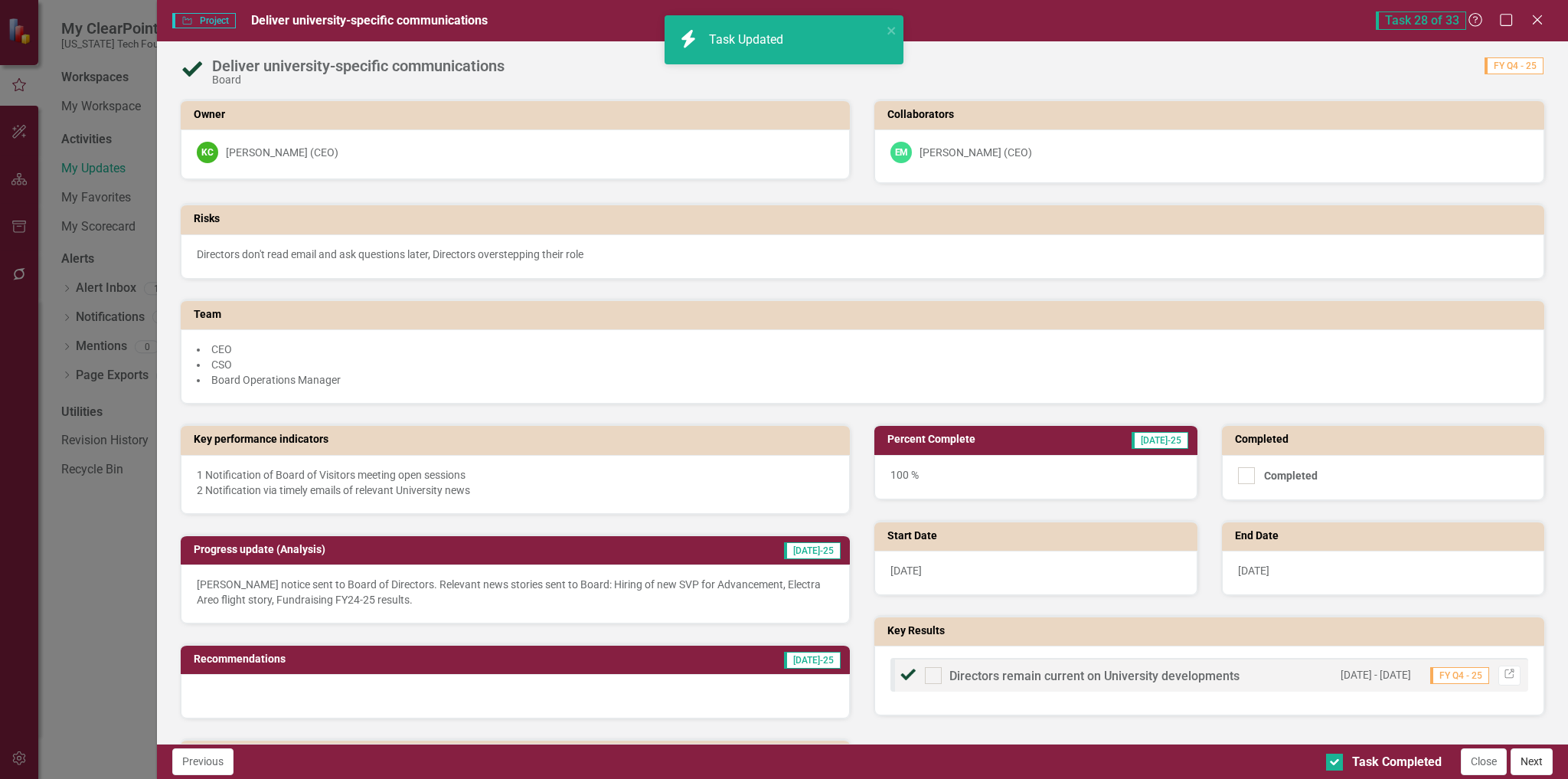
click at [1537, 763] on button "Next" at bounding box center [1531, 761] width 42 height 27
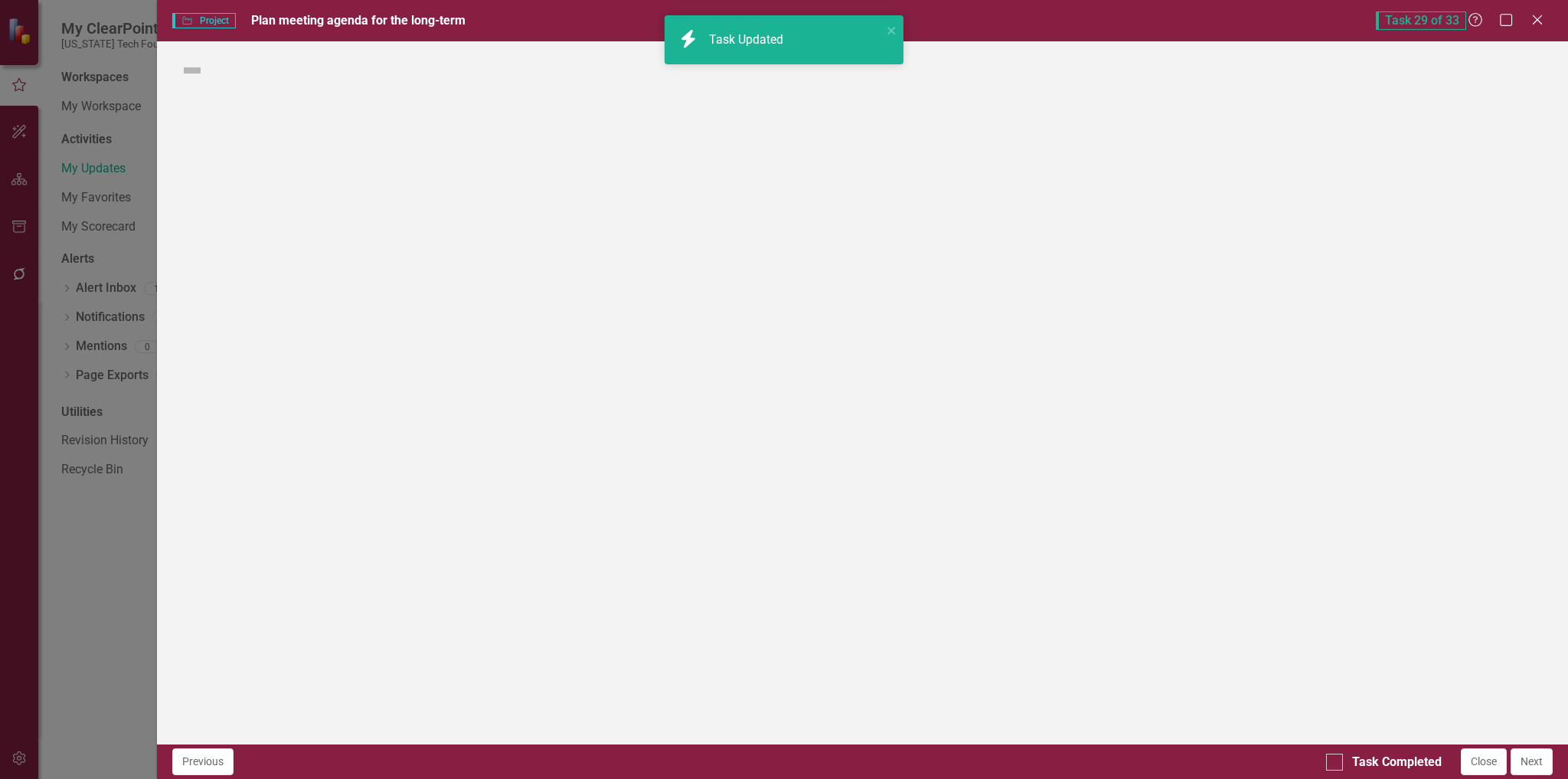
checkbox input "true"
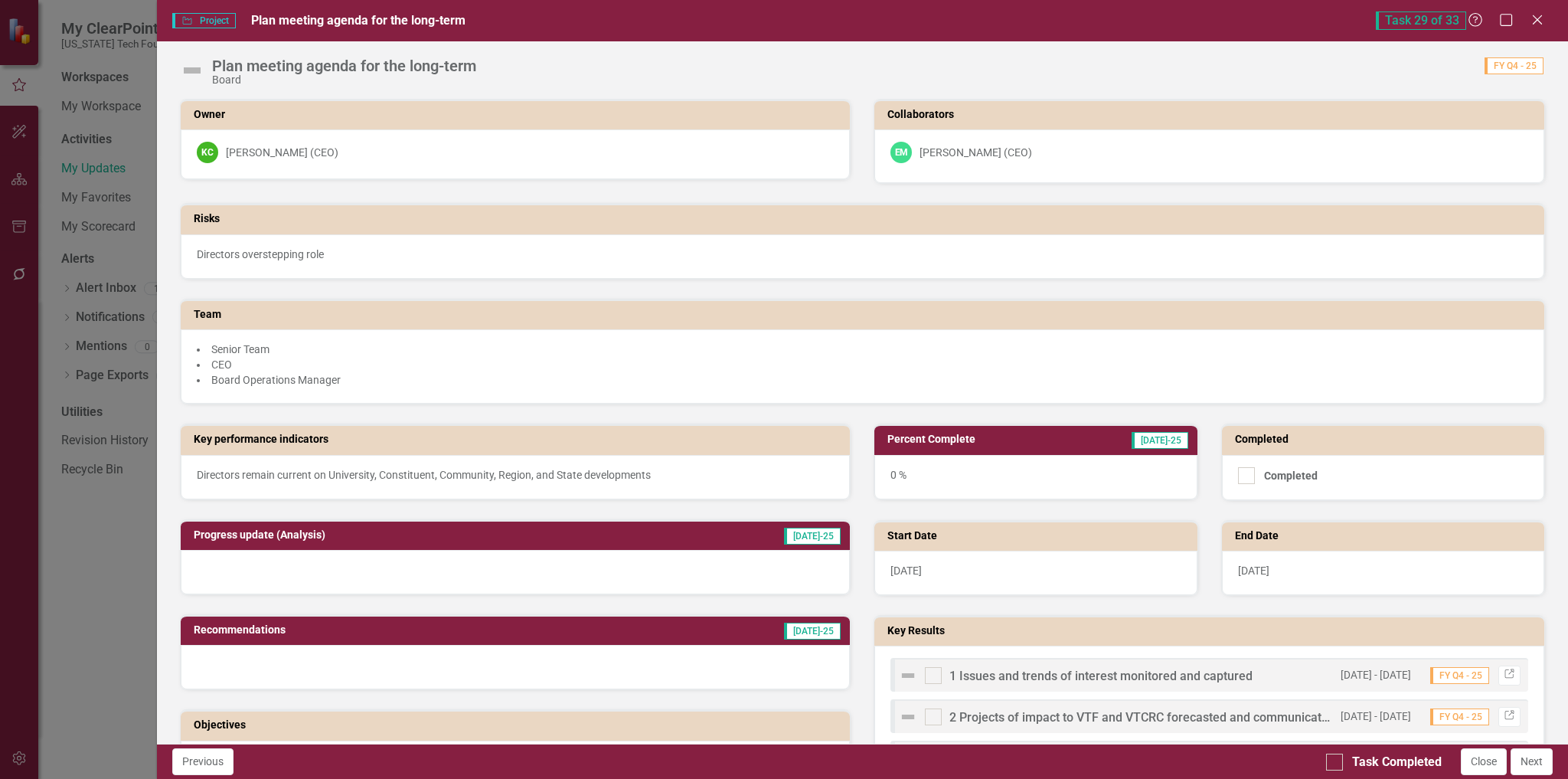
click at [202, 75] on img at bounding box center [192, 70] width 25 height 25
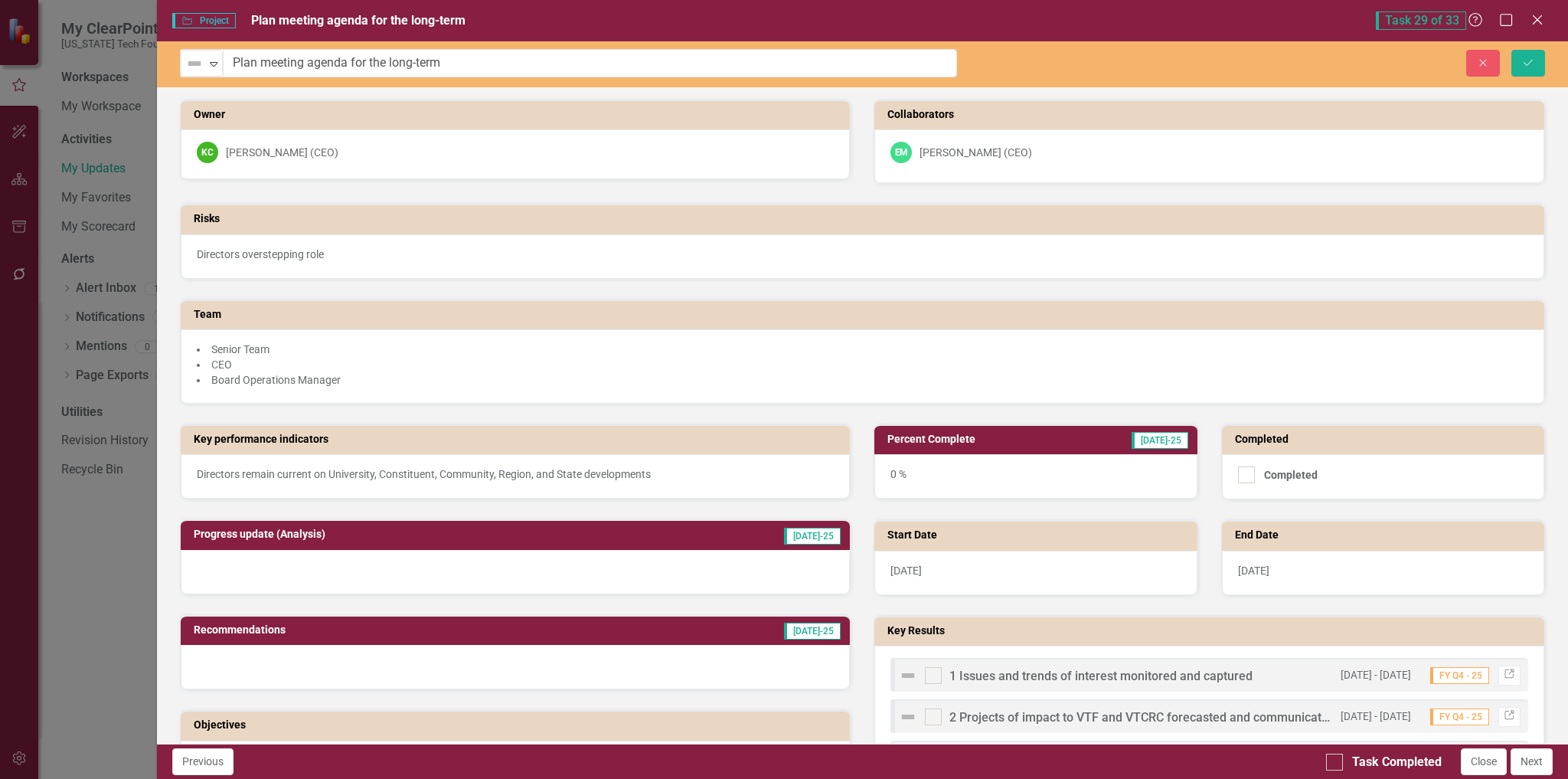
click at [199, 73] on div "Not Defined" at bounding box center [195, 63] width 23 height 21
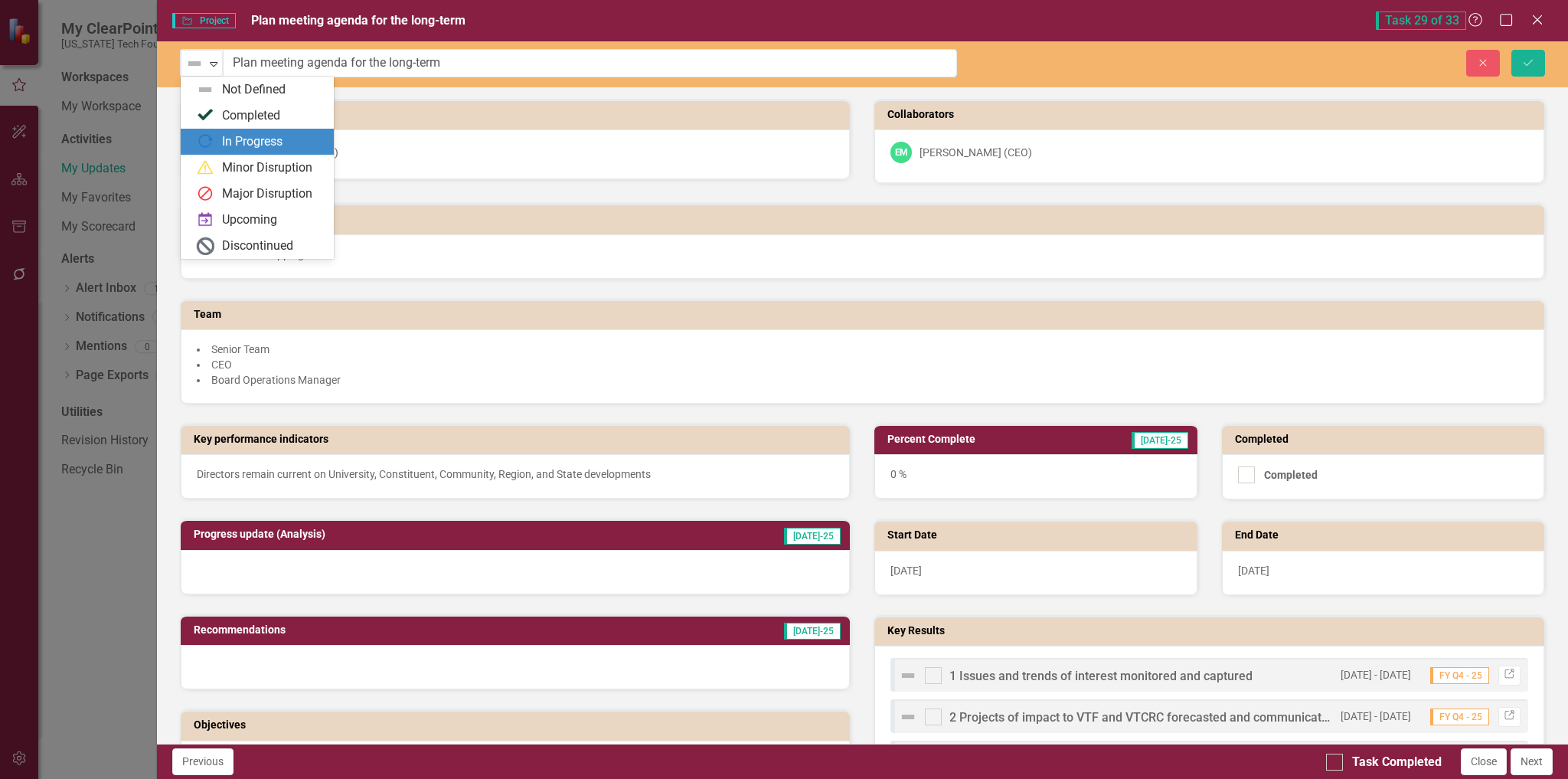
click at [228, 145] on div "In Progress" at bounding box center [252, 142] width 61 height 18
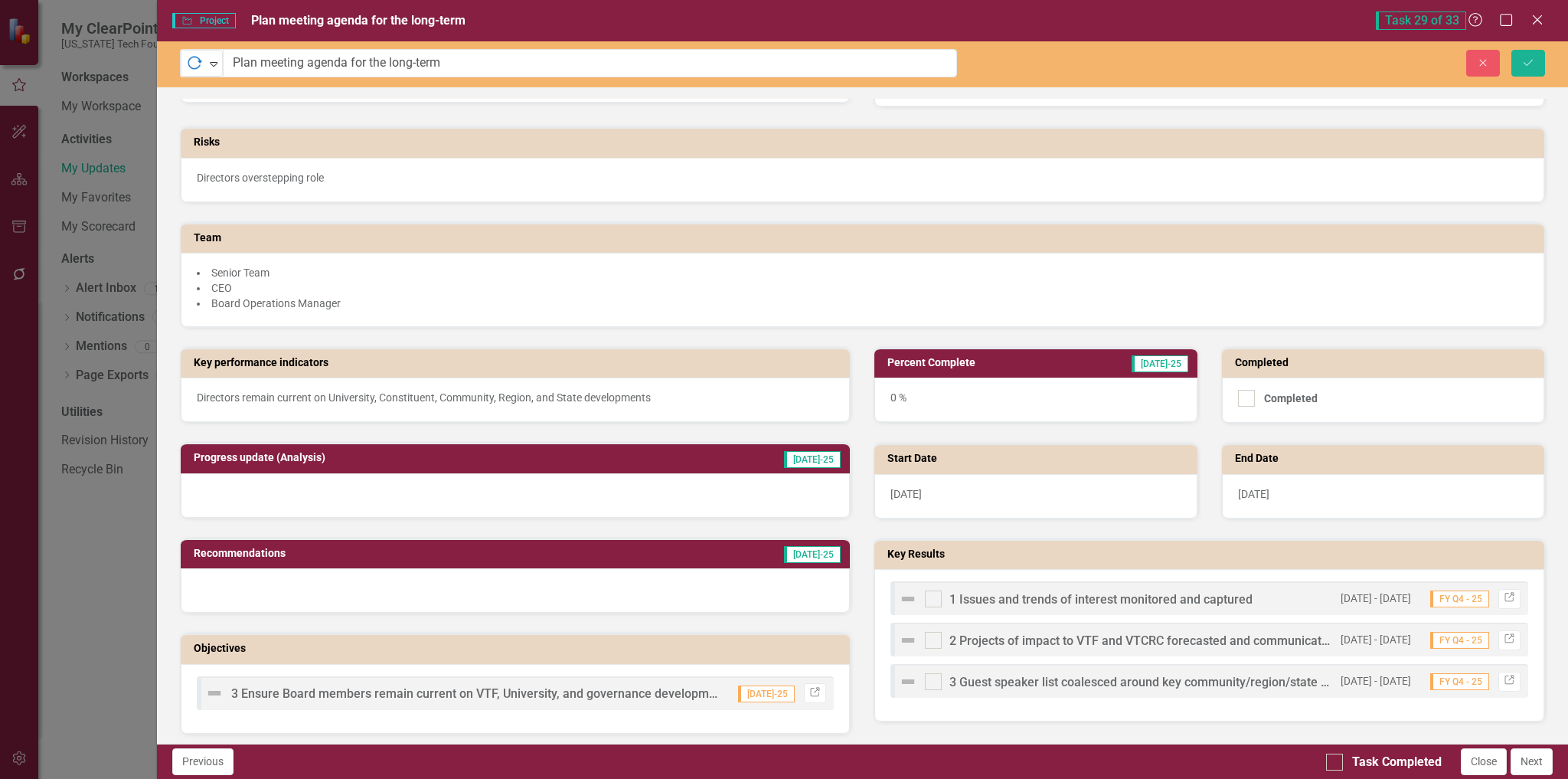
scroll to position [154, 0]
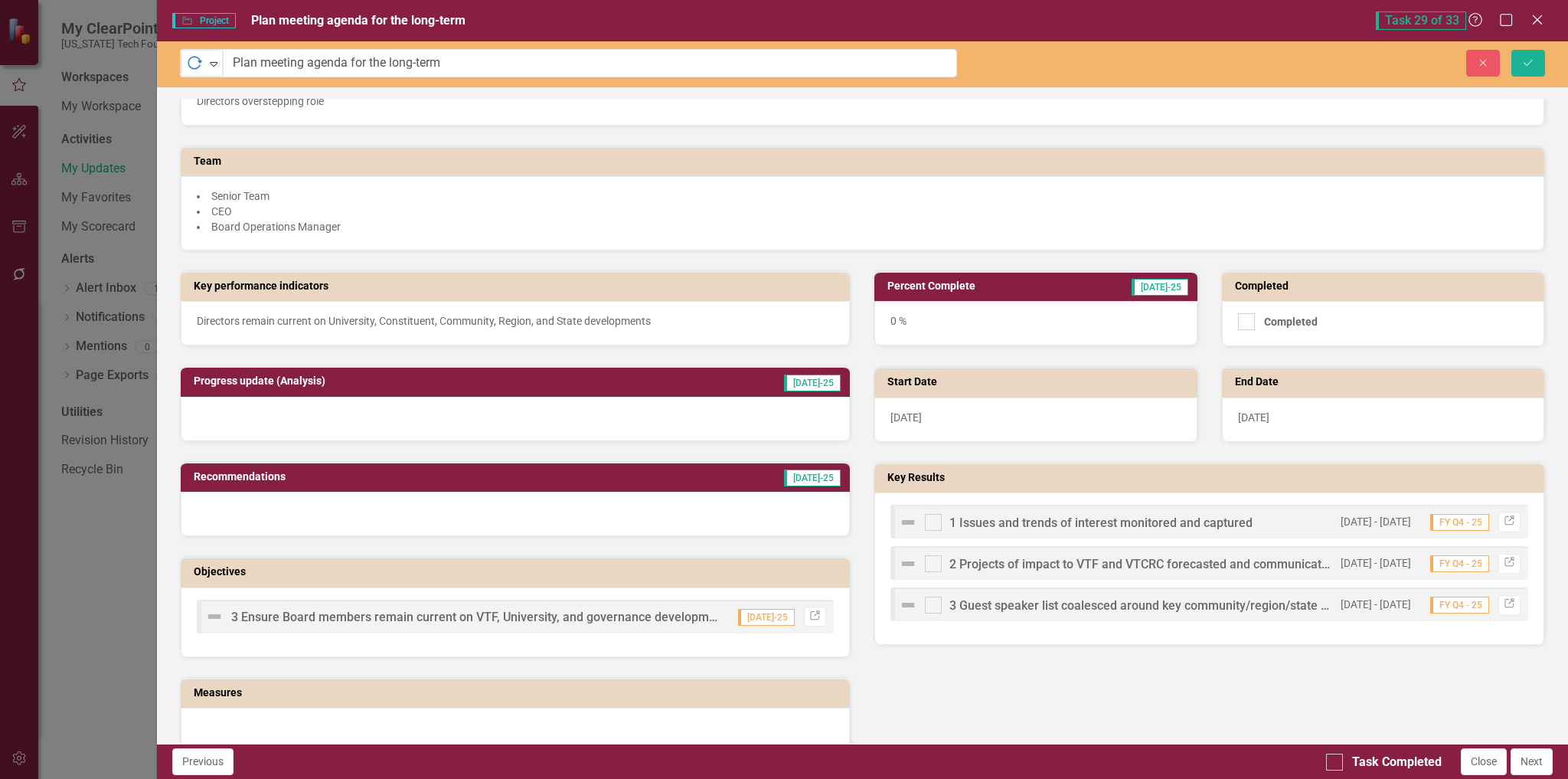
click at [903, 524] on img at bounding box center [908, 522] width 18 height 18
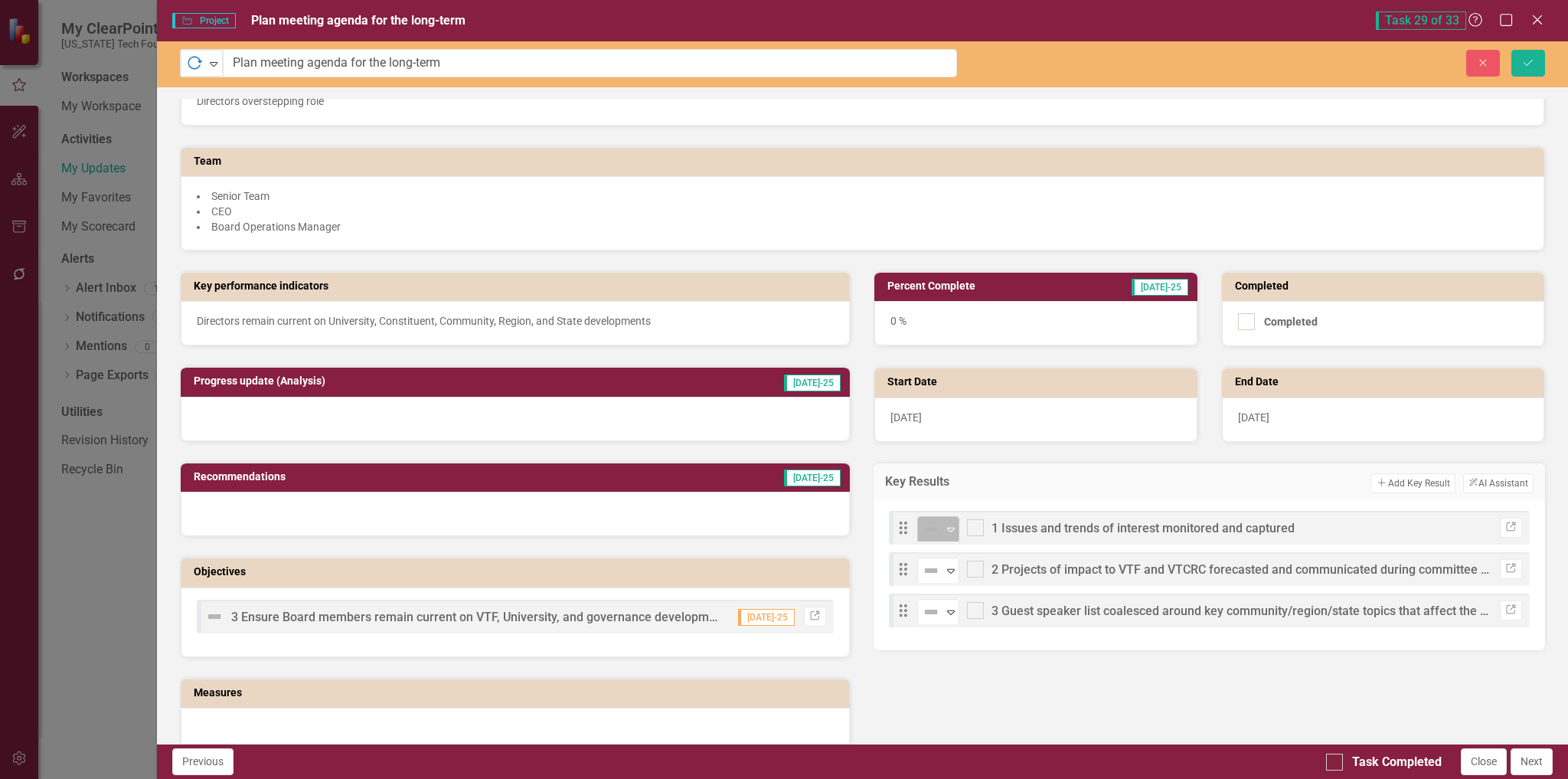
click at [933, 532] on img at bounding box center [931, 528] width 18 height 18
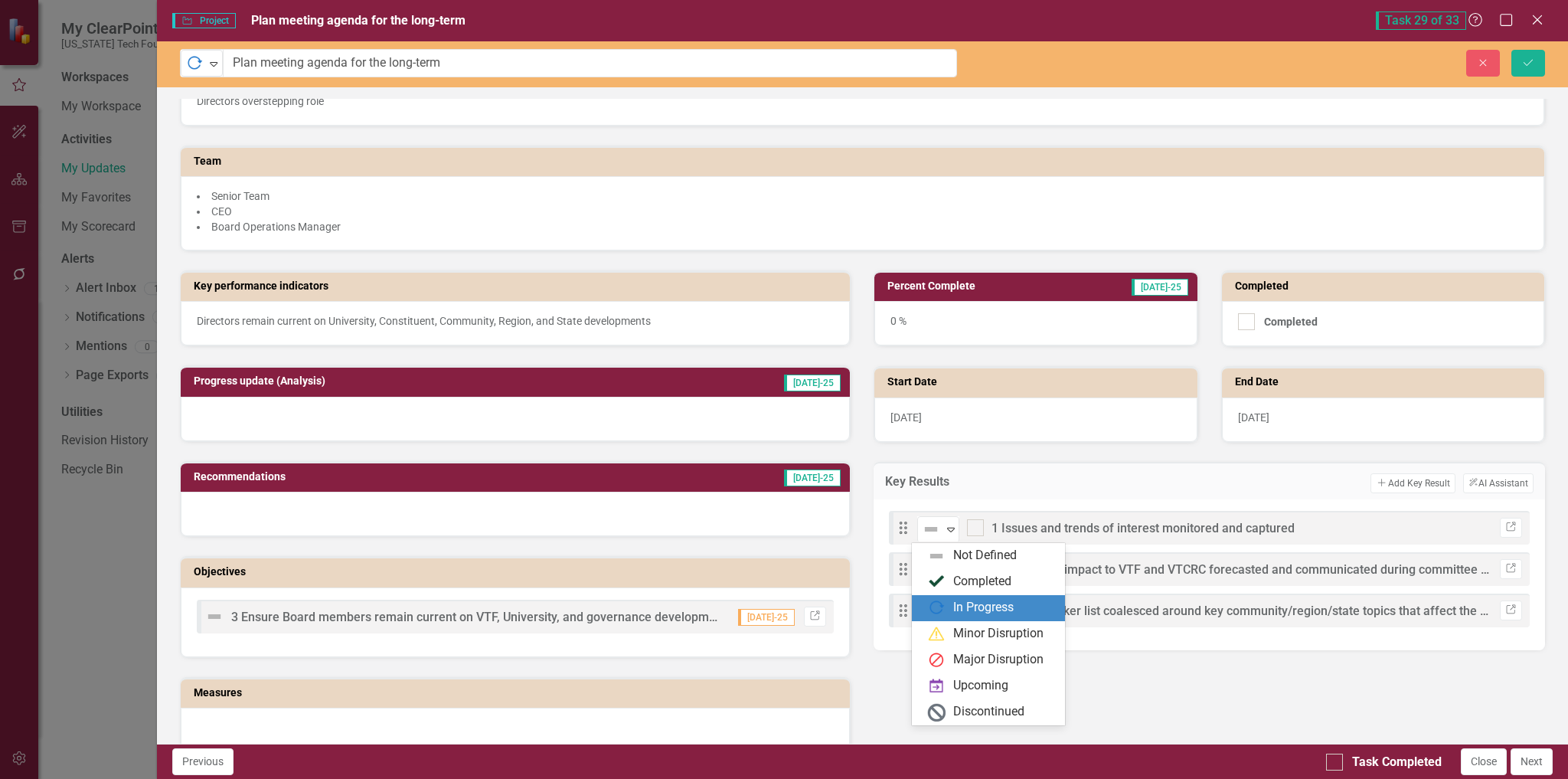
click at [953, 611] on div "In Progress" at bounding box center [983, 607] width 61 height 18
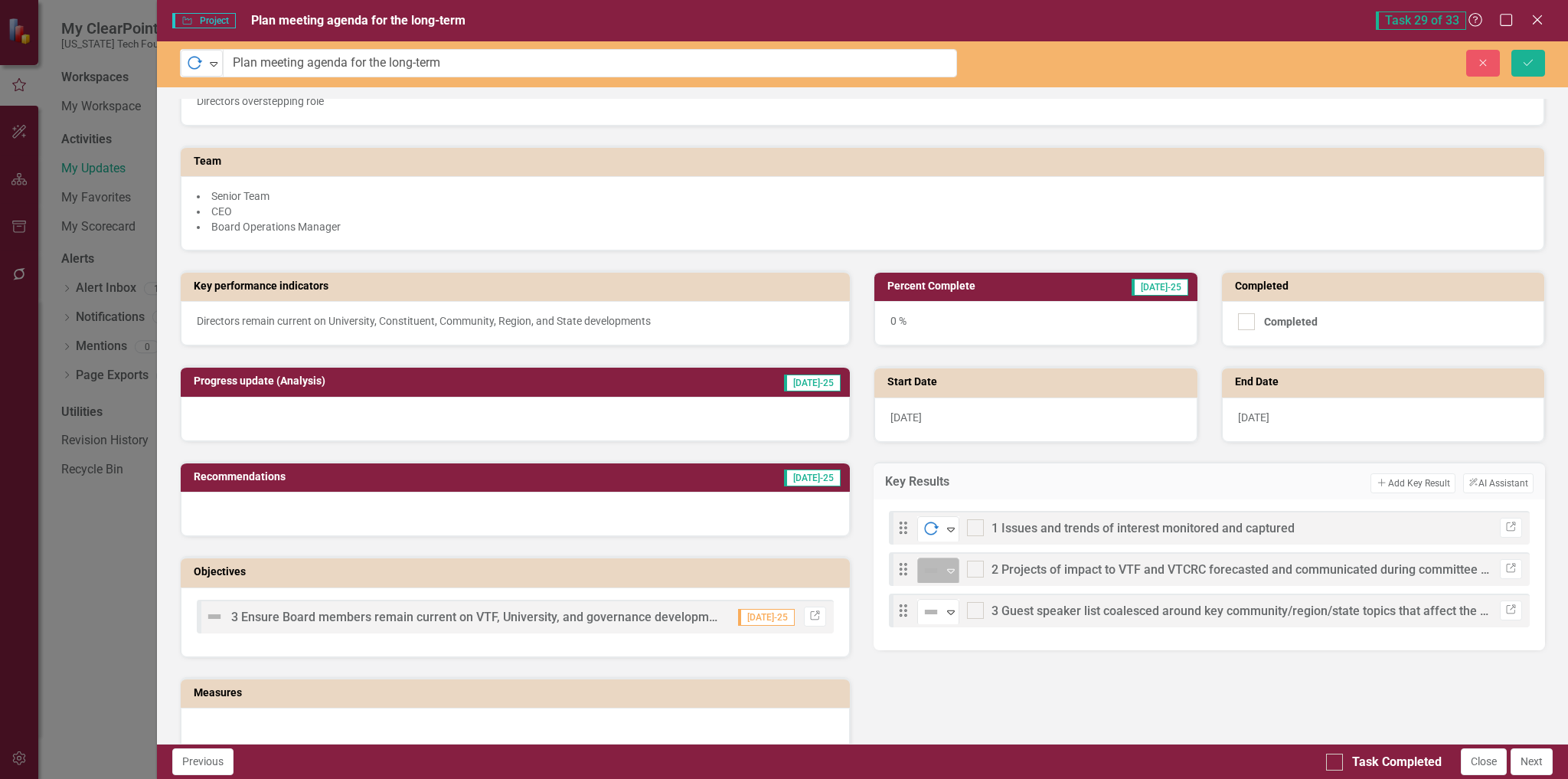
click at [944, 575] on icon "Expand" at bounding box center [951, 571] width 15 height 12
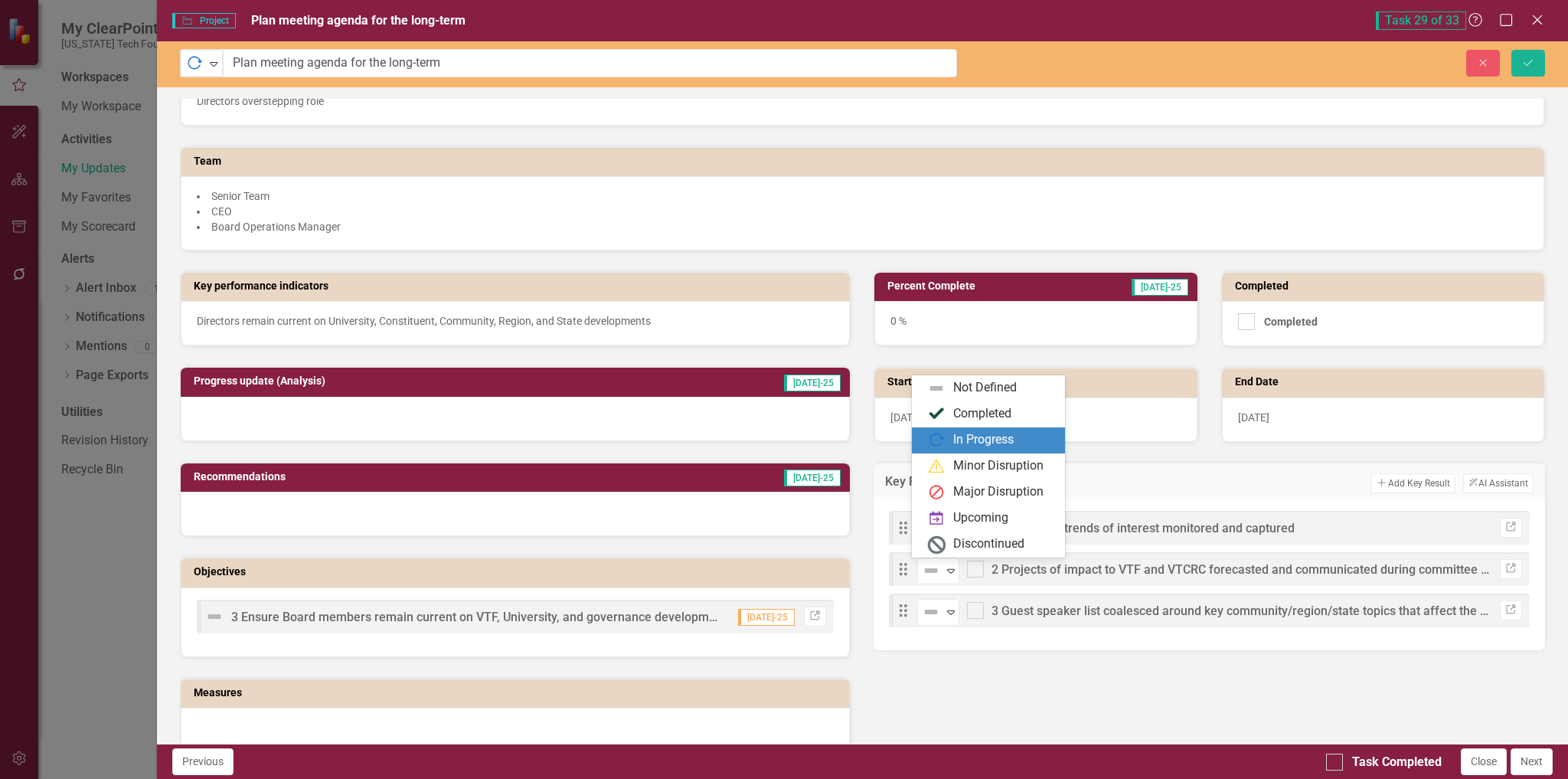
click at [966, 439] on div "In Progress" at bounding box center [983, 440] width 61 height 18
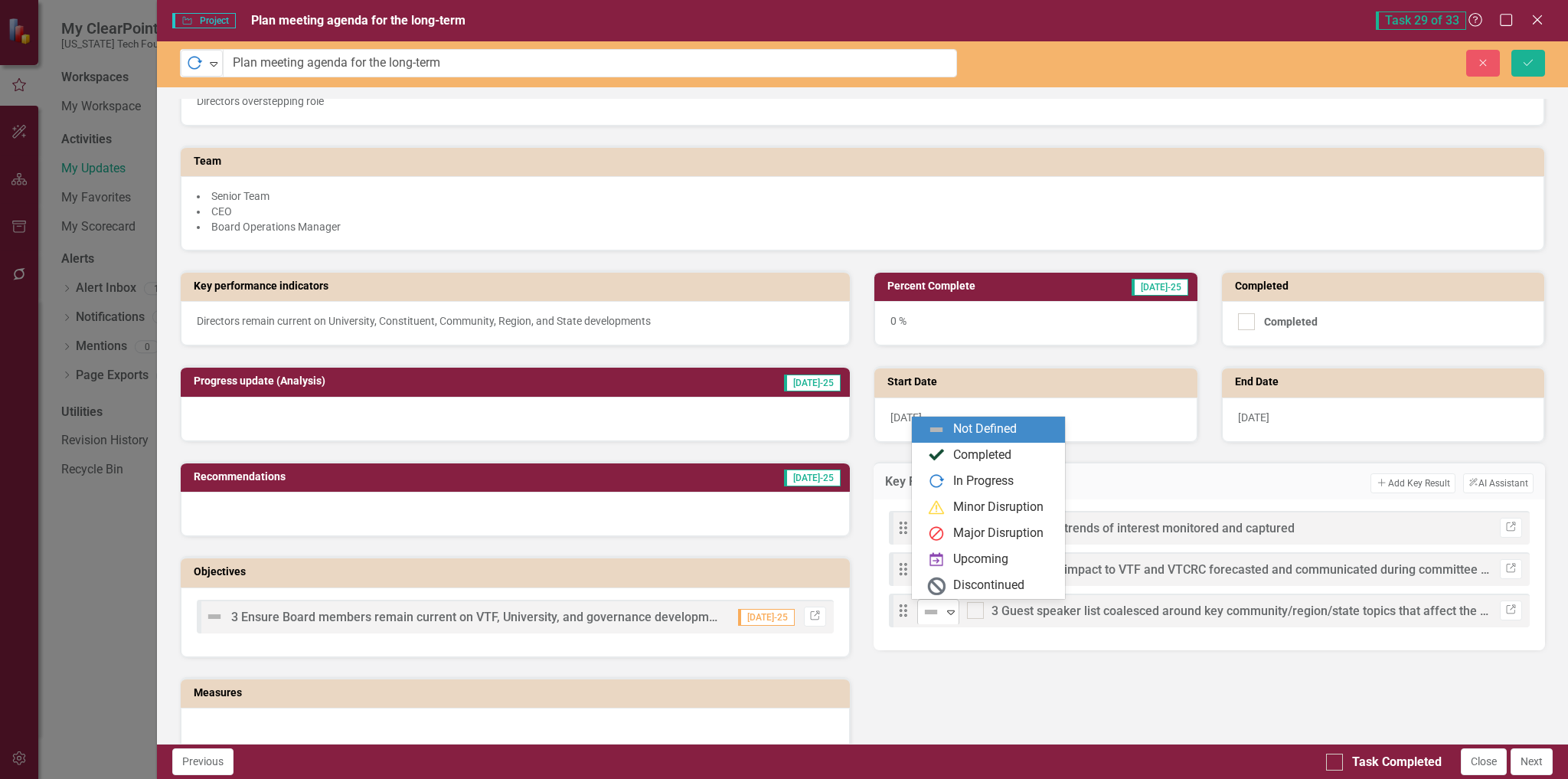
click at [949, 614] on icon "Expand" at bounding box center [951, 612] width 15 height 12
click at [993, 475] on div "In Progress" at bounding box center [983, 481] width 61 height 18
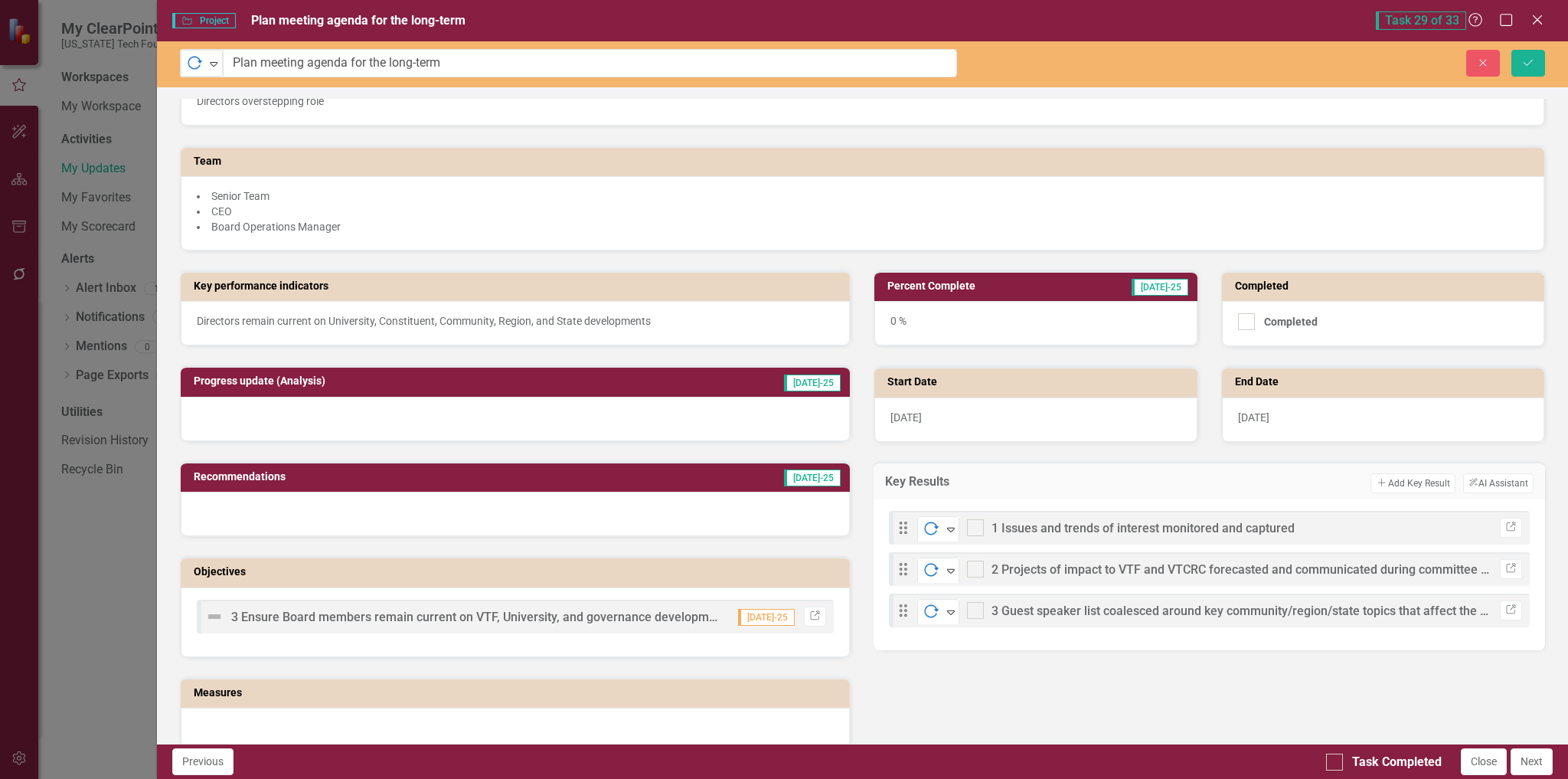
click at [546, 408] on div at bounding box center [516, 419] width 670 height 45
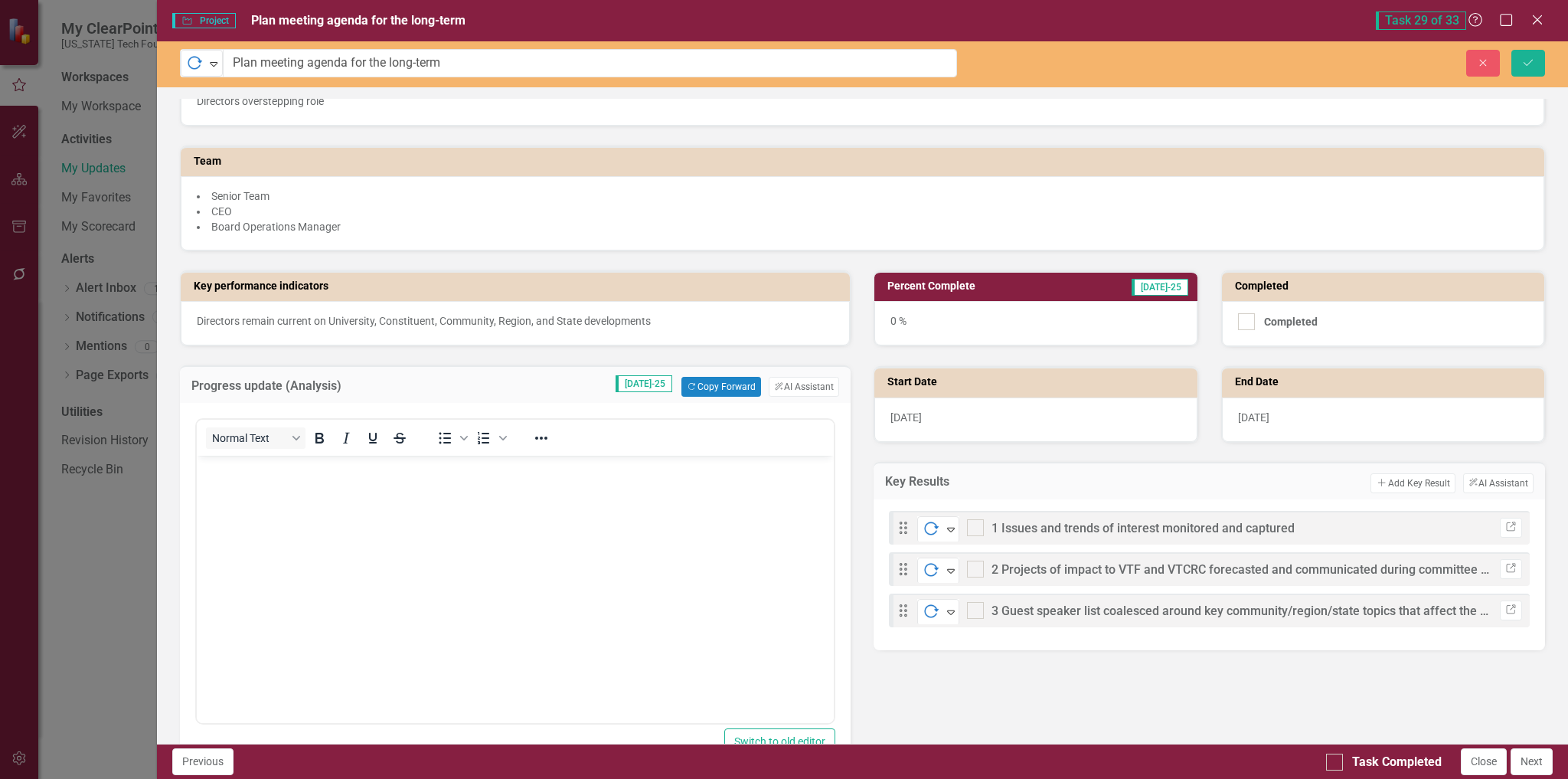
scroll to position [0, 0]
click at [482, 480] on body "Rich Text Area. Press ALT-0 for help." at bounding box center [516, 571] width 638 height 230
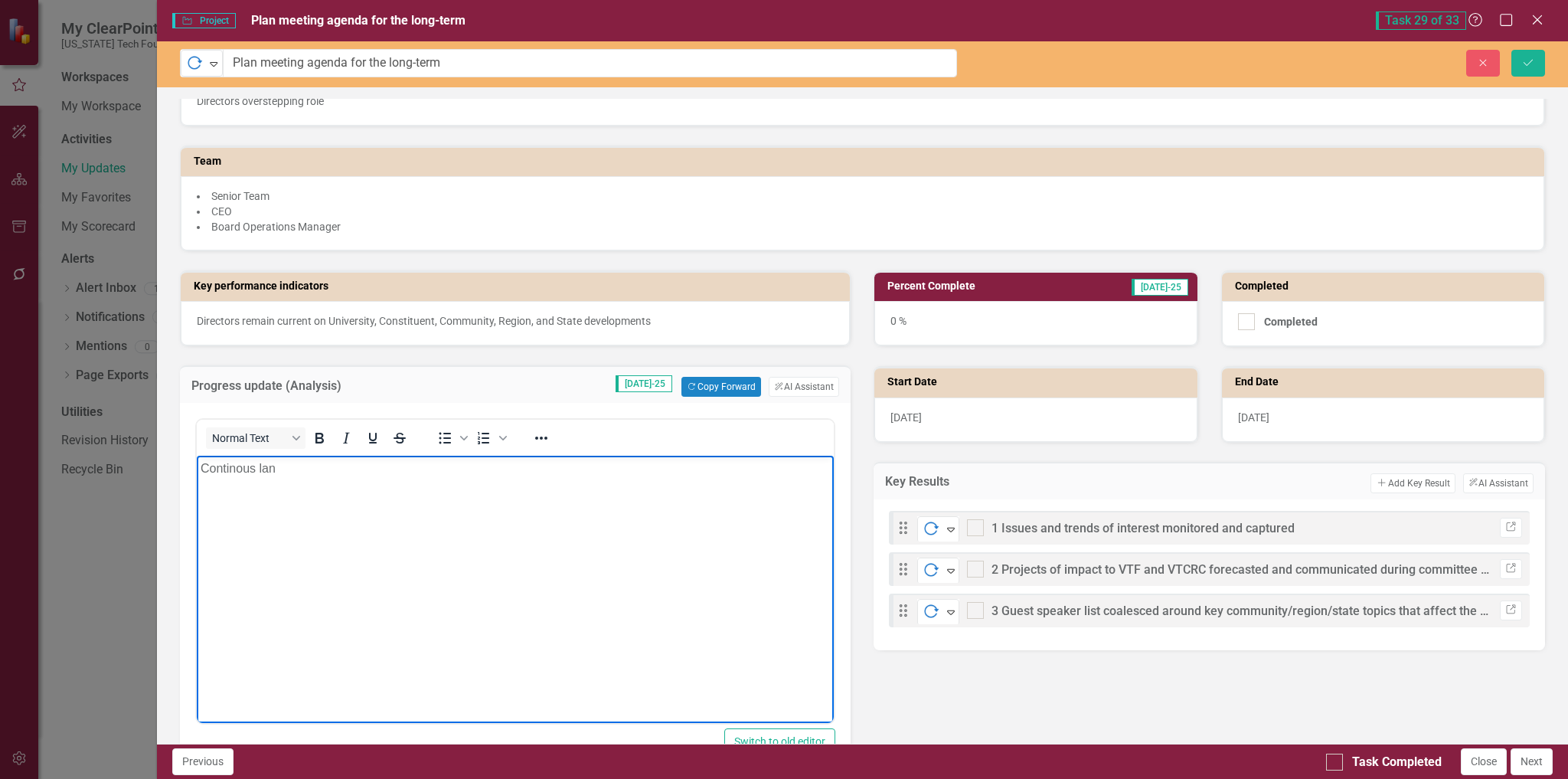
click at [239, 468] on p "Continous lan" at bounding box center [515, 468] width 630 height 18
click at [264, 468] on p "Continuous lan" at bounding box center [515, 468] width 630 height 18
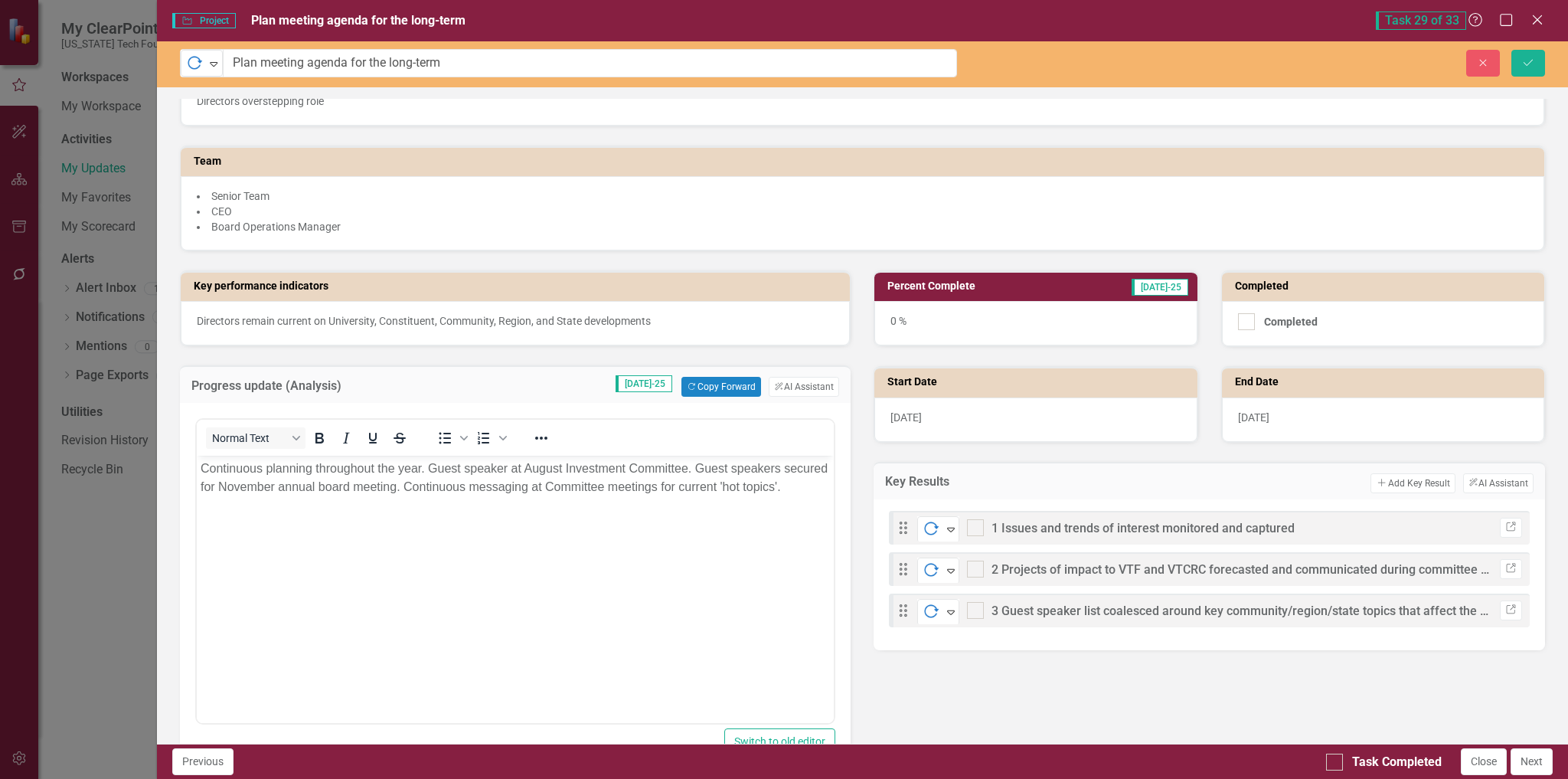
click at [1052, 303] on div "0 %" at bounding box center [1035, 323] width 323 height 45
click at [1003, 307] on div "0 %" at bounding box center [1035, 323] width 323 height 45
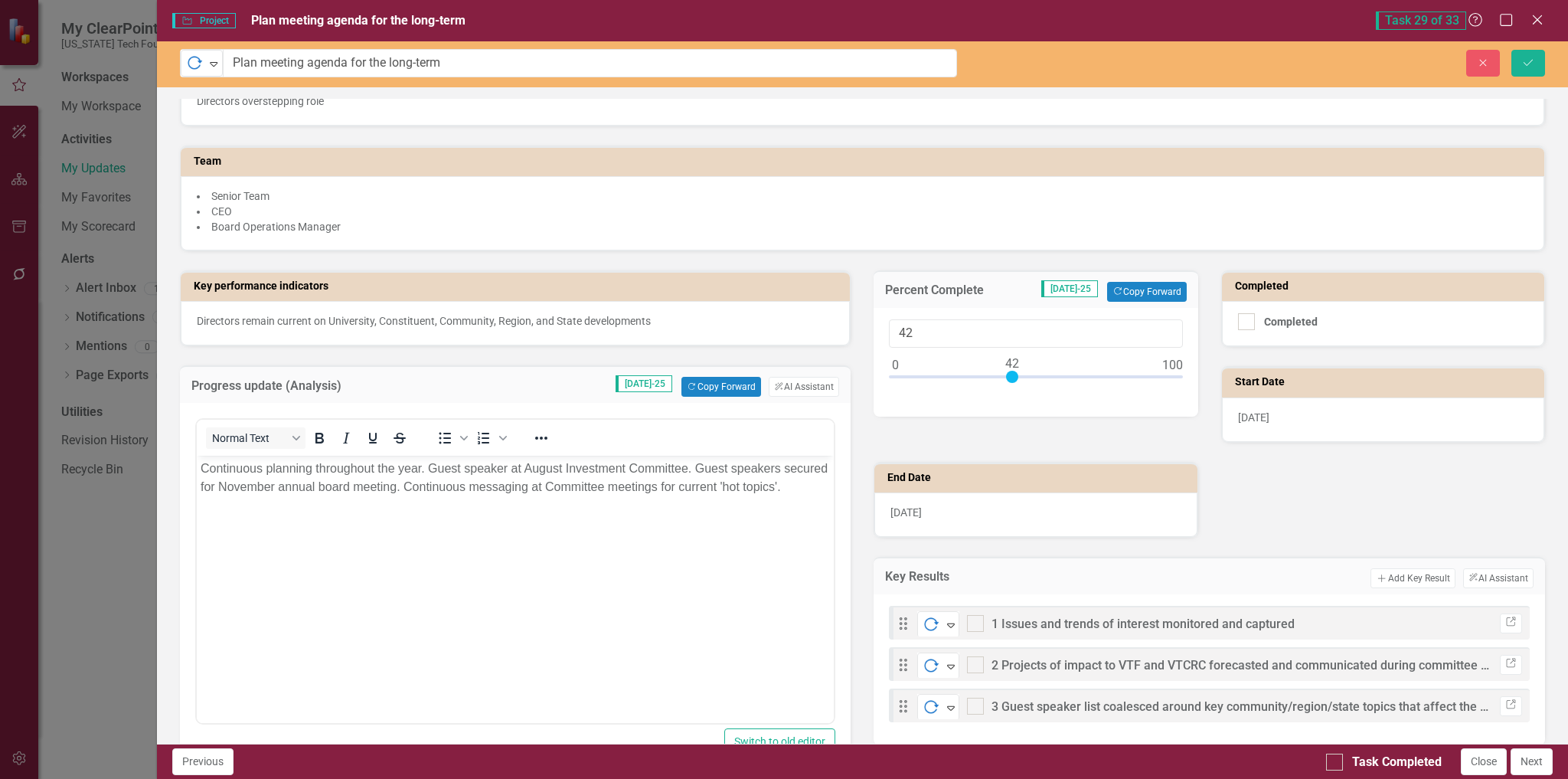
type input "40"
drag, startPoint x: 890, startPoint y: 375, endPoint x: 1003, endPoint y: 376, distance: 113.0
click at [1003, 376] on div at bounding box center [1007, 377] width 12 height 12
click at [1535, 60] on button "Save" at bounding box center [1528, 63] width 33 height 27
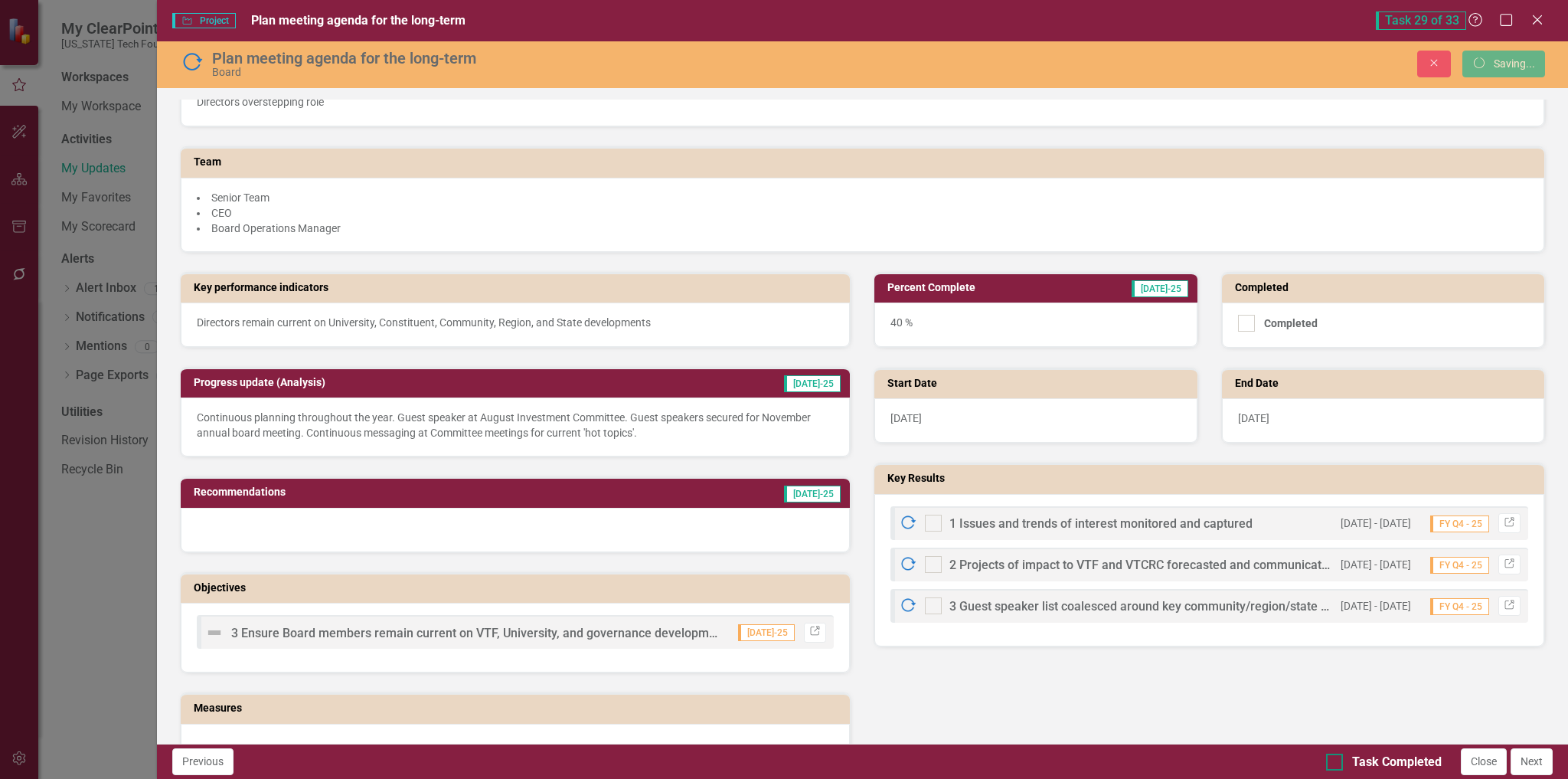
click at [1343, 760] on div "Task Completed" at bounding box center [1384, 762] width 116 height 18
click at [1336, 760] on input "Task Completed" at bounding box center [1331, 758] width 10 height 10
checkbox input "true"
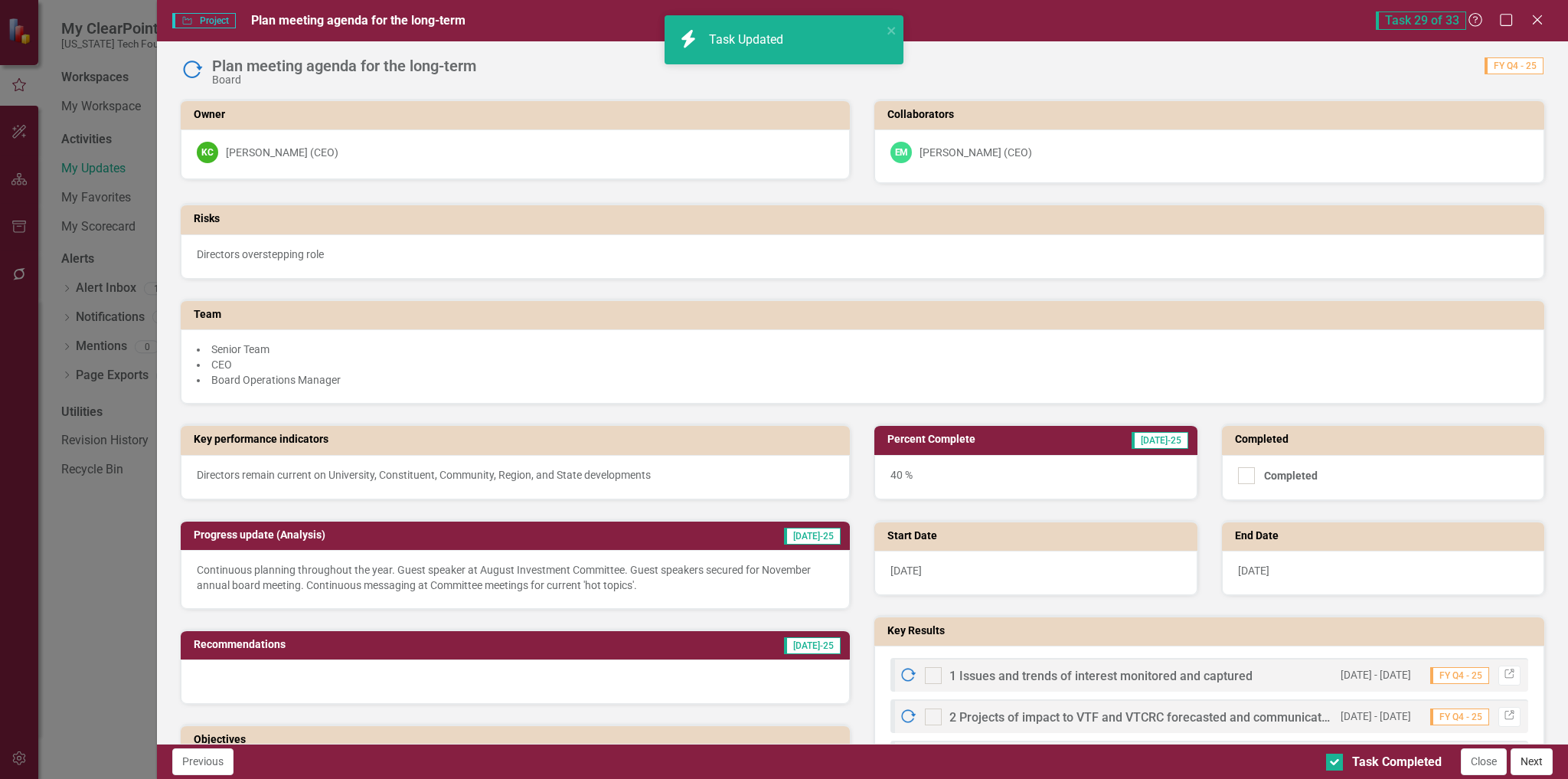
click at [1534, 760] on button "Next" at bounding box center [1531, 761] width 42 height 27
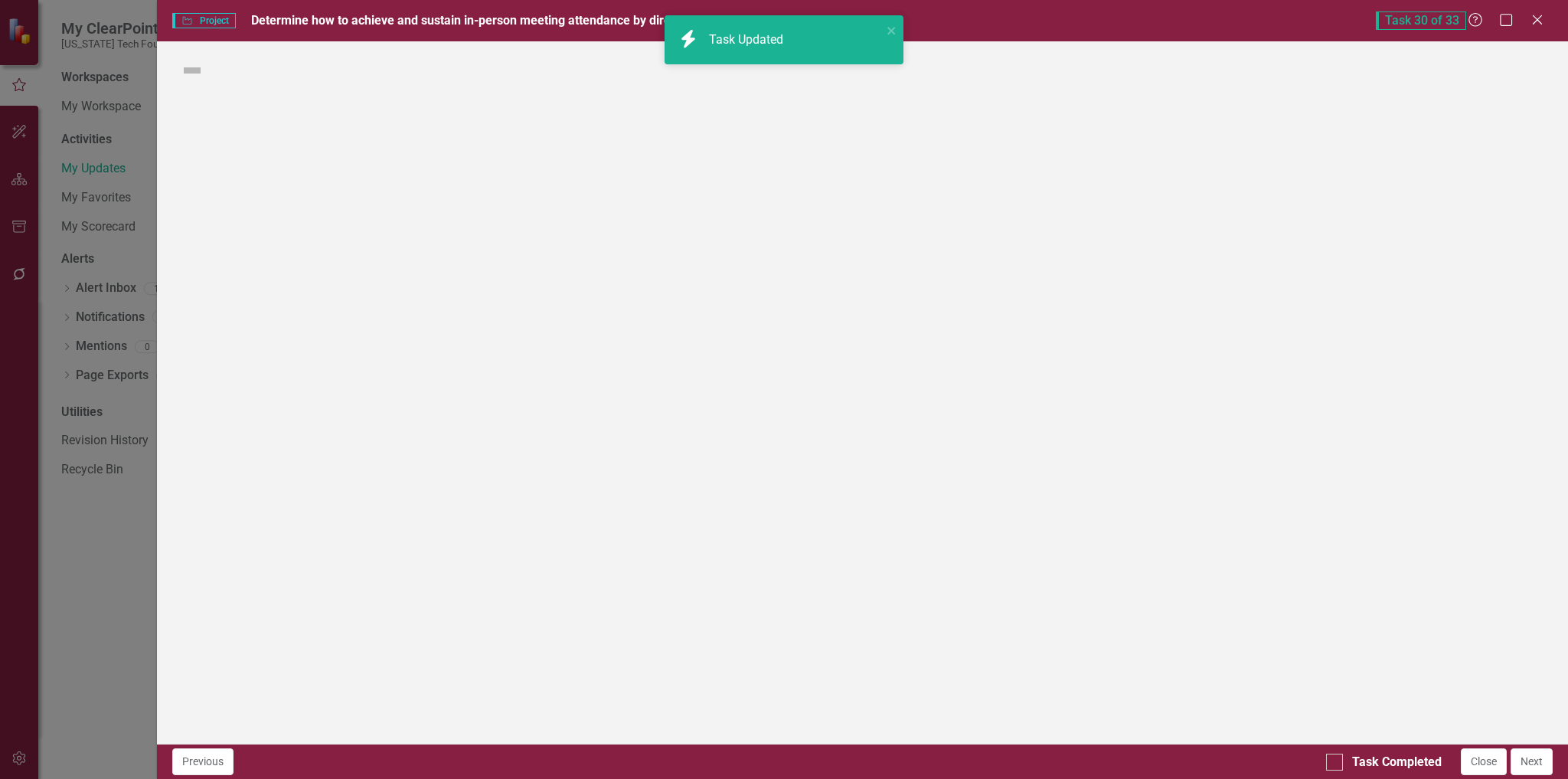
checkbox input "true"
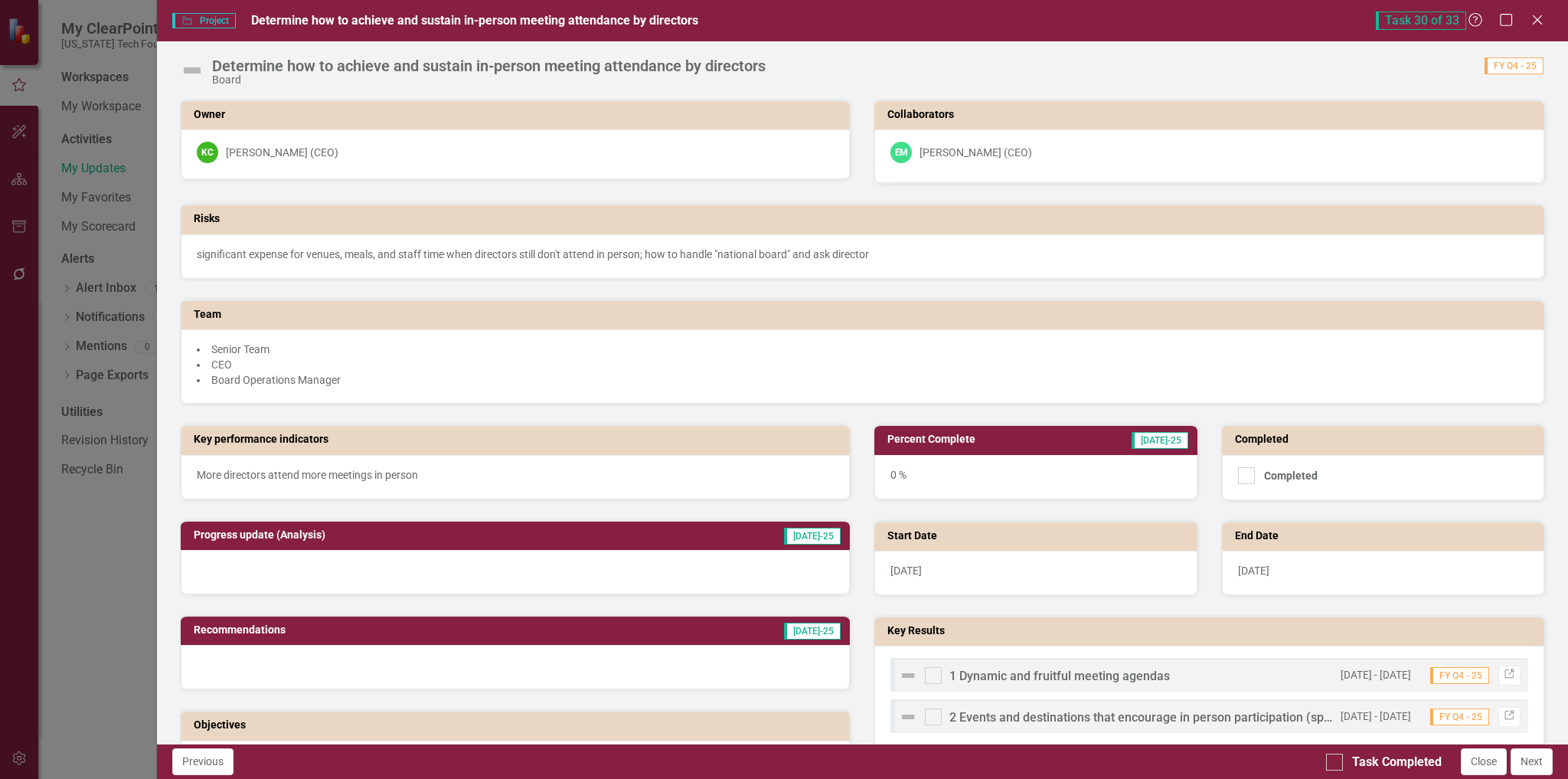
scroll to position [1149, 0]
click at [191, 71] on img at bounding box center [192, 70] width 25 height 25
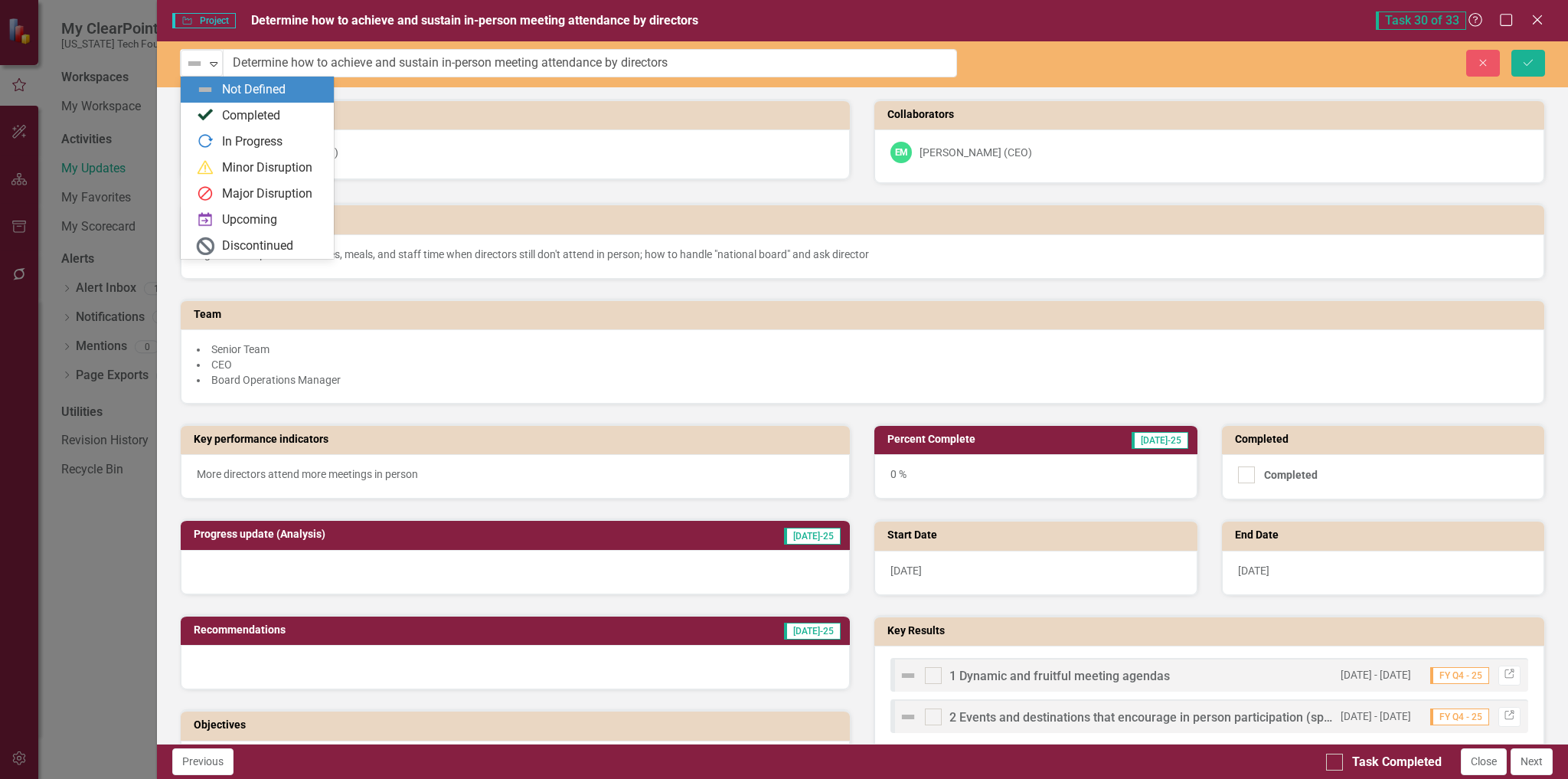
click at [191, 71] on img at bounding box center [194, 63] width 18 height 18
click at [231, 143] on div "In Progress" at bounding box center [252, 142] width 61 height 18
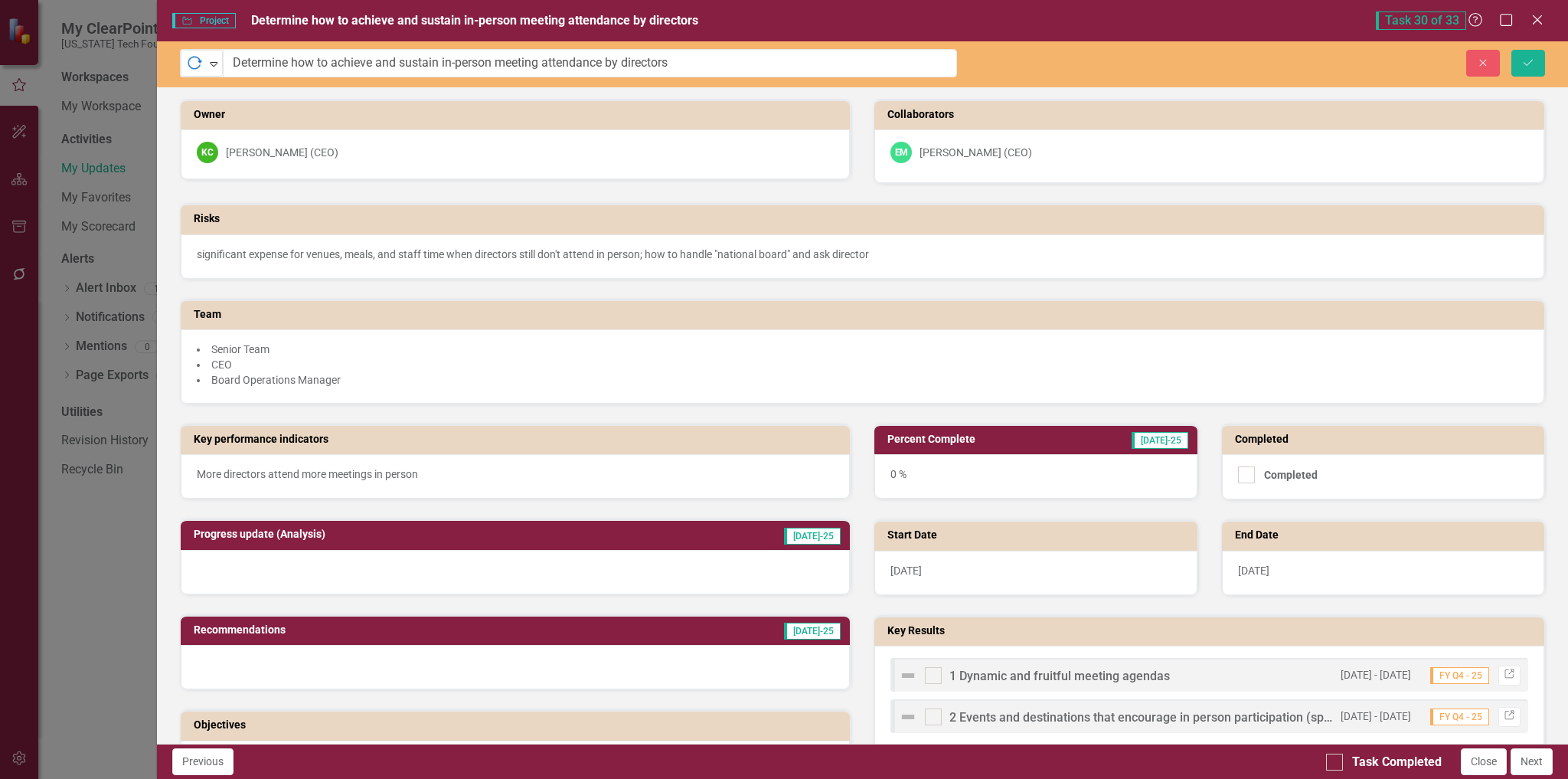
click at [1035, 471] on div "0 %" at bounding box center [1035, 476] width 323 height 45
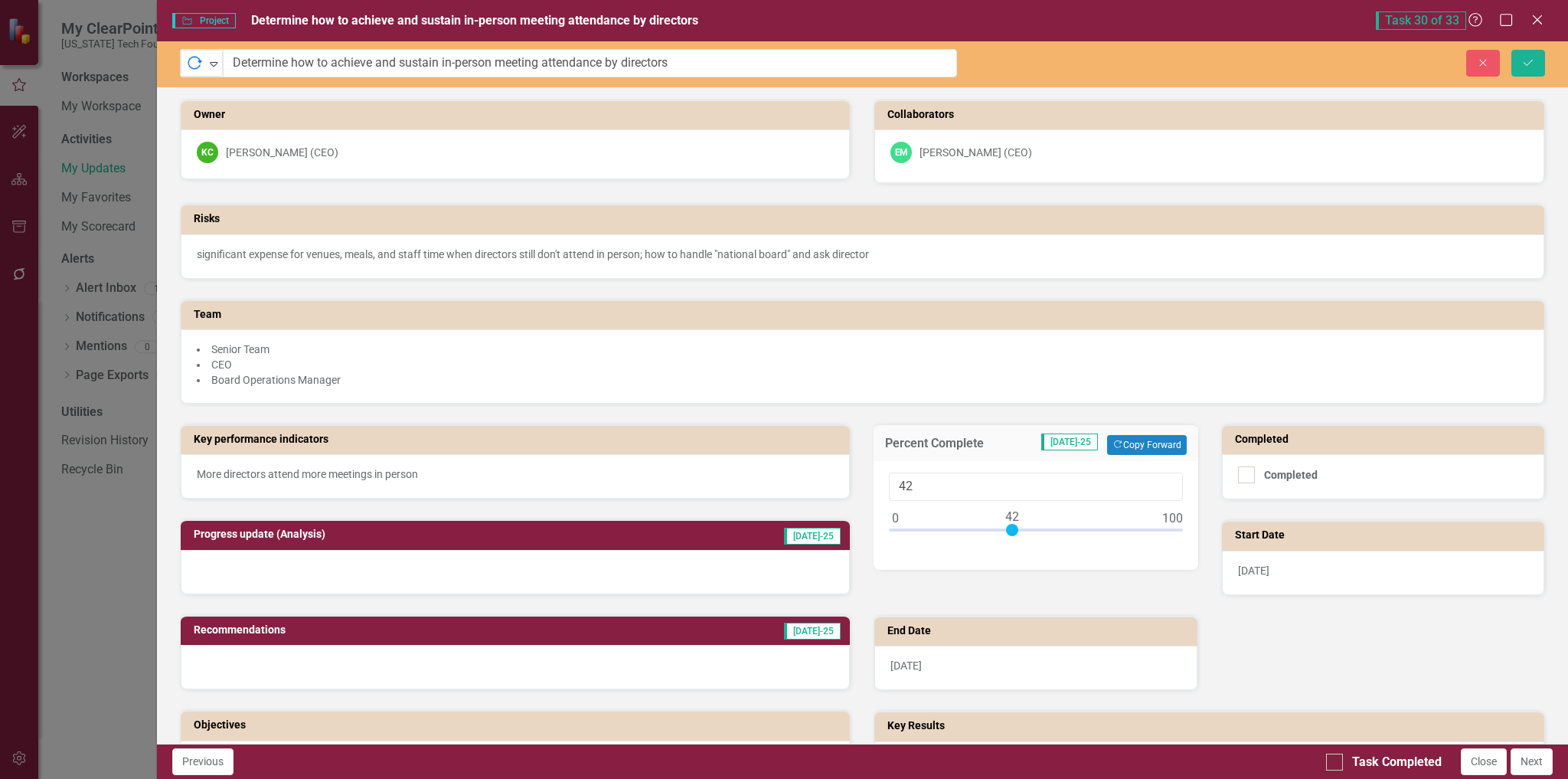
type input "40"
drag, startPoint x: 890, startPoint y: 528, endPoint x: 1003, endPoint y: 528, distance: 113.0
click at [1003, 528] on div at bounding box center [1007, 530] width 12 height 12
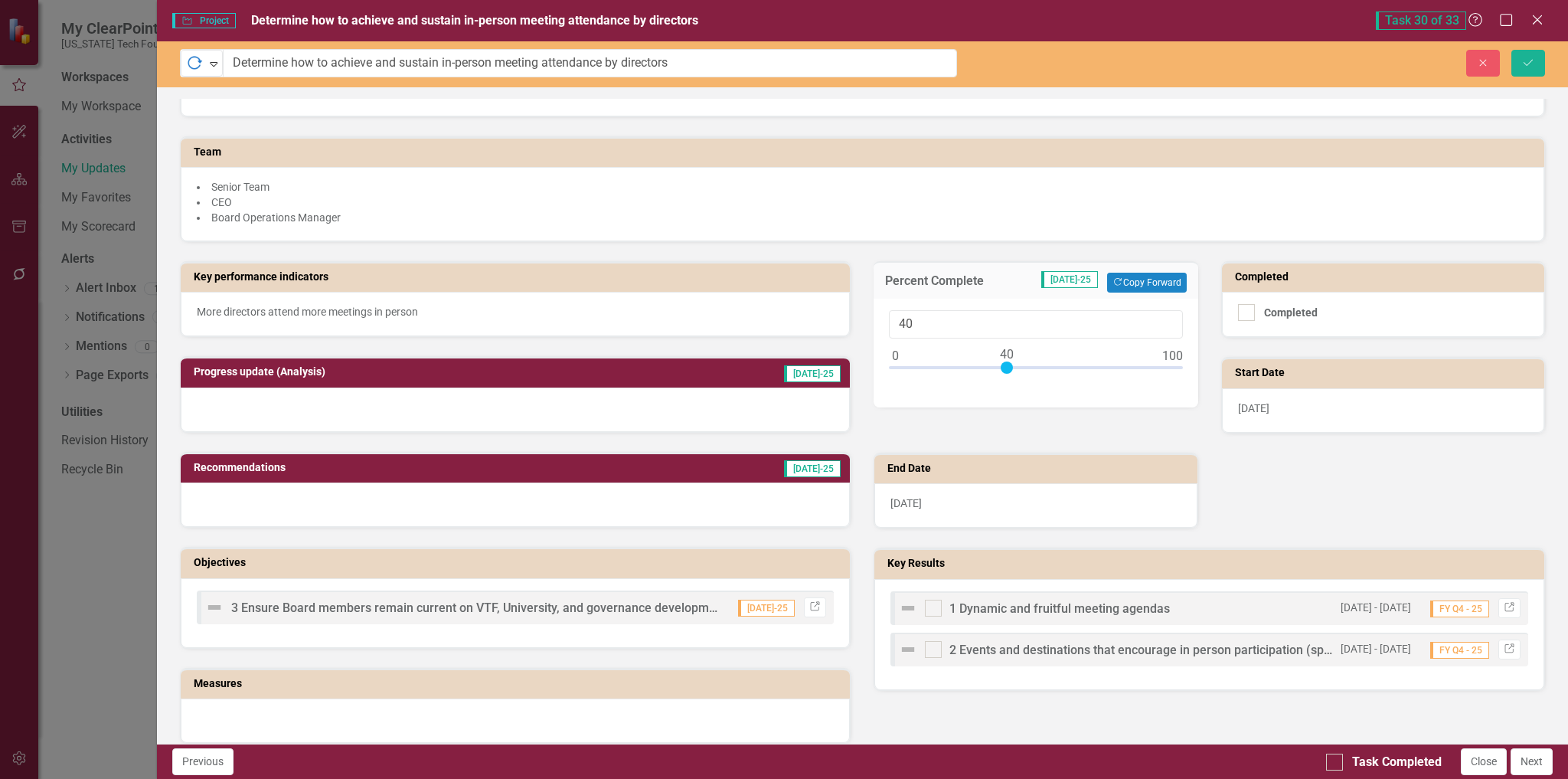
scroll to position [230, 0]
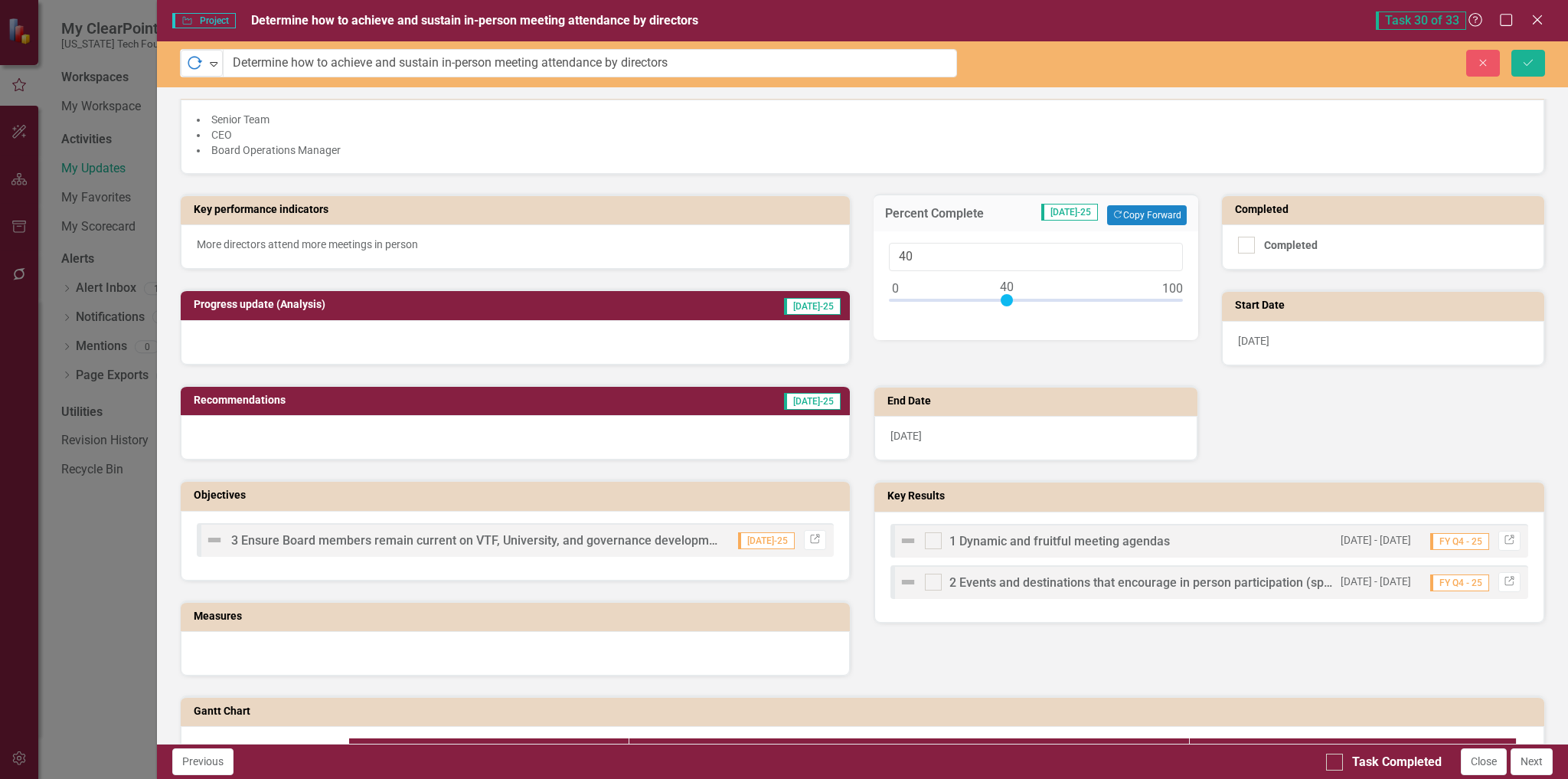
click at [910, 537] on img at bounding box center [908, 540] width 18 height 18
click at [904, 543] on img at bounding box center [908, 540] width 18 height 18
click at [903, 541] on img at bounding box center [908, 540] width 18 height 18
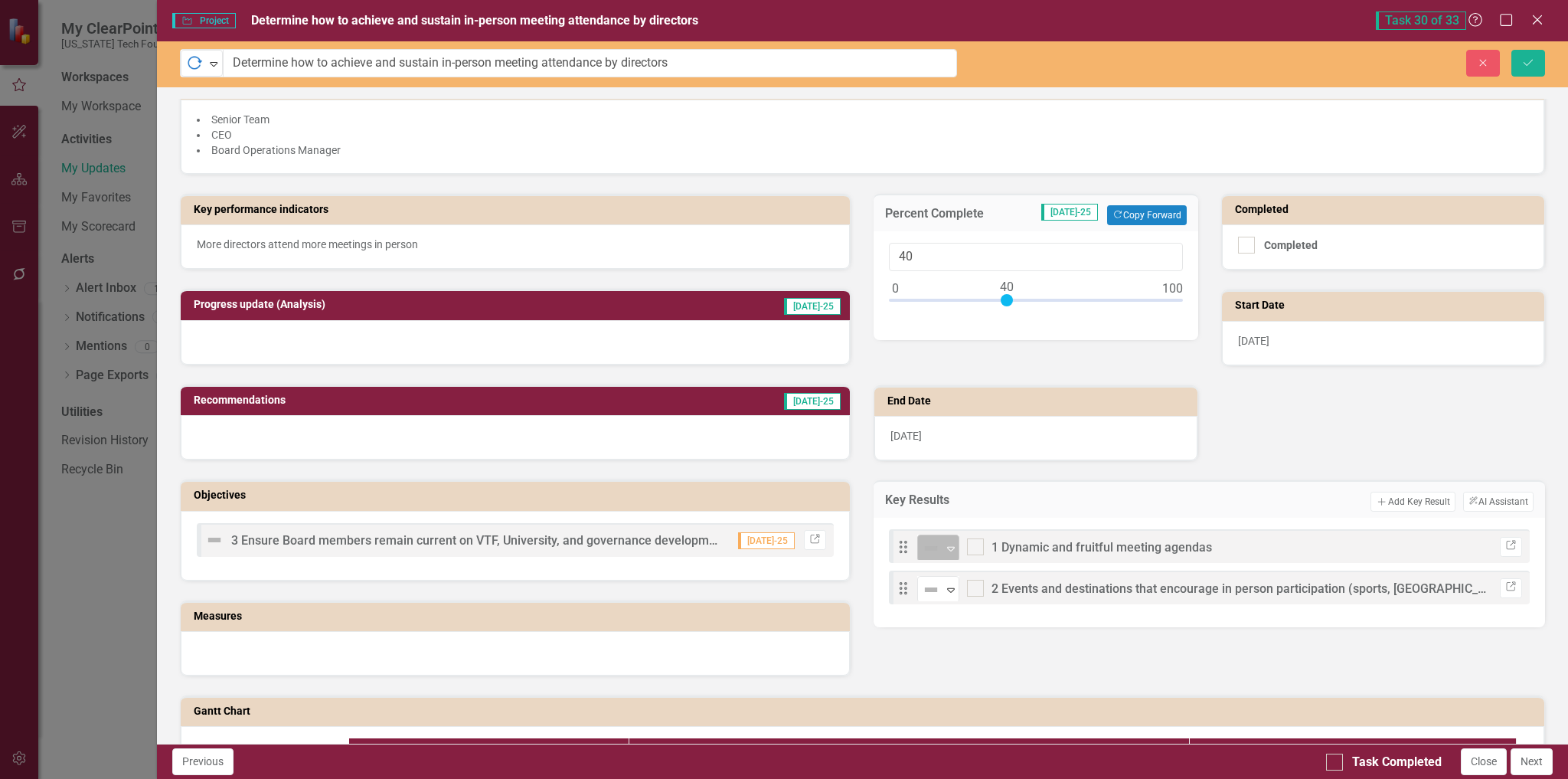
click at [945, 548] on icon "Expand" at bounding box center [951, 548] width 15 height 12
click at [944, 593] on icon "Expand" at bounding box center [951, 589] width 15 height 12
click at [437, 328] on div at bounding box center [516, 342] width 670 height 45
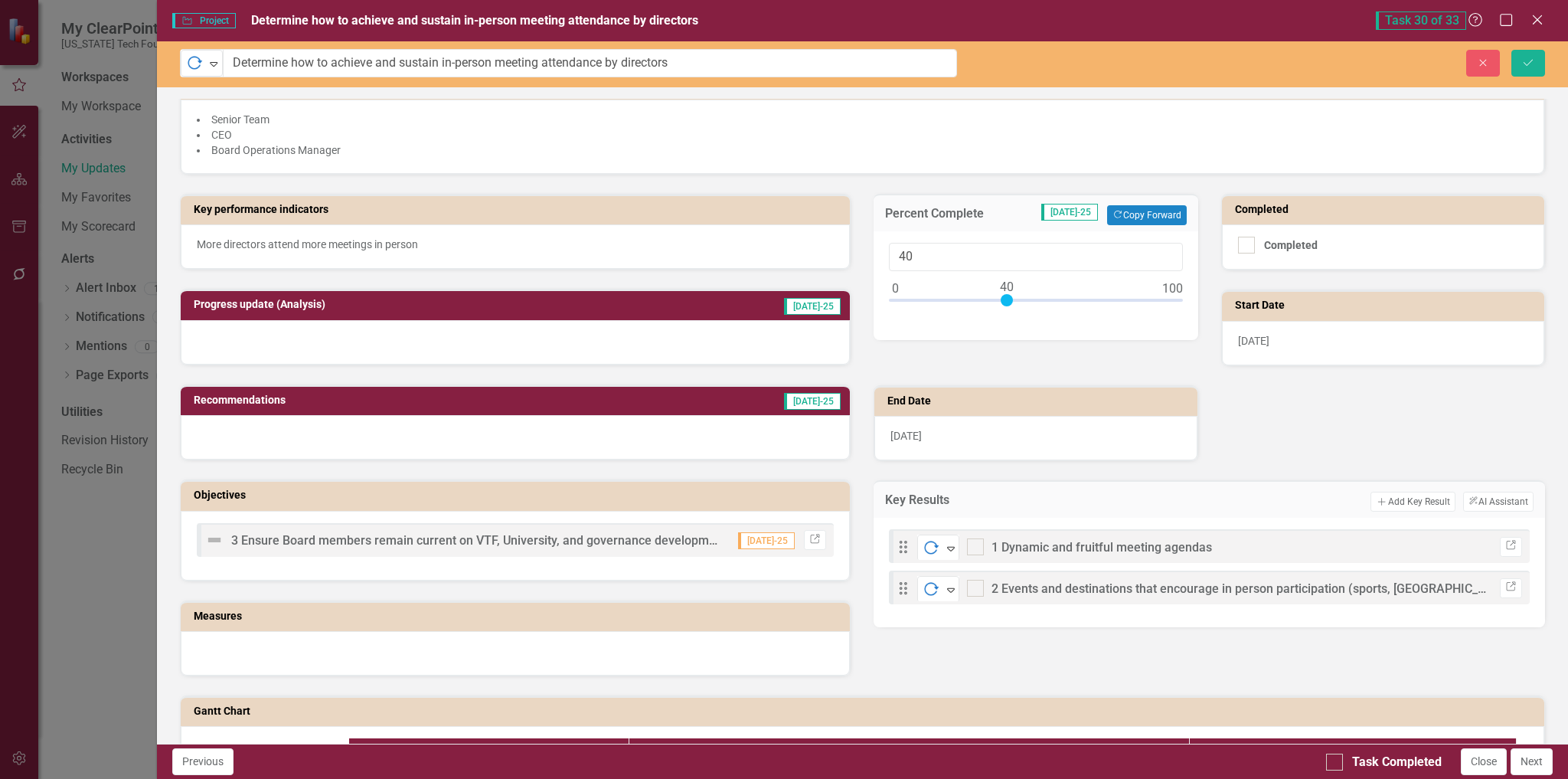
click at [437, 328] on div at bounding box center [516, 342] width 670 height 45
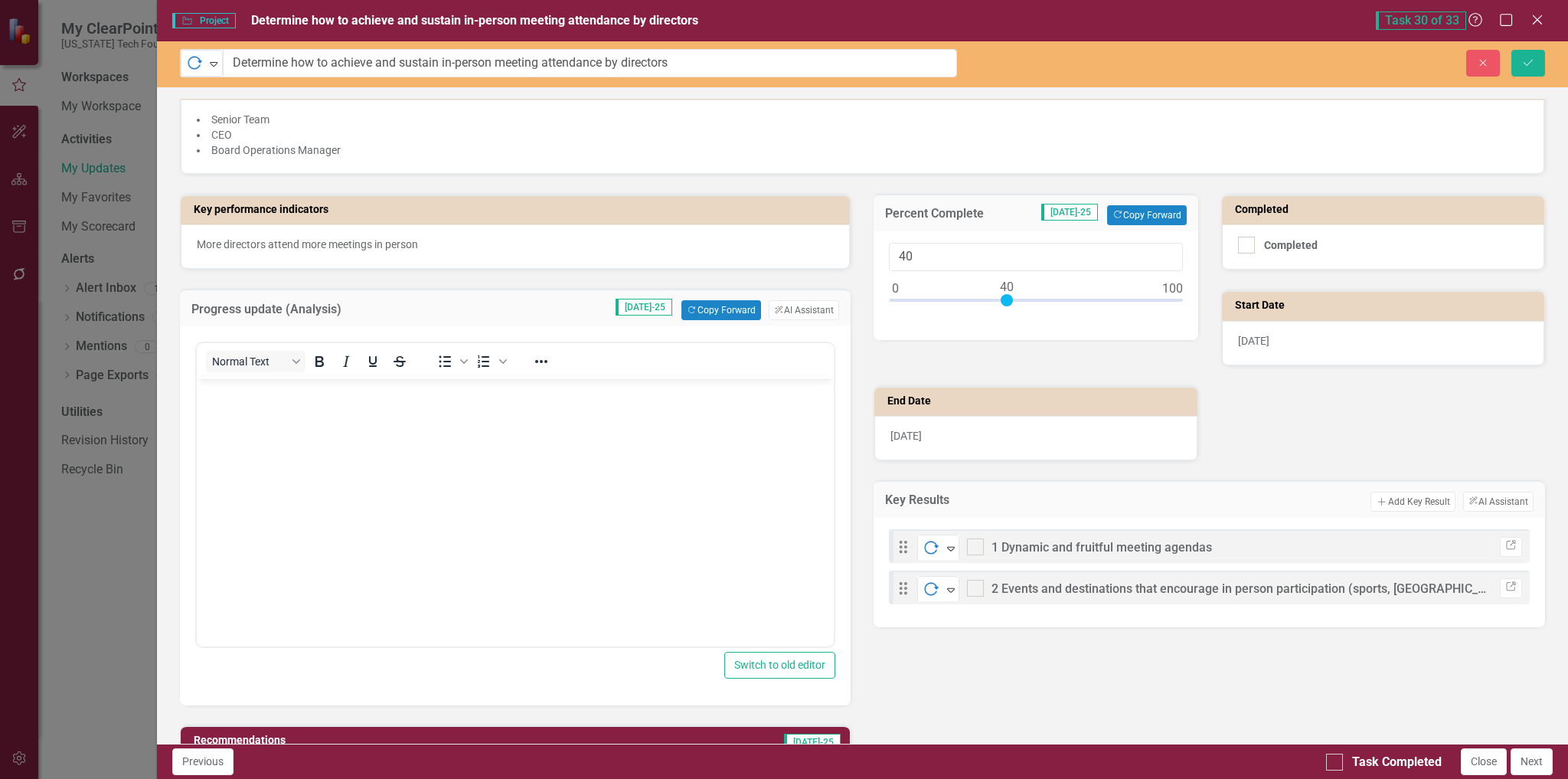
scroll to position [0, 0]
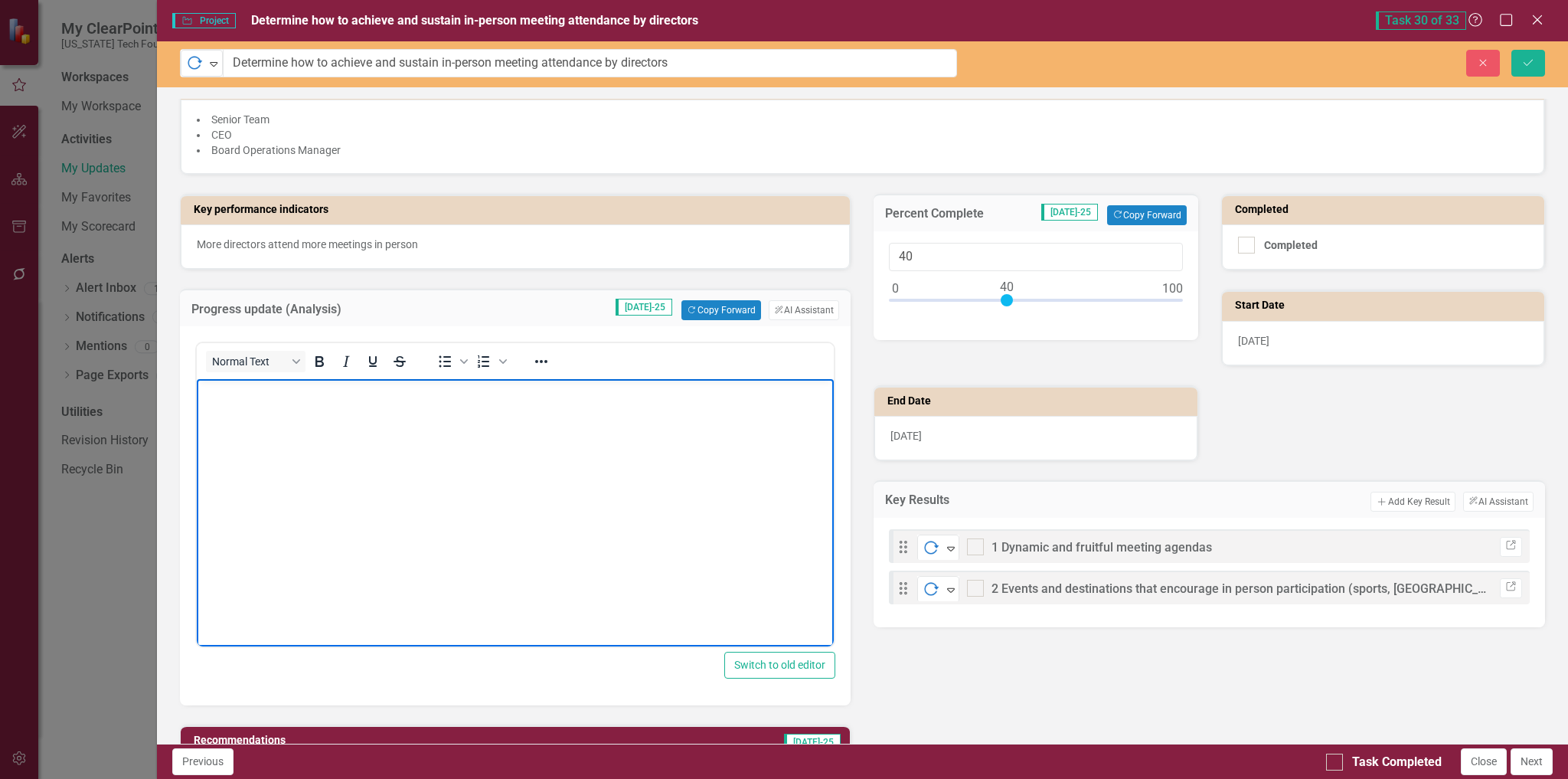
click at [382, 383] on p "Rich Text Area. Press ALT-0 for help." at bounding box center [515, 391] width 630 height 18
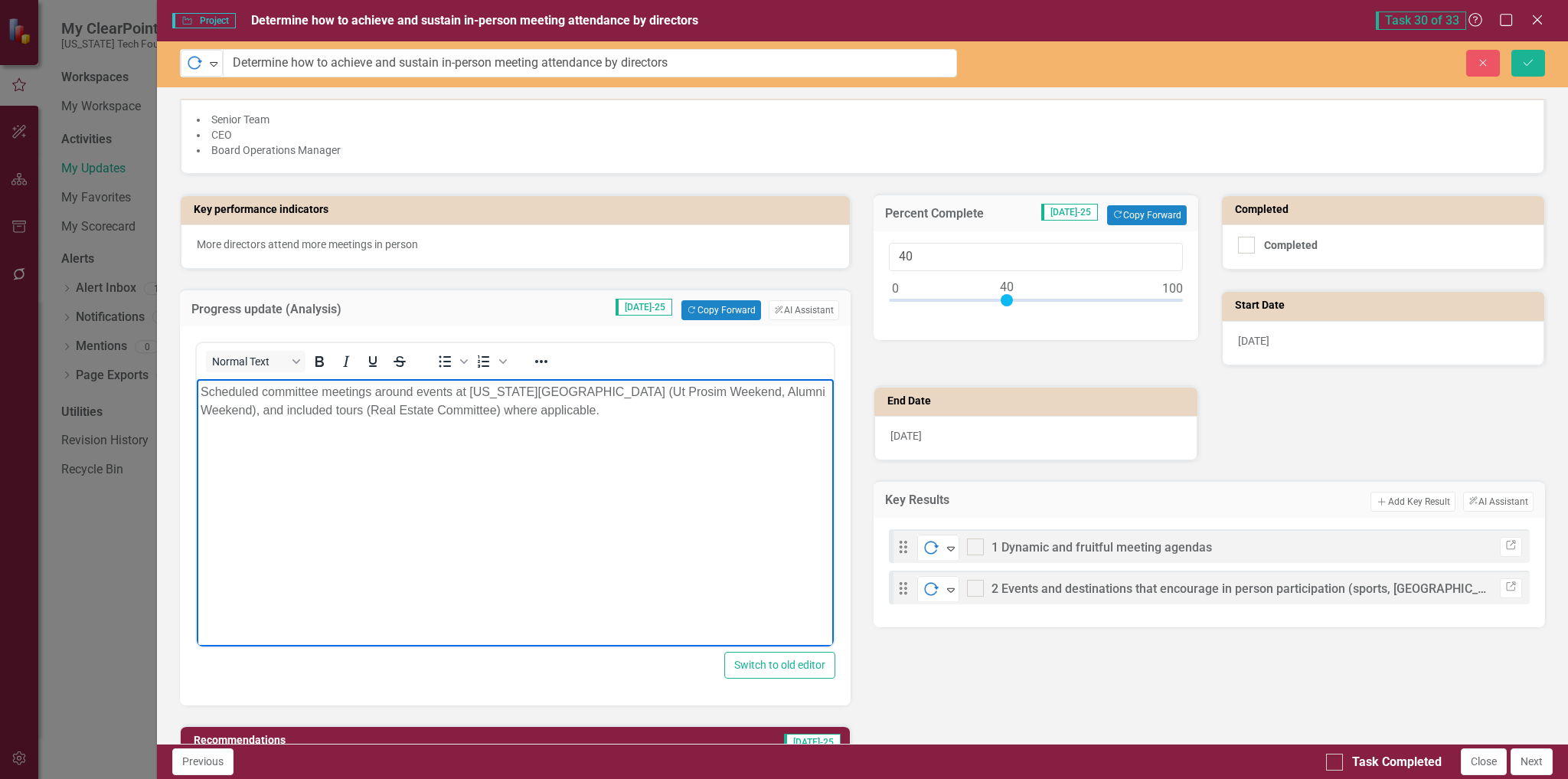
click at [539, 407] on p "Scheduled committee meetings around events at [US_STATE][GEOGRAPHIC_DATA] (Ut P…" at bounding box center [515, 401] width 630 height 37
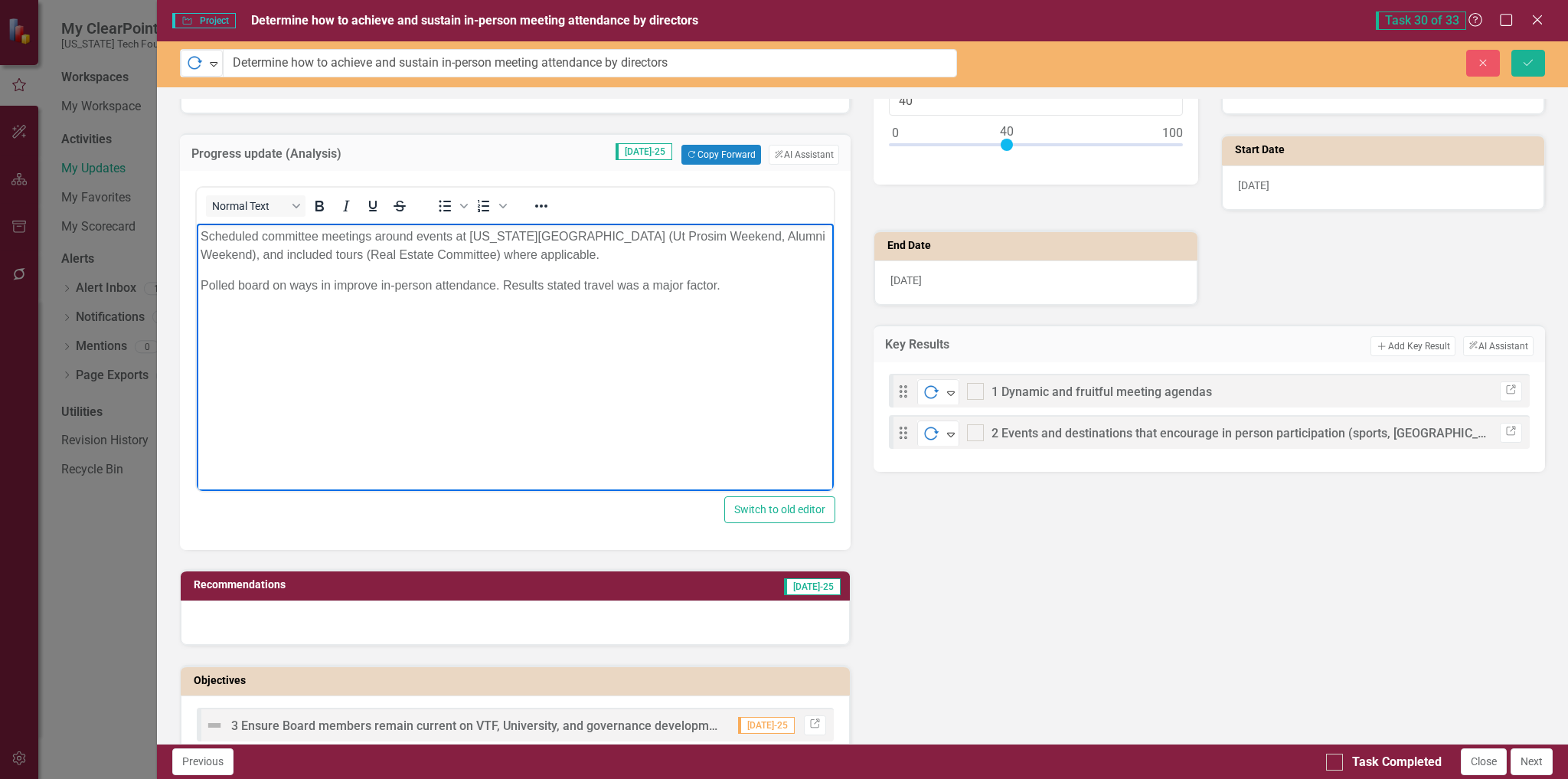
scroll to position [460, 0]
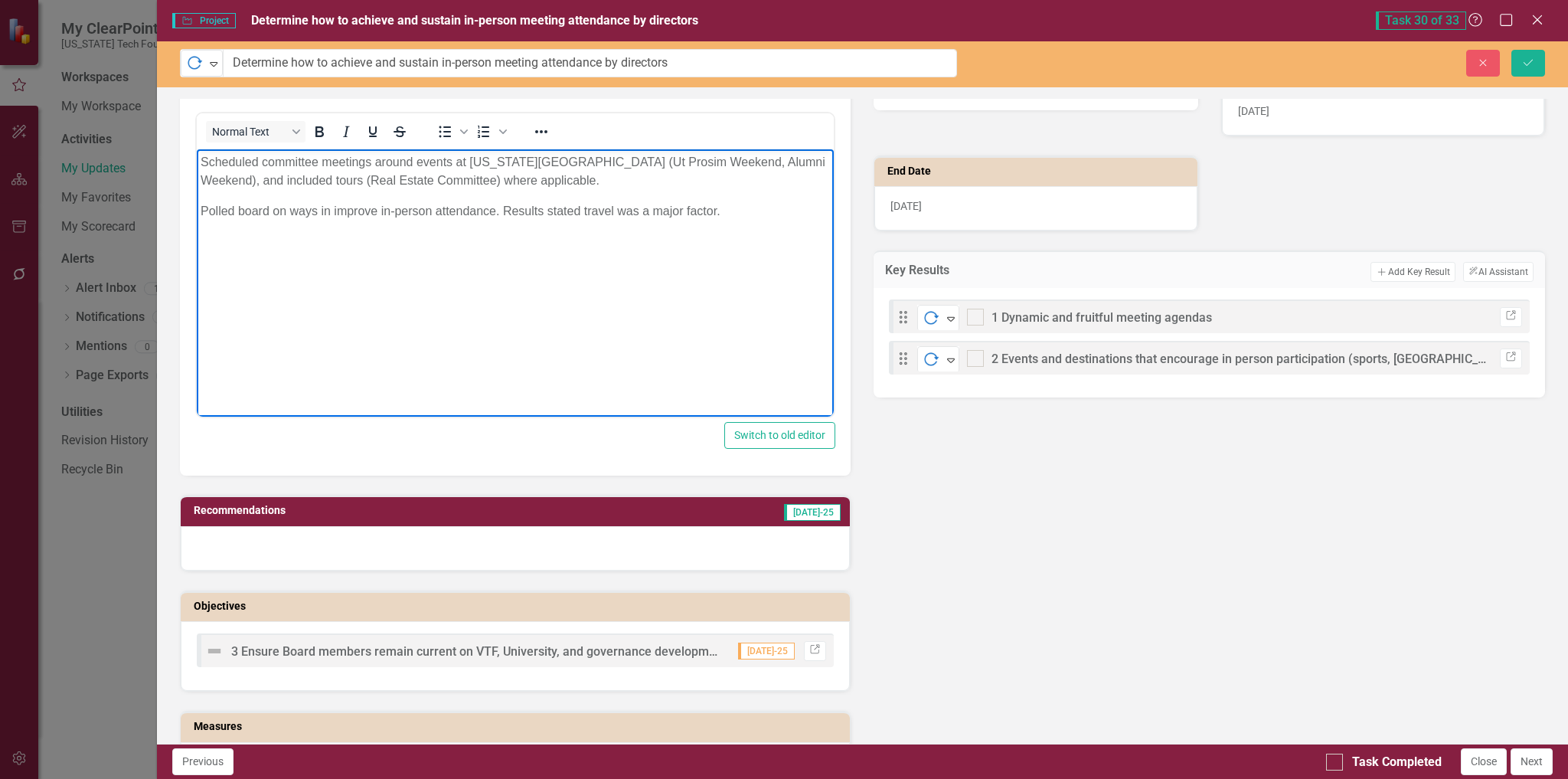
click at [606, 529] on div at bounding box center [516, 548] width 670 height 45
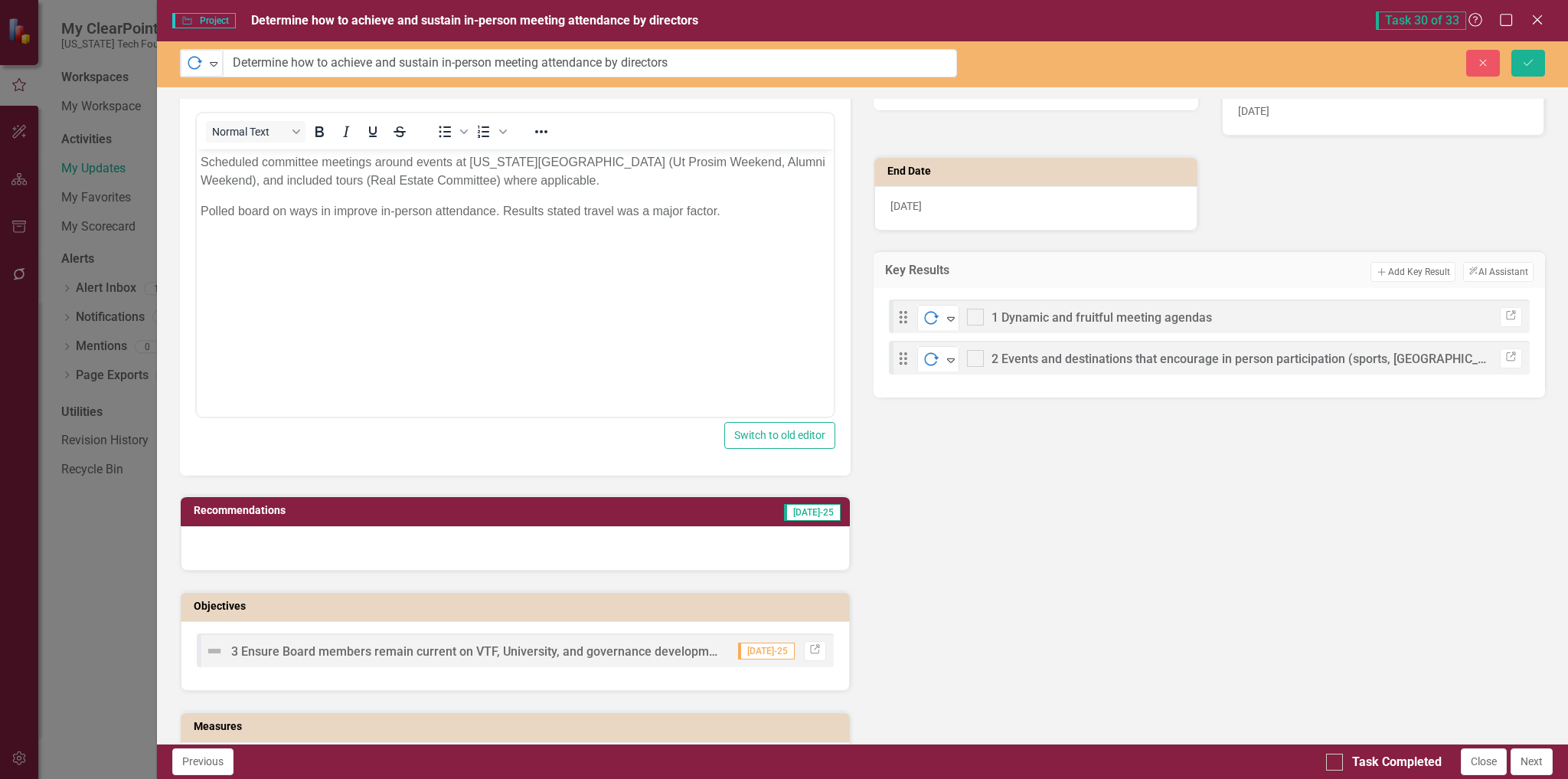
click at [606, 529] on div at bounding box center [516, 548] width 670 height 45
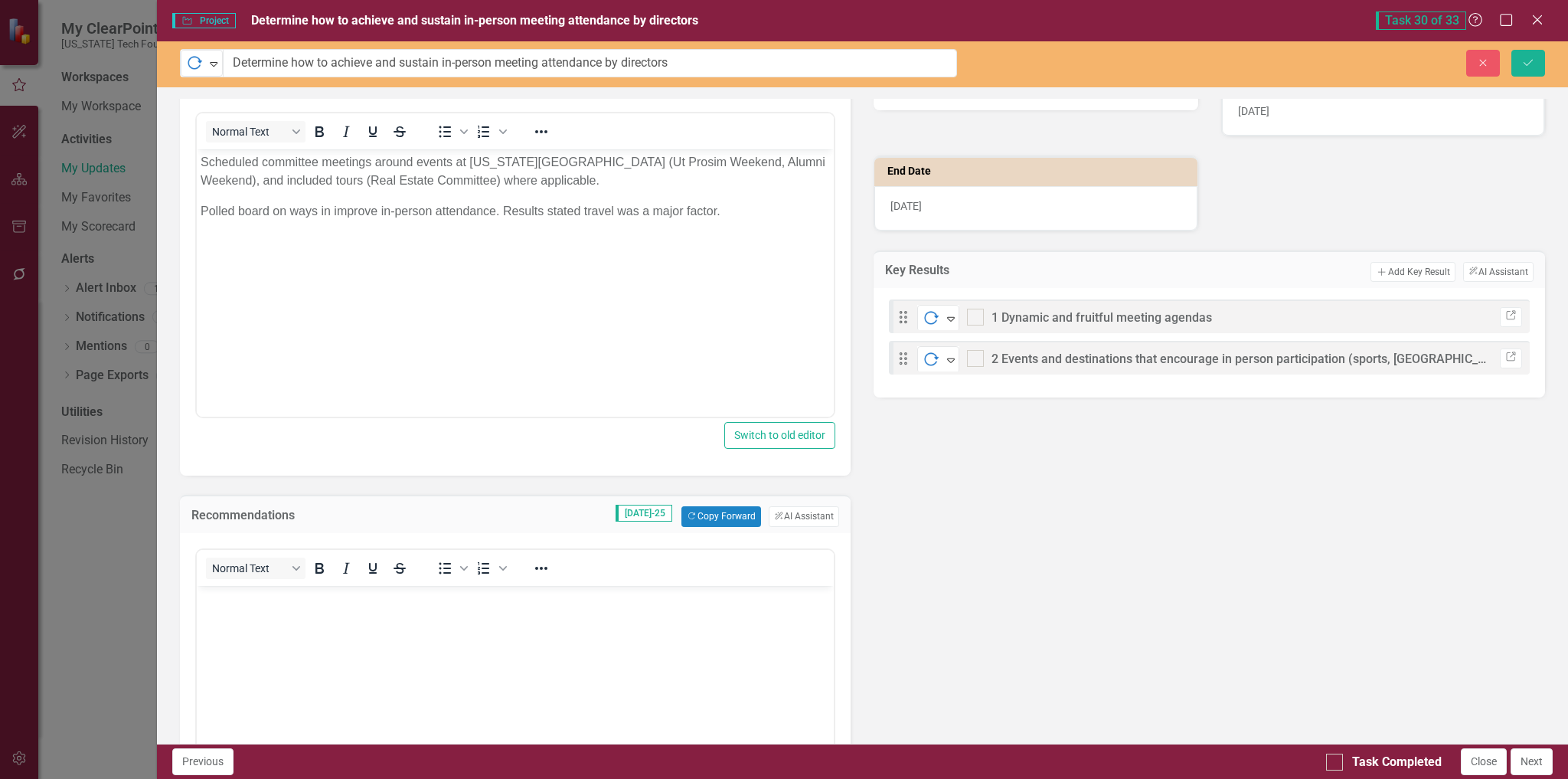
scroll to position [0, 0]
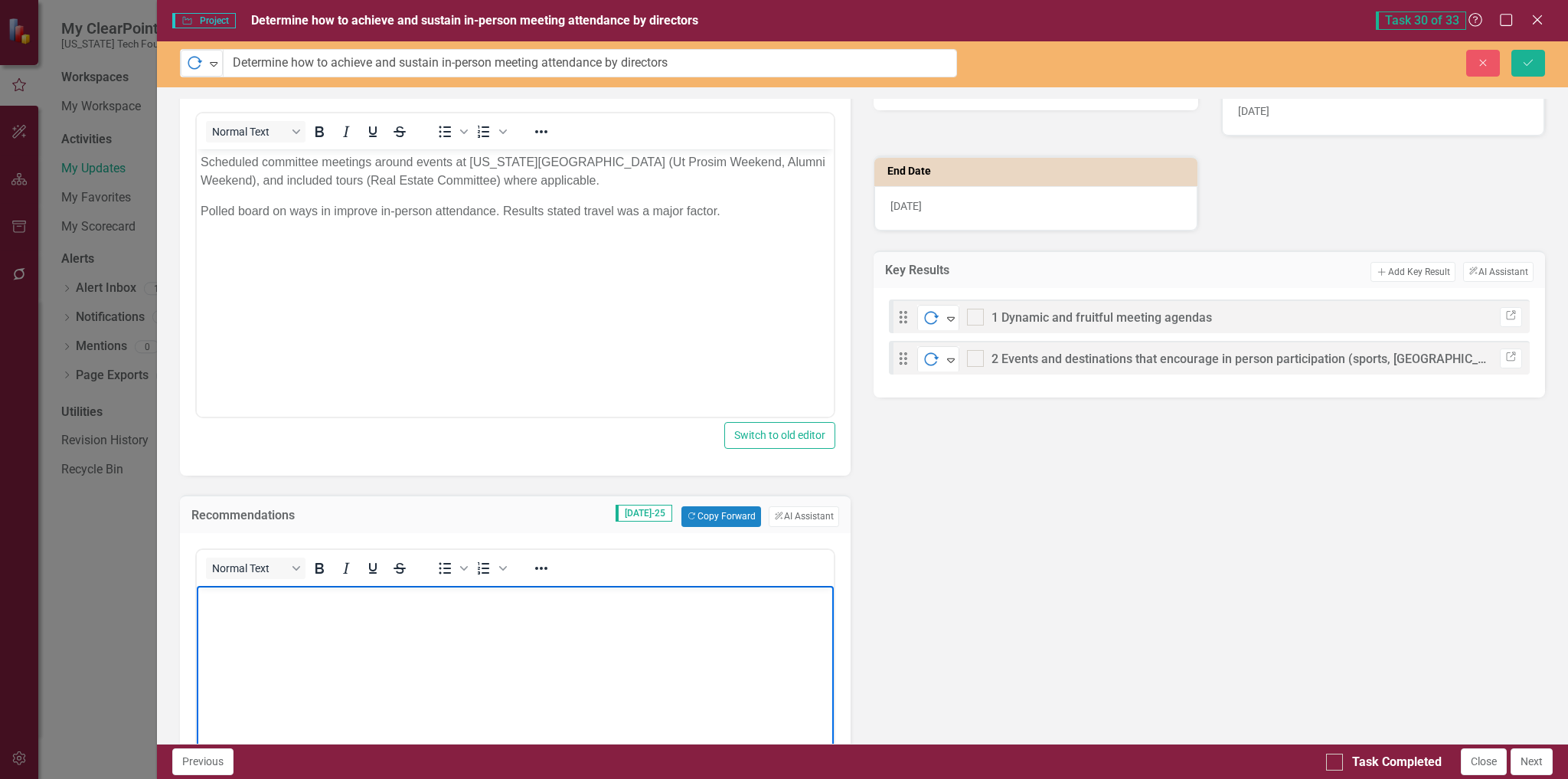
click at [493, 610] on body "Rich Text Area. Press ALT-0 for help." at bounding box center [516, 700] width 638 height 230
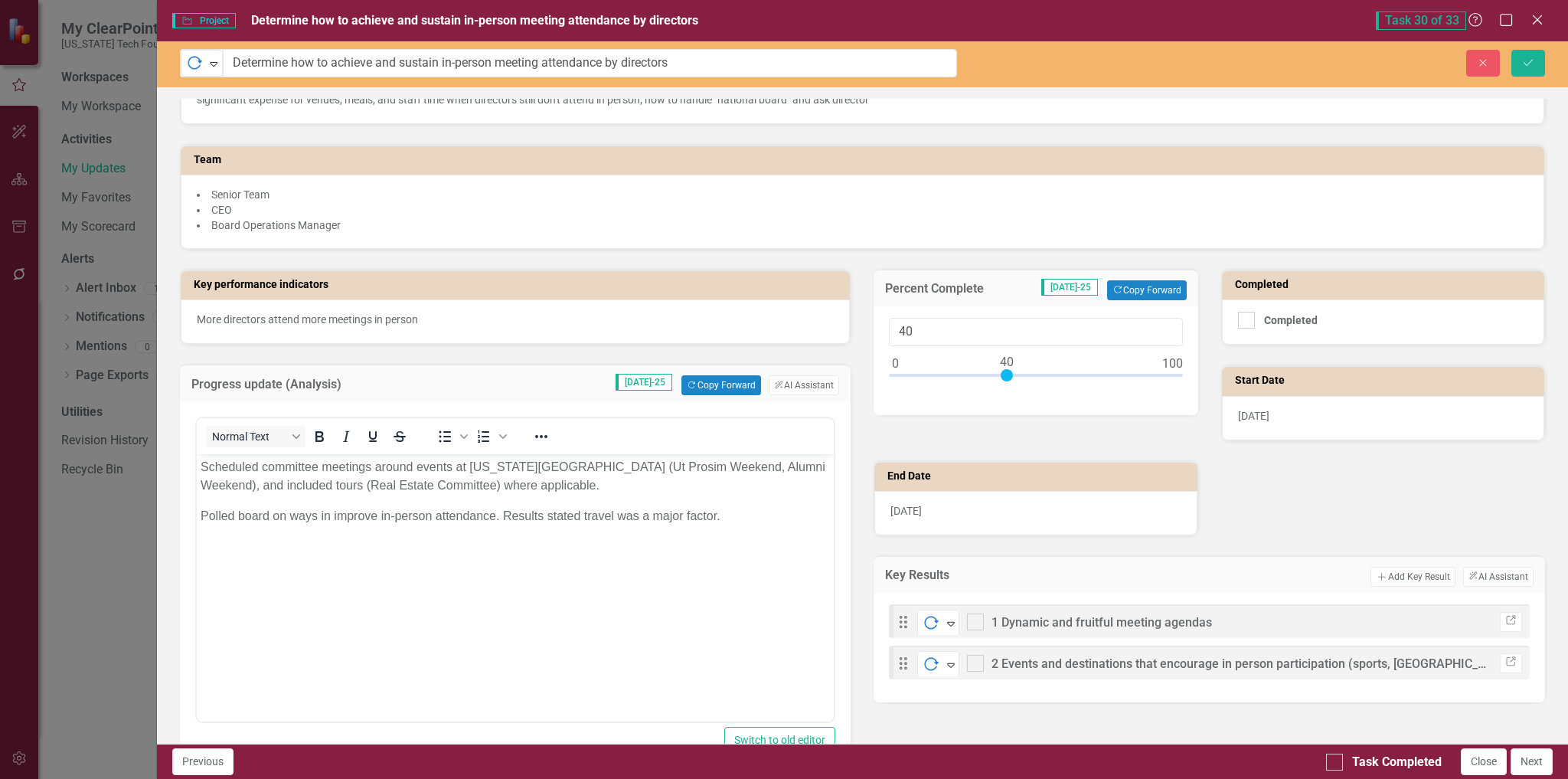
scroll to position [154, 0]
click at [1528, 61] on icon "Save" at bounding box center [1529, 63] width 14 height 10
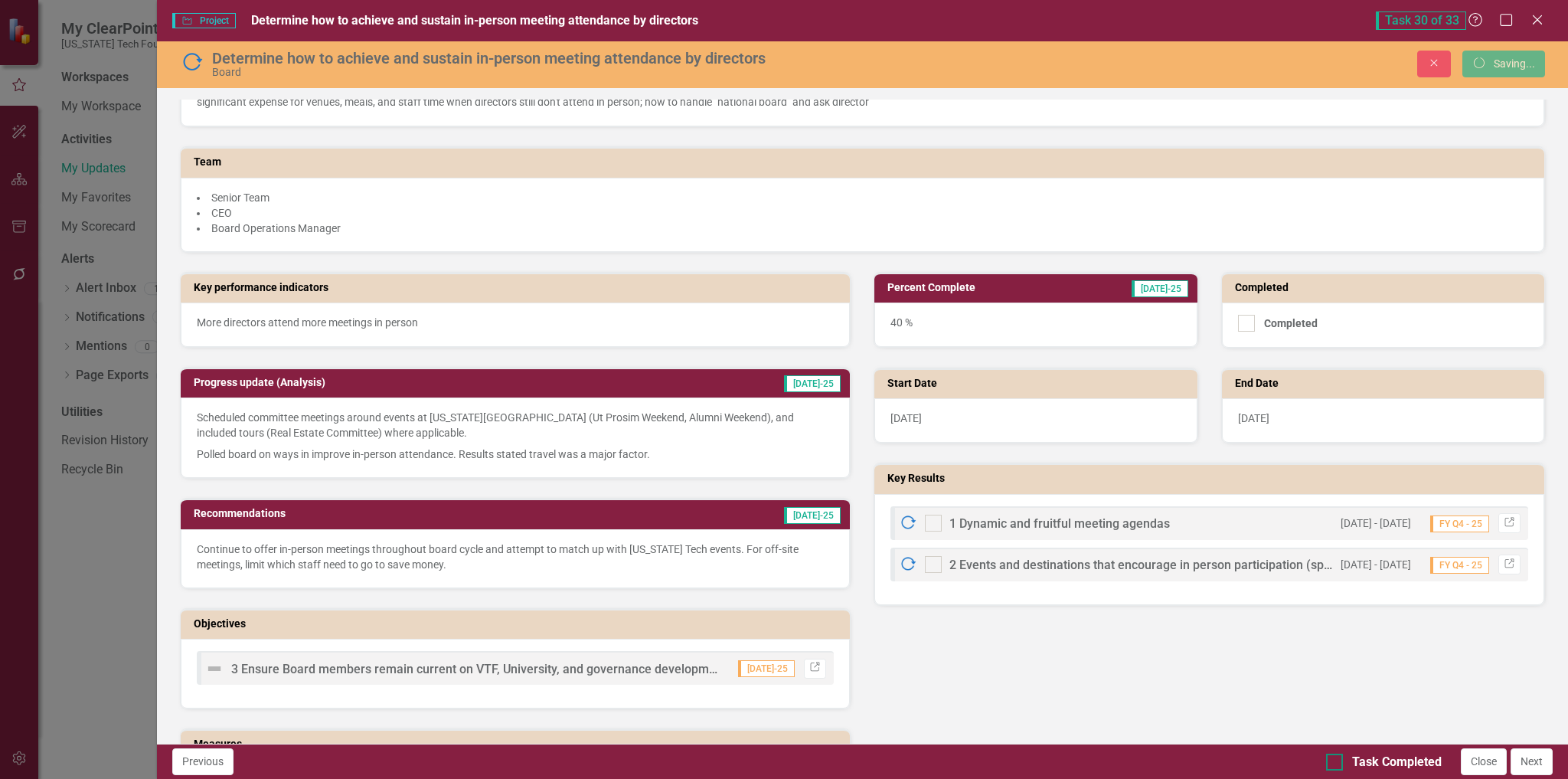
click at [1336, 763] on input "Task Completed" at bounding box center [1331, 758] width 10 height 10
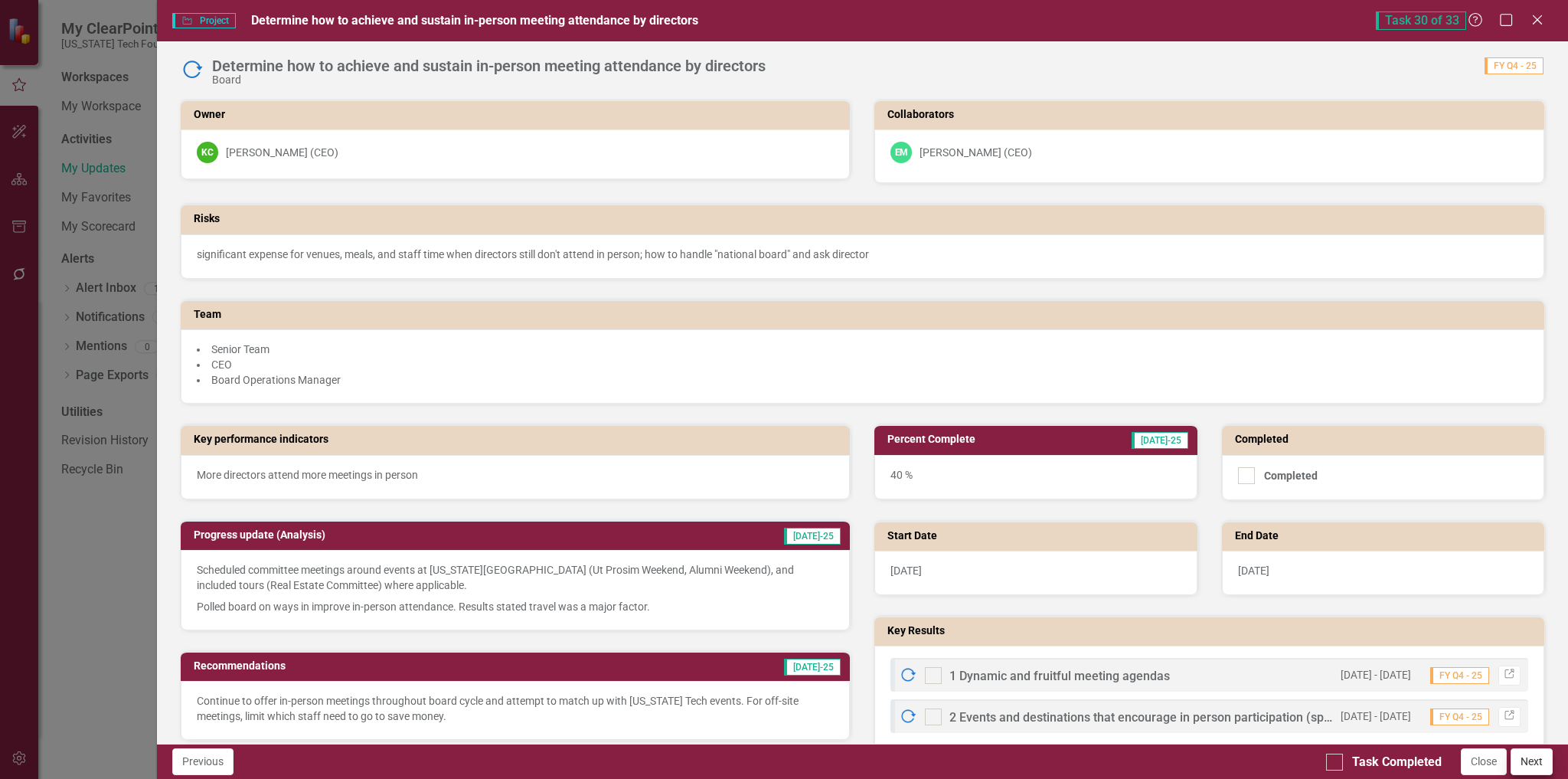
checkbox input "true"
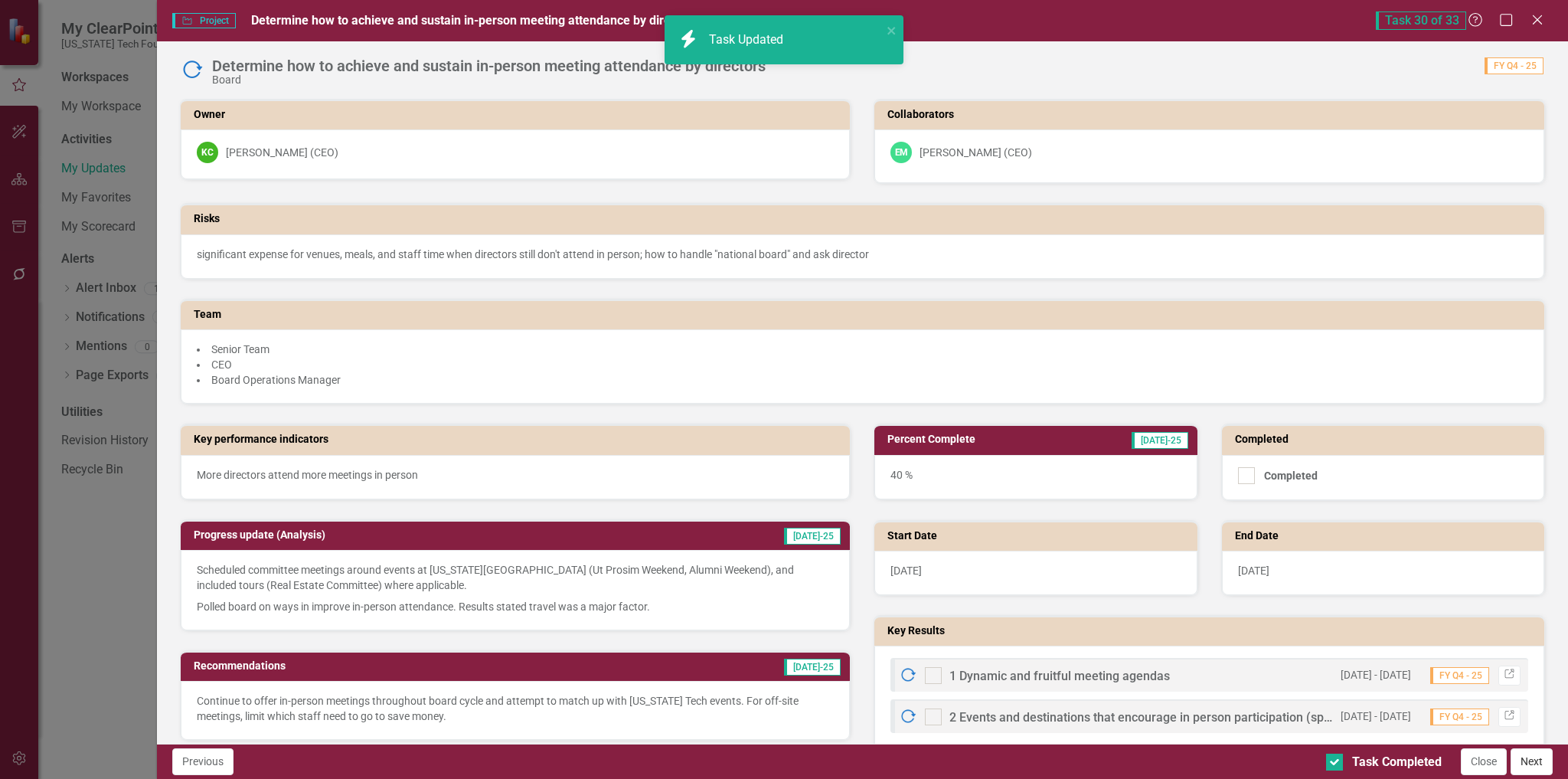
click at [1531, 759] on button "Next" at bounding box center [1531, 761] width 42 height 27
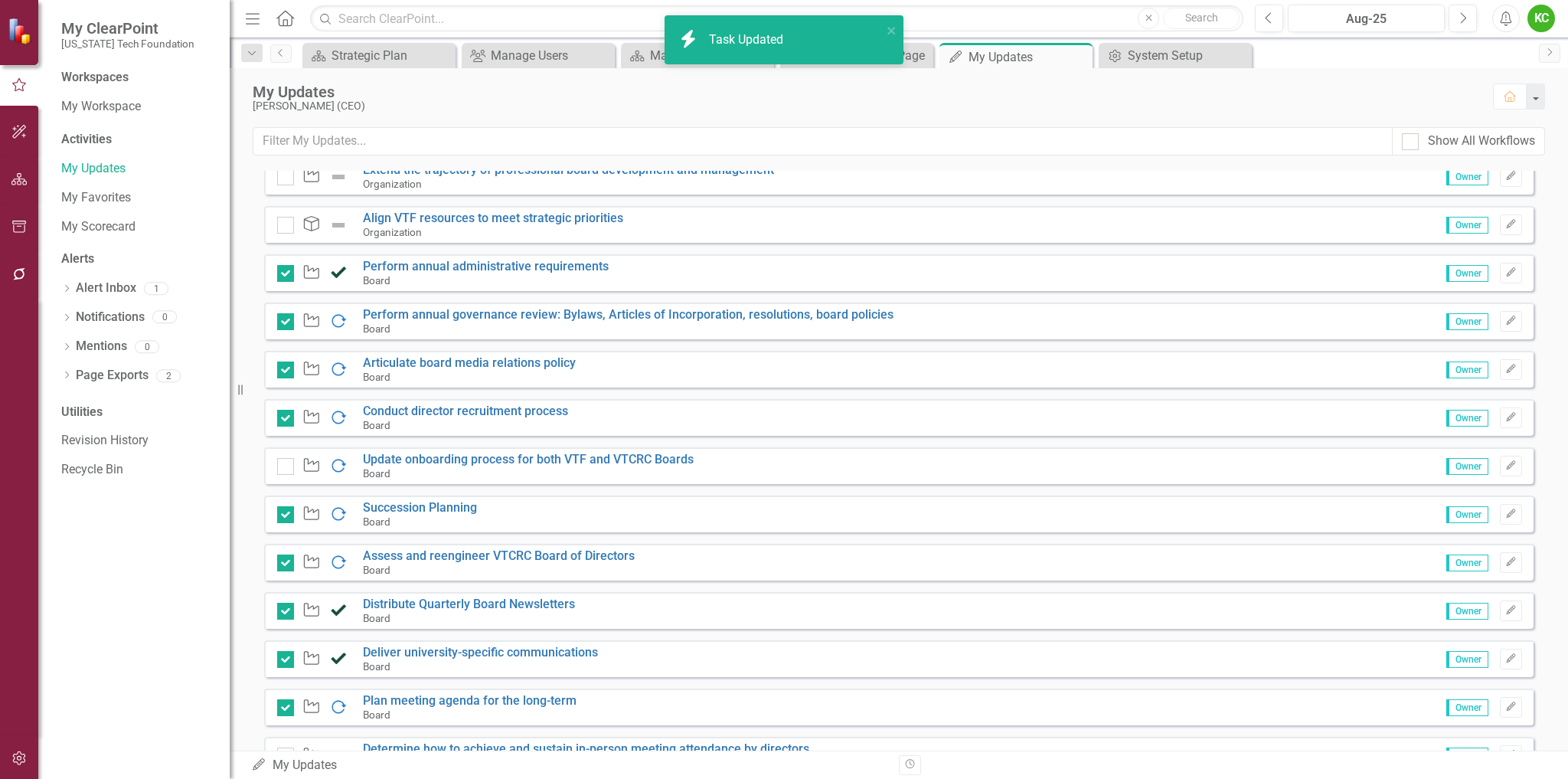
checkbox input "true"
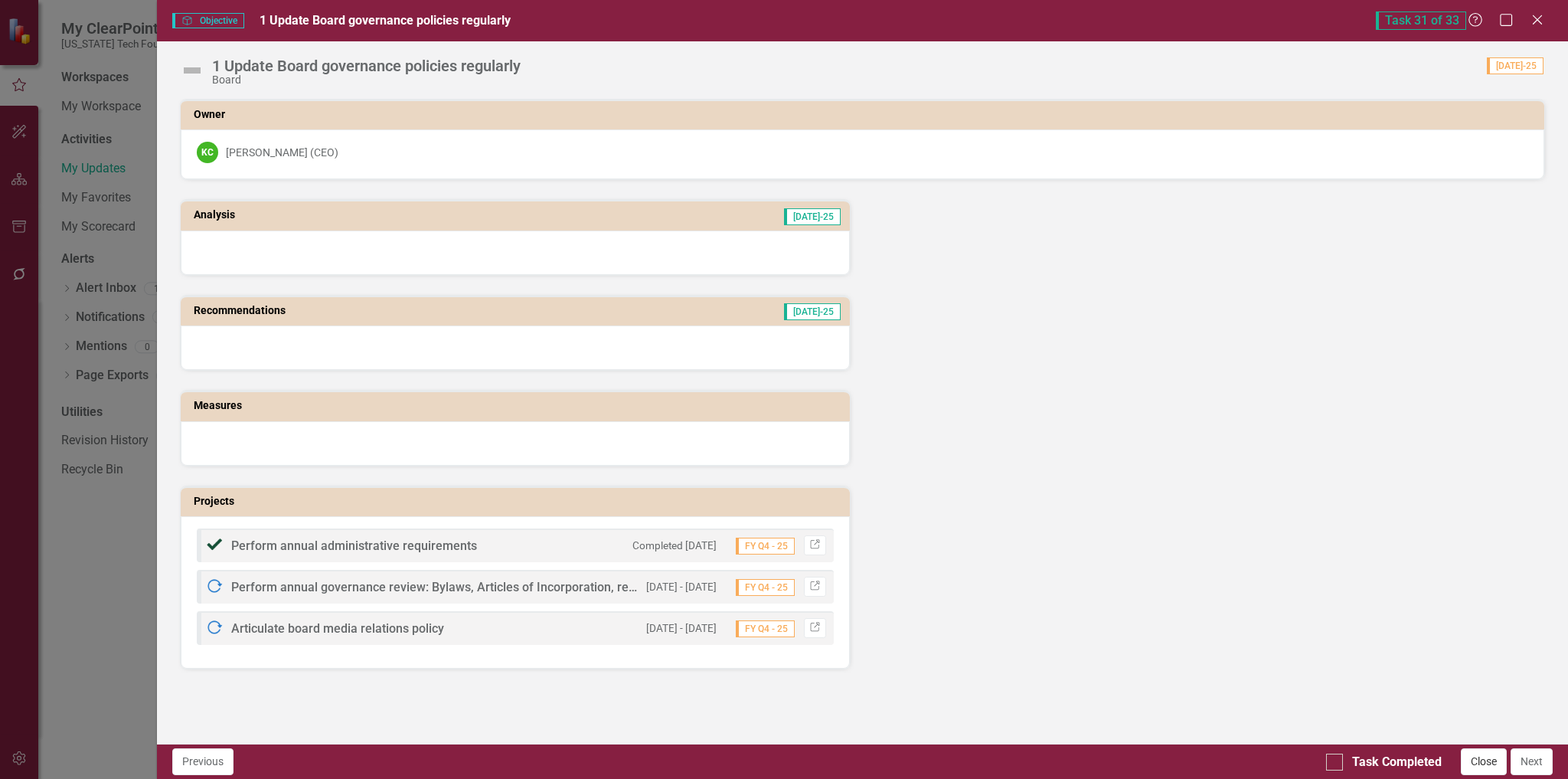
click at [1483, 762] on button "Close" at bounding box center [1484, 761] width 46 height 27
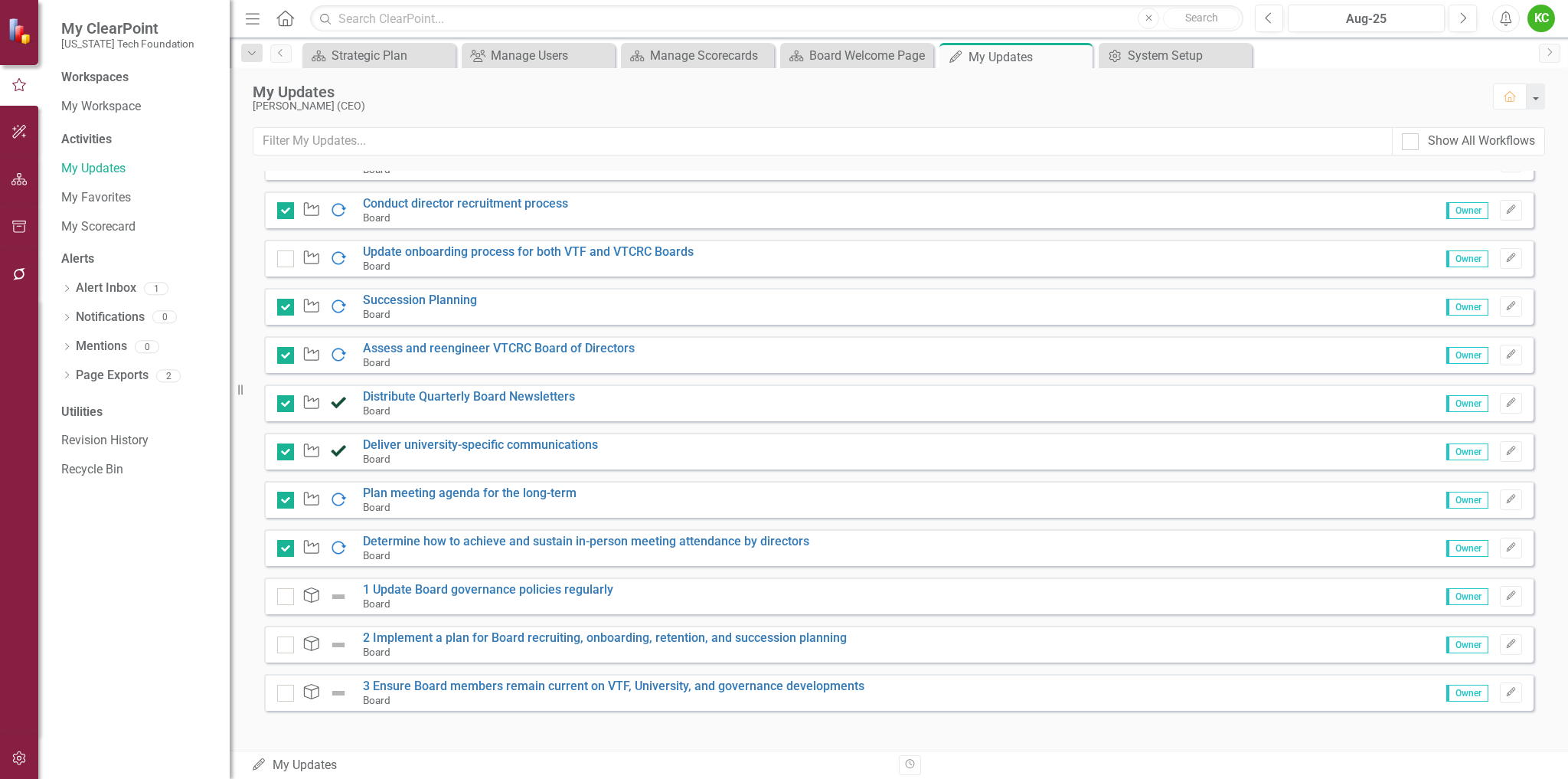
scroll to position [1362, 0]
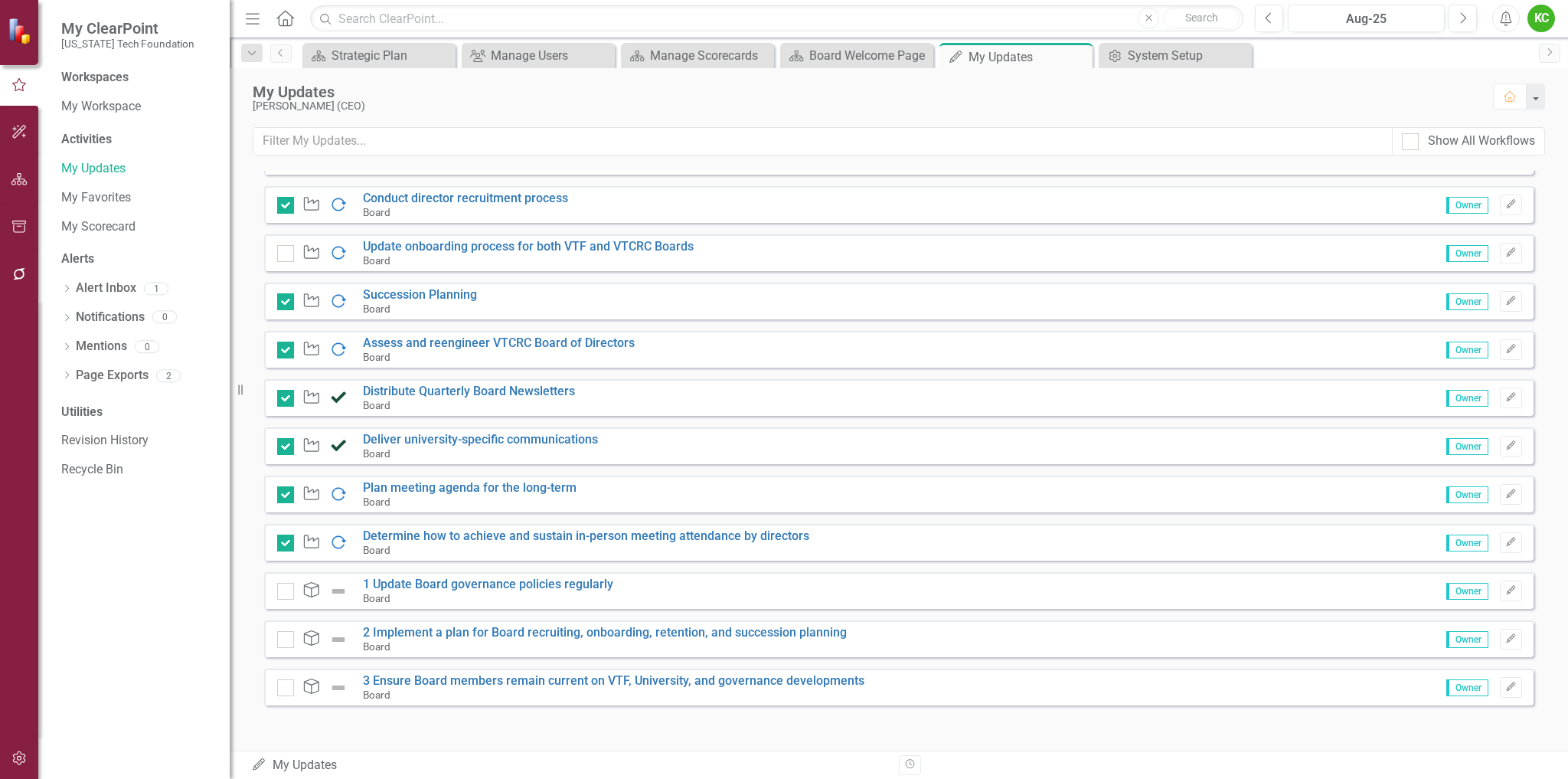
click at [341, 595] on img at bounding box center [338, 590] width 18 height 18
click at [341, 590] on img at bounding box center [338, 590] width 18 height 18
click at [1505, 589] on icon "Edit" at bounding box center [1511, 590] width 11 height 9
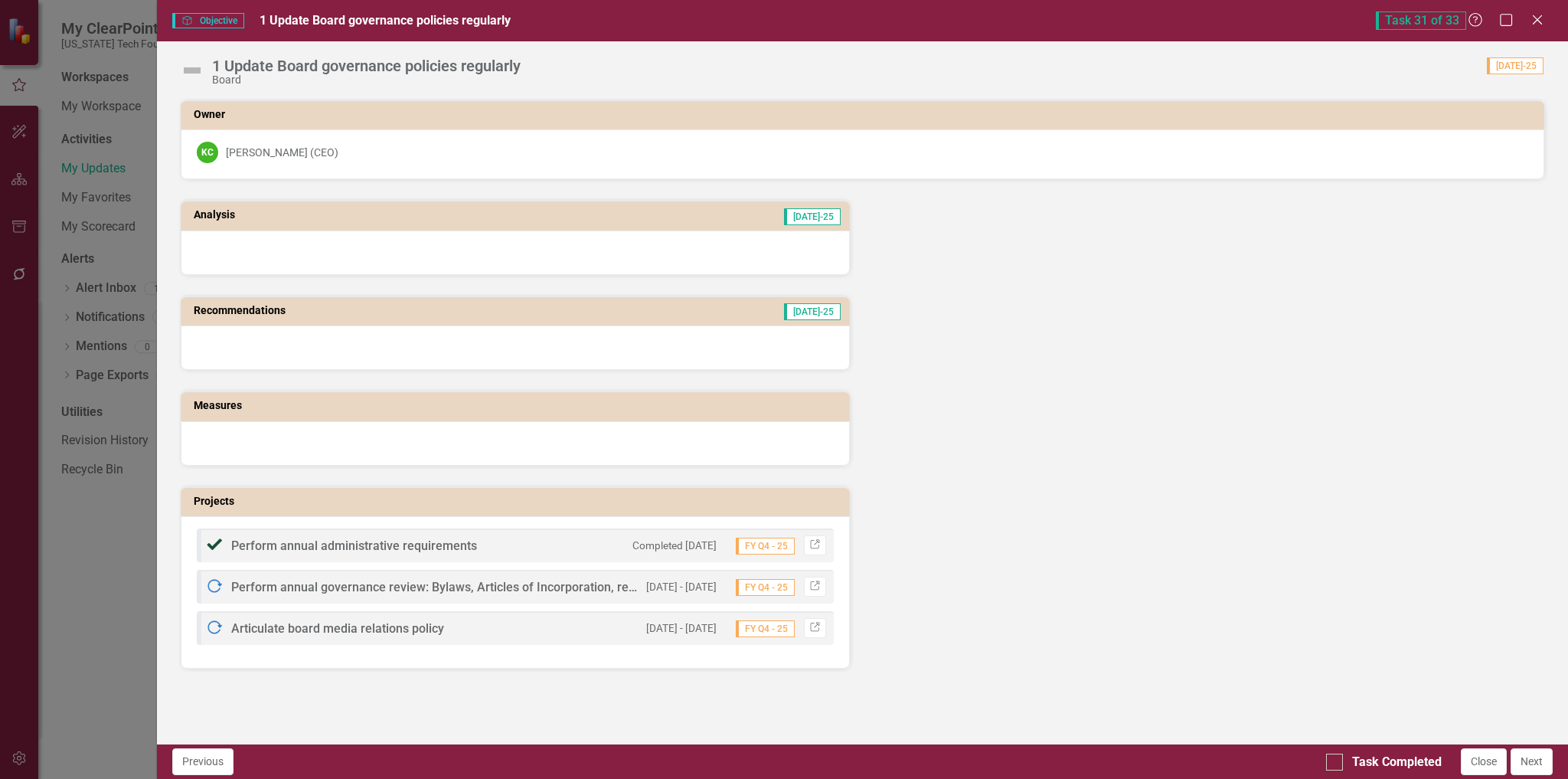
click at [189, 69] on img at bounding box center [192, 70] width 25 height 25
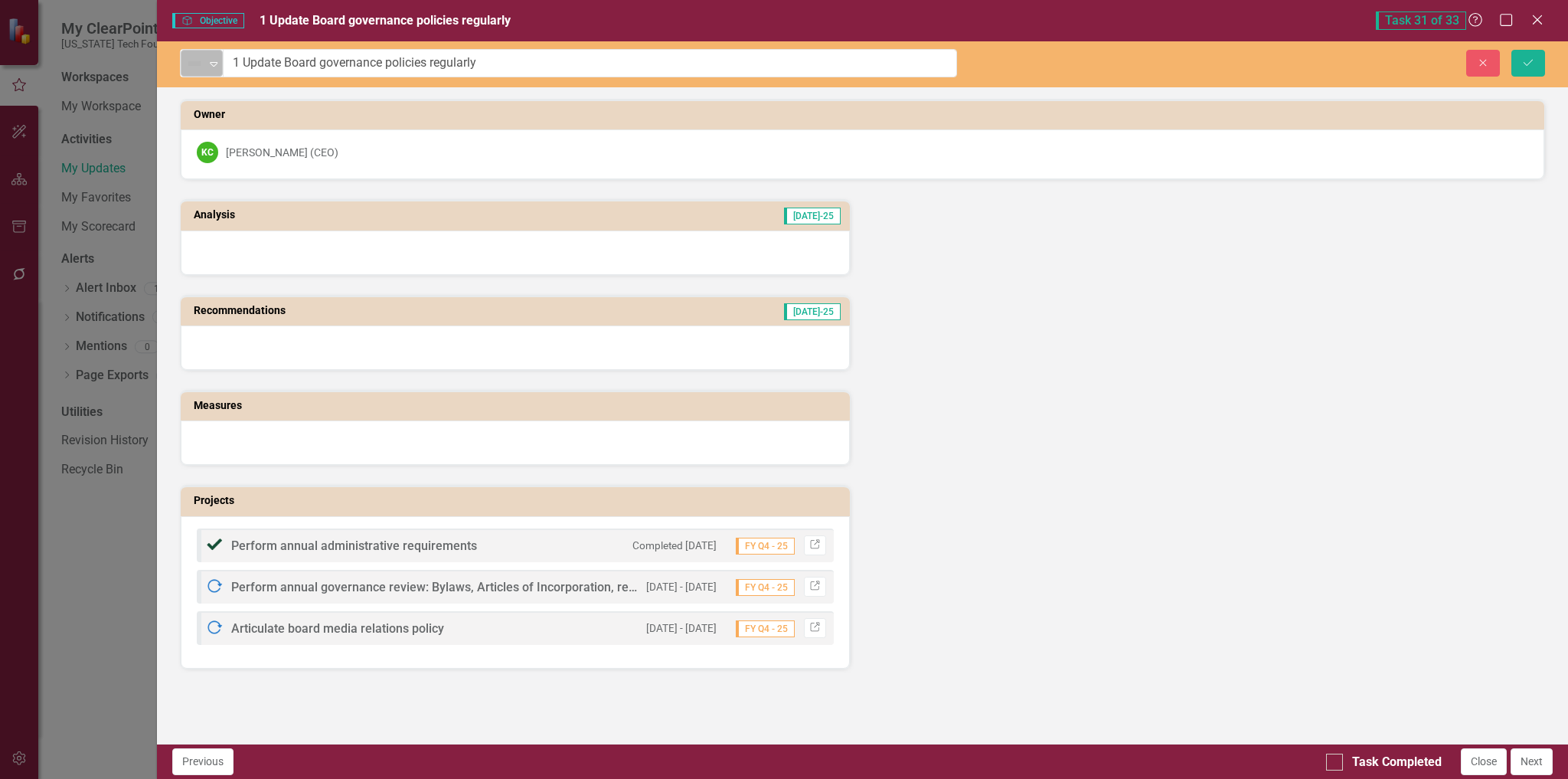
click at [206, 65] on div "Not Defined" at bounding box center [195, 63] width 23 height 21
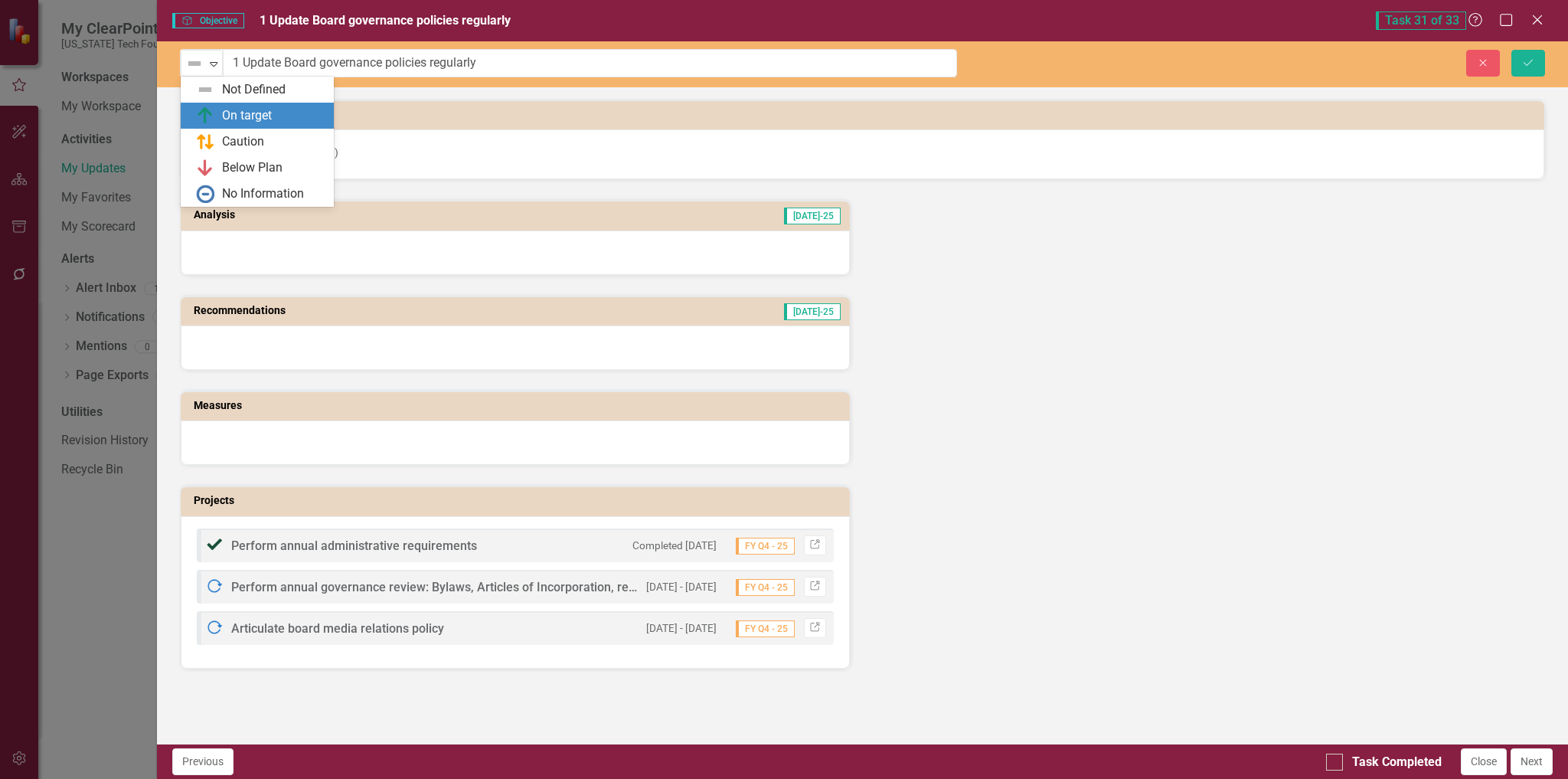
click at [261, 115] on div "On target" at bounding box center [247, 116] width 50 height 18
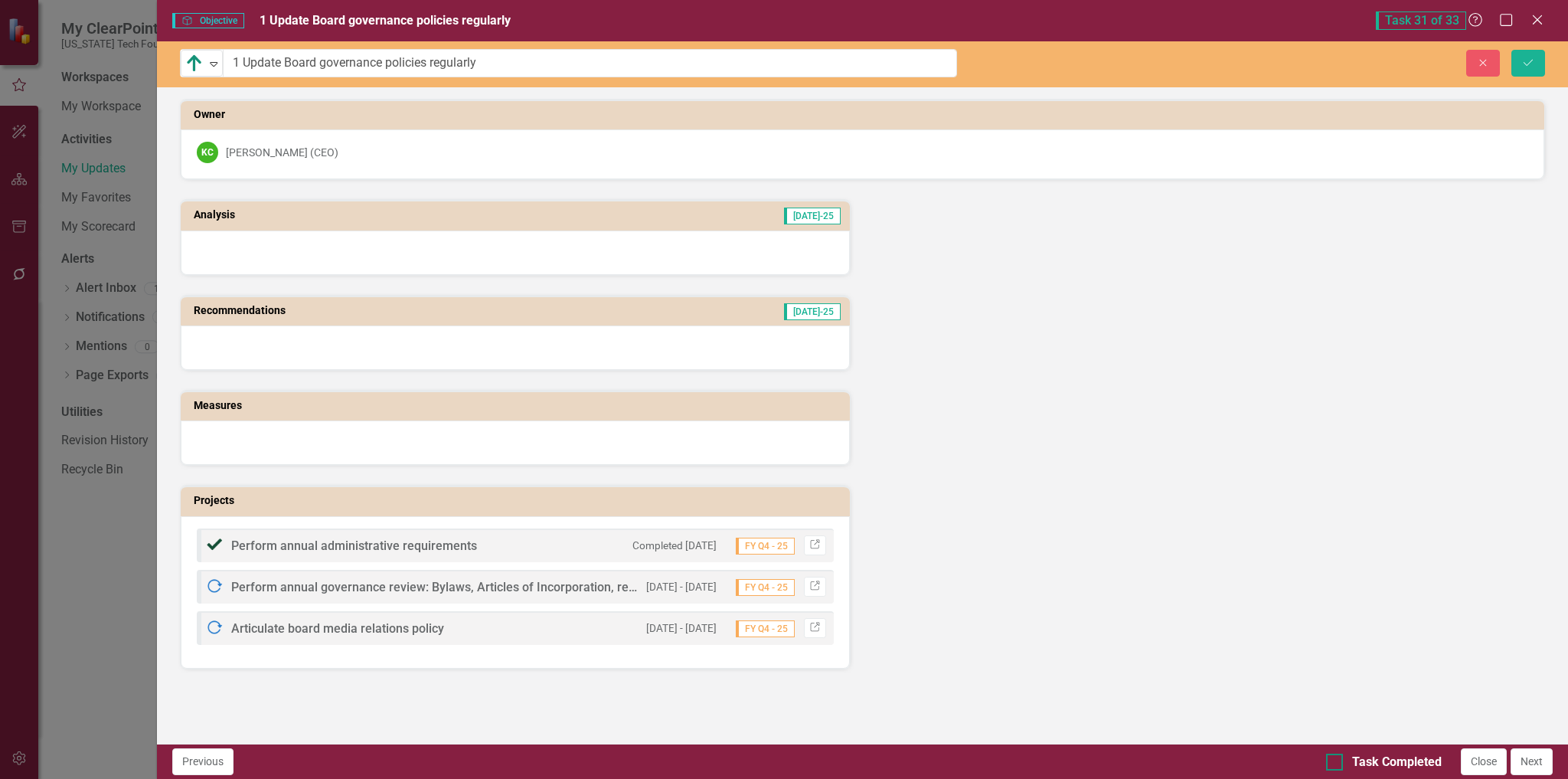
click at [1332, 761] on input "Task Completed" at bounding box center [1331, 758] width 10 height 10
checkbox input "true"
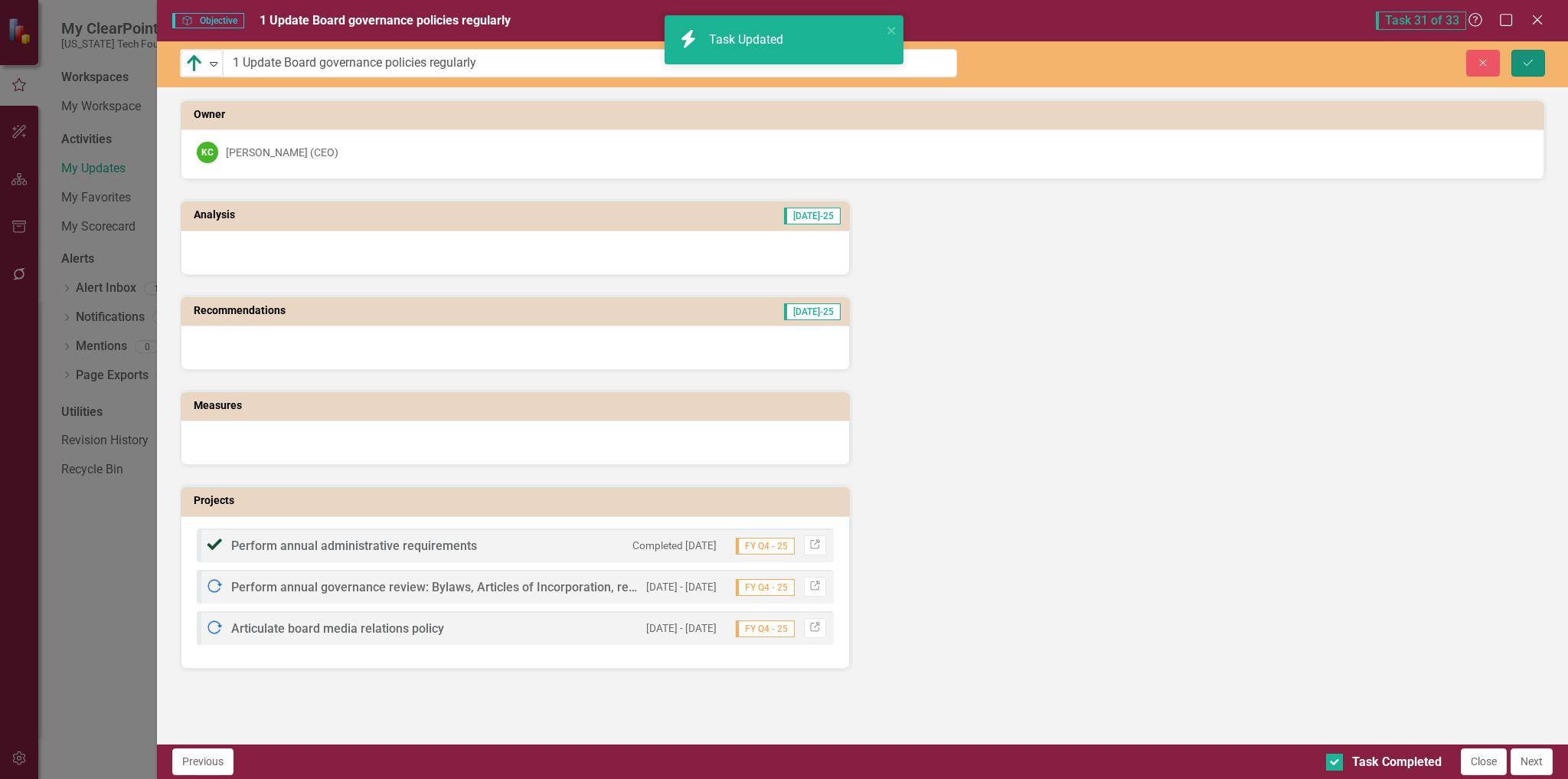
click at [1523, 60] on icon "Save" at bounding box center [1529, 63] width 14 height 10
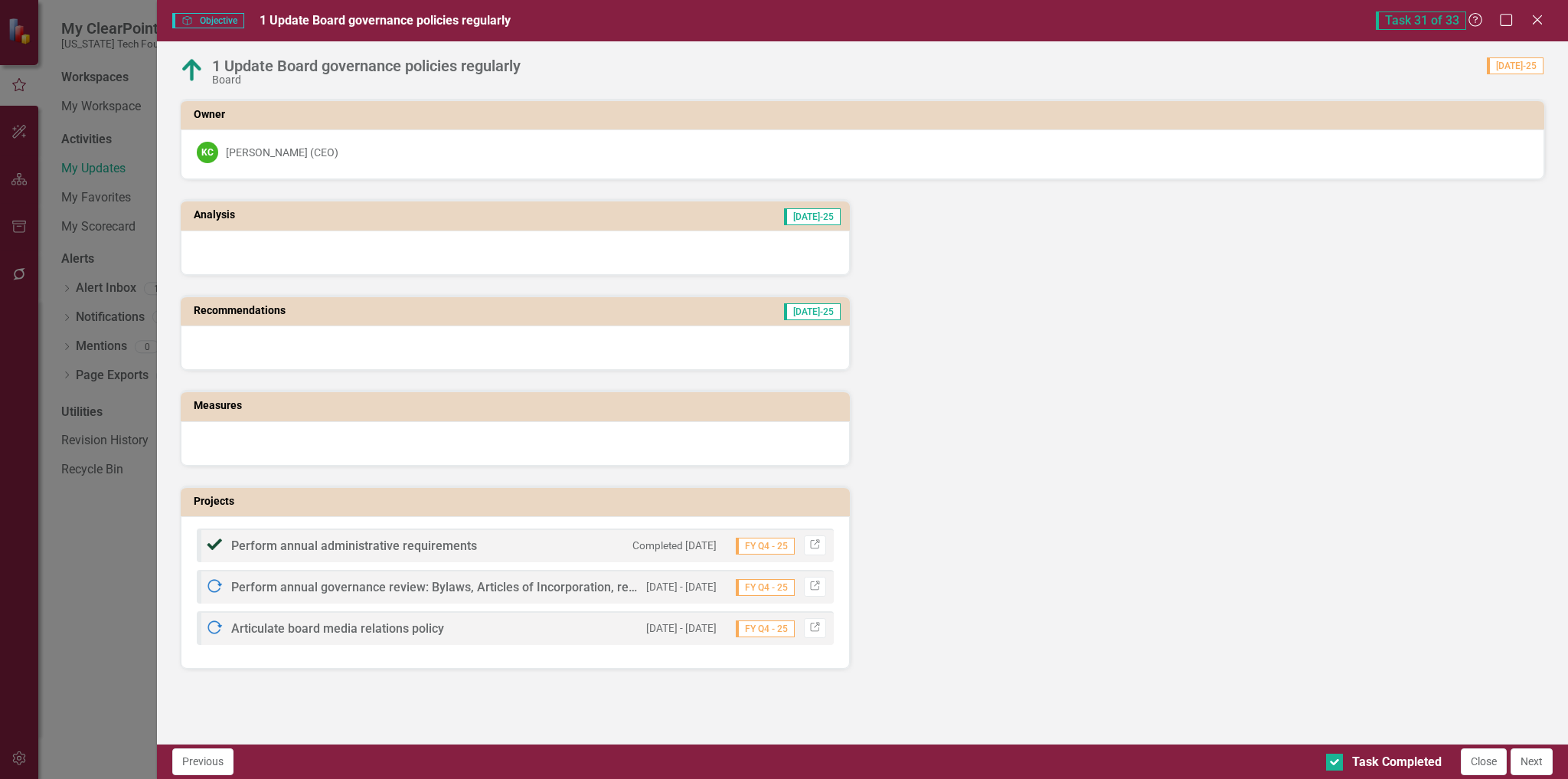
click at [1529, 761] on button "Next" at bounding box center [1531, 761] width 42 height 27
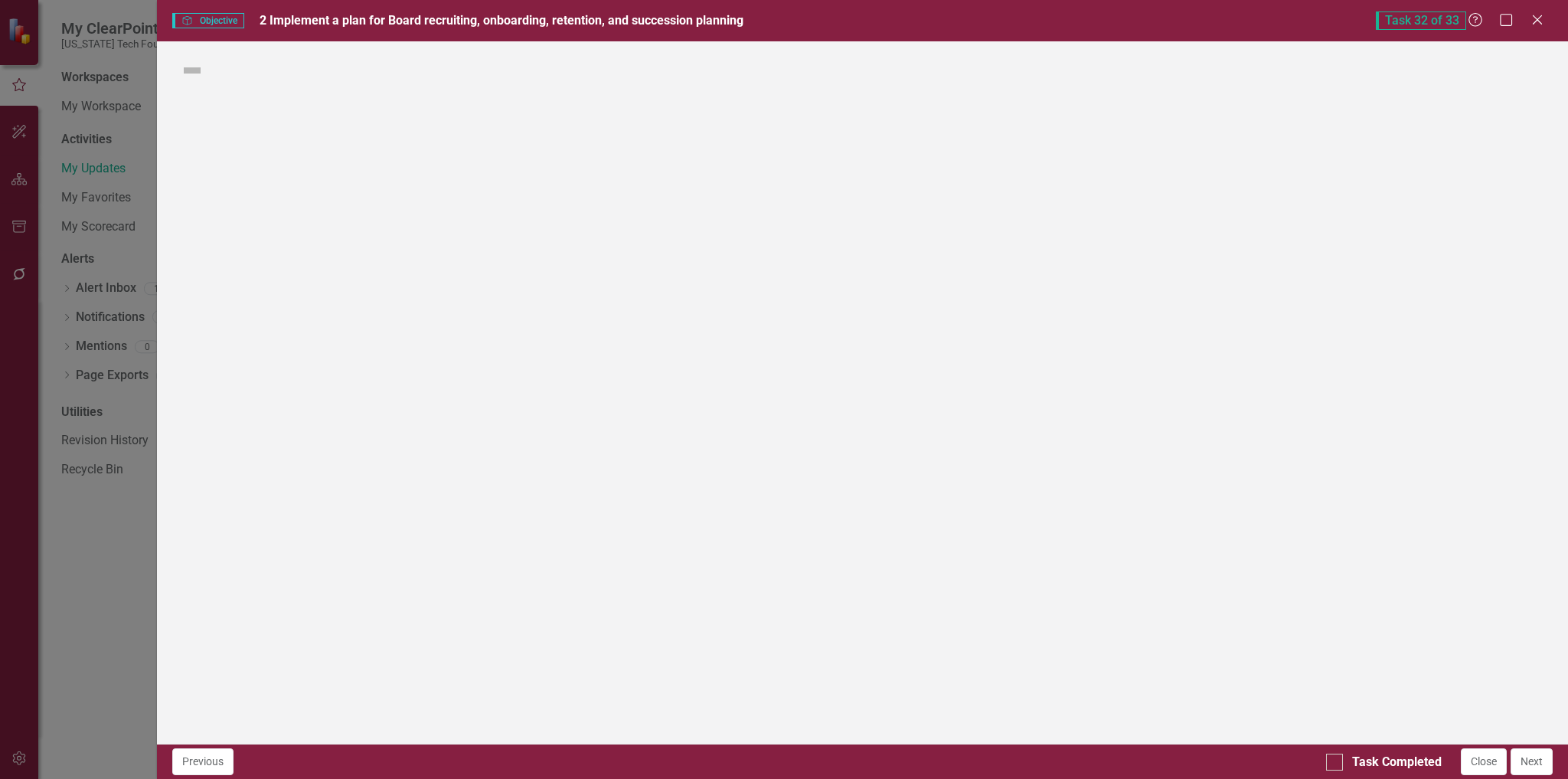
checkbox input "true"
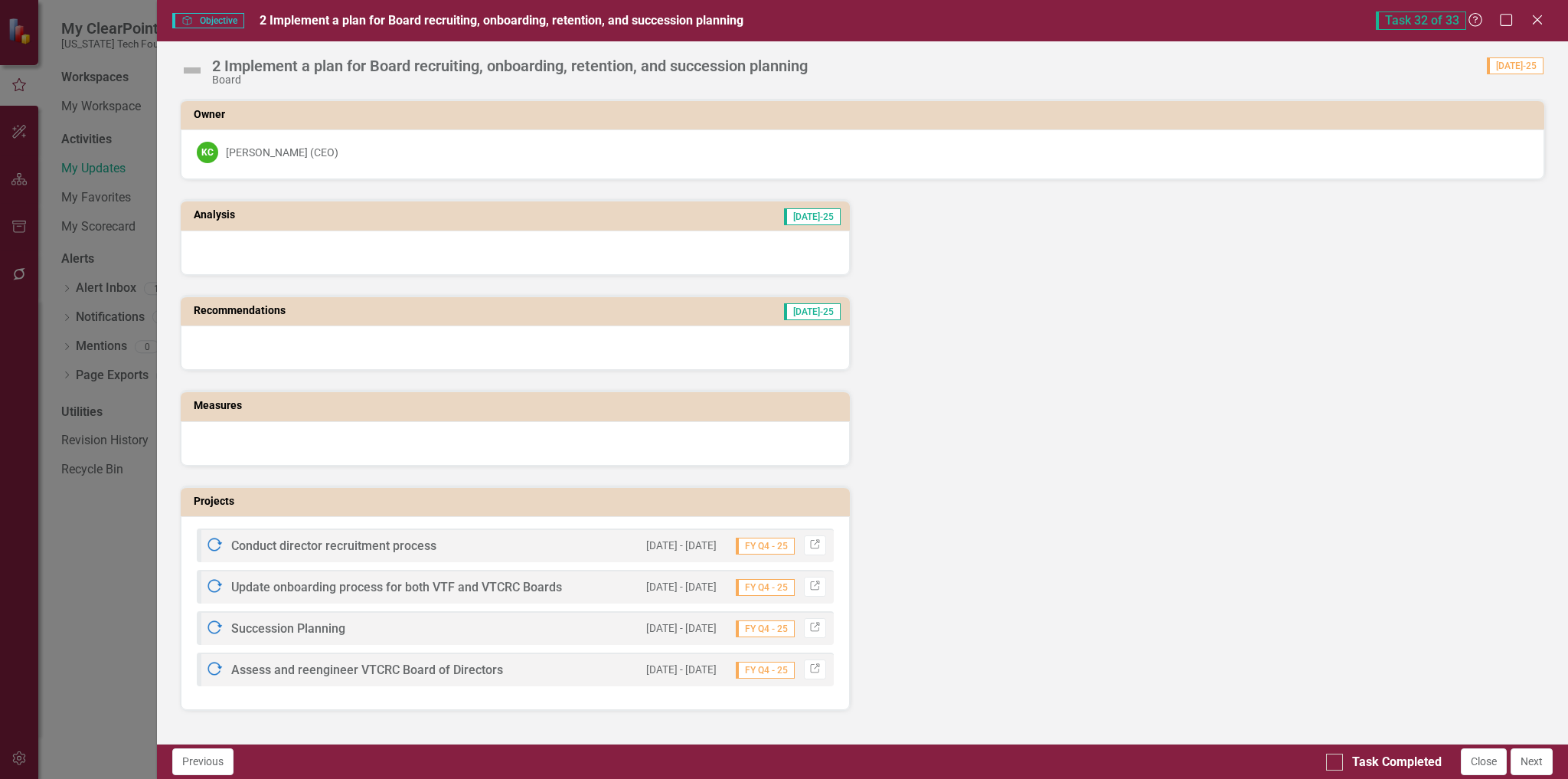
click at [194, 66] on img at bounding box center [192, 70] width 25 height 25
click at [195, 68] on img at bounding box center [192, 70] width 25 height 25
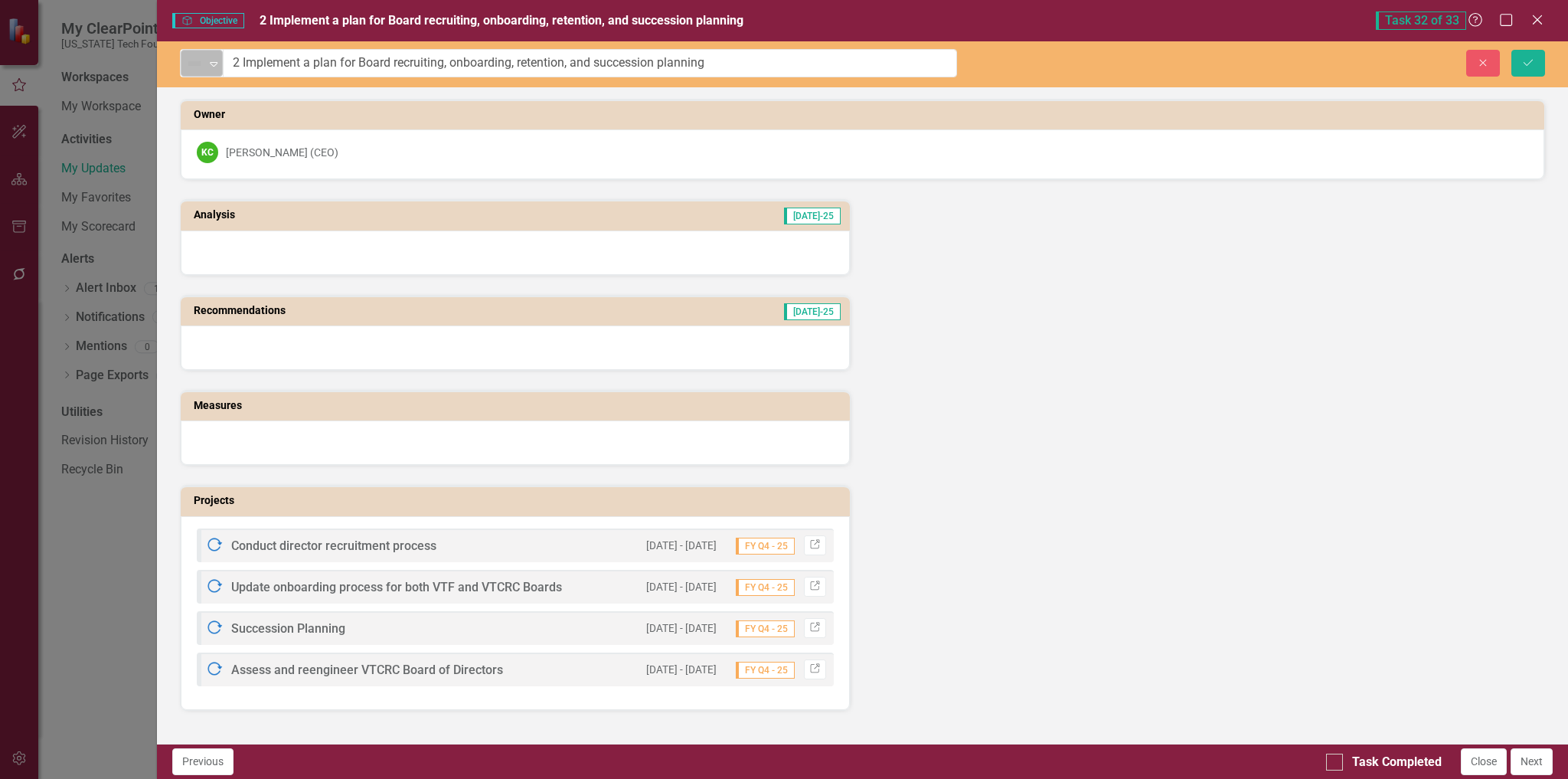
click at [195, 70] on img at bounding box center [194, 63] width 18 height 18
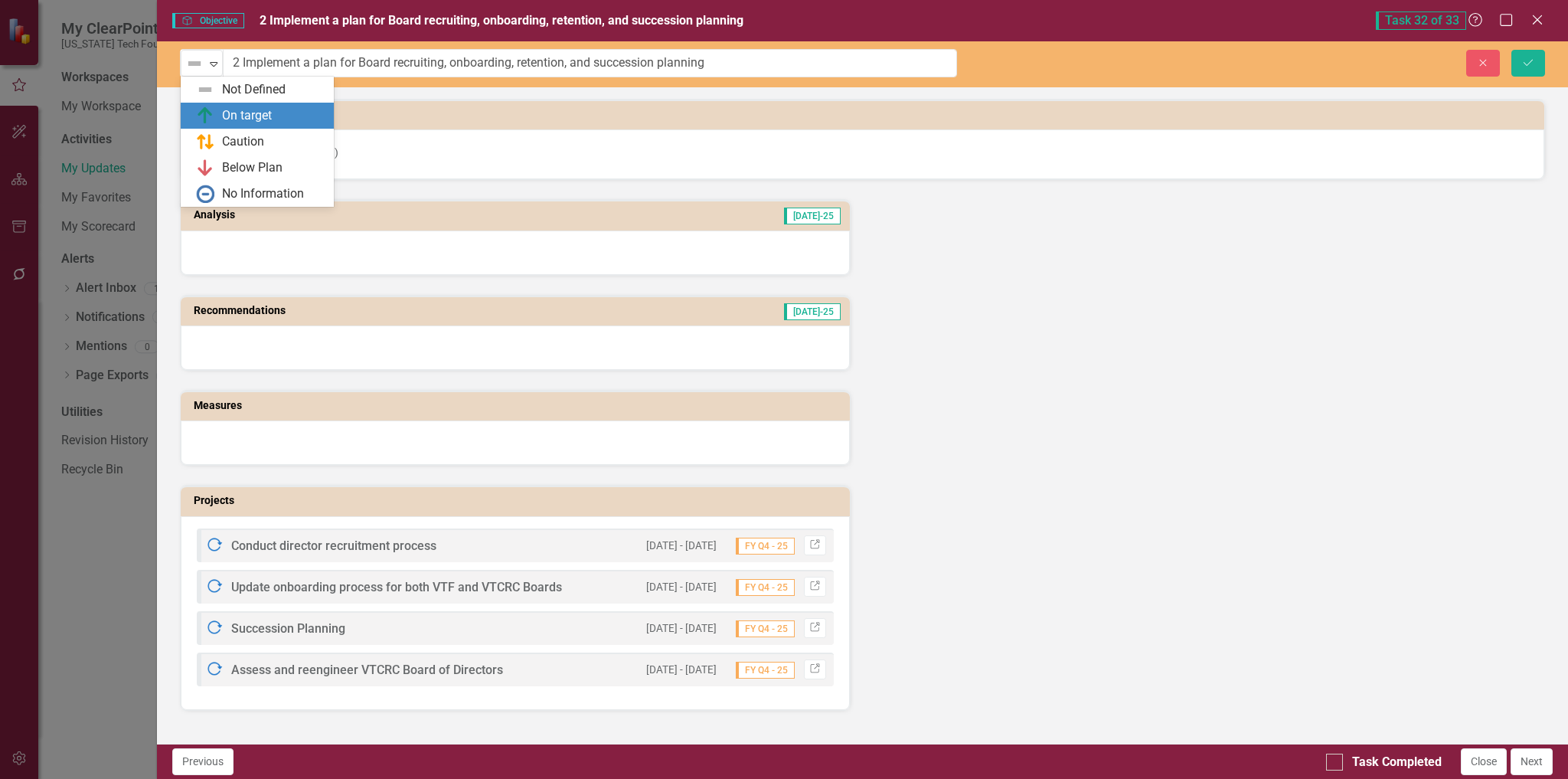
click at [210, 109] on img at bounding box center [205, 115] width 18 height 18
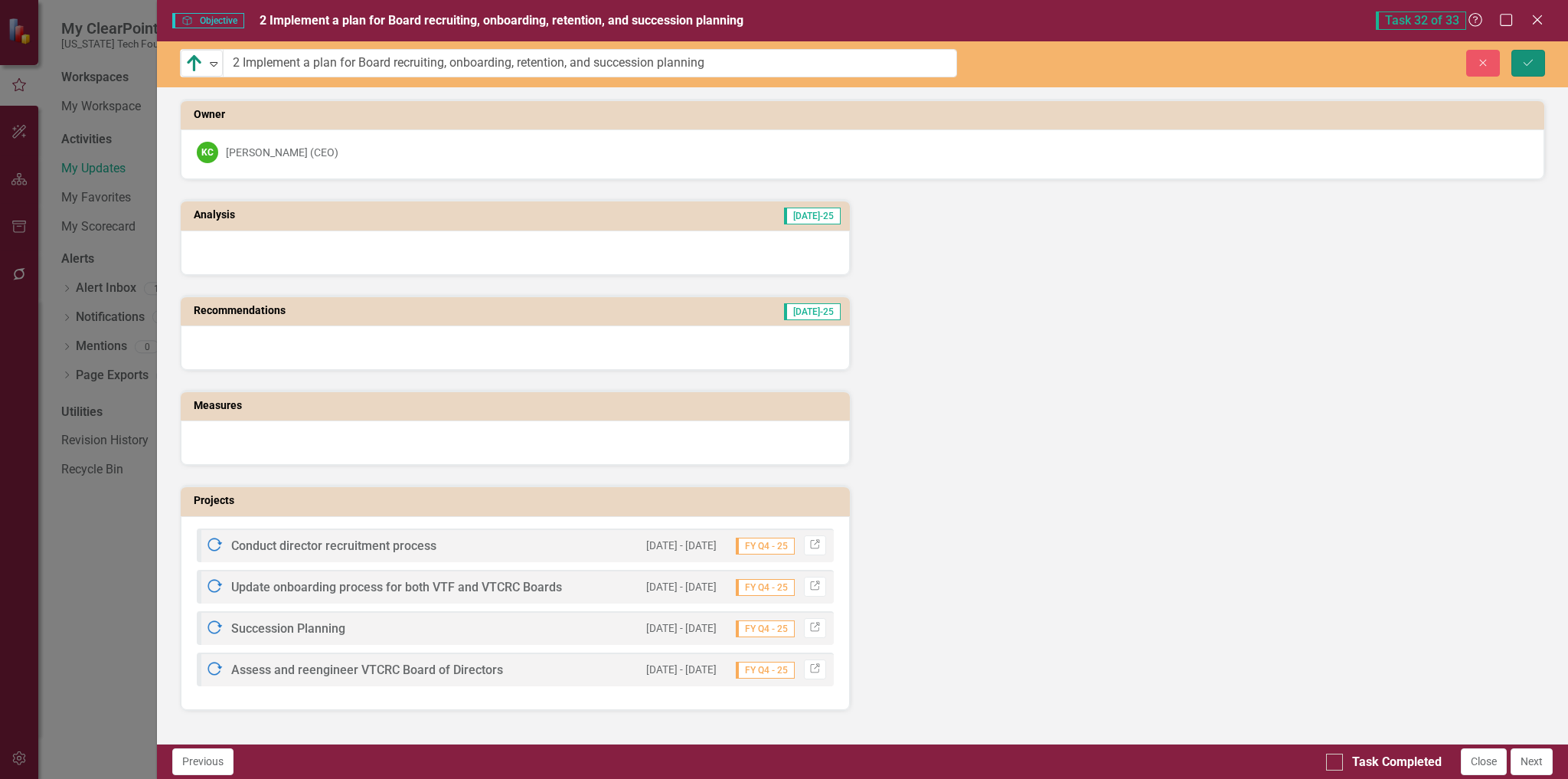
click at [1526, 64] on icon "submit" at bounding box center [1528, 62] width 9 height 6
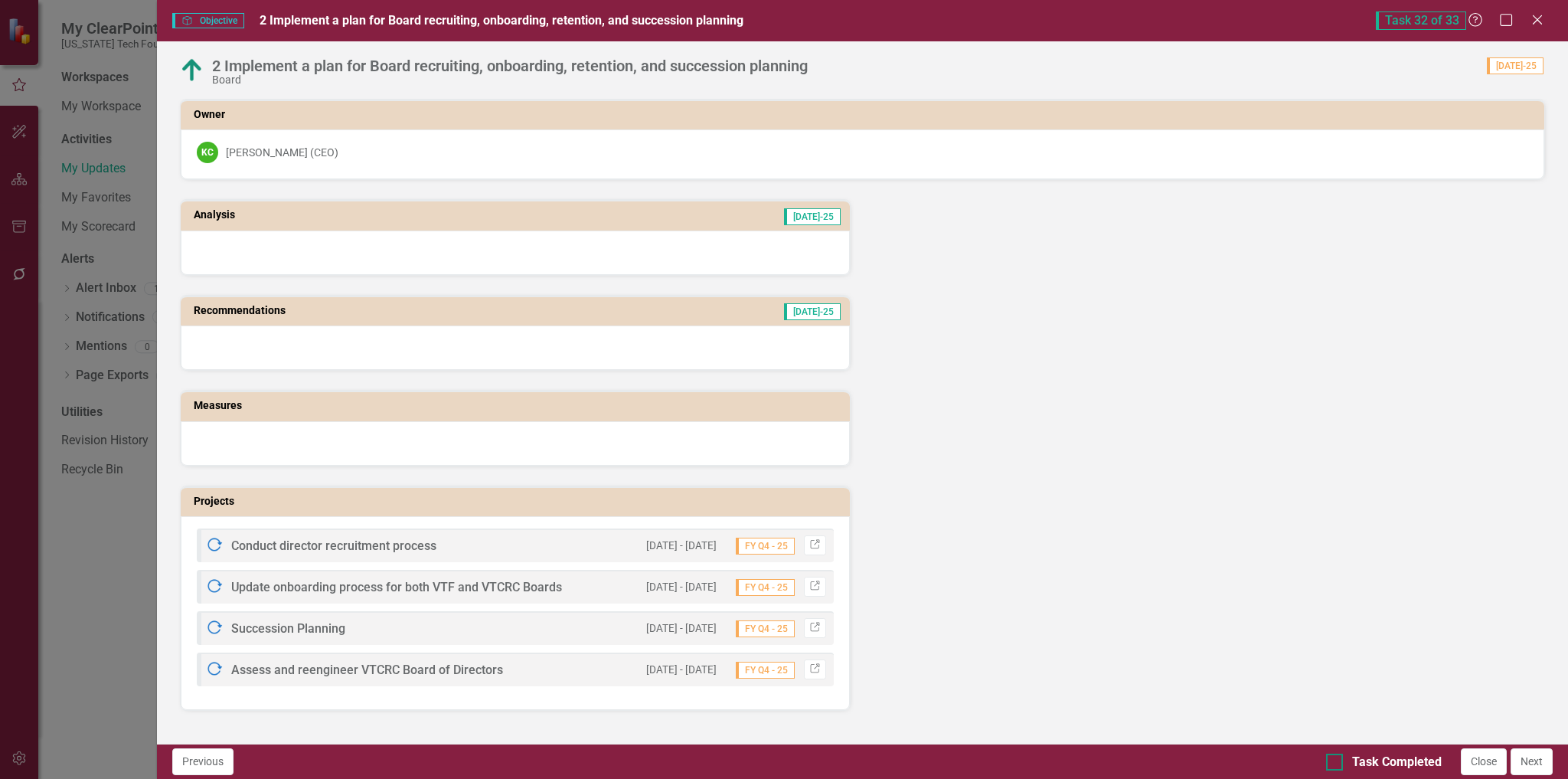
click at [1331, 760] on input "Task Completed" at bounding box center [1331, 758] width 10 height 10
checkbox input "true"
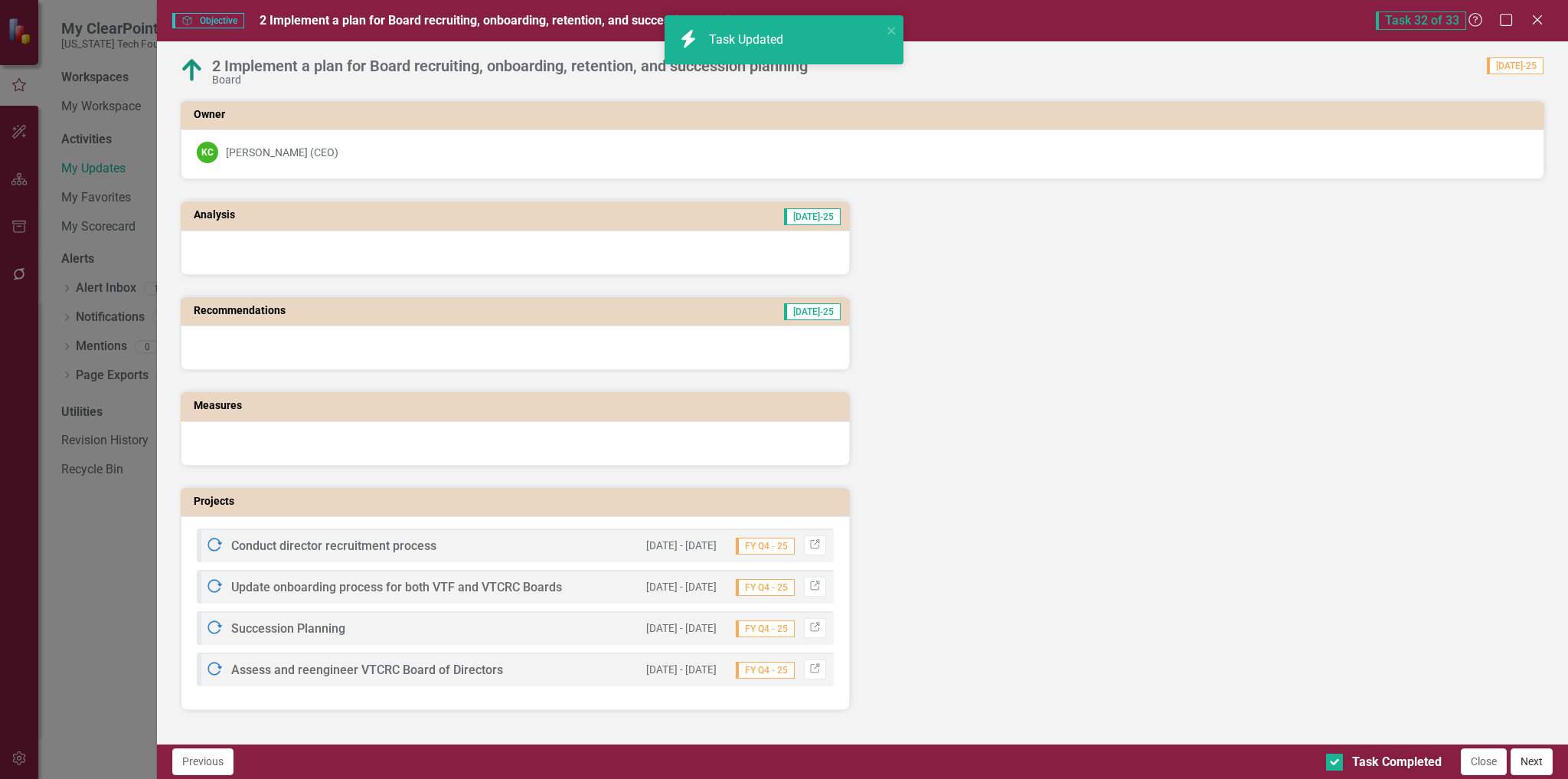
click at [1541, 761] on button "Next" at bounding box center [1531, 761] width 42 height 27
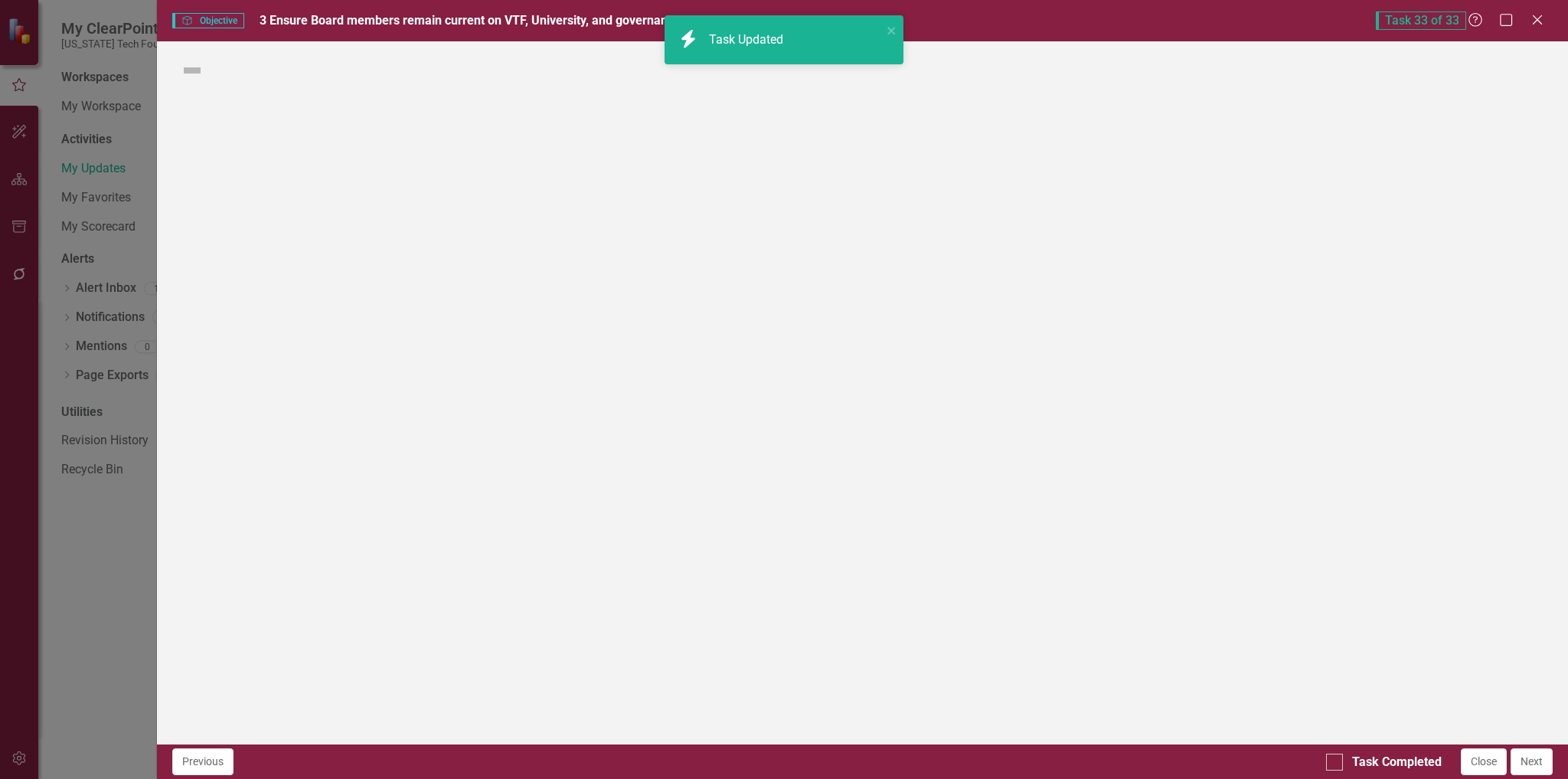
checkbox input "true"
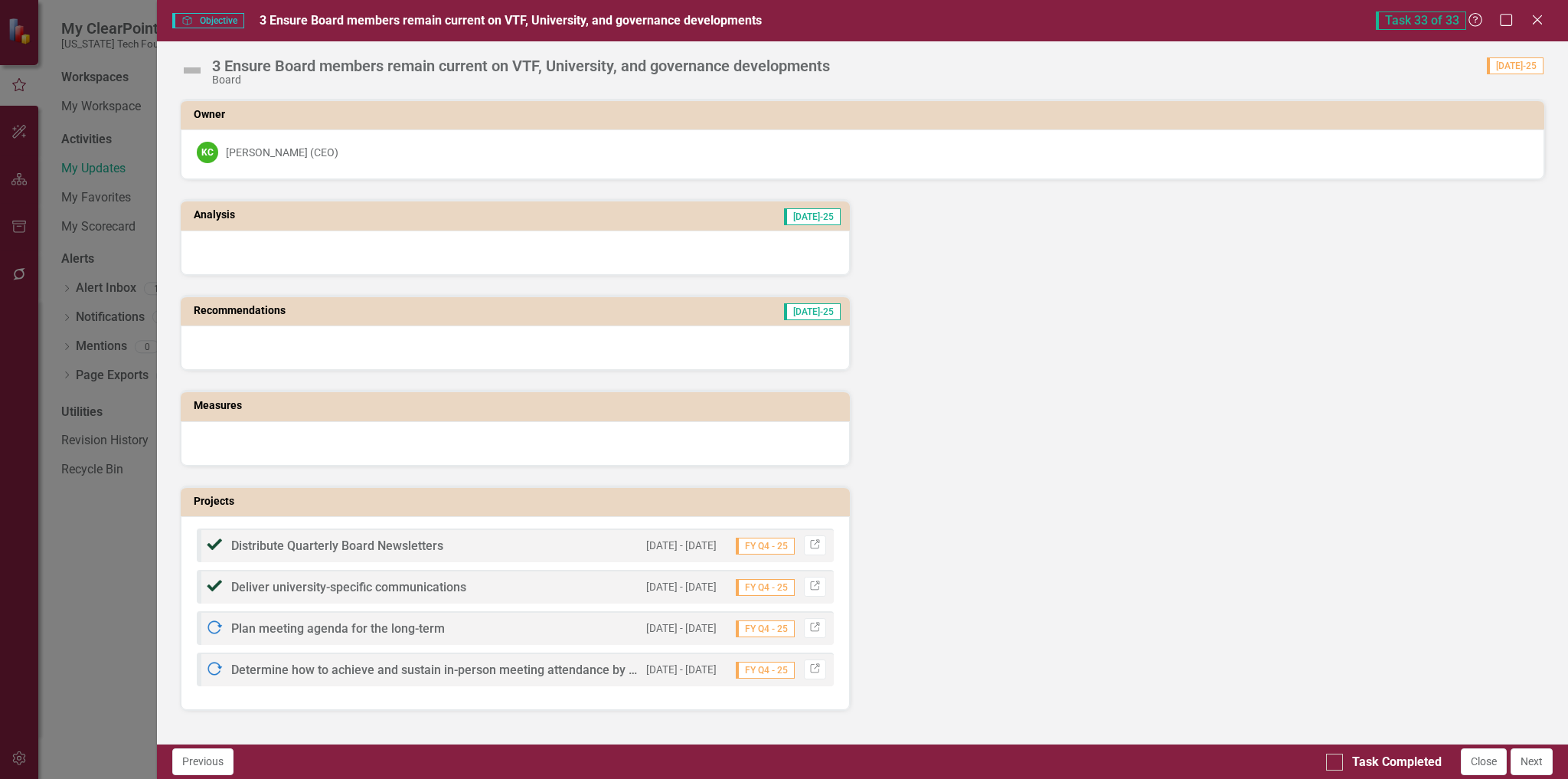
click at [191, 74] on img at bounding box center [192, 70] width 25 height 25
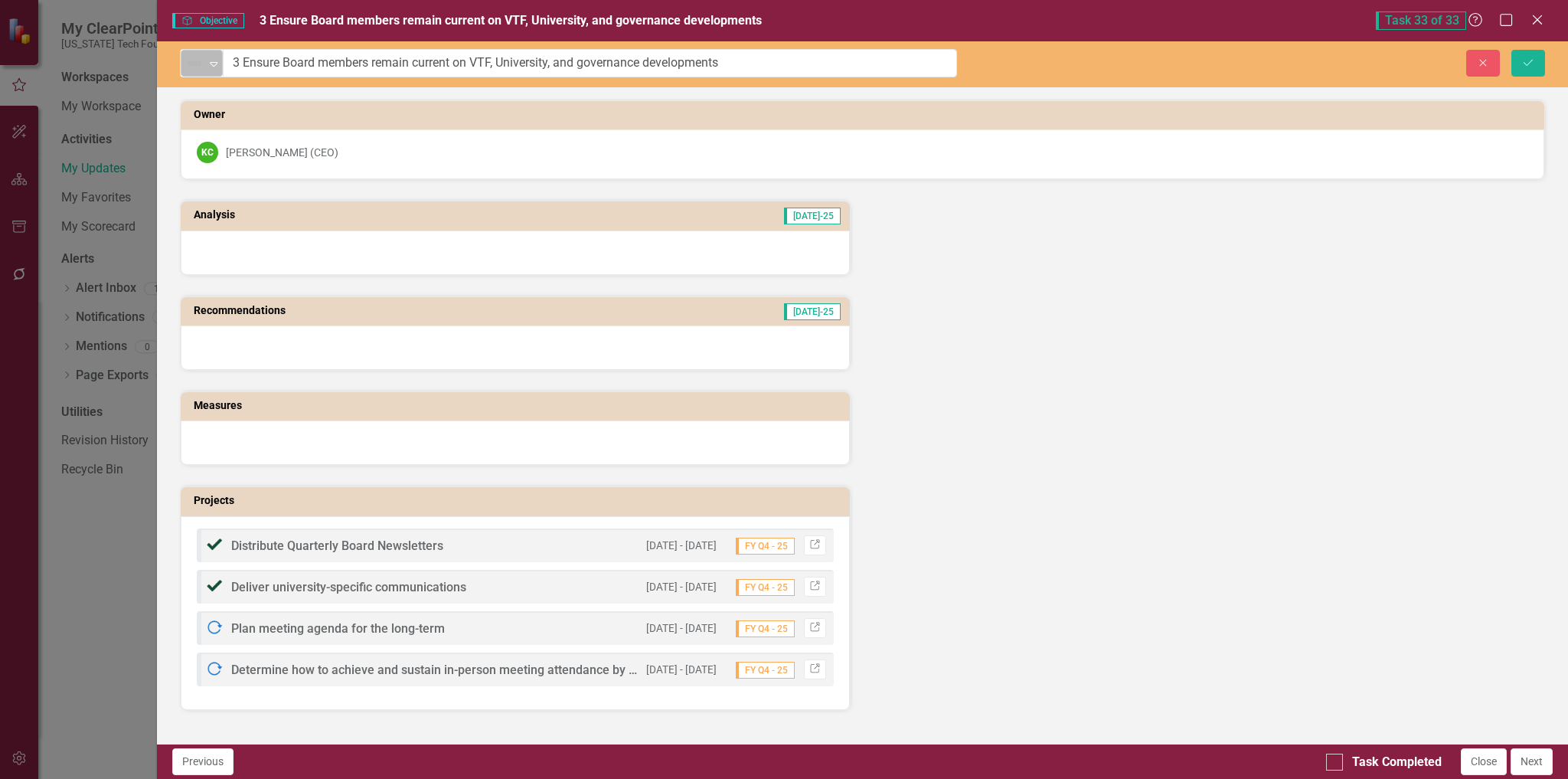
click at [202, 65] on img at bounding box center [194, 63] width 18 height 18
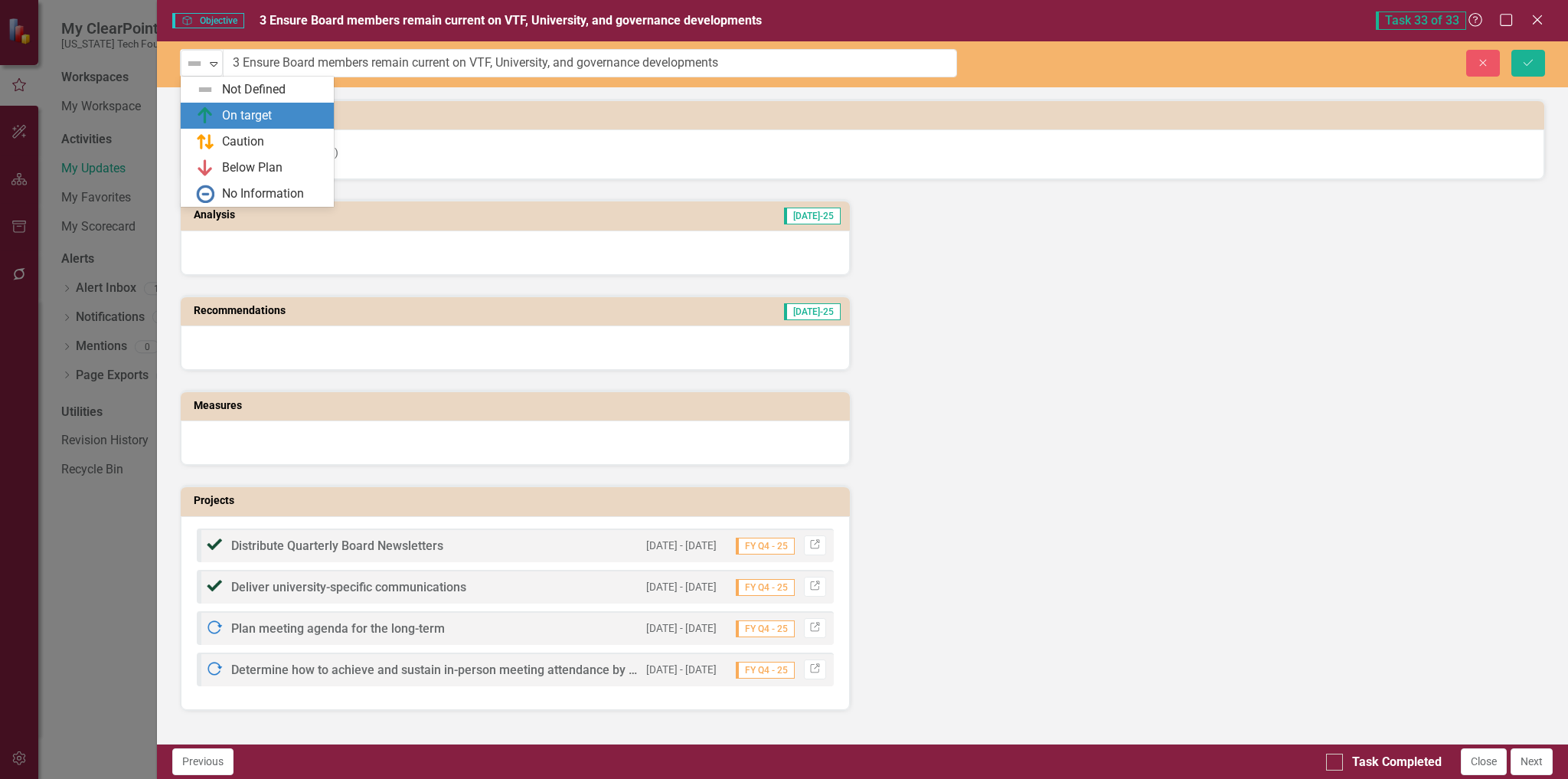
click at [214, 114] on img at bounding box center [205, 115] width 18 height 18
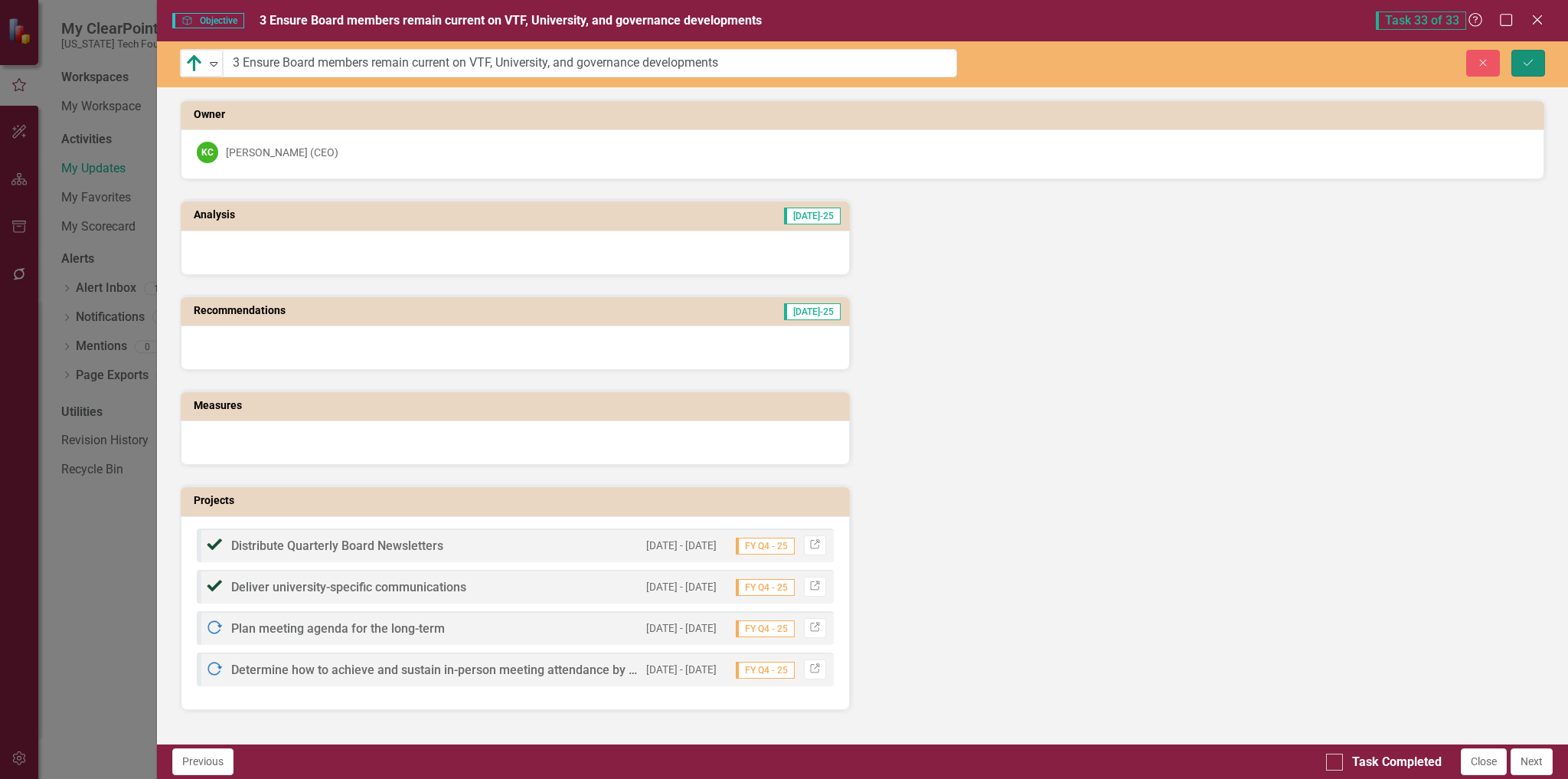
click at [1525, 61] on icon "Save" at bounding box center [1529, 63] width 14 height 10
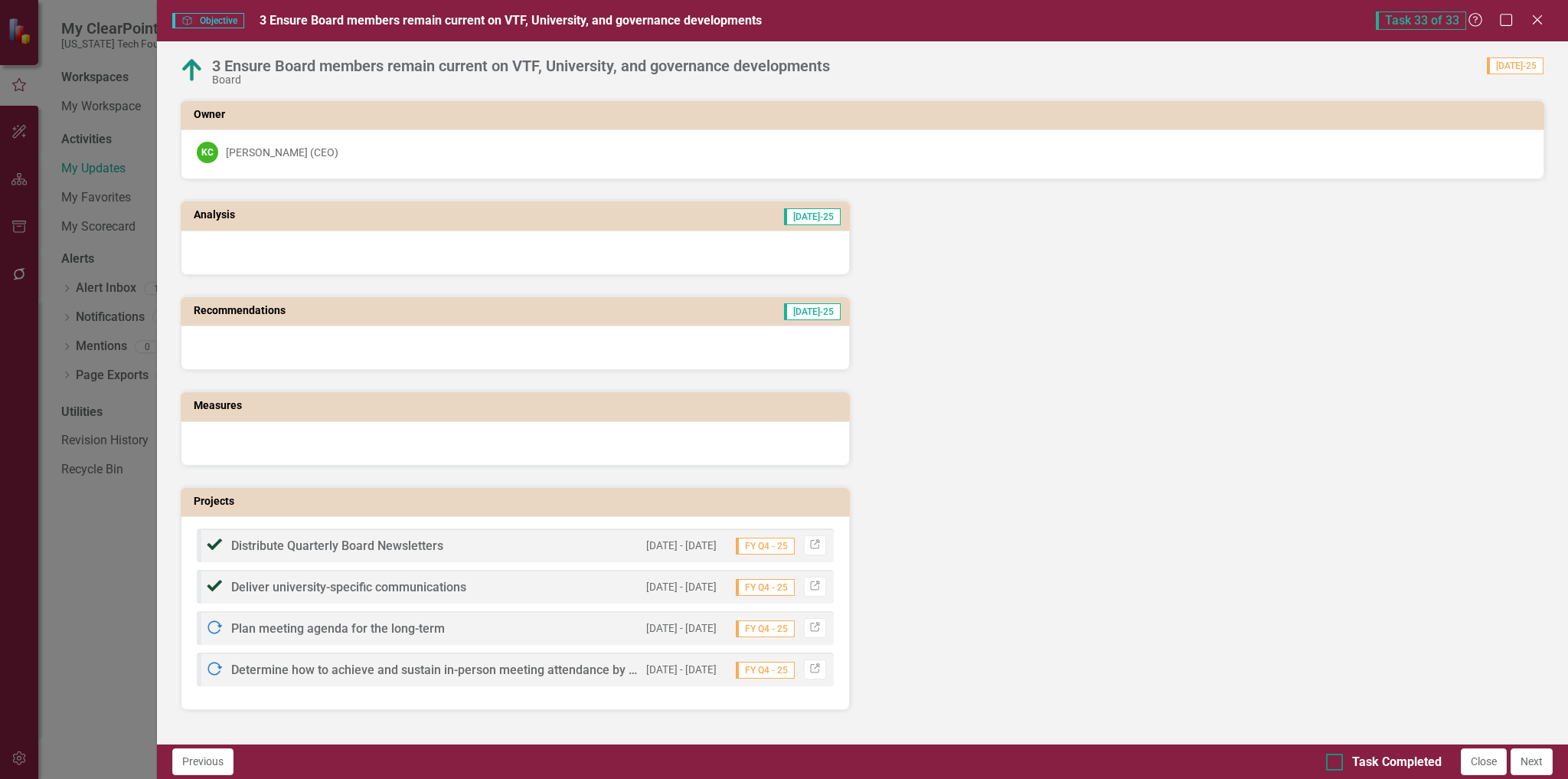
drag, startPoint x: 1335, startPoint y: 760, endPoint x: 1433, endPoint y: 767, distance: 98.2
click at [1334, 760] on input "Task Completed" at bounding box center [1331, 758] width 10 height 10
checkbox input "true"
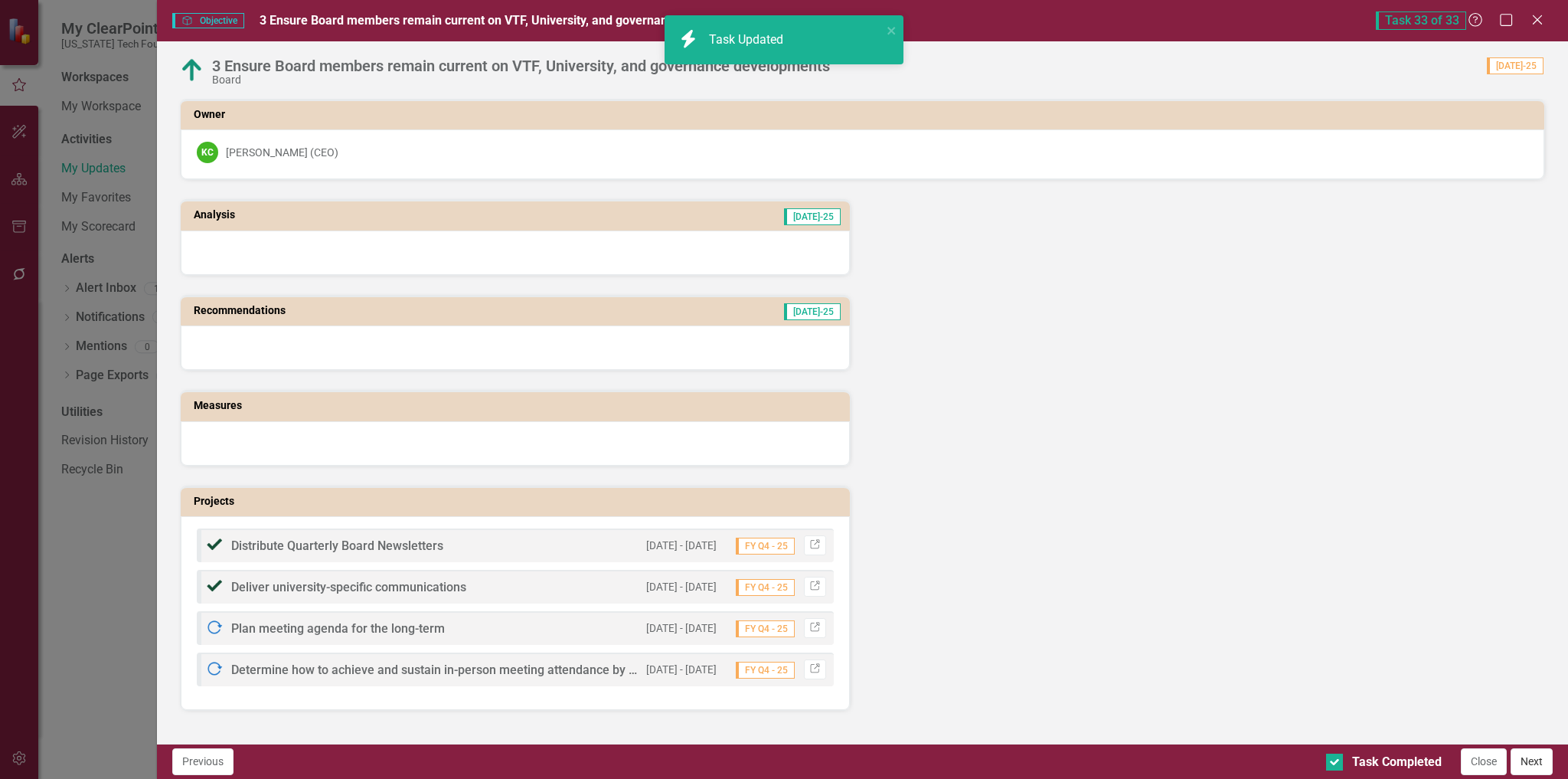
click at [1534, 760] on button "Next" at bounding box center [1531, 761] width 42 height 27
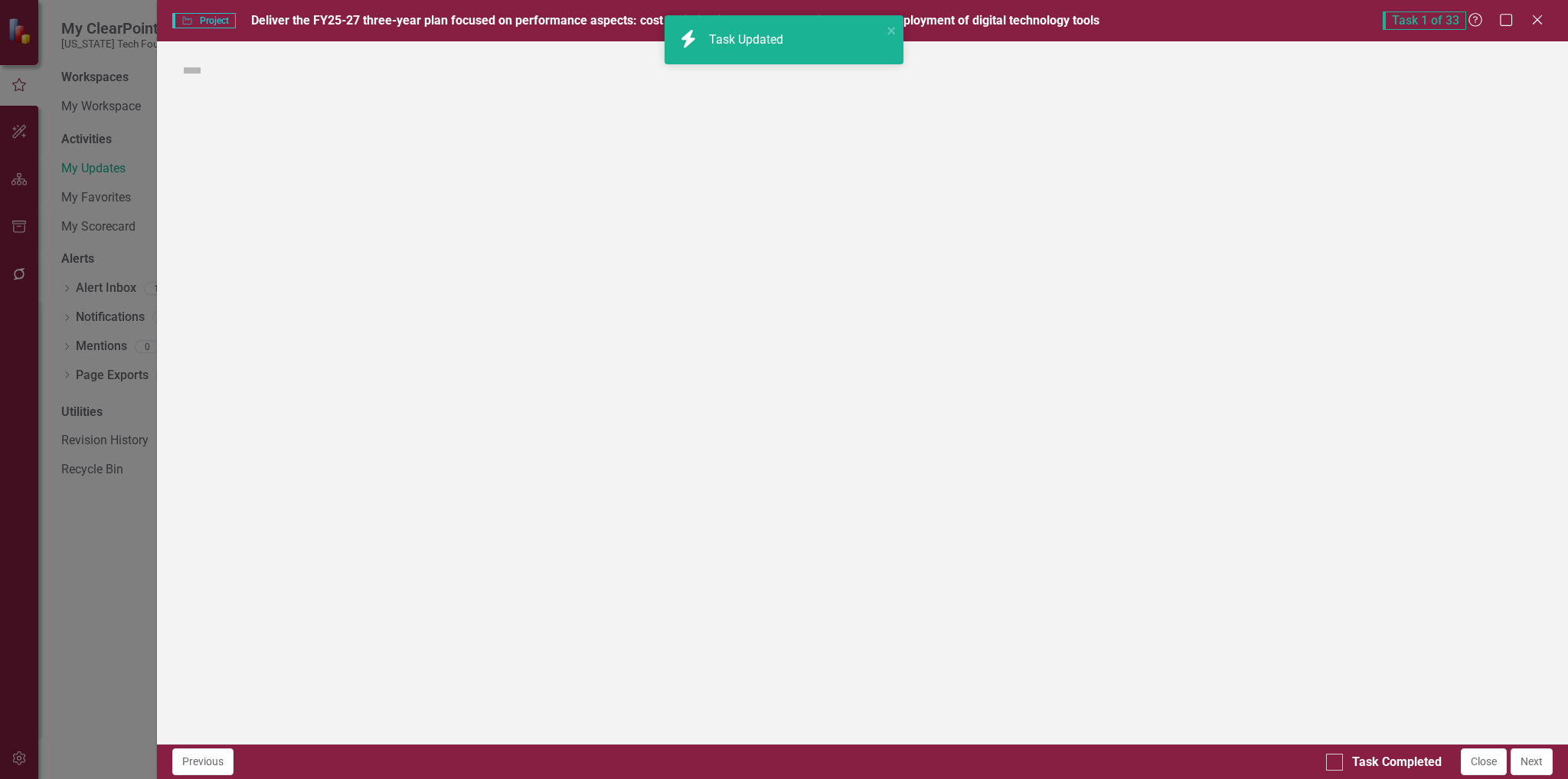
checkbox input "true"
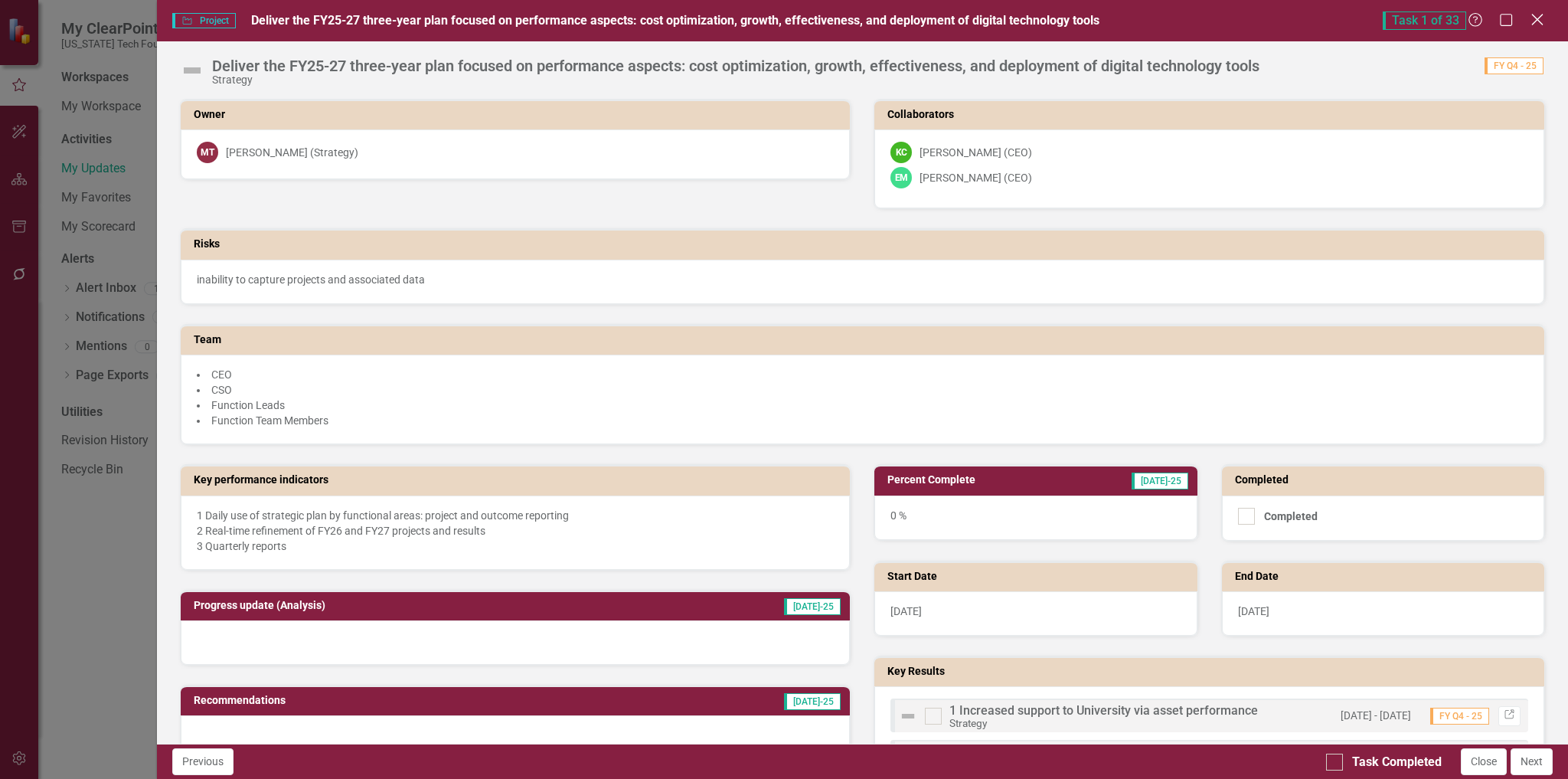
click at [1542, 23] on icon "Close" at bounding box center [1537, 19] width 19 height 15
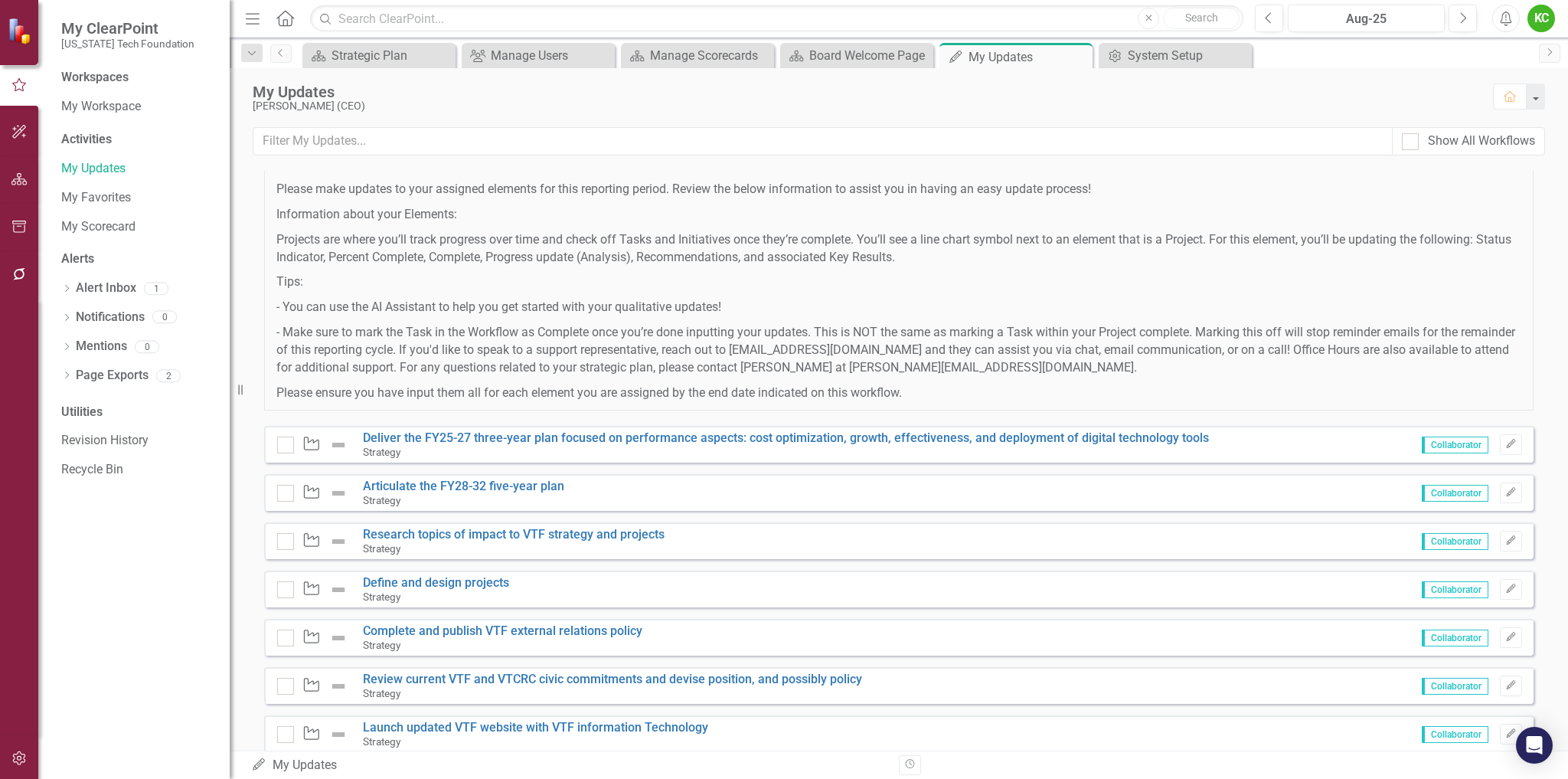
scroll to position [0, 0]
